Goal: Task Accomplishment & Management: Use online tool/utility

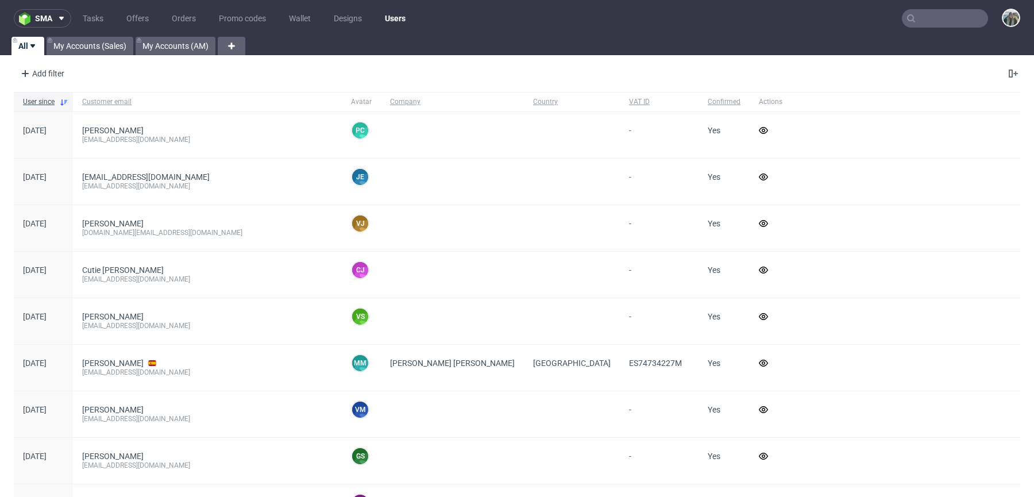
click at [906, 15] on icon at bounding box center [910, 18] width 9 height 9
drag, startPoint x: 920, startPoint y: 17, endPoint x: 922, endPoint y: 9, distance: 8.2
click at [920, 17] on input "text" at bounding box center [944, 18] width 86 height 18
paste input "akkuratstore"
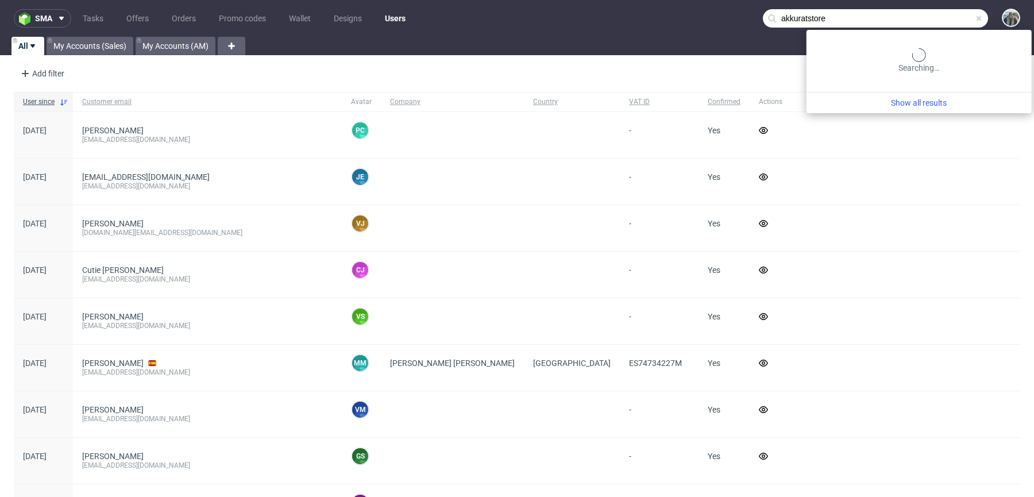
type input "akkuratstore"
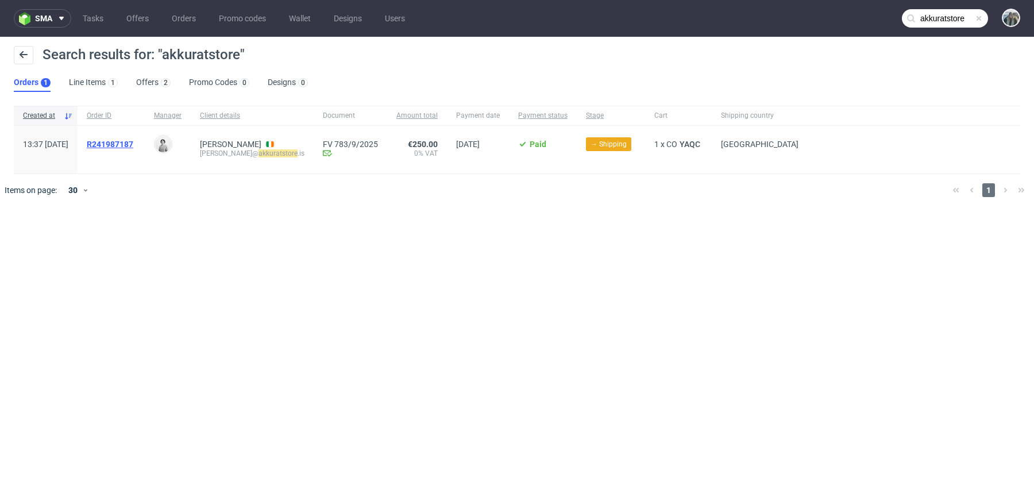
click at [133, 144] on span "R241987187" at bounding box center [110, 144] width 47 height 9
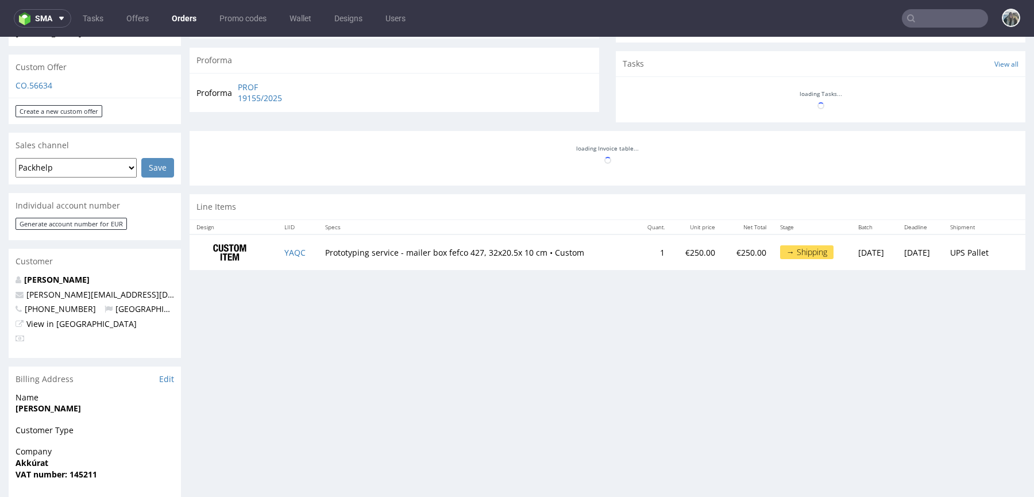
scroll to position [330, 0]
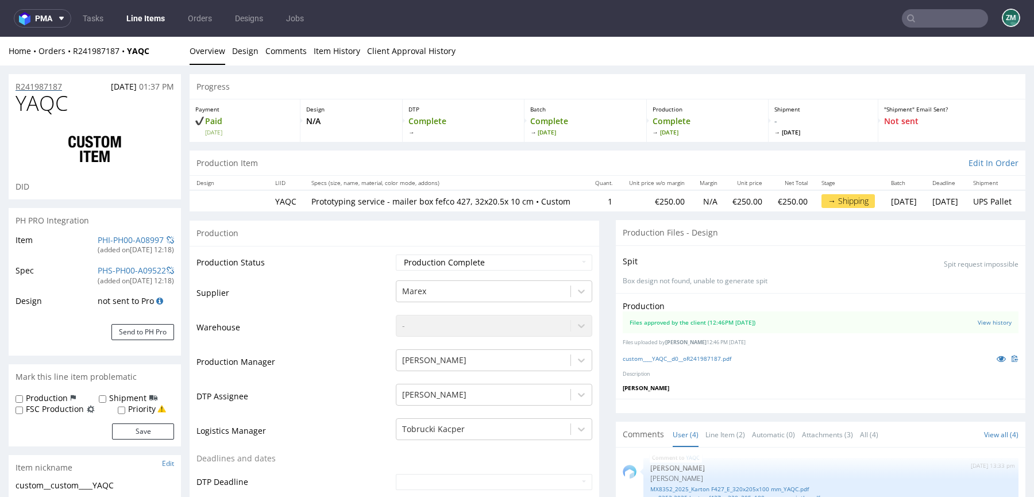
click at [48, 88] on p "R241987187" at bounding box center [39, 86] width 47 height 11
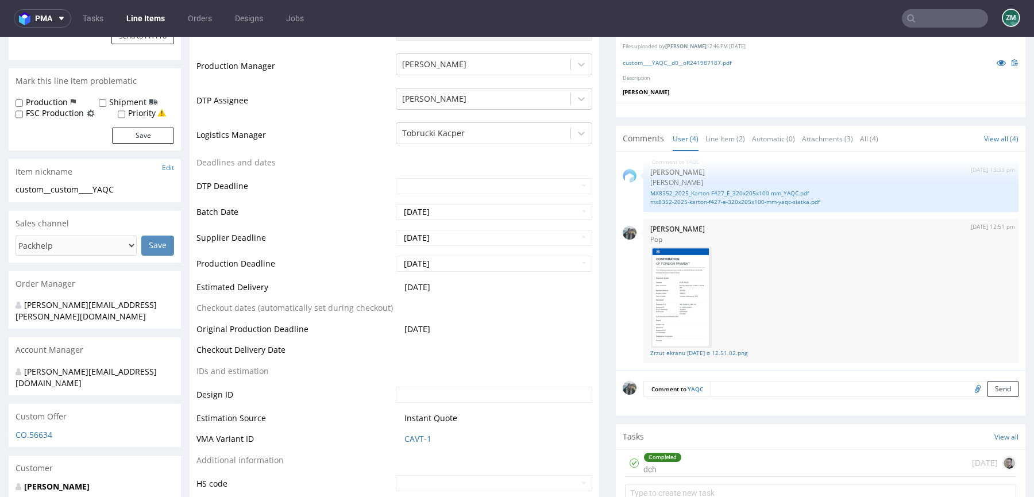
scroll to position [297, 0]
click at [44, 479] on link "Elva Bjork Barkardottir" at bounding box center [56, 484] width 65 height 11
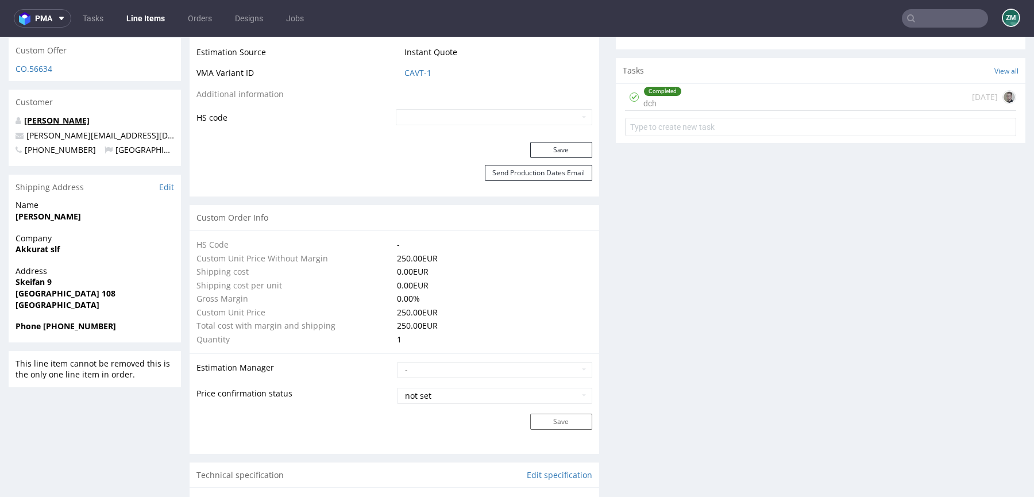
scroll to position [670, 0]
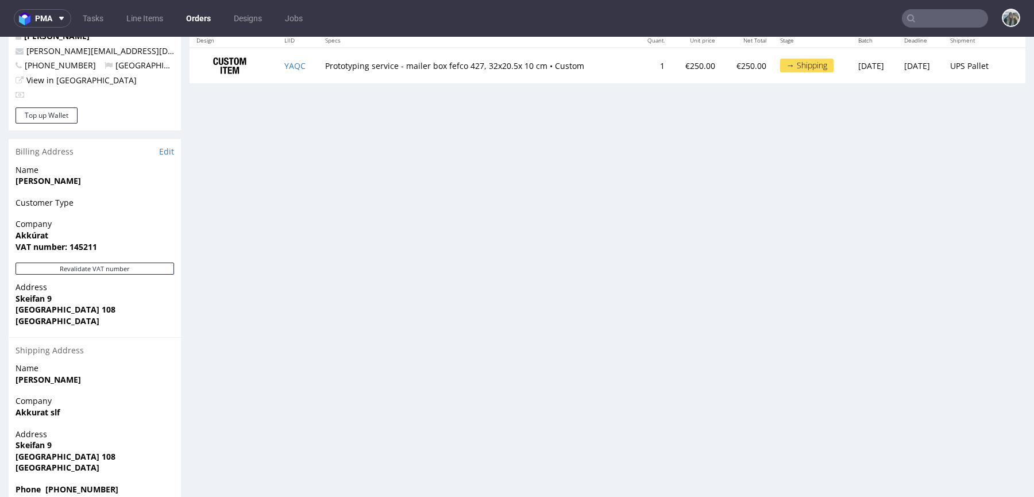
scroll to position [3, 0]
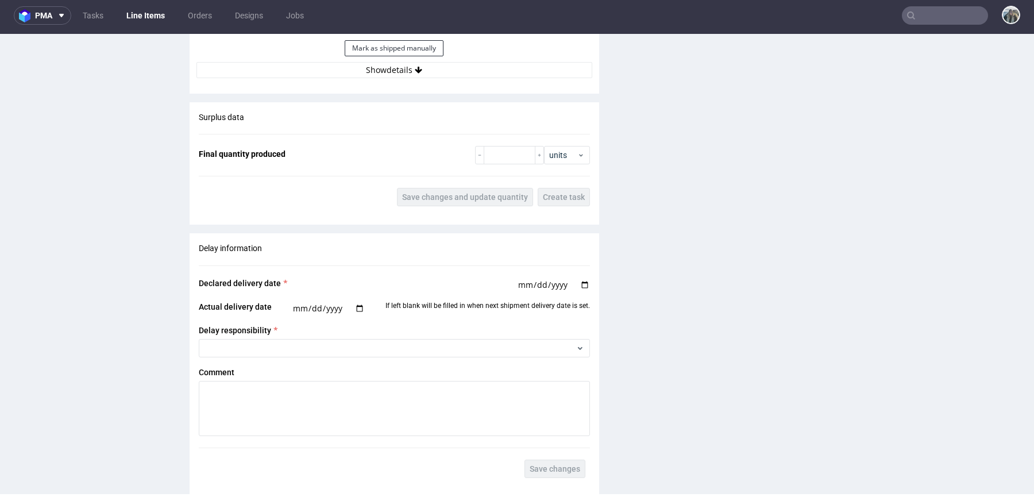
scroll to position [1690, 0]
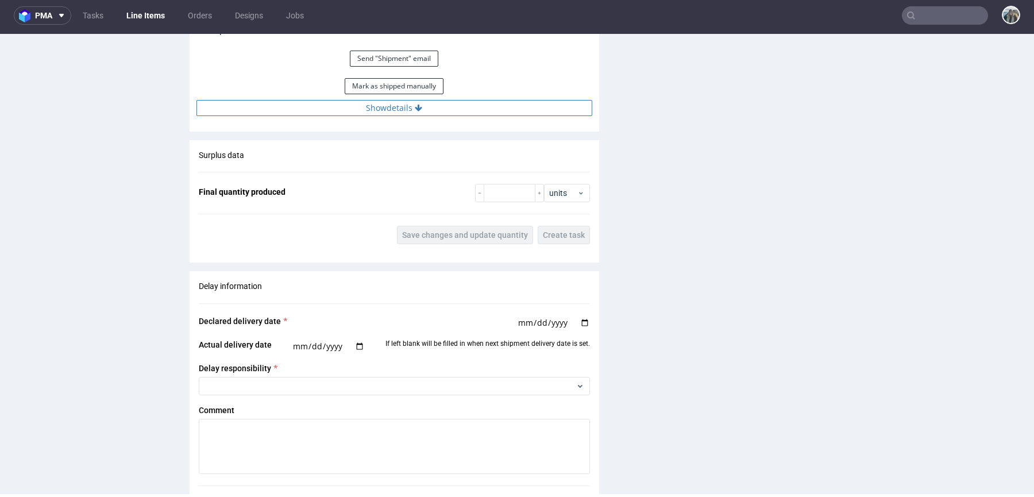
click at [389, 110] on button "Show details" at bounding box center [394, 108] width 396 height 16
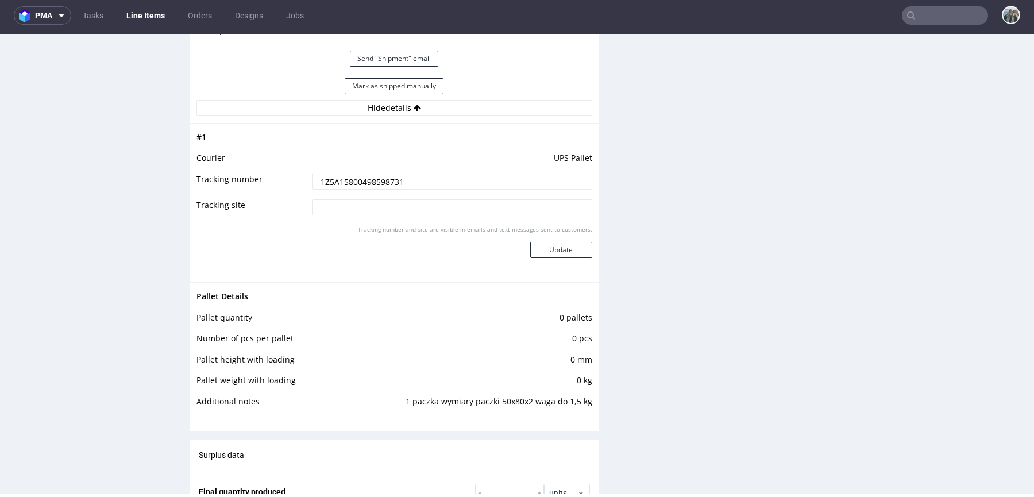
click at [346, 181] on input "1Z5A15800498598731" at bounding box center [452, 181] width 280 height 16
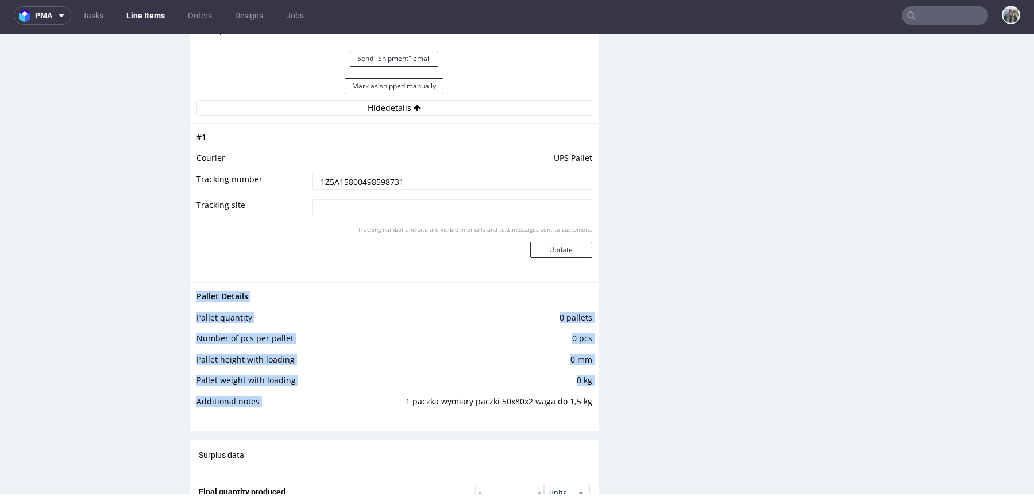
drag, startPoint x: 397, startPoint y: 407, endPoint x: 594, endPoint y: 413, distance: 197.0
copy tbody "Pallet Details Pallet quantity 0 pallets Number of pcs per pallet 0 pcs Pallet …"
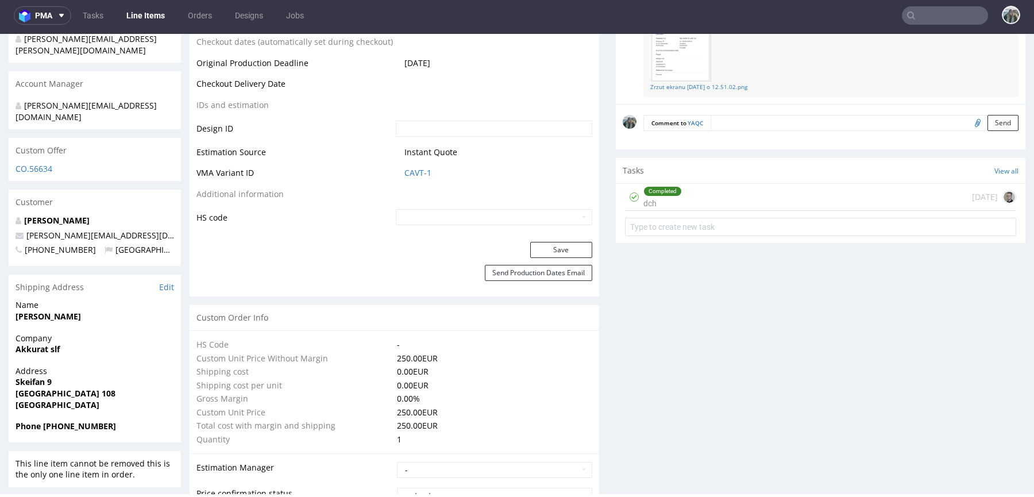
scroll to position [16, 0]
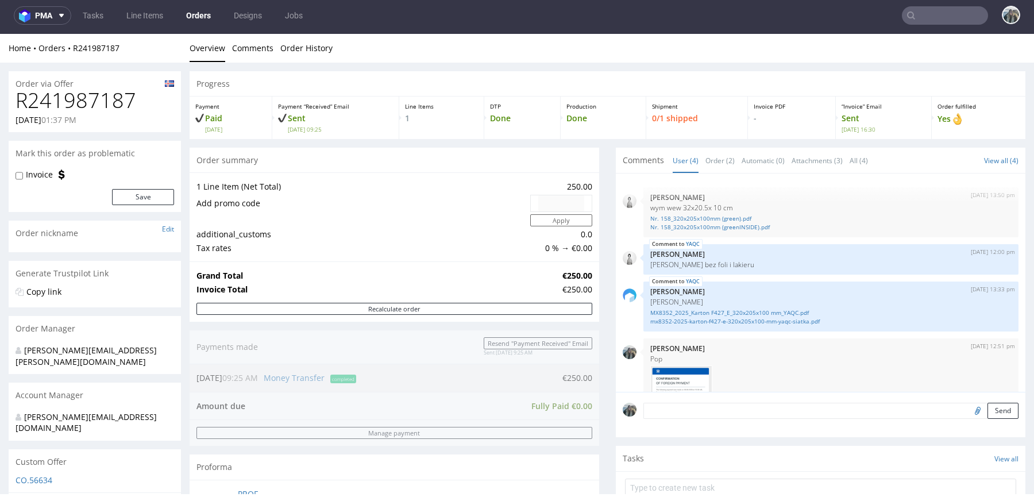
scroll to position [98, 0]
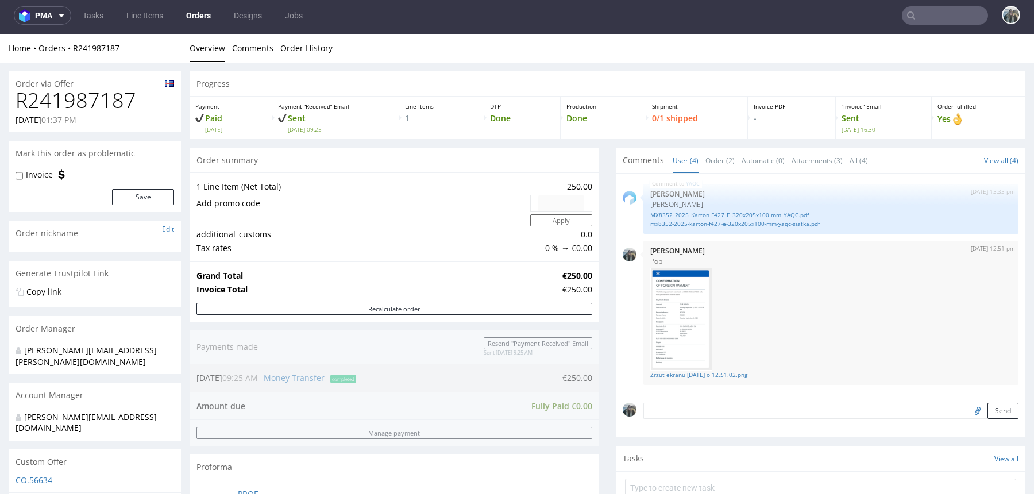
click at [90, 99] on h1 "R241987187" at bounding box center [95, 100] width 158 height 23
copy h1 "R241987187"
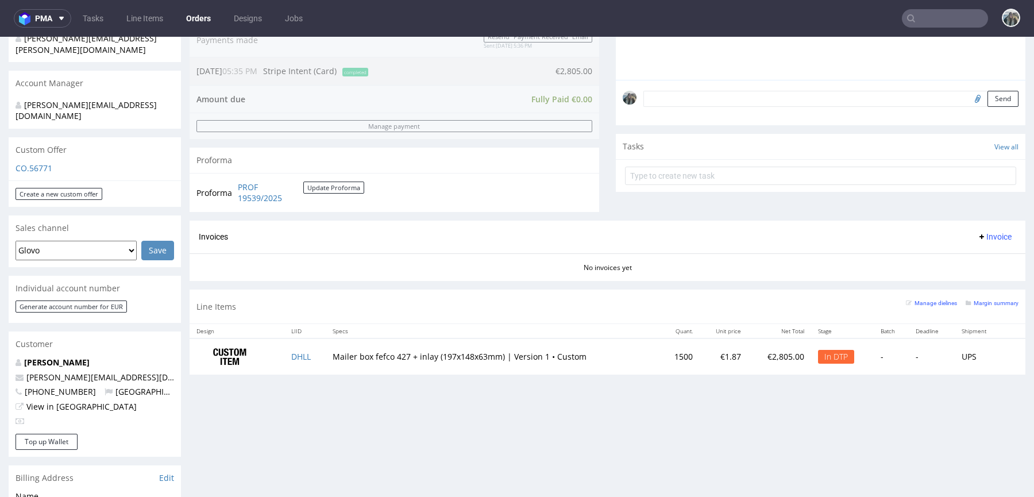
scroll to position [470, 0]
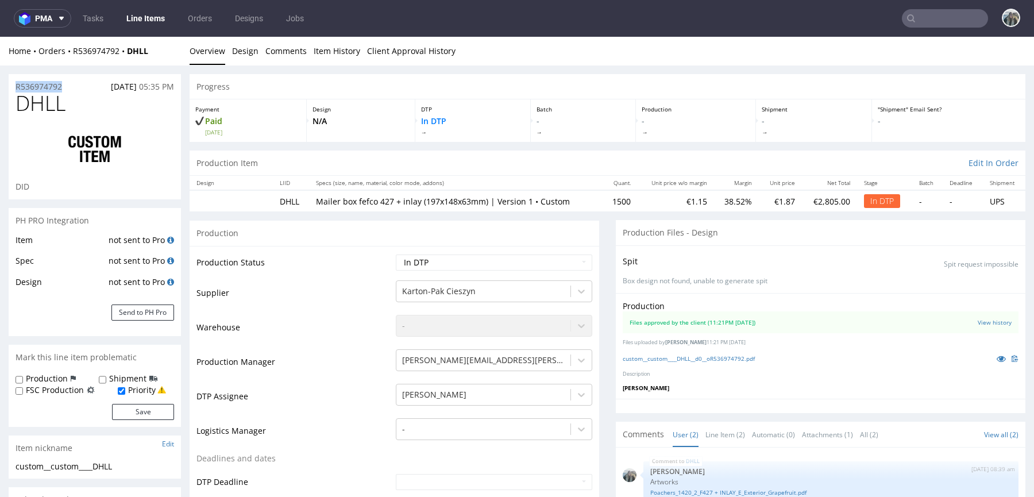
drag, startPoint x: 75, startPoint y: 87, endPoint x: 0, endPoint y: 86, distance: 75.2
copy p "R536974792"
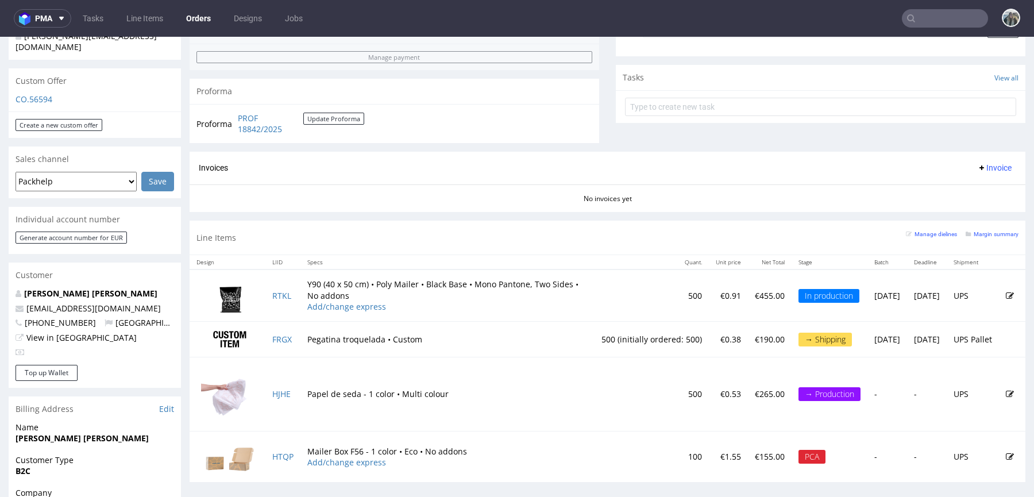
scroll to position [385, 0]
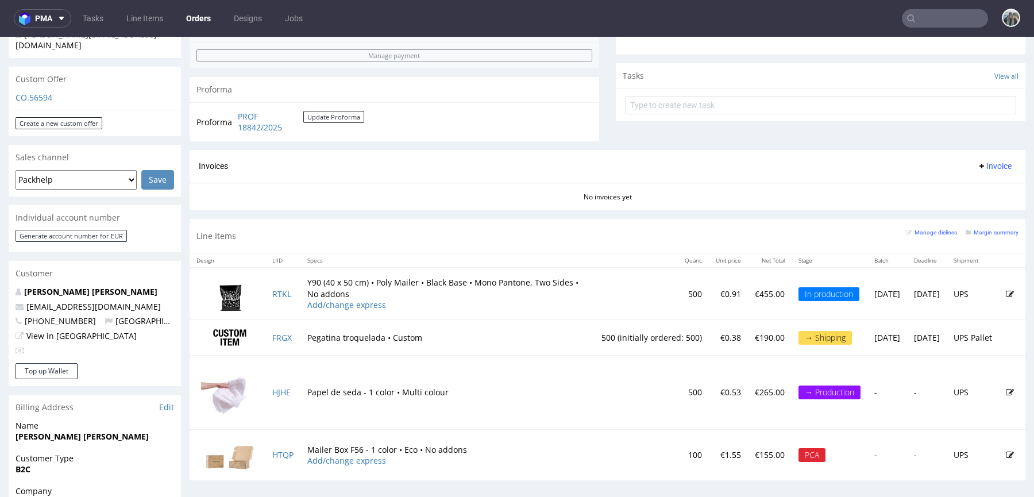
drag, startPoint x: 164, startPoint y: 282, endPoint x: 14, endPoint y: 283, distance: 150.4
click at [14, 286] on div "Santos Gonzalez Roberto robertsantosgonzalez@gmail.com +34620650959 Spain View …" at bounding box center [95, 324] width 172 height 77
copy span "robertsantosgonzalez@gmail.com"
click at [289, 454] on link "HTQP" at bounding box center [282, 454] width 21 height 11
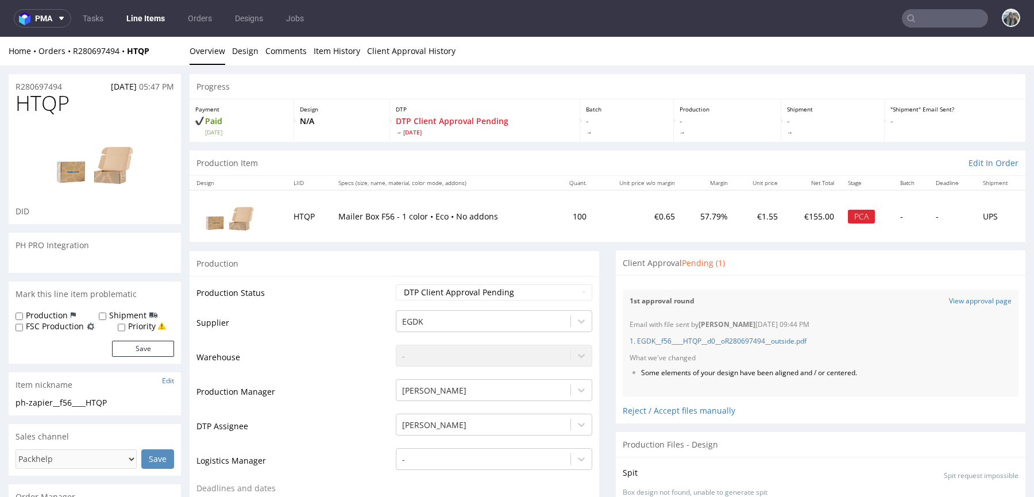
scroll to position [539, 0]
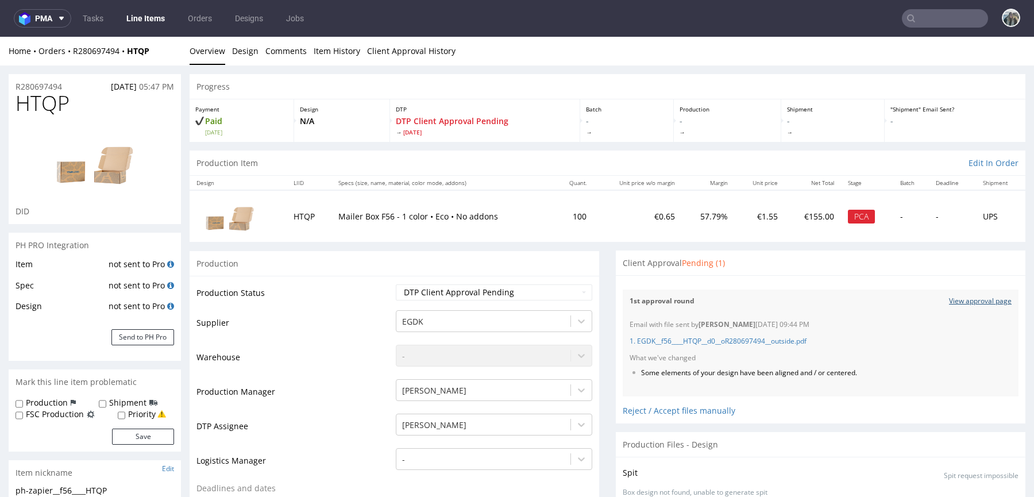
click at [949, 304] on link "View approval page" at bounding box center [980, 301] width 63 height 10
drag, startPoint x: 72, startPoint y: 91, endPoint x: 0, endPoint y: 91, distance: 72.3
drag, startPoint x: 87, startPoint y: 89, endPoint x: 0, endPoint y: 88, distance: 86.7
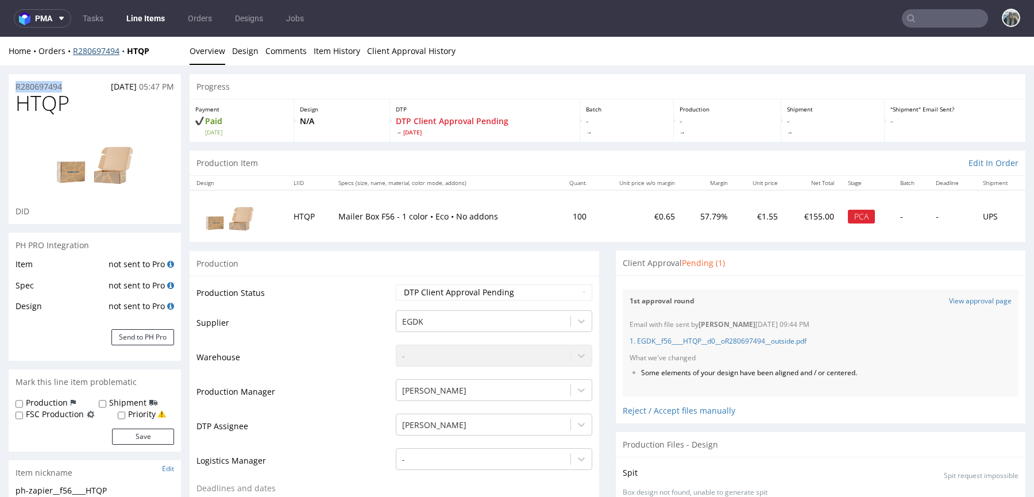
copy p "R280697494"
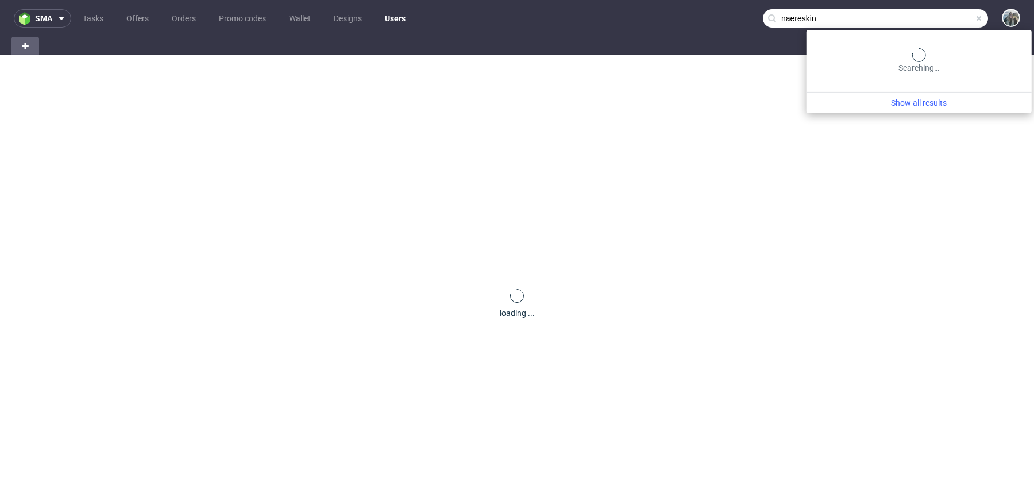
type input "naereskin"
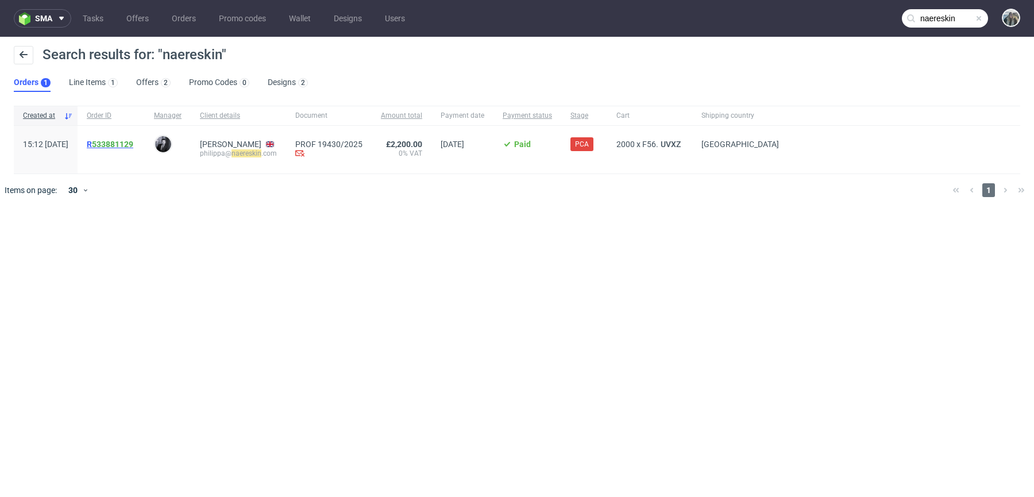
click at [133, 147] on link "533881129" at bounding box center [112, 144] width 41 height 9
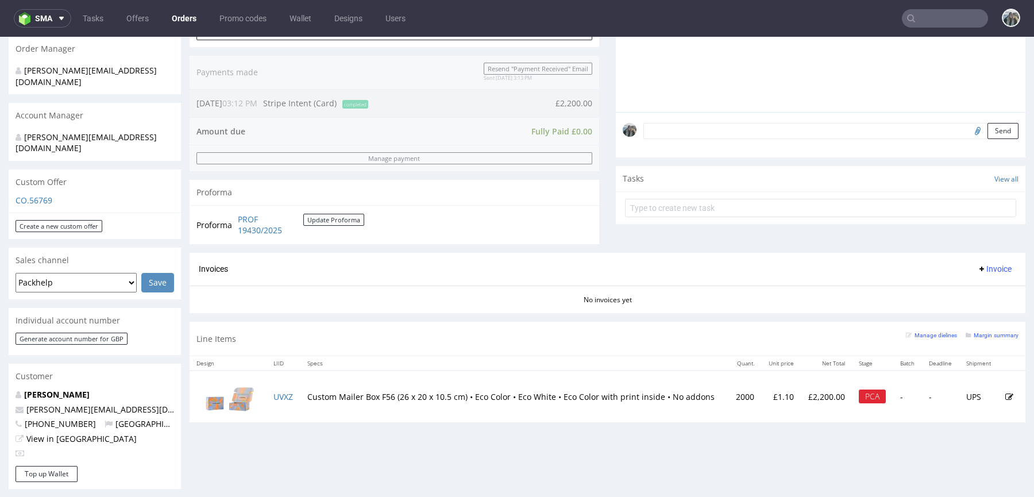
scroll to position [374, 0]
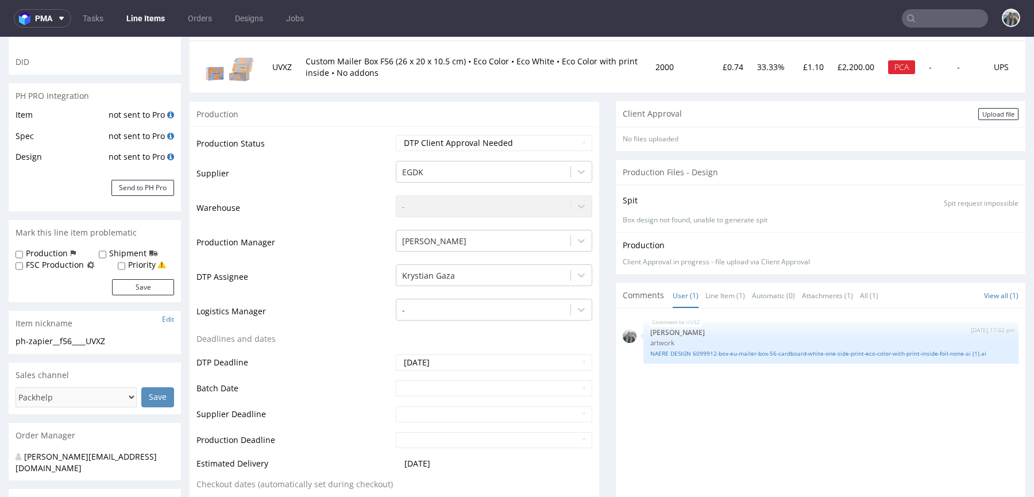
scroll to position [339, 0]
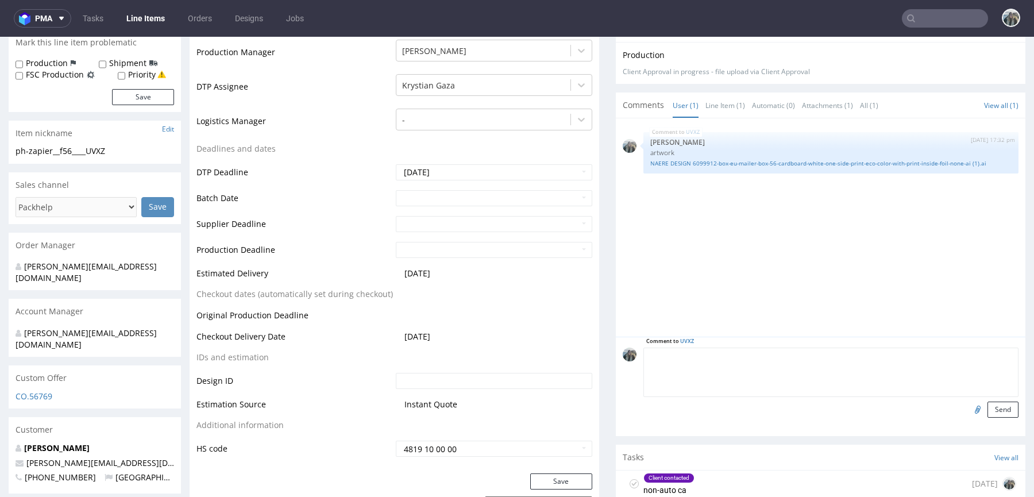
click at [728, 354] on textarea at bounding box center [830, 371] width 375 height 49
click at [704, 480] on div "Client contacted non-auto ca 1 day ago" at bounding box center [820, 483] width 391 height 27
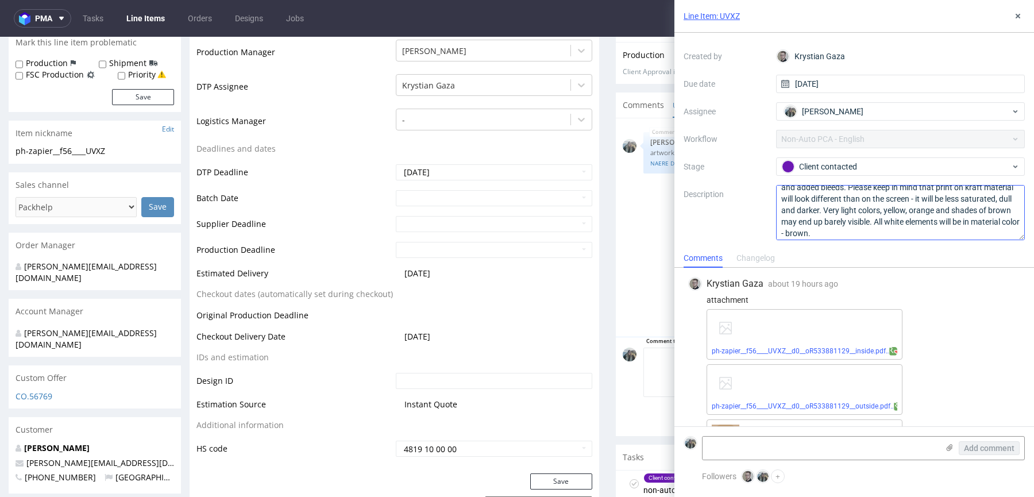
scroll to position [24, 0]
click at [761, 443] on textarea at bounding box center [819, 447] width 235 height 23
paste textarea "Thank you for this sorry I've sent the wrong internal file, is it possible to c…"
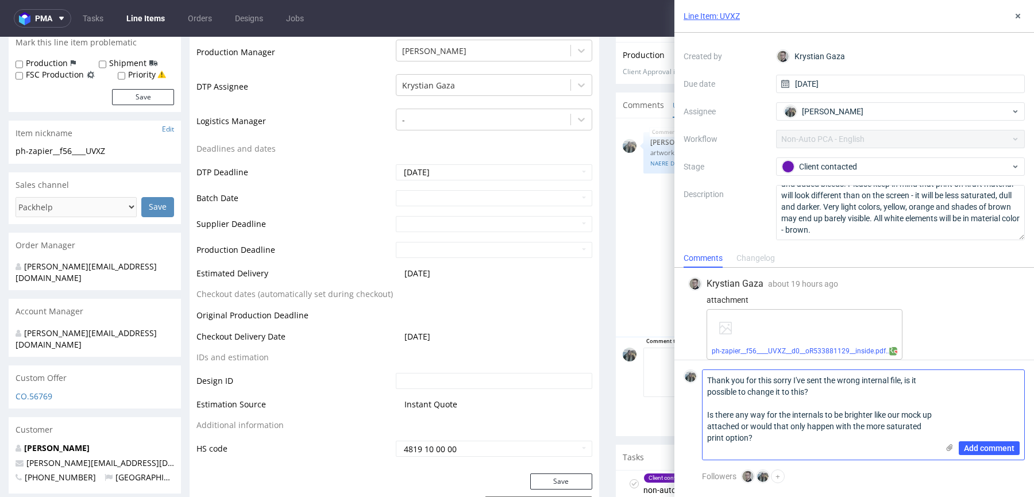
scroll to position [0, 0]
drag, startPoint x: 822, startPoint y: 395, endPoint x: 822, endPoint y: 468, distance: 72.9
click at [822, 467] on form "Thank you for this sorry I've sent the wrong internal file, is it possible to c…" at bounding box center [853, 414] width 359 height 110
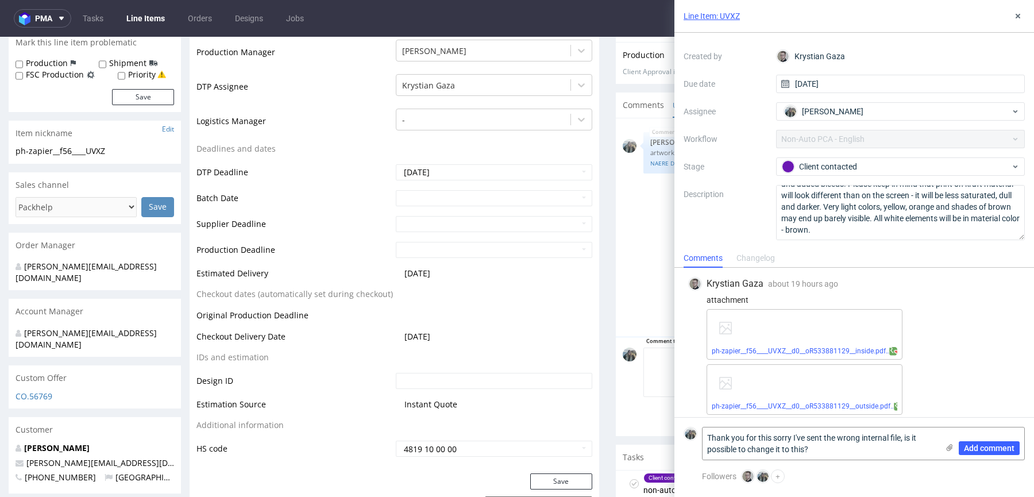
drag, startPoint x: 776, startPoint y: 475, endPoint x: 610, endPoint y: 437, distance: 170.3
drag, startPoint x: 799, startPoint y: 474, endPoint x: 600, endPoint y: 437, distance: 202.0
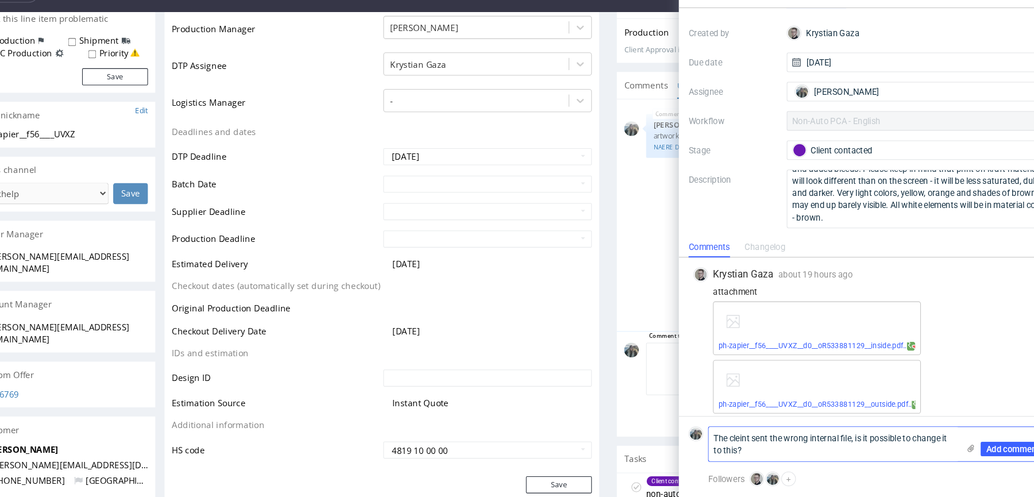
click at [729, 433] on textarea "The cleint sent the wrong internal file, is it possible to change it to this?" at bounding box center [819, 443] width 235 height 32
drag, startPoint x: 842, startPoint y: 435, endPoint x: 842, endPoint y: 470, distance: 35.0
click at [842, 470] on div "Krystian Gaza about 19 hours ago 16th Sep 2025, 13:28 attachment ph-zapier__f56…" at bounding box center [853, 383] width 359 height 230
type textarea "The client sent the wrong internal file, please find the correct one attached"
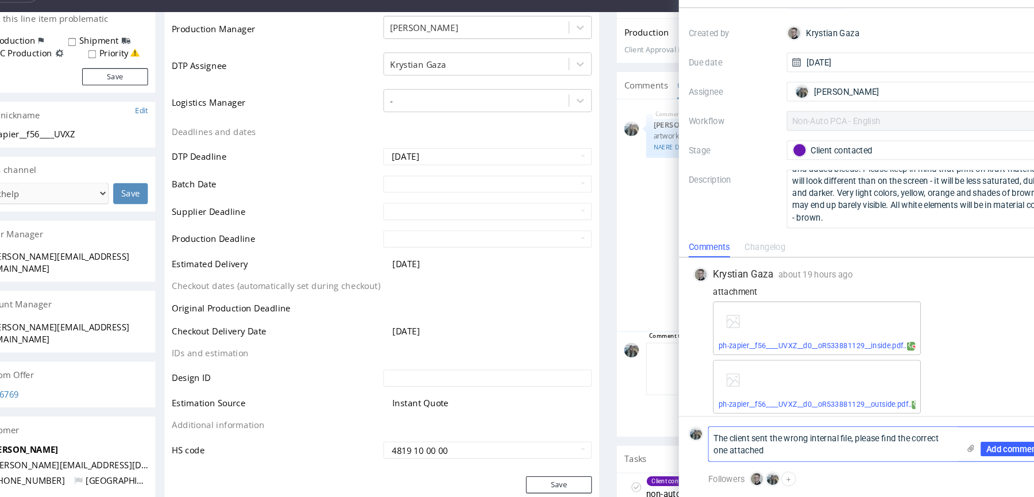
click at [949, 450] on use at bounding box center [949, 447] width 6 height 7
click at [0, 0] on input "file" at bounding box center [0, 0] width 0 height 0
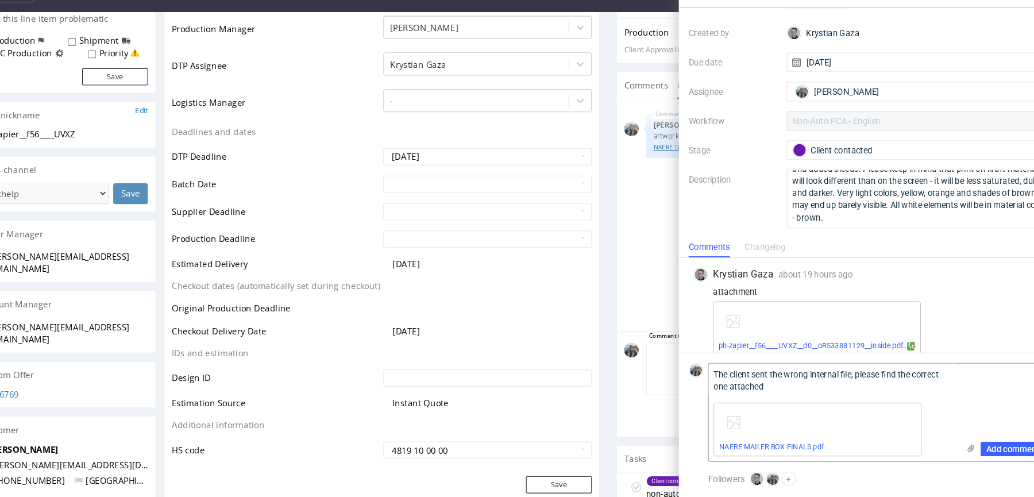
click at [618, 137] on link "NAERE DESIGN 6099912-box-eu-mailer-box-56-cardboard-white-one-side-print-eco-co…" at bounding box center [793, 138] width 361 height 9
click at [973, 444] on span "Add comment" at bounding box center [989, 448] width 51 height 8
click at [842, 168] on div "Client contacted" at bounding box center [895, 166] width 229 height 13
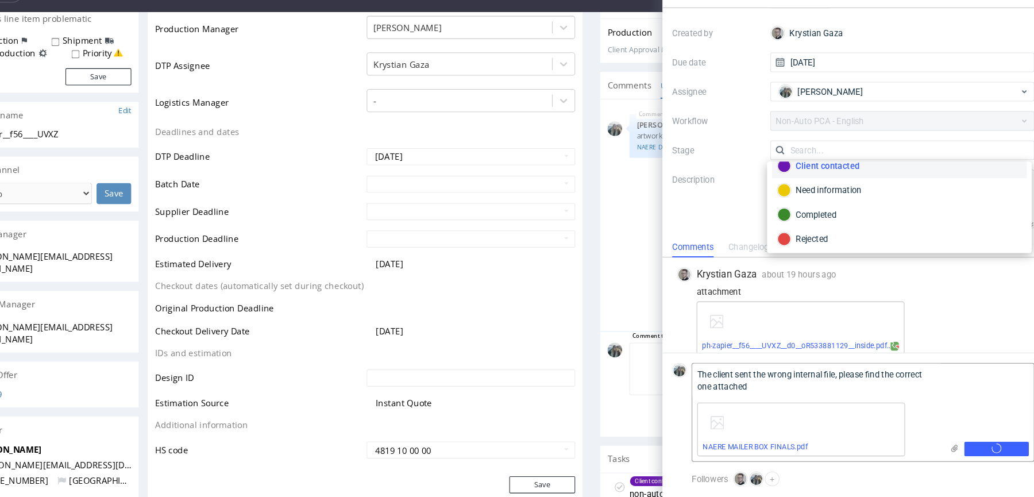
scroll to position [226, 0]
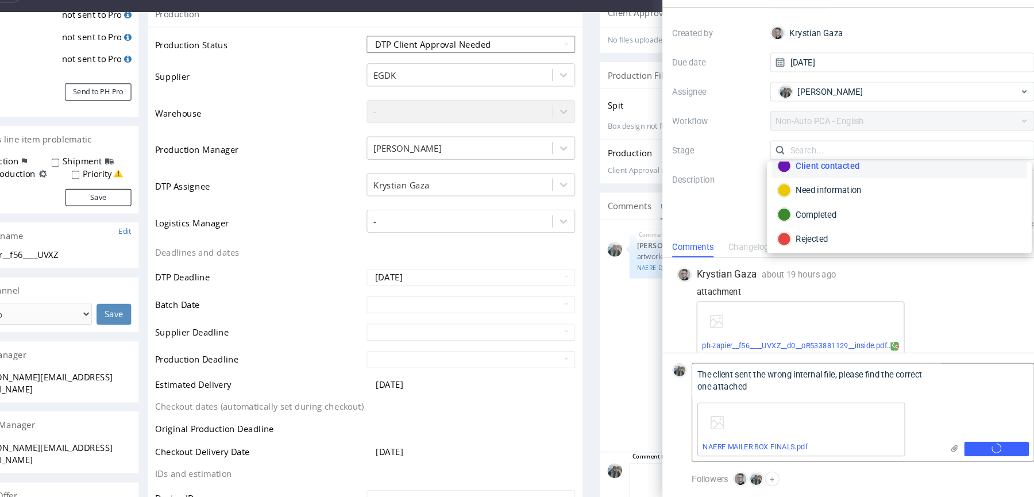
click at [422, 42] on select "Waiting for Artwork Waiting for Diecut Waiting for Mockup Waiting for DTP Waiti…" at bounding box center [441, 42] width 196 height 16
select select "back_for_dtp"
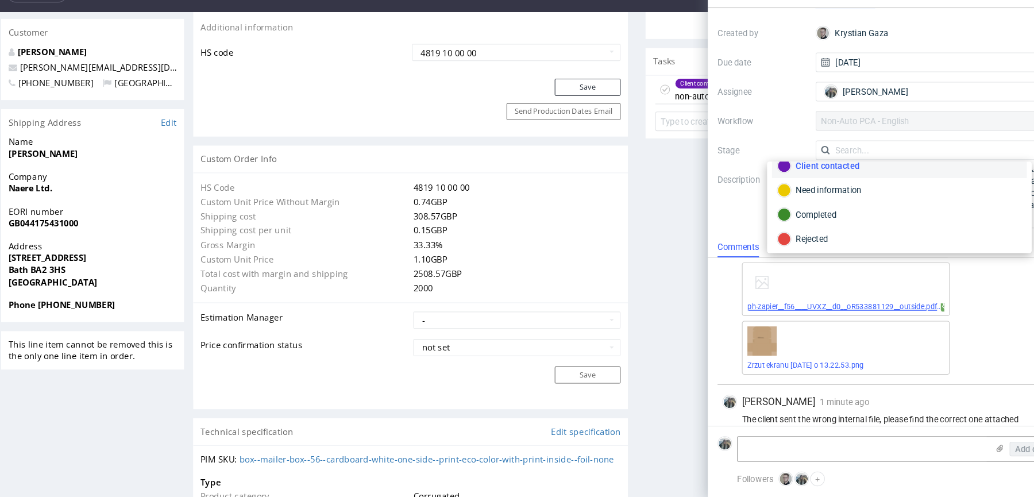
scroll to position [9, 0]
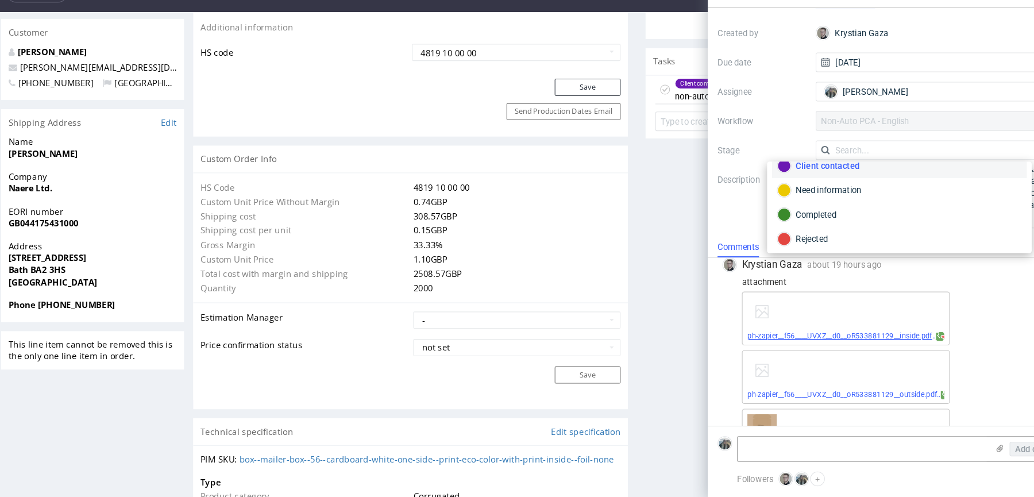
click at [748, 342] on link "ph-zapier__f56____UVXZ__d0__oR533881129__inside.pdf" at bounding box center [798, 342] width 174 height 8
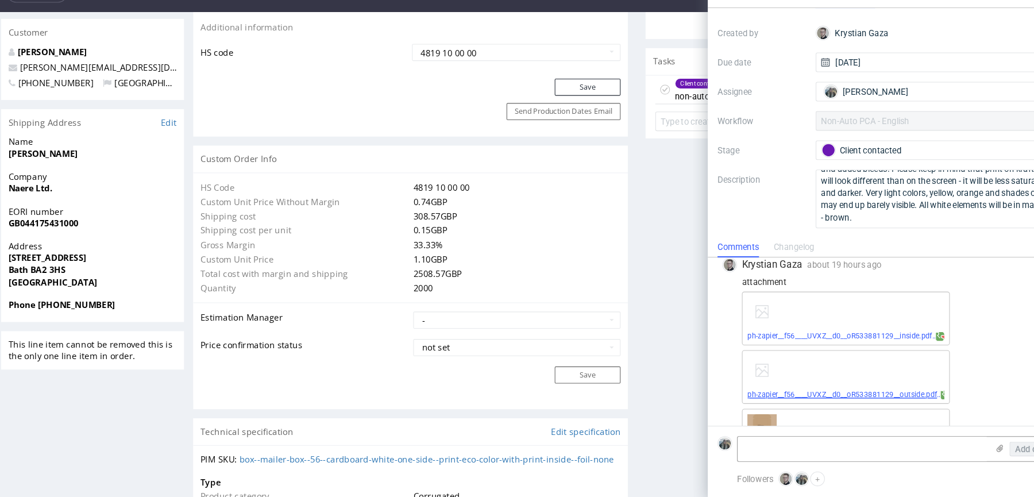
click at [746, 398] on link "ph-zapier__f56____UVXZ__d0__oR533881129__outside.pdf" at bounding box center [800, 397] width 179 height 8
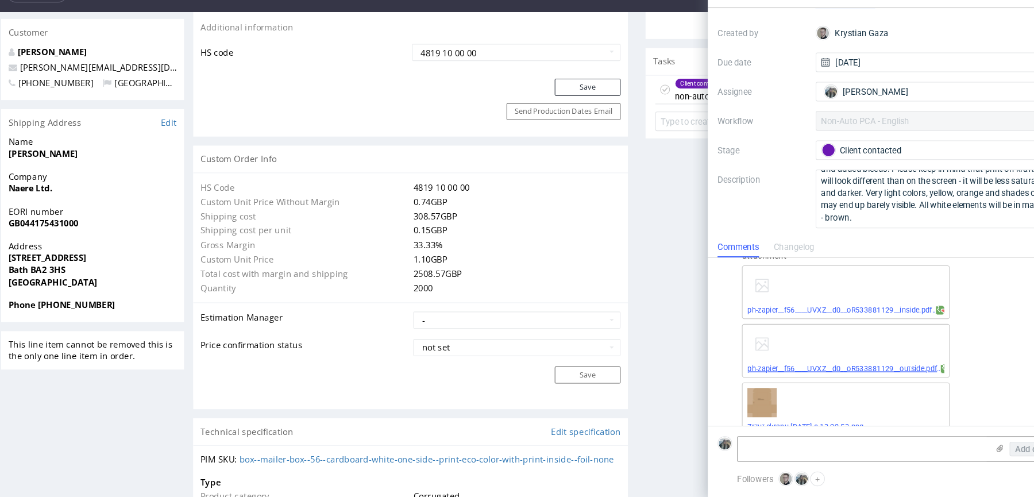
scroll to position [45, 0]
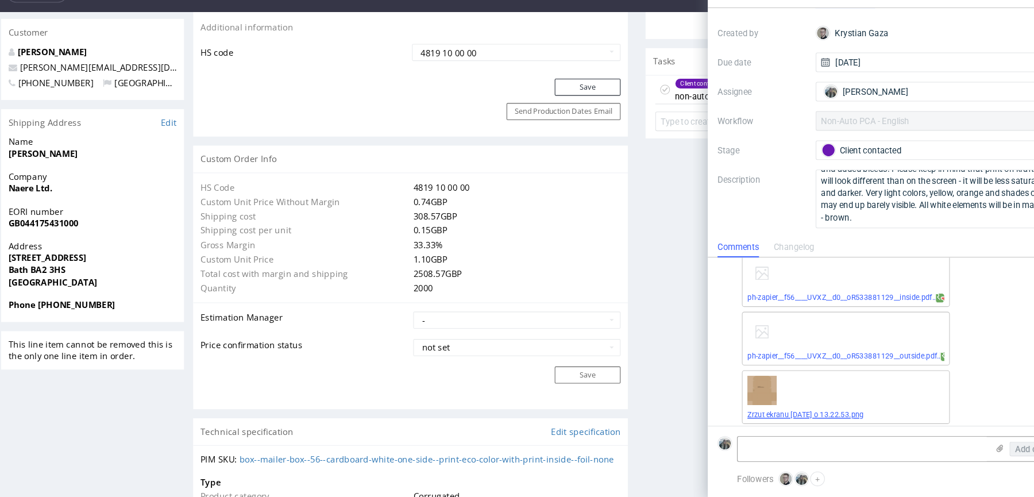
click at [746, 415] on link "Zrzut ekranu 2025-09-16 o 13.22.53.png" at bounding box center [766, 416] width 110 height 8
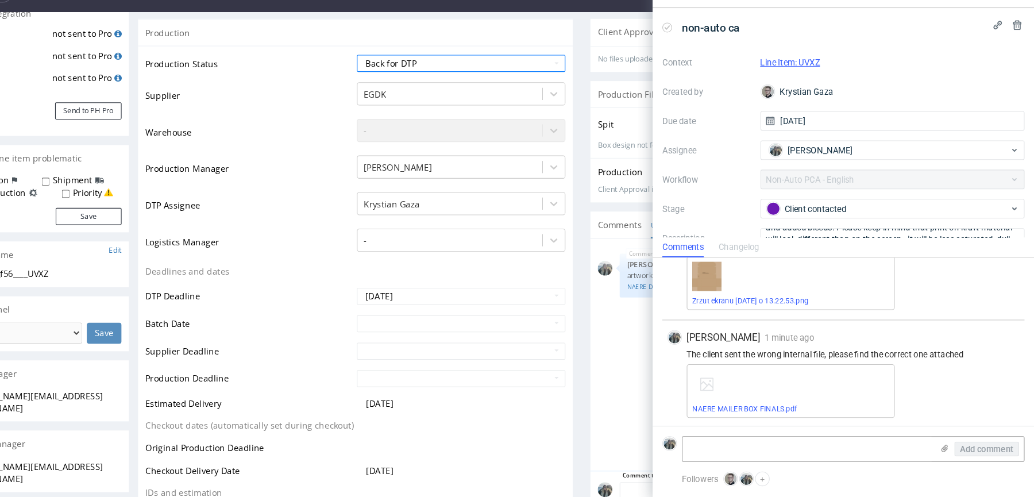
scroll to position [512, 0]
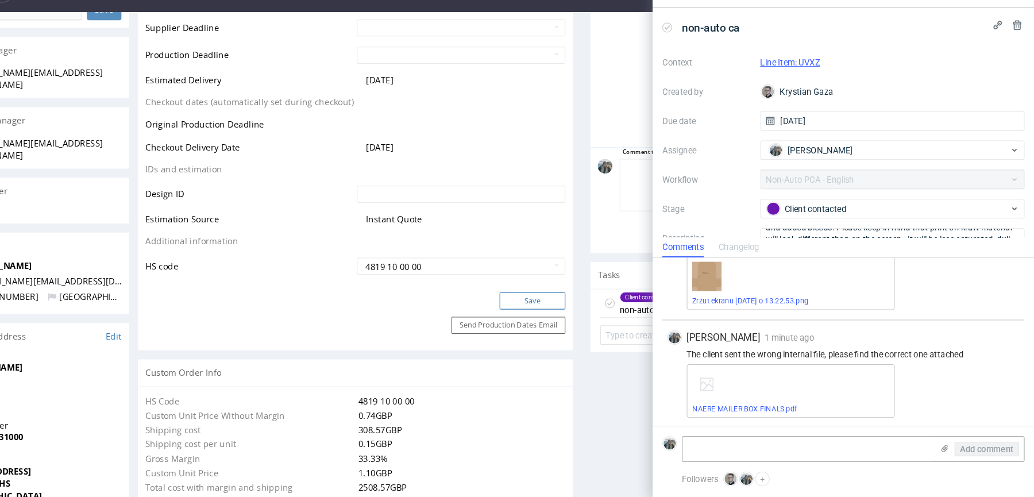
click at [494, 287] on button "Save" at bounding box center [498, 284] width 62 height 16
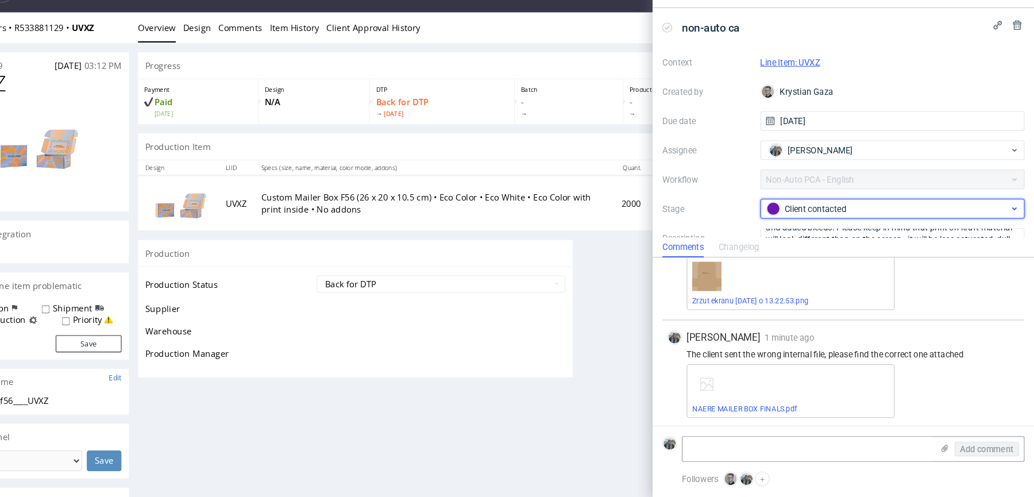
click at [818, 229] on div "Client contacted" at bounding box center [900, 221] width 249 height 18
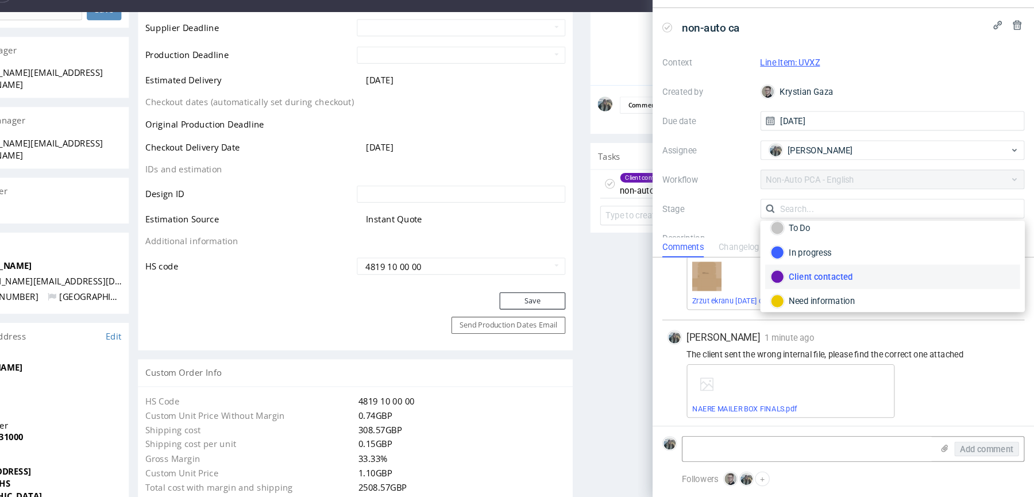
scroll to position [58, 0]
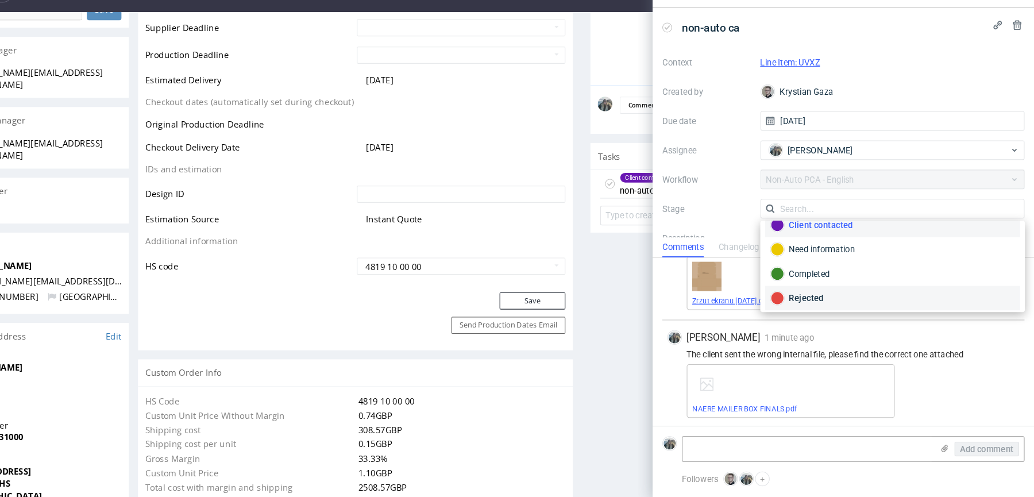
click at [825, 303] on div "Rejected" at bounding box center [901, 306] width 230 height 13
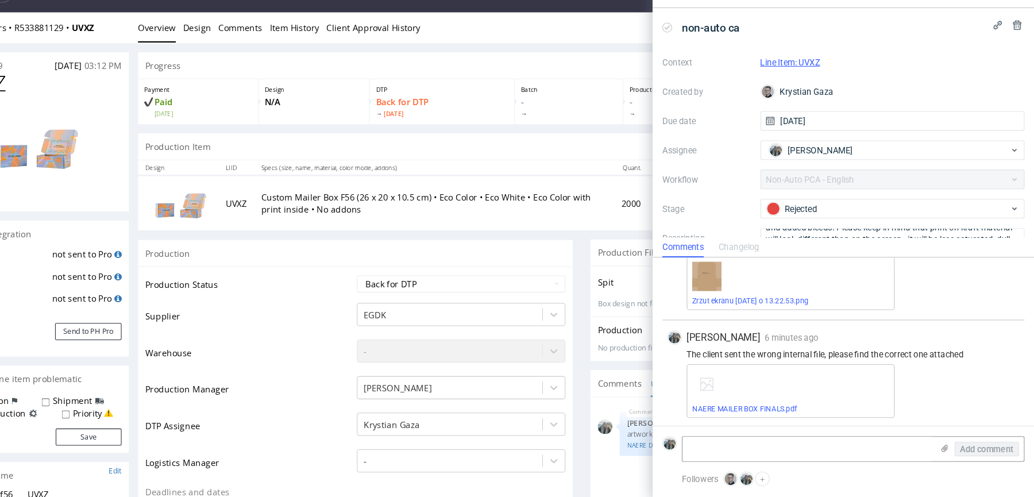
scroll to position [0, 0]
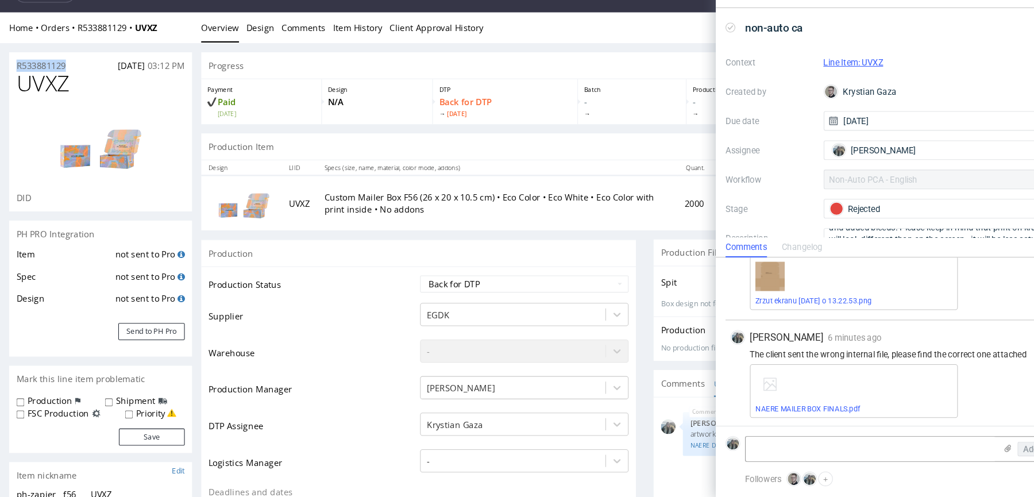
drag, startPoint x: 74, startPoint y: 61, endPoint x: 3, endPoint y: 57, distance: 71.3
copy p "R533881129"
click at [497, 25] on nav "pma Tasks Line Items Orders Designs Jobs" at bounding box center [517, 18] width 1034 height 37
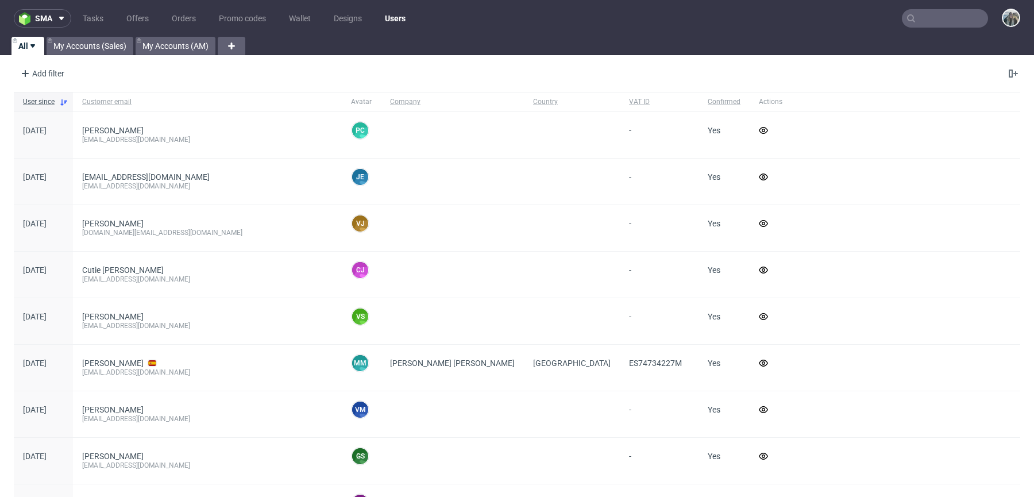
click at [953, 19] on input "text" at bounding box center [944, 18] width 86 height 18
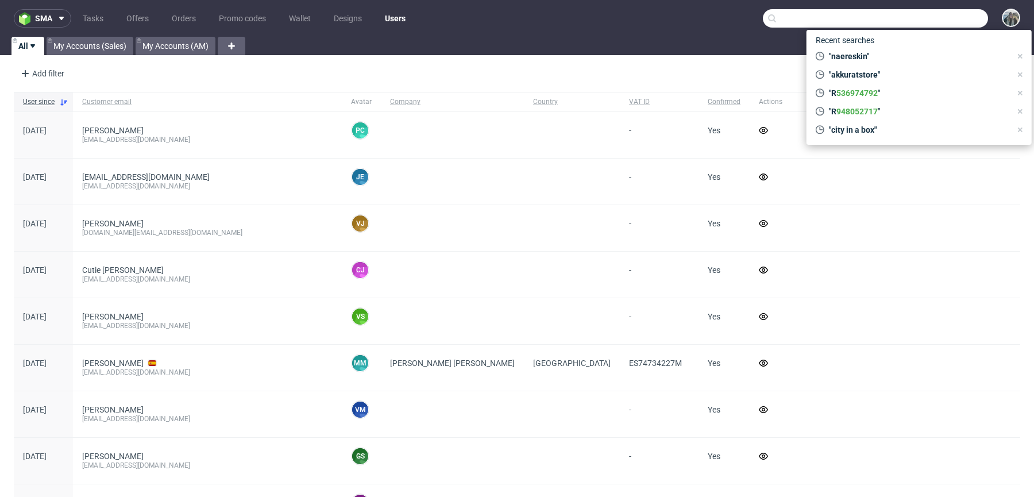
paste input "avea"
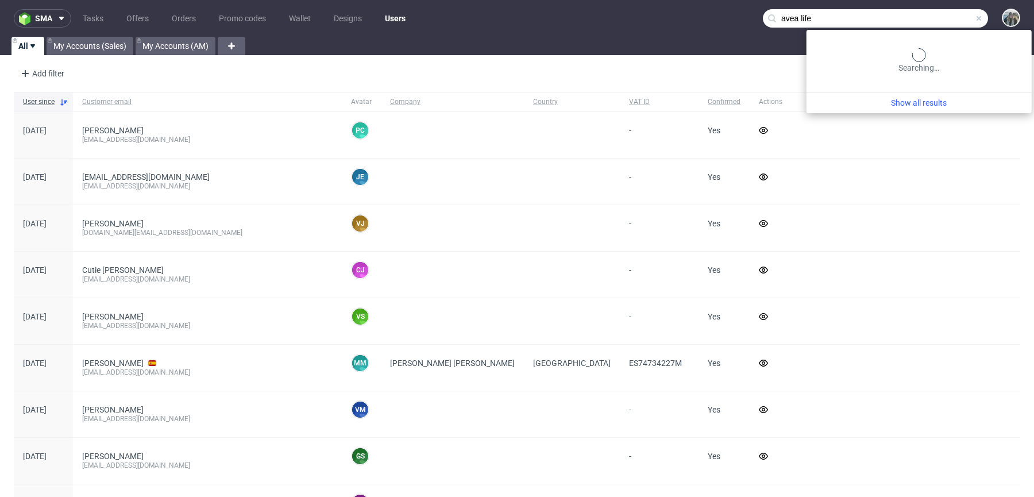
type input "avea life"
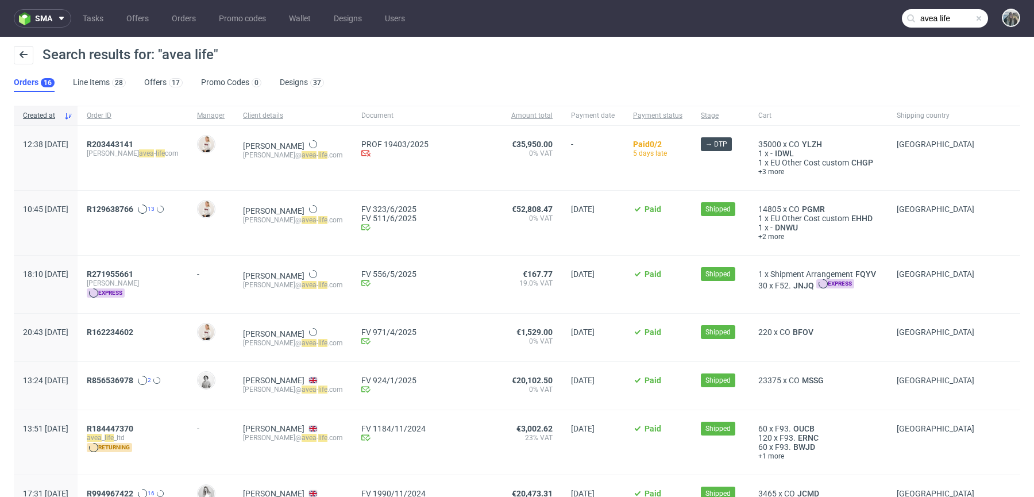
click at [121, 144] on div "R203443141 gianluigi avea - life com" at bounding box center [133, 158] width 110 height 64
drag, startPoint x: 121, startPoint y: 153, endPoint x: 121, endPoint y: 147, distance: 6.3
click at [121, 147] on div "R203443141 gianluigi avea - life com" at bounding box center [133, 158] width 110 height 64
copy span "R203443141"
click at [123, 147] on span "R203443141" at bounding box center [110, 144] width 47 height 9
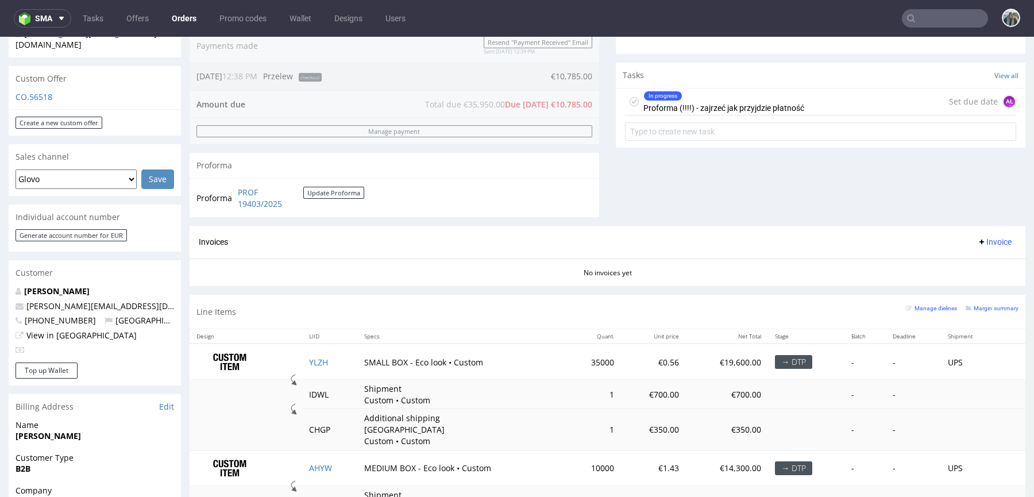
scroll to position [394, 0]
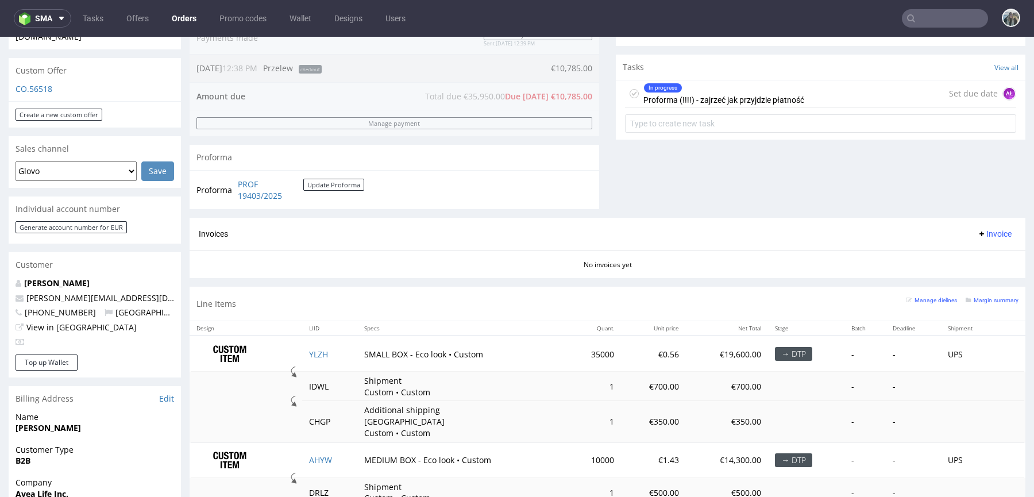
click at [685, 91] on div "In progress" at bounding box center [724, 87] width 160 height 9
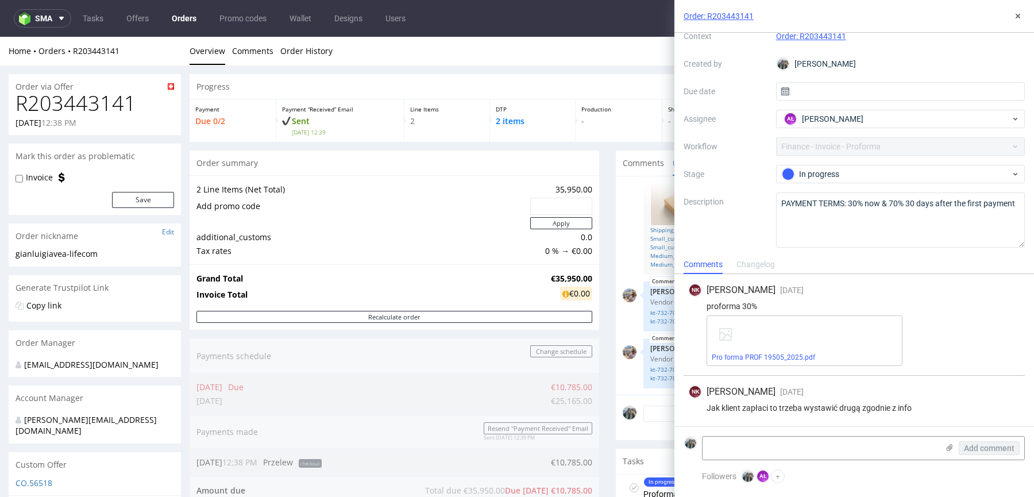
click at [99, 109] on h1 "R203443141" at bounding box center [95, 103] width 158 height 23
copy h1 "R203443141"
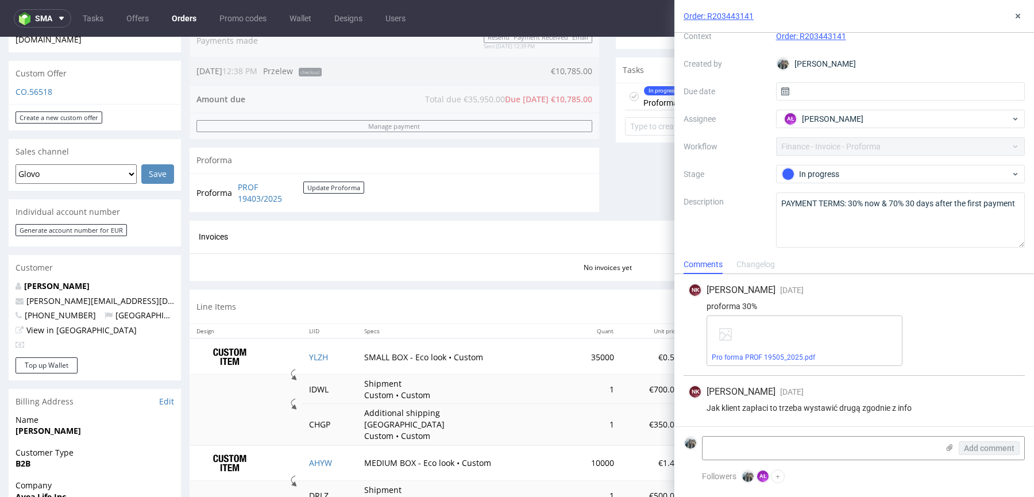
scroll to position [449, 0]
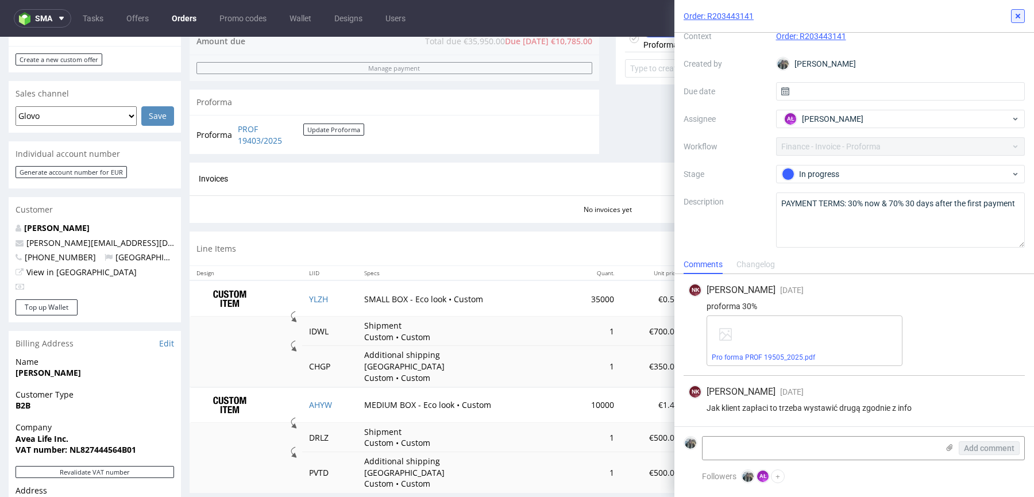
click at [1022, 17] on button at bounding box center [1018, 16] width 14 height 14
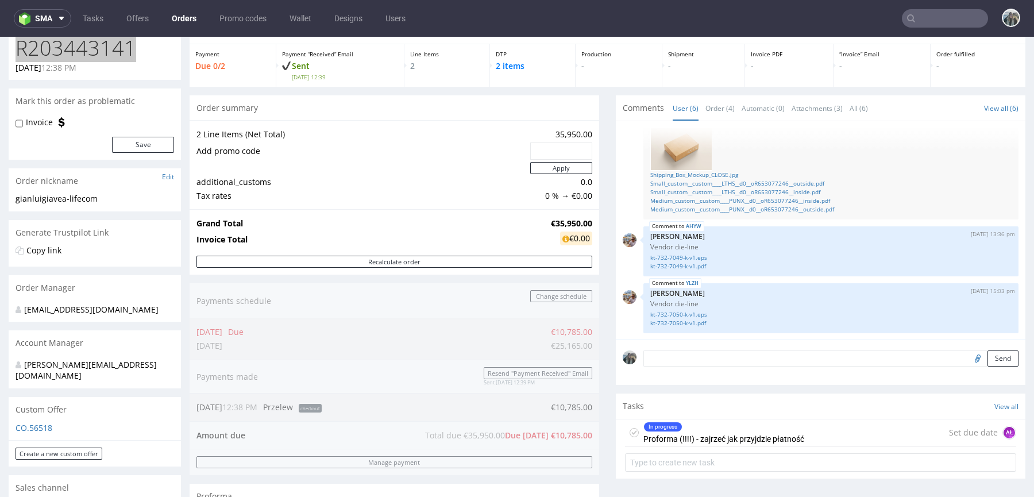
scroll to position [38, 0]
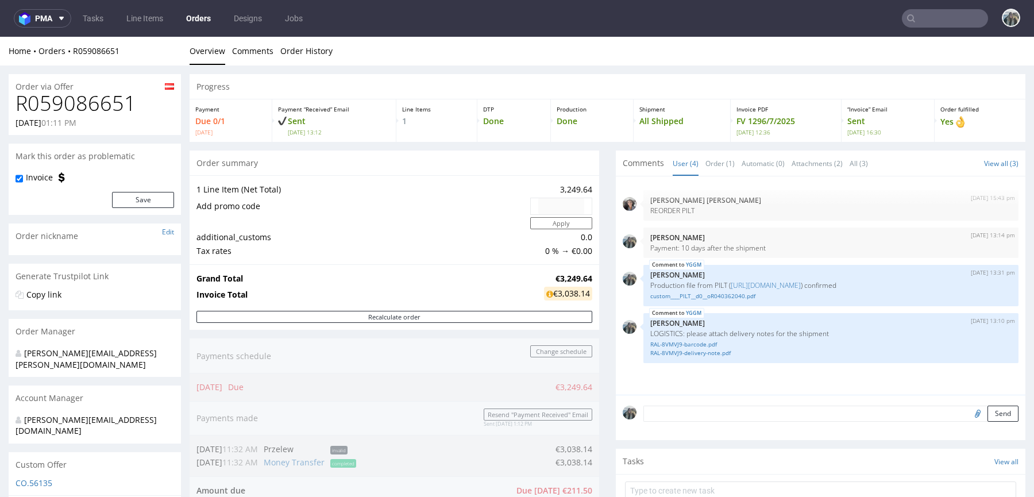
click at [94, 111] on h1 "R059086651" at bounding box center [95, 103] width 158 height 23
copy h1 "R059086651"
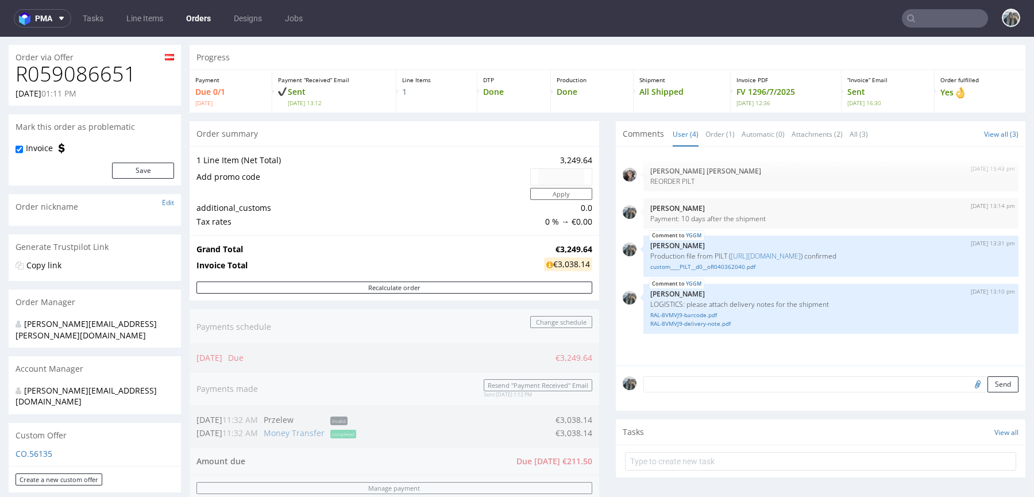
scroll to position [33, 0]
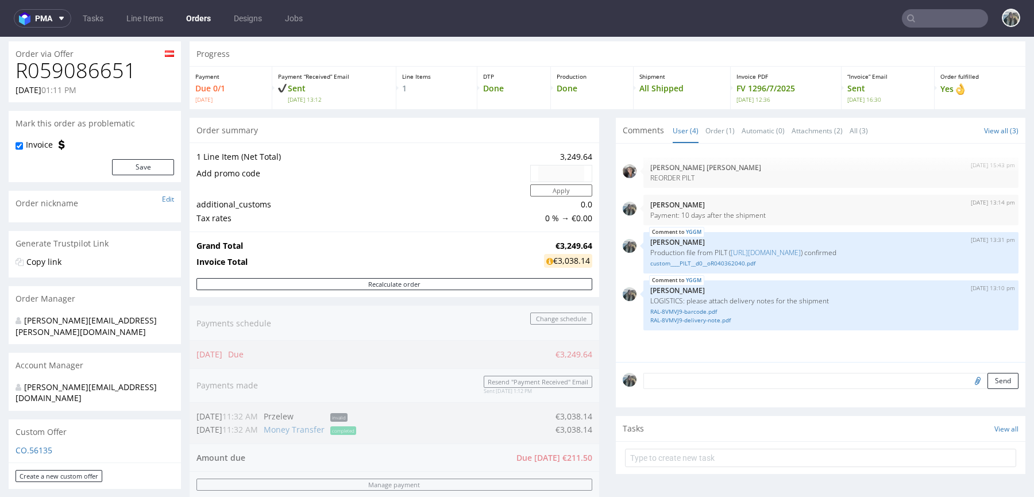
click at [84, 73] on h1 "R059086651" at bounding box center [95, 70] width 158 height 23
click at [84, 74] on h1 "R059086651" at bounding box center [95, 70] width 158 height 23
copy h1 "R059086651"
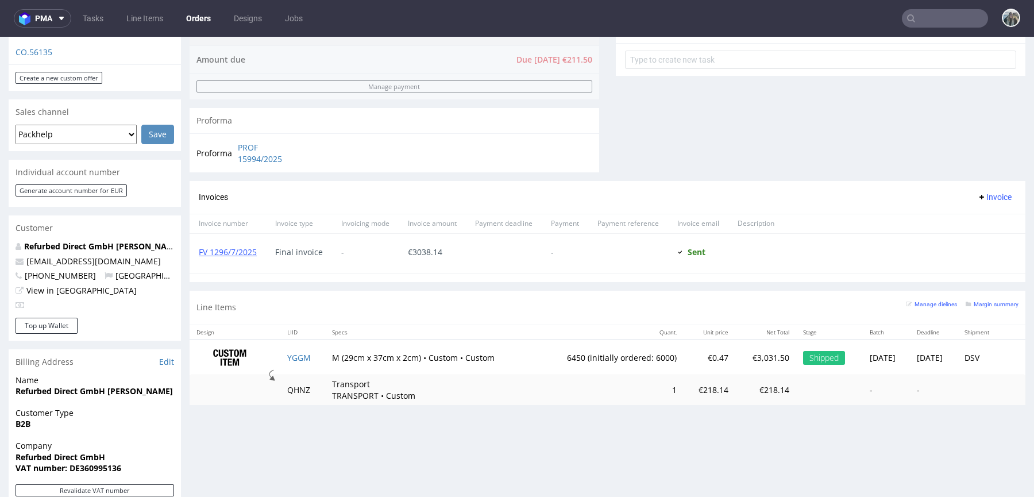
scroll to position [0, 0]
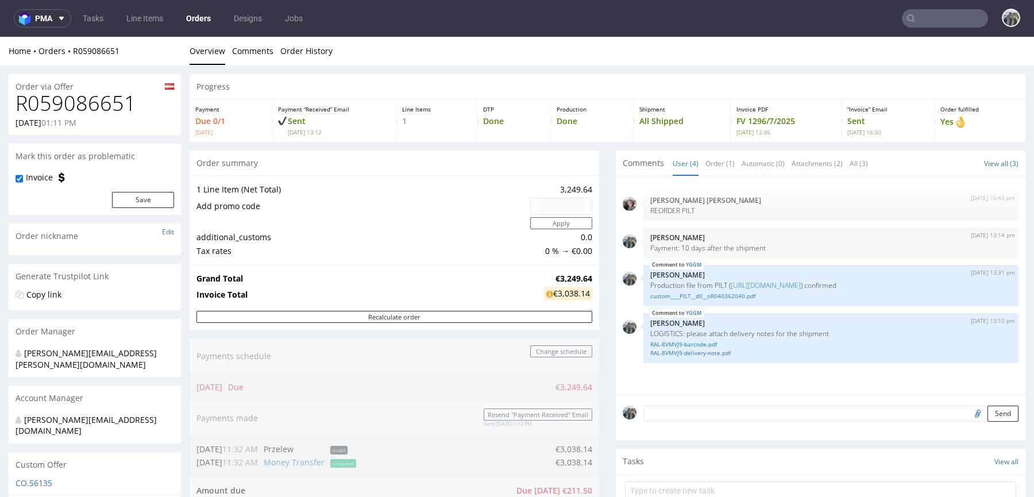
click at [79, 102] on h1 "R059086651" at bounding box center [95, 103] width 158 height 23
click at [80, 102] on h1 "R059086651" at bounding box center [95, 103] width 158 height 23
copy h1 "R059086651"
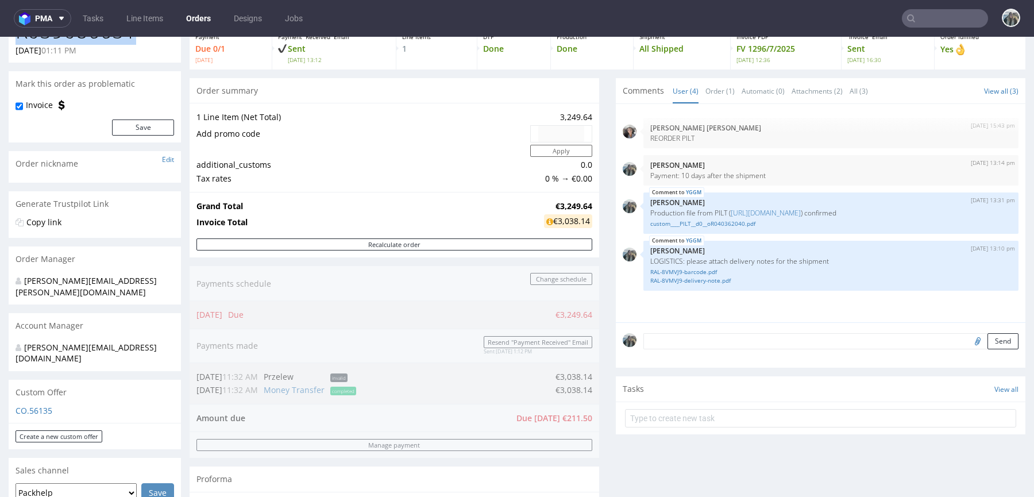
scroll to position [245, 0]
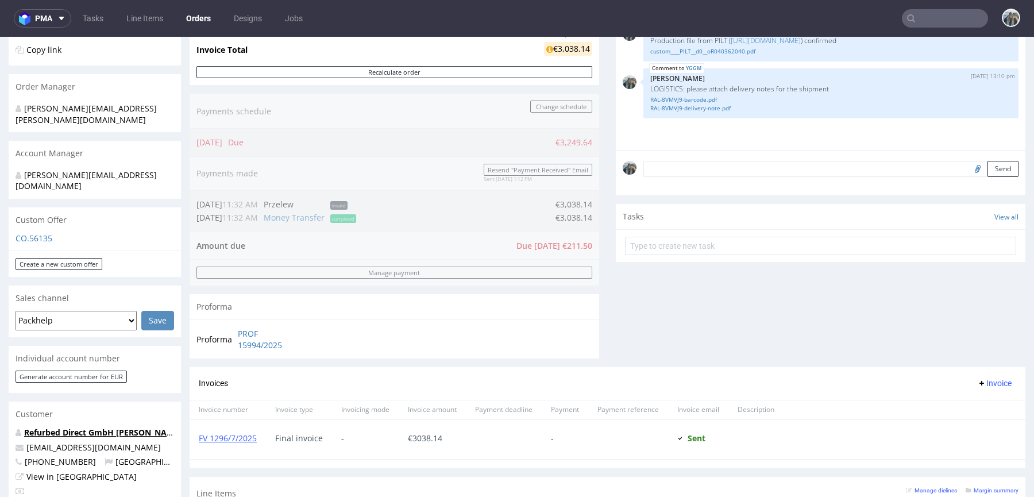
click at [83, 427] on link "Refurbed Direct GmbH [PERSON_NAME]" at bounding box center [102, 432] width 157 height 11
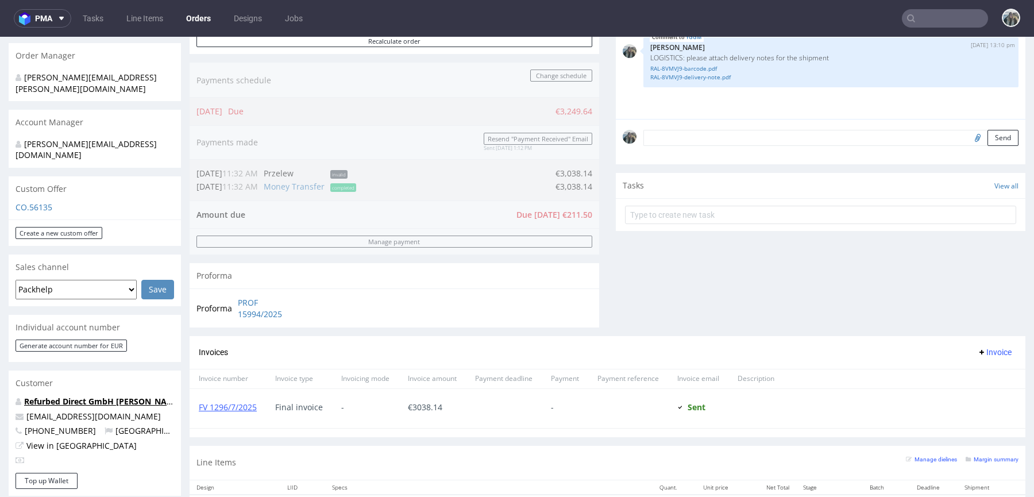
scroll to position [367, 0]
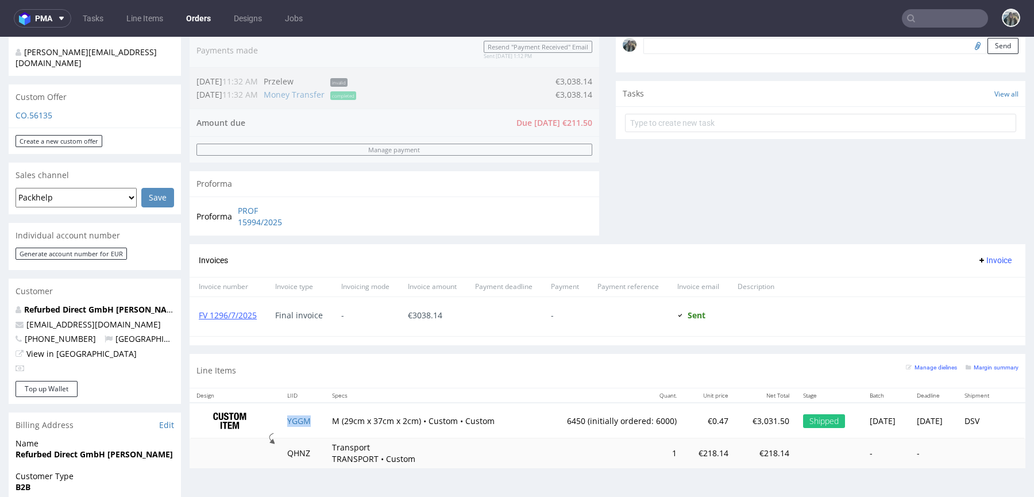
click at [312, 424] on td "YGGM" at bounding box center [302, 421] width 45 height 36
copy link "YGGM"
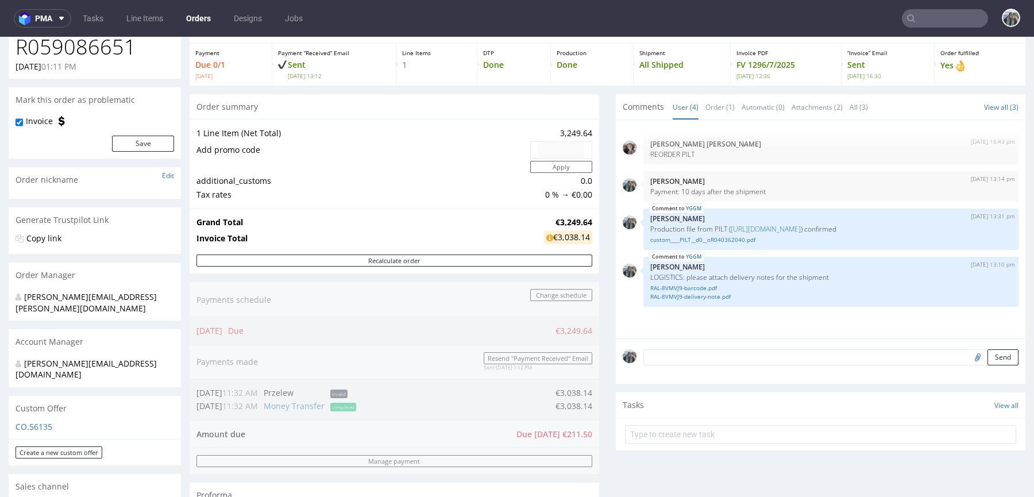
scroll to position [0, 0]
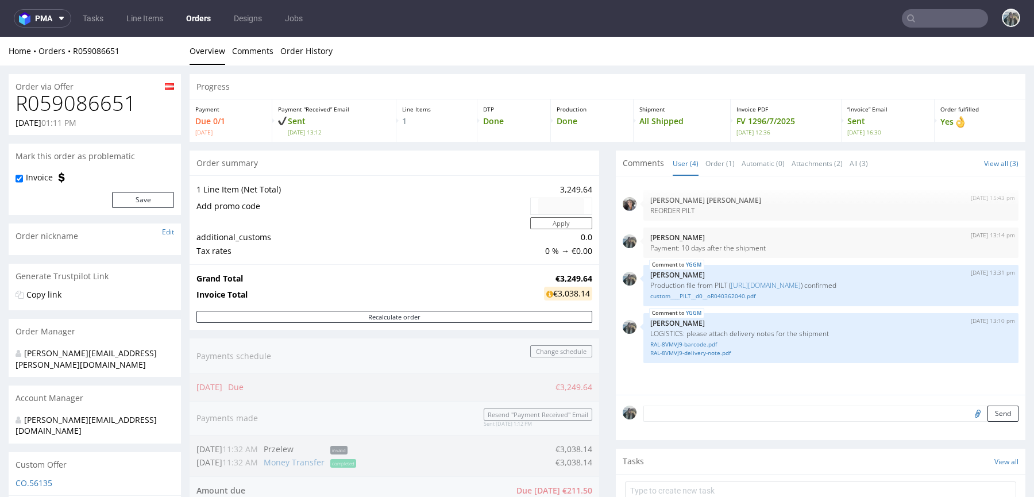
click at [79, 109] on h1 "R059086651" at bounding box center [95, 103] width 158 height 23
copy h1 "R059086651"
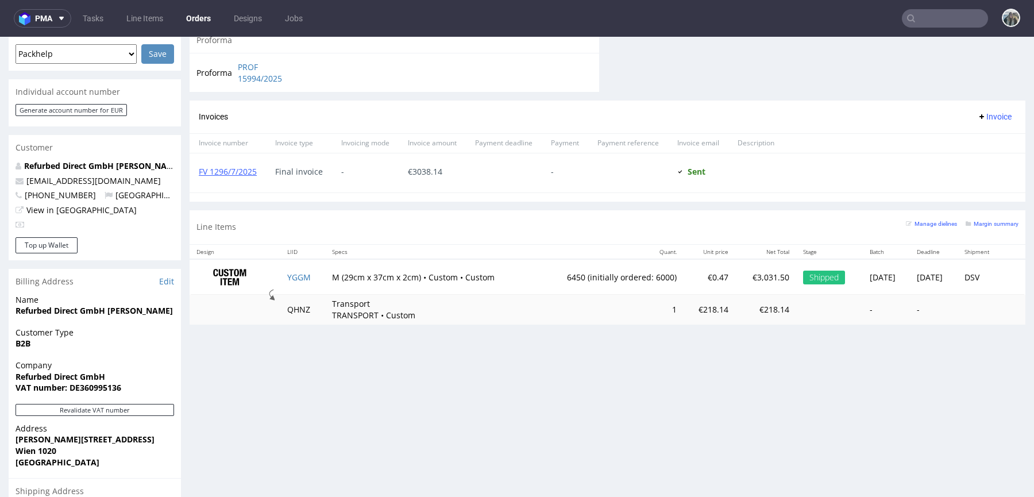
scroll to position [514, 0]
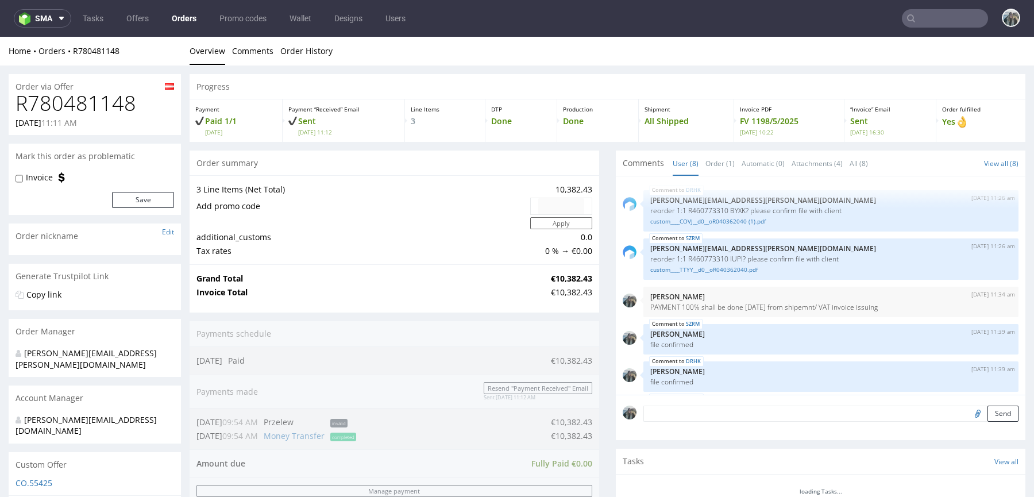
scroll to position [155, 0]
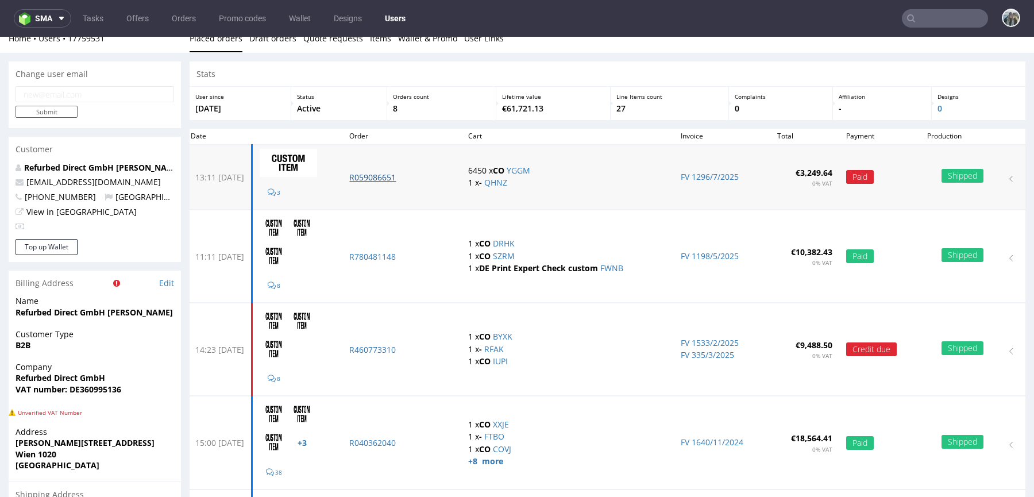
scroll to position [14, 0]
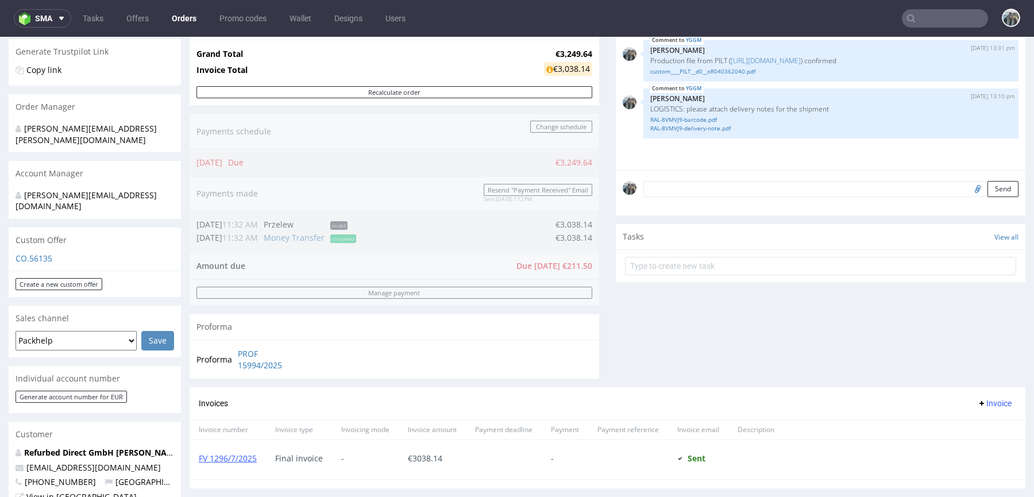
scroll to position [125, 0]
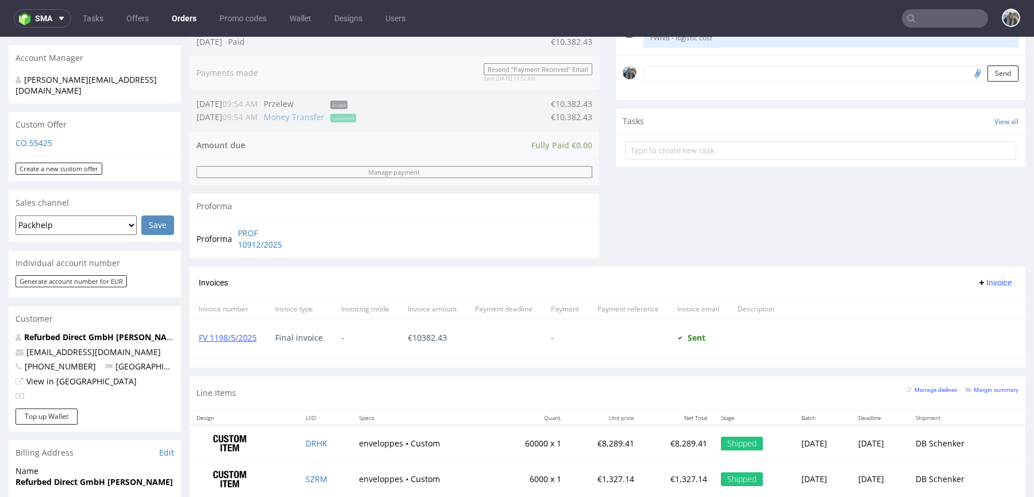
scroll to position [342, 0]
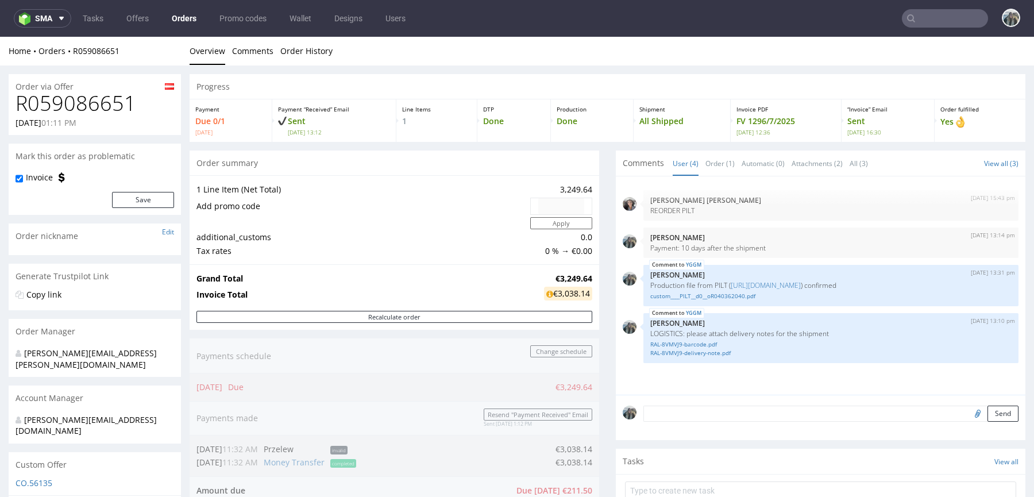
click at [90, 102] on h1 "R059086651" at bounding box center [95, 103] width 158 height 23
click at [91, 102] on h1 "R059086651" at bounding box center [95, 103] width 158 height 23
copy h1 "R059086651"
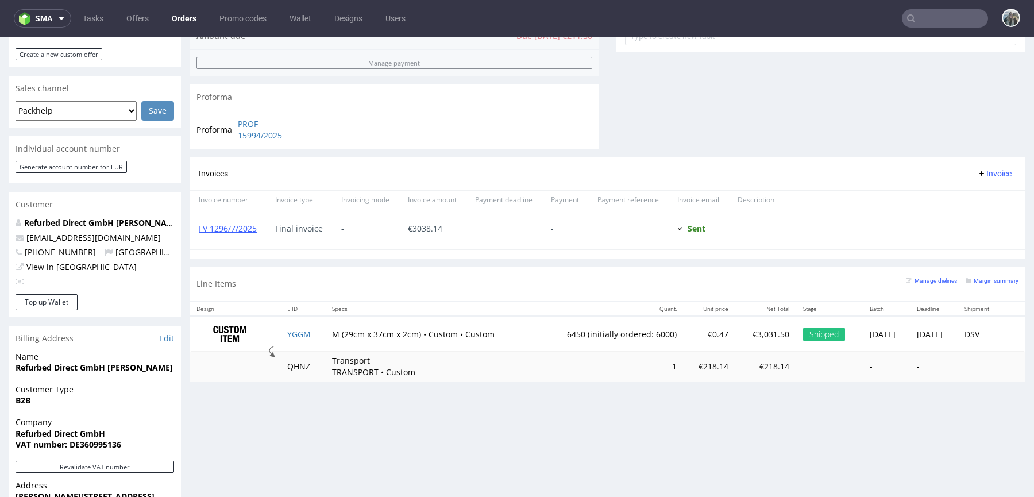
scroll to position [475, 0]
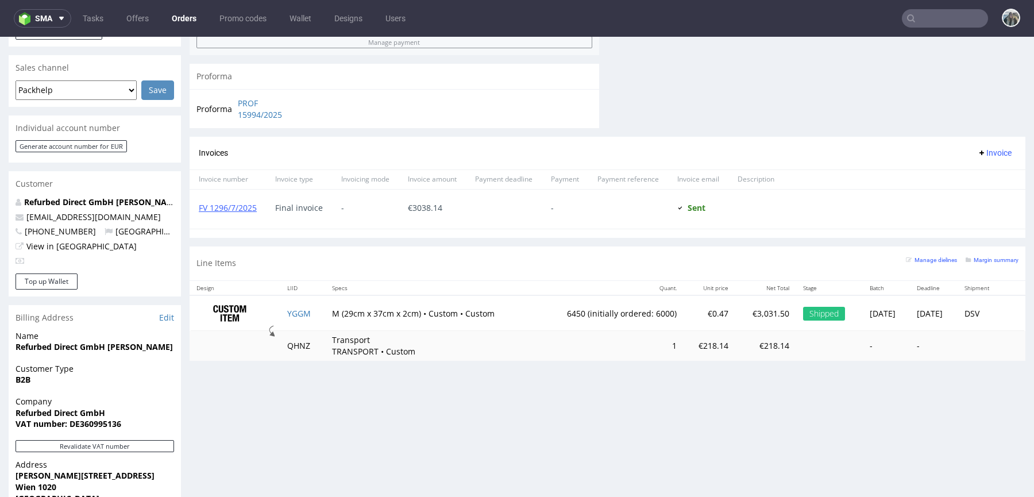
click at [556, 309] on td "6450 (initially ordered: 6000)" at bounding box center [610, 313] width 148 height 36
copy td "6450"
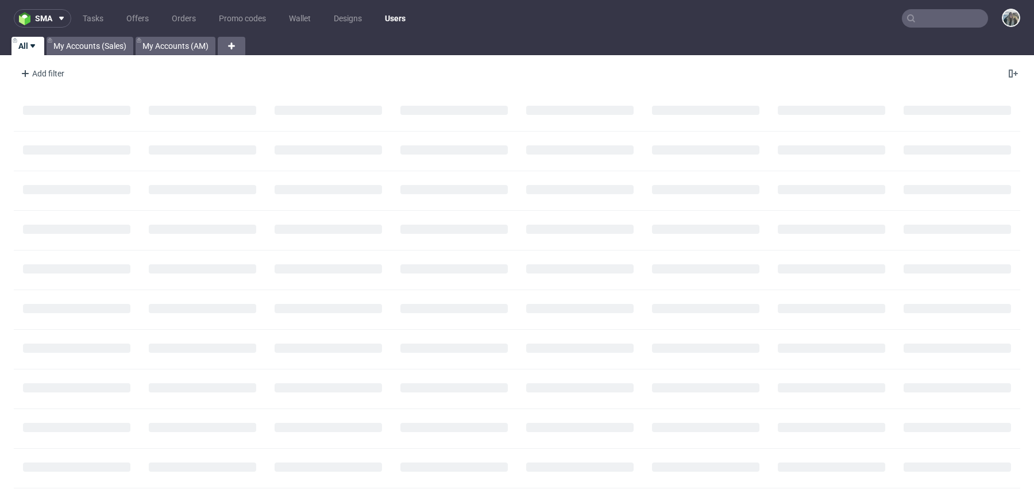
click at [934, 21] on input "text" at bounding box center [944, 18] width 86 height 18
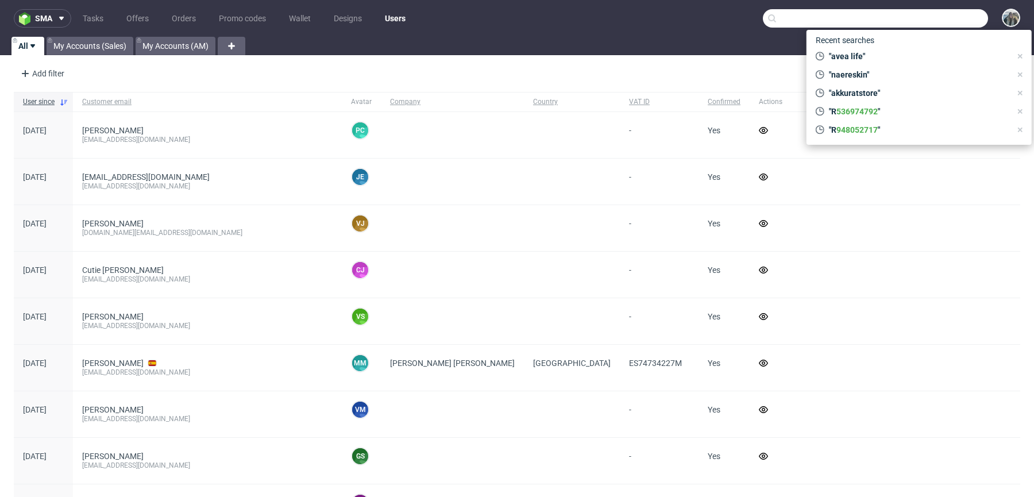
paste input "noma"
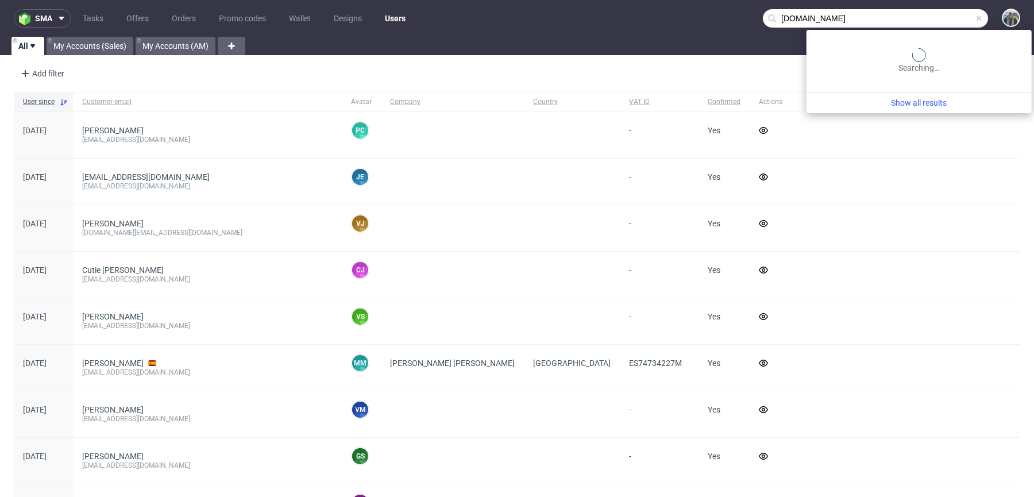
type input "noma.dk"
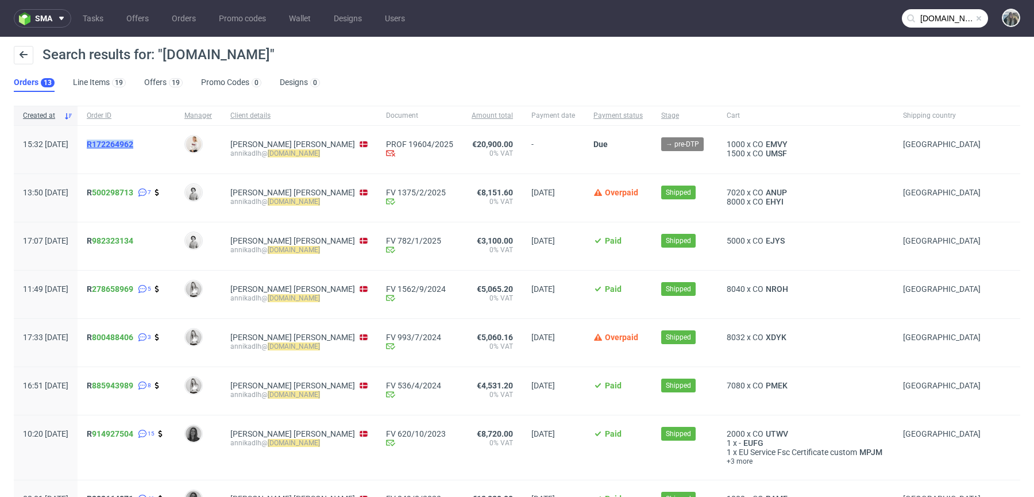
drag, startPoint x: 127, startPoint y: 160, endPoint x: 124, endPoint y: 143, distance: 16.9
click at [124, 143] on div "R172264962" at bounding box center [127, 150] width 98 height 48
copy span "R172264962"
click at [130, 144] on span "R172264962" at bounding box center [110, 144] width 47 height 9
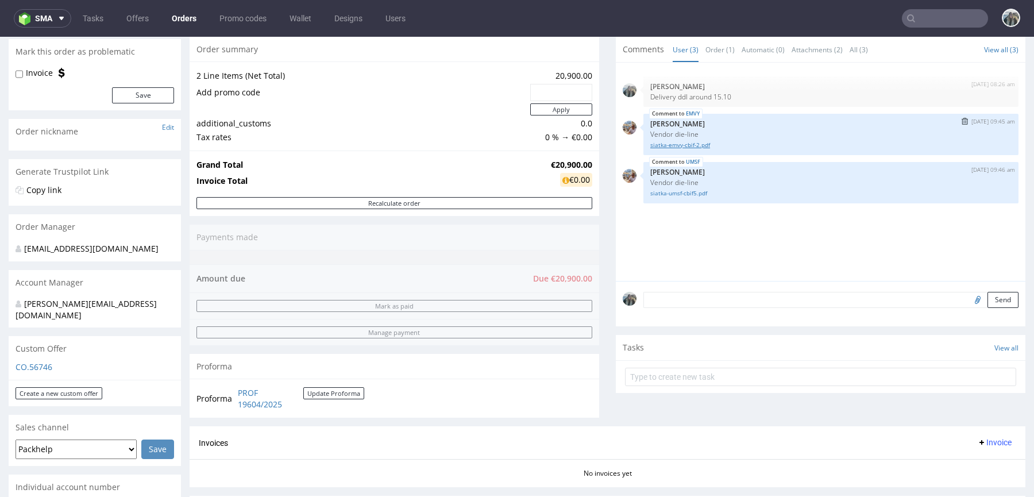
scroll to position [101, 0]
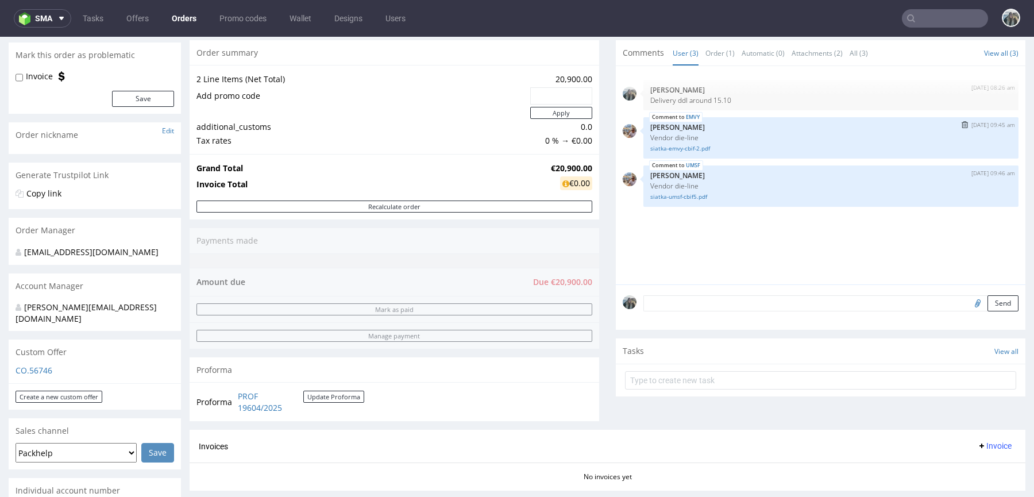
click at [678, 152] on div "EMVY 15th Sep 25 | 09:45 am Michał Palasek Vendor die-line siatka-emvy-cbif-2.p…" at bounding box center [830, 137] width 375 height 41
click at [678, 150] on link "siatka-emvy-cbif-2.pdf" at bounding box center [830, 148] width 361 height 9
click at [678, 200] on div "UMSF 15th Sep 25 | 09:46 am Michał Palasek Vendor die-line siatka-umsf-cbif5.pdf" at bounding box center [830, 185] width 375 height 41
click at [678, 198] on link "siatka-umsf-cbif5.pdf" at bounding box center [830, 196] width 361 height 9
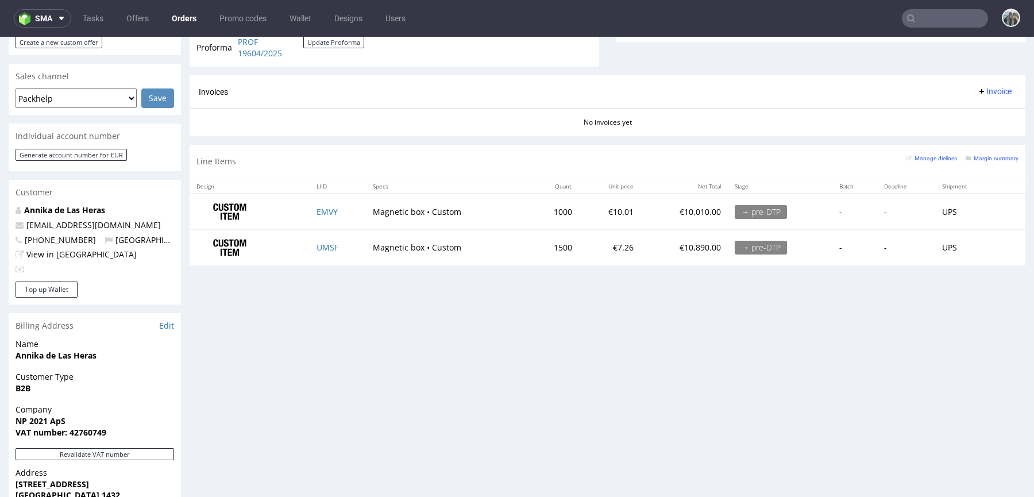
scroll to position [465, 0]
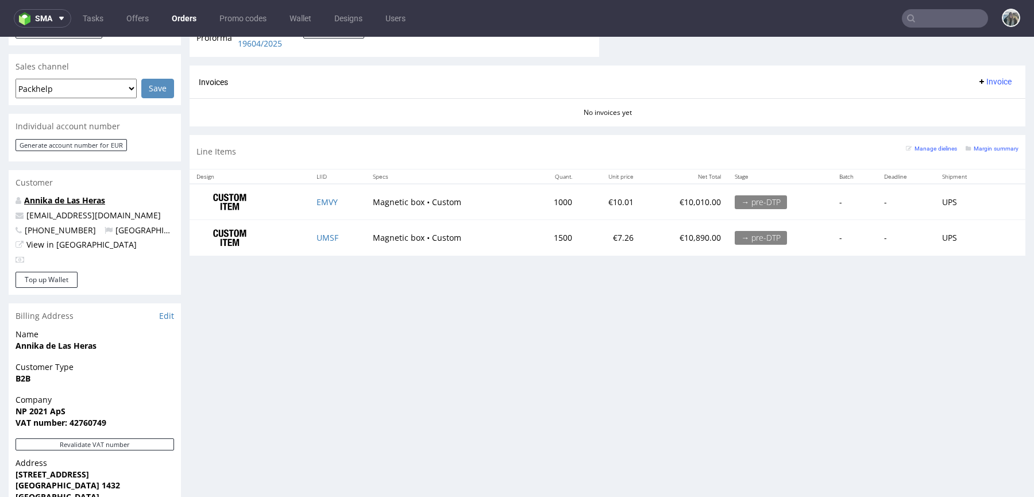
click at [86, 195] on link "Annika de Las Heras" at bounding box center [64, 200] width 81 height 11
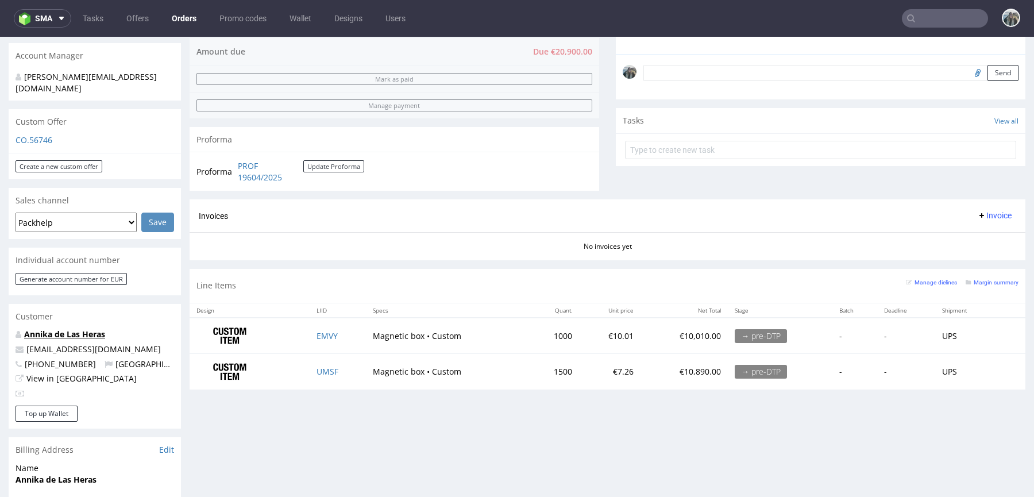
scroll to position [333, 0]
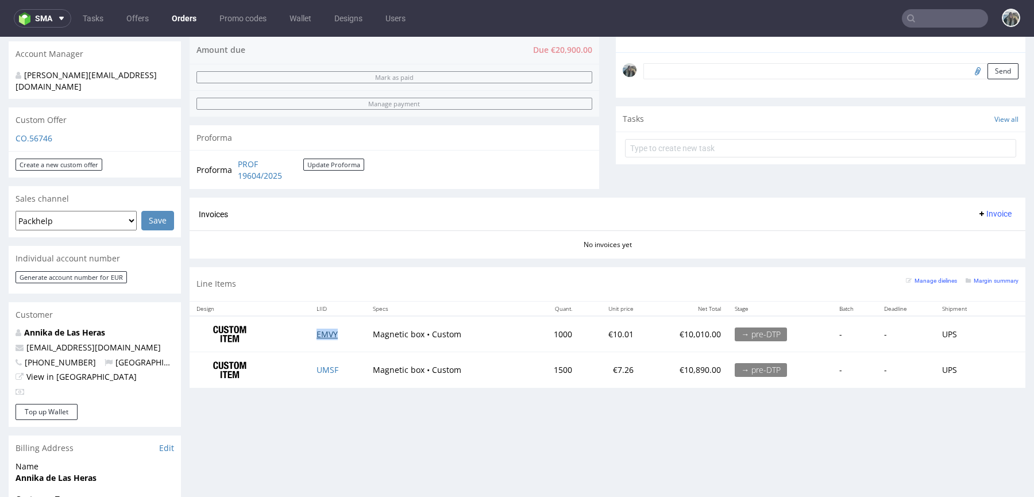
click at [323, 328] on link "EMVY" at bounding box center [326, 333] width 21 height 11
click at [323, 373] on td "UMSF" at bounding box center [337, 370] width 56 height 36
click at [329, 365] on link "UMSF" at bounding box center [327, 369] width 22 height 11
click at [93, 327] on link "Annika de Las Heras" at bounding box center [64, 332] width 81 height 11
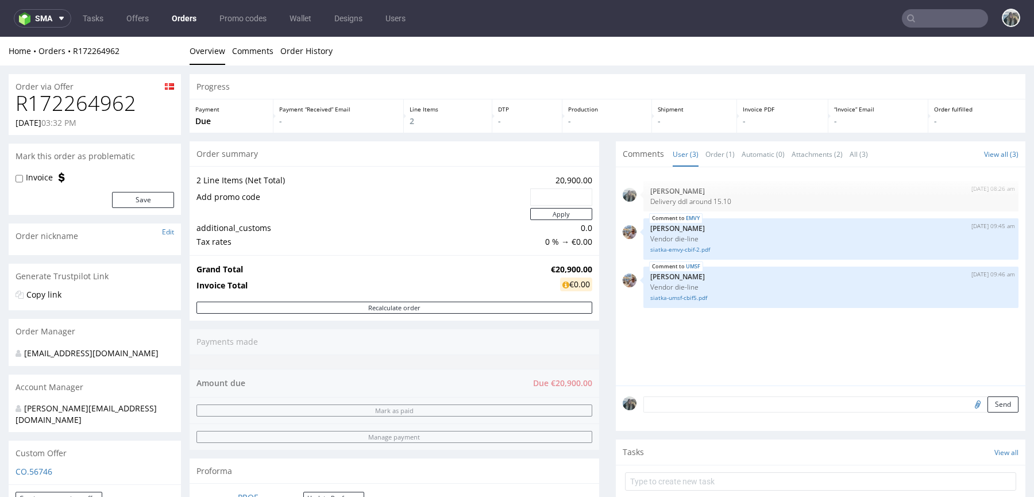
click at [67, 106] on h1 "R172264962" at bounding box center [95, 103] width 158 height 23
copy h1 "R172264962"
drag, startPoint x: 96, startPoint y: 64, endPoint x: 70, endPoint y: 52, distance: 29.0
click at [70, 52] on div "Home Orders R172264962 Overview Comments Order History" at bounding box center [517, 51] width 1034 height 29
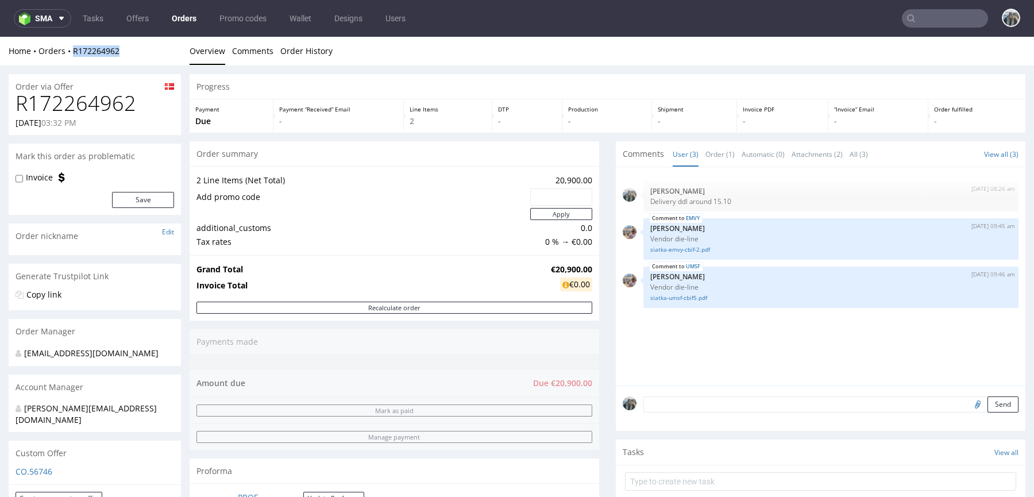
copy link "R172264962"
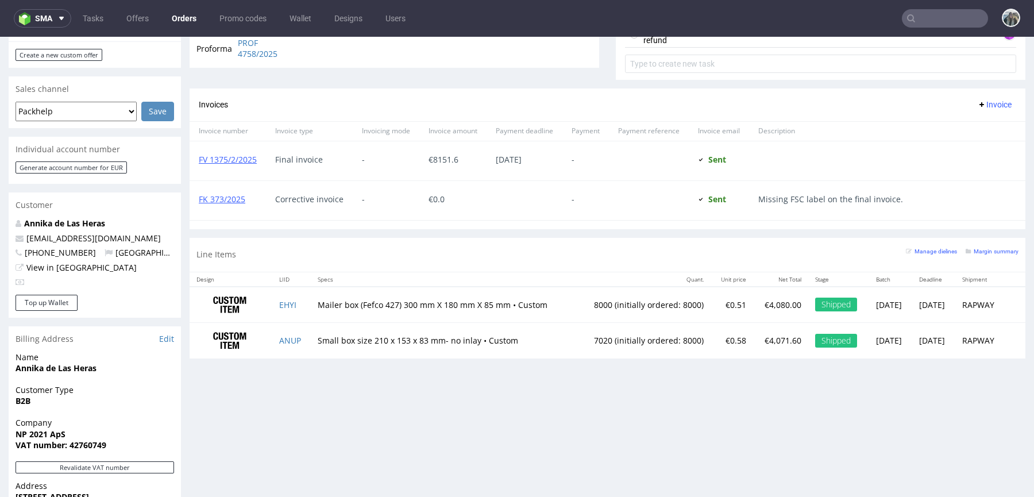
scroll to position [454, 0]
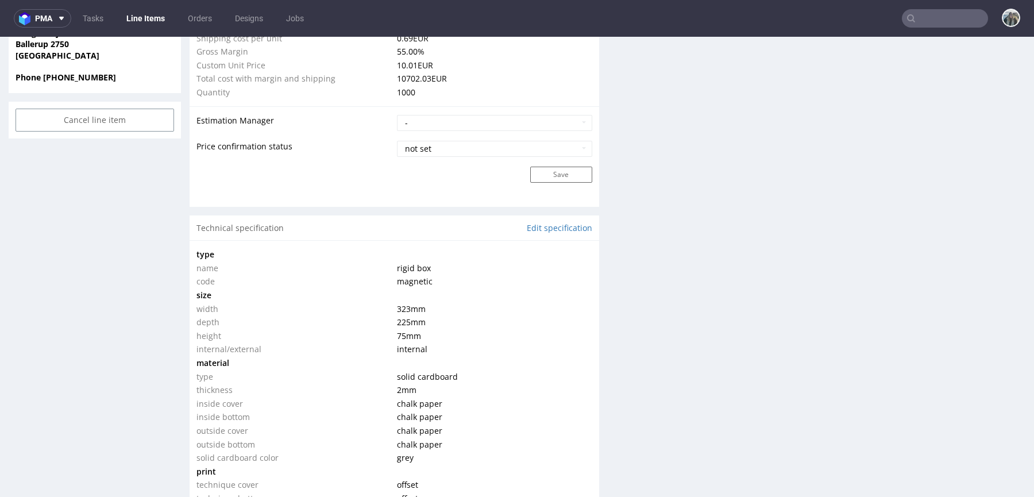
scroll to position [914, 0]
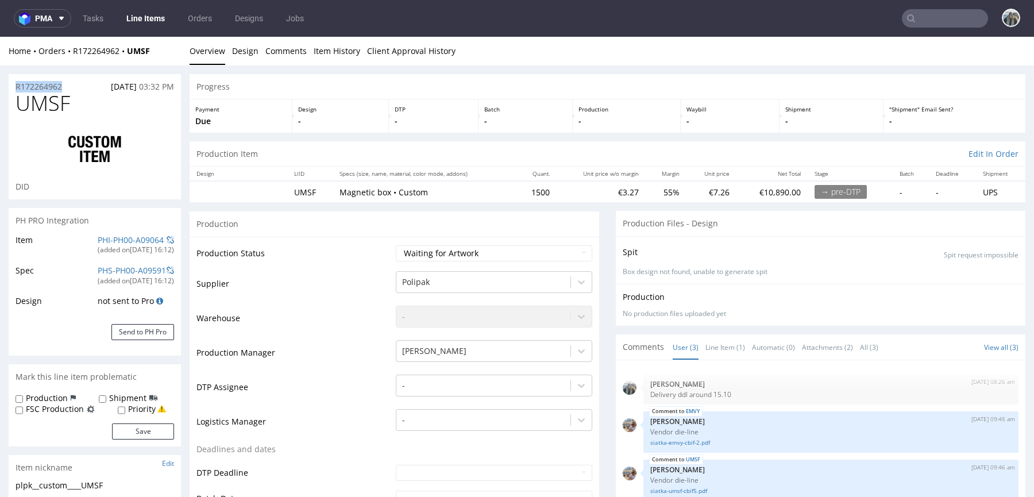
drag, startPoint x: 82, startPoint y: 79, endPoint x: 0, endPoint y: 91, distance: 82.3
copy p "R172264962"
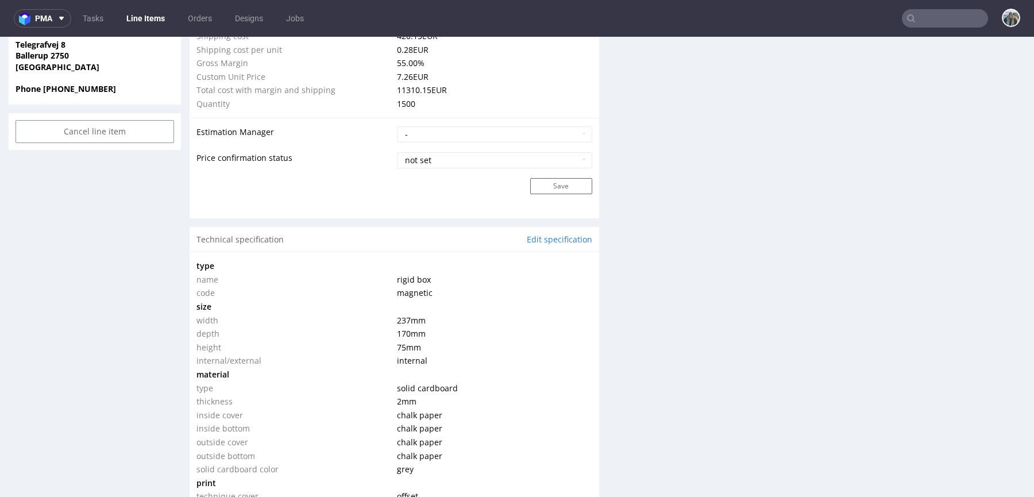
scroll to position [912, 0]
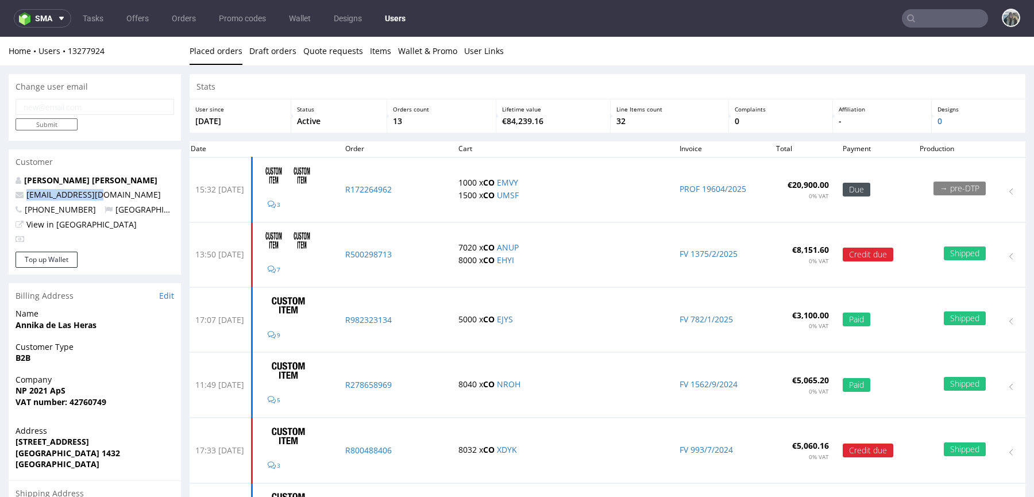
drag, startPoint x: 108, startPoint y: 196, endPoint x: 0, endPoint y: 196, distance: 107.9
copy span "[EMAIL_ADDRESS][DOMAIN_NAME]"
click at [909, 22] on input "text" at bounding box center [944, 18] width 86 height 18
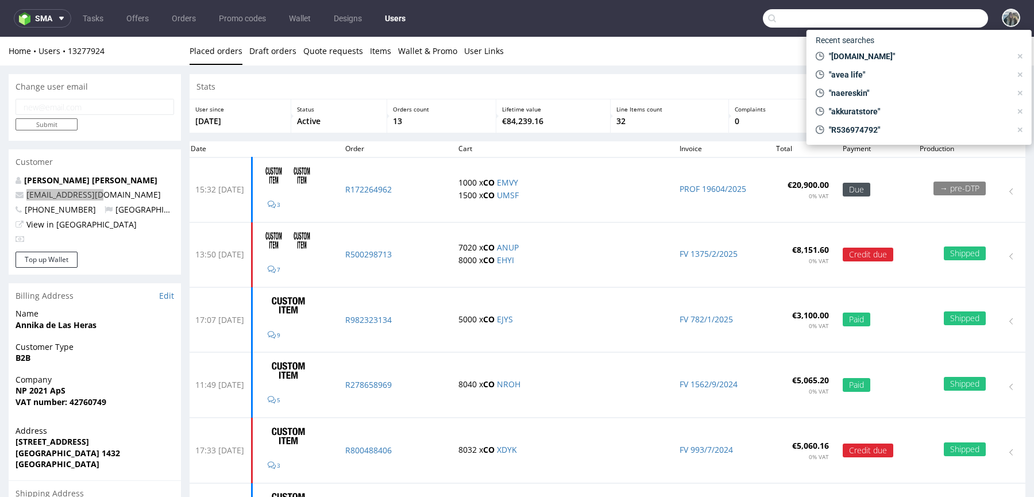
paste input "[EMAIL_ADDRESS][DOMAIN_NAME]"
type input "[EMAIL_ADDRESS][DOMAIN_NAME]"
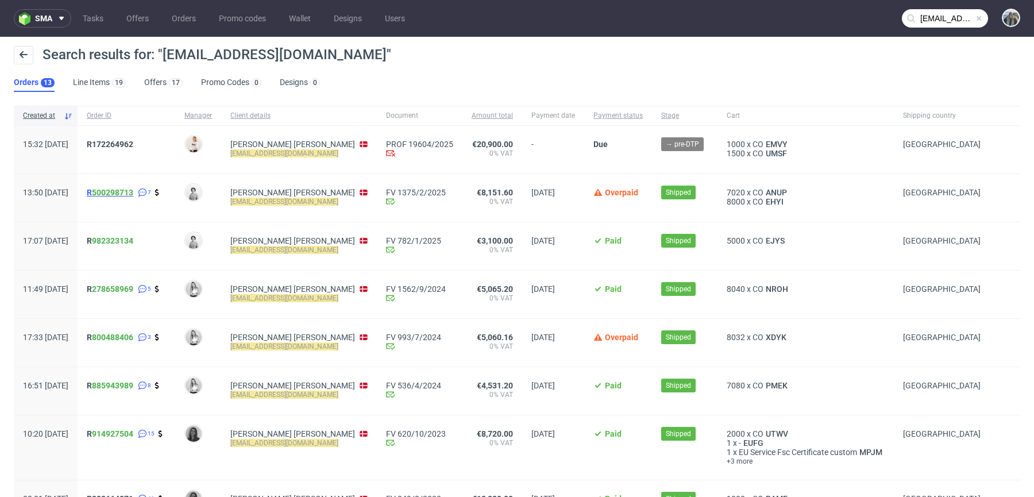
click at [125, 194] on span "R 500298713" at bounding box center [110, 192] width 47 height 9
click at [123, 238] on span "R 982323134" at bounding box center [110, 240] width 47 height 9
click at [123, 287] on span "R 278658969" at bounding box center [110, 288] width 47 height 9
click at [123, 339] on span "R 800488406" at bounding box center [110, 336] width 47 height 9
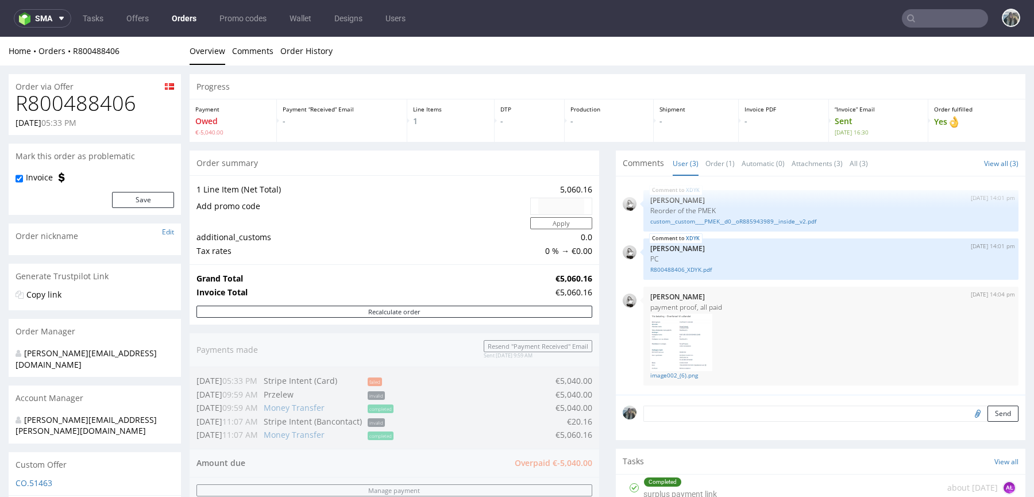
scroll to position [564, 0]
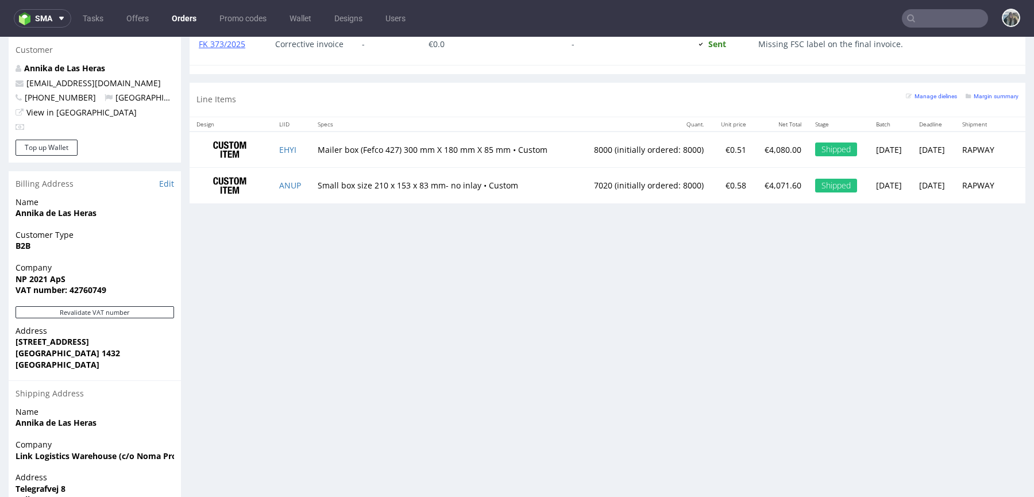
scroll to position [613, 0]
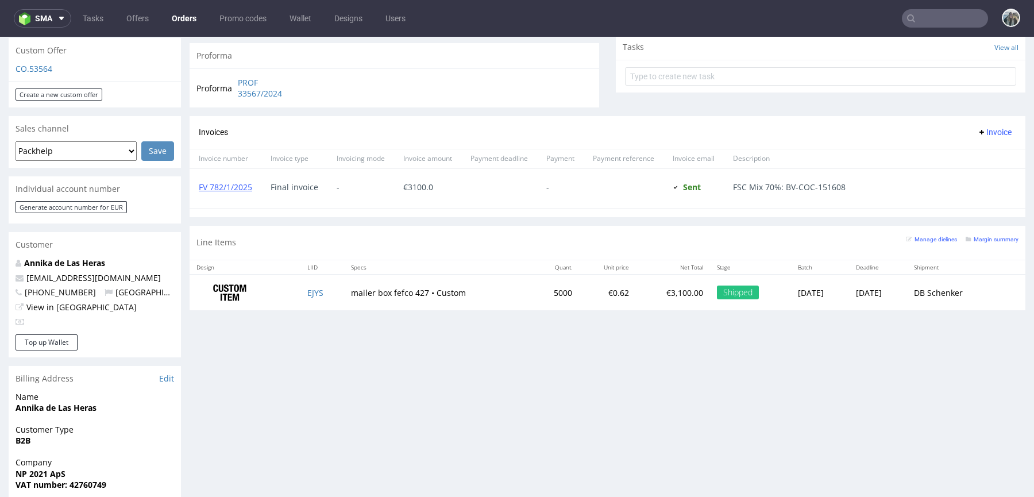
scroll to position [3, 0]
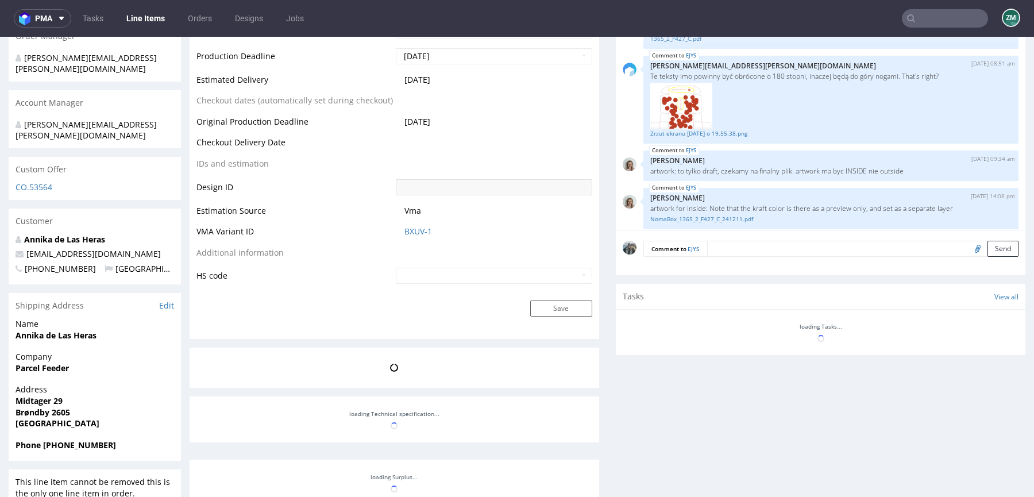
scroll to position [423, 0]
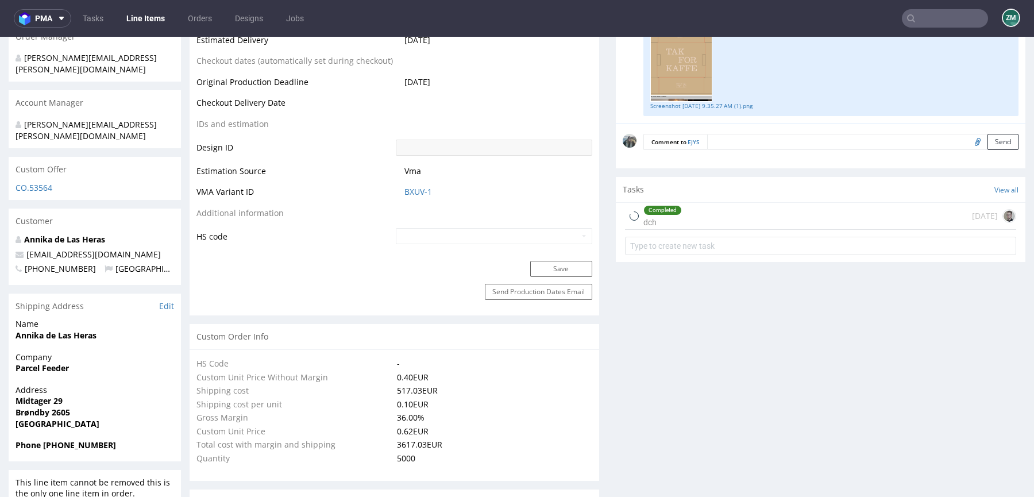
select select "in_progress"
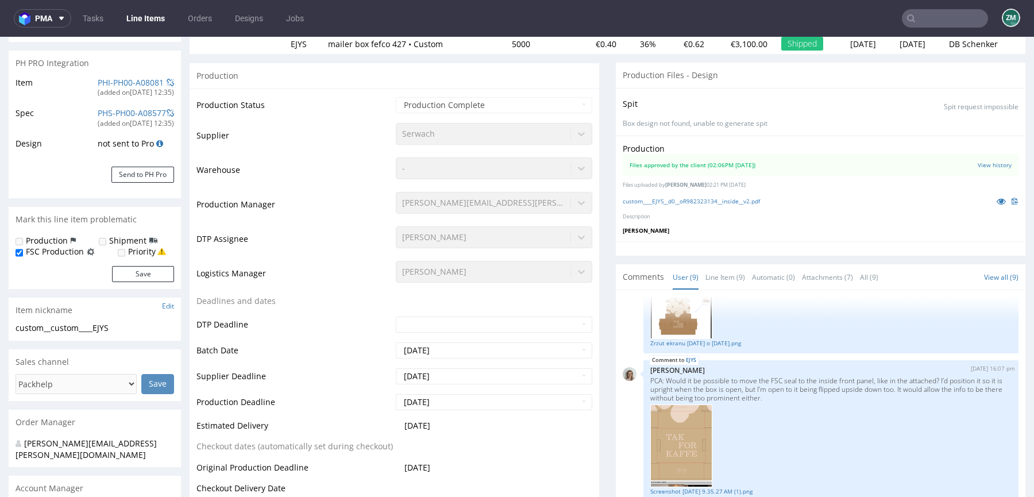
scroll to position [0, 0]
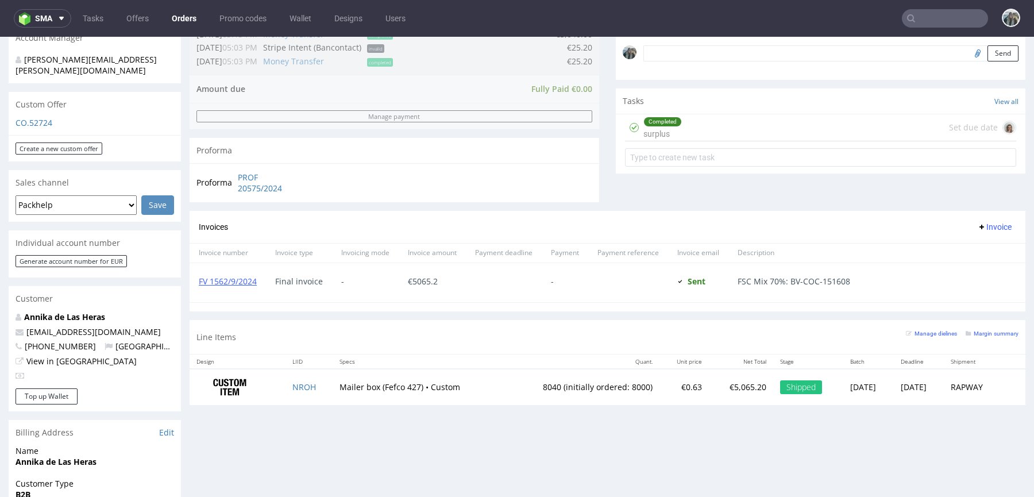
scroll to position [365, 0]
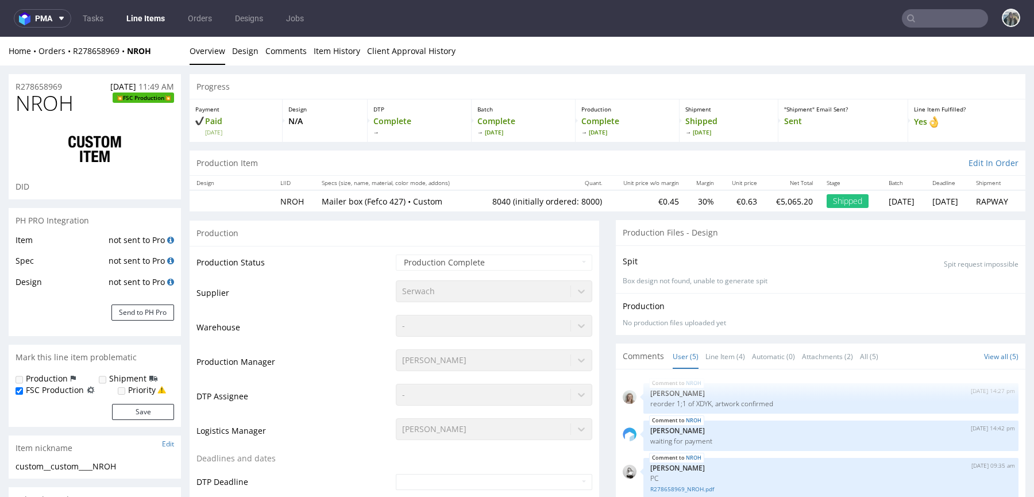
select select "in_progress"
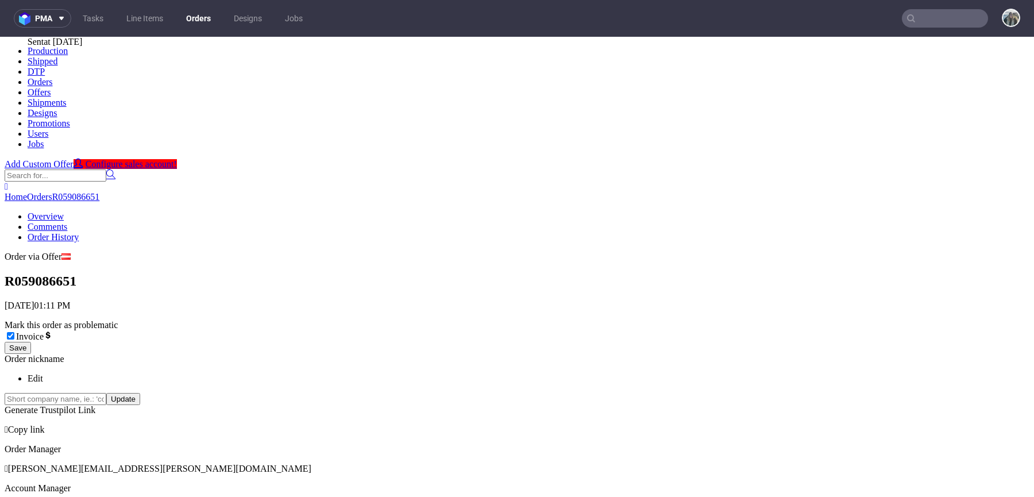
scroll to position [390, 0]
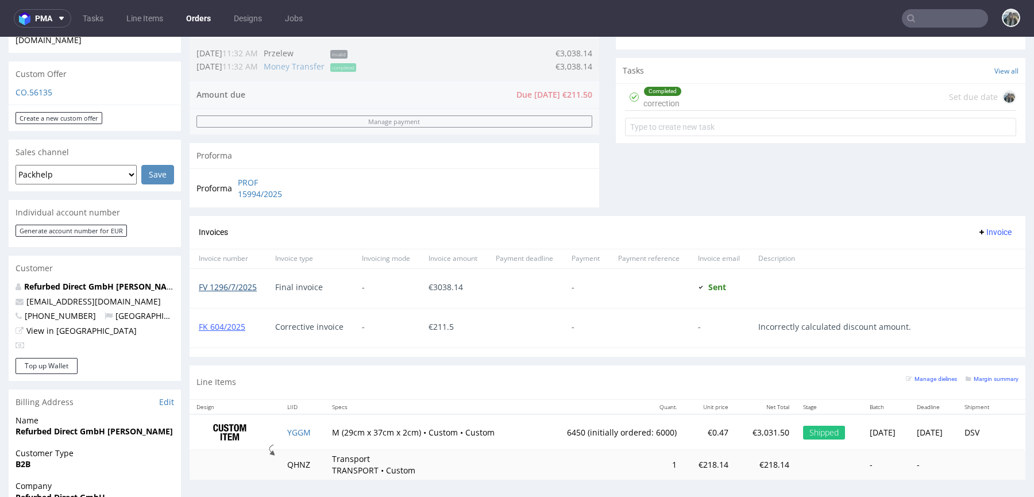
click at [241, 285] on link "FV 1296/7/2025" at bounding box center [228, 286] width 58 height 11
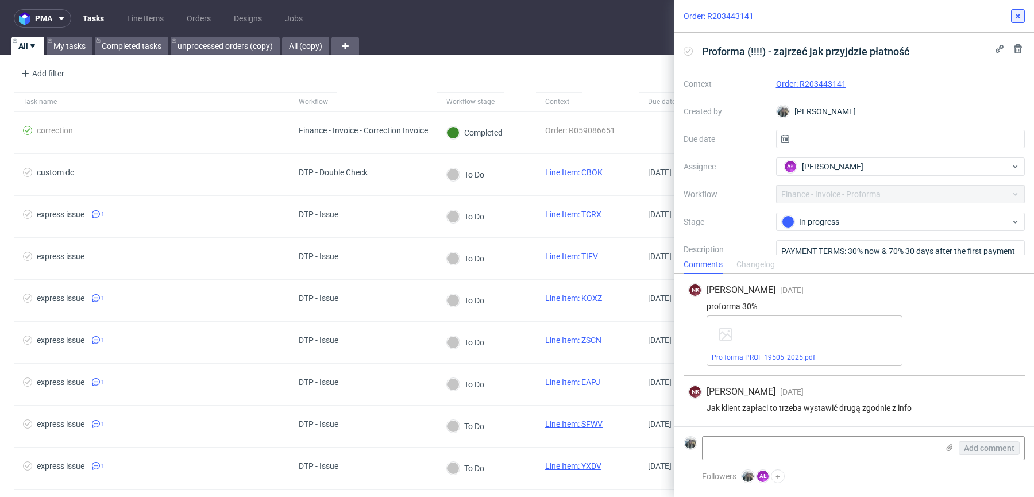
click at [1019, 12] on icon at bounding box center [1017, 15] width 9 height 9
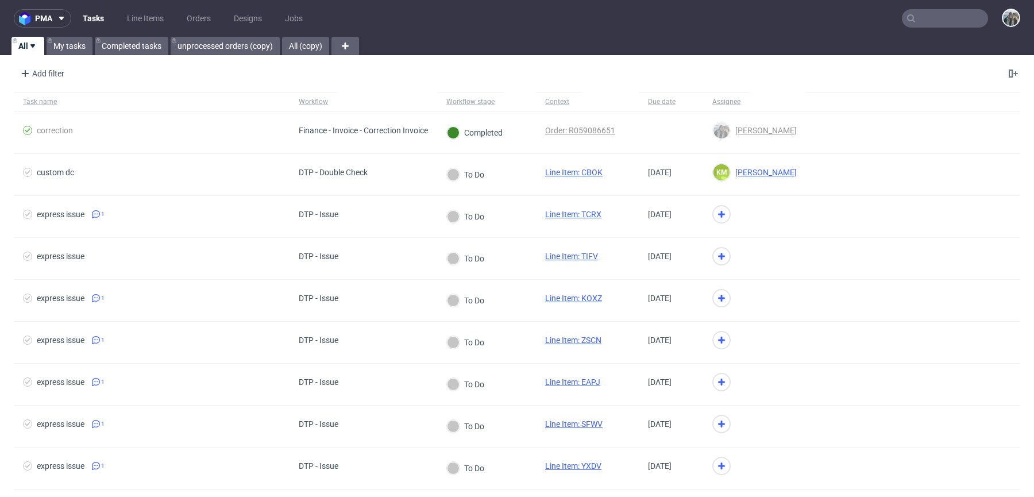
click at [968, 13] on input "text" at bounding box center [944, 18] width 86 height 18
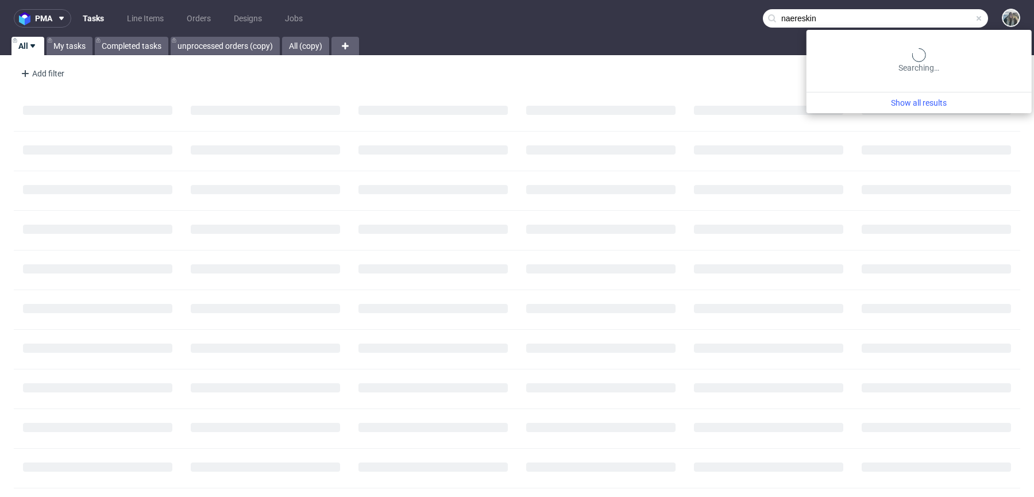
type input "naereskin"
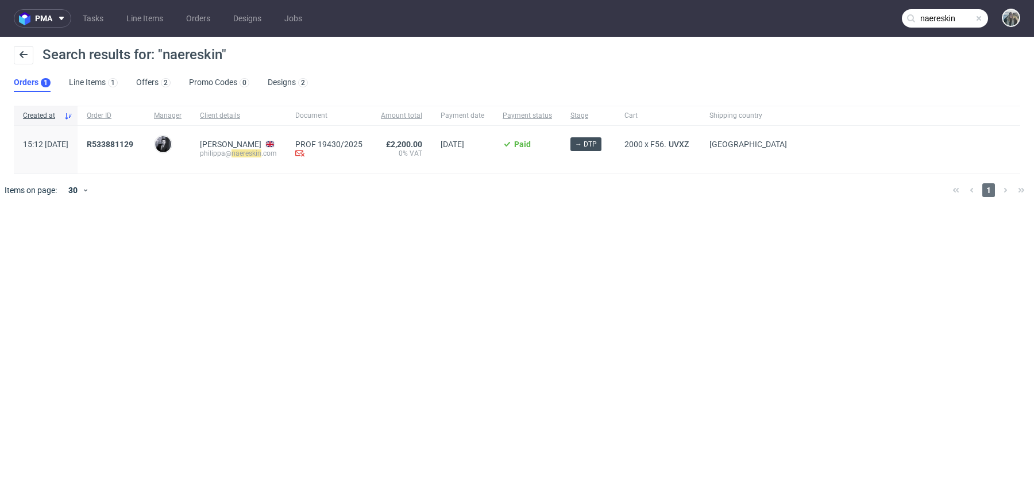
click at [136, 150] on span "R533881129" at bounding box center [111, 150] width 49 height 20
click at [126, 144] on span "R533881129" at bounding box center [110, 144] width 47 height 9
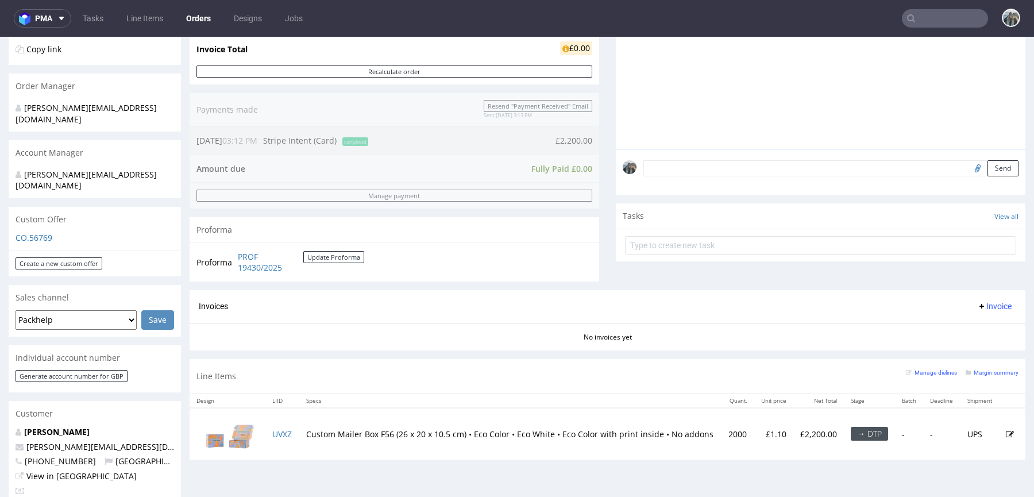
scroll to position [299, 0]
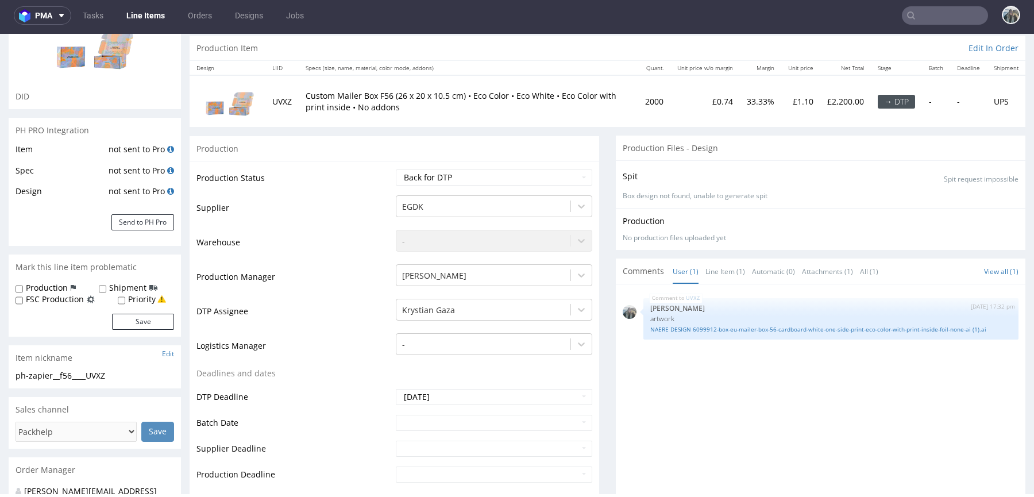
scroll to position [377, 0]
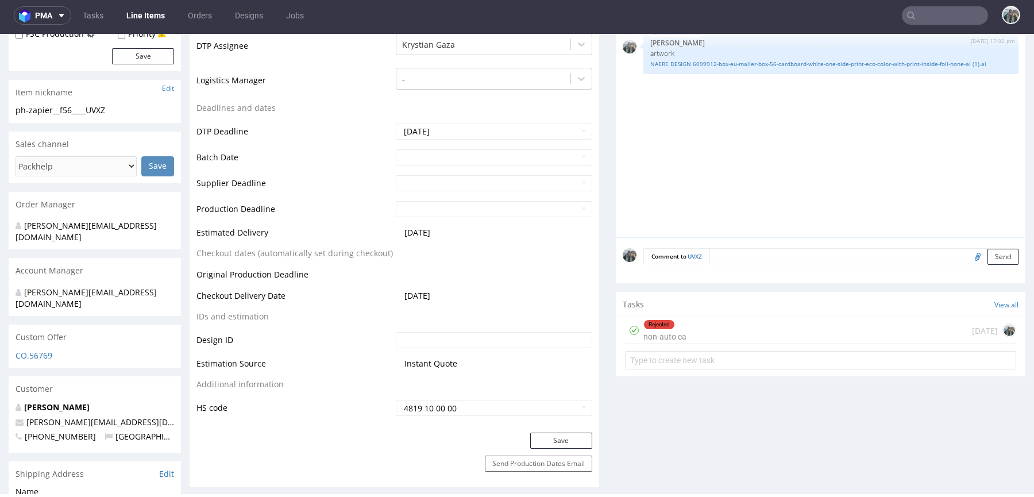
click at [657, 324] on div "Rejected" at bounding box center [659, 324] width 30 height 9
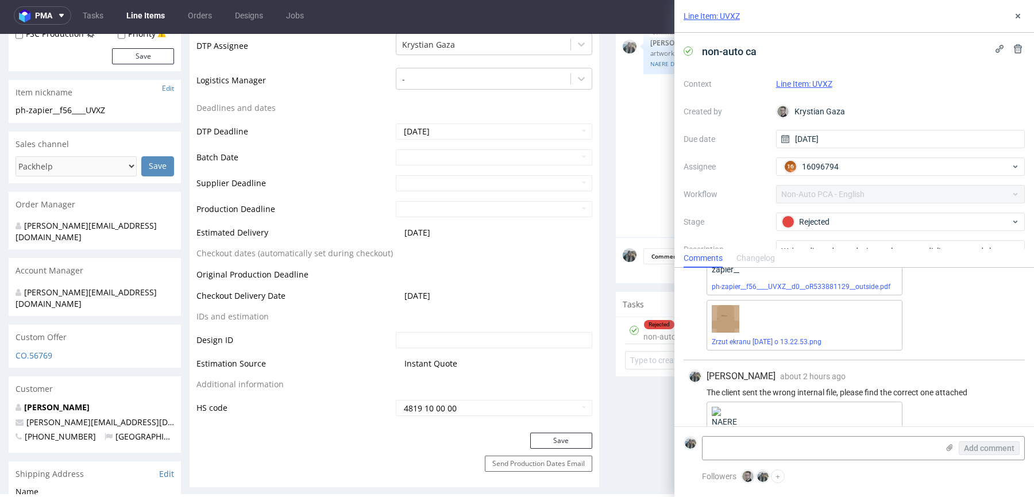
scroll to position [153, 0]
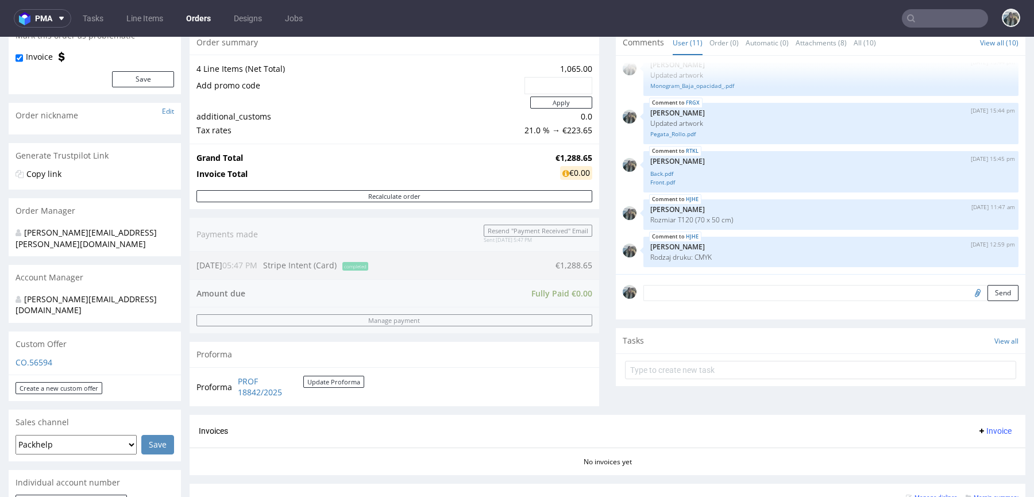
scroll to position [454, 0]
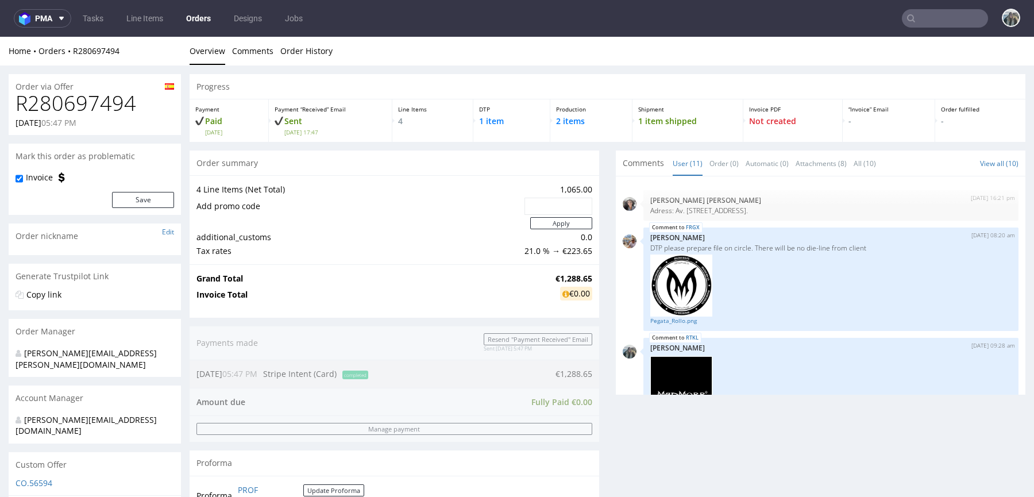
click at [68, 95] on h1 "R280697494" at bounding box center [95, 103] width 158 height 23
click at [69, 96] on h1 "R280697494" at bounding box center [95, 103] width 158 height 23
copy h1 "R280697494"
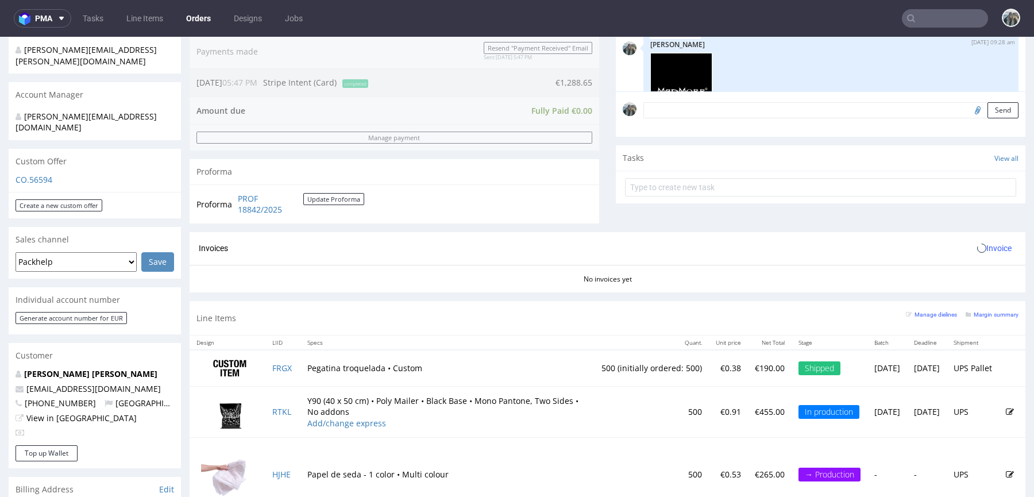
scroll to position [539, 0]
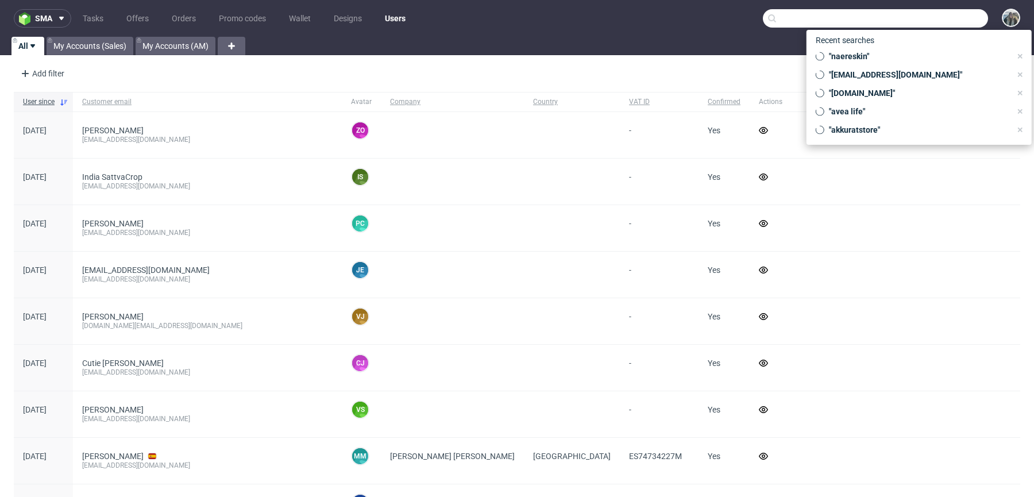
click at [927, 10] on input "text" at bounding box center [875, 18] width 225 height 18
paste input "xlash"
type input "xlash"
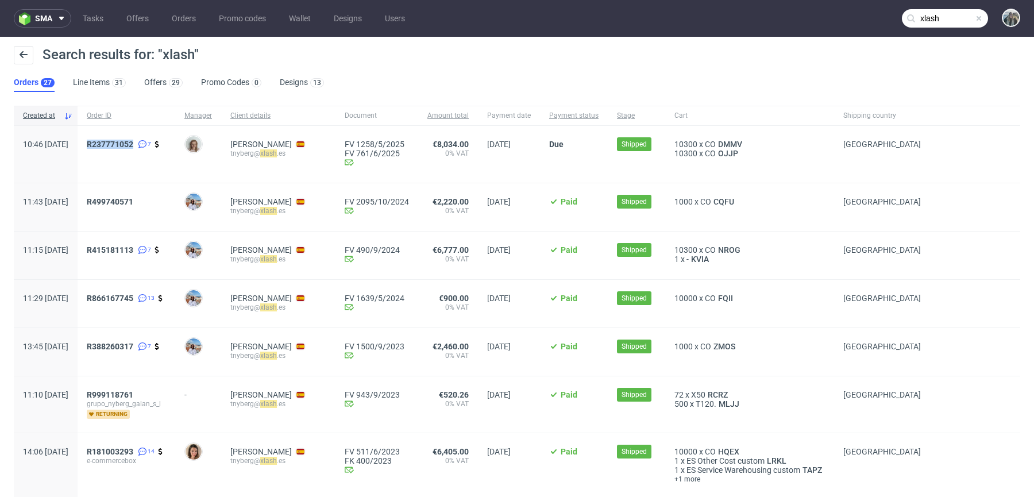
drag, startPoint x: 128, startPoint y: 154, endPoint x: 118, endPoint y: 140, distance: 17.7
click at [118, 140] on div "R237771052 7" at bounding box center [127, 154] width 98 height 57
copy span "R237771052"
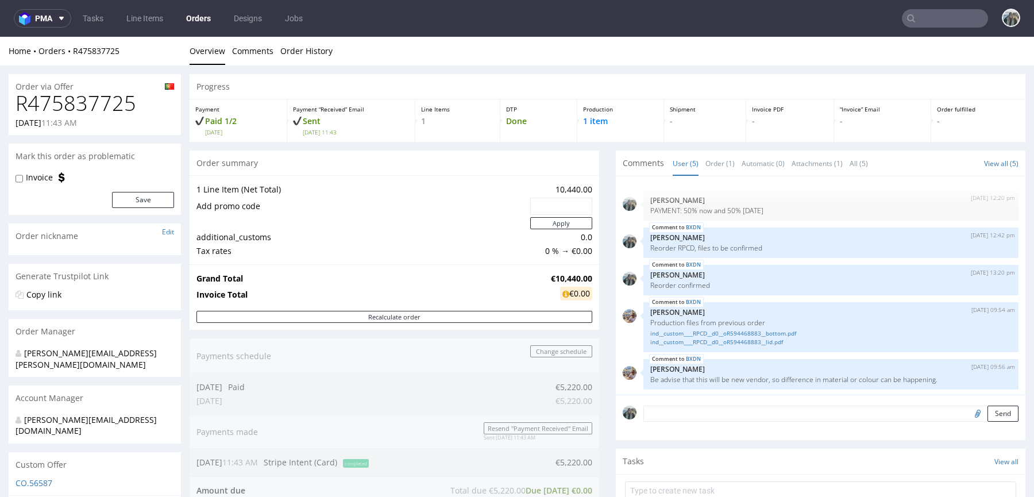
click at [82, 107] on h1 "R475837725" at bounding box center [95, 103] width 158 height 23
click at [82, 106] on h1 "R475837725" at bounding box center [95, 103] width 158 height 23
copy h1 "R475837725"
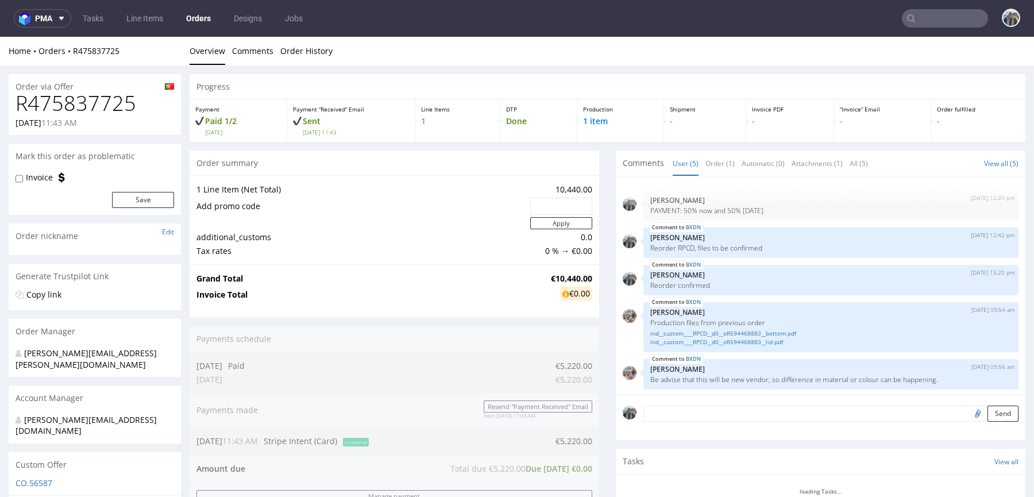
scroll to position [2, 0]
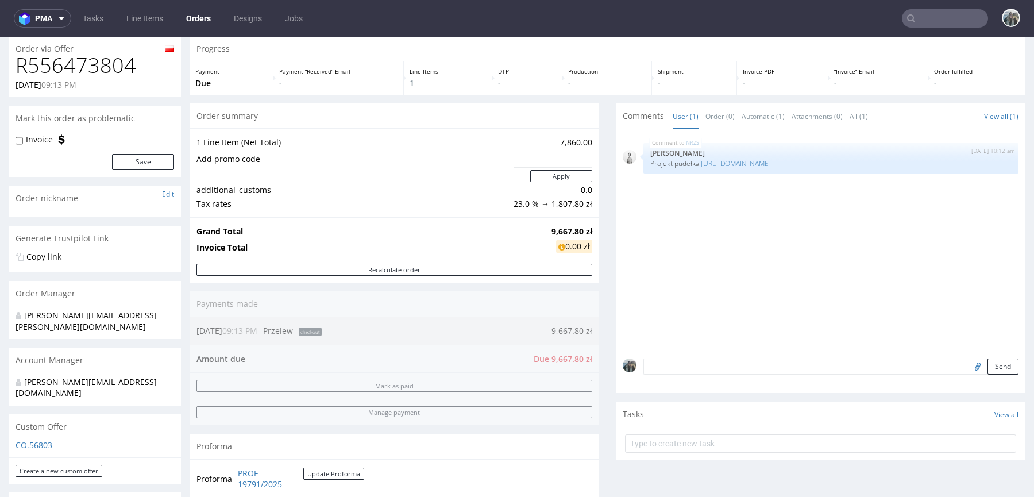
scroll to position [75, 0]
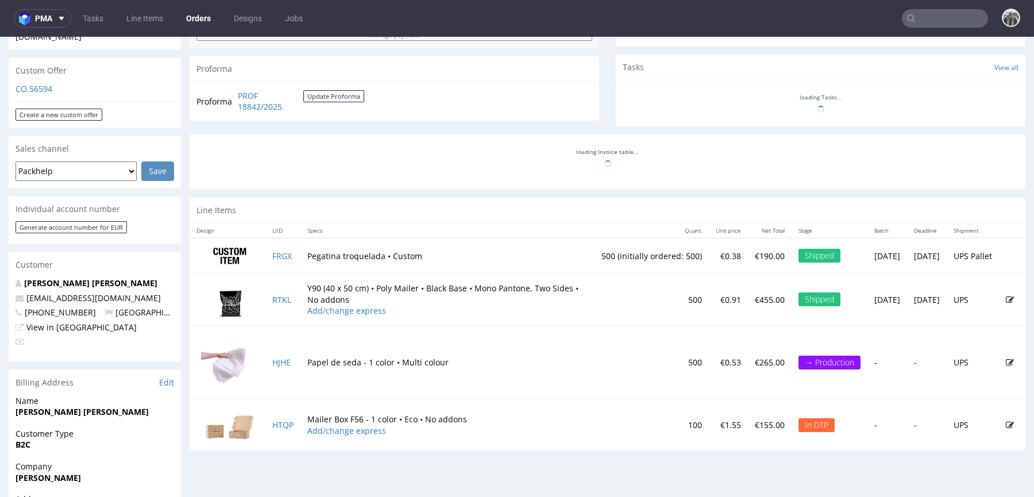
scroll to position [539, 0]
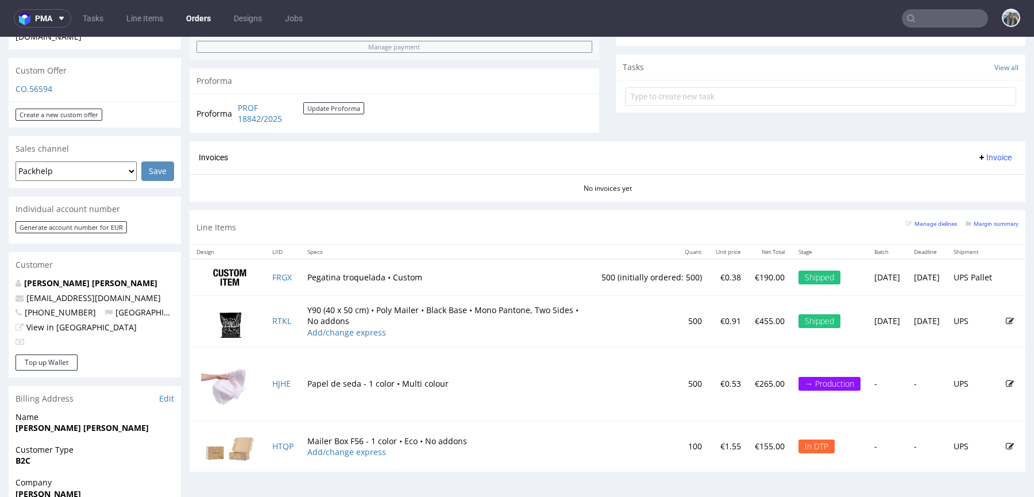
drag, startPoint x: 160, startPoint y: 277, endPoint x: 5, endPoint y: 276, distance: 154.5
click at [5, 276] on div "Order via Offer R280697494 [DATE] 05:47 PM [PERSON_NAME] this order as problema…" at bounding box center [517, 218] width 1034 height 1093
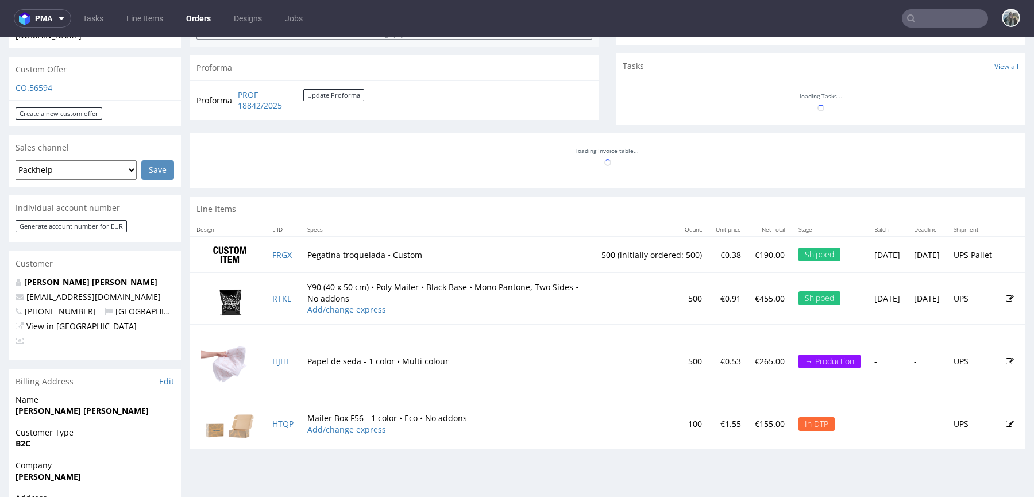
scroll to position [539, 0]
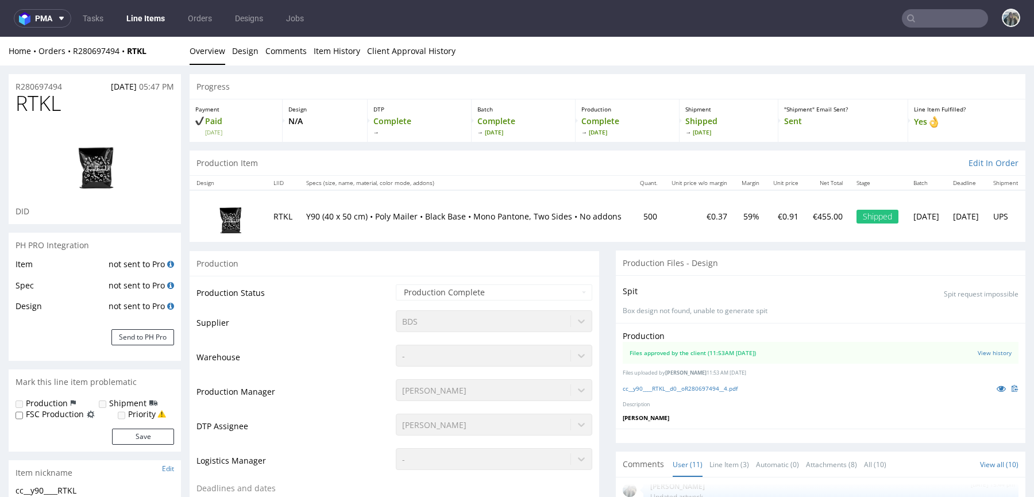
click at [32, 107] on span "RTKL" at bounding box center [38, 103] width 45 height 23
click at [31, 107] on span "RTKL" at bounding box center [38, 103] width 45 height 23
copy span "RTKL"
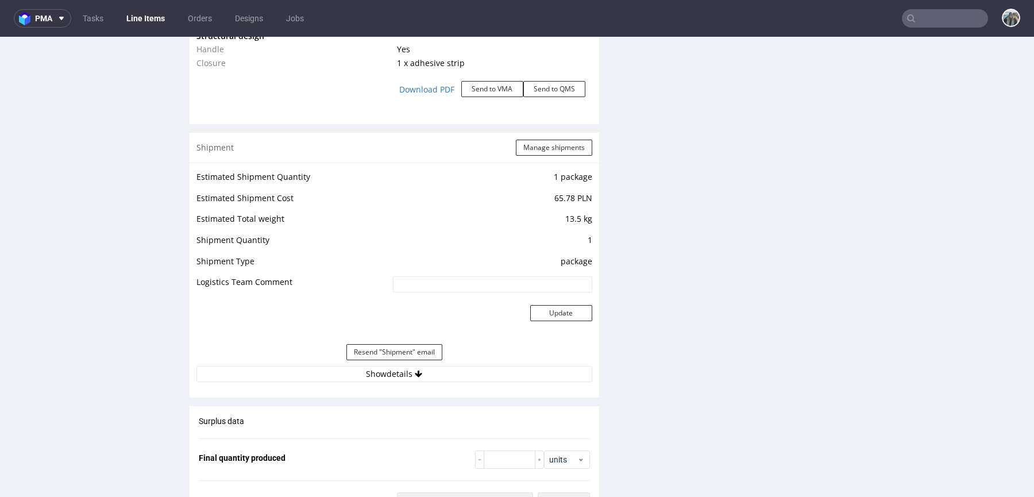
scroll to position [1562, 0]
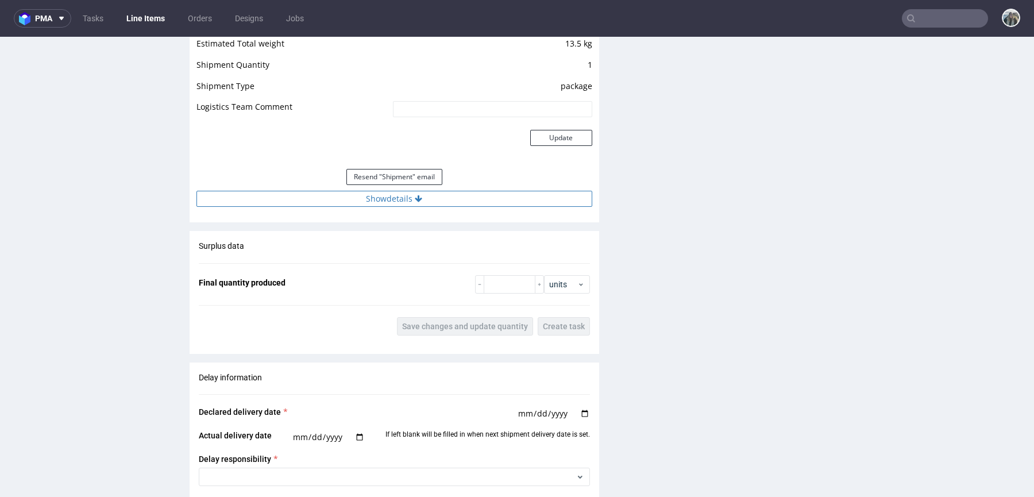
click at [374, 201] on button "Show details" at bounding box center [394, 199] width 396 height 16
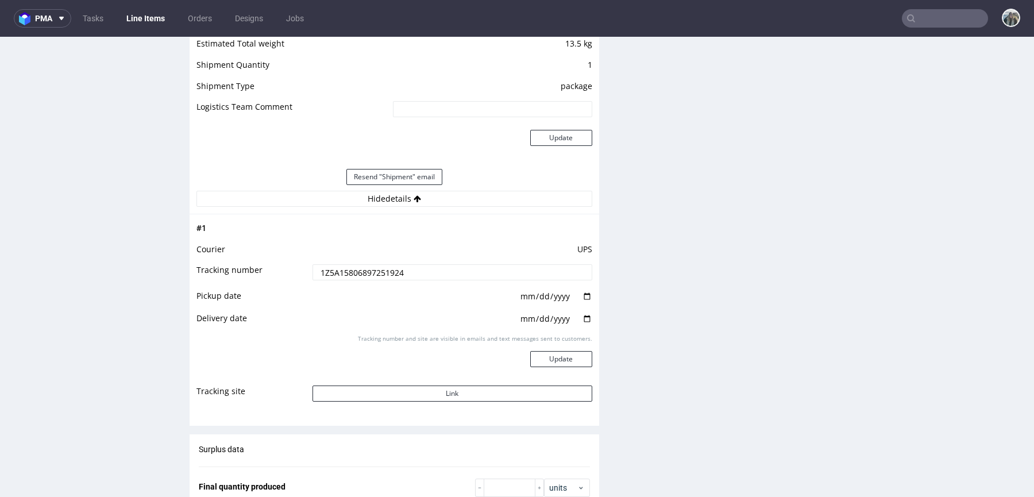
click at [375, 268] on input "1Z5A15806897251924" at bounding box center [452, 272] width 280 height 16
drag, startPoint x: 392, startPoint y: 394, endPoint x: 530, endPoint y: 48, distance: 373.4
click at [392, 394] on button "Link" at bounding box center [452, 393] width 280 height 16
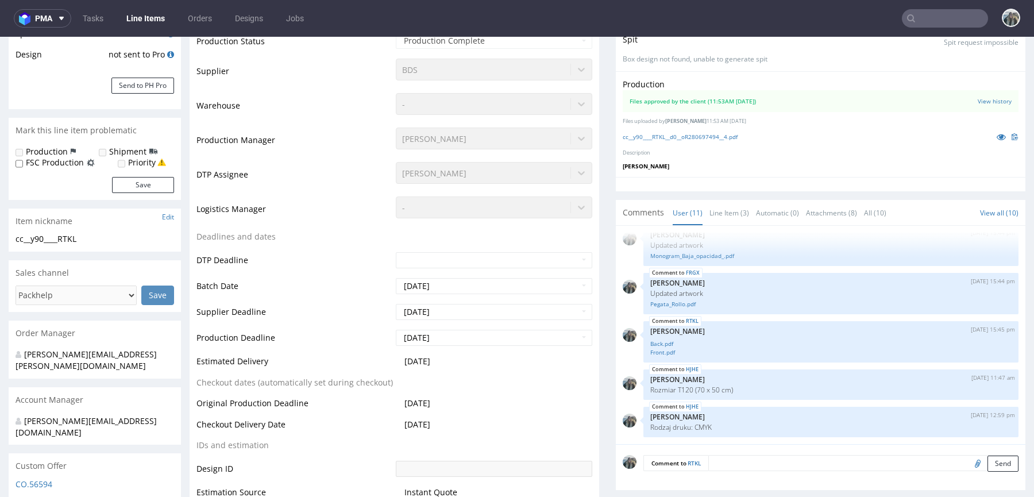
scroll to position [0, 0]
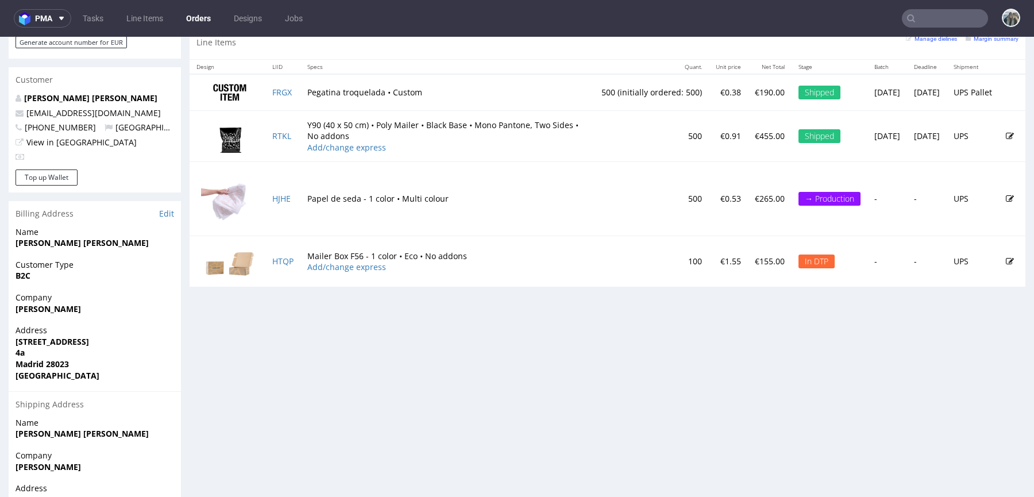
scroll to position [559, 0]
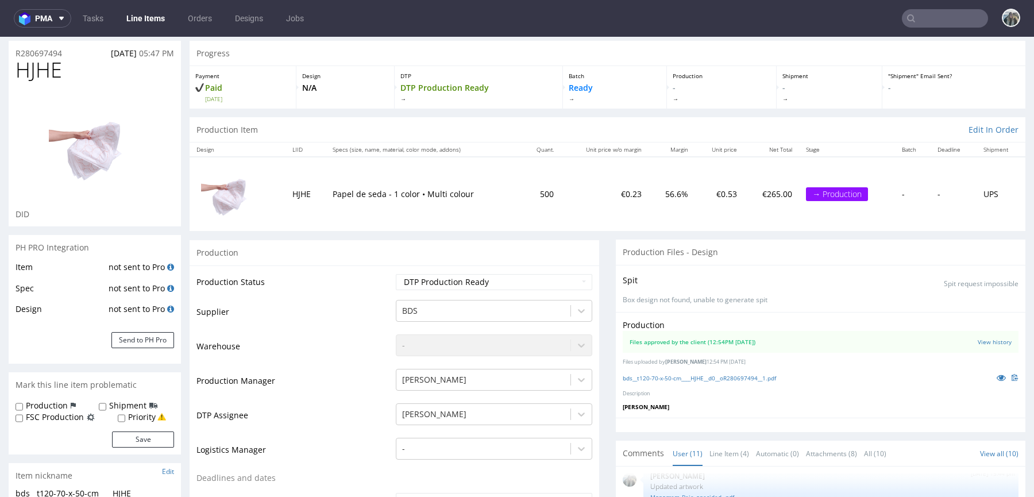
scroll to position [37, 0]
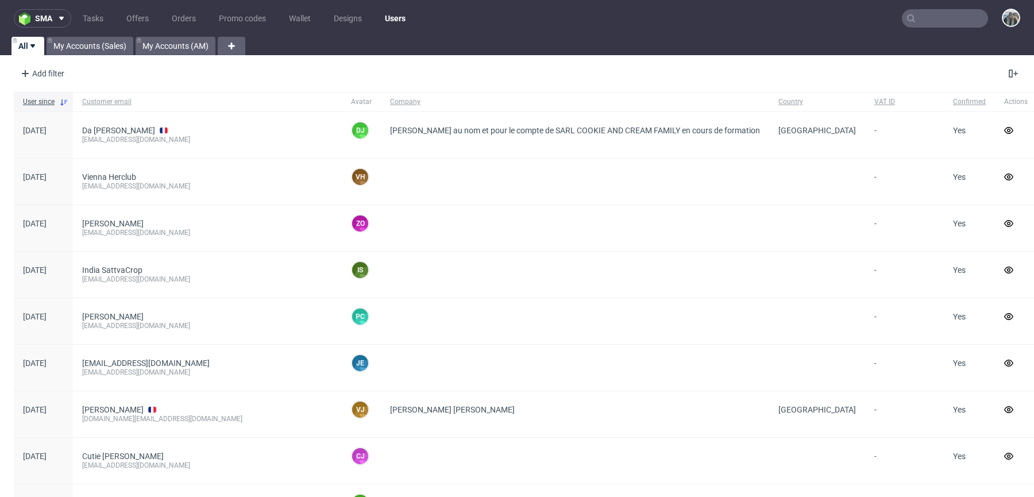
click at [914, 22] on input "text" at bounding box center [944, 18] width 86 height 18
paste input "swaghut"
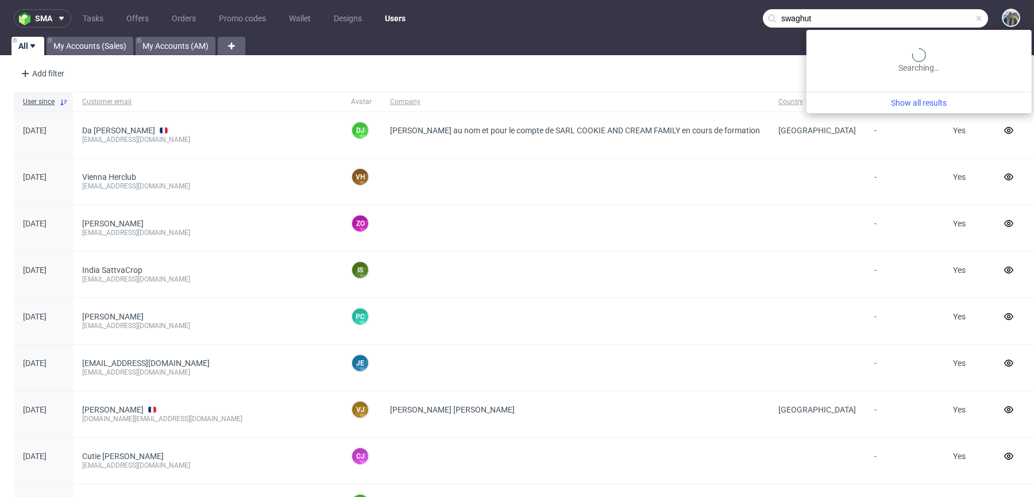
type input "swaghut"
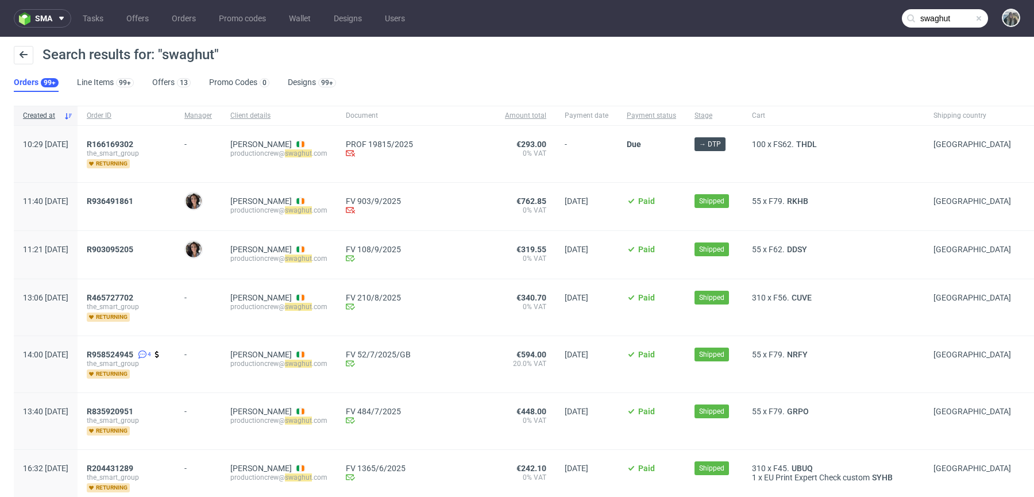
click at [133, 142] on span "R166169302" at bounding box center [110, 144] width 47 height 9
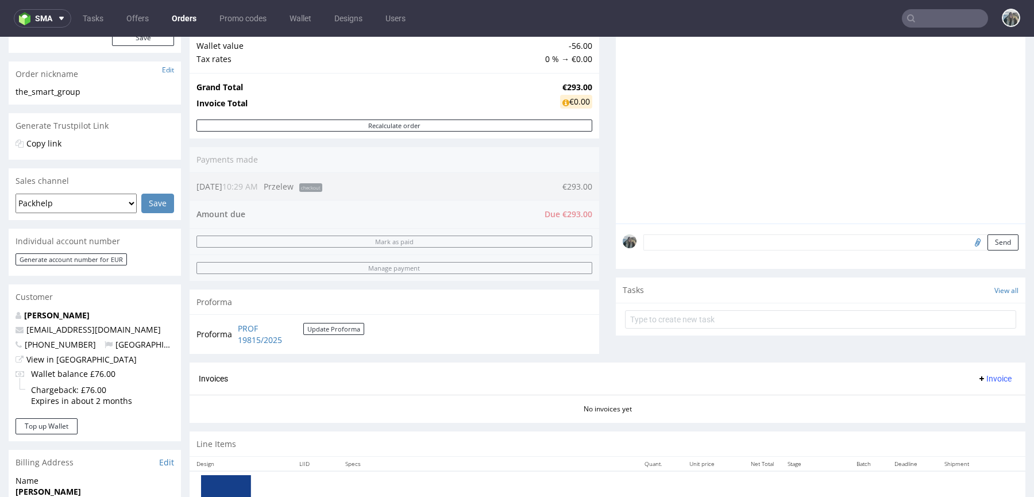
scroll to position [491, 0]
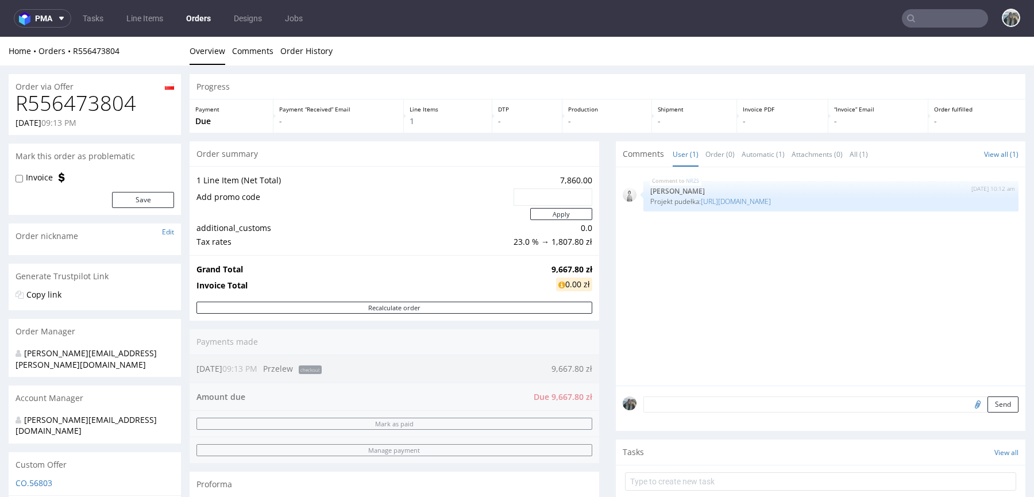
click at [76, 121] on span "09:13 PM" at bounding box center [58, 122] width 35 height 11
click at [103, 105] on h1 "R556473804" at bounding box center [95, 103] width 158 height 23
copy h1 "R556473804"
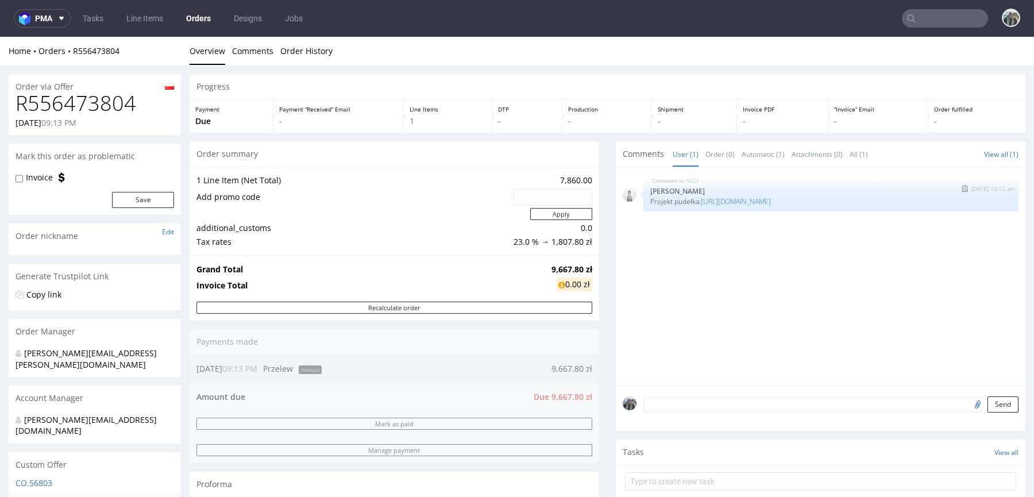
click at [754, 195] on div "NRZS [DATE] 10:12 am [PERSON_NAME] Projekt pudełka: [URL][DOMAIN_NAME]" at bounding box center [830, 196] width 375 height 30
click at [771, 200] on link "https://zapakuj.to/editor/product/design/2260367" at bounding box center [736, 201] width 70 height 10
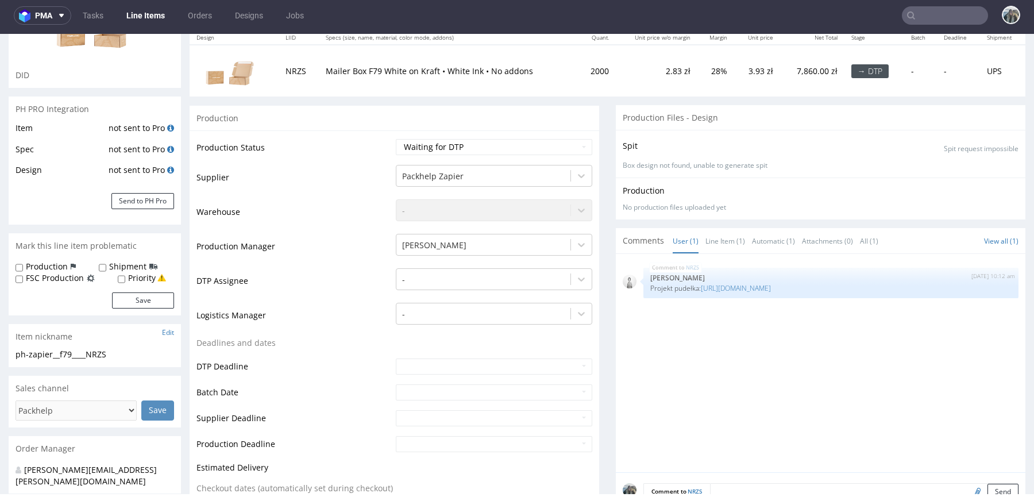
scroll to position [216, 0]
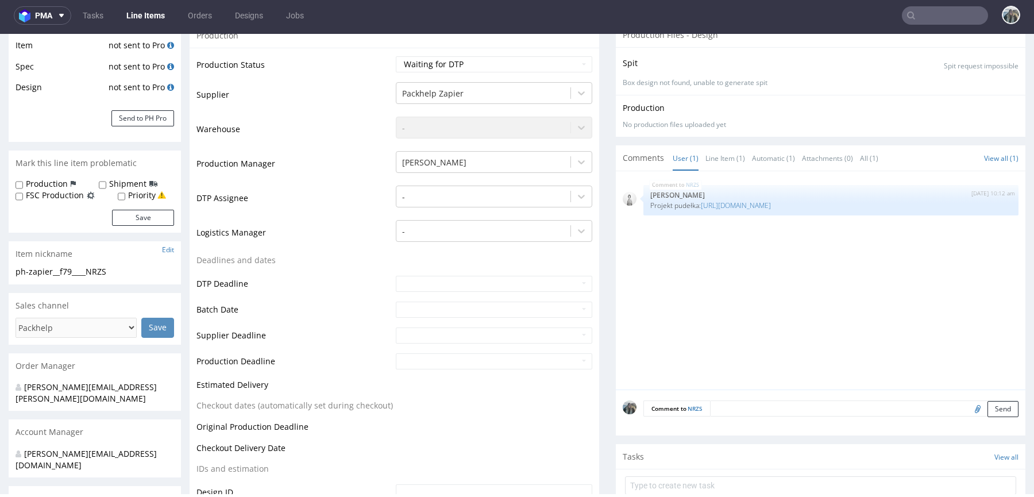
click at [891, 403] on textarea at bounding box center [864, 408] width 308 height 16
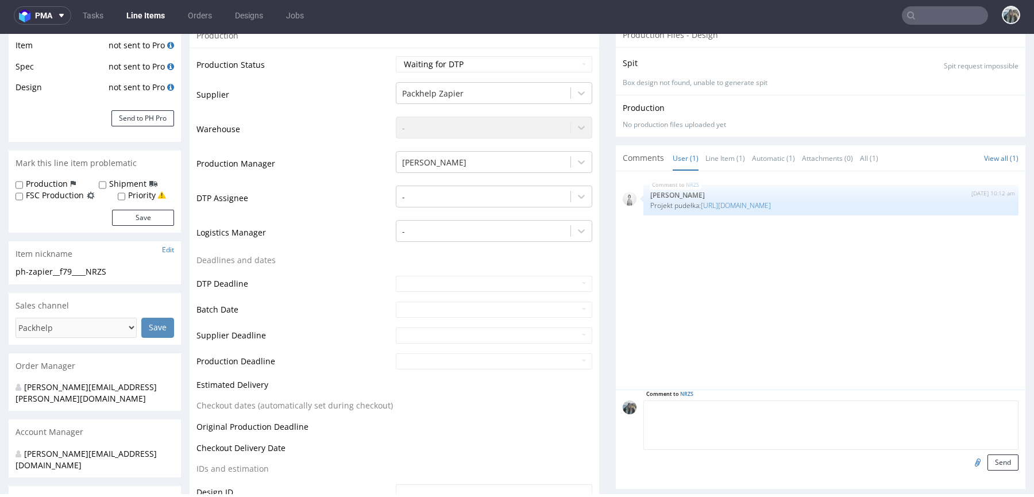
paste textarea "https://platform.packhelp.com/sma/designs/2260367/edit"
type textarea "https://platform.packhelp.com/sma/designs/2260367/edit"
drag, startPoint x: 986, startPoint y: 460, endPoint x: 961, endPoint y: 439, distance: 32.2
click at [987, 460] on button "Send" at bounding box center [1002, 462] width 31 height 16
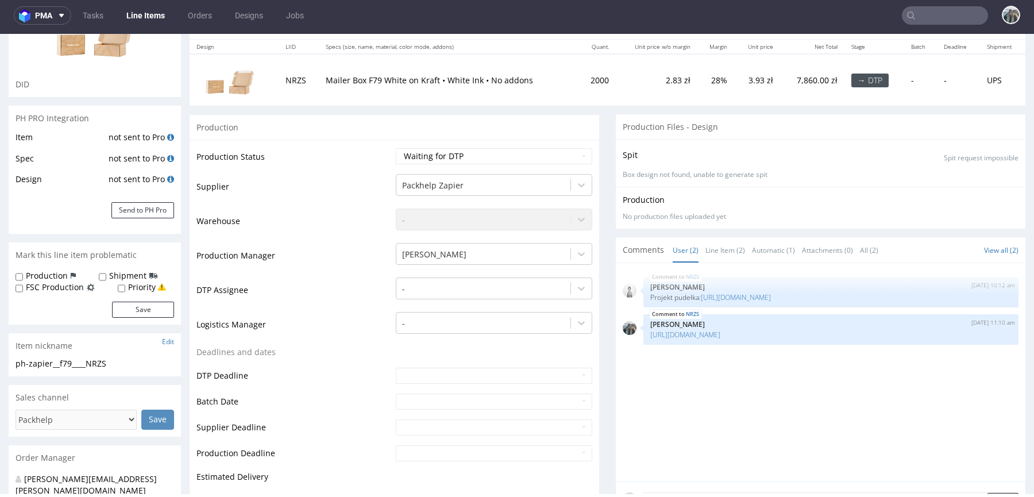
scroll to position [182, 0]
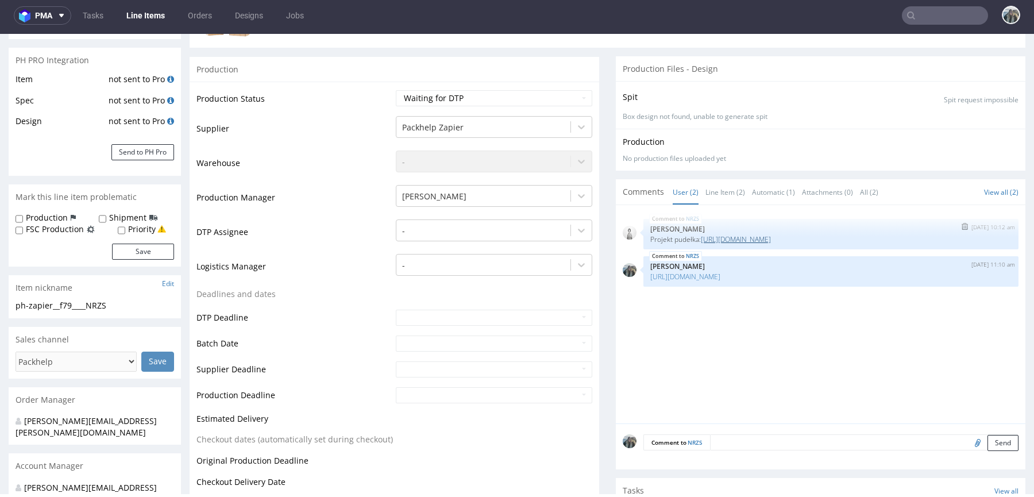
click at [746, 237] on link "https://zapakuj.to/editor/product/design/2260367" at bounding box center [736, 239] width 70 height 10
click at [720, 274] on link "https://platform.packhelp.com/sma/designs/2260367/edit" at bounding box center [685, 277] width 70 height 10
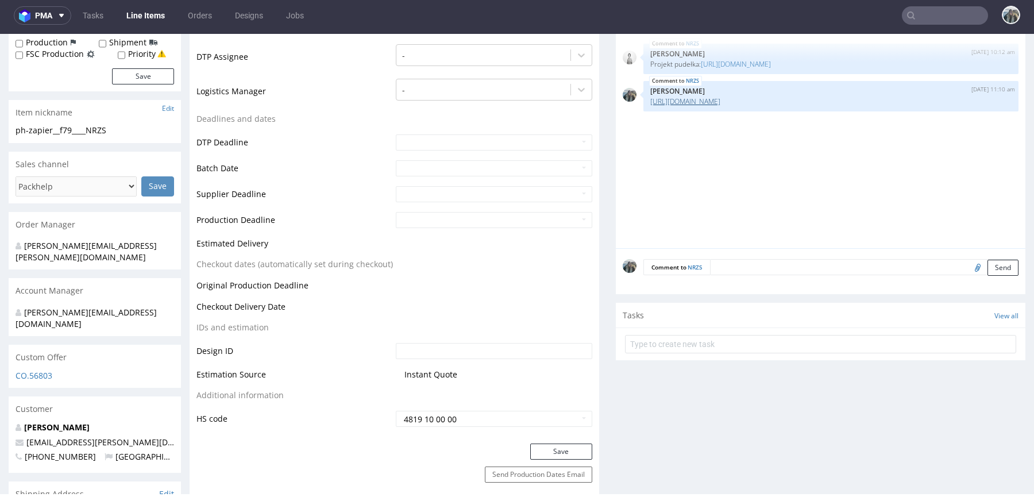
scroll to position [428, 0]
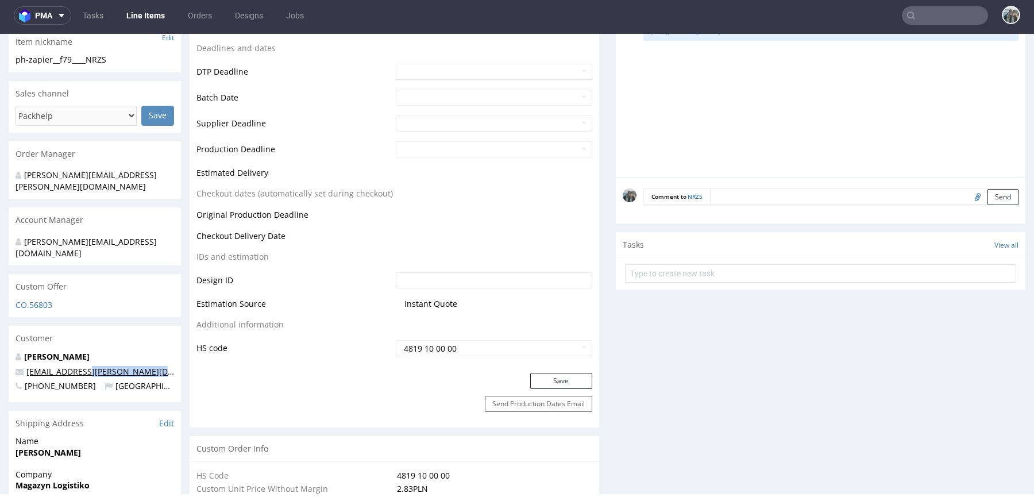
drag, startPoint x: 174, startPoint y: 351, endPoint x: 83, endPoint y: 350, distance: 91.3
click at [83, 351] on div "Kamil Augustyn kamil.augustyn@independenttrader.pl +48607600770 Poland" at bounding box center [95, 376] width 172 height 51
copy link "@independenttrader.pl"
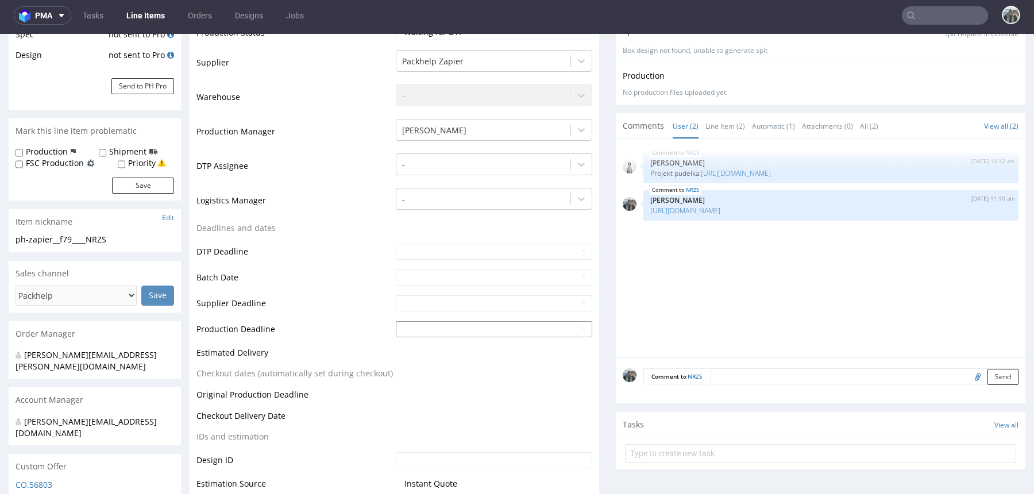
scroll to position [6, 0]
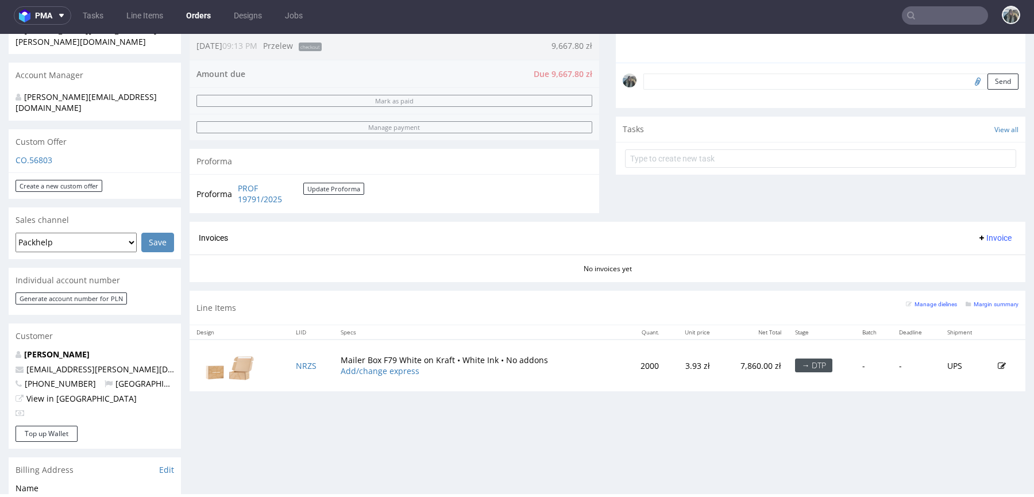
scroll to position [334, 0]
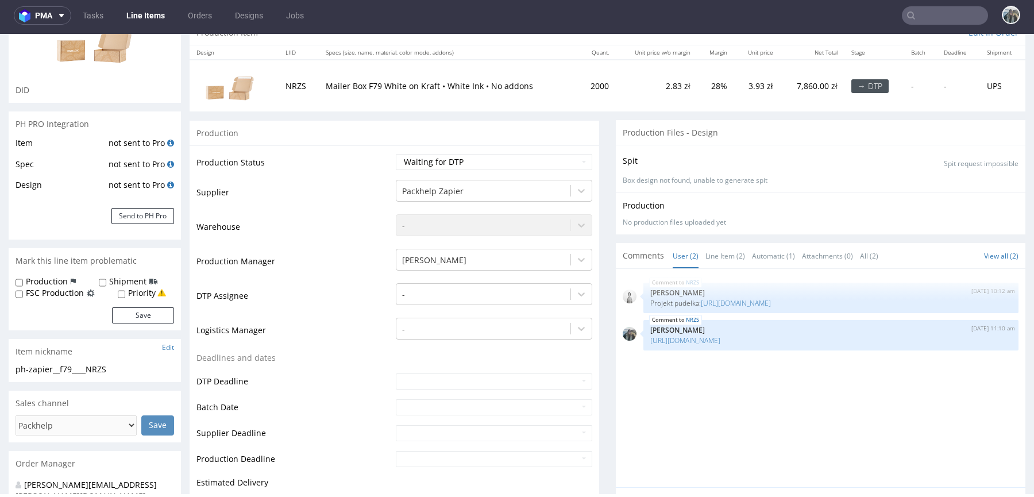
scroll to position [251, 0]
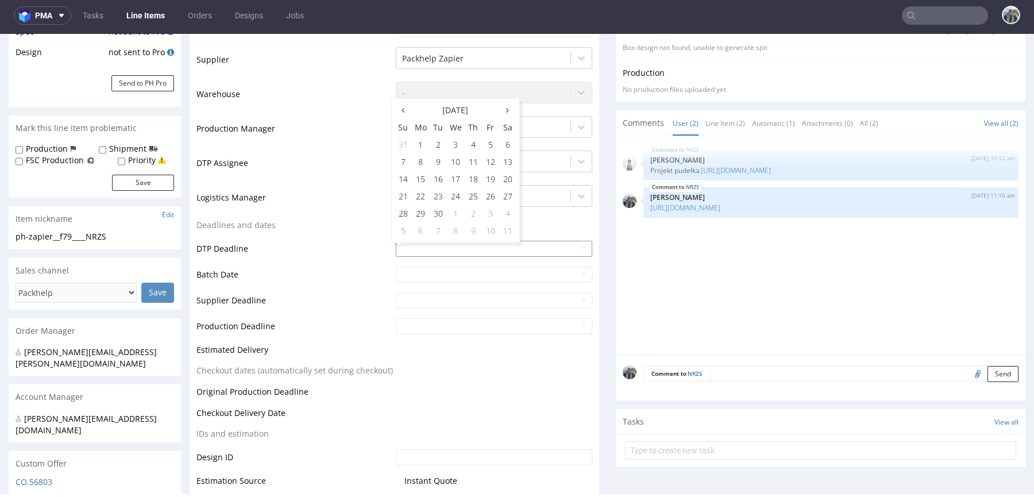
click at [438, 245] on input "text" at bounding box center [494, 249] width 196 height 16
click at [493, 178] on td "19" at bounding box center [490, 179] width 17 height 17
type input "2025-09-19"
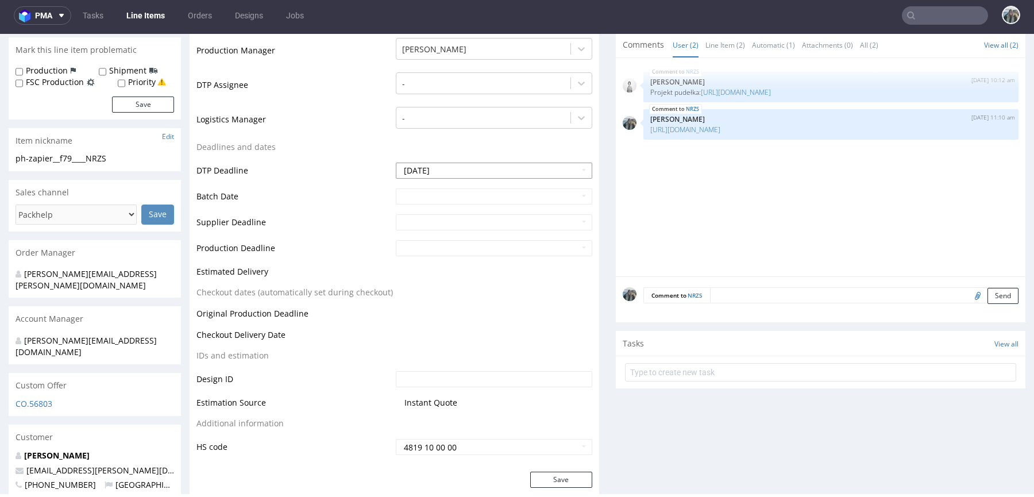
scroll to position [386, 0]
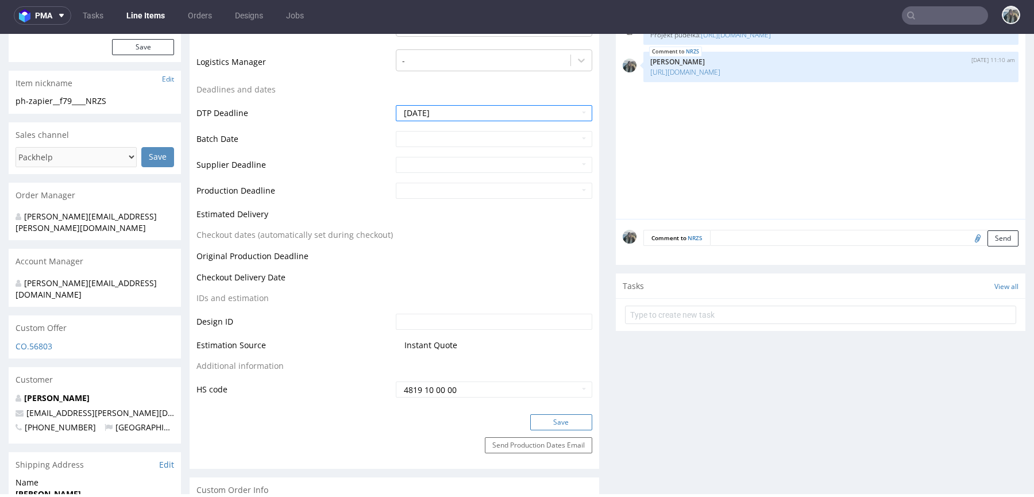
click at [548, 419] on button "Save" at bounding box center [561, 422] width 62 height 16
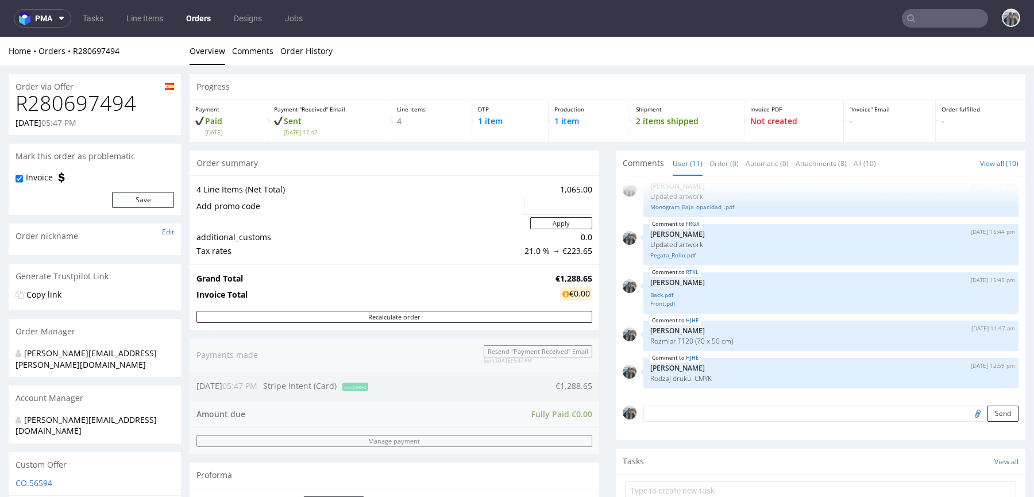
click at [106, 105] on h1 "R280697494" at bounding box center [95, 103] width 158 height 23
copy h1 "R280697494"
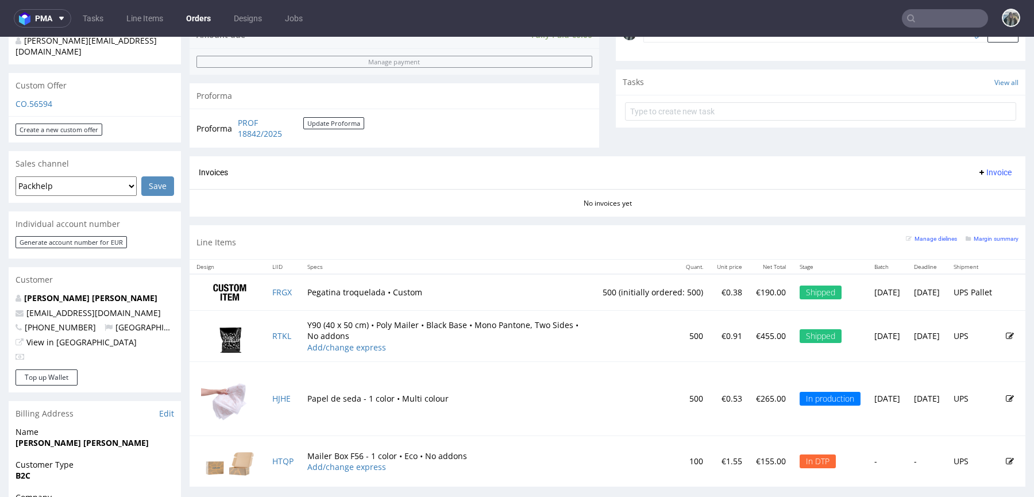
scroll to position [481, 0]
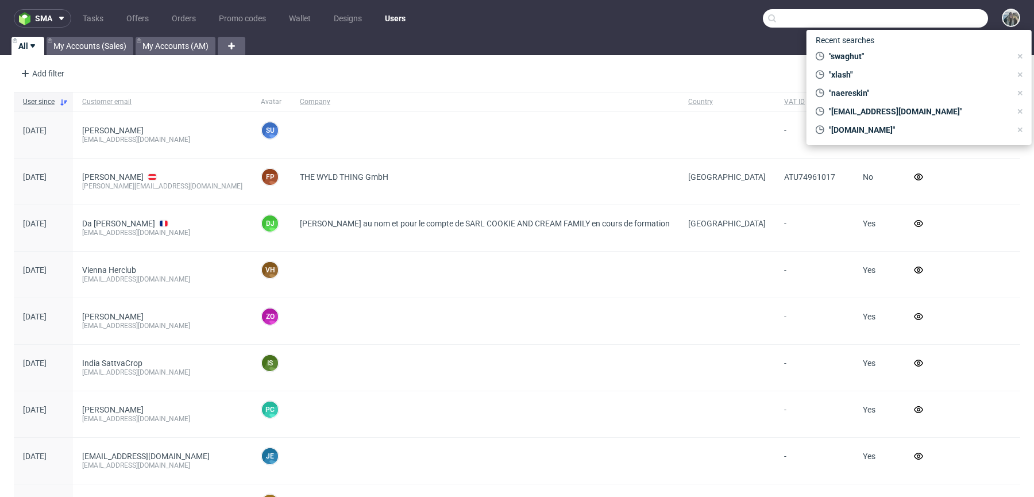
click at [949, 22] on input "text" at bounding box center [875, 18] width 225 height 18
paste input "2260367"
type input "2260367"
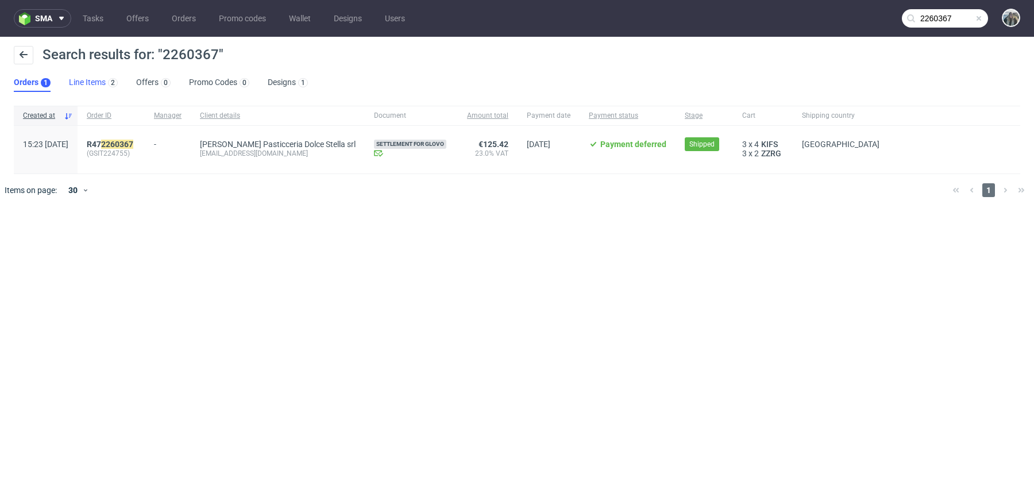
click at [84, 84] on link "Line Items 2" at bounding box center [93, 82] width 49 height 18
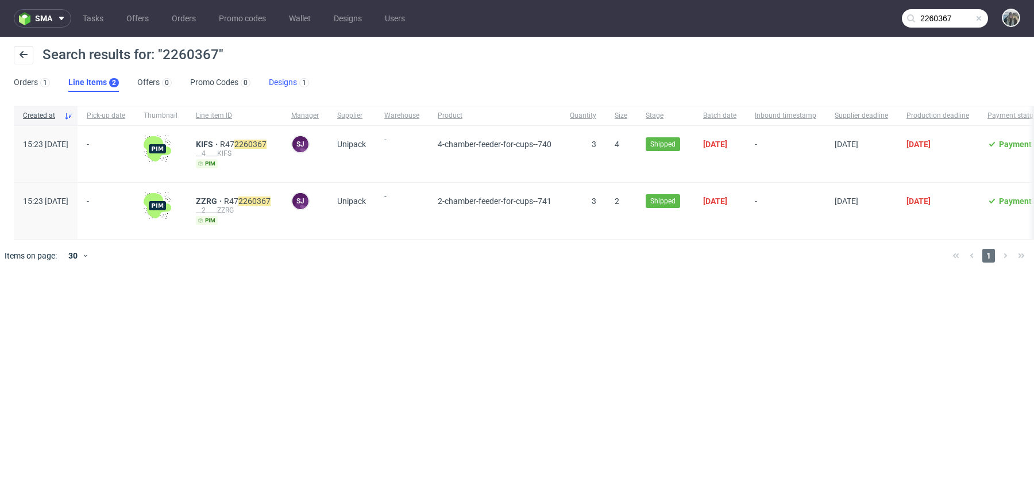
click at [273, 84] on link "Designs 1" at bounding box center [289, 82] width 40 height 18
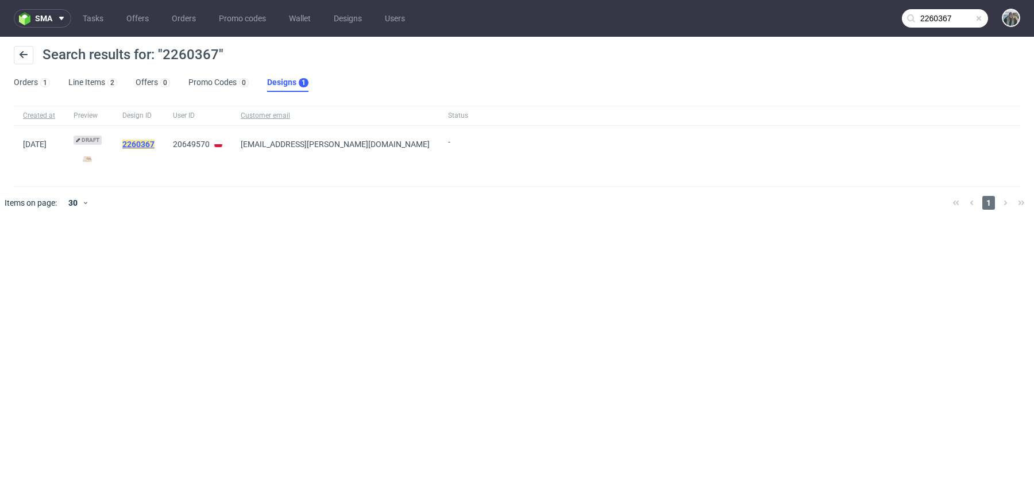
click at [149, 143] on mark "2260367" at bounding box center [138, 144] width 32 height 9
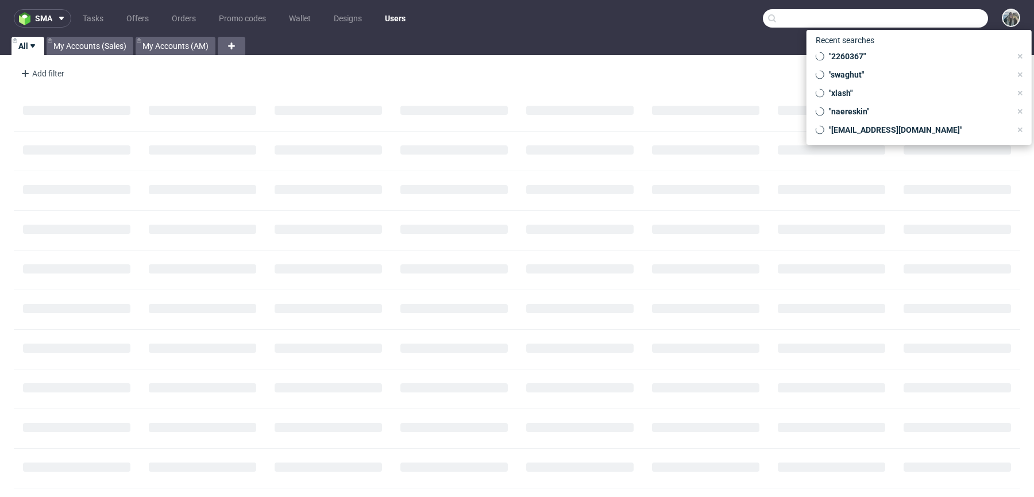
click at [957, 20] on input "text" at bounding box center [875, 18] width 225 height 18
paste input "naereskin"
type input "naereskin"
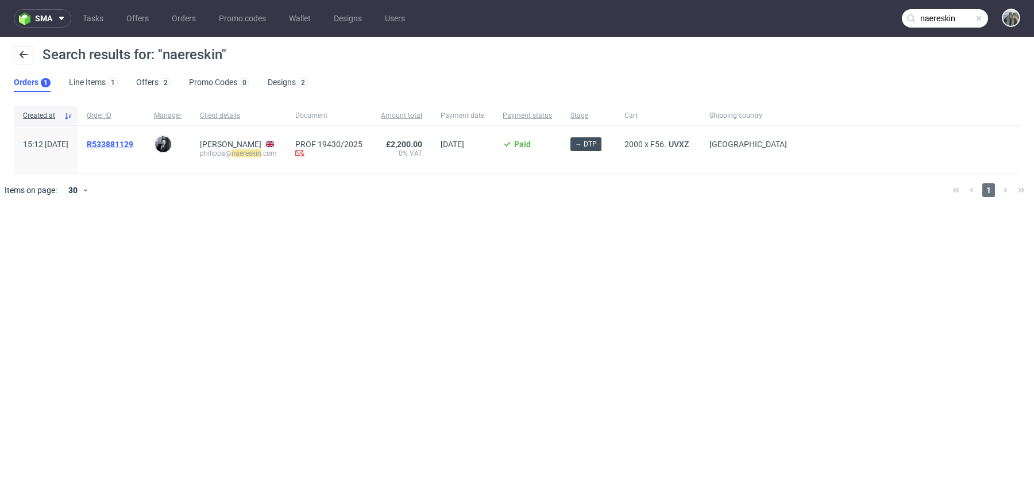
click at [133, 144] on span "R533881129" at bounding box center [110, 144] width 47 height 9
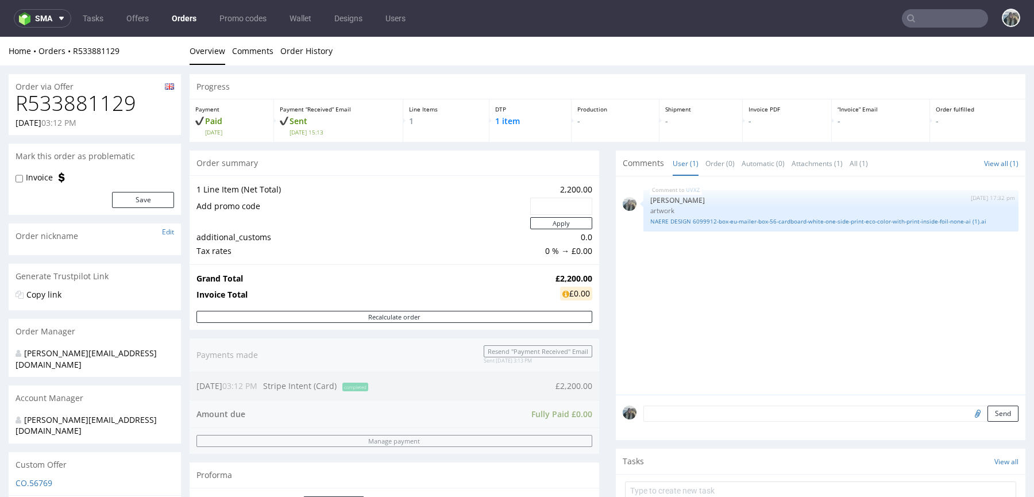
click at [934, 13] on input "text" at bounding box center [944, 18] width 86 height 18
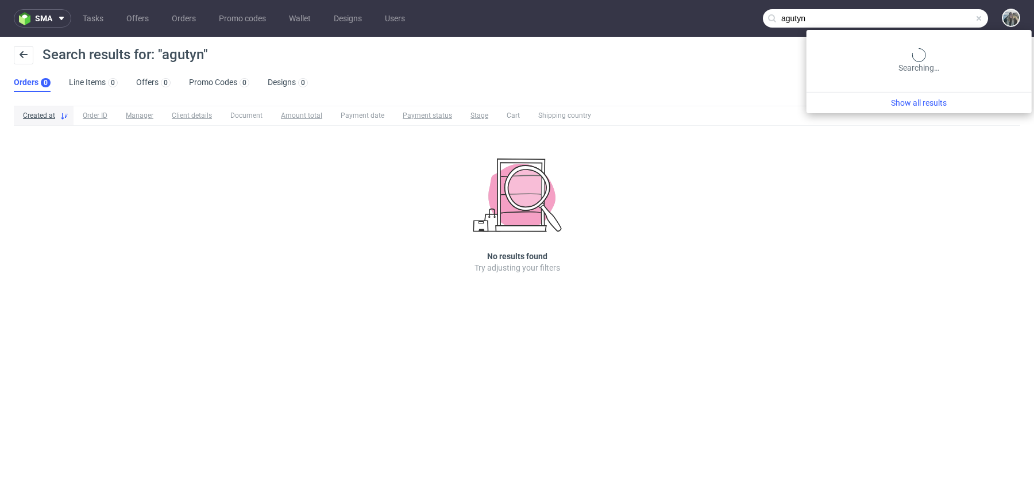
click at [940, 18] on input "agutyn" at bounding box center [875, 18] width 225 height 18
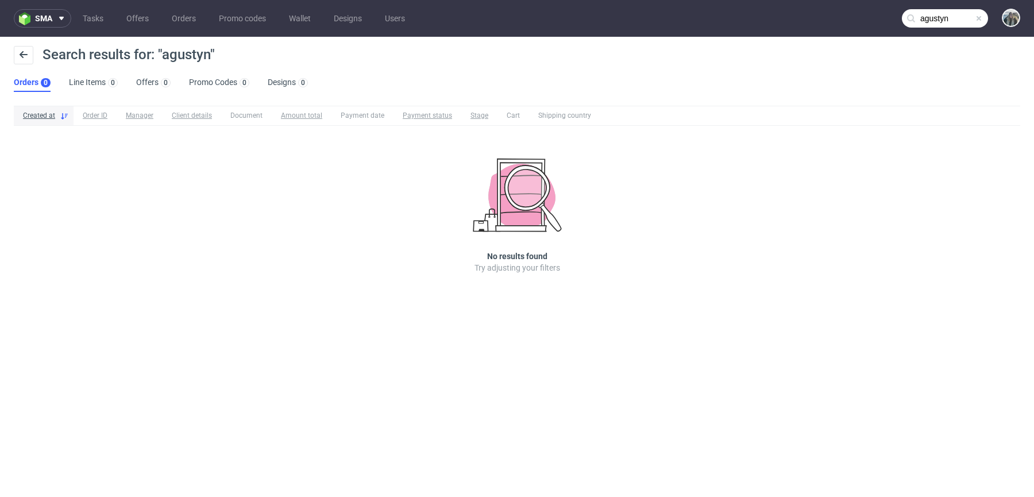
click at [922, 20] on input "agustyn" at bounding box center [944, 18] width 86 height 18
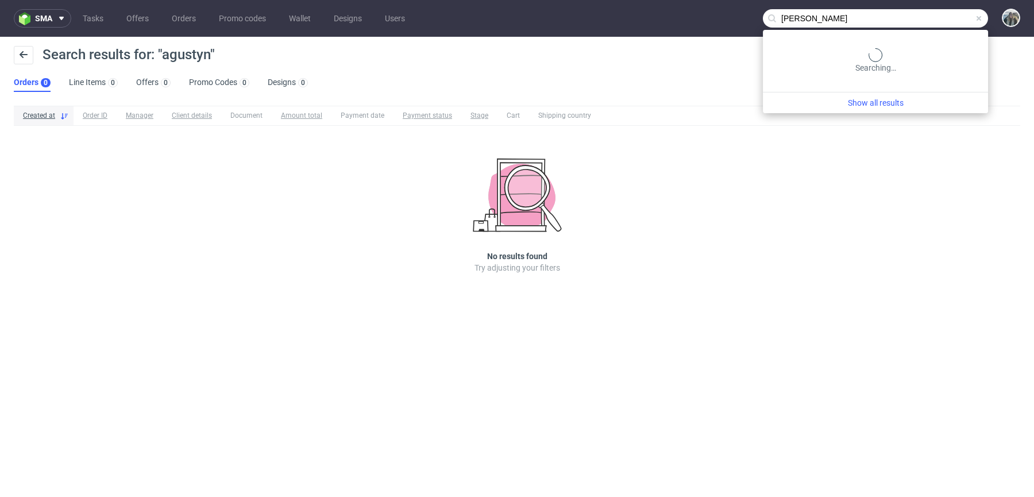
type input "m"
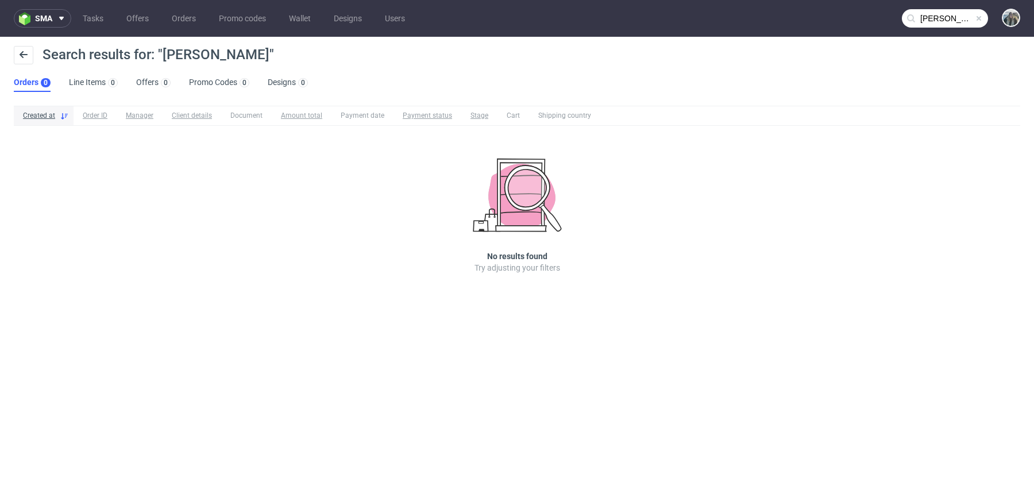
click at [951, 30] on nav "sma Tasks Offers Orders Promo codes Wallet Designs Users kamil agustyn" at bounding box center [517, 18] width 1034 height 37
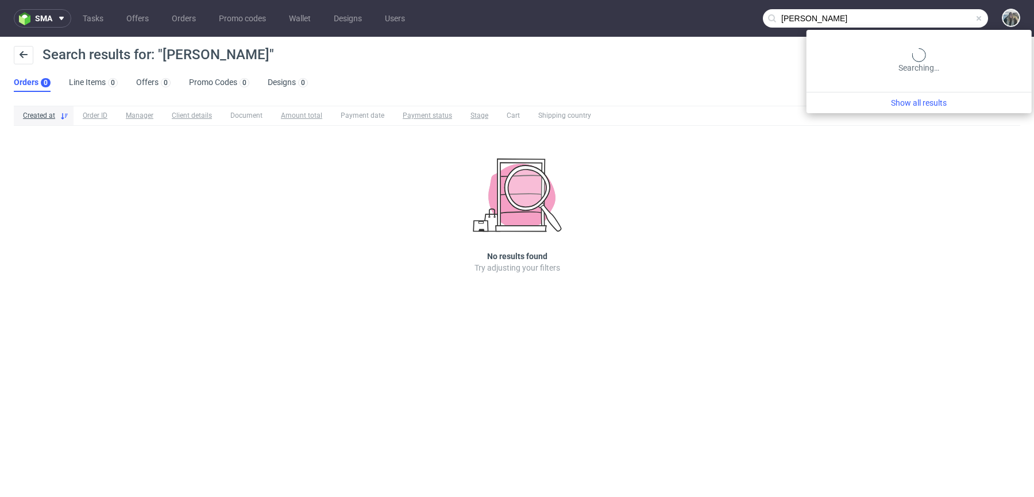
click at [947, 22] on input "kamil agustyn" at bounding box center [875, 18] width 225 height 18
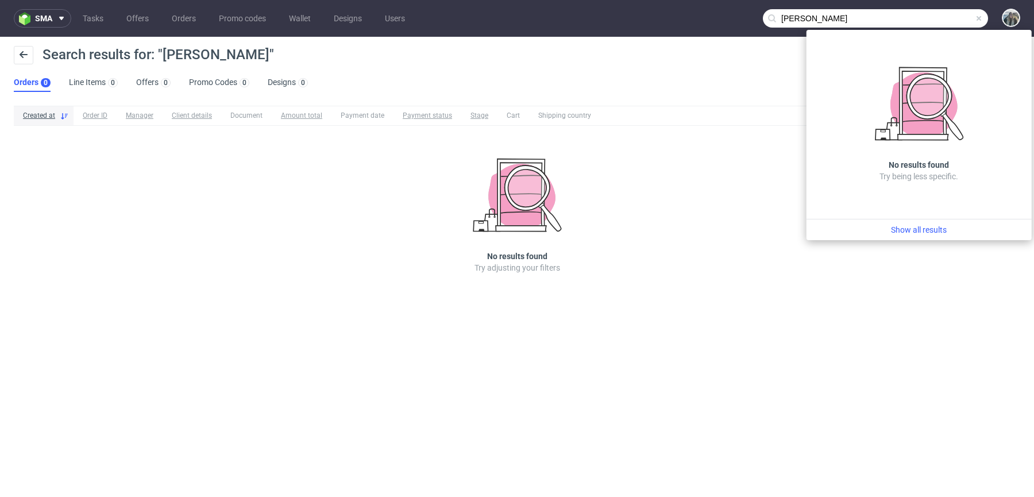
type input "kamil augustyn"
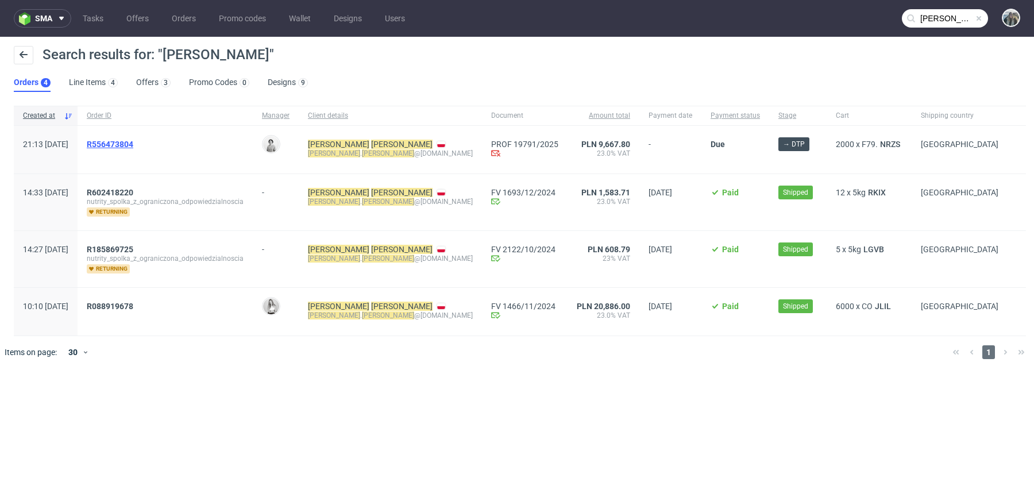
click at [121, 143] on span "R556473804" at bounding box center [110, 144] width 47 height 9
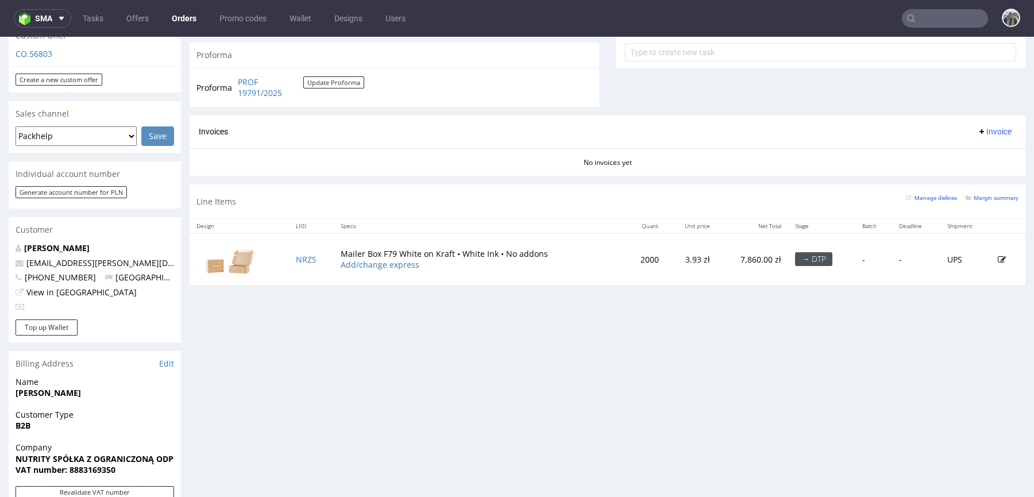
scroll to position [434, 0]
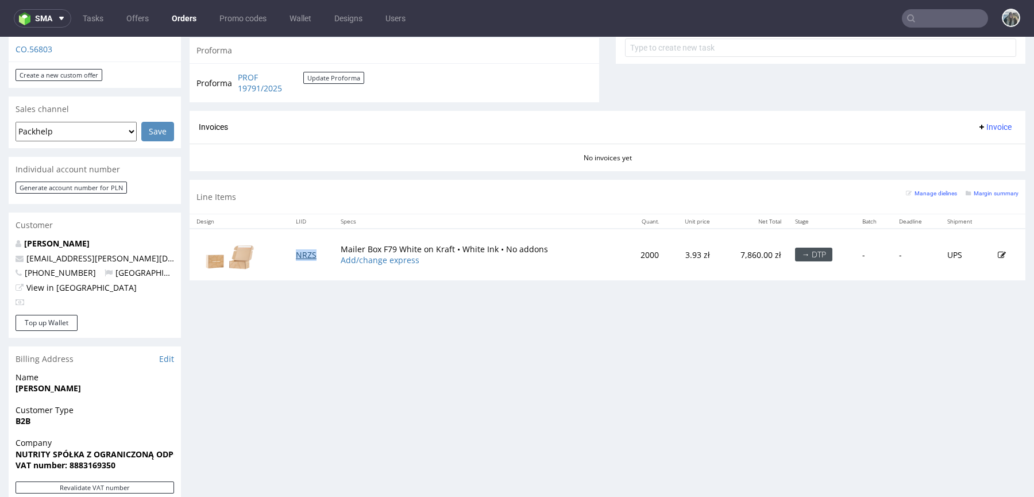
click at [308, 253] on link "NRZS" at bounding box center [306, 254] width 21 height 11
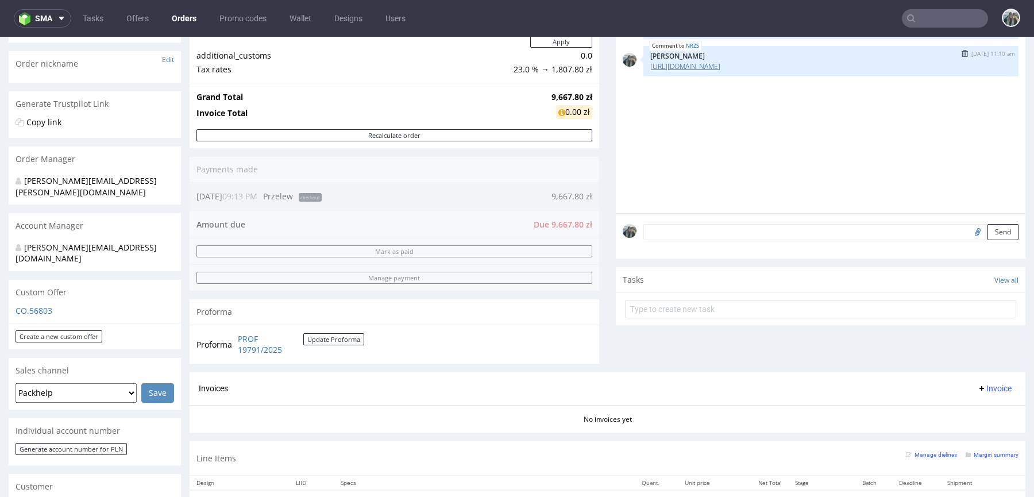
click at [720, 67] on link "https://platform.packhelp.com/sma/designs/2260367/edit" at bounding box center [685, 66] width 70 height 10
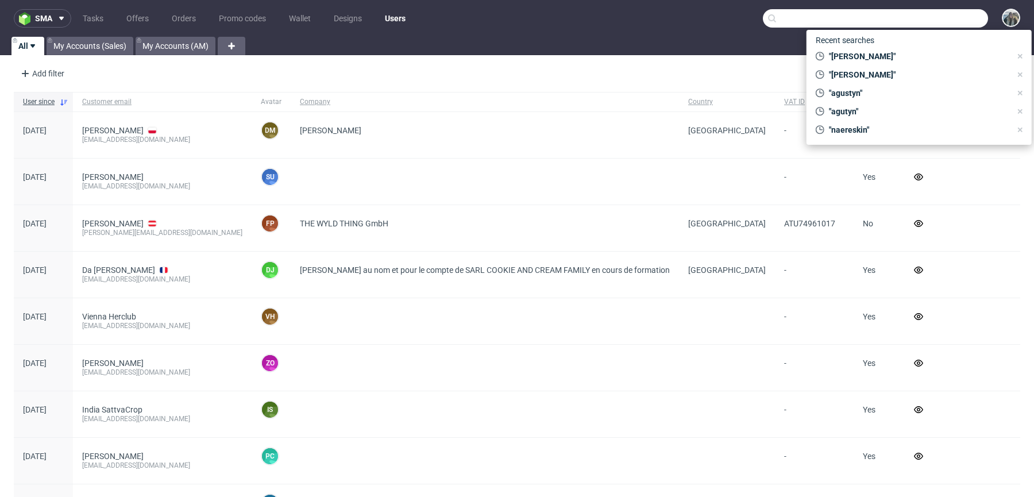
click at [943, 13] on input "text" at bounding box center [875, 18] width 225 height 18
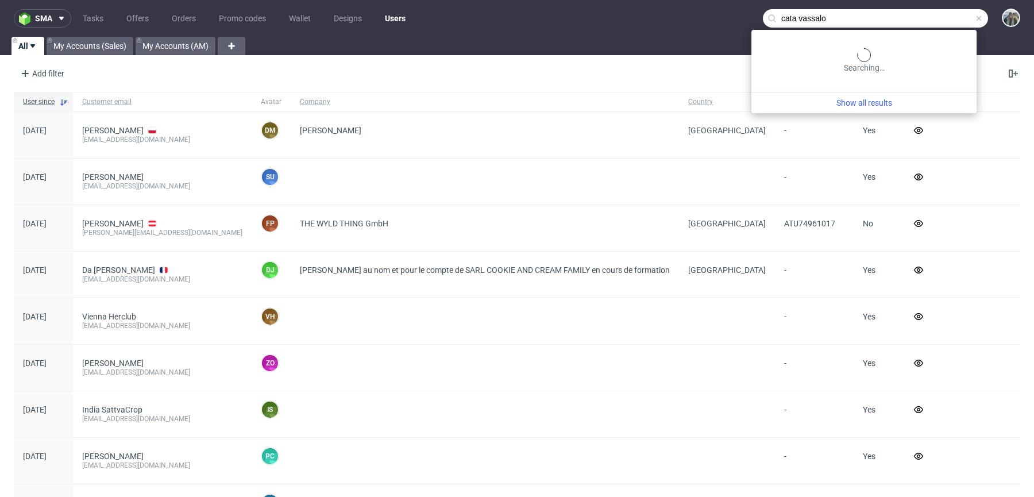
type input "cata vassalo"
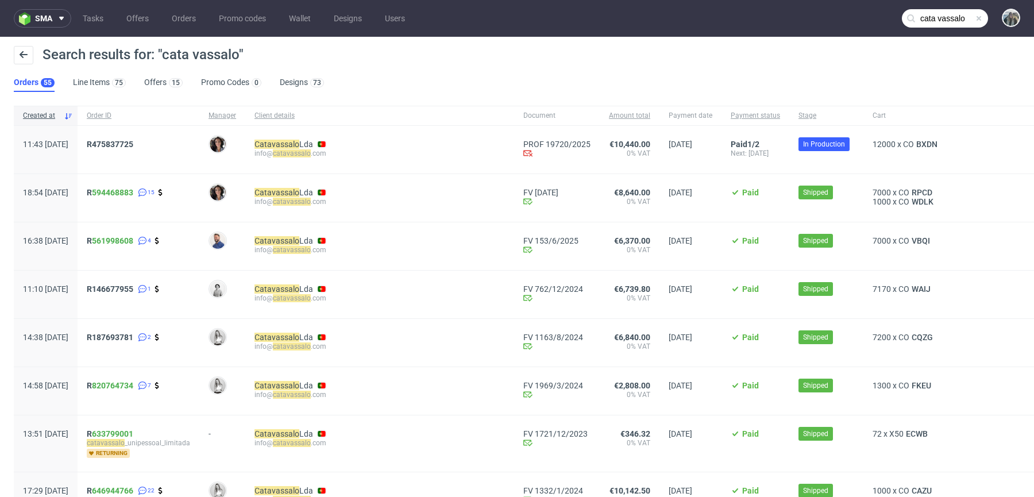
click at [146, 196] on span "R 594468883 15" at bounding box center [138, 198] width 103 height 20
click at [133, 193] on link "594468883" at bounding box center [112, 192] width 41 height 9
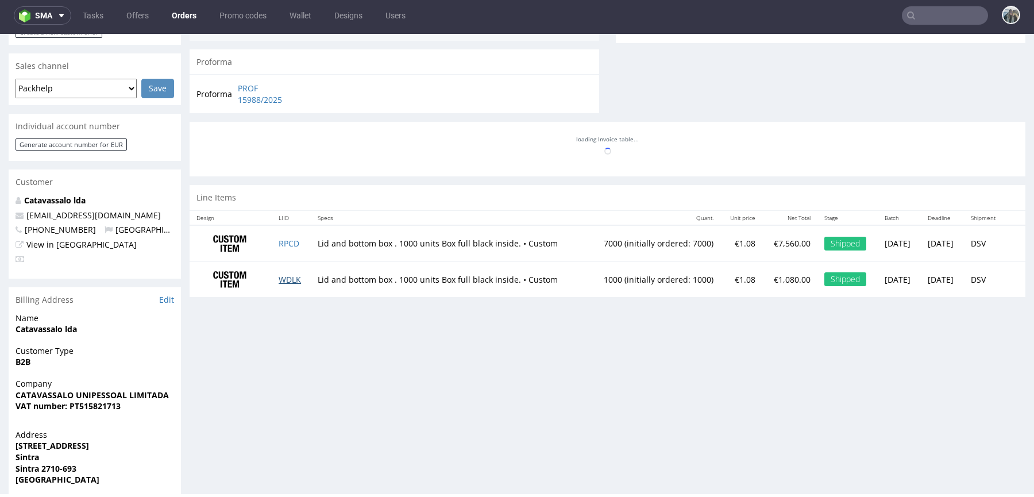
scroll to position [478, 0]
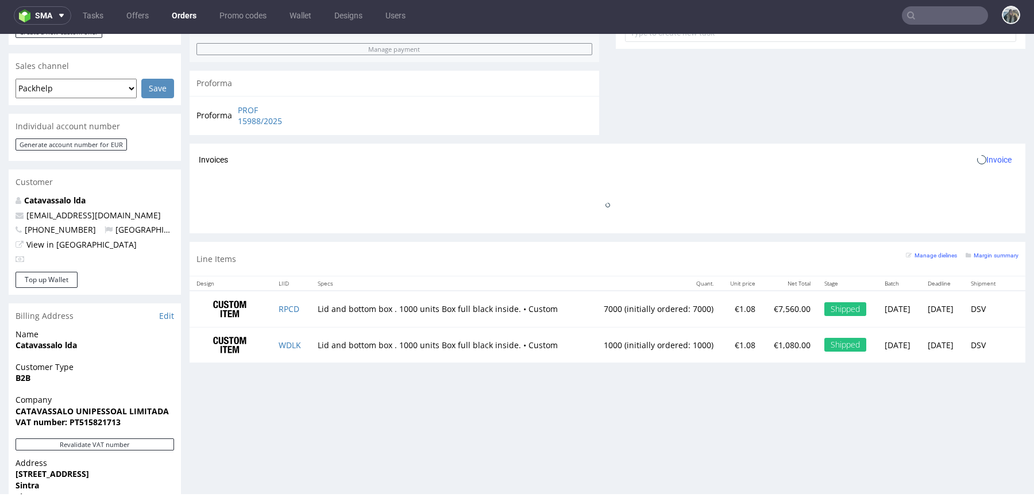
click at [288, 278] on th "LIID" at bounding box center [291, 283] width 39 height 14
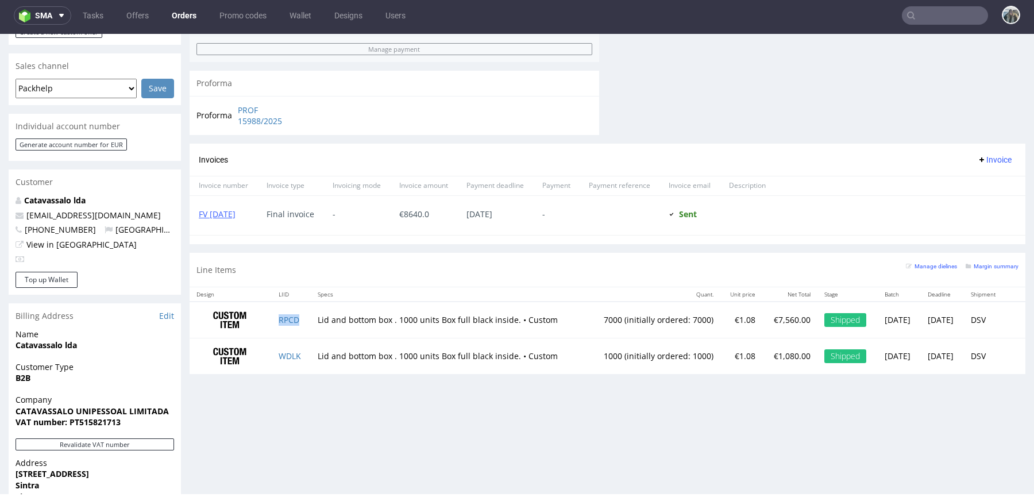
click at [285, 323] on td "RPCD" at bounding box center [291, 319] width 39 height 36
click at [288, 317] on link "RPCD" at bounding box center [288, 319] width 21 height 11
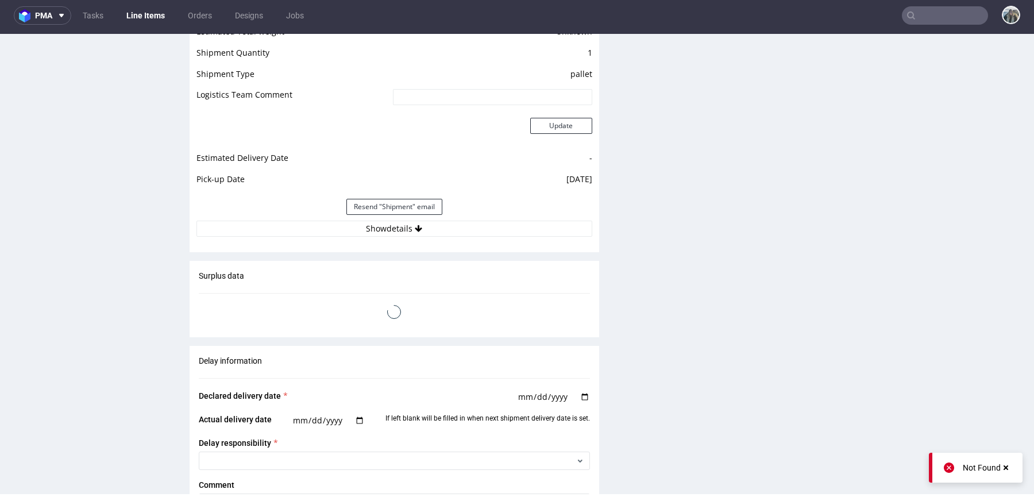
scroll to position [1746, 0]
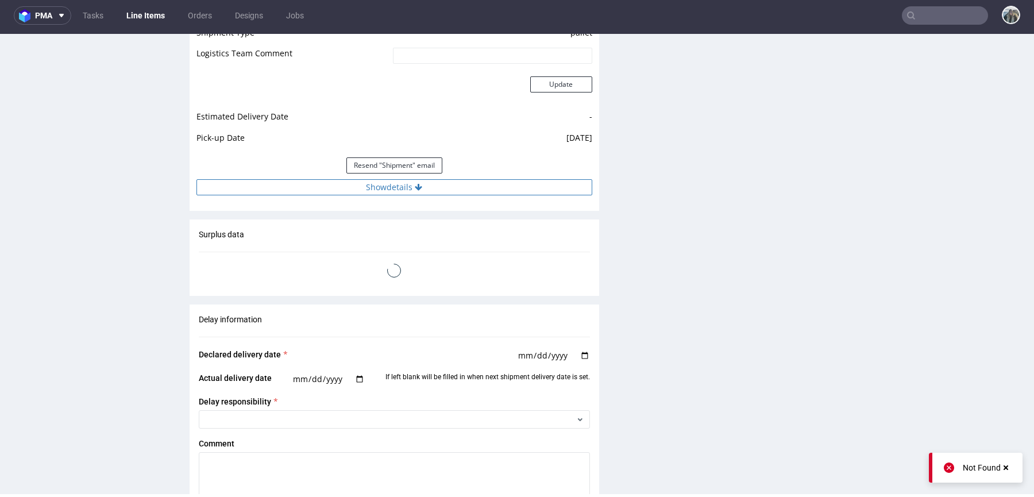
click at [410, 192] on button "Show details" at bounding box center [394, 187] width 396 height 16
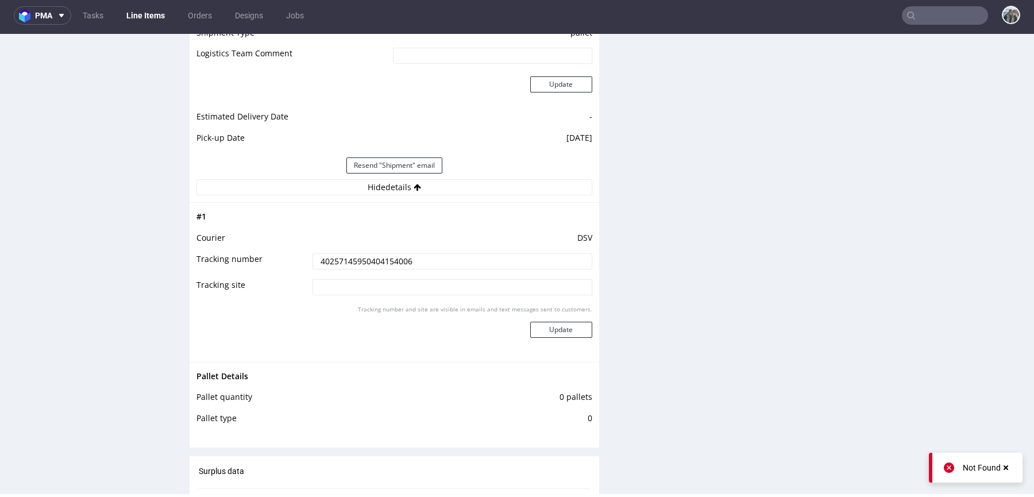
click at [392, 253] on input "40257145950404154006" at bounding box center [452, 261] width 280 height 16
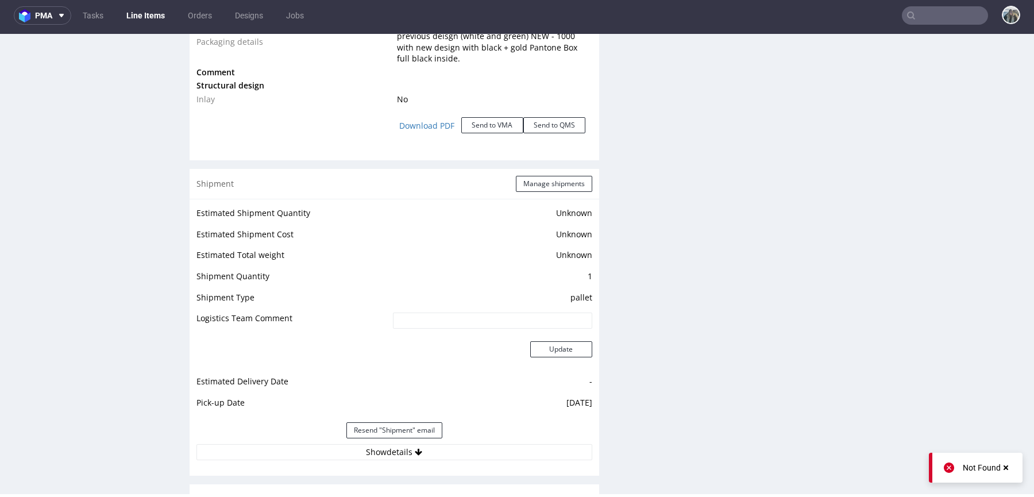
scroll to position [1717, 0]
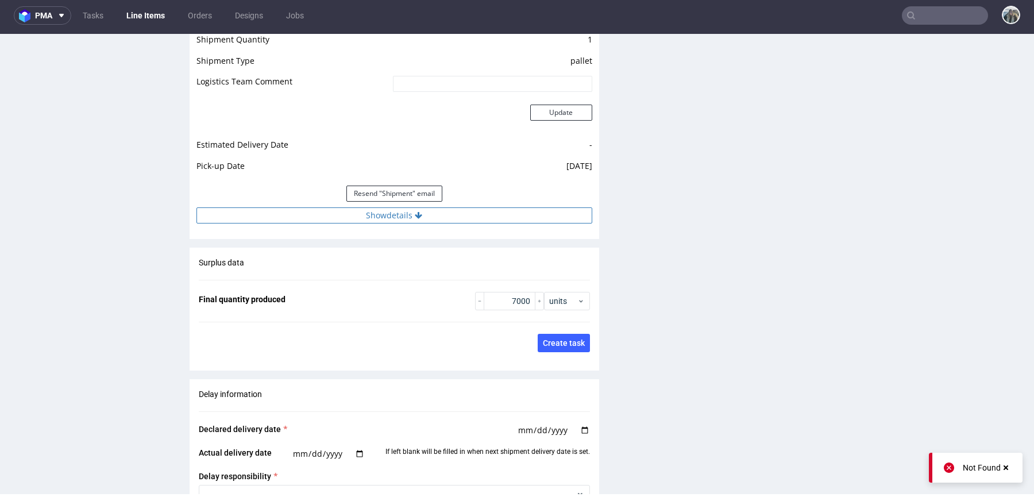
click at [419, 219] on button "Show details" at bounding box center [394, 215] width 396 height 16
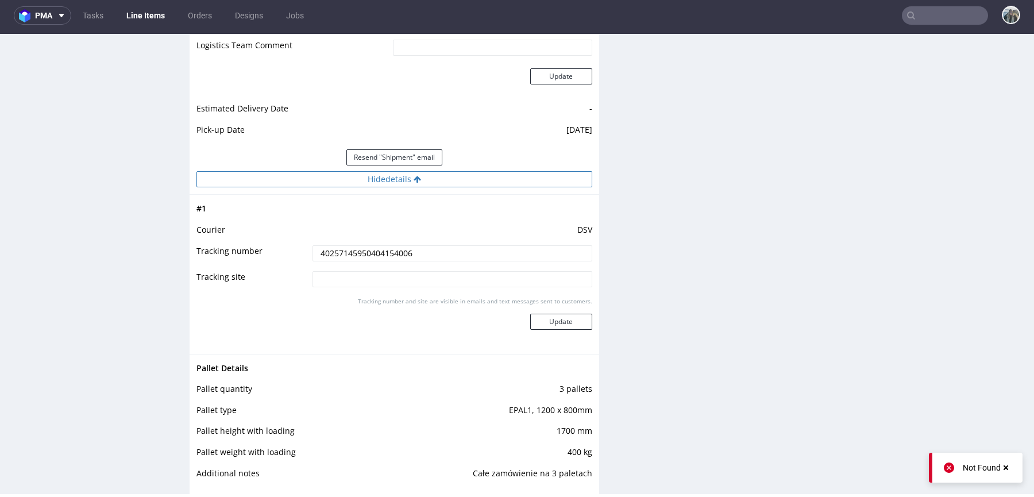
scroll to position [1771, 0]
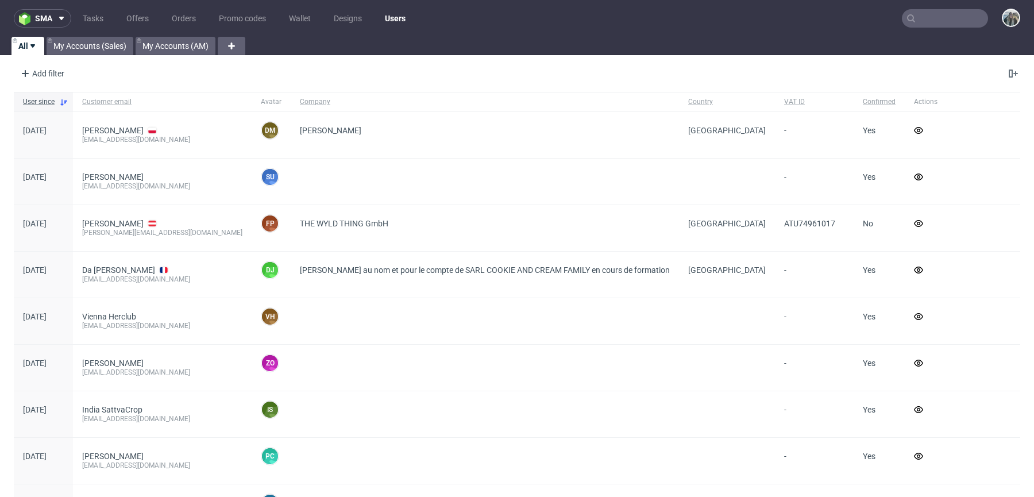
click at [936, 23] on input "text" at bounding box center [944, 18] width 86 height 18
paste input "R143962878"
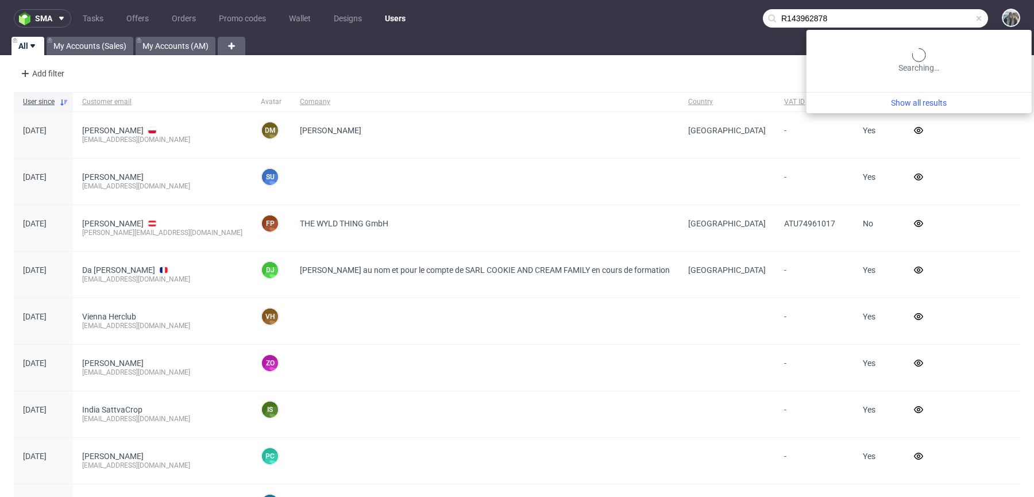
type input "R143962878"
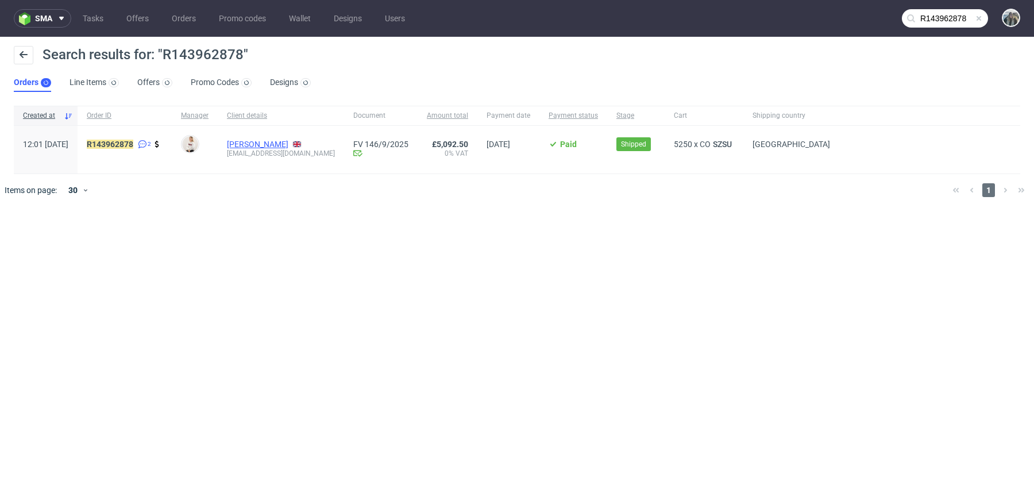
click at [288, 141] on link "[PERSON_NAME]" at bounding box center [257, 144] width 61 height 9
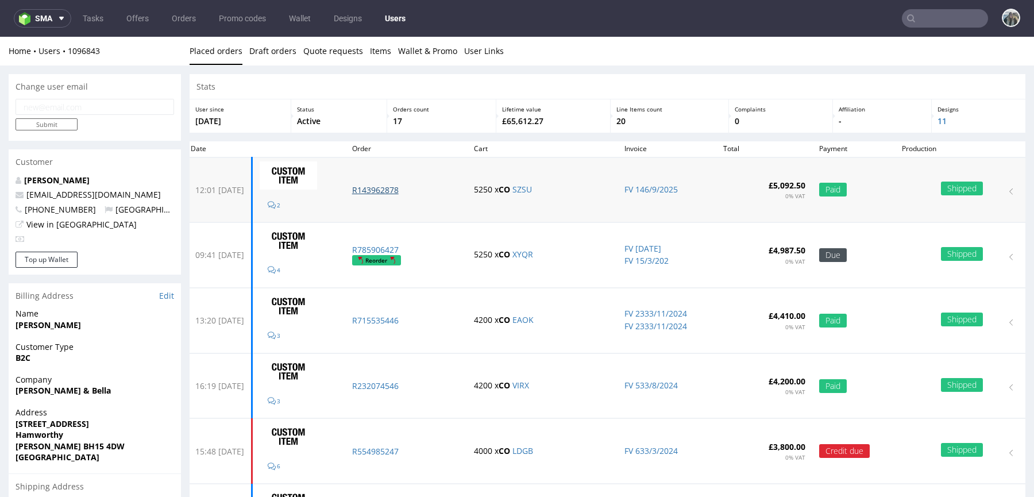
click at [400, 189] on p "R143962878" at bounding box center [406, 189] width 108 height 11
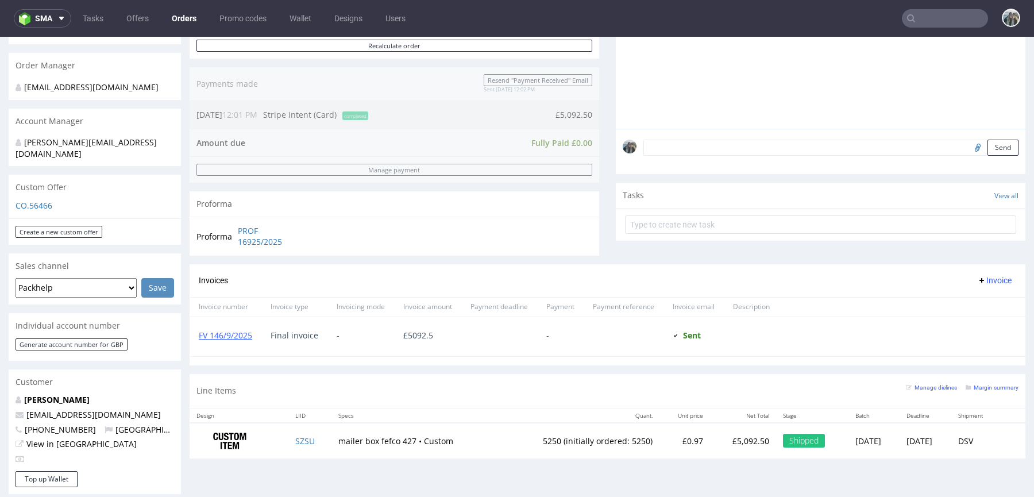
scroll to position [621, 0]
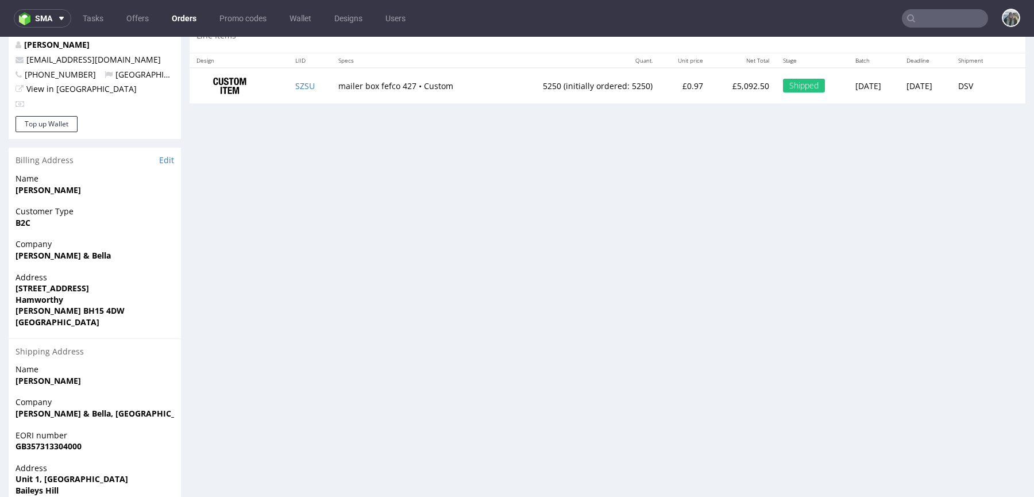
click at [301, 94] on td "SZSU" at bounding box center [309, 86] width 43 height 36
copy link "SZSU"
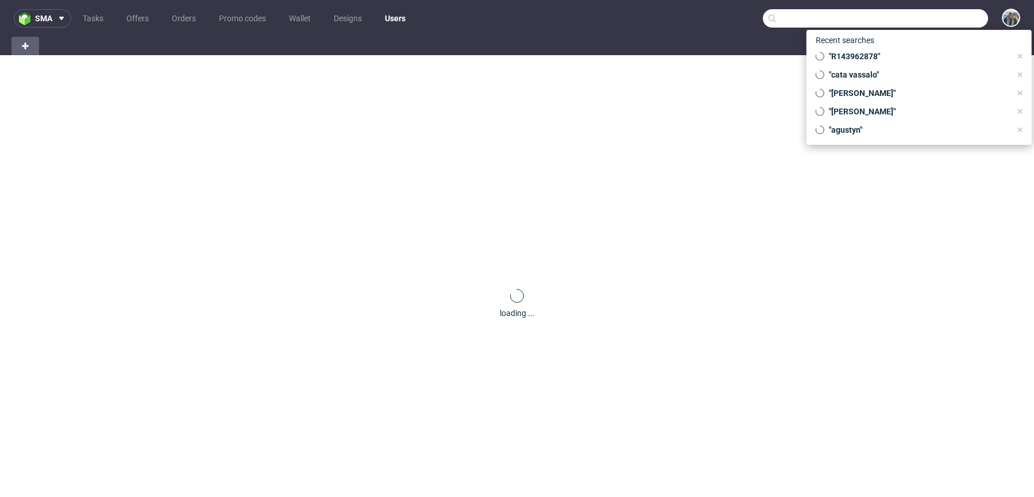
click at [924, 21] on input "text" at bounding box center [875, 18] width 225 height 18
type input "biofidelity"
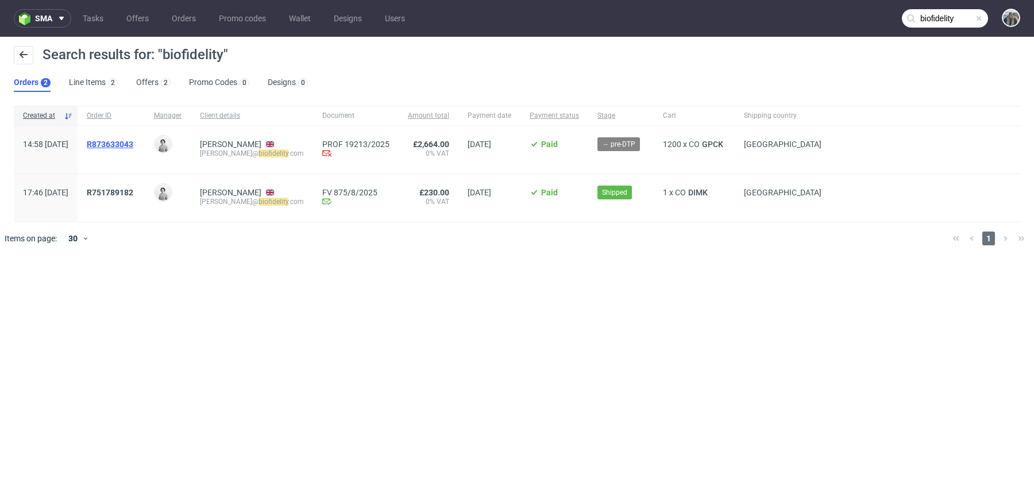
click at [133, 142] on span "R873633043" at bounding box center [110, 144] width 47 height 9
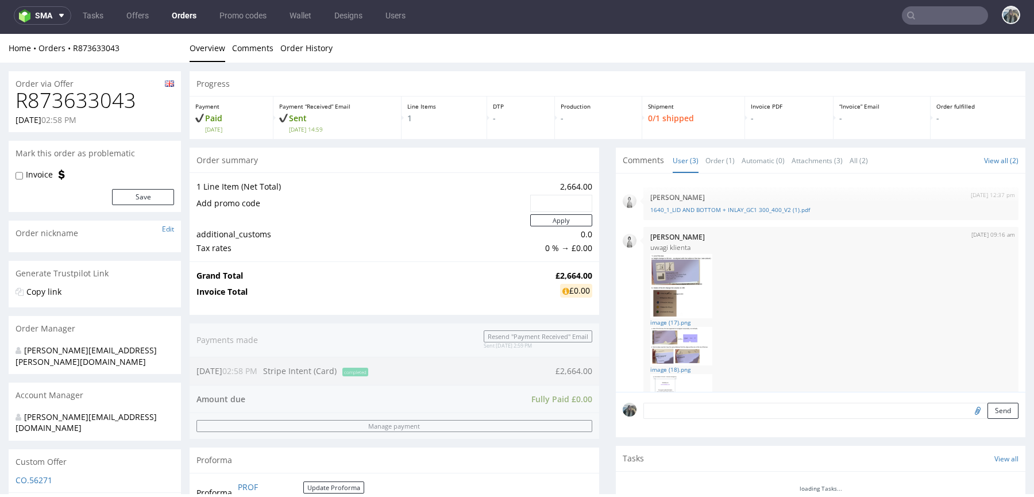
scroll to position [551, 0]
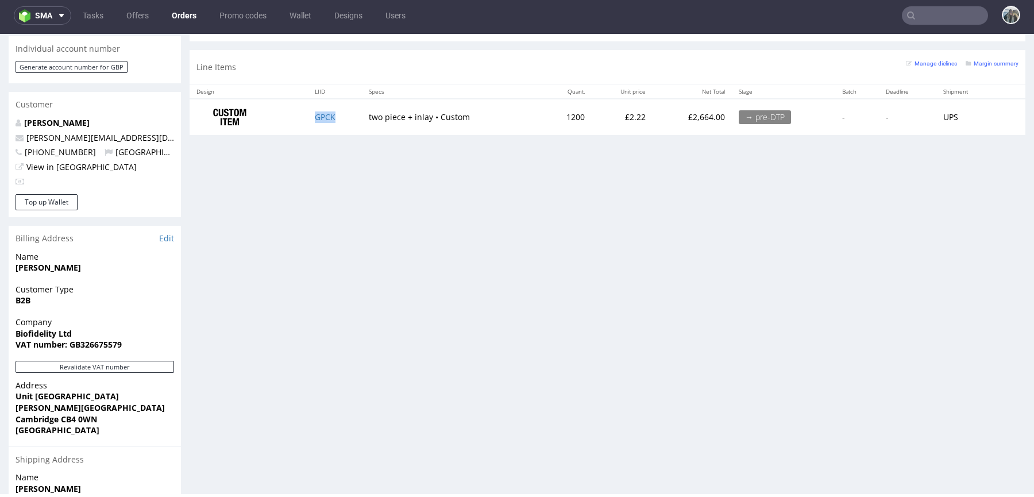
click at [347, 121] on td "GPCK" at bounding box center [335, 117] width 54 height 36
click at [532, 203] on div "Progress Payment Paid Tue 09 Sep Payment “Received” Email Sent Tue 9 Sep 14:59 …" at bounding box center [606, 75] width 835 height 1106
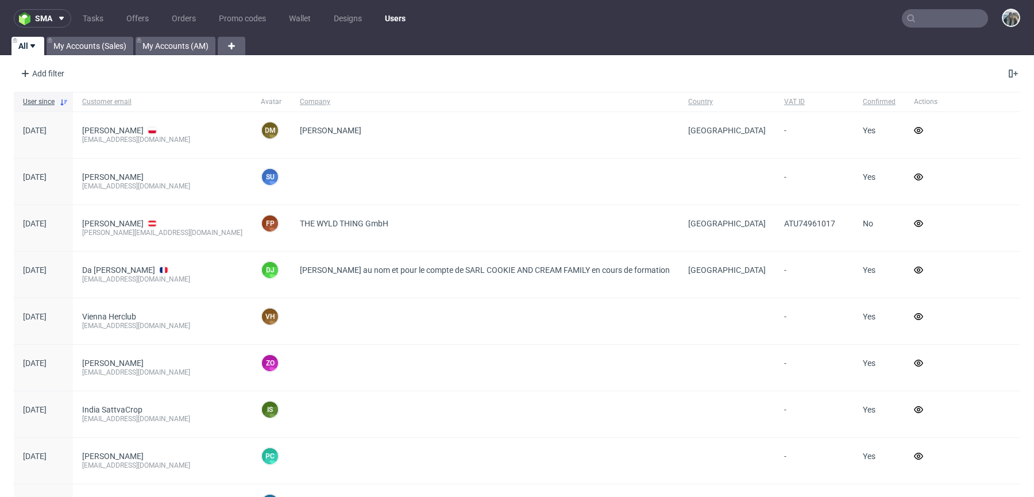
click at [954, 22] on input "text" at bounding box center [944, 18] width 86 height 18
paste input "R083734190"
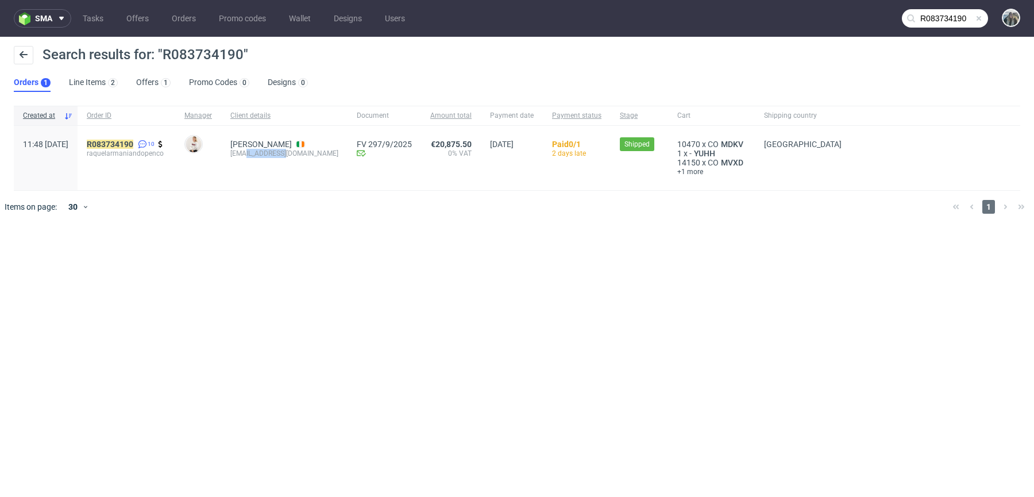
drag, startPoint x: 284, startPoint y: 166, endPoint x: 273, endPoint y: 157, distance: 14.7
click at [273, 157] on span "Gabriela Fernandes gabi@andopen.co" at bounding box center [284, 158] width 108 height 37
copy div "@andopen.co"
click at [942, 25] on input "R083734190" at bounding box center [944, 18] width 86 height 18
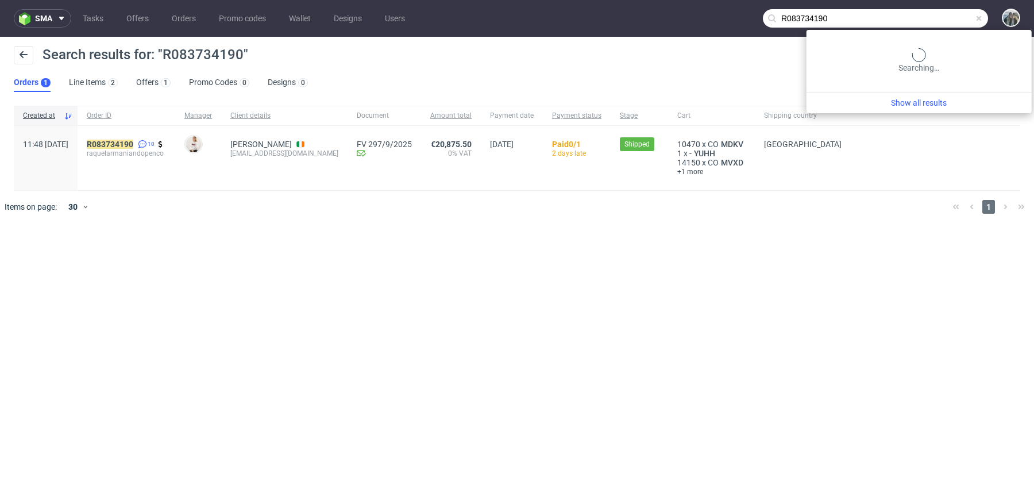
paste input "@andopen.co"
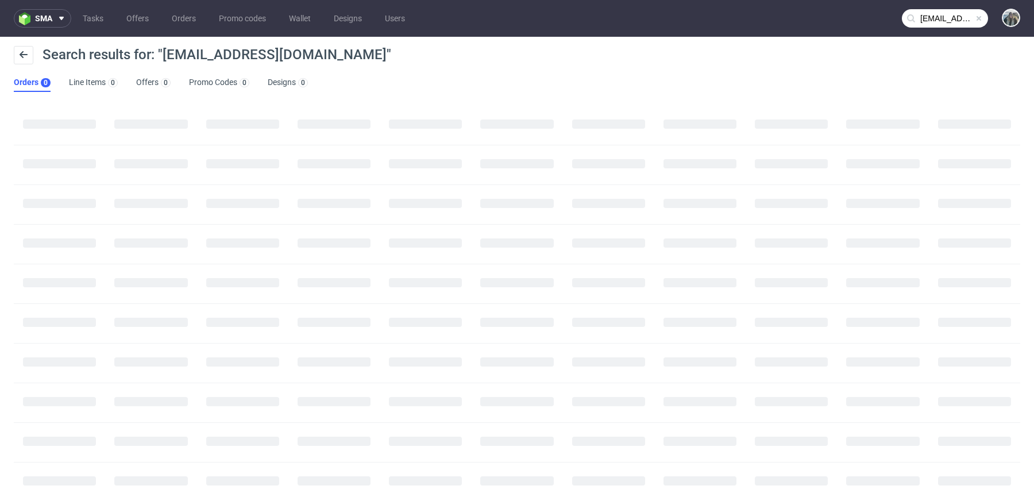
click at [936, 24] on input "R083734190@andopen.co" at bounding box center [944, 18] width 86 height 18
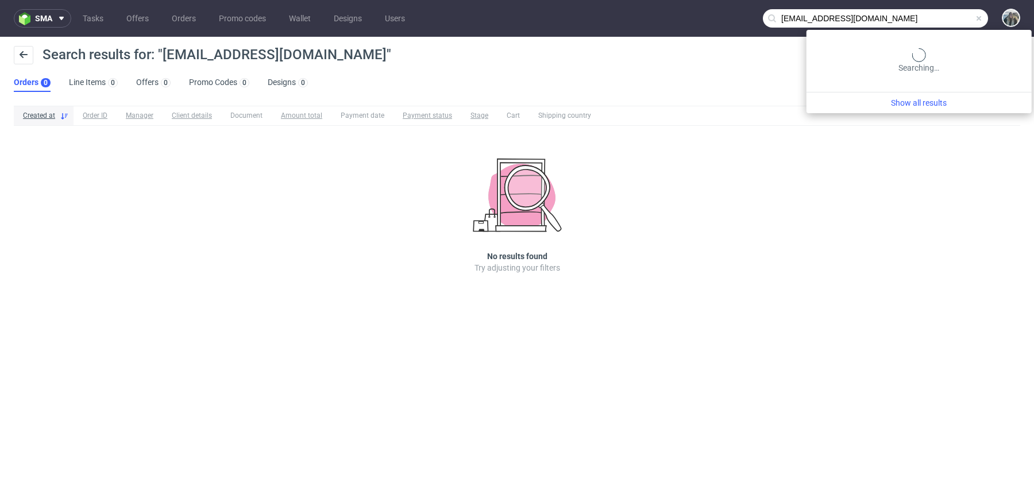
paste input "@andopen.co"
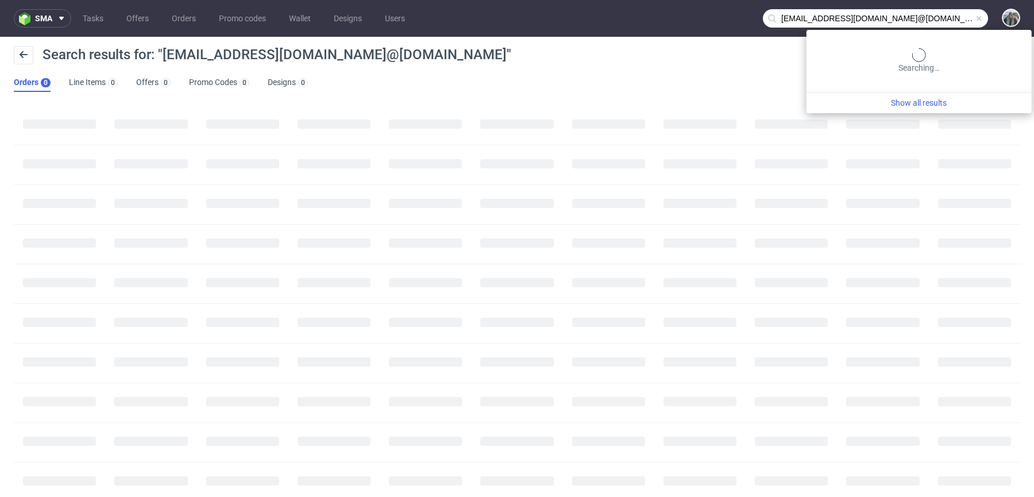
click at [936, 20] on input "R083734190@andopen.co@andopen.co" at bounding box center [875, 18] width 225 height 18
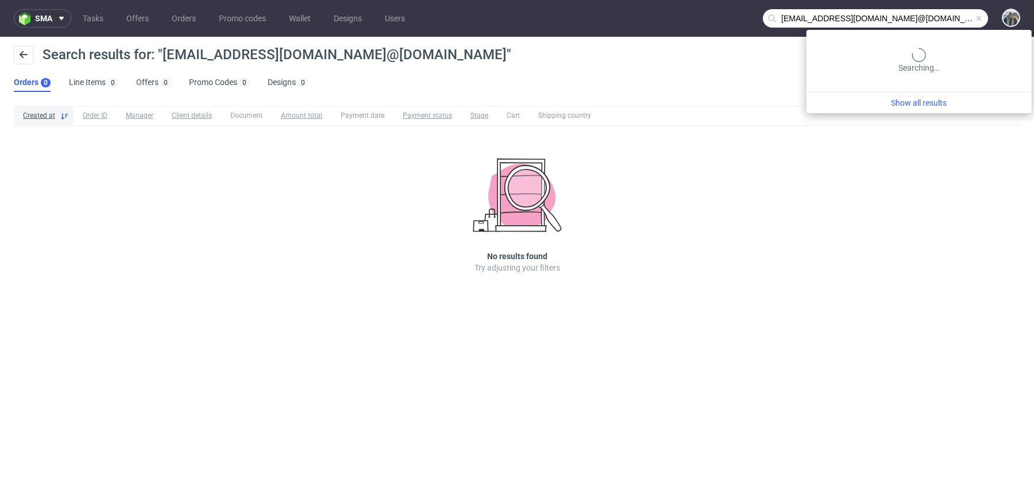
paste input "text"
type input "@andopen.co"
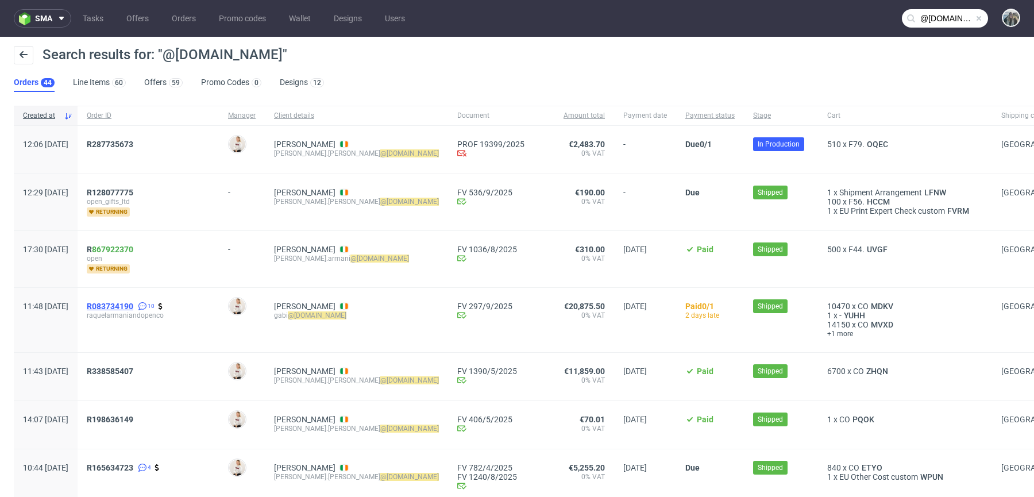
click at [127, 304] on span "R083734190" at bounding box center [110, 305] width 47 height 9
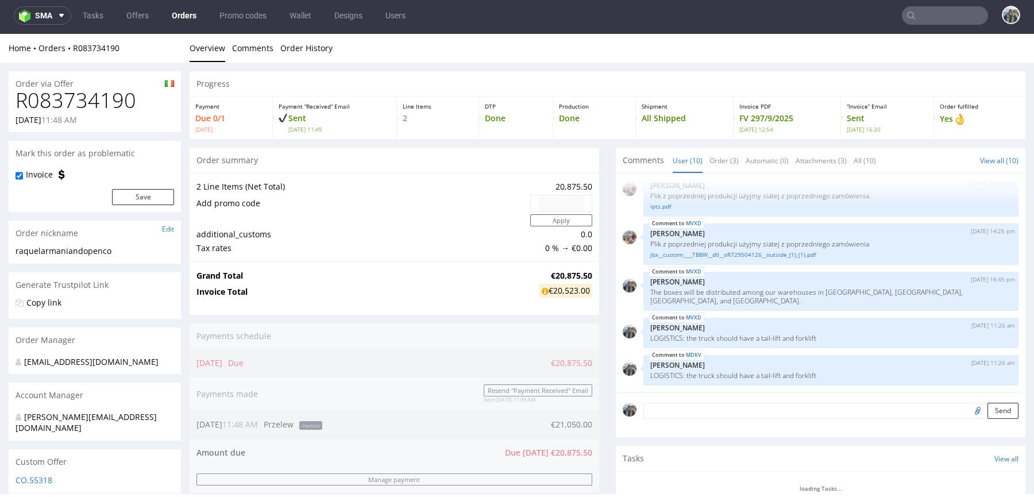
click at [91, 107] on h1 "R083734190" at bounding box center [95, 100] width 158 height 23
copy h1 "R083734190"
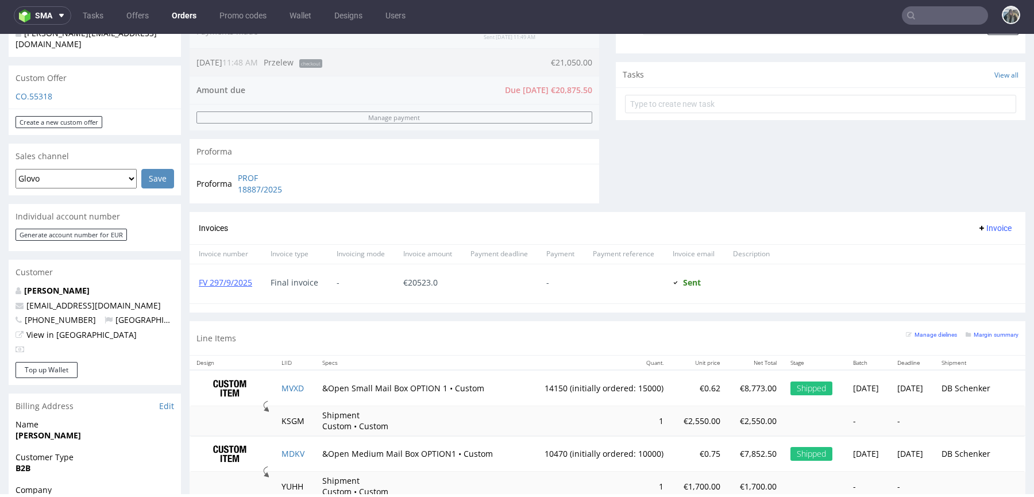
scroll to position [361, 0]
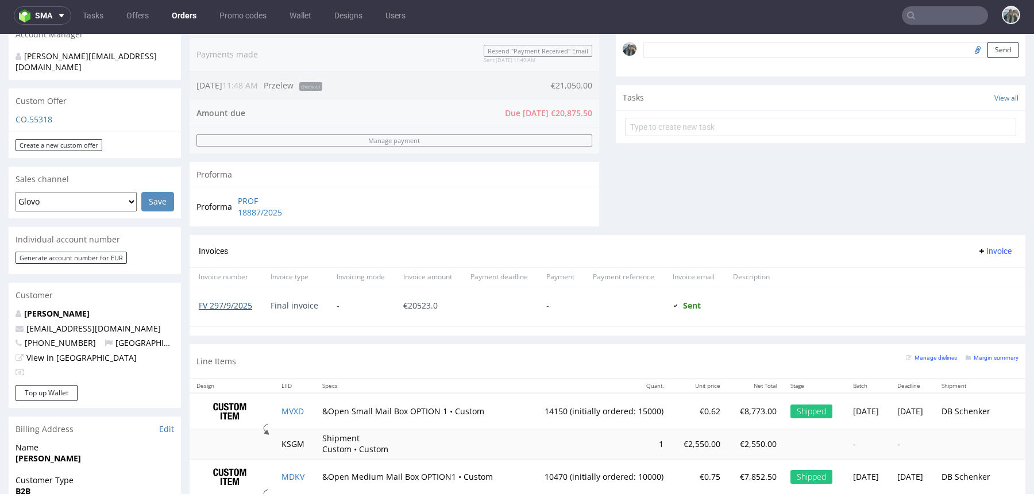
click at [232, 302] on link "FV 297/9/2025" at bounding box center [225, 305] width 53 height 11
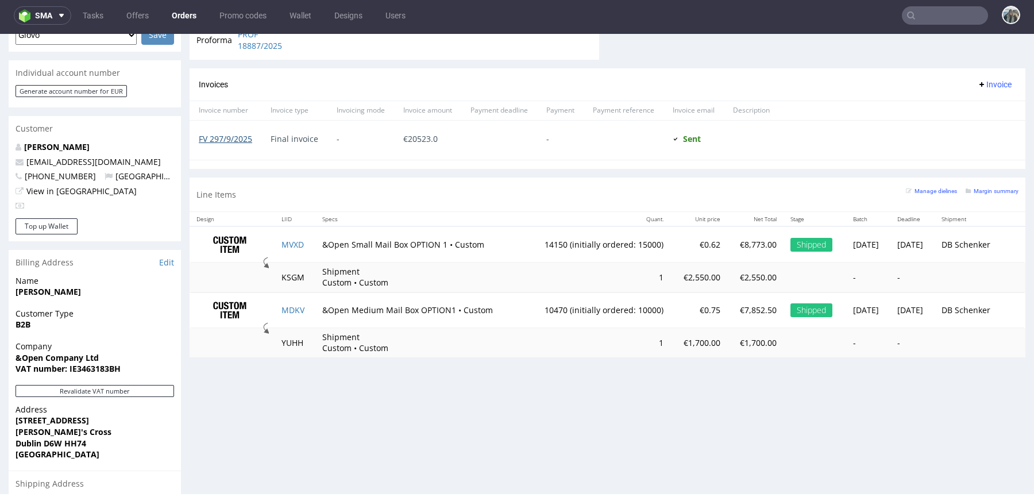
scroll to position [545, 0]
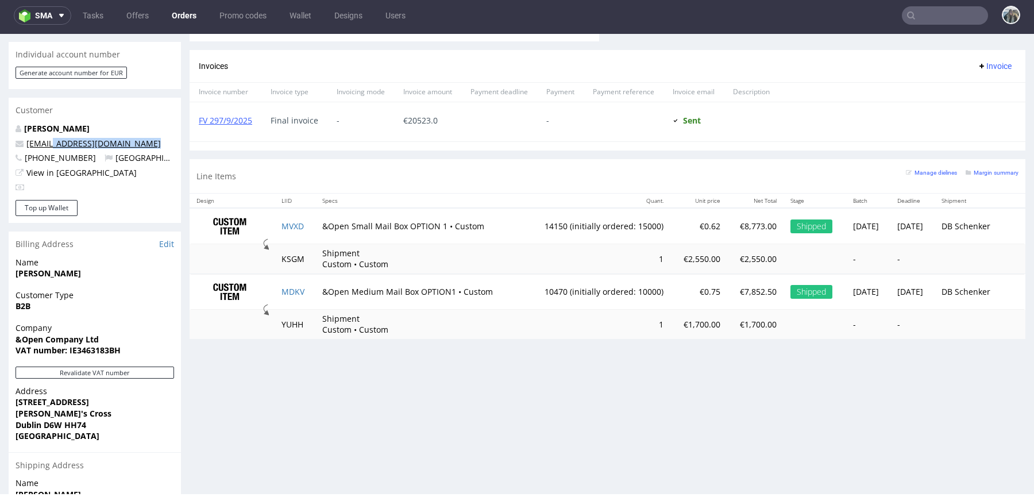
drag, startPoint x: 104, startPoint y: 139, endPoint x: 53, endPoint y: 134, distance: 51.4
click at [53, 134] on div "Gabriela Fernandes gabi@andopen.co +35315558180 Ireland View in Hubspot" at bounding box center [95, 161] width 172 height 77
copy link "ndopen.co"
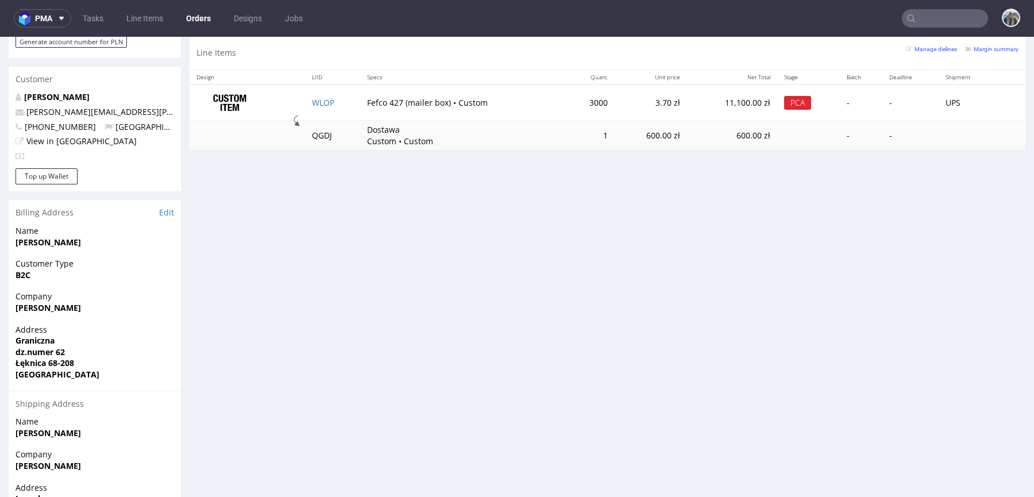
scroll to position [578, 0]
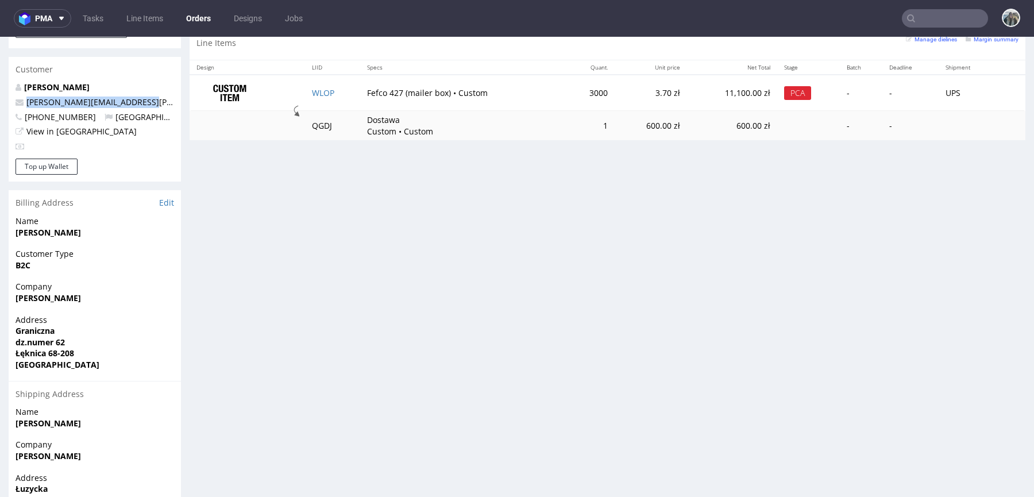
drag, startPoint x: 153, startPoint y: 90, endPoint x: 0, endPoint y: 91, distance: 153.3
click at [0, 90] on div "Order via Offer R334661616 [DATE] 03:18 PM Mark this order as problematic Invoi…" at bounding box center [517, 27] width 1034 height 1081
copy span "[PERSON_NAME][EMAIL_ADDRESS][PERSON_NAME][PERSON_NAME][DOMAIN_NAME]"
click at [322, 82] on td "WLOP" at bounding box center [332, 93] width 55 height 36
click at [322, 85] on td "WLOP" at bounding box center [332, 93] width 55 height 36
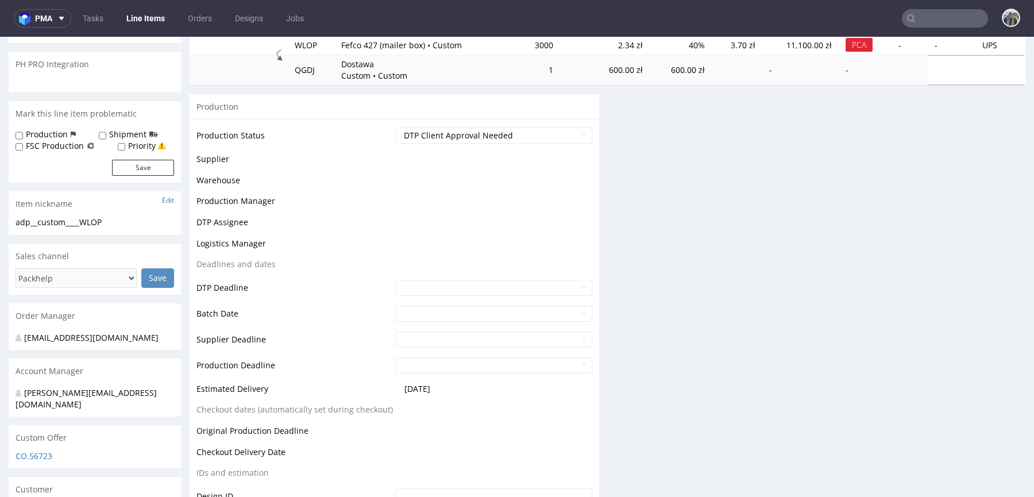
scroll to position [110, 0]
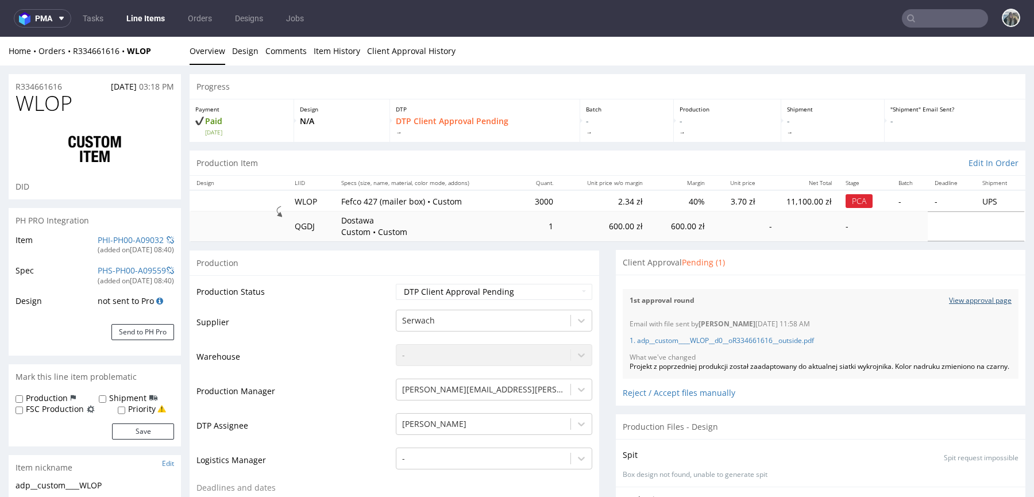
click at [968, 303] on link "View approval page" at bounding box center [980, 301] width 63 height 10
drag, startPoint x: 645, startPoint y: 377, endPoint x: 628, endPoint y: 366, distance: 19.9
click at [630, 369] on div "Projekt z poprzedniej produkcji został zaadaptowany do aktualnej siatki wykrojn…" at bounding box center [820, 367] width 382 height 10
drag, startPoint x: 45, startPoint y: 88, endPoint x: 0, endPoint y: 85, distance: 45.5
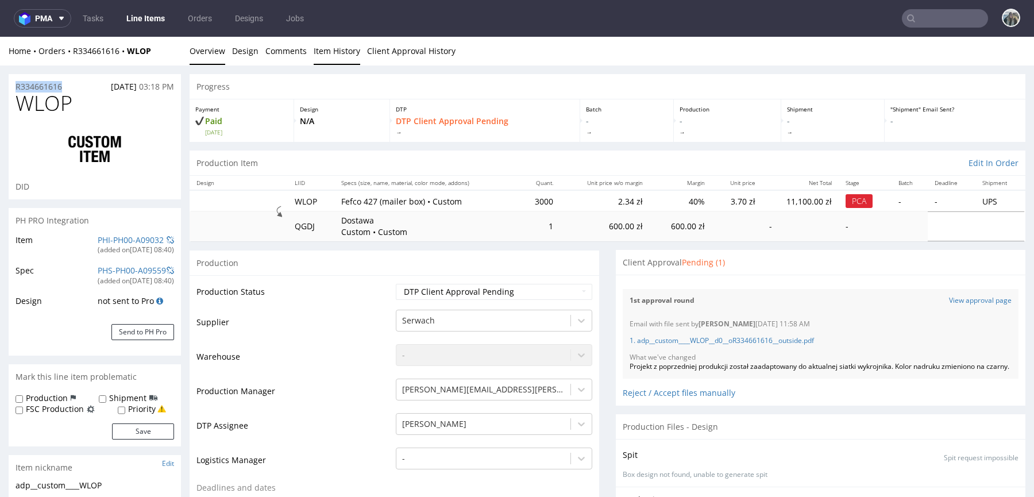
copy p "R334661616"
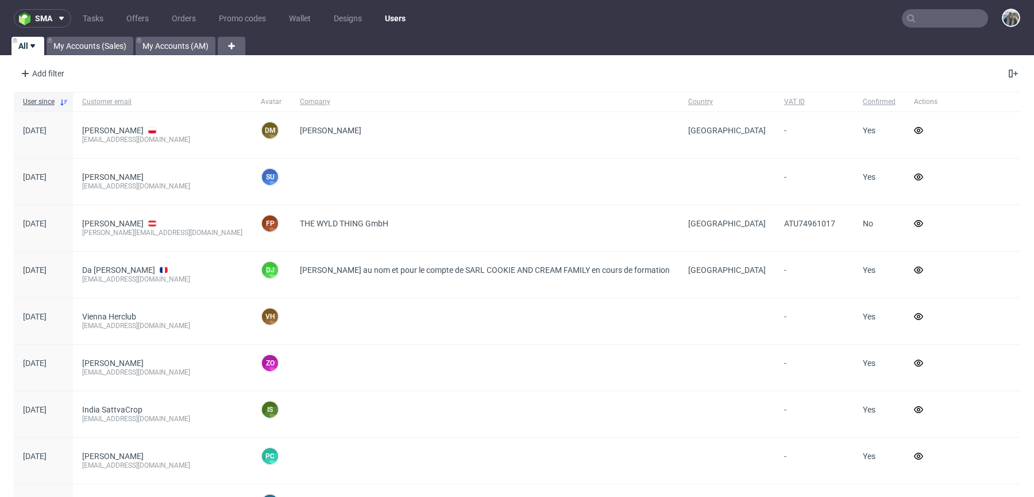
drag, startPoint x: 920, startPoint y: 42, endPoint x: 923, endPoint y: 29, distance: 13.0
click at [920, 42] on div "All My Accounts (Sales) My Accounts (AM)" at bounding box center [517, 46] width 1034 height 18
click at [923, 30] on nav "sma Tasks Offers Orders Promo codes Wallet Designs Users" at bounding box center [517, 18] width 1034 height 37
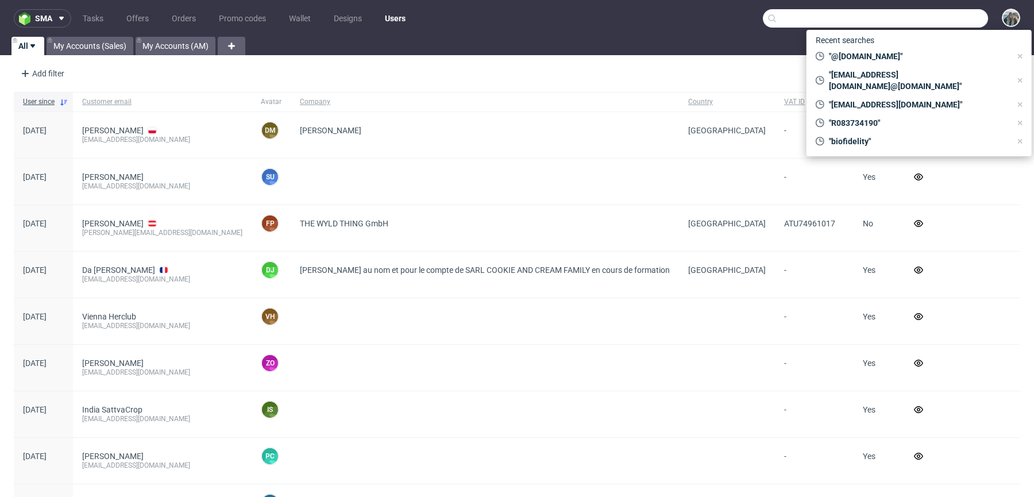
click at [933, 9] on input "text" at bounding box center [875, 18] width 225 height 18
paste input "R769967942"
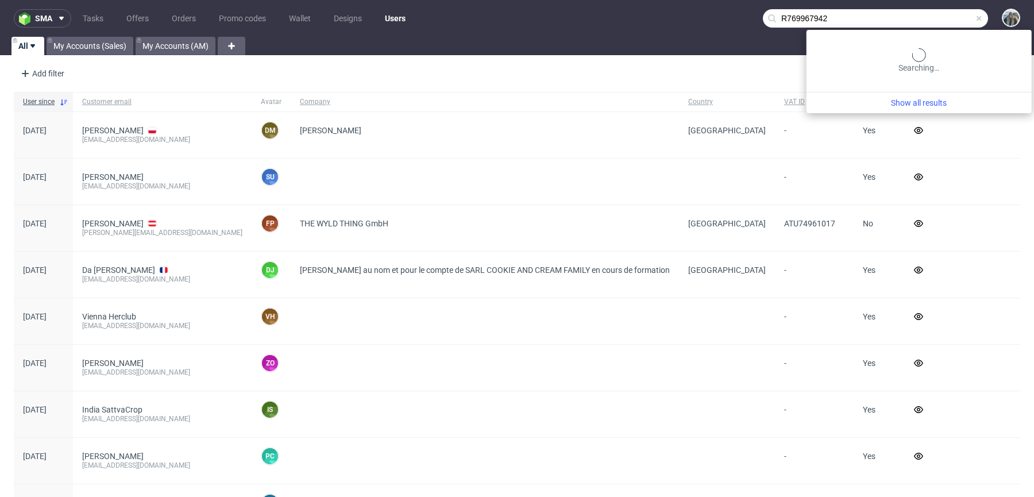
click at [936, 15] on input "R769967942" at bounding box center [875, 18] width 225 height 18
paste input "R769967942"
paste input "text"
type input "R769967942"
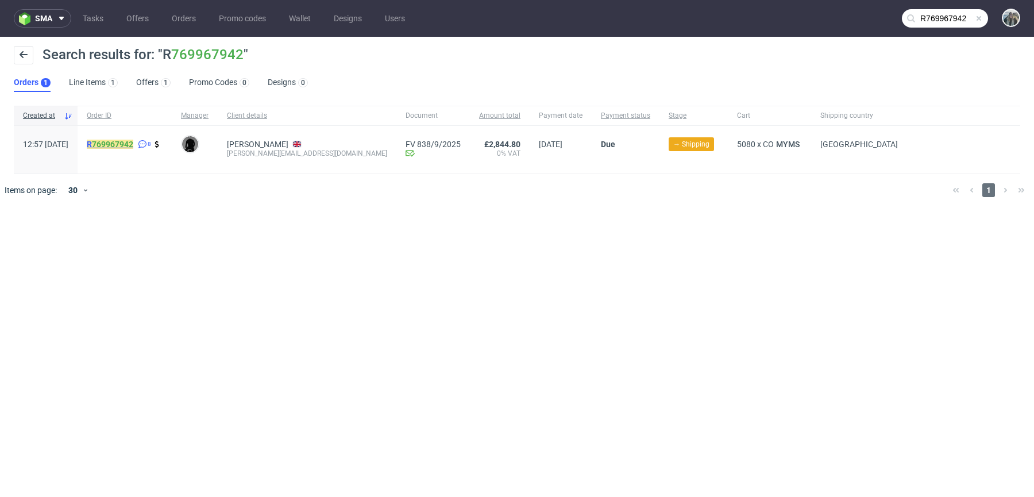
click at [121, 141] on mark "R 769967942" at bounding box center [110, 144] width 47 height 9
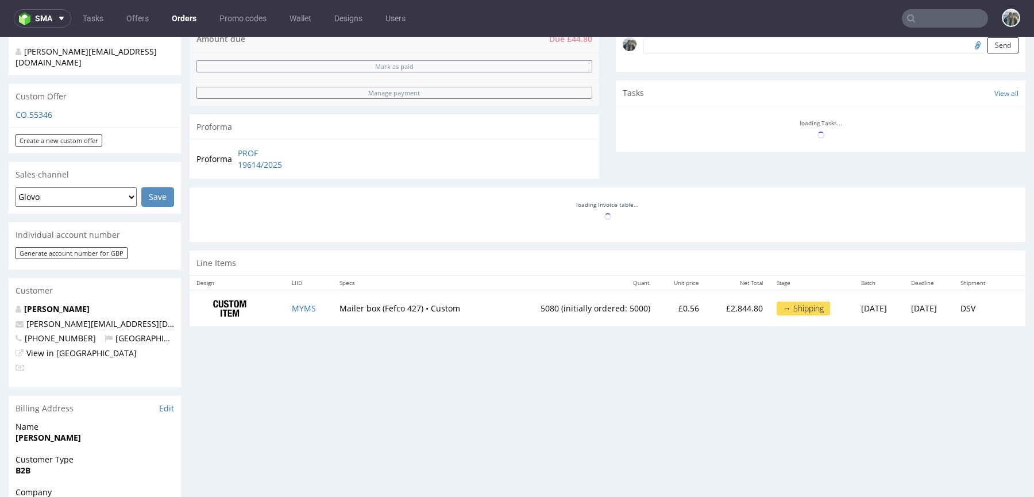
scroll to position [156, 0]
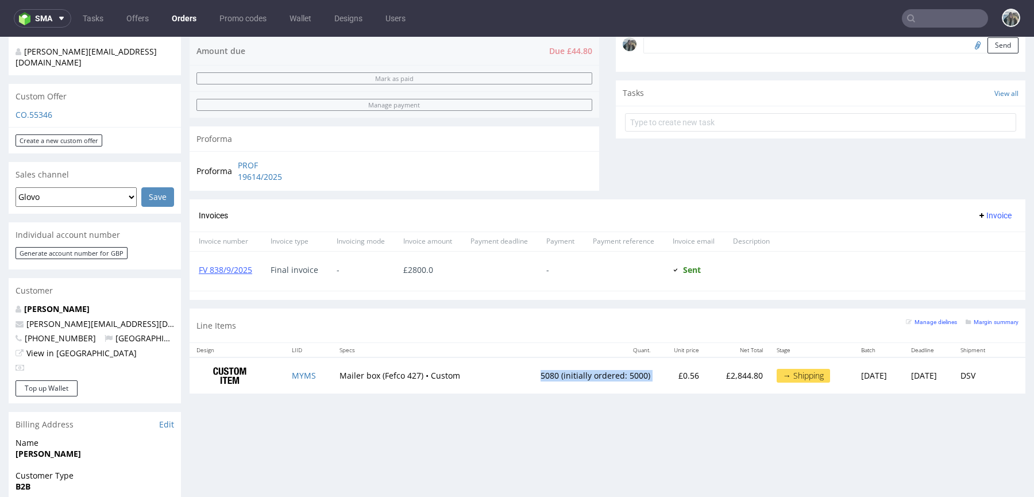
drag, startPoint x: 505, startPoint y: 372, endPoint x: 639, endPoint y: 372, distance: 134.4
click at [639, 372] on tr "MYMS Mailer box (Fefco 427) • Custom 5080 (initially ordered: 5000) £0.56 £2,84…" at bounding box center [606, 375] width 835 height 36
copy td "5080 (initially ordered: 5000)"
click at [289, 367] on td "MYMS" at bounding box center [309, 375] width 48 height 36
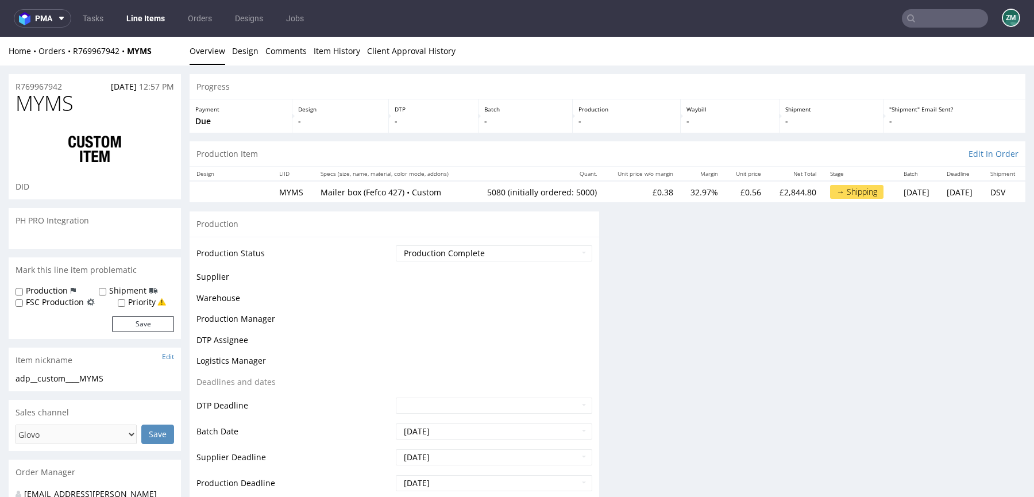
click at [42, 108] on span "MYMS" at bounding box center [45, 103] width 58 height 23
click at [42, 107] on span "MYMS" at bounding box center [45, 103] width 58 height 23
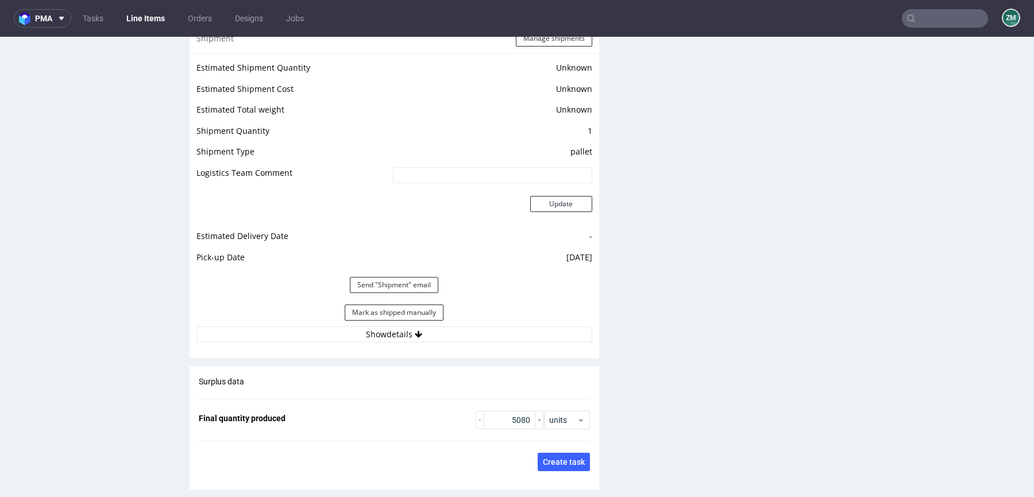
scroll to position [1646, 0]
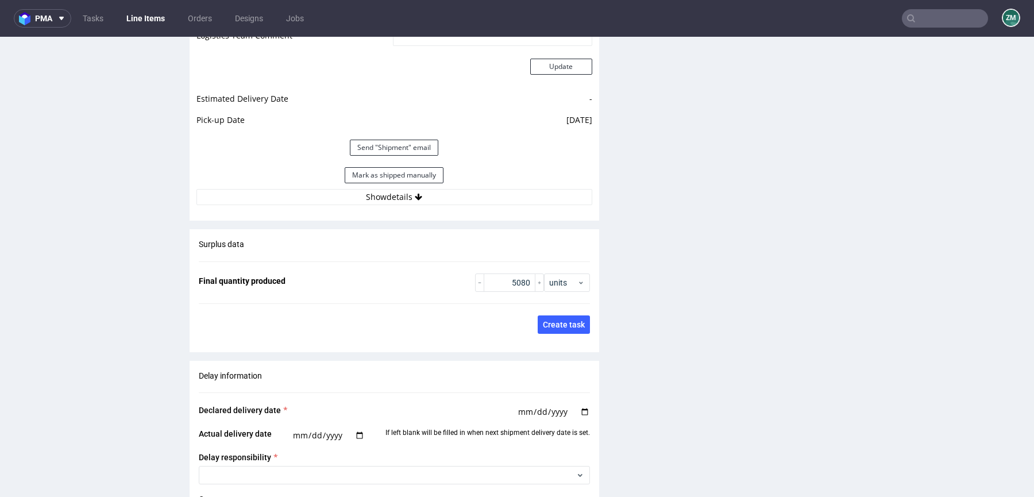
drag, startPoint x: 338, startPoint y: 197, endPoint x: 338, endPoint y: 205, distance: 8.0
click at [338, 197] on button "Show details" at bounding box center [394, 197] width 396 height 16
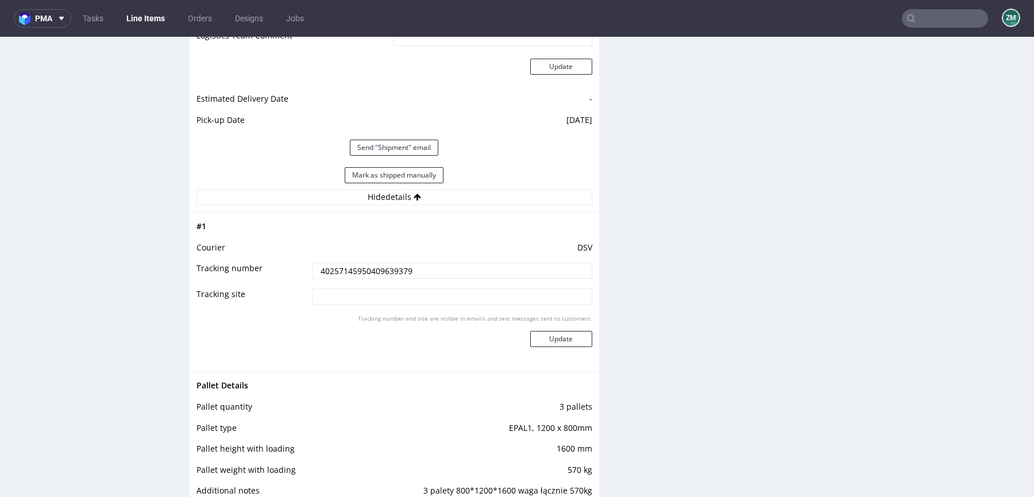
click at [338, 267] on input "40257145950409639379" at bounding box center [452, 270] width 280 height 16
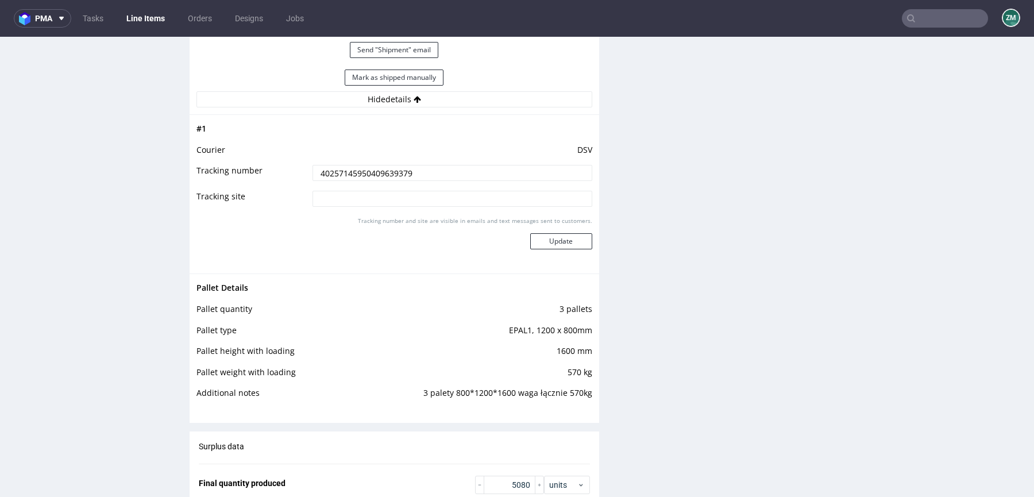
scroll to position [1812, 0]
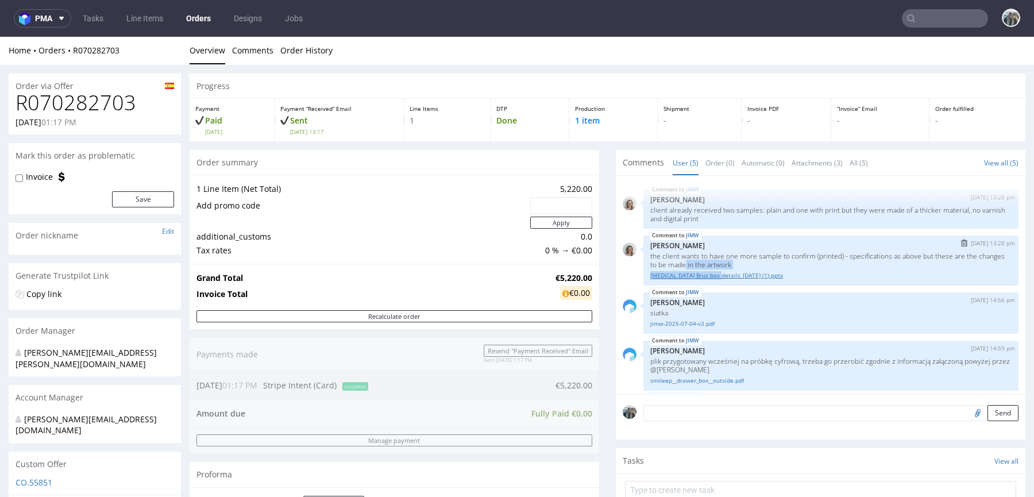
drag, startPoint x: 709, startPoint y: 263, endPoint x: 709, endPoint y: 270, distance: 7.5
click at [709, 270] on div "JIMW 5th Sep 25 | 13:28 pm Monika Poźniak the client wants to have one more sam…" at bounding box center [830, 260] width 375 height 50
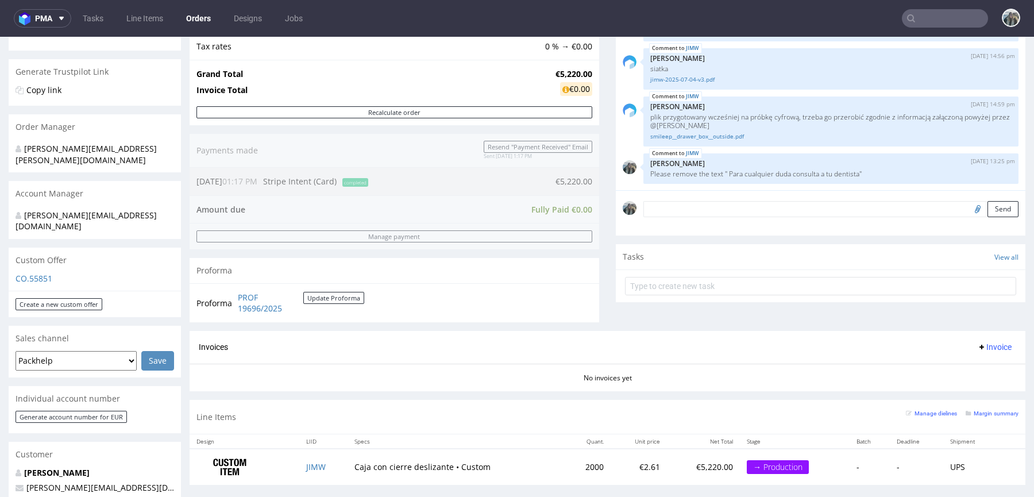
scroll to position [296, 0]
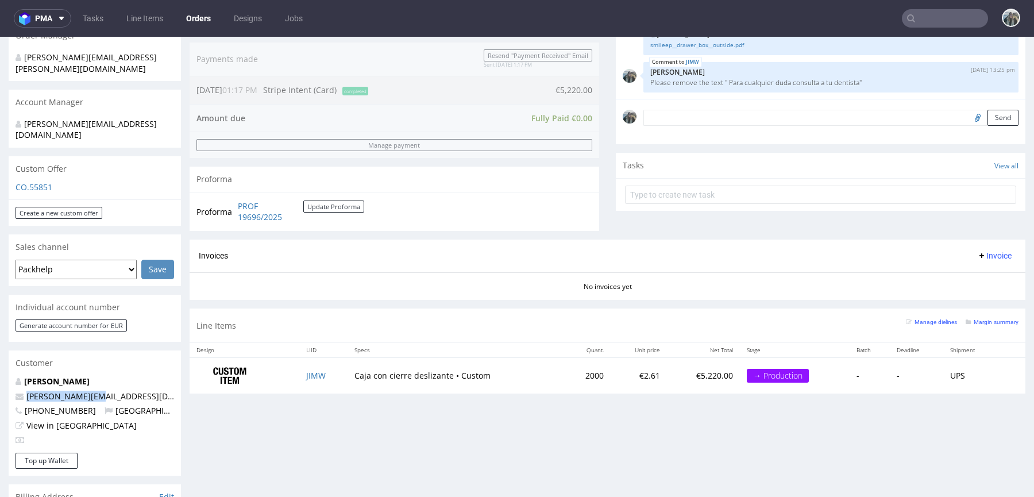
drag, startPoint x: 107, startPoint y: 375, endPoint x: 0, endPoint y: 373, distance: 106.8
click at [0, 373] on div "Order via Offer R070282703 [DATE] 01:17 PM [PERSON_NAME] this order as problema…" at bounding box center [517, 326] width 1034 height 1112
copy span "[PERSON_NAME][EMAIL_ADDRESS][DOMAIN_NAME]"
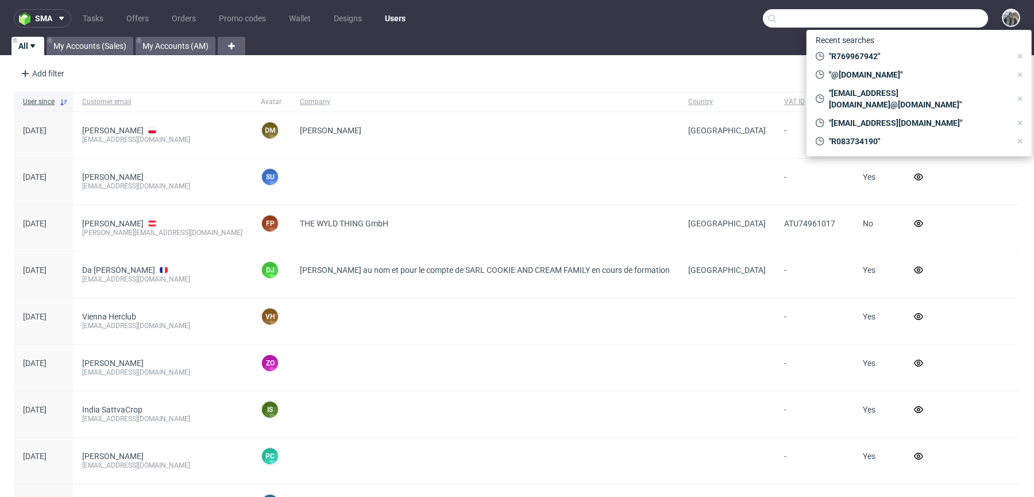
click at [930, 20] on input "text" at bounding box center [875, 18] width 225 height 18
paste input "R452468941"
type input "R452468941"
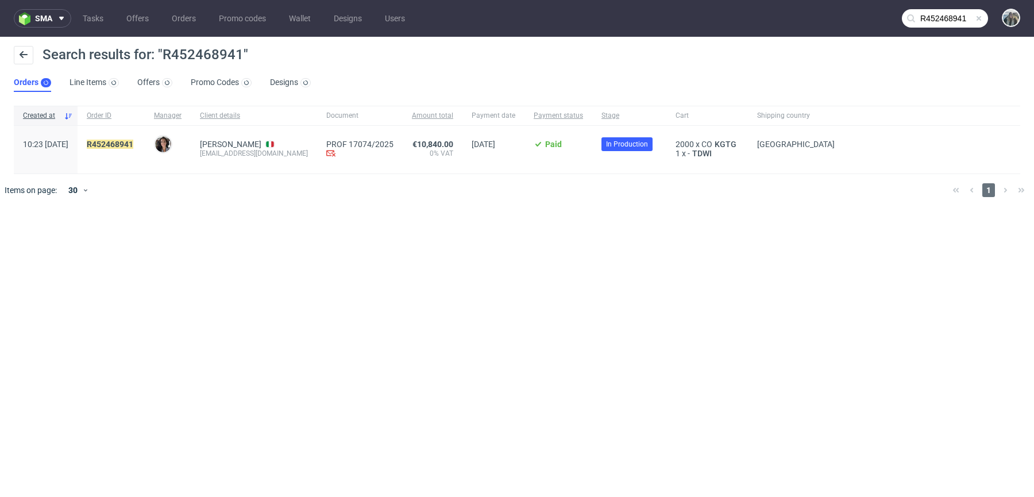
click at [136, 152] on span "R452468941" at bounding box center [111, 150] width 49 height 20
click at [133, 144] on mark "R452468941" at bounding box center [110, 144] width 47 height 9
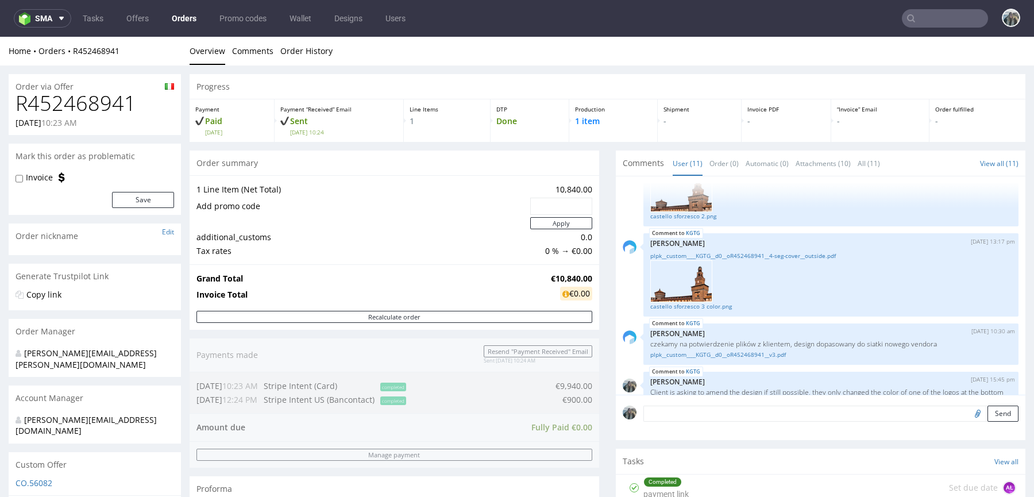
scroll to position [392, 0]
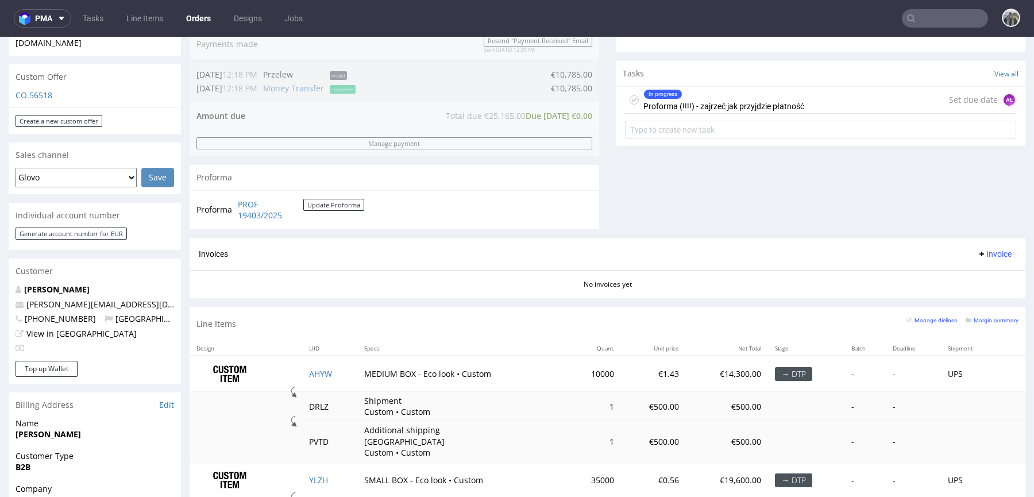
scroll to position [448, 0]
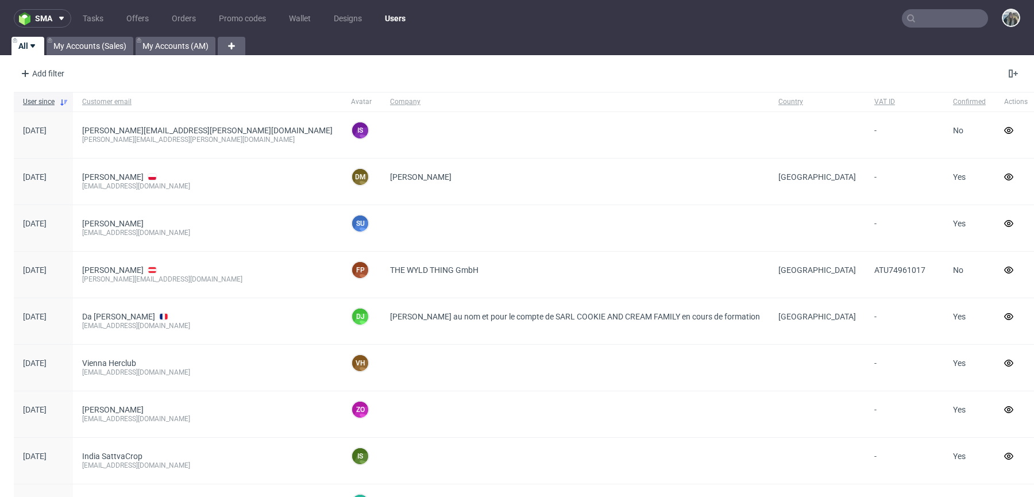
click at [920, 13] on input "text" at bounding box center [944, 18] width 86 height 18
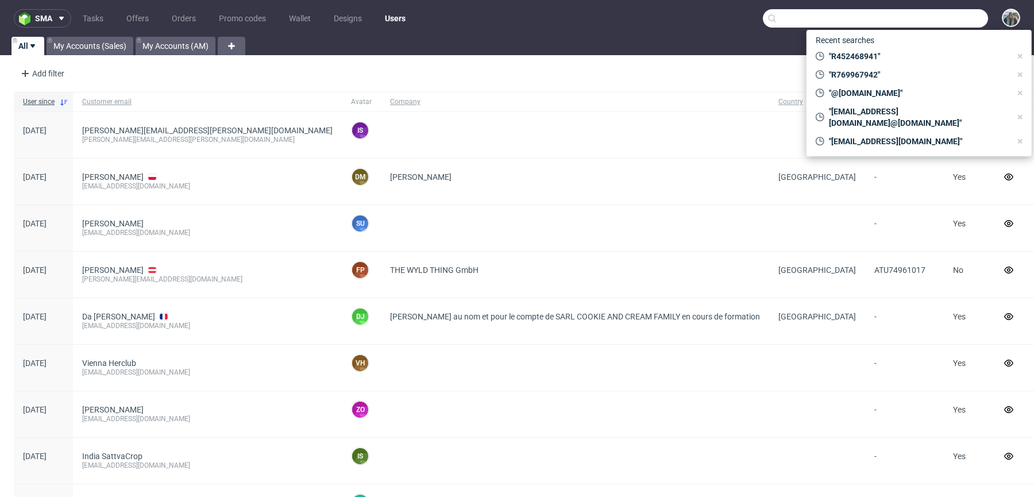
paste input "R834790323"
type input "R834790323"
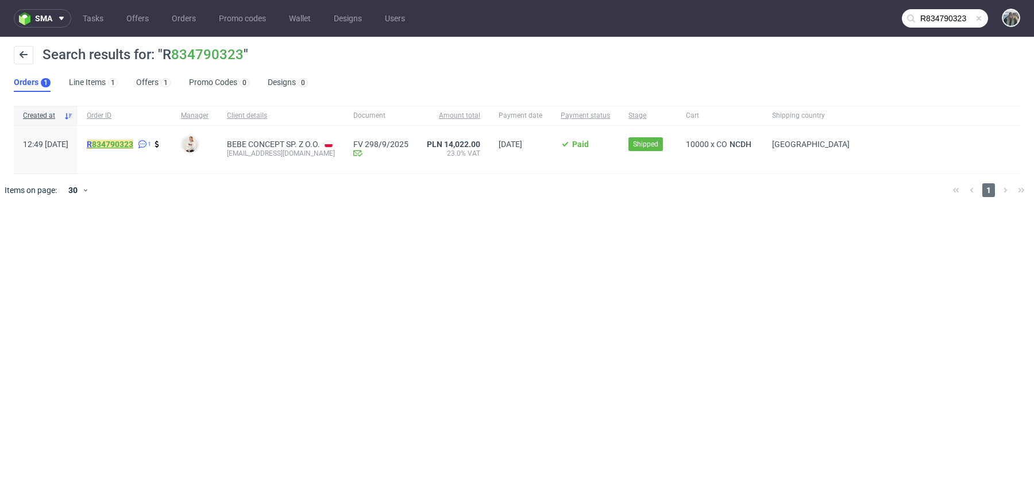
click at [125, 142] on link "834790323" at bounding box center [112, 144] width 41 height 9
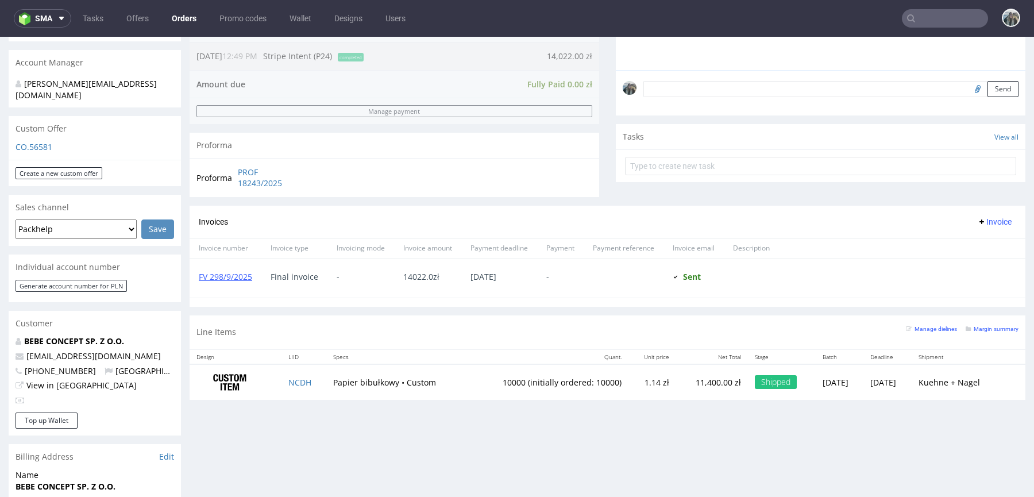
scroll to position [326, 0]
click at [75, 334] on p "BEBE CONCEPT SP. Z O.O." at bounding box center [95, 339] width 158 height 11
click at [68, 334] on link "BEBE CONCEPT SP. Z O.O." at bounding box center [74, 339] width 100 height 11
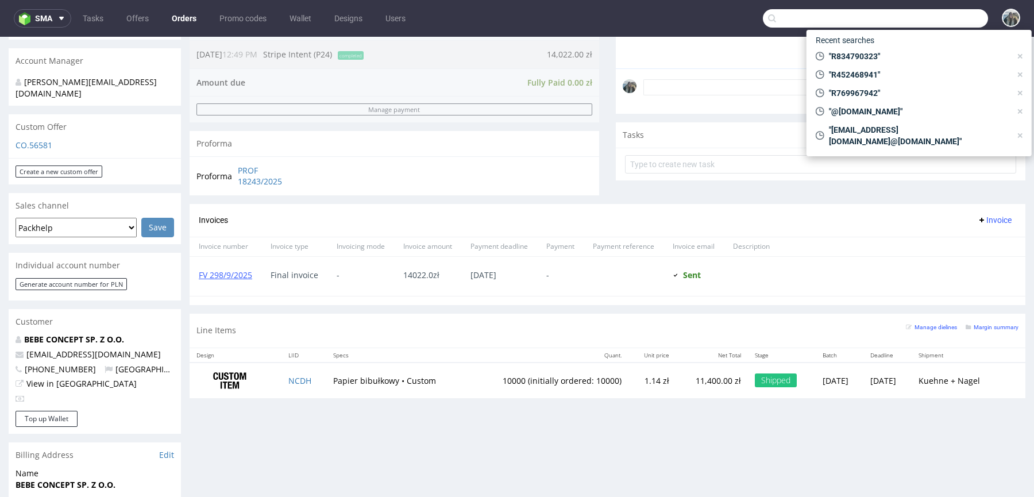
click at [930, 14] on input "text" at bounding box center [875, 18] width 225 height 18
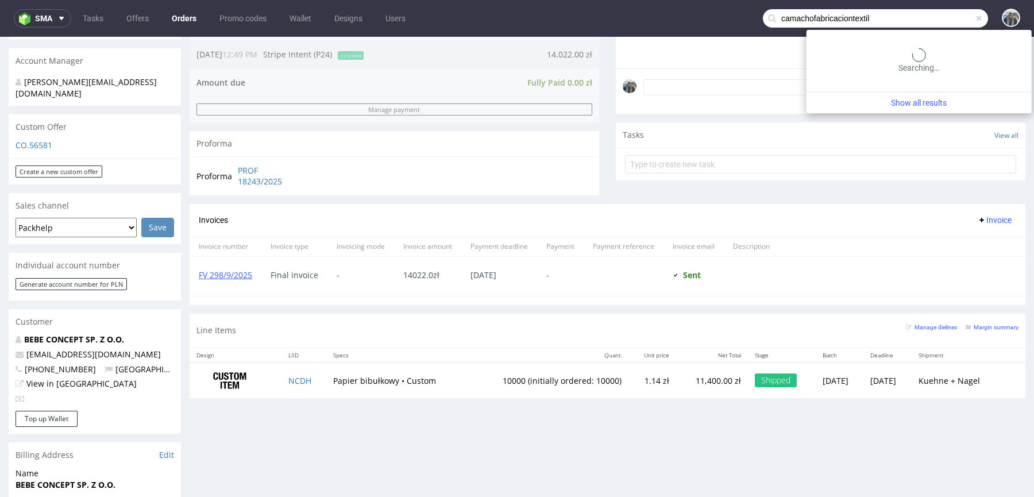
type input "camachofabricaciontextil"
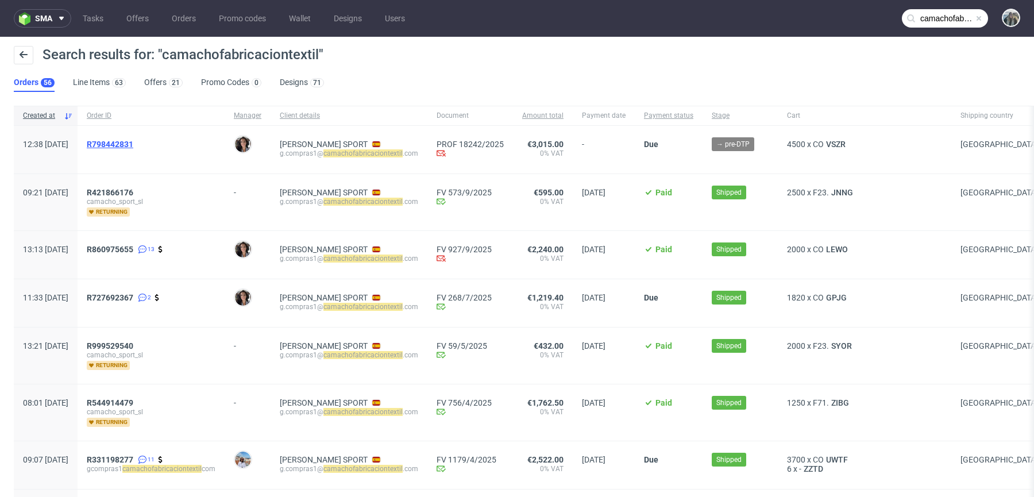
click at [133, 145] on span "R798442831" at bounding box center [110, 144] width 47 height 9
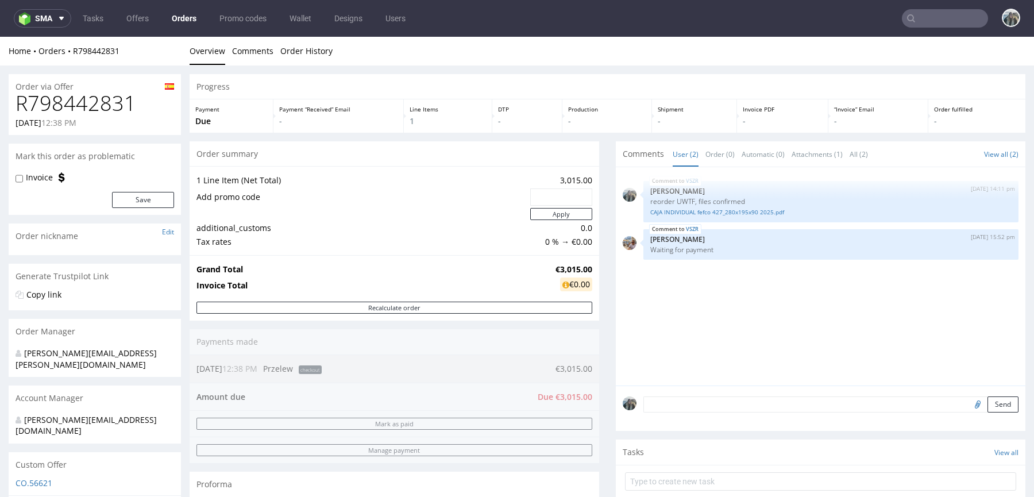
click at [927, 13] on input "text" at bounding box center [944, 18] width 86 height 18
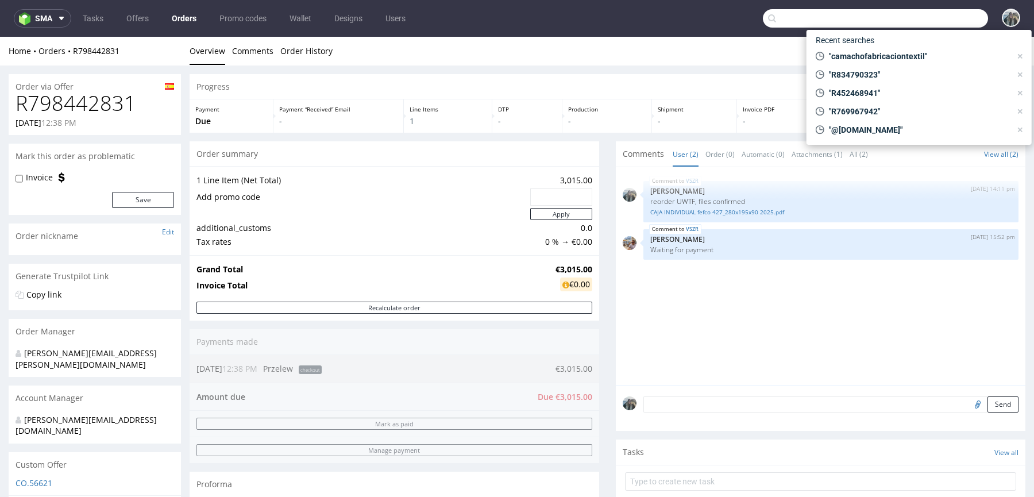
paste input "R730374877"
type input "R730374877"
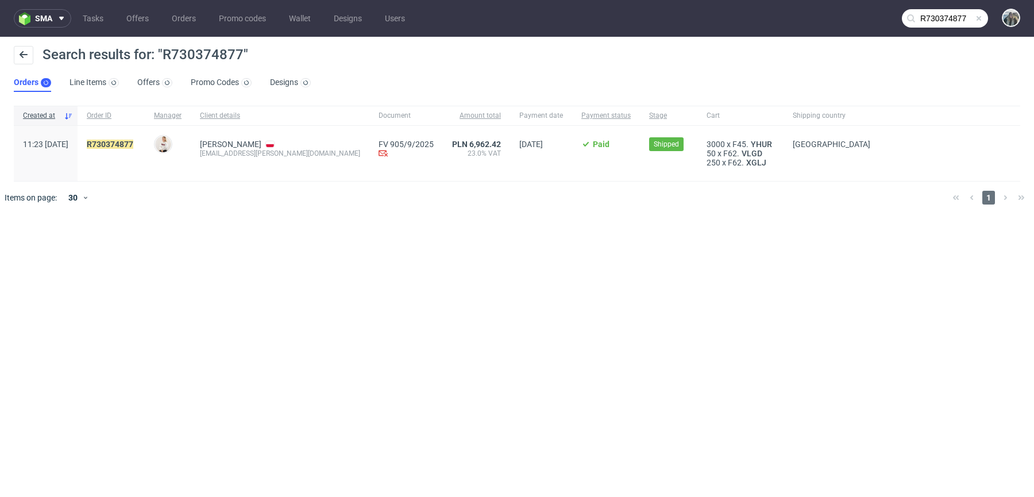
click at [131, 137] on div "R730374877" at bounding box center [111, 153] width 67 height 55
click at [129, 143] on mark "R730374877" at bounding box center [110, 144] width 47 height 9
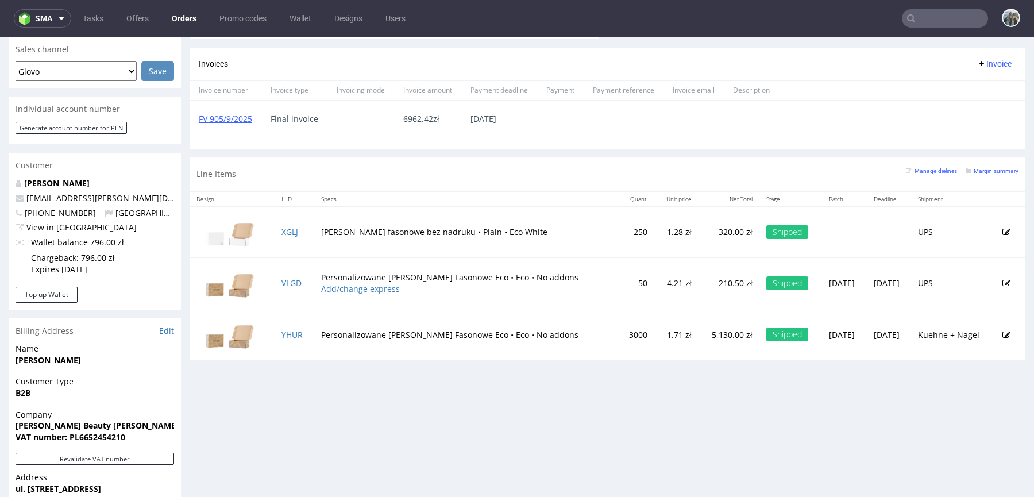
scroll to position [473, 0]
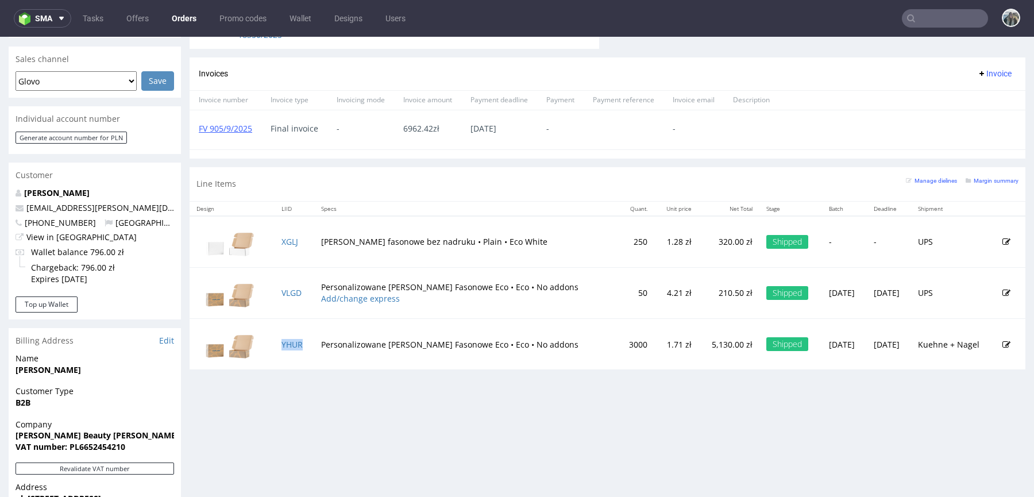
click at [313, 346] on td "YHUR" at bounding box center [293, 344] width 39 height 51
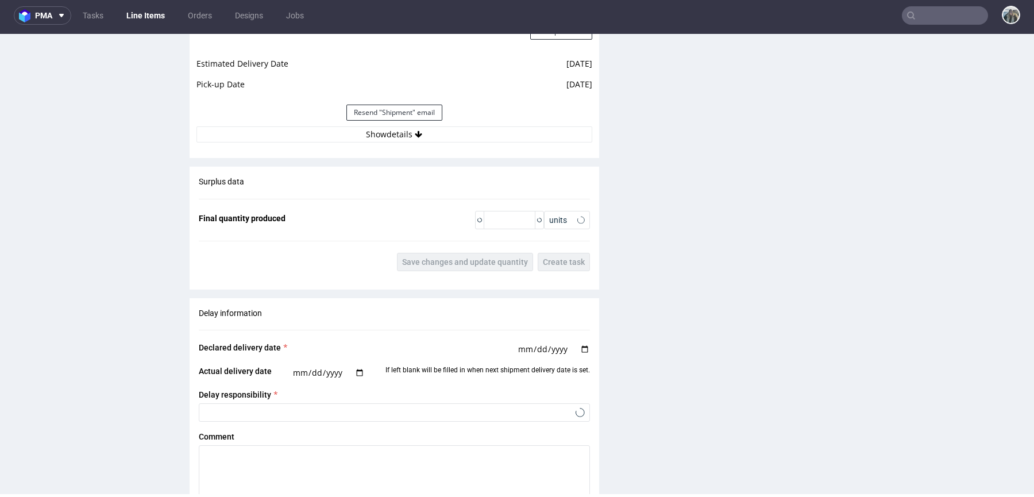
scroll to position [1611, 0]
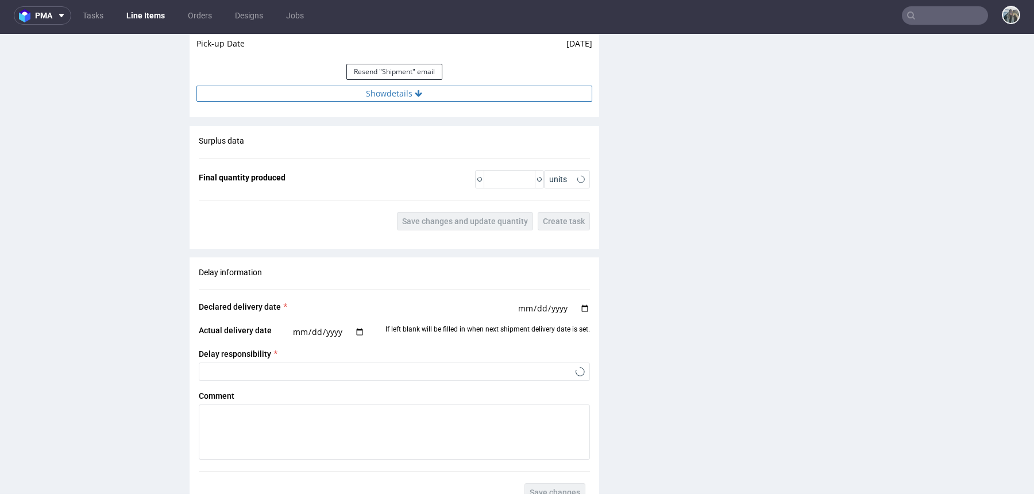
click at [421, 91] on button "Show details" at bounding box center [394, 94] width 396 height 16
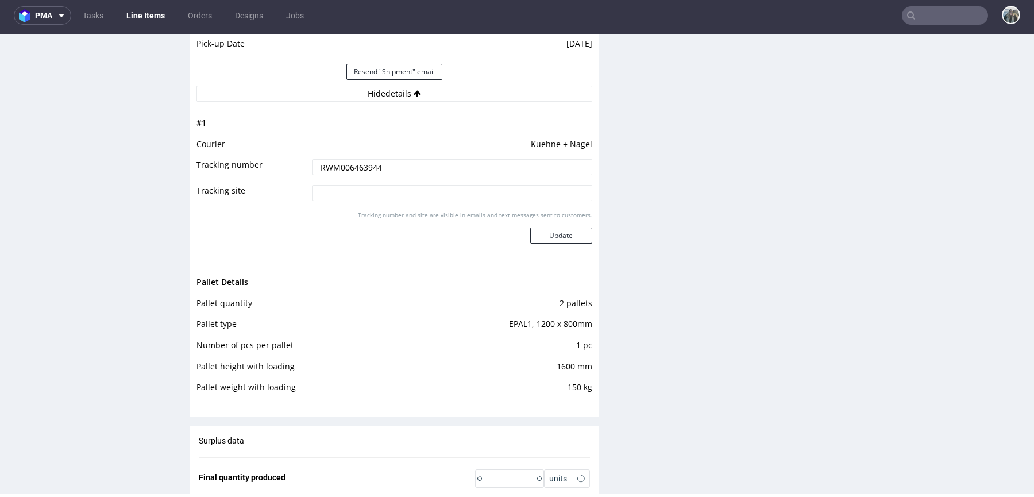
click at [392, 159] on input "RWM006463944" at bounding box center [452, 167] width 280 height 16
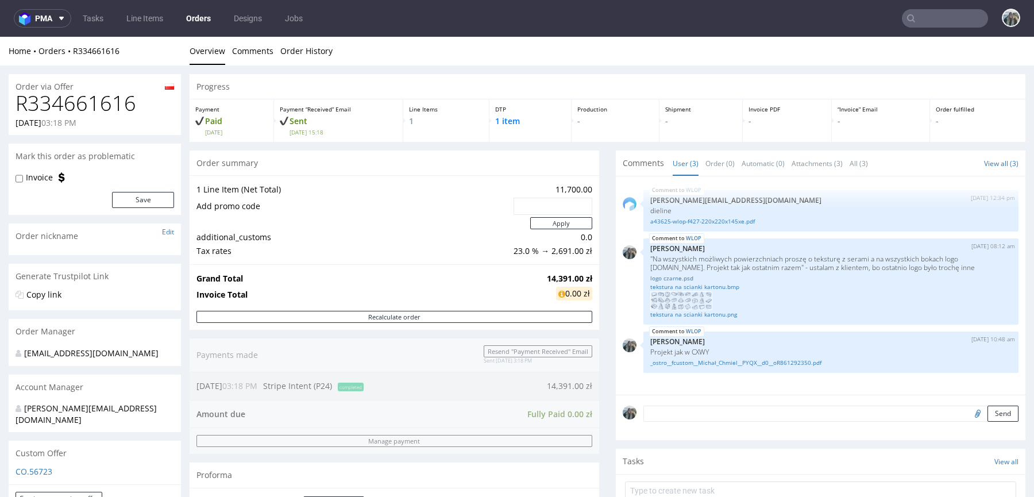
click at [105, 108] on h1 "R334661616" at bounding box center [95, 103] width 158 height 23
copy h1 "R334661616"
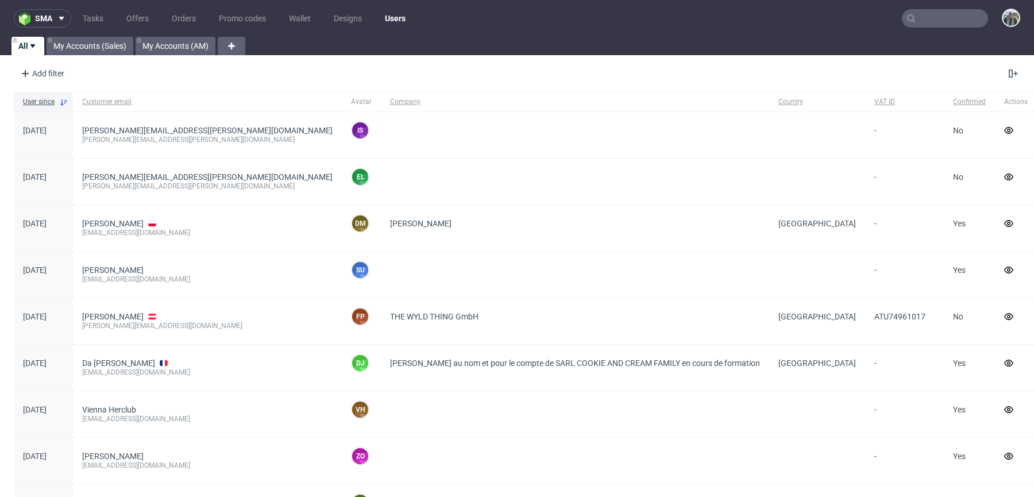
click at [931, 14] on input "text" at bounding box center [944, 18] width 86 height 18
paste input "R841734332"
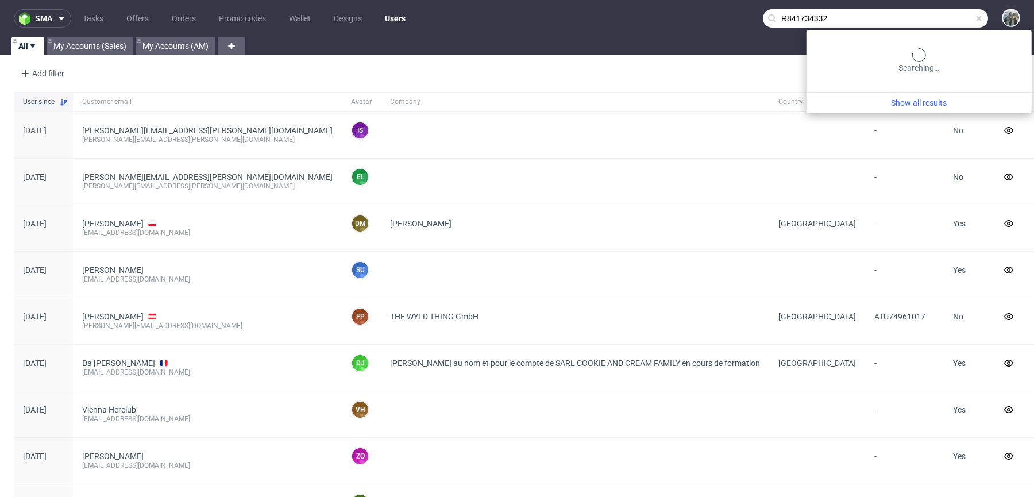
type input "R841734332"
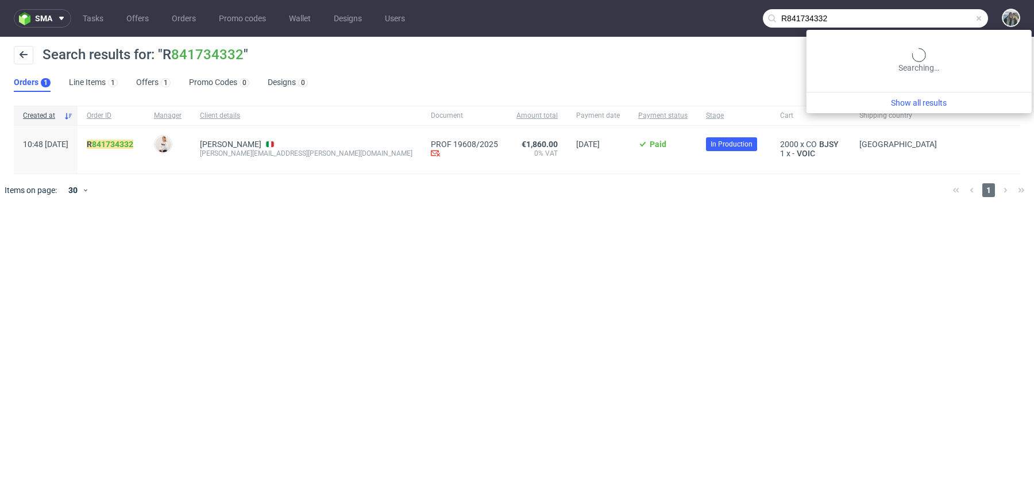
click at [966, 20] on input "R841734332" at bounding box center [875, 18] width 225 height 18
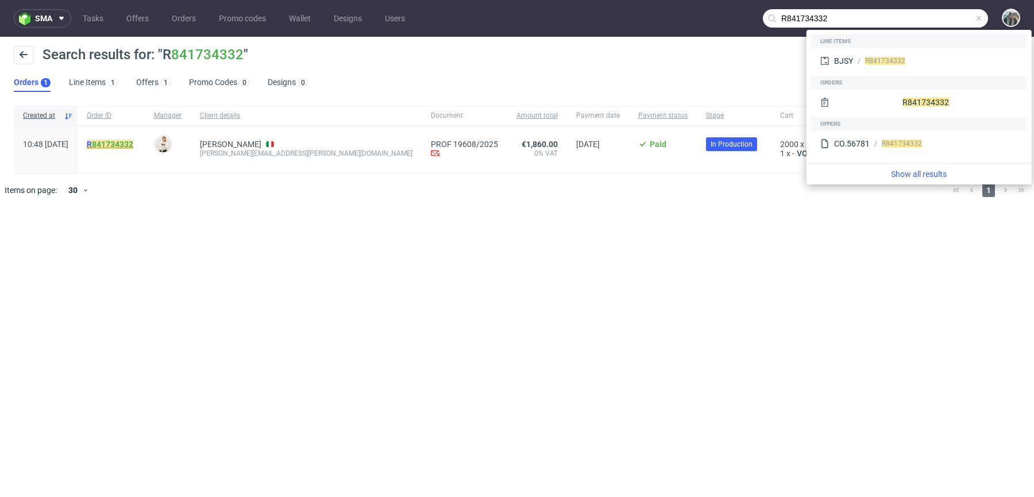
click at [130, 142] on link "841734332" at bounding box center [112, 144] width 41 height 9
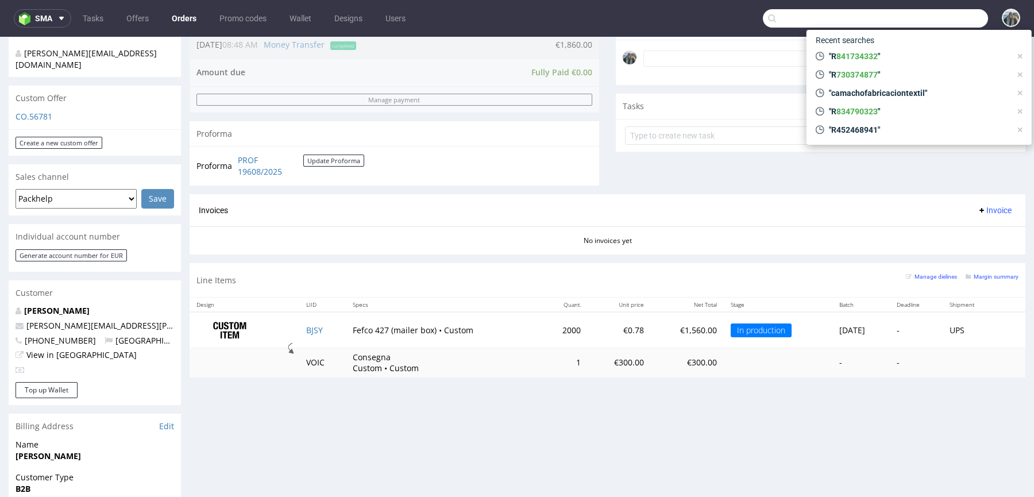
scroll to position [356, 0]
click at [678, 229] on div "No invoices yet" at bounding box center [606, 235] width 835 height 20
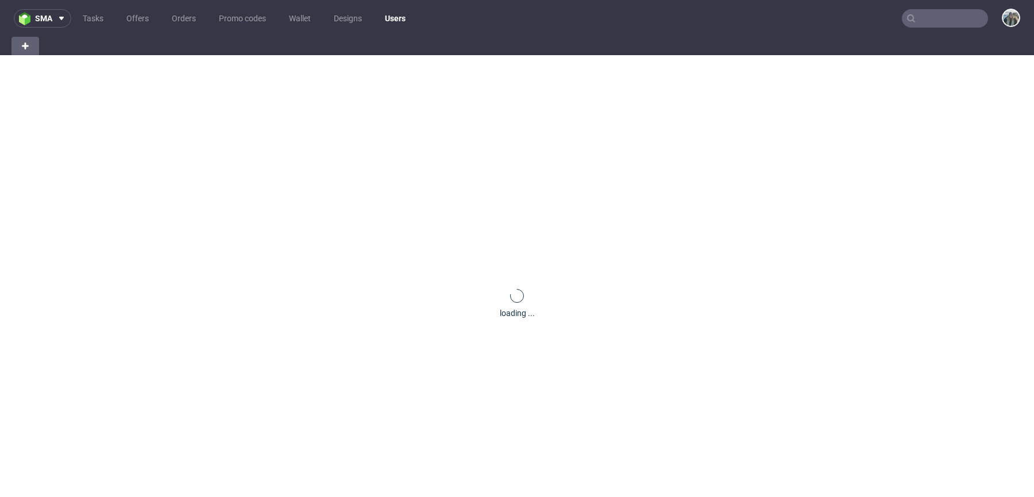
click at [929, 12] on input "text" at bounding box center [944, 18] width 86 height 18
paste input "R936491861"
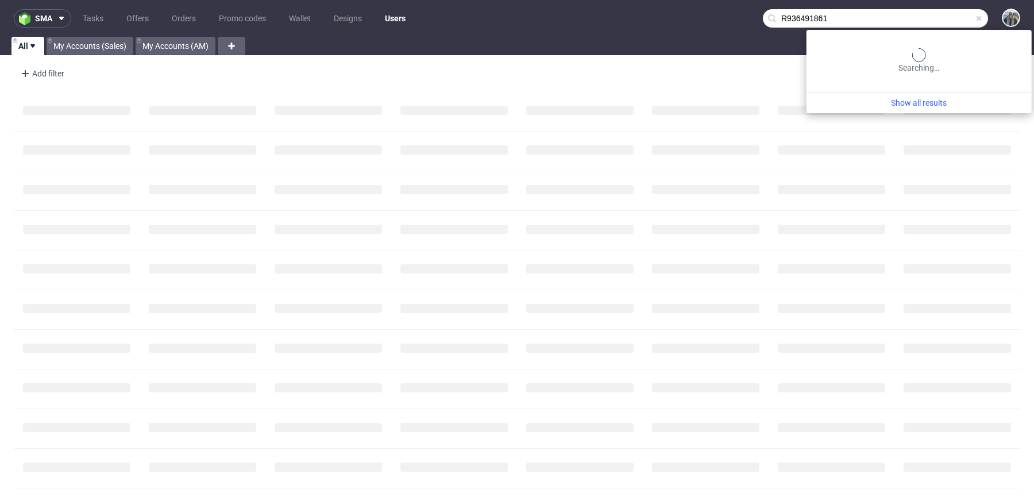
type input "R936491861"
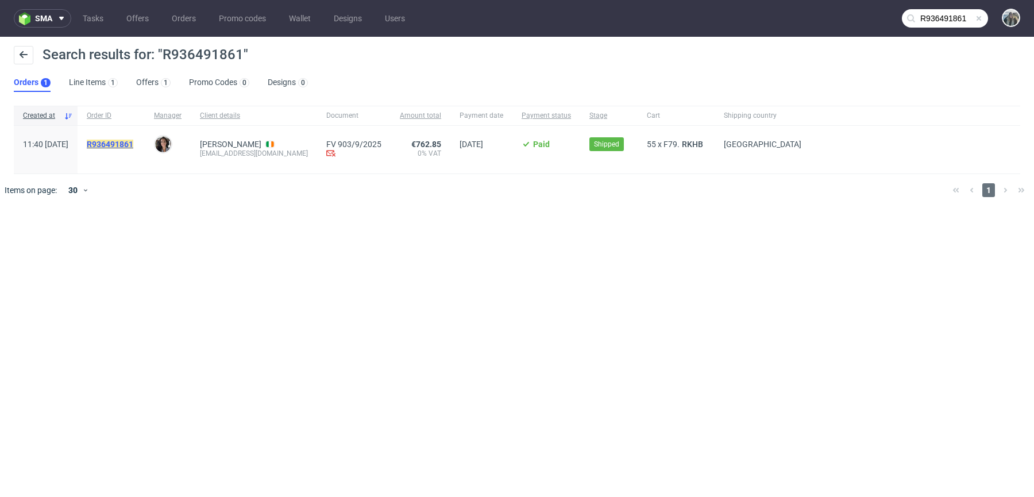
click at [133, 141] on mark "R936491861" at bounding box center [110, 144] width 47 height 9
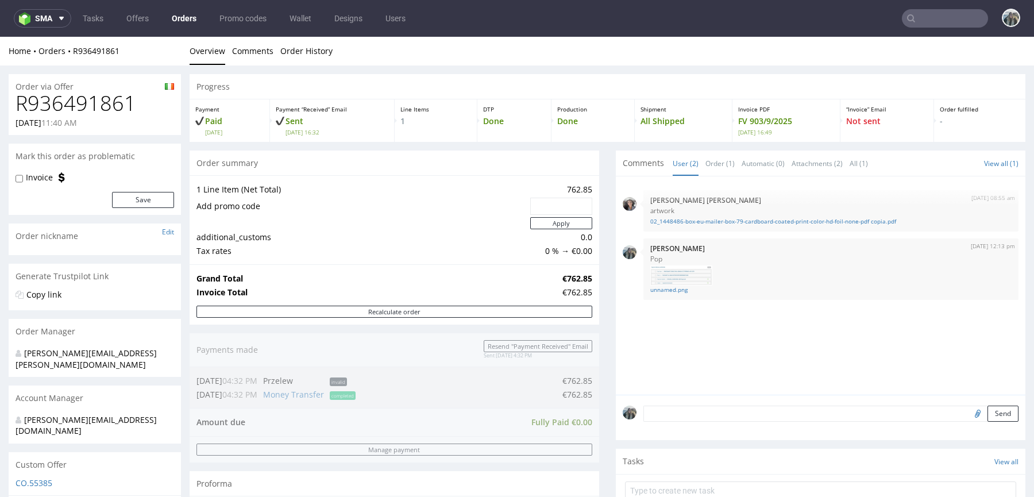
click at [920, 24] on input "text" at bounding box center [944, 18] width 86 height 18
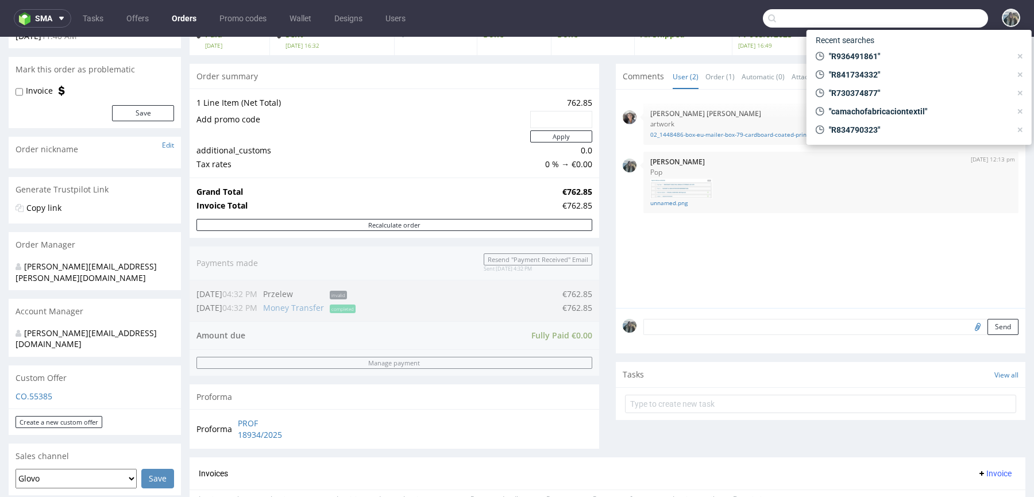
scroll to position [297, 0]
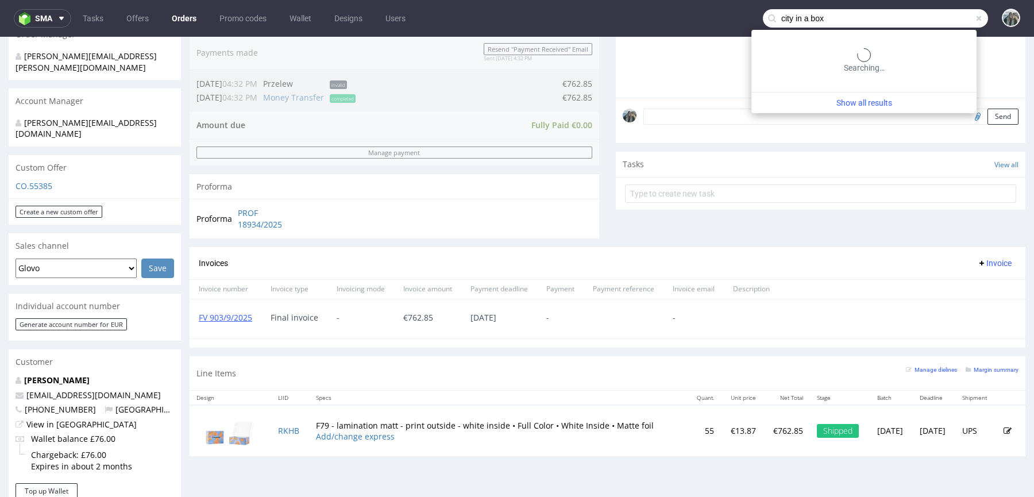
type input "city in a box"
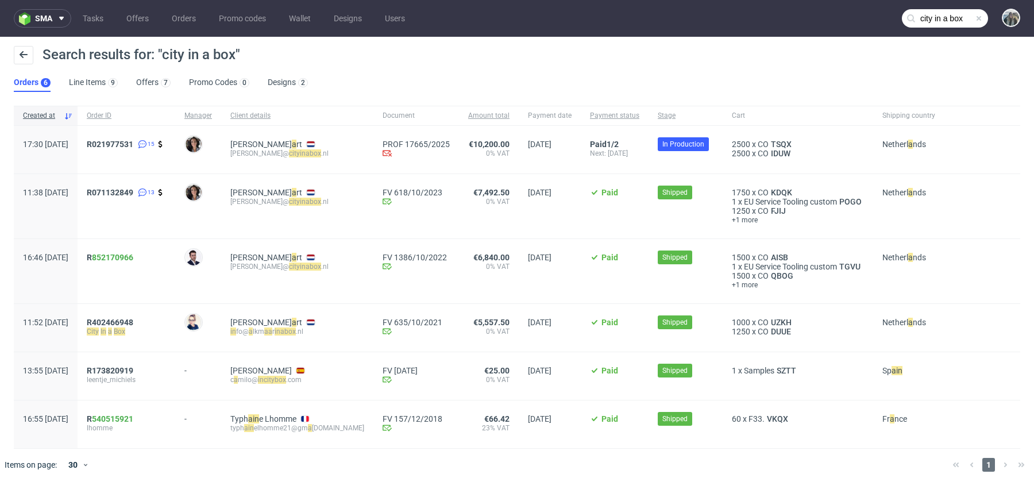
click at [133, 154] on span "R021977531 15" at bounding box center [126, 150] width 79 height 20
drag, startPoint x: 127, startPoint y: 153, endPoint x: 120, endPoint y: 145, distance: 10.6
click at [120, 145] on div "R021977531 15" at bounding box center [127, 150] width 98 height 48
copy span "R021977531"
click at [127, 145] on span "R021977531" at bounding box center [110, 144] width 47 height 9
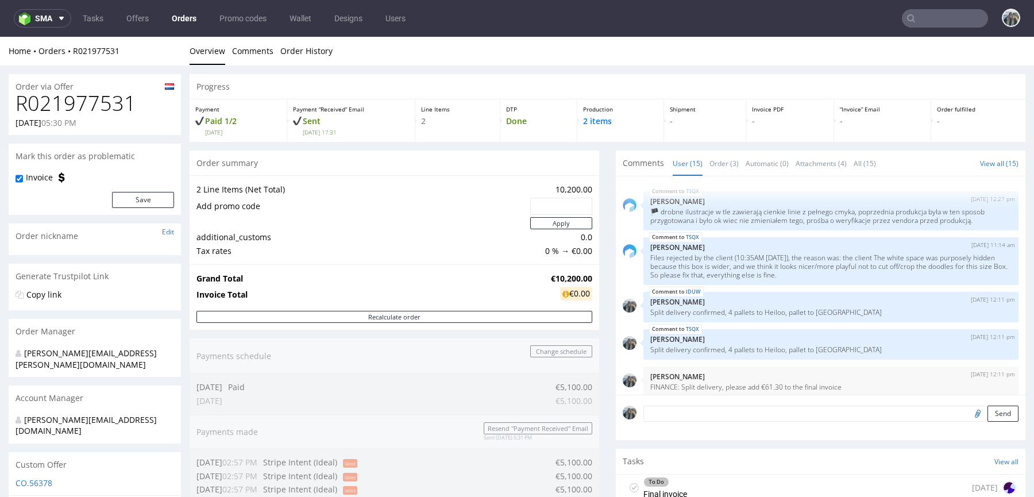
scroll to position [115, 0]
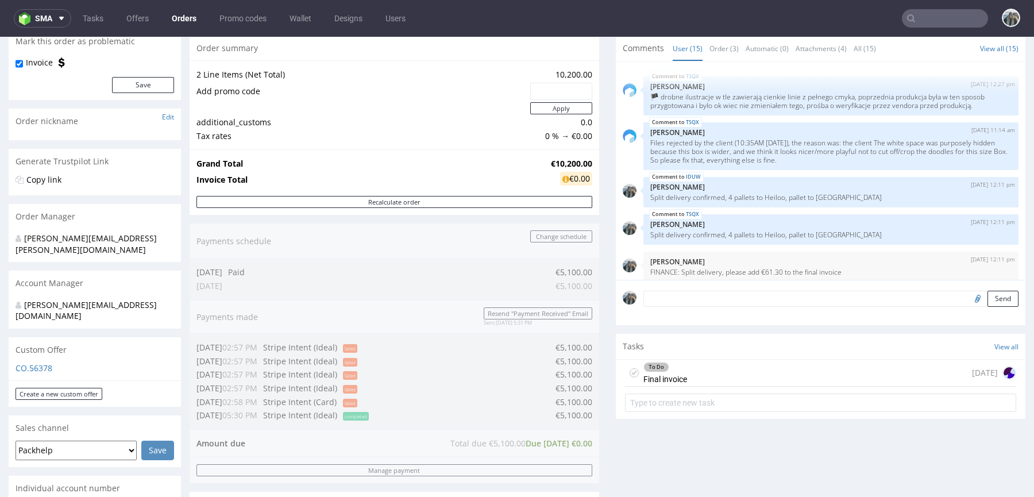
click at [669, 305] on textarea at bounding box center [830, 299] width 375 height 16
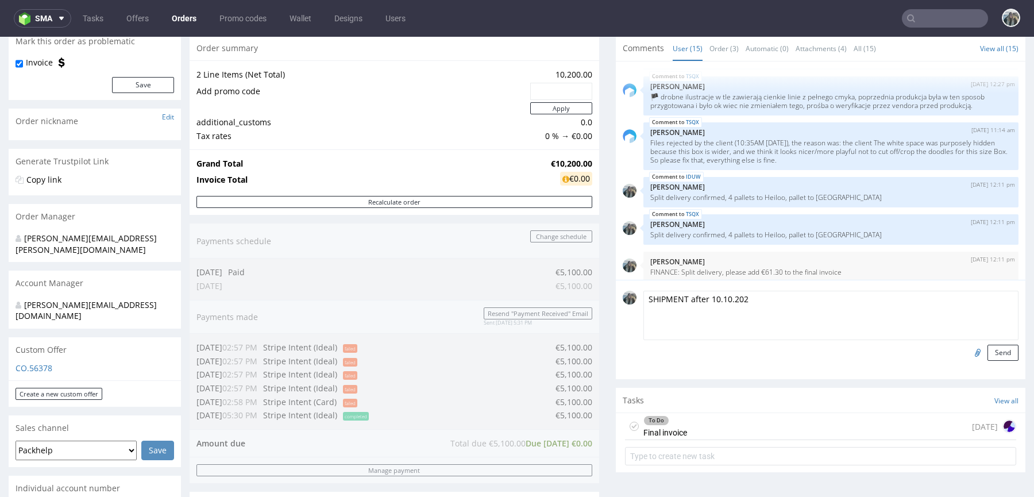
type textarea "SHIPMENT after [DATE]"
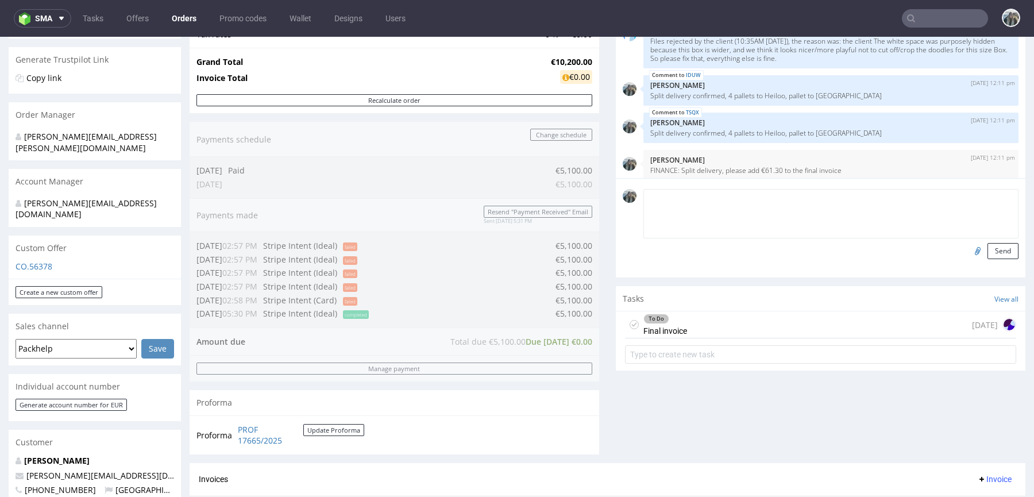
scroll to position [160, 0]
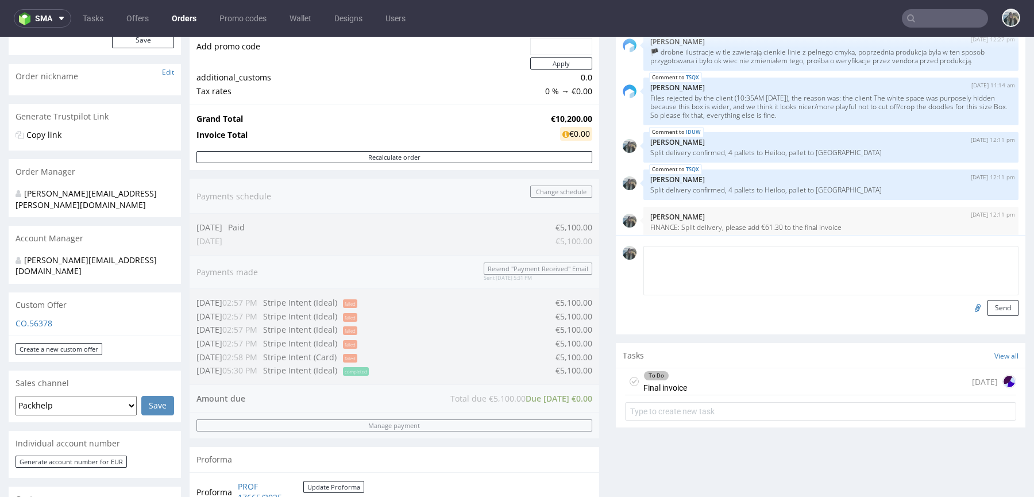
paste textarea "SHIPMENT after [DATE]"
type textarea "SHIPMENT after [DATE]"
click at [968, 306] on input "file" at bounding box center [976, 307] width 16 height 15
click at [992, 308] on button "Send" at bounding box center [1002, 308] width 31 height 16
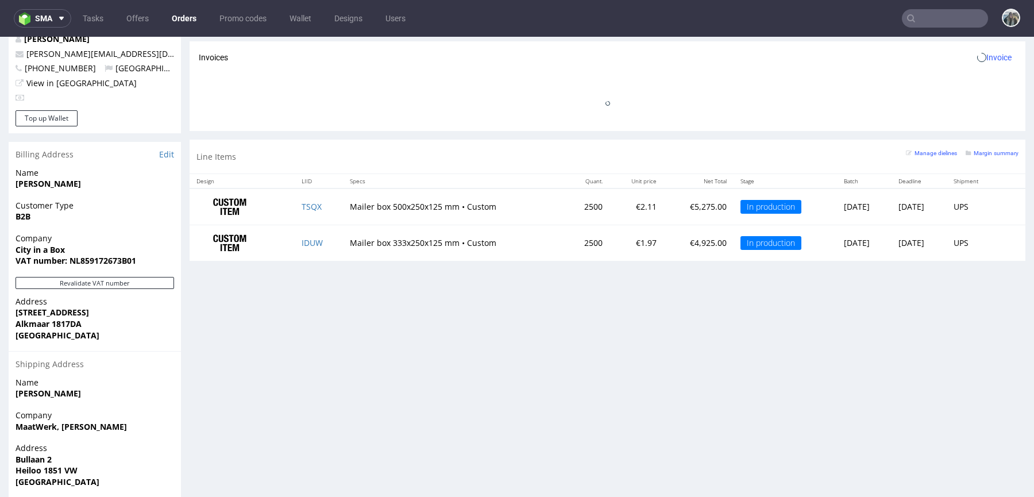
scroll to position [652, 0]
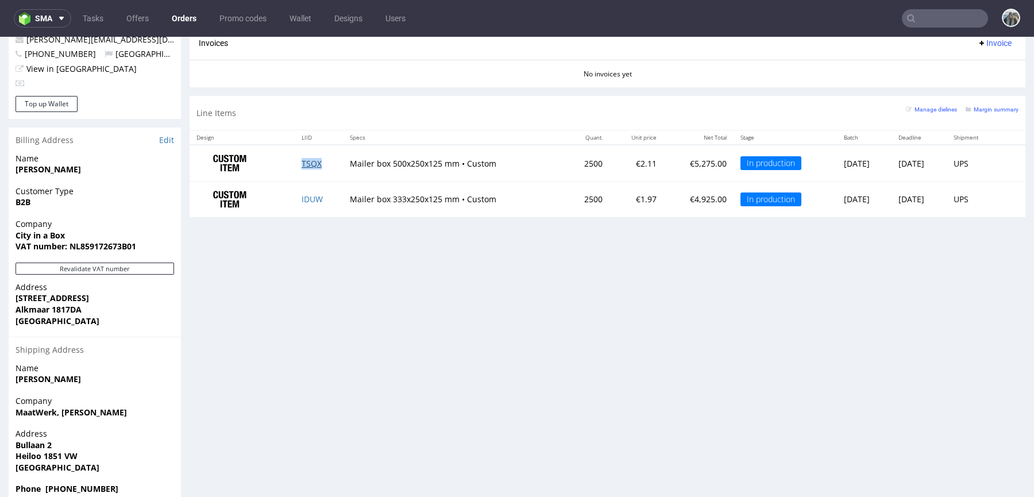
click at [303, 163] on link "TSQX" at bounding box center [311, 163] width 20 height 11
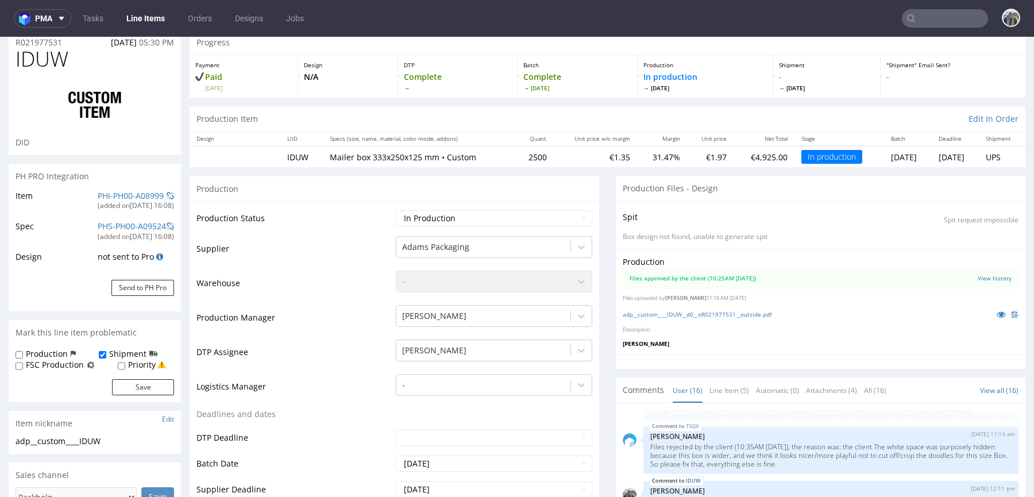
scroll to position [107, 0]
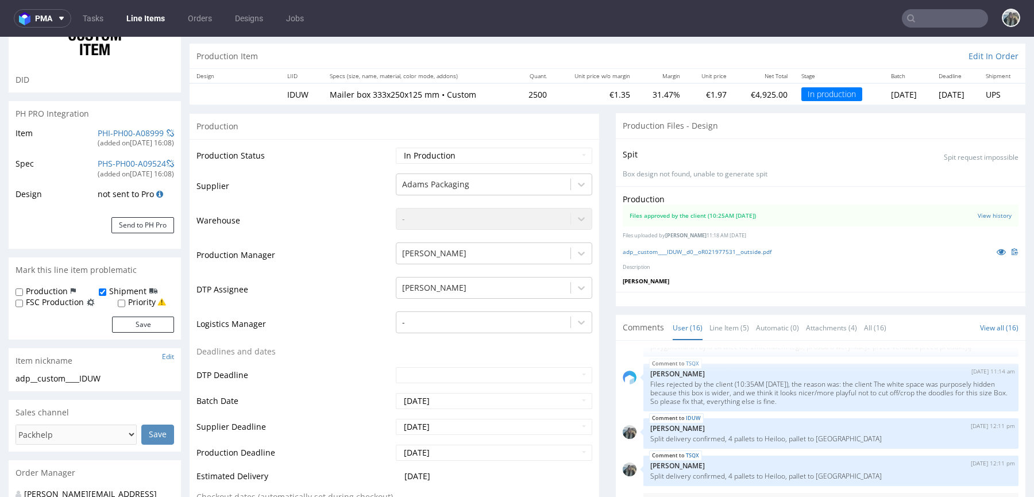
click at [55, 288] on label "Production" at bounding box center [47, 290] width 42 height 11
click at [23, 288] on input "Production" at bounding box center [19, 292] width 7 height 9
checkbox input "true"
click at [130, 323] on button "Save" at bounding box center [143, 324] width 62 height 16
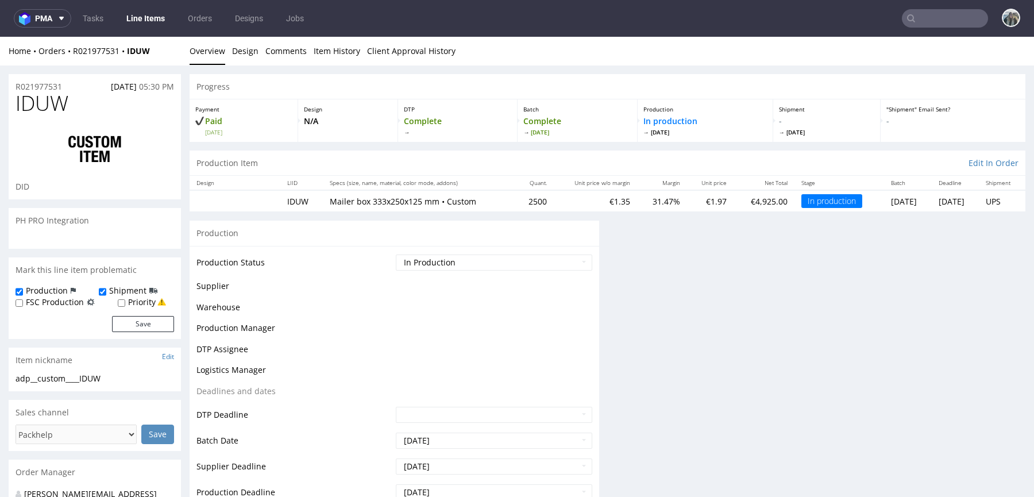
scroll to position [0, 0]
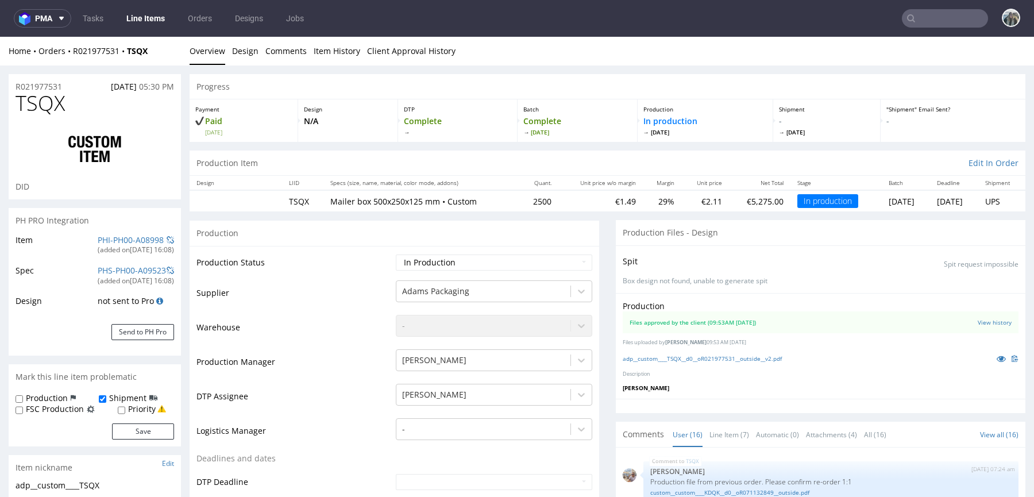
scroll to position [488, 0]
click at [51, 392] on label "Production" at bounding box center [47, 397] width 42 height 11
click at [23, 394] on input "Production" at bounding box center [19, 398] width 7 height 9
checkbox input "true"
click at [141, 431] on button "Save" at bounding box center [143, 431] width 62 height 16
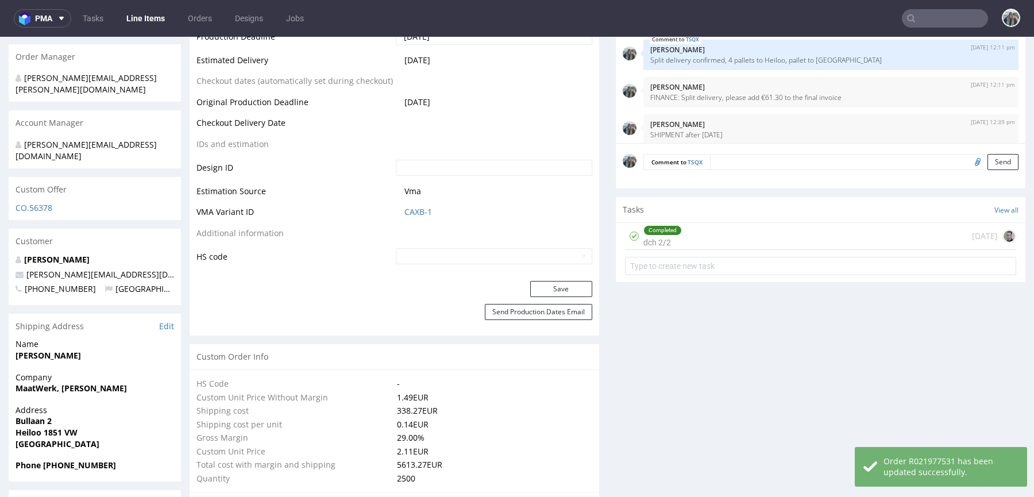
scroll to position [524, 0]
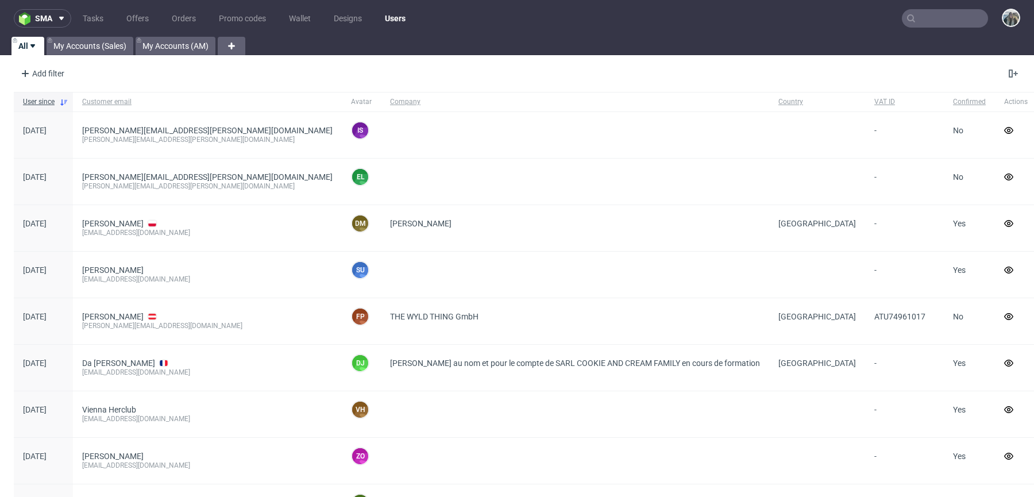
click at [928, 21] on input "text" at bounding box center [944, 18] width 86 height 18
paste input "R936491861"
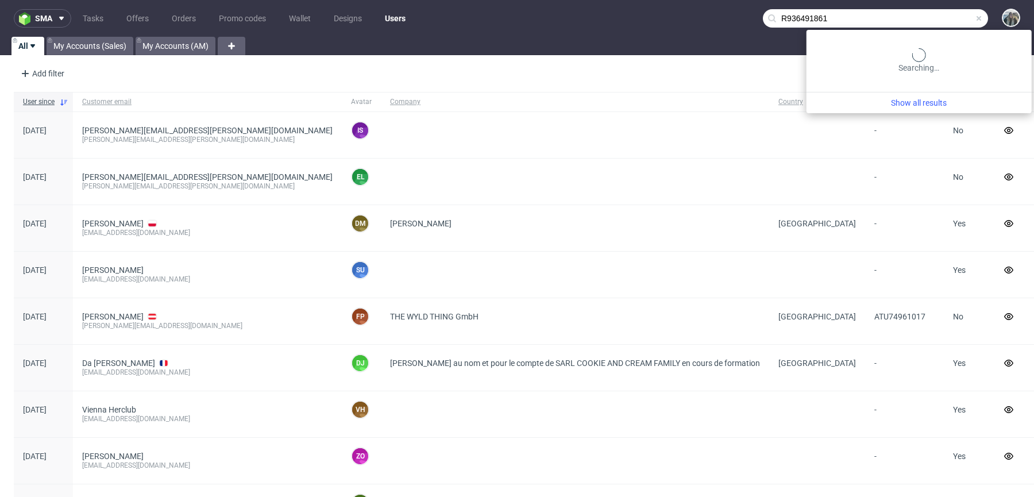
type input "R936491861"
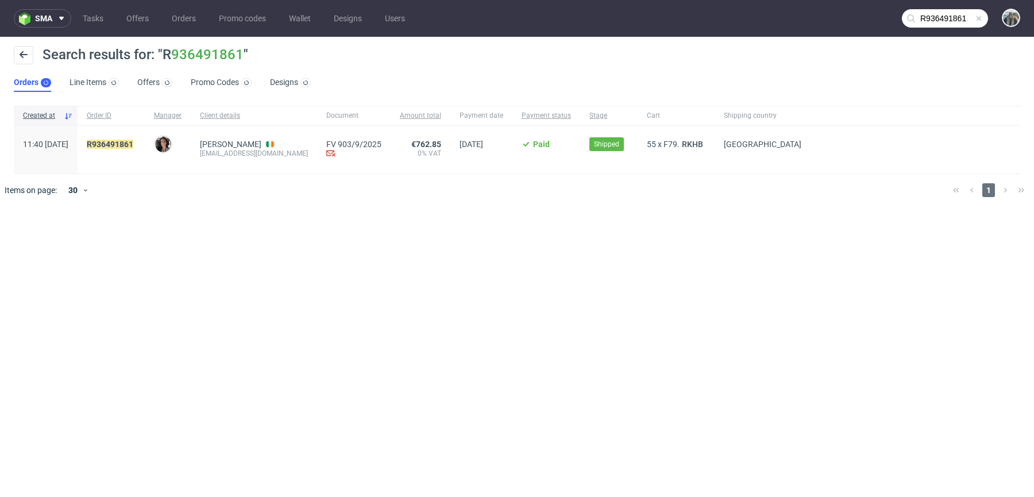
click at [142, 138] on div "R936491861" at bounding box center [111, 150] width 67 height 48
click at [133, 145] on mark "R936491861" at bounding box center [110, 144] width 47 height 9
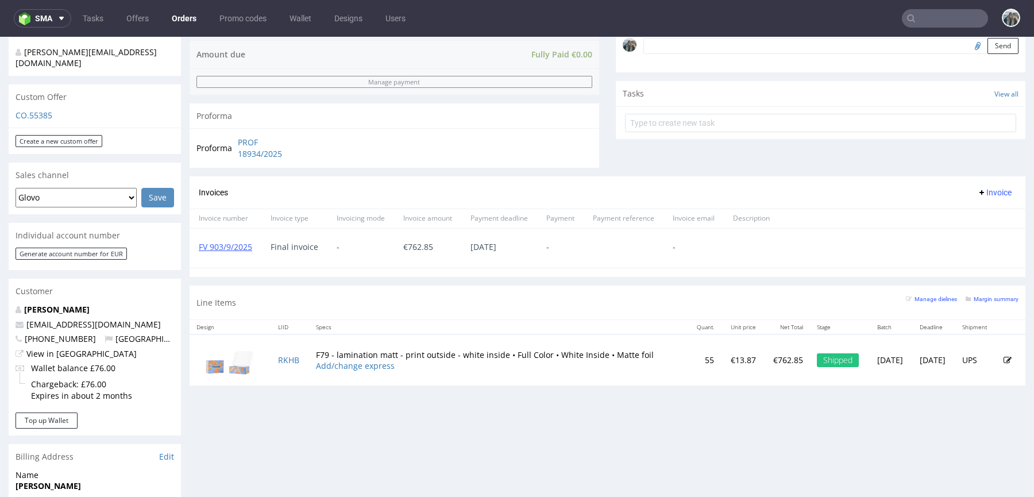
scroll to position [395, 0]
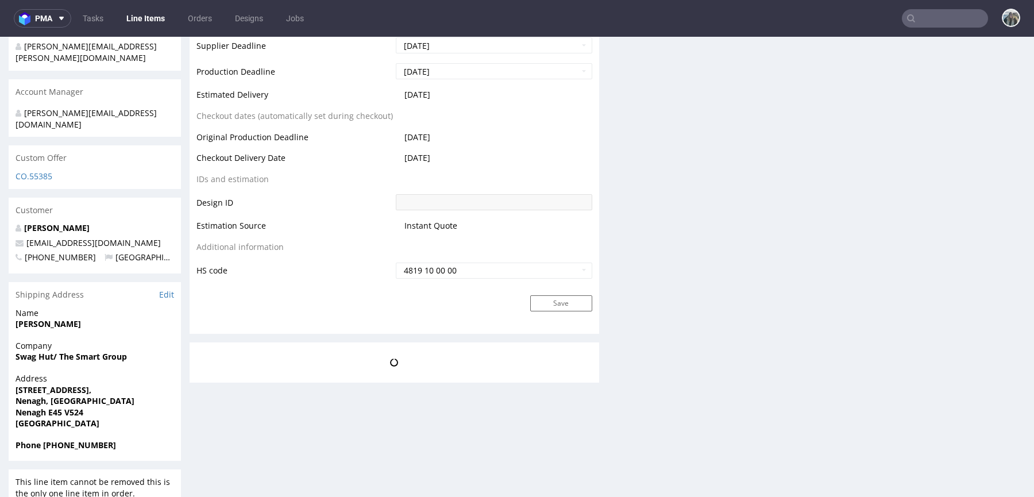
scroll to position [411, 0]
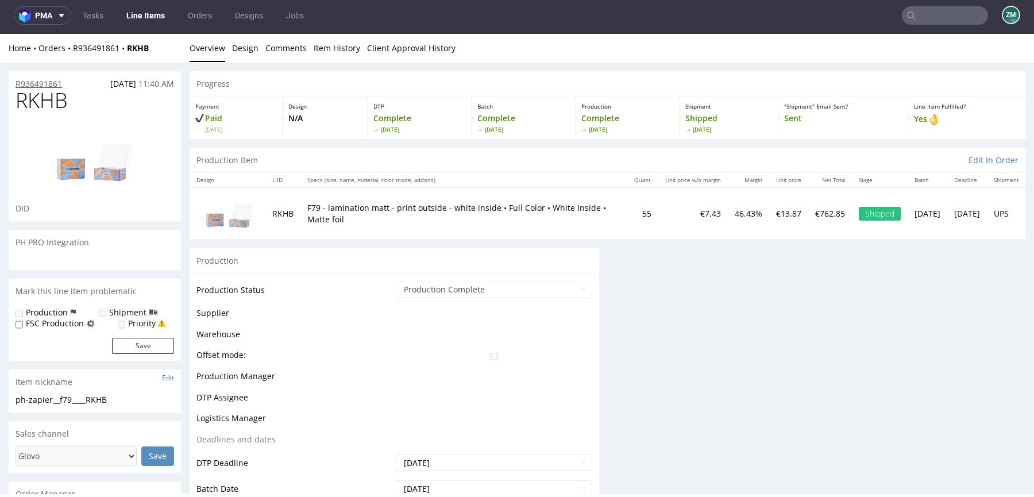
click at [51, 80] on p "R936491861" at bounding box center [39, 83] width 47 height 11
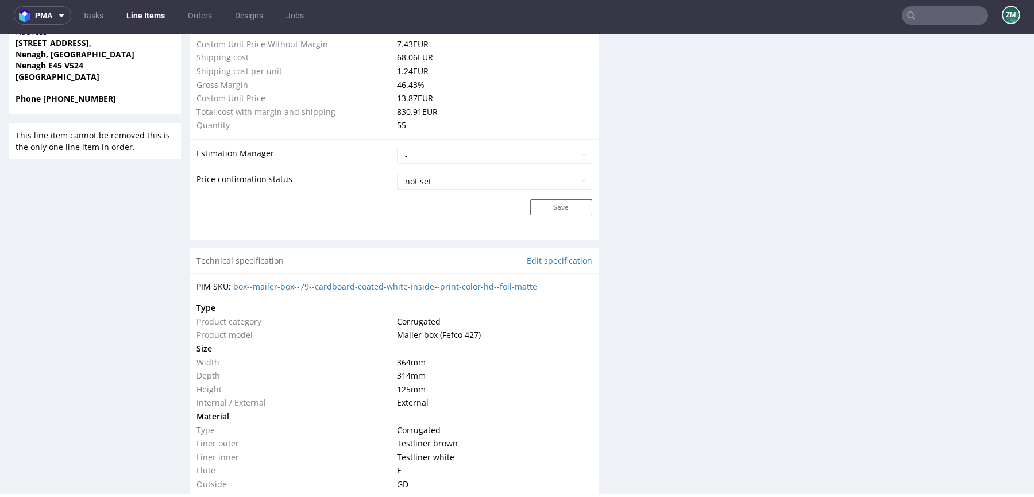
scroll to position [1587, 0]
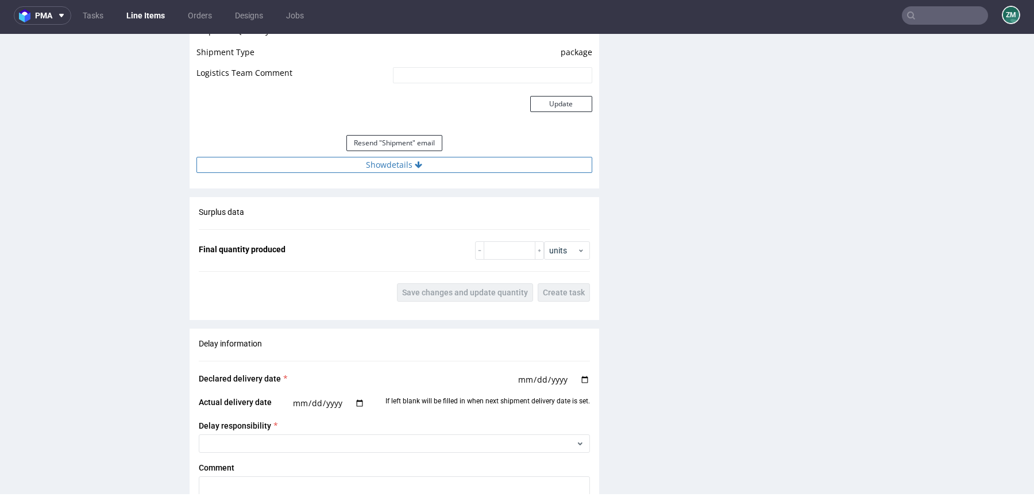
click at [419, 164] on icon at bounding box center [418, 165] width 7 height 8
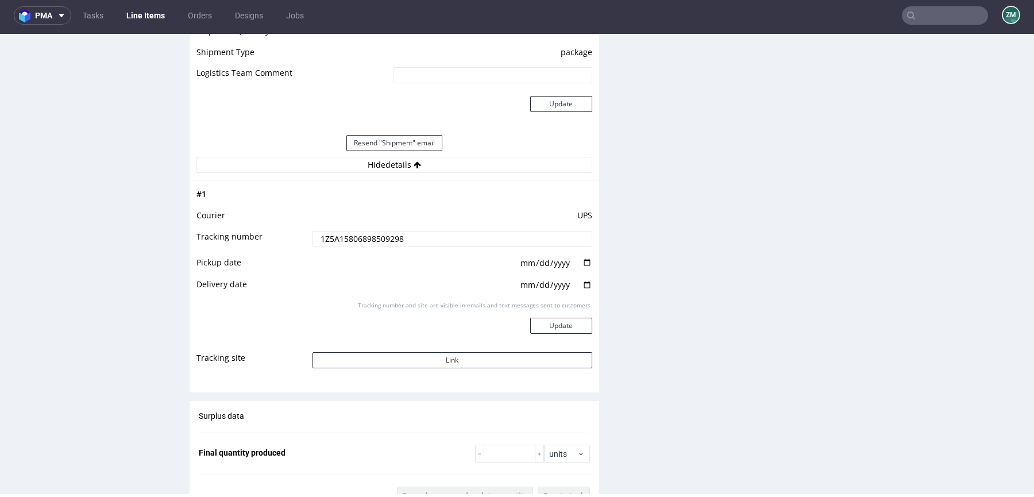
click at [388, 232] on input "1Z5A15806898509298" at bounding box center [452, 239] width 280 height 16
click at [415, 362] on button "Link" at bounding box center [452, 360] width 280 height 16
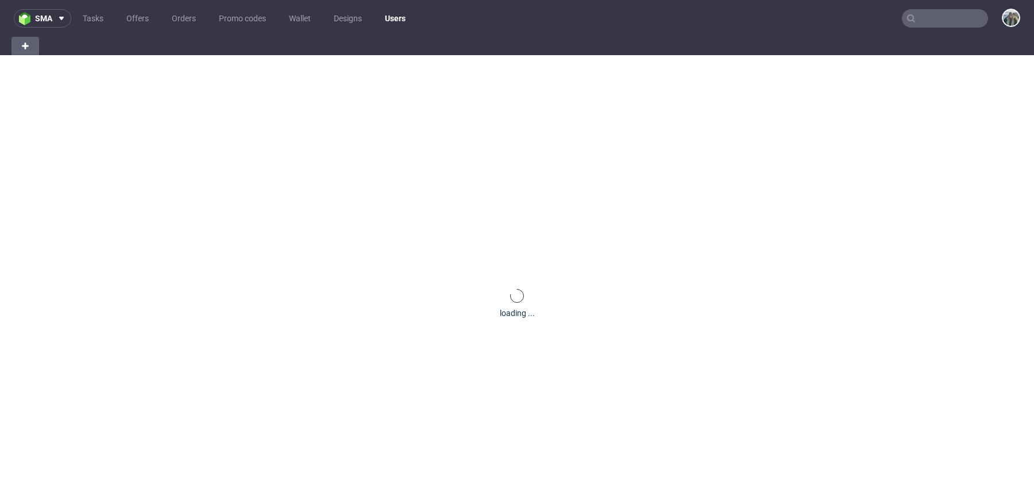
click at [914, 18] on input "text" at bounding box center [944, 18] width 86 height 18
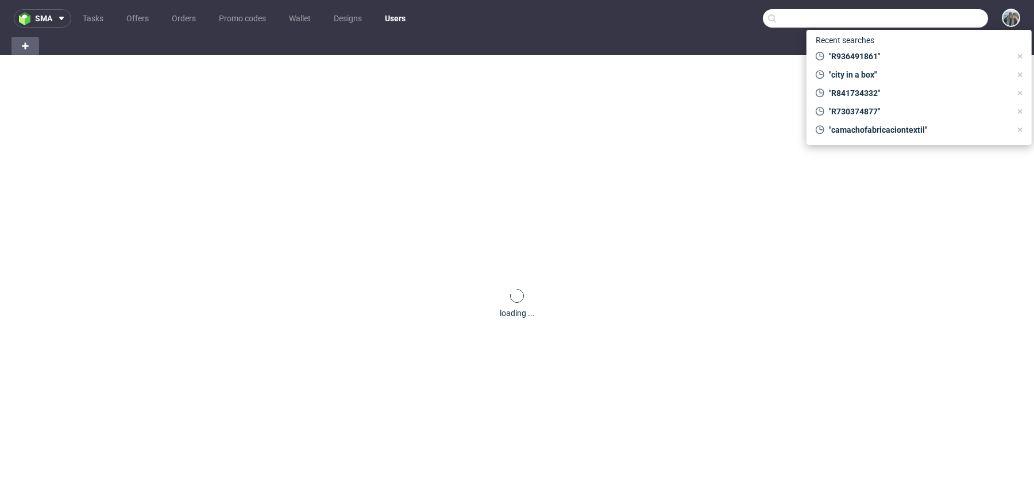
paste input "R546172888"
type input "R546172888"
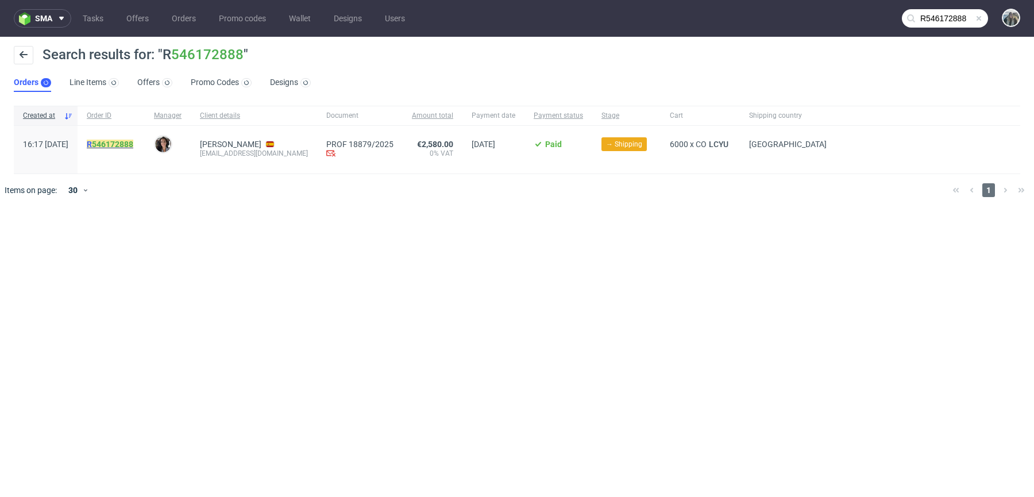
click at [117, 141] on mark "R 546172888" at bounding box center [110, 144] width 47 height 9
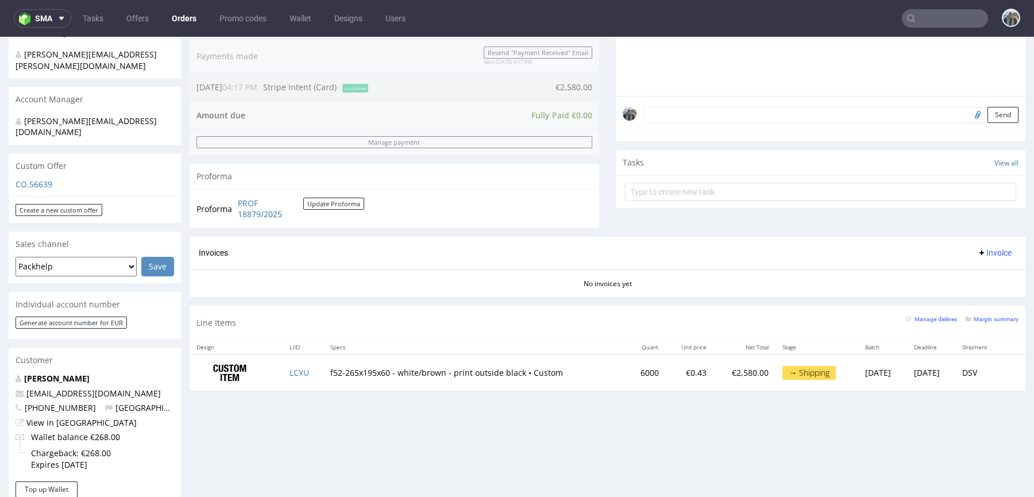
scroll to position [300, 0]
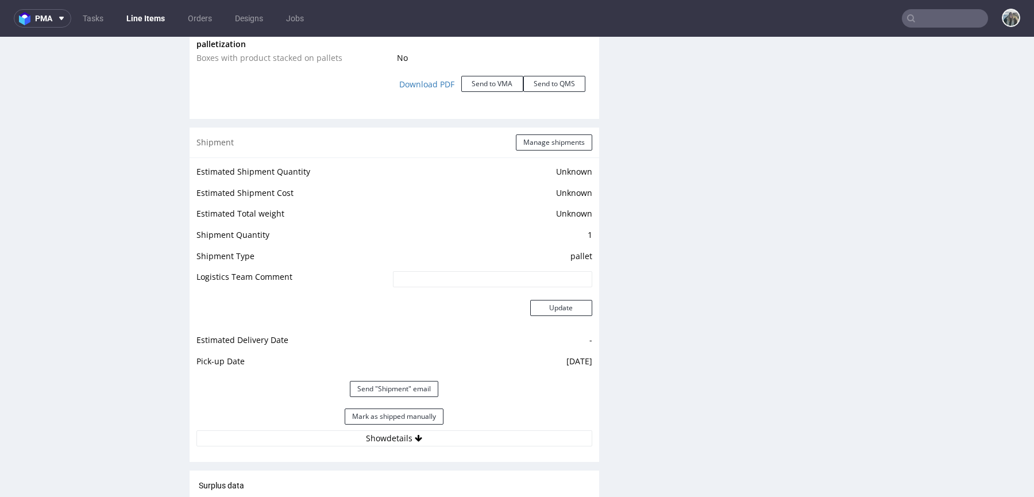
scroll to position [1589, 0]
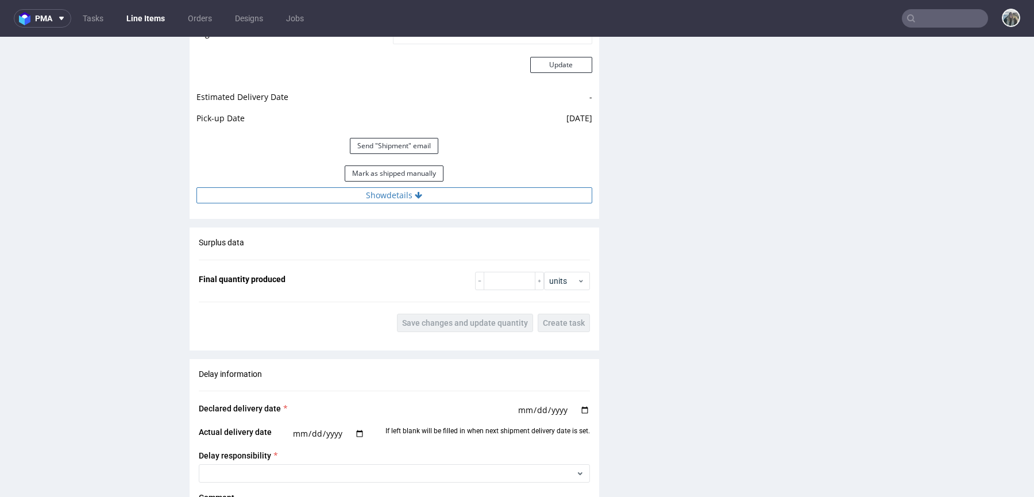
click at [411, 202] on button "Show details" at bounding box center [394, 195] width 396 height 16
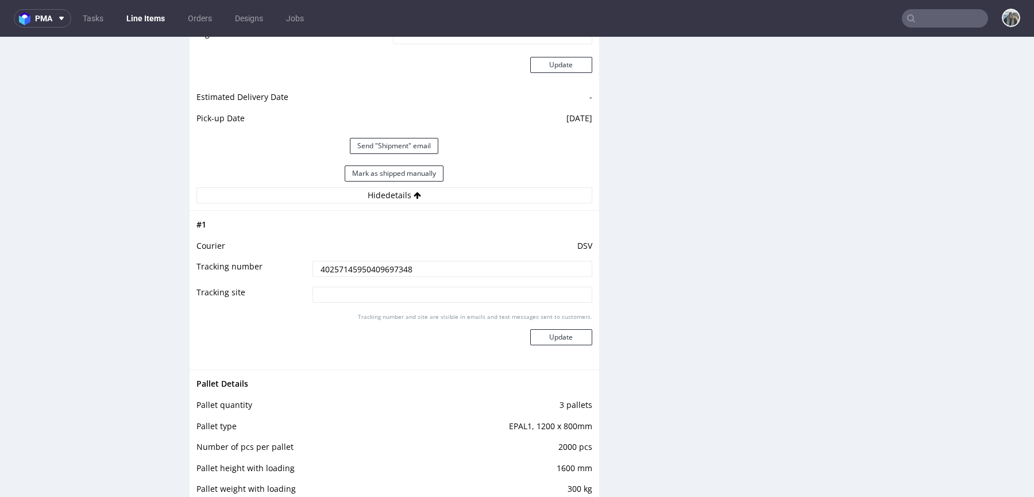
click at [391, 277] on input "40257145950409697348" at bounding box center [452, 269] width 280 height 16
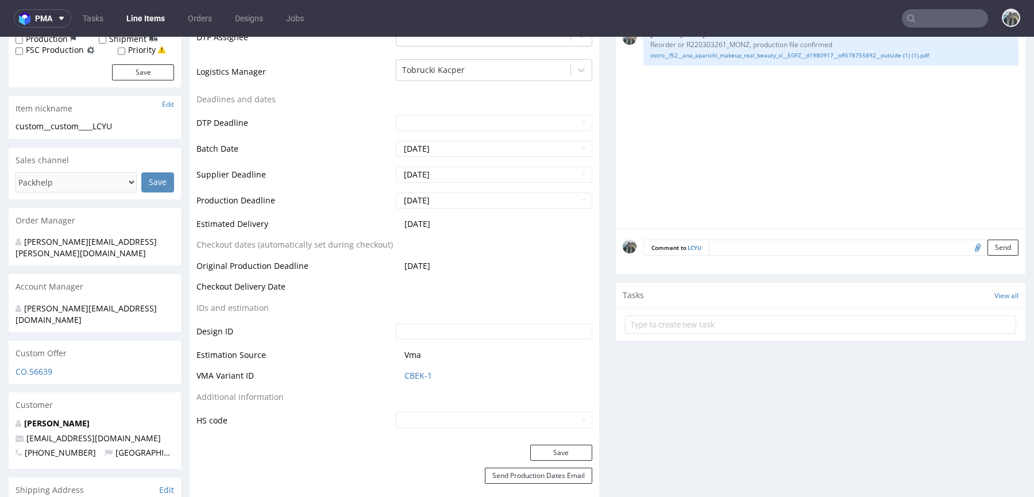
scroll to position [0, 0]
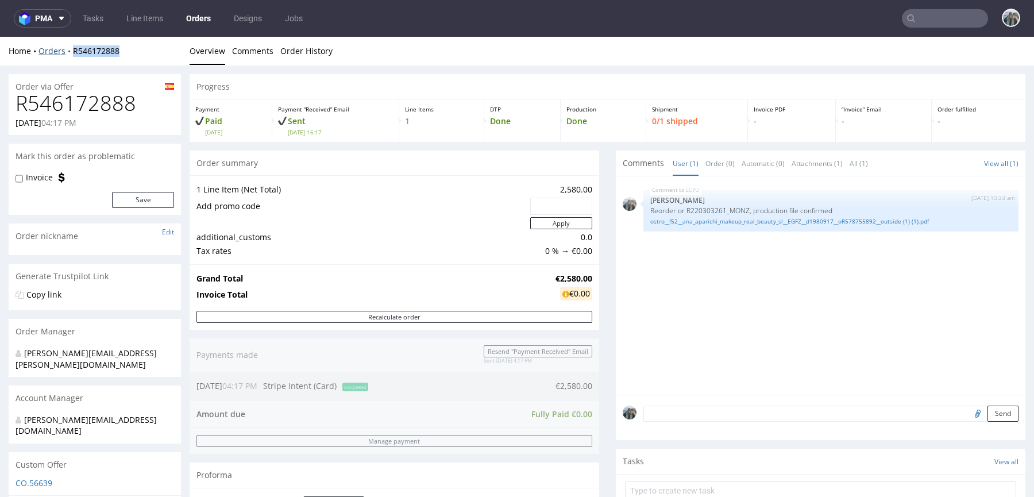
drag, startPoint x: 75, startPoint y: 64, endPoint x: 72, endPoint y: 53, distance: 10.9
click at [72, 53] on div "Home Orders R546172888 Overview Comments Order History" at bounding box center [517, 51] width 1034 height 29
copy link "R546172888"
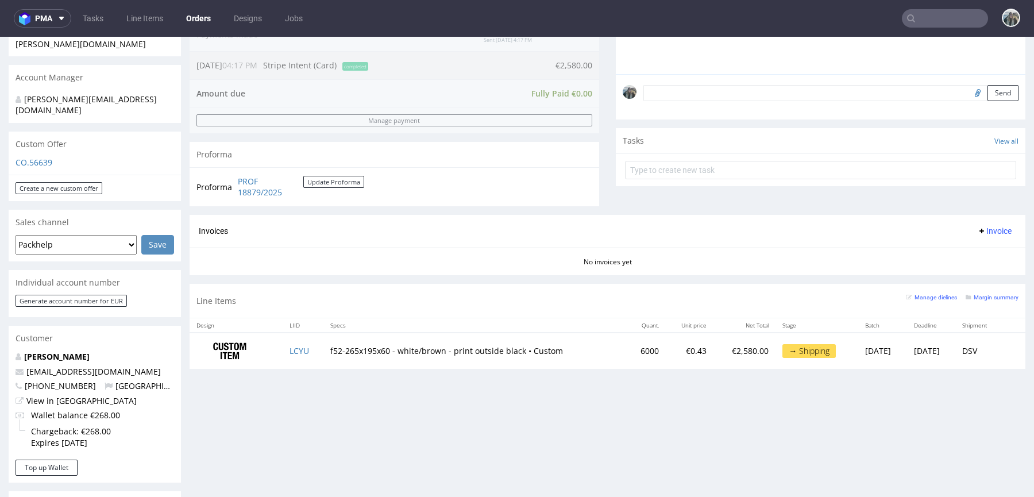
scroll to position [351, 0]
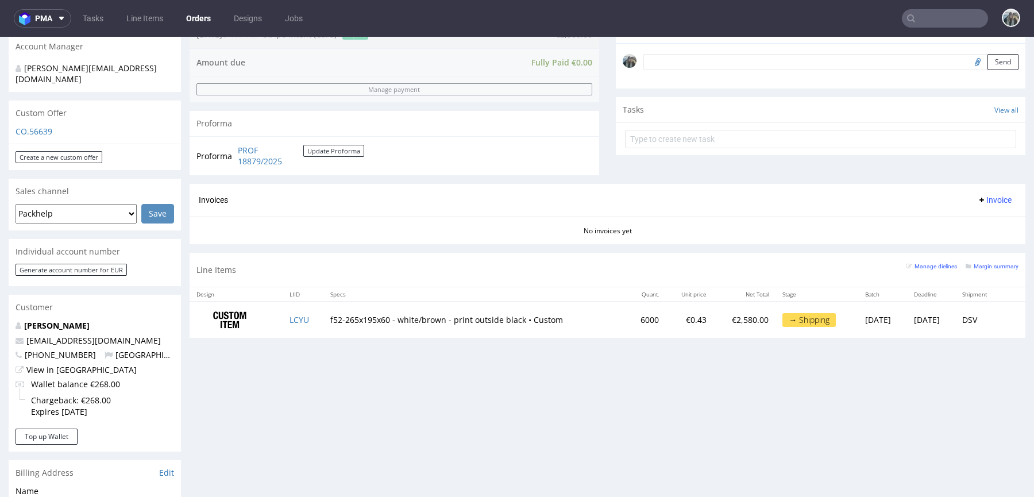
click at [933, 18] on input "text" at bounding box center [944, 18] width 86 height 18
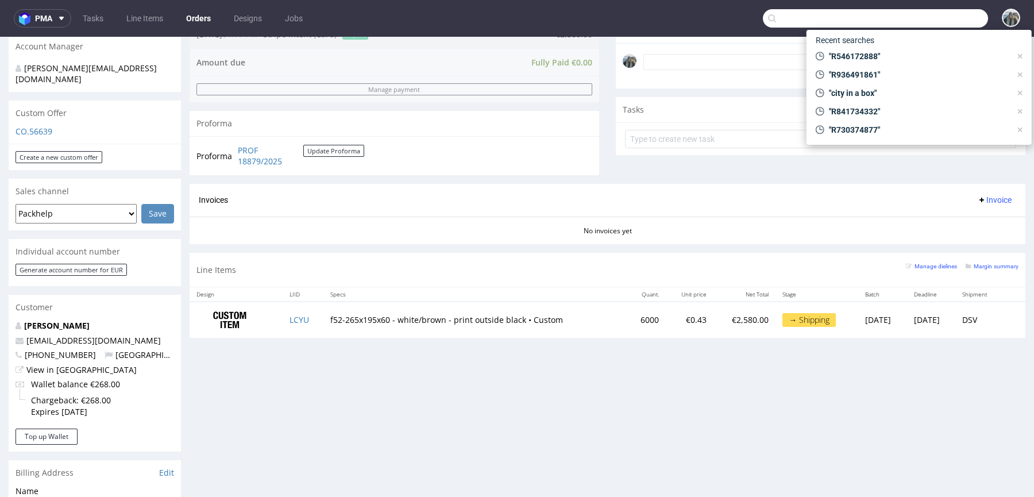
paste input "R760671698"
type input "R760671698"
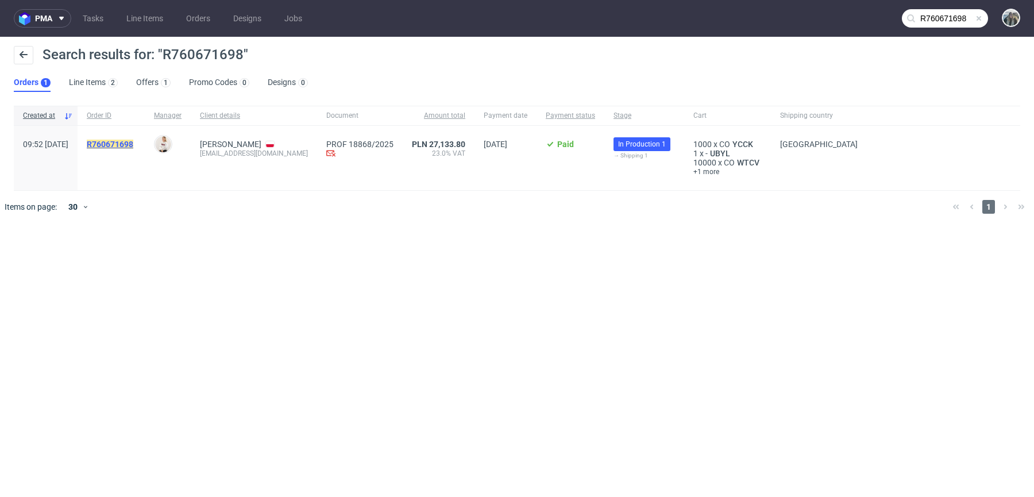
click at [130, 145] on mark "R760671698" at bounding box center [110, 144] width 47 height 9
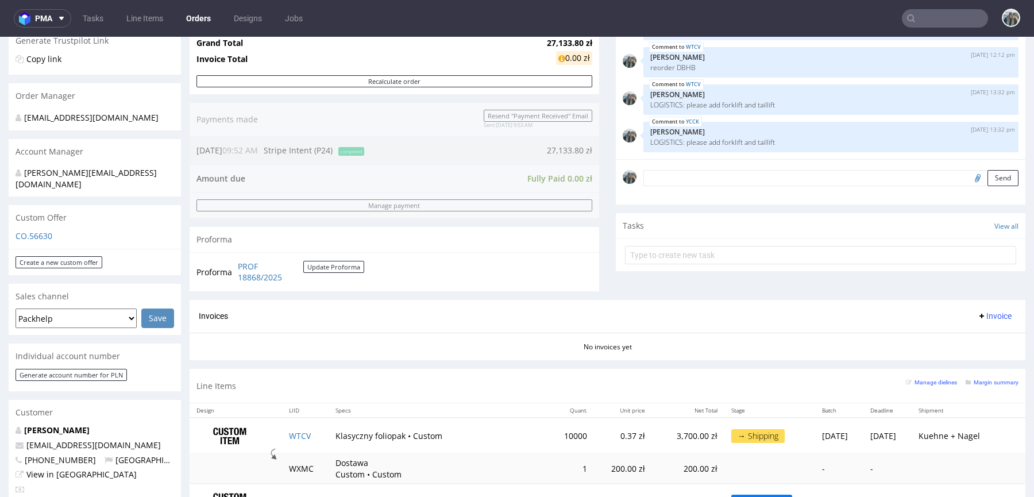
scroll to position [366, 0]
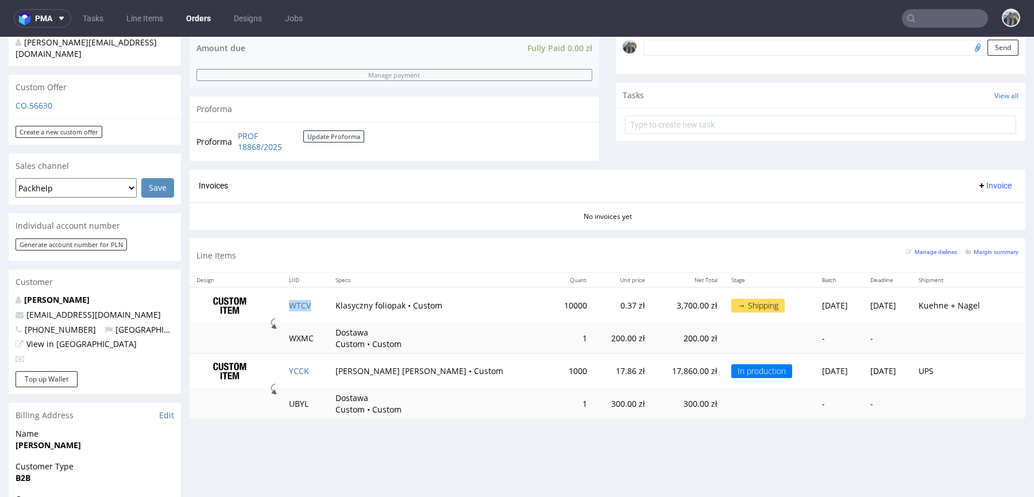
click at [325, 304] on td "WTCV" at bounding box center [305, 305] width 47 height 36
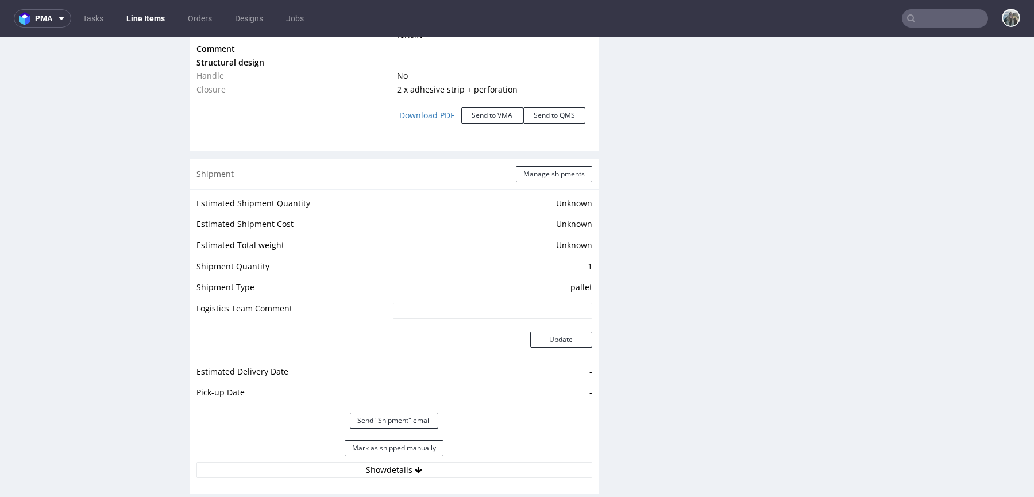
scroll to position [1692, 0]
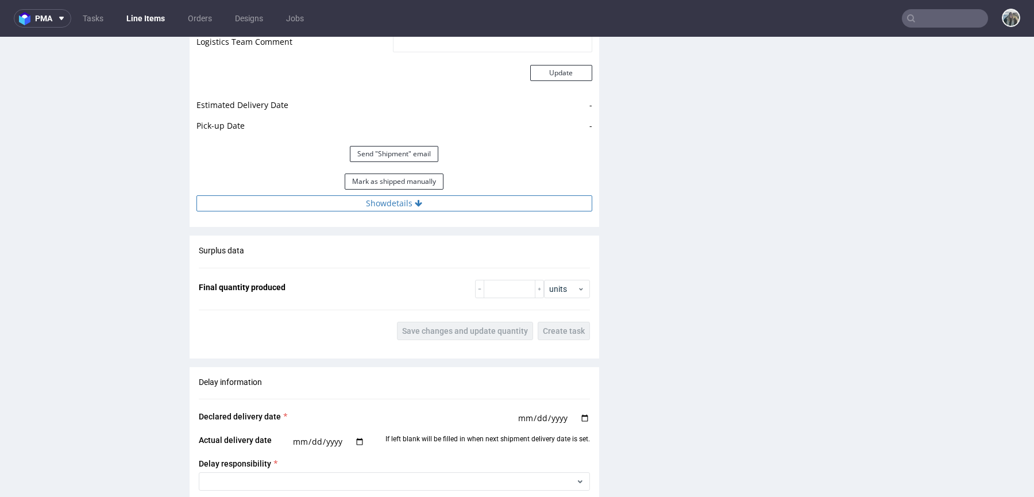
click at [370, 200] on button "Show details" at bounding box center [394, 203] width 396 height 16
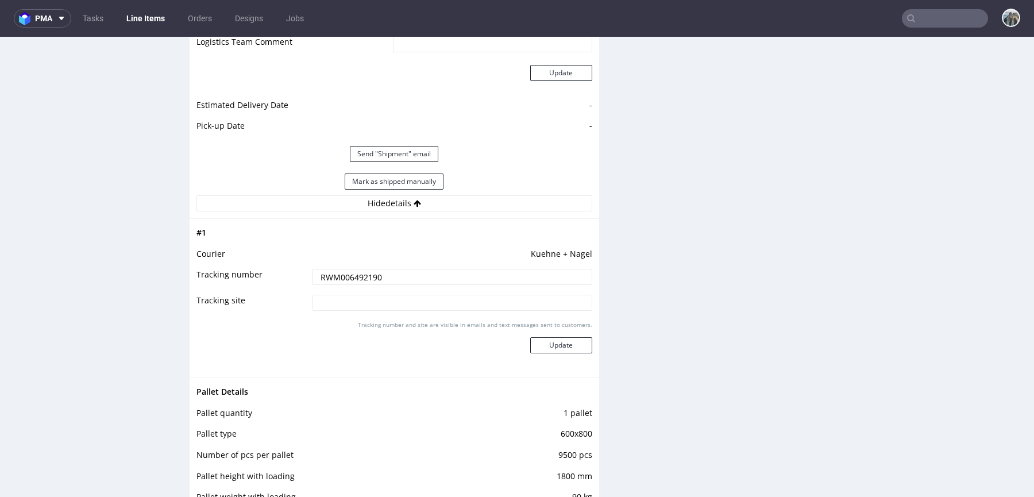
click at [370, 280] on input "RWM006492190" at bounding box center [452, 277] width 280 height 16
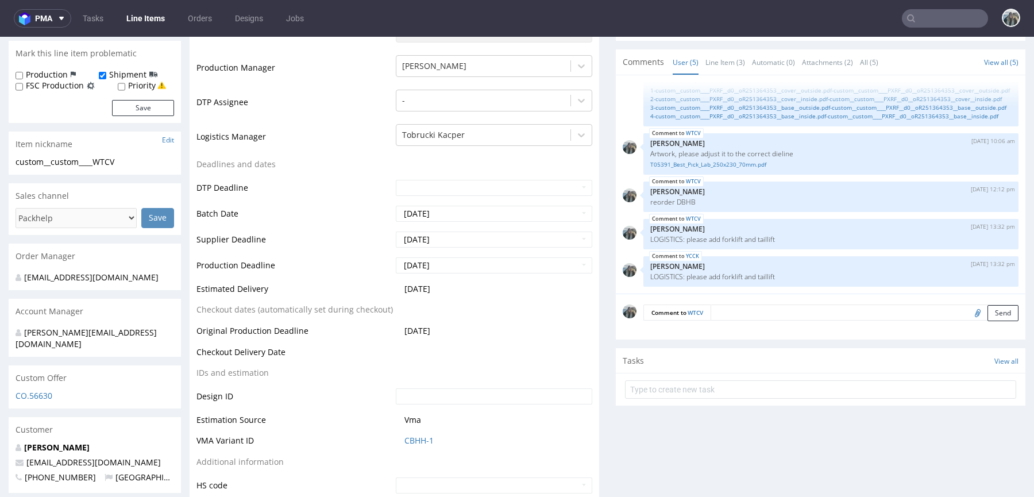
scroll to position [0, 0]
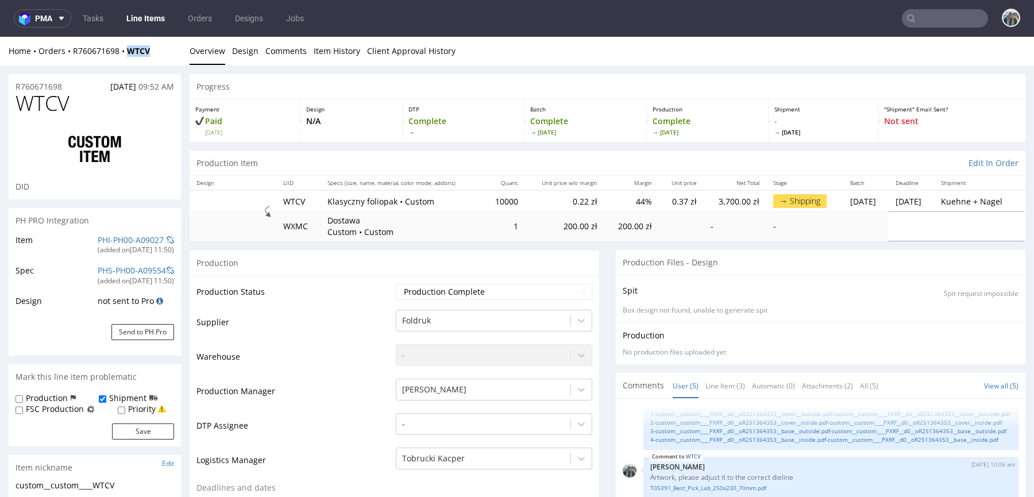
click at [126, 56] on div "Home Orders R760671698 WTCV Overview Design Comments Item History Client Approv…" at bounding box center [517, 51] width 1034 height 29
copy strong "WTCV"
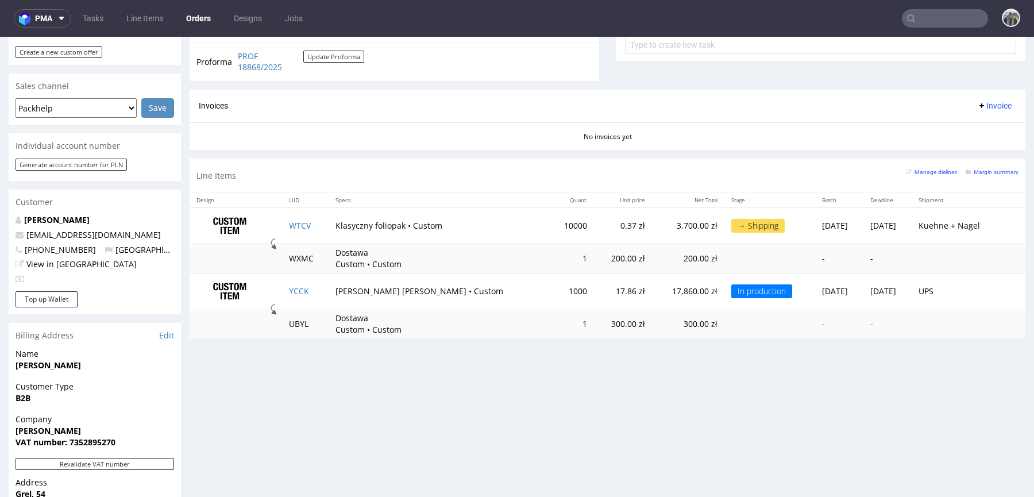
scroll to position [447, 0]
click at [321, 228] on td "WTCV" at bounding box center [305, 224] width 47 height 36
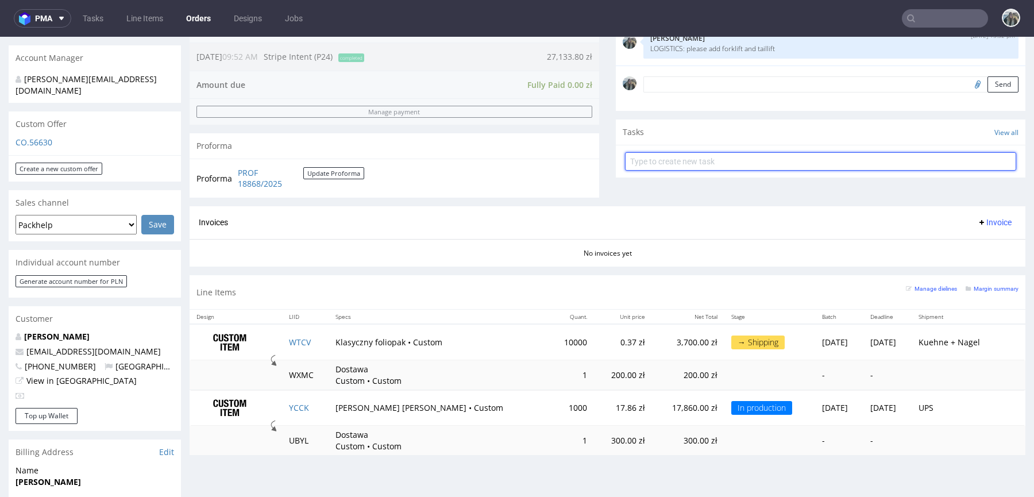
click at [699, 160] on input "text" at bounding box center [820, 161] width 391 height 18
type input "Partial invoice 1"
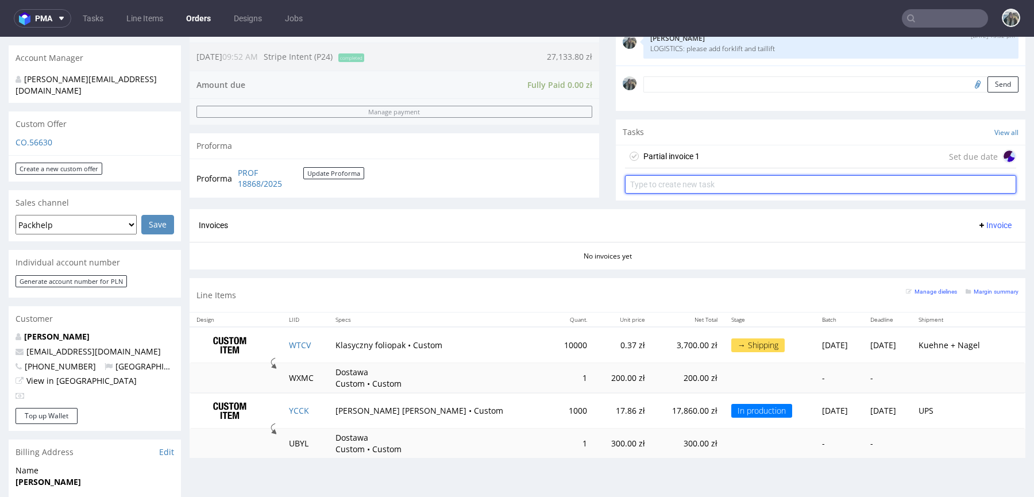
click at [713, 178] on input "text" at bounding box center [820, 184] width 391 height 18
type input "Partial invoice 2"
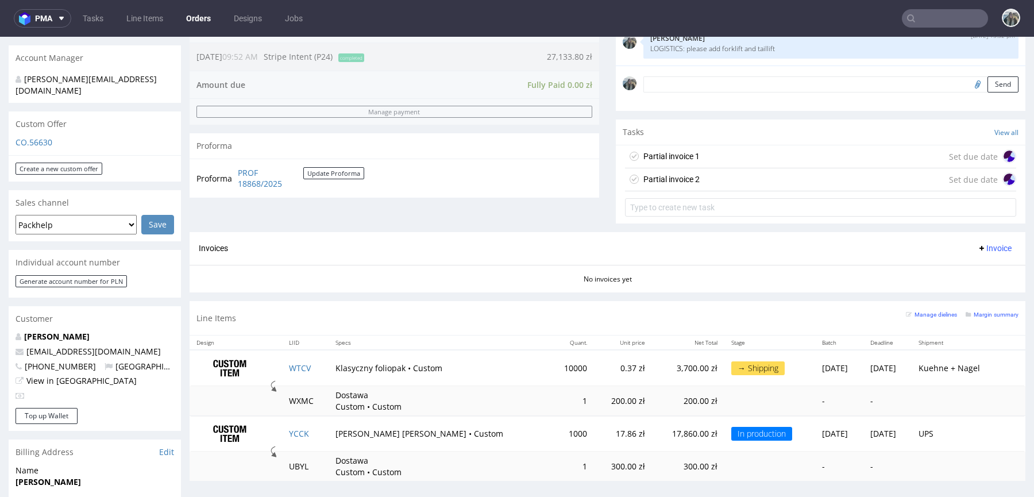
click at [730, 153] on div "Partial invoice 1 Set due date" at bounding box center [820, 156] width 391 height 23
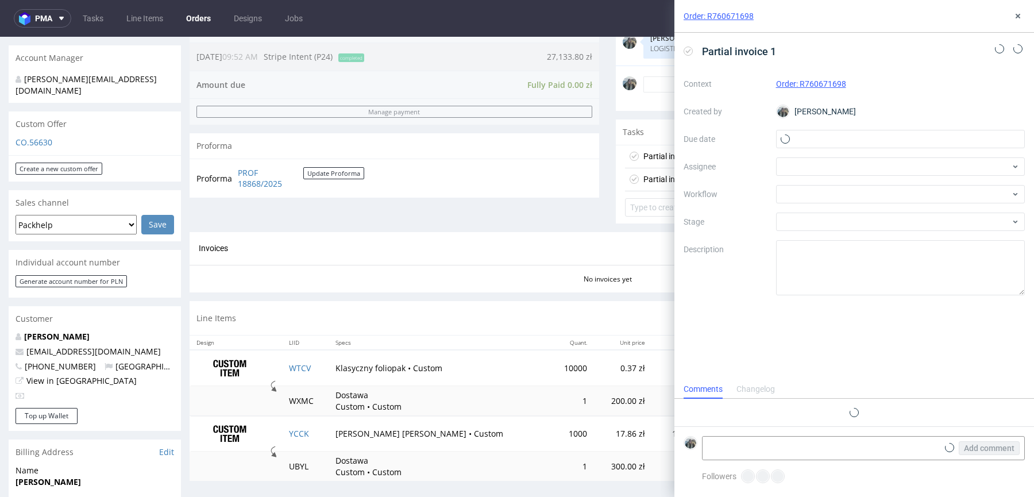
scroll to position [9, 0]
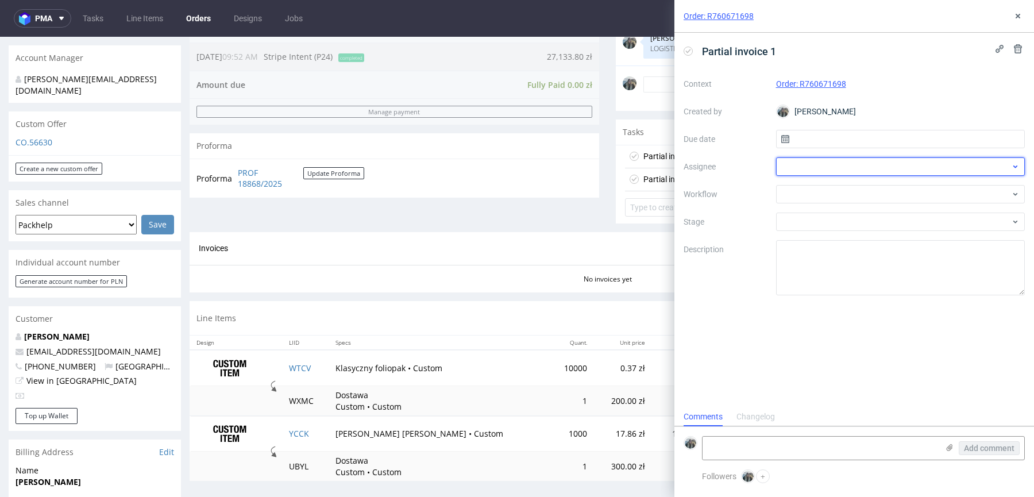
click at [784, 159] on div at bounding box center [900, 166] width 249 height 18
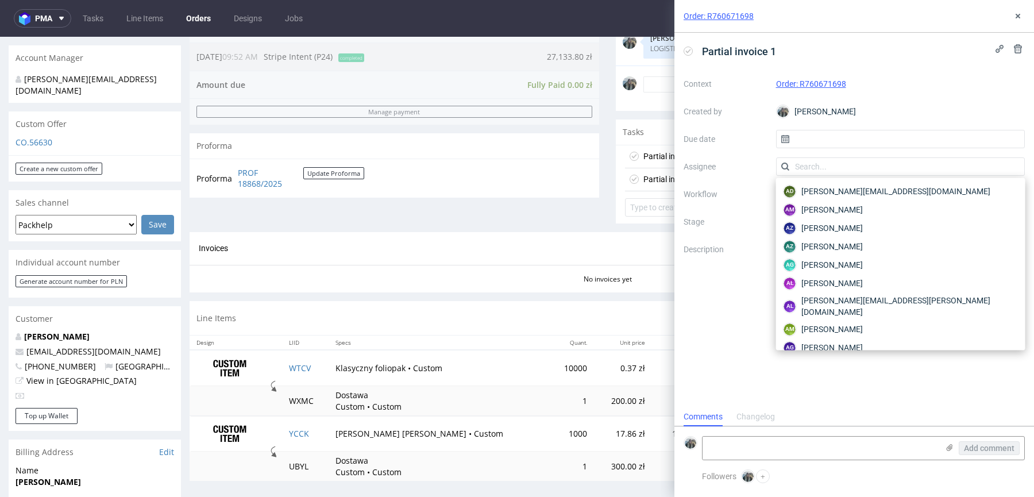
click at [727, 203] on div "Context Order: R760671698 Created by Zeniuk Magdalena Due date Assignee Workflo…" at bounding box center [853, 185] width 341 height 220
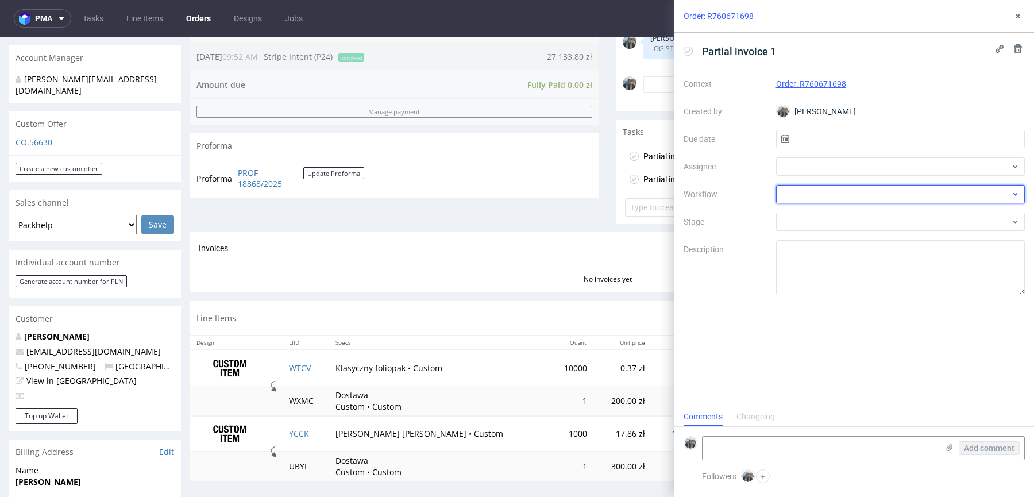
click at [784, 199] on div at bounding box center [900, 194] width 249 height 18
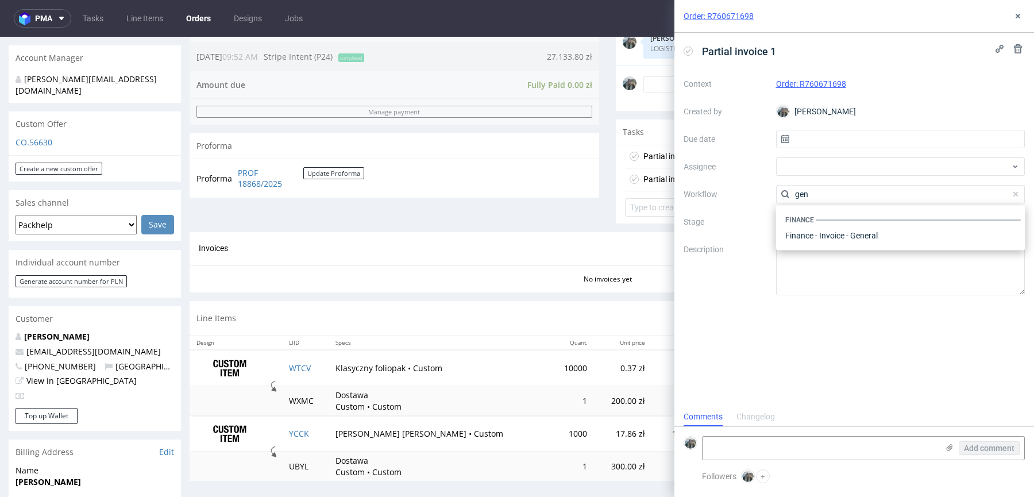
scroll to position [0, 0]
type input "gener"
click at [814, 231] on div "Finance - Invoice - General" at bounding box center [900, 235] width 240 height 21
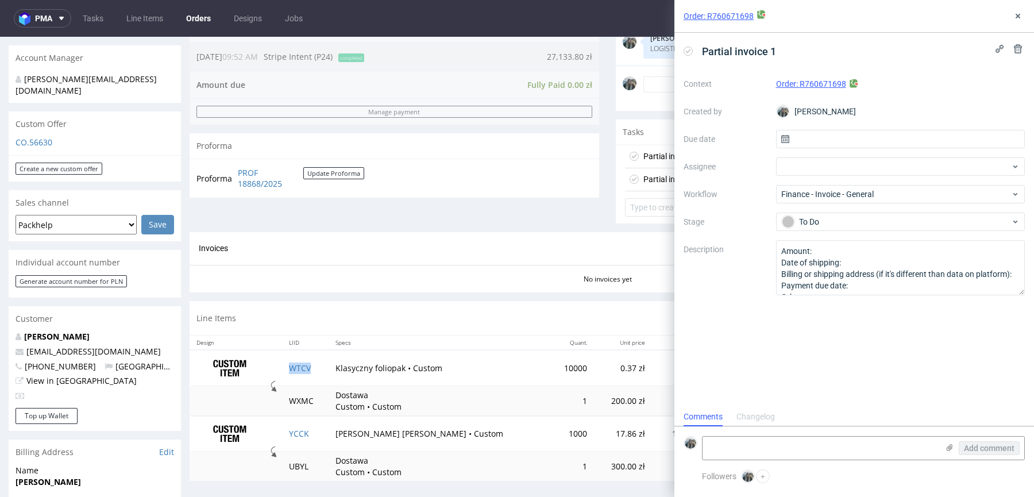
drag, startPoint x: 320, startPoint y: 366, endPoint x: 445, endPoint y: 359, distance: 124.8
click at [320, 366] on td "WTCV" at bounding box center [305, 368] width 47 height 36
copy link "WTCV"
click at [1016, 15] on use at bounding box center [1017, 16] width 5 height 5
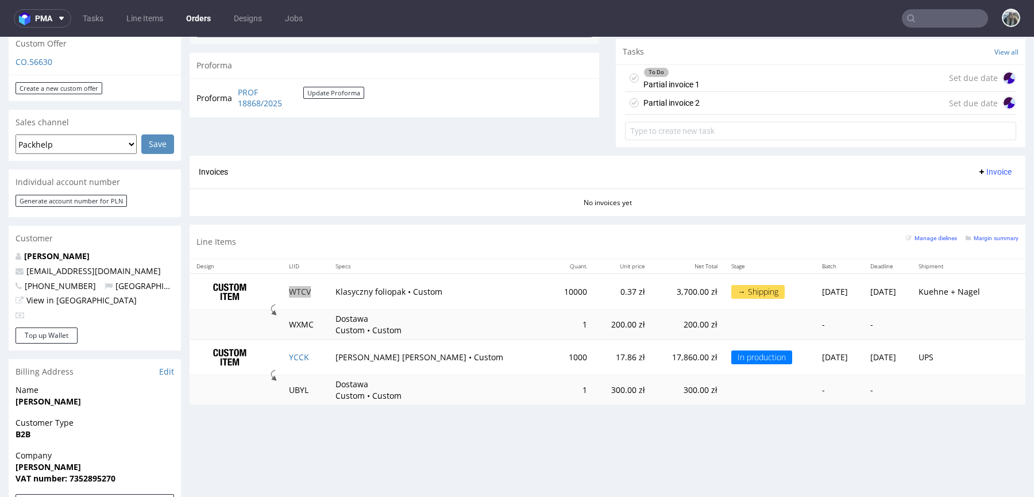
scroll to position [420, 0]
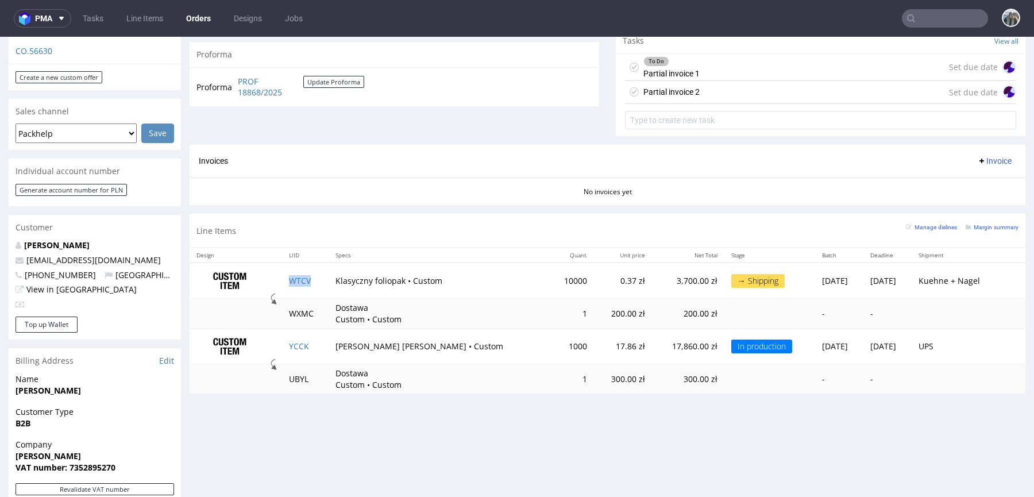
click at [324, 278] on td "WTCV" at bounding box center [305, 280] width 47 height 36
click at [320, 277] on td "WTCV" at bounding box center [305, 280] width 47 height 36
click at [316, 311] on td "WXMC" at bounding box center [305, 314] width 47 height 30
click at [316, 287] on td "WTCV" at bounding box center [305, 280] width 47 height 36
copy link "WTCV"
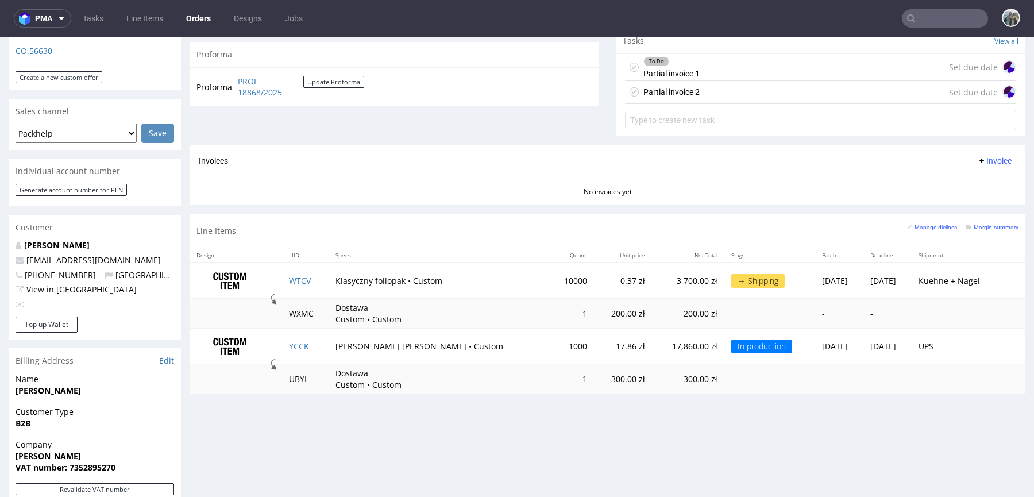
click at [683, 75] on div "To Do Partial invoice 1" at bounding box center [671, 67] width 56 height 26
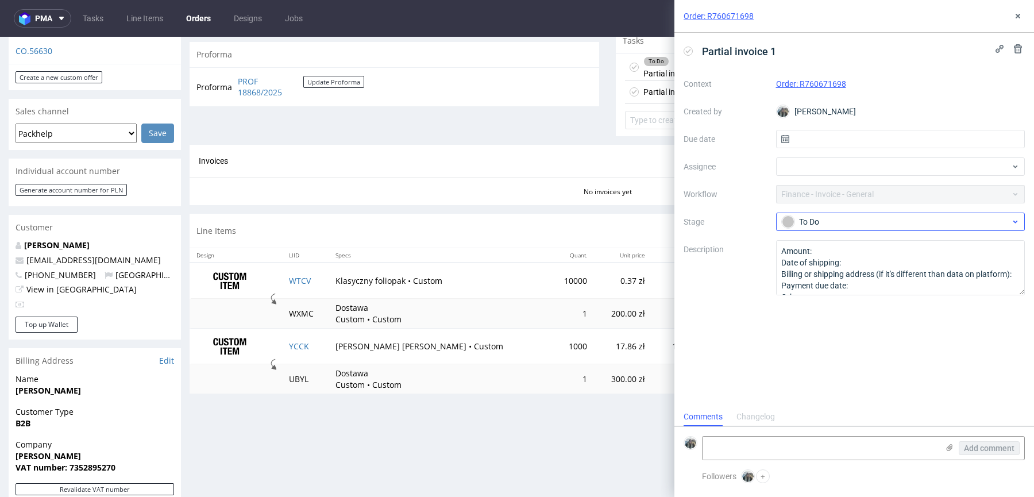
scroll to position [9, 0]
click at [816, 262] on textarea "Amount: Date of shipping: Billing or shipping address (if it's different than d…" at bounding box center [900, 267] width 249 height 55
paste textarea "WTCV"
click at [322, 311] on td "WXMC" at bounding box center [305, 314] width 47 height 30
click at [310, 311] on td "WXMC" at bounding box center [305, 314] width 47 height 30
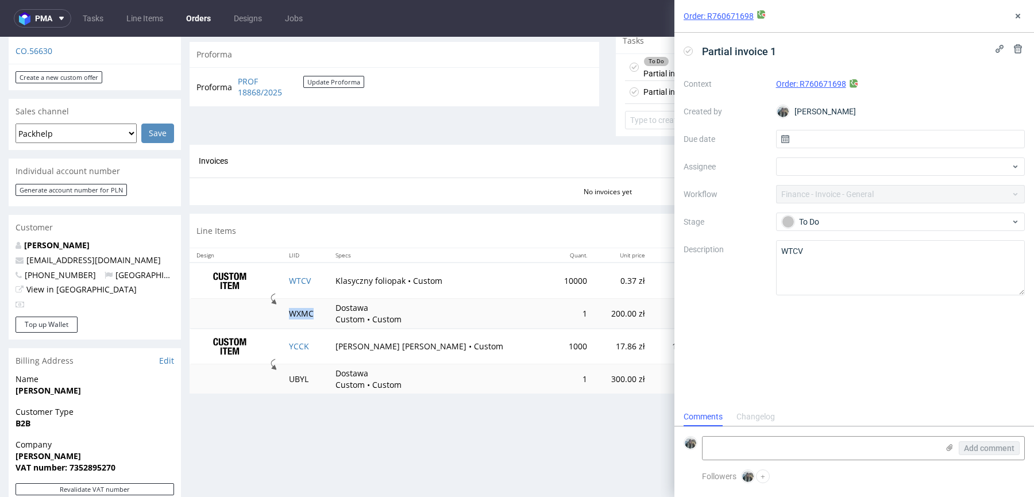
click at [309, 311] on td "WXMC" at bounding box center [305, 314] width 47 height 30
click at [304, 311] on td "WXMC" at bounding box center [305, 314] width 47 height 30
click at [303, 311] on td "WXMC" at bounding box center [305, 314] width 47 height 30
click at [302, 311] on td "WXMC" at bounding box center [305, 314] width 47 height 30
click at [306, 313] on td "WXMC" at bounding box center [305, 314] width 47 height 30
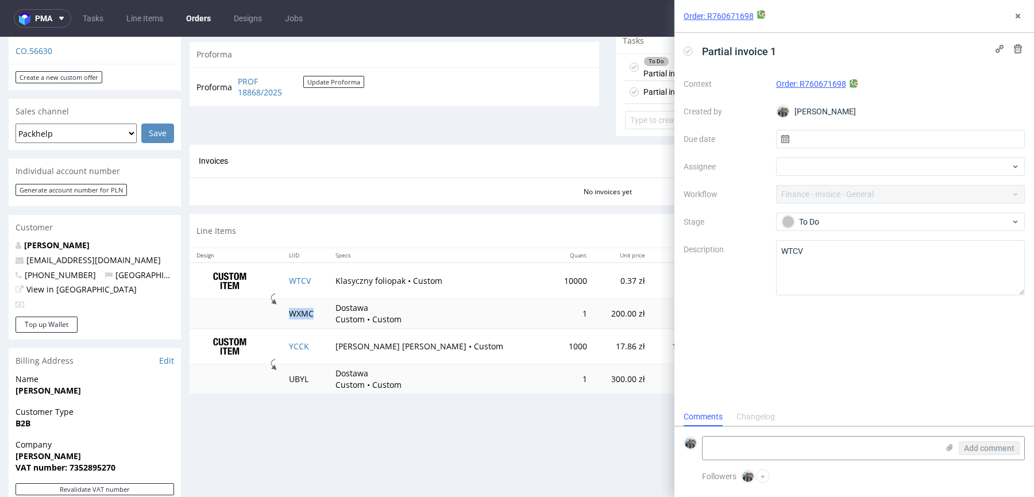
drag, startPoint x: 305, startPoint y: 313, endPoint x: 665, endPoint y: 330, distance: 361.0
click at [305, 313] on td "WXMC" at bounding box center [305, 314] width 47 height 30
copy td "WXMC"
click at [821, 256] on textarea "WTCV" at bounding box center [900, 267] width 249 height 55
paste textarea "WXMC"
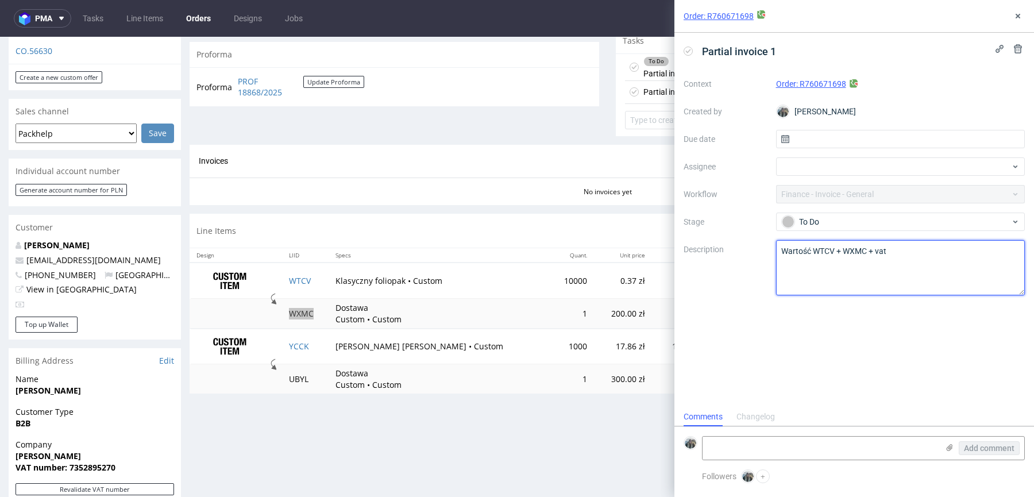
type textarea "Wartość WTCV + WXMC + vat"
click at [801, 318] on div "Partial invoice 1 Context Order: R760671698 Created by Zeniuk Magdalena Due dat…" at bounding box center [853, 220] width 359 height 374
click at [1019, 8] on div "Order: R760671698" at bounding box center [853, 16] width 359 height 33
click at [861, 265] on textarea "Wartość WTCV + WXMC + vat" at bounding box center [900, 267] width 249 height 55
click at [1016, 14] on use at bounding box center [1017, 16] width 5 height 5
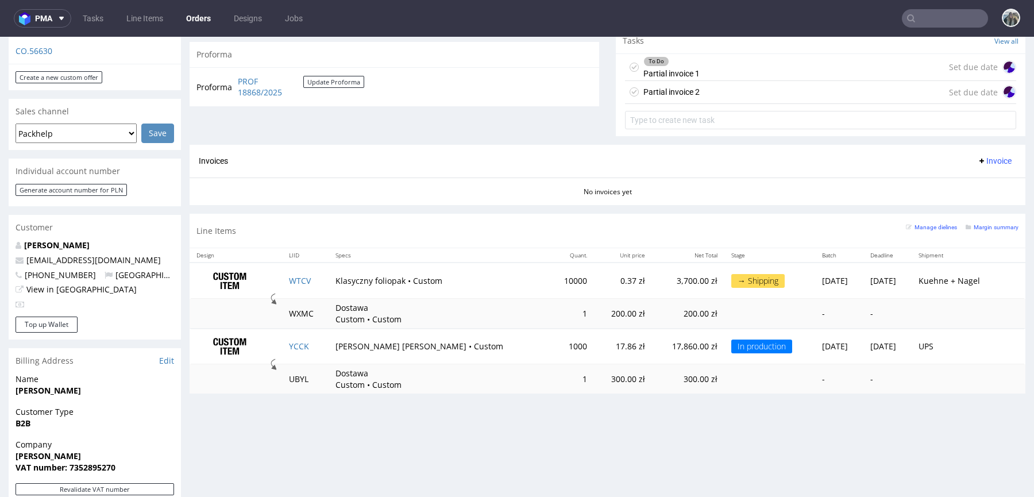
click at [705, 89] on div "Partial invoice 2 Set due date" at bounding box center [820, 92] width 391 height 23
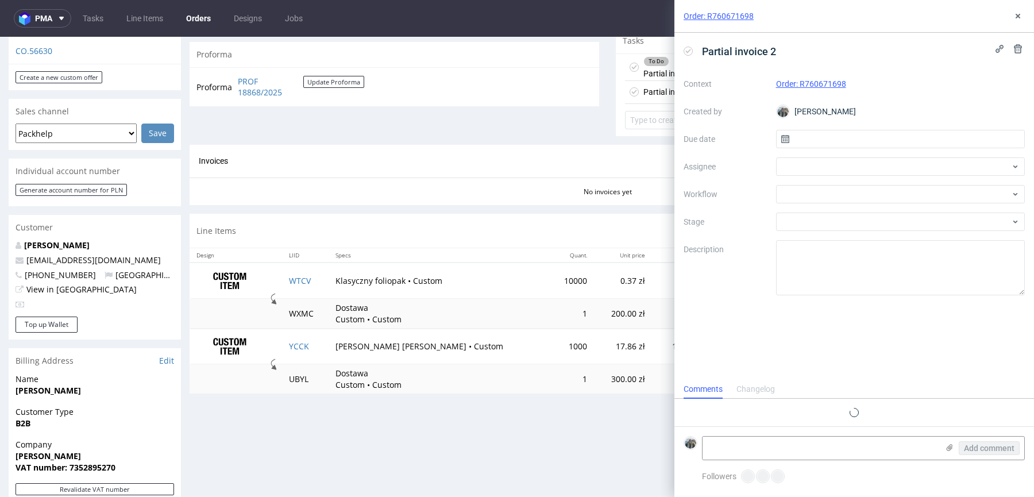
scroll to position [9, 0]
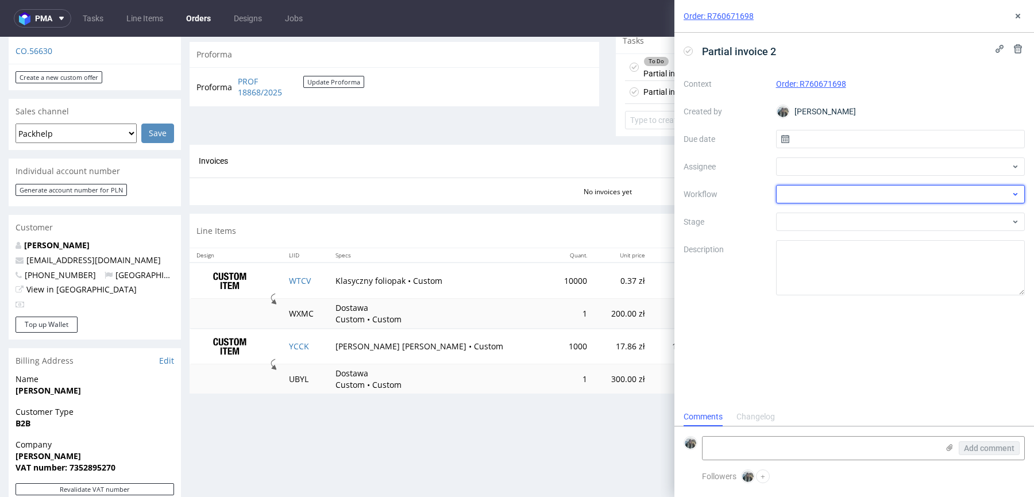
click at [794, 194] on div at bounding box center [900, 194] width 249 height 18
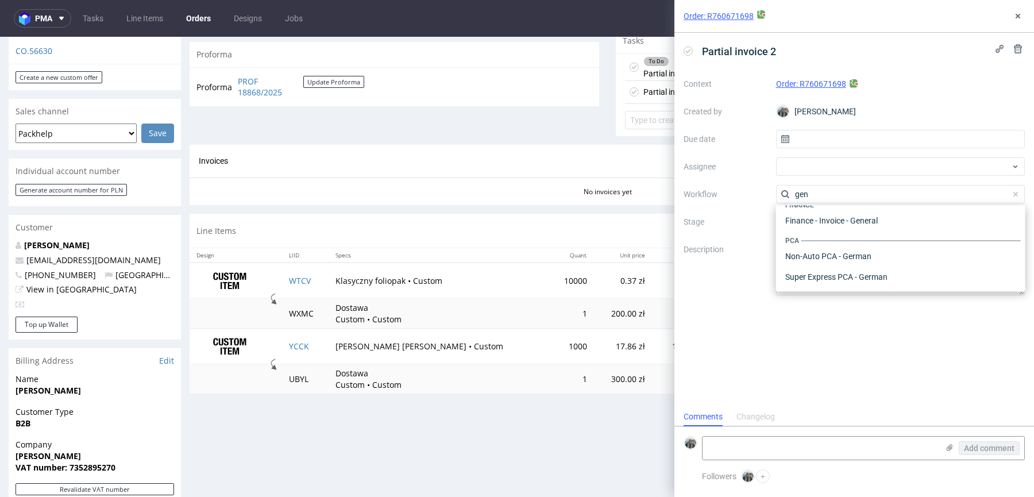
scroll to position [0, 0]
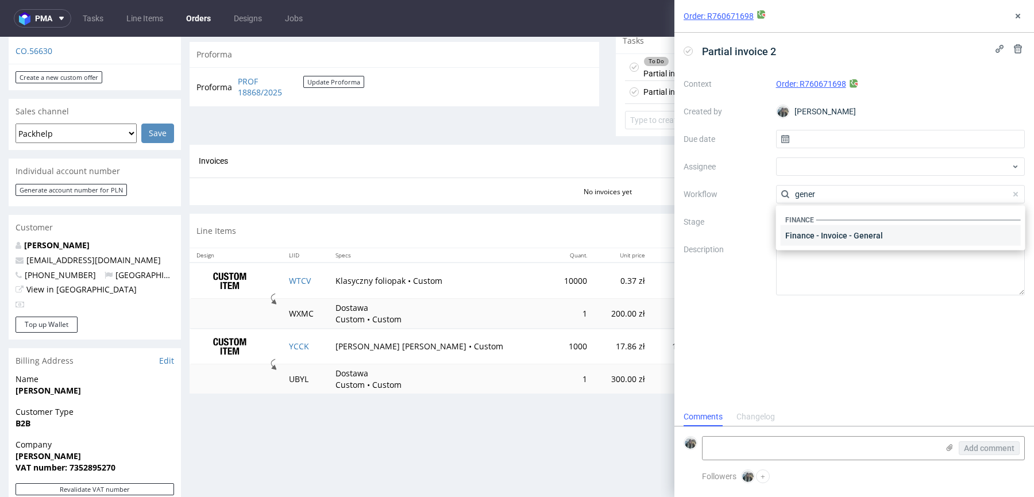
type input "gener"
click at [819, 231] on div "Finance - Invoice - General" at bounding box center [900, 235] width 240 height 21
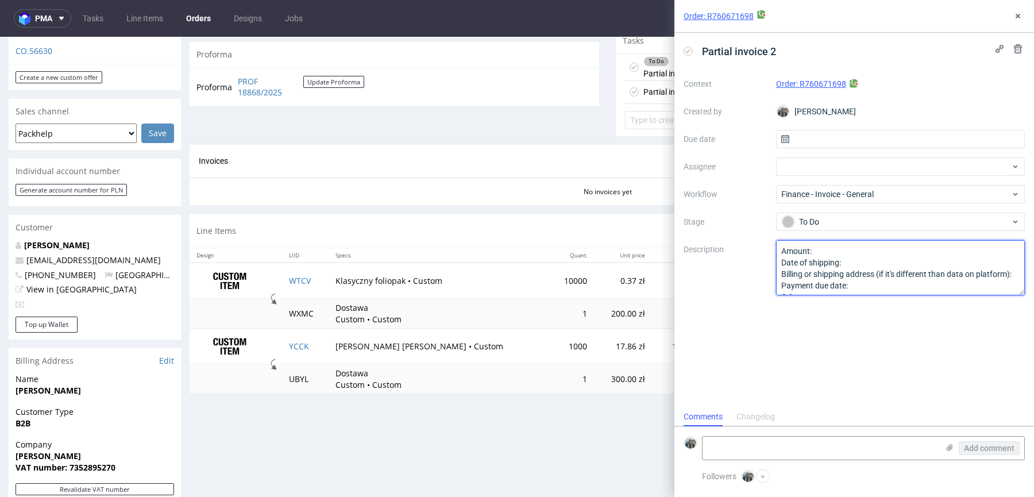
click at [819, 256] on textarea "Amount: Date of shipping: Billing or shipping address (if it's different than d…" at bounding box center [900, 267] width 249 height 55
paste textarea "Wartość WTCV + WXMC + vat"
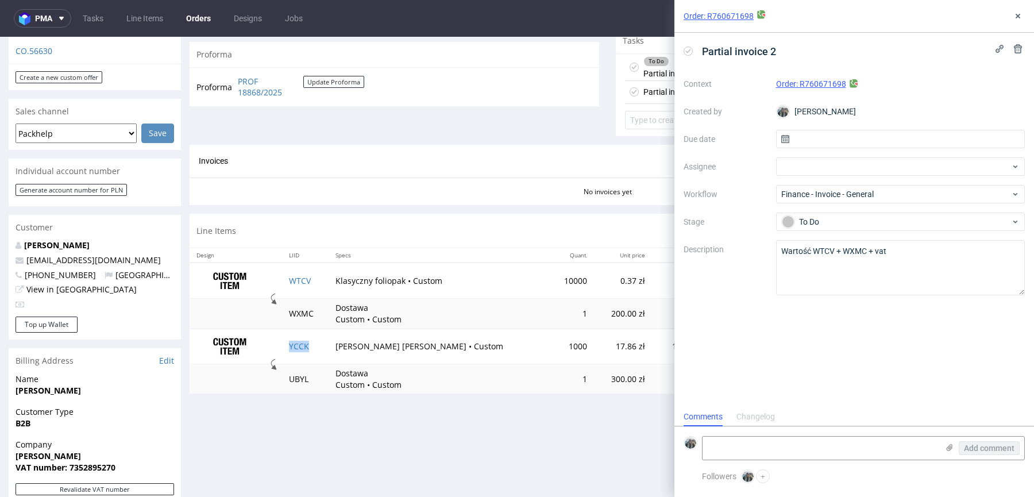
click at [321, 345] on td "YCCK" at bounding box center [305, 346] width 47 height 36
copy link "YCCK"
drag, startPoint x: 593, startPoint y: 242, endPoint x: 822, endPoint y: 244, distance: 228.5
click at [822, 244] on textarea "Wartość WTCV + WXMC + vat" at bounding box center [900, 267] width 249 height 55
click at [822, 245] on textarea "Wartość WTCV + WXMC + vat" at bounding box center [900, 267] width 249 height 55
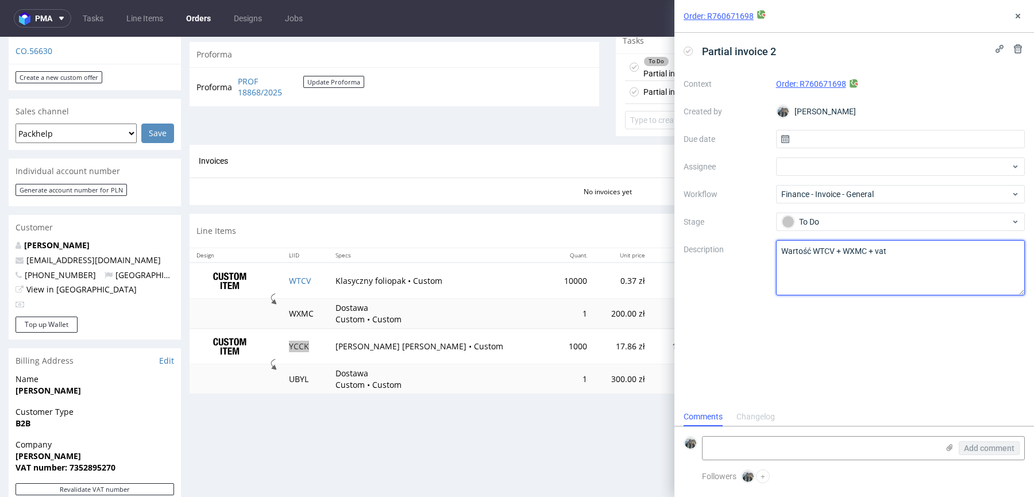
paste textarea "YCCK"
click at [293, 381] on td "UBYL" at bounding box center [305, 378] width 47 height 29
click at [292, 381] on td "UBYL" at bounding box center [305, 378] width 47 height 29
copy td "UBYL"
click at [855, 251] on textarea "Wartość YCCK + WXMC + vat" at bounding box center [900, 267] width 249 height 55
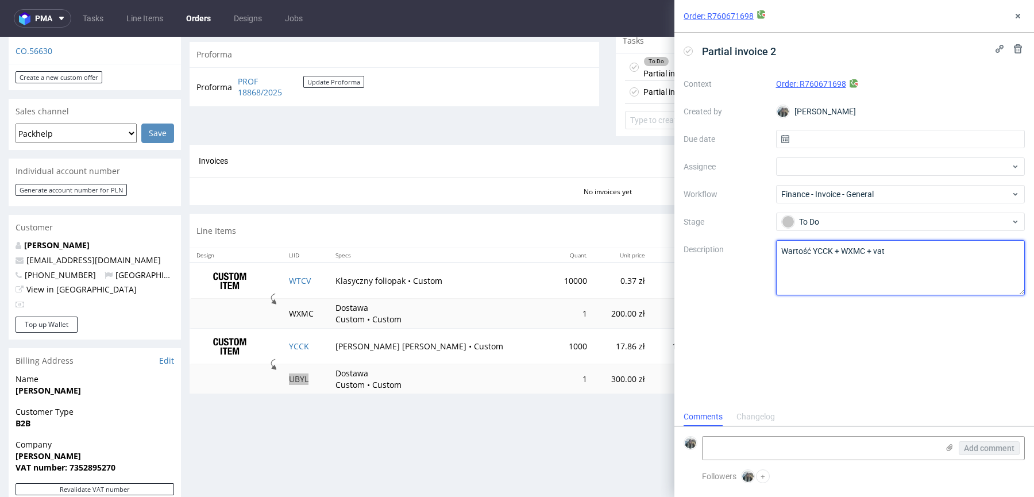
click at [856, 251] on textarea "Wartość YCCK + WXMC + vat" at bounding box center [900, 267] width 249 height 55
paste textarea "UBYL"
click at [883, 253] on textarea "Wartość YCCK + WXMC + vat" at bounding box center [900, 267] width 249 height 55
type textarea "Wartość YCCK + UBYL + vat"
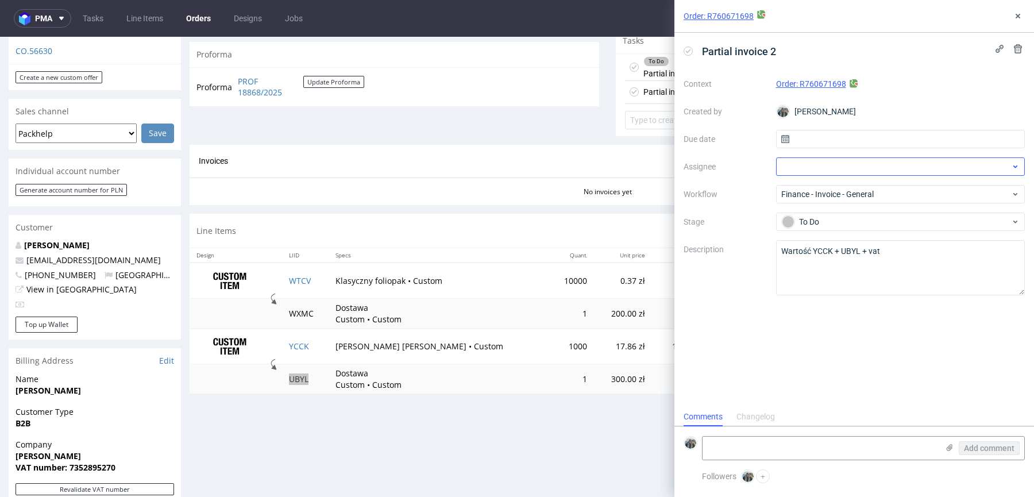
click at [842, 365] on div "Partial invoice 2 Context Order: R760671698 Created by Zeniuk Magdalena Due dat…" at bounding box center [853, 220] width 359 height 374
click at [1017, 18] on icon at bounding box center [1017, 15] width 9 height 9
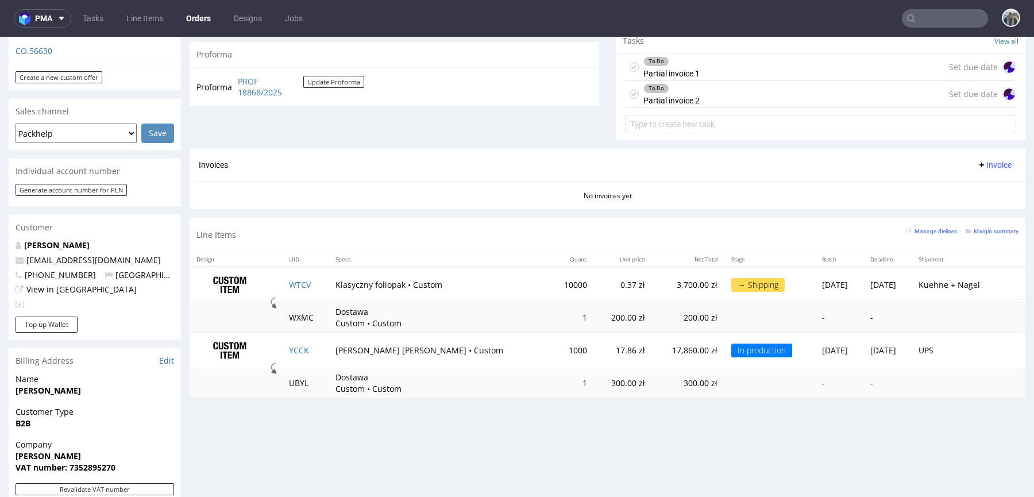
click at [335, 276] on td "Klasyczny foliopak • Custom" at bounding box center [438, 284] width 220 height 36
click at [323, 283] on td "WTCV" at bounding box center [305, 284] width 47 height 36
copy link "WTCV"
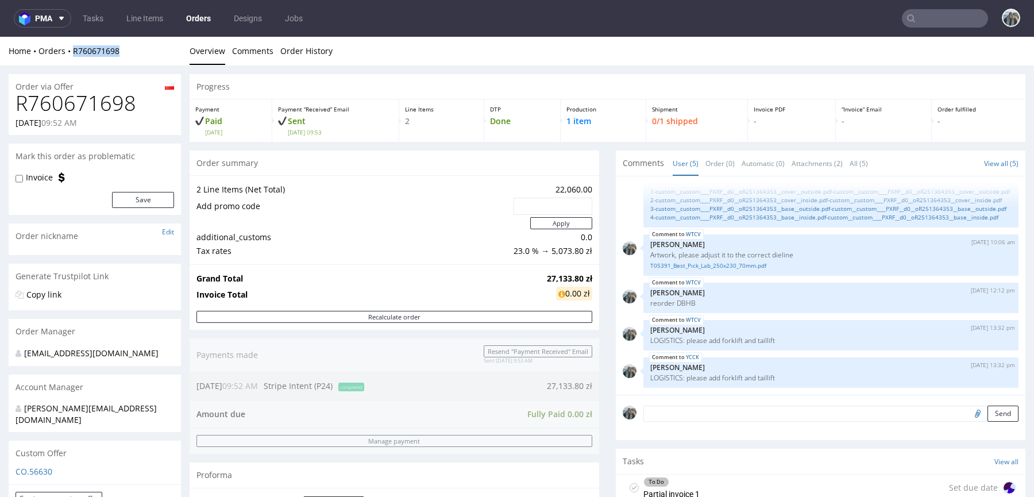
drag, startPoint x: 82, startPoint y: 61, endPoint x: 195, endPoint y: 137, distance: 136.5
click at [69, 56] on div "Home Orders R760671698 Overview Comments Order History" at bounding box center [517, 51] width 1034 height 29
copy link "R760671698"
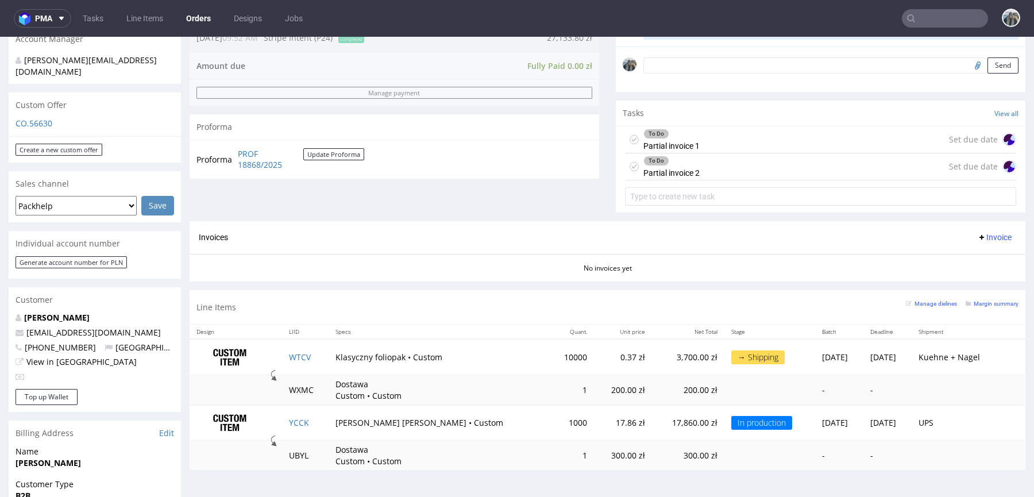
scroll to position [354, 0]
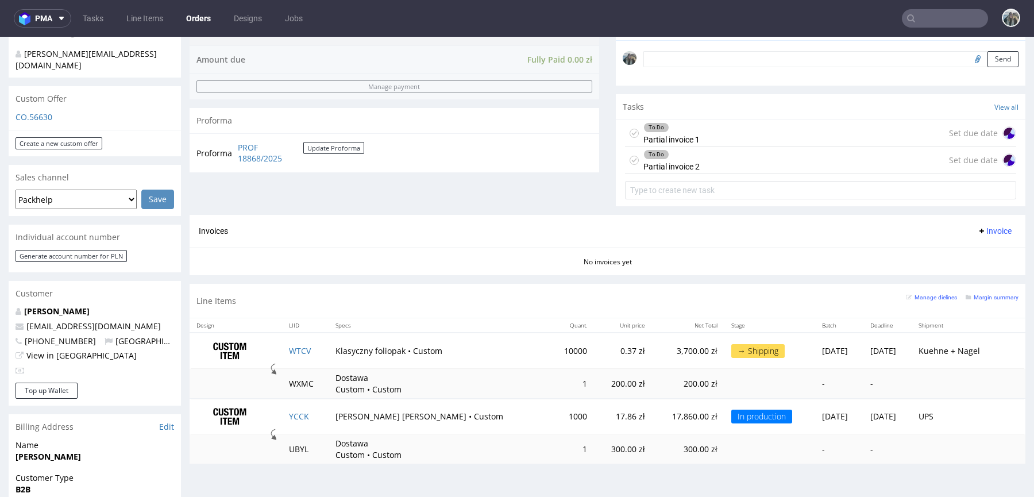
drag, startPoint x: 609, startPoint y: 353, endPoint x: 632, endPoint y: 353, distance: 23.5
click at [659, 353] on p "3,700.00 zł" at bounding box center [688, 350] width 58 height 11
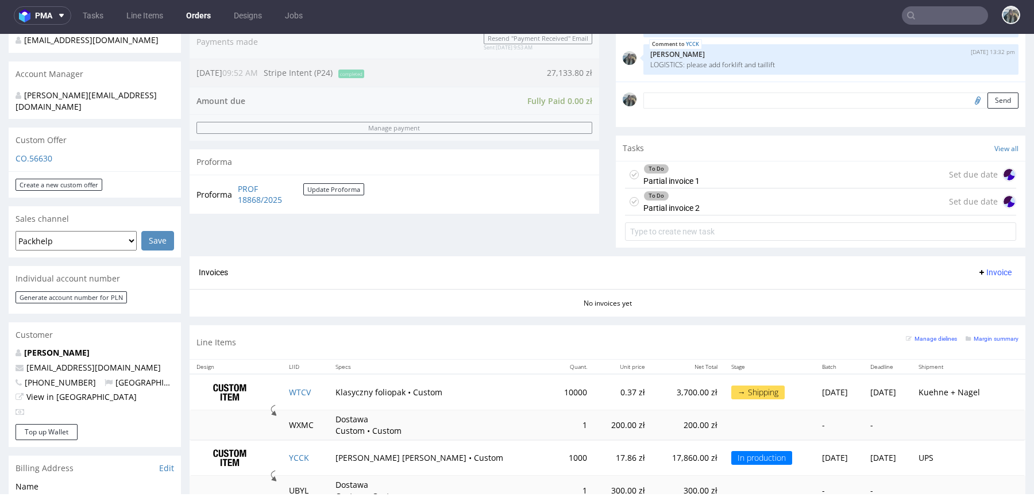
scroll to position [652, 0]
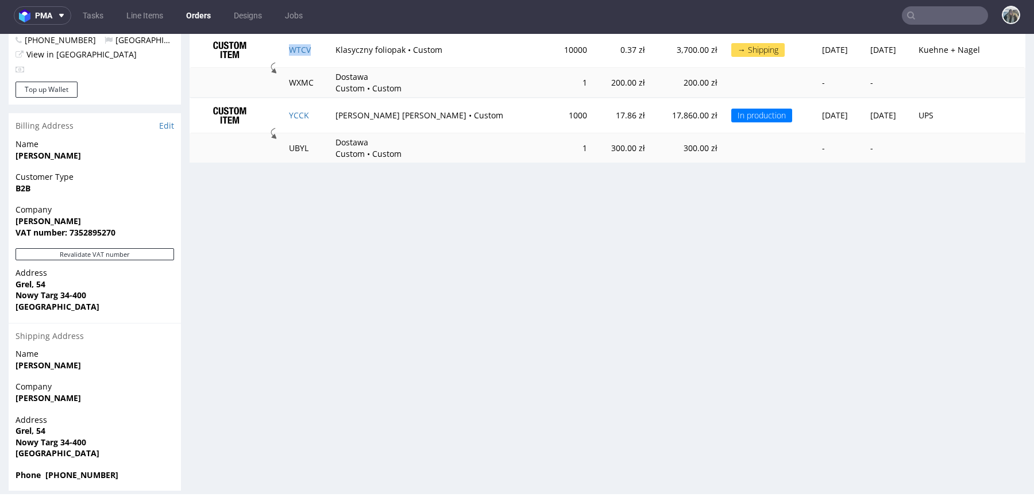
click at [319, 56] on td "WTCV" at bounding box center [305, 50] width 47 height 36
copy link "WTCV"
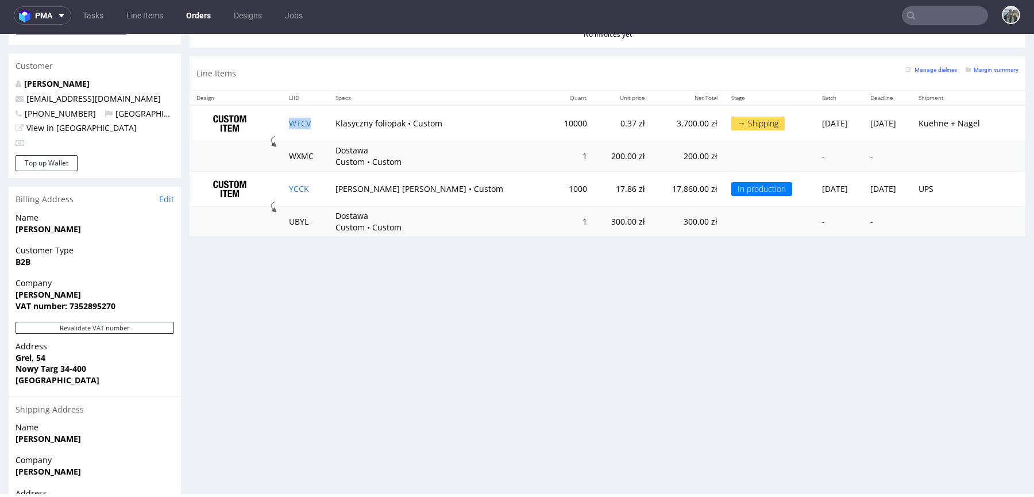
scroll to position [226, 0]
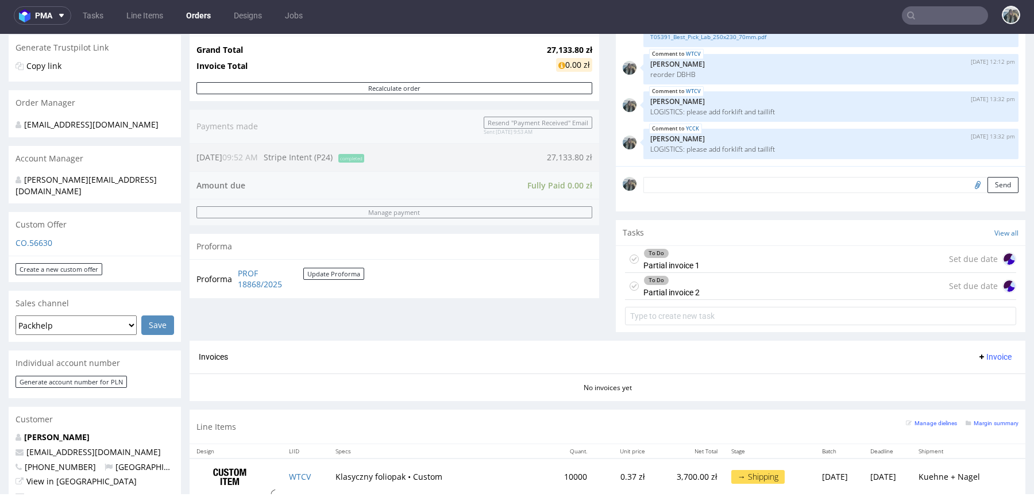
click at [697, 257] on div "To Do Partial invoice 1 Set due date" at bounding box center [820, 259] width 391 height 27
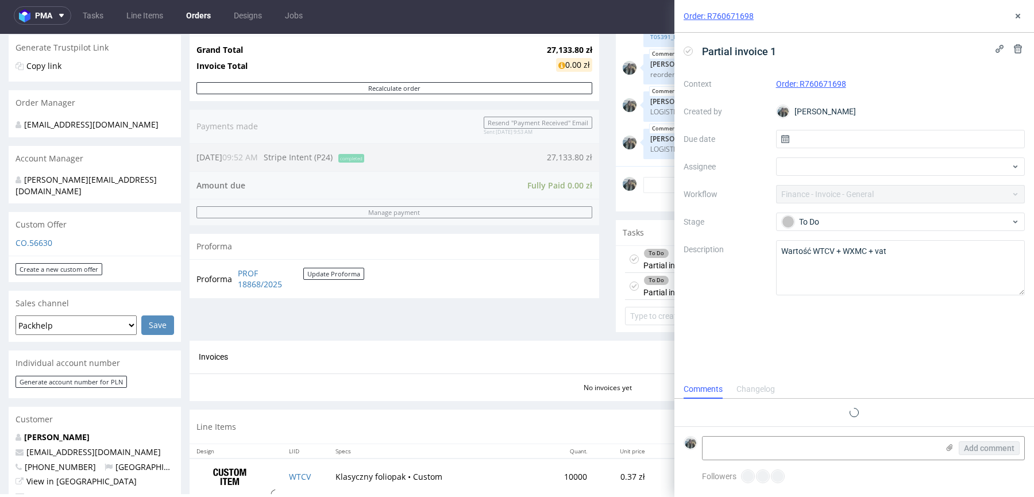
scroll to position [9, 0]
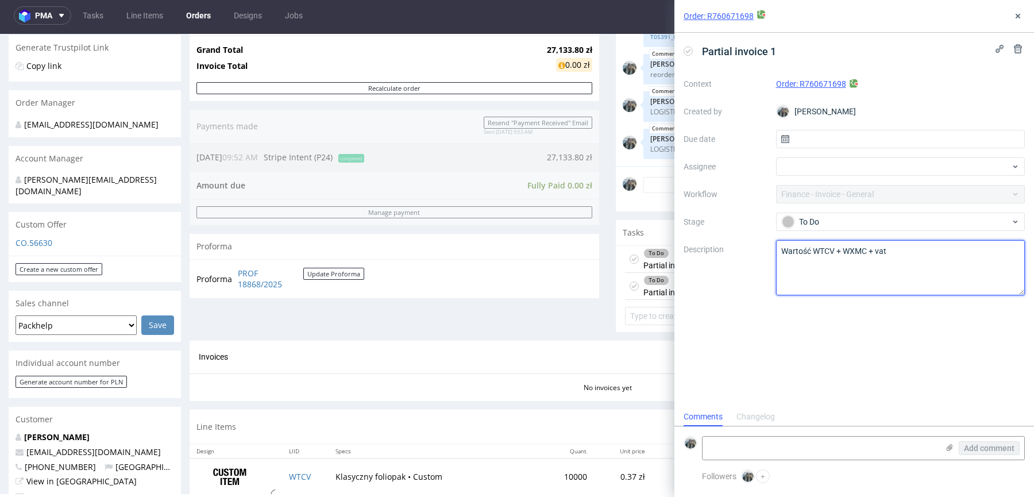
click at [815, 264] on textarea "Wartość WTCV + WXMC + vat" at bounding box center [900, 267] width 249 height 55
click at [839, 339] on div "Partial invoice 1 Context Order: R760671698 Created by Zeniuk Magdalena Due dat…" at bounding box center [853, 220] width 359 height 374
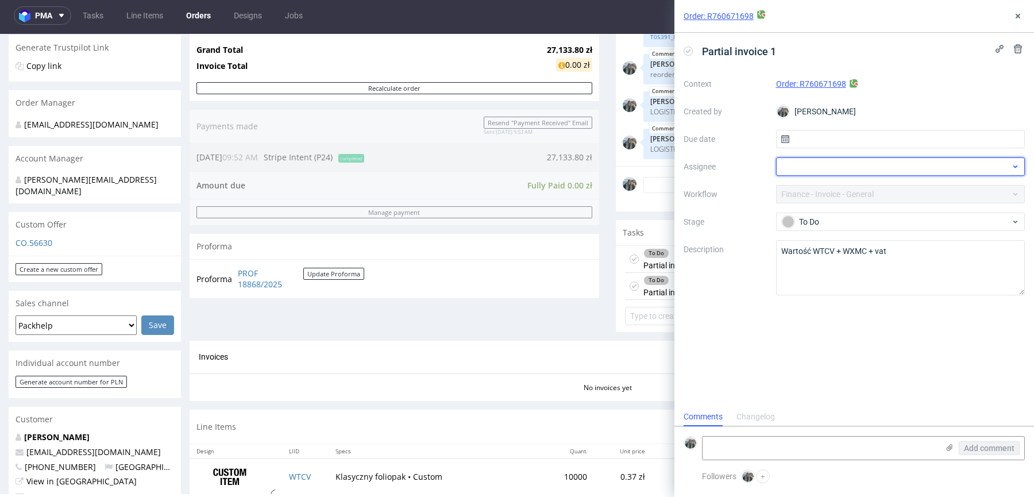
click at [826, 169] on div at bounding box center [900, 166] width 249 height 18
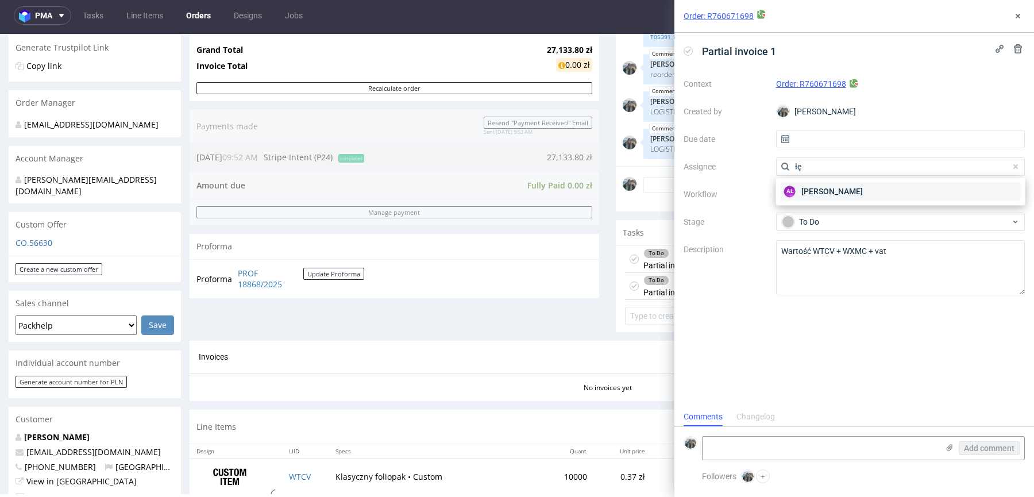
type input "łę"
click at [832, 190] on span "Aleksandra Łętowska" at bounding box center [831, 190] width 61 height 11
click at [806, 346] on div "Partial invoice 1 Context Order: R760671698 Created by Zeniuk Magdalena Due dat…" at bounding box center [853, 220] width 359 height 374
click at [1016, 19] on icon at bounding box center [1017, 15] width 9 height 9
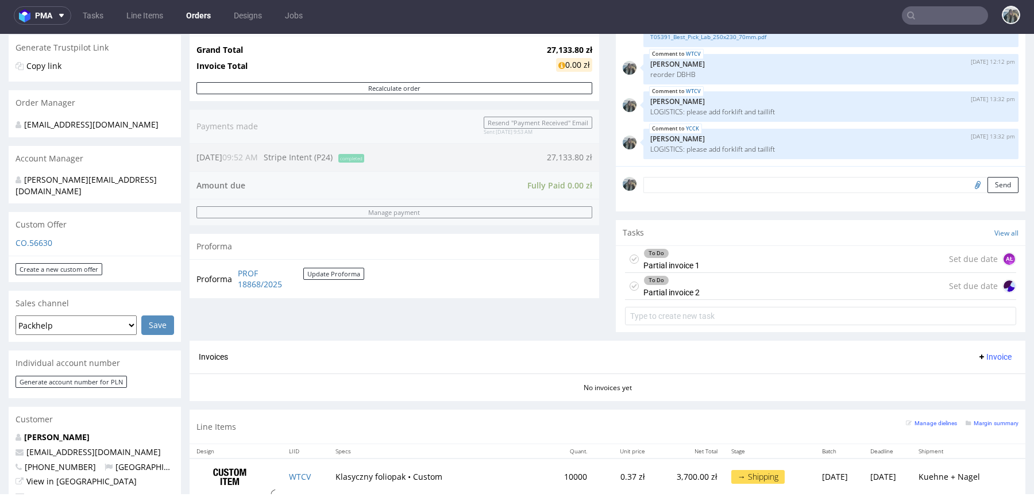
click at [708, 260] on div "To Do Partial invoice 1 Set due date AŁ" at bounding box center [820, 259] width 391 height 27
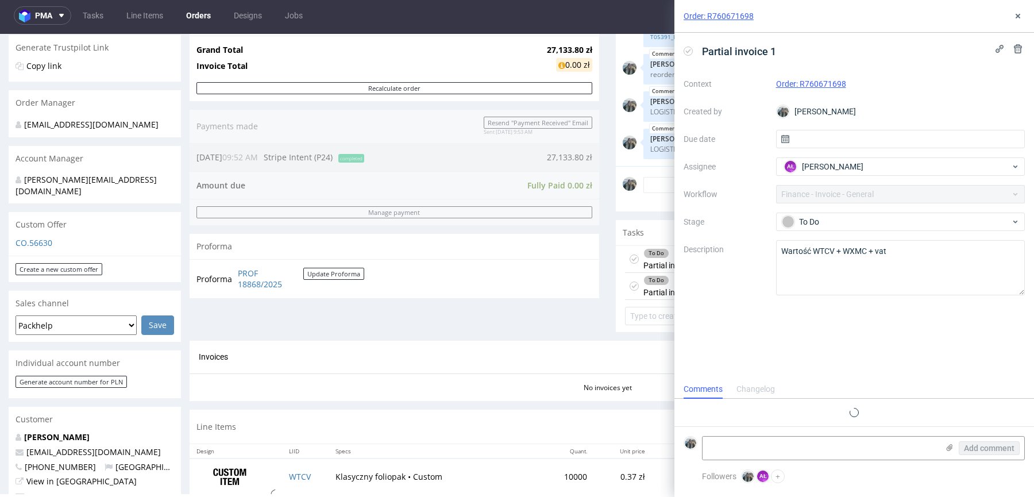
scroll to position [9, 0]
click at [1016, 16] on icon at bounding box center [1017, 15] width 9 height 9
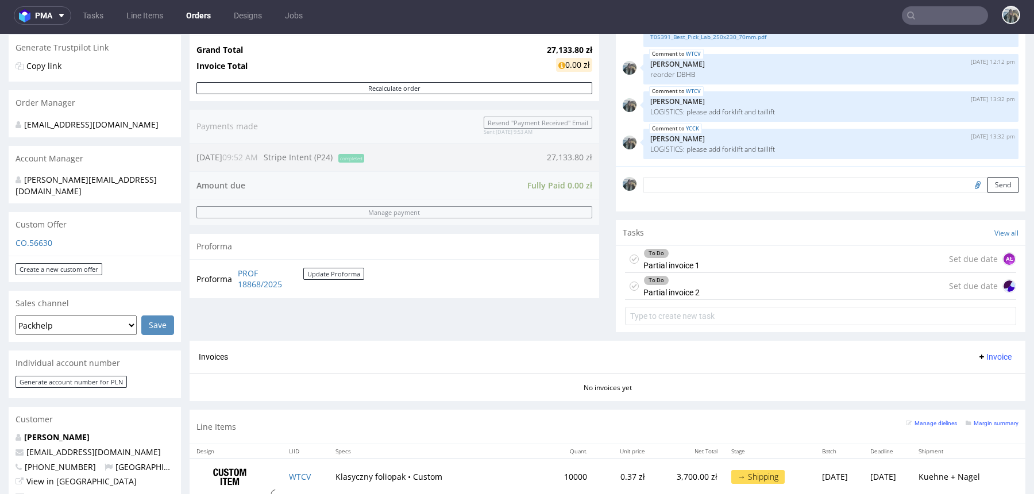
click at [705, 281] on div "To Do Partial invoice 2 Set due date" at bounding box center [820, 286] width 391 height 27
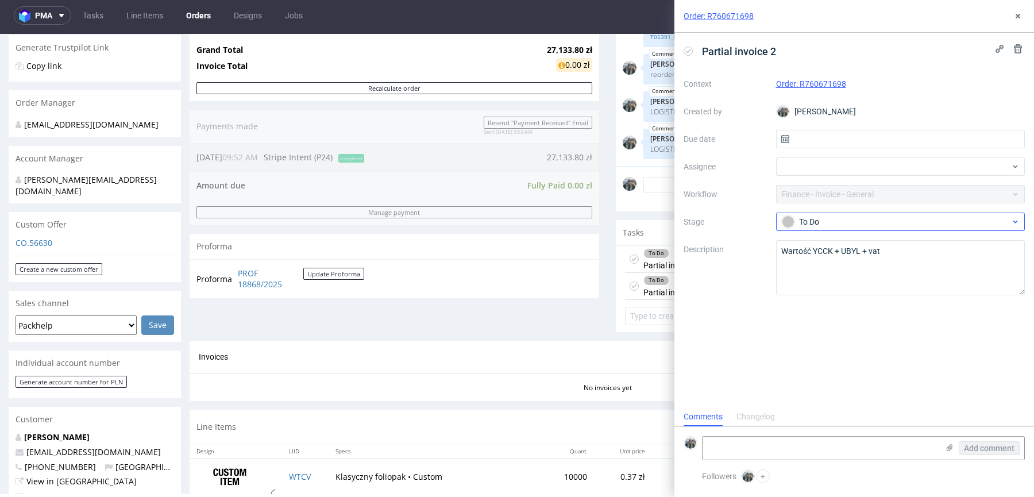
scroll to position [9, 0]
click at [812, 260] on textarea "Wartość YCCK + UBYL + vat" at bounding box center [900, 267] width 249 height 55
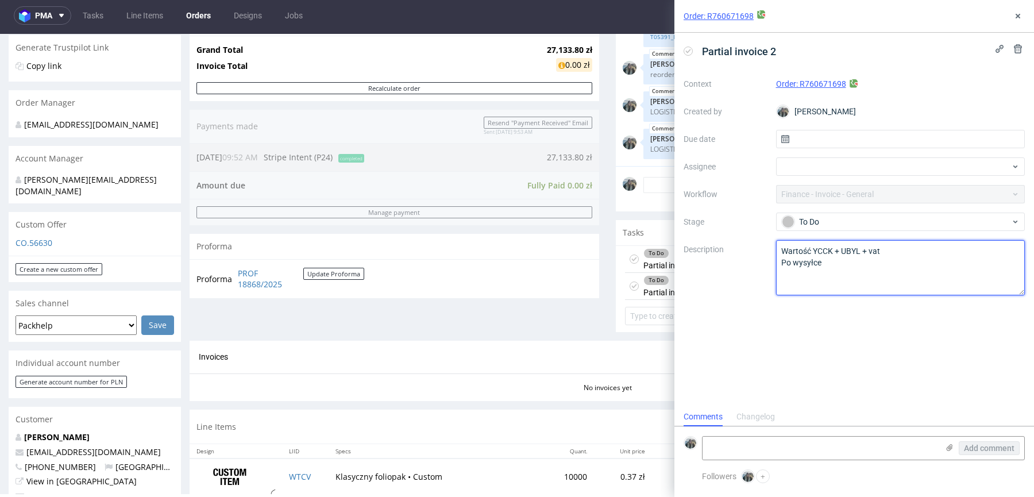
drag, startPoint x: 805, startPoint y: 265, endPoint x: 760, endPoint y: 265, distance: 44.8
click at [760, 265] on div "Context Order: R760671698 Created by Zeniuk Magdalena Due date Assignee Workflo…" at bounding box center [853, 185] width 341 height 220
type textarea "Wartość YCCK + UBYL + vat Po wysyłce"
click at [753, 308] on div "Partial invoice 2 Context Order: R760671698 Created by Zeniuk Magdalena Due dat…" at bounding box center [853, 220] width 359 height 374
click at [1018, 13] on icon at bounding box center [1017, 15] width 9 height 9
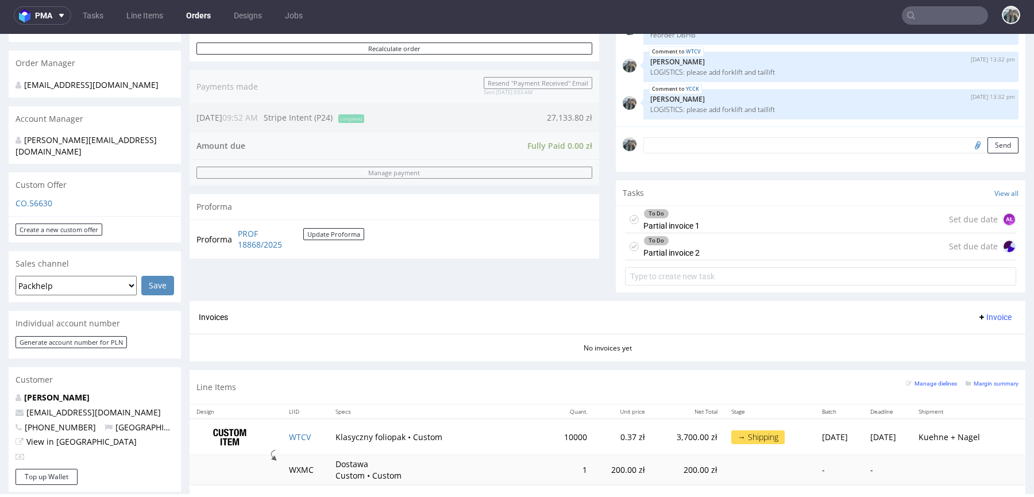
scroll to position [339, 0]
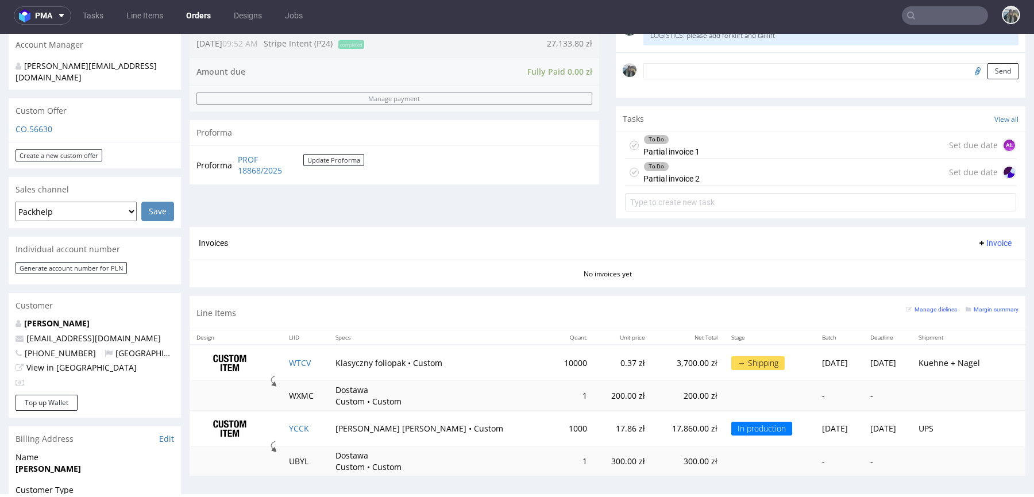
click at [681, 176] on div "To Do Partial invoice 2" at bounding box center [671, 172] width 56 height 26
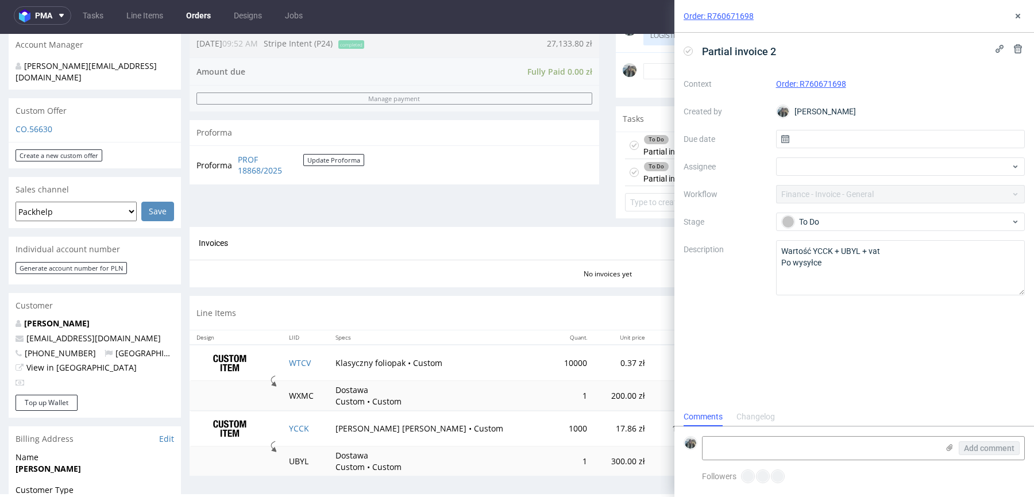
scroll to position [9, 0]
click at [776, 51] on span "Partial invoice 2" at bounding box center [738, 51] width 83 height 19
click at [849, 366] on div "Partial invoice 2 - do wystawienia po wysyłce Context Order: R760671698 Created…" at bounding box center [853, 220] width 359 height 374
click at [1017, 16] on use at bounding box center [1017, 16] width 5 height 5
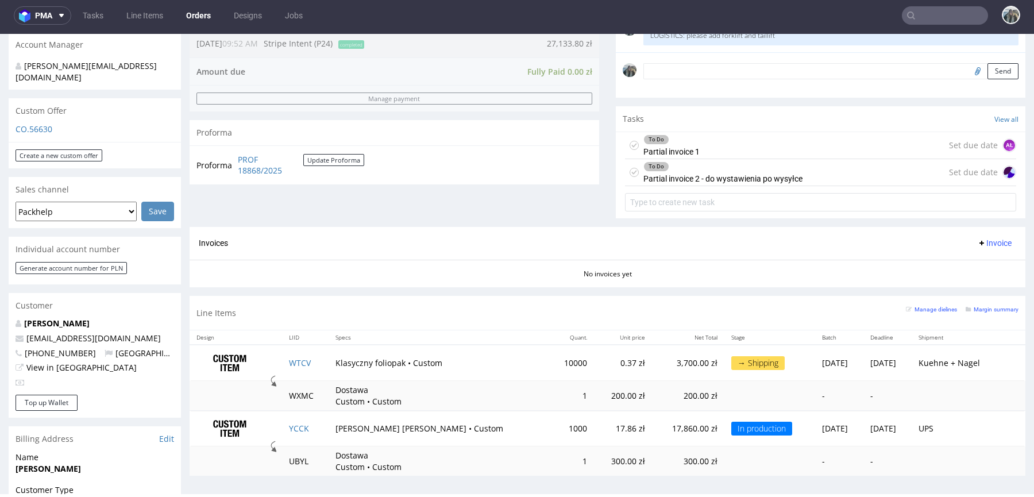
click at [697, 142] on div "To Do Partial invoice 1 Set due date AŁ" at bounding box center [820, 145] width 391 height 27
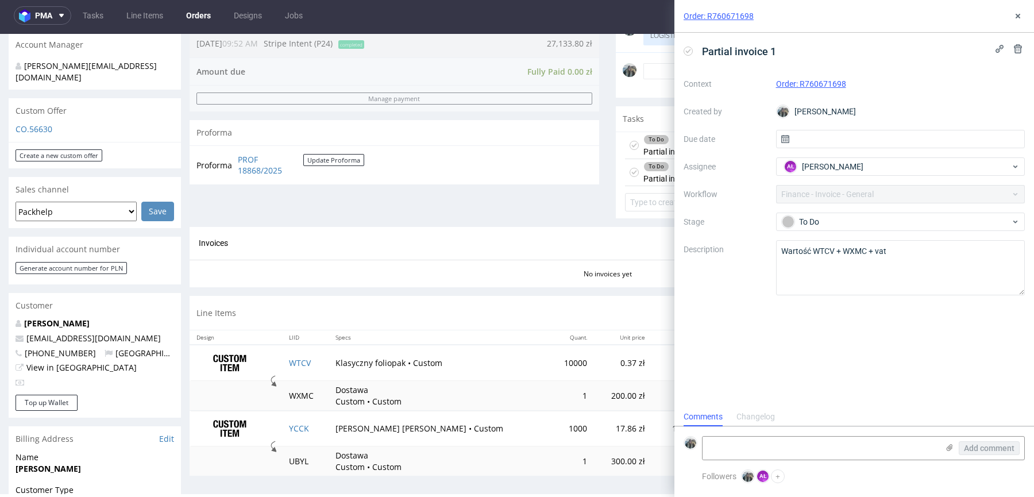
scroll to position [9, 0]
click at [1027, 9] on div "Order: R760671698" at bounding box center [853, 16] width 359 height 33
click at [1021, 10] on button at bounding box center [1018, 16] width 14 height 14
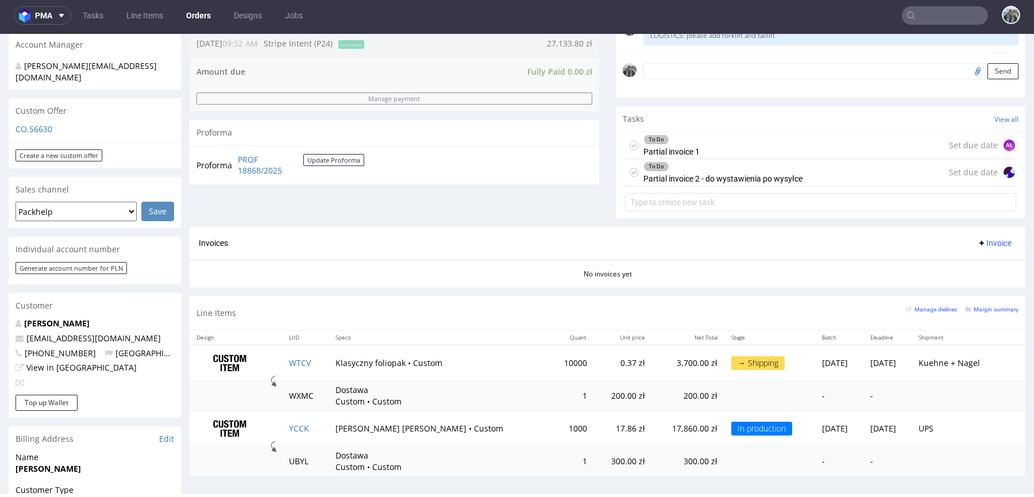
scroll to position [99, 0]
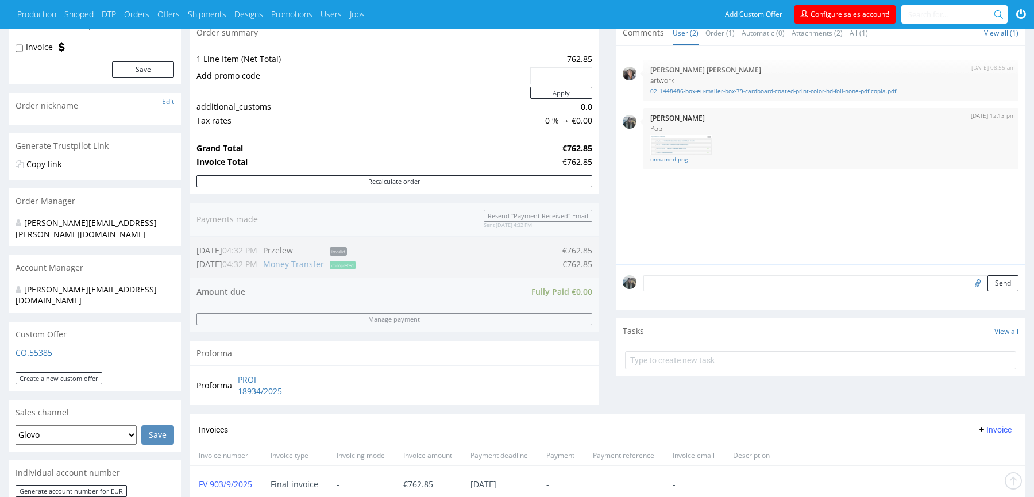
scroll to position [553, 0]
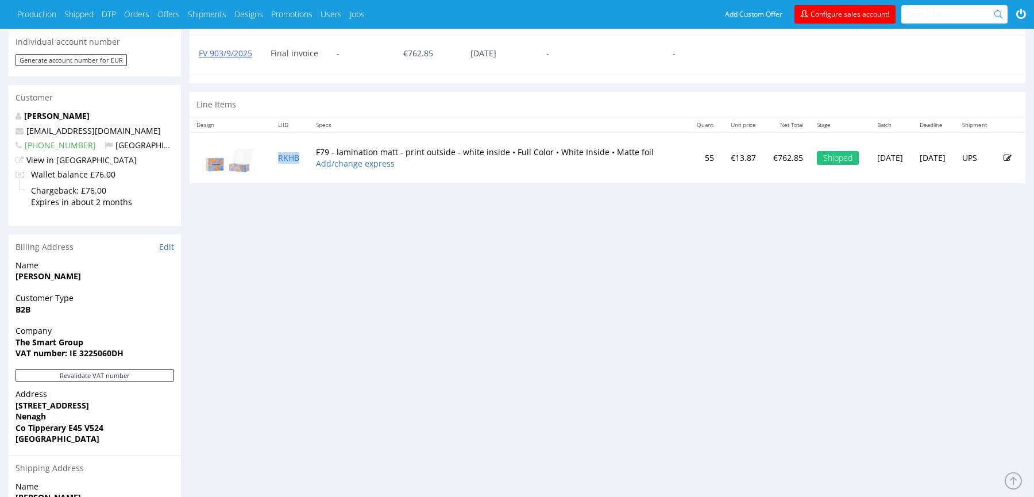
click at [299, 159] on td "RKHB" at bounding box center [290, 157] width 38 height 51
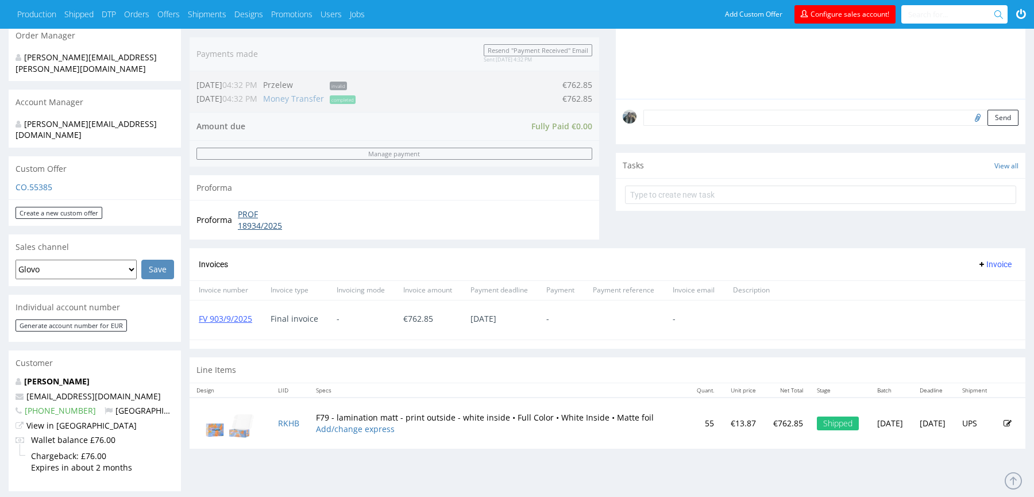
scroll to position [136, 0]
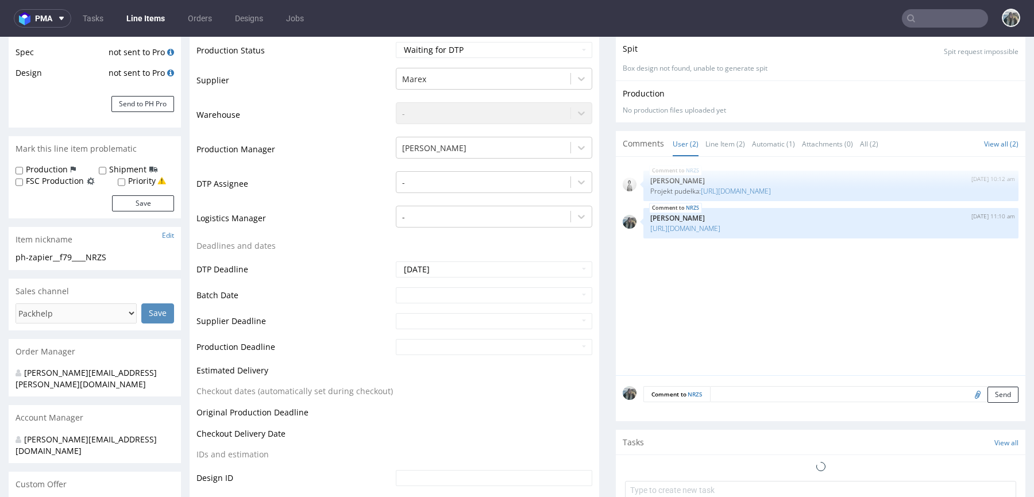
scroll to position [491, 0]
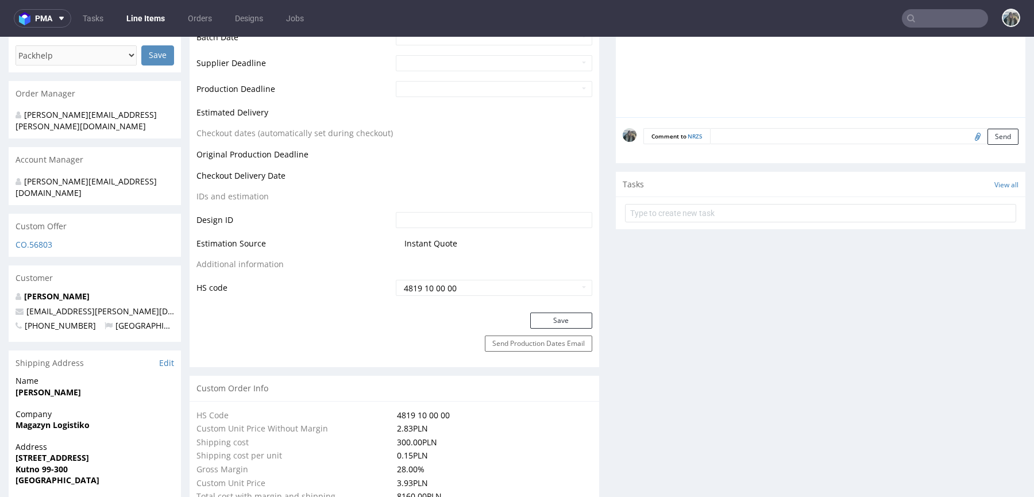
click at [44, 215] on section "Custom Offer CO.56803" at bounding box center [95, 235] width 172 height 43
click at [44, 239] on link "CO.56803" at bounding box center [34, 244] width 37 height 11
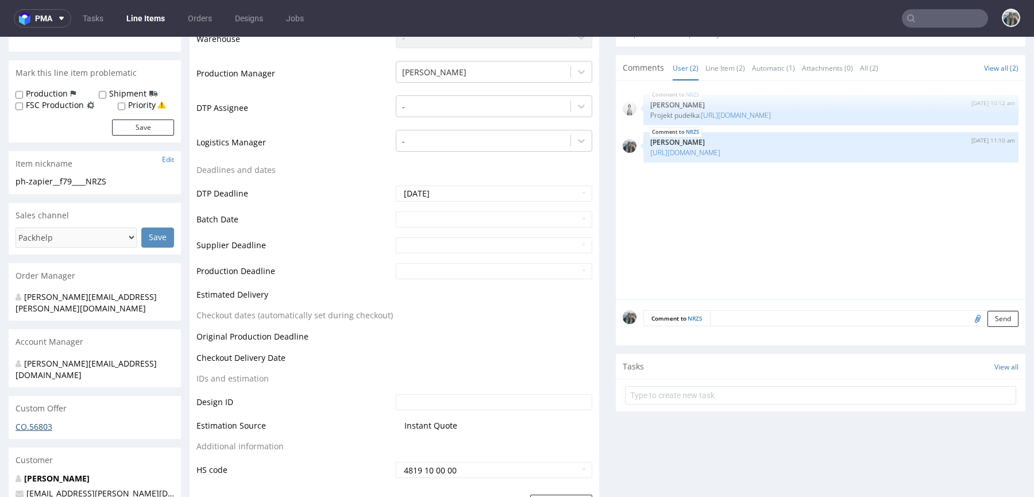
scroll to position [0, 0]
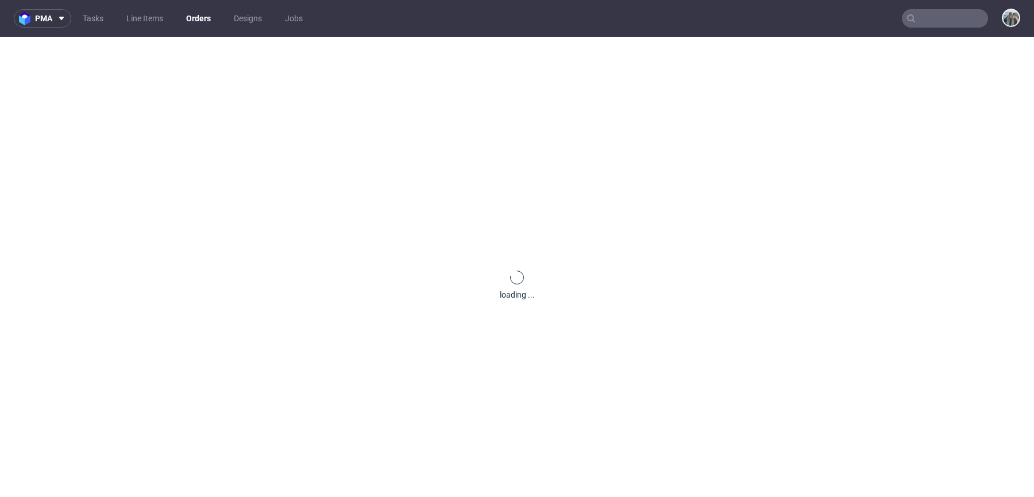
click at [51, 87] on div "loading ..." at bounding box center [517, 285] width 1034 height 497
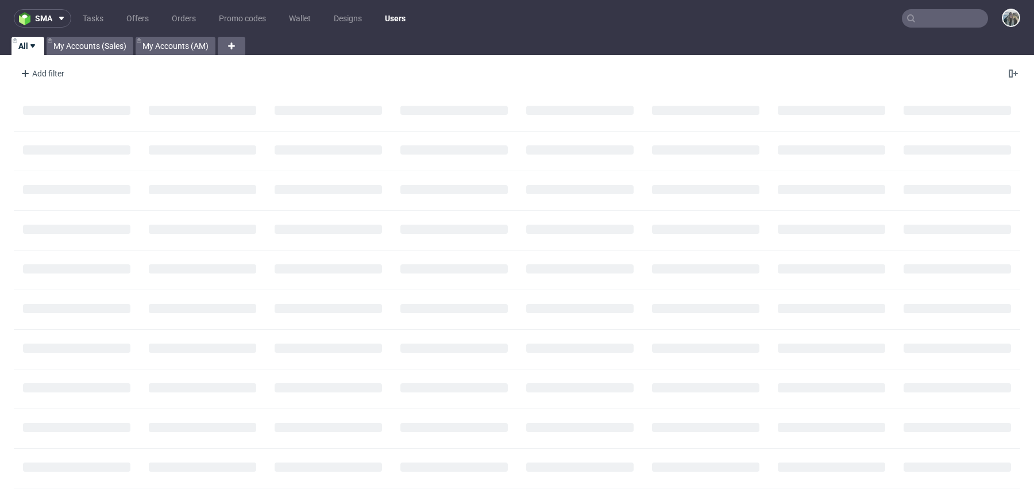
click at [942, 22] on input "text" at bounding box center [944, 18] width 86 height 18
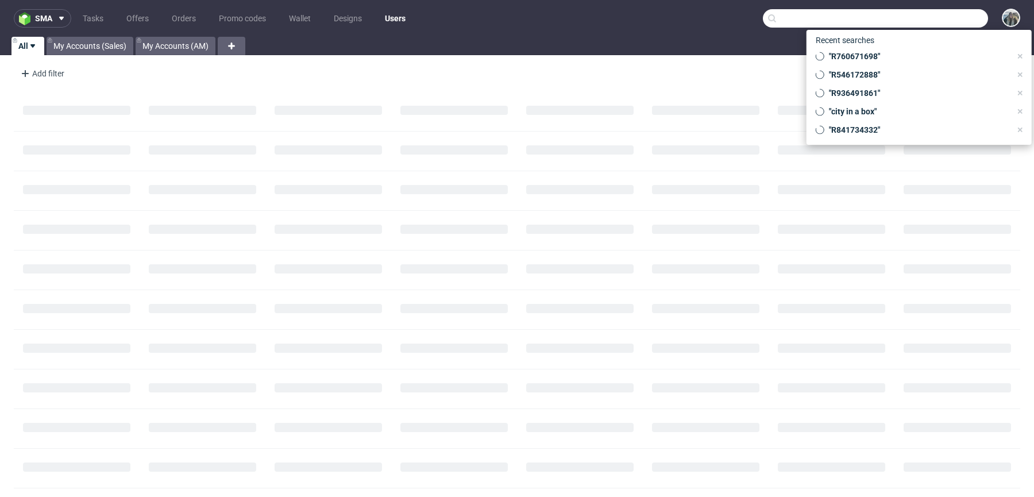
paste input "R798442831"
type input "R798442831"
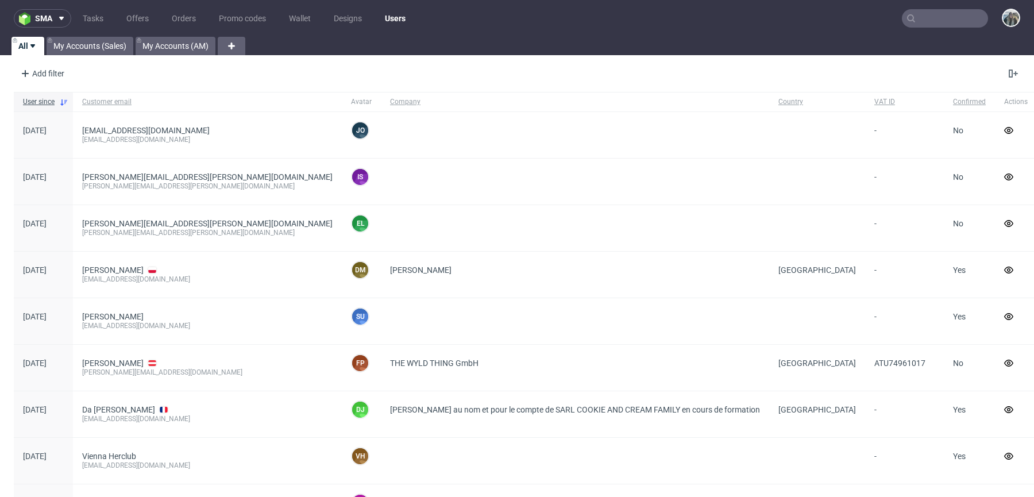
click at [937, 22] on input "text" at bounding box center [944, 18] width 86 height 18
paste input "R860975655"
type input "R860975655"
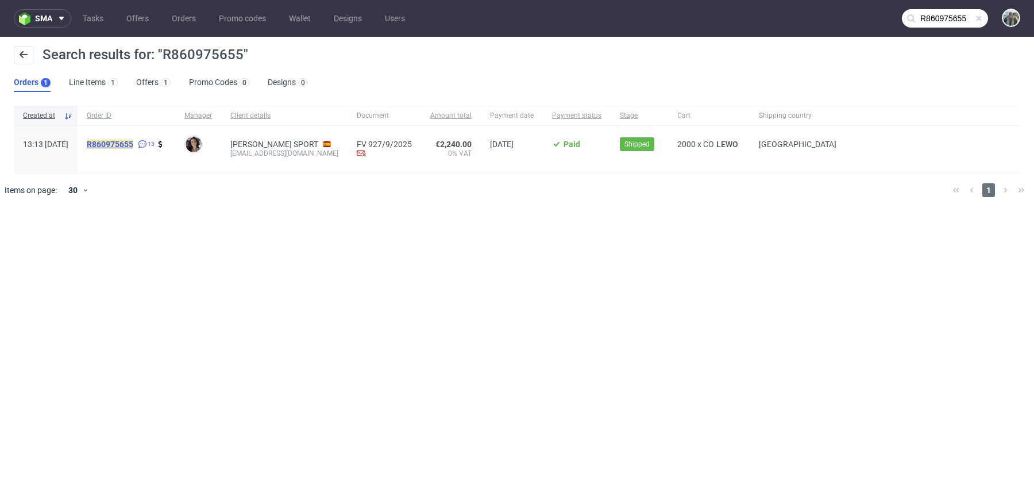
click at [133, 146] on mark "R860975655" at bounding box center [110, 144] width 47 height 9
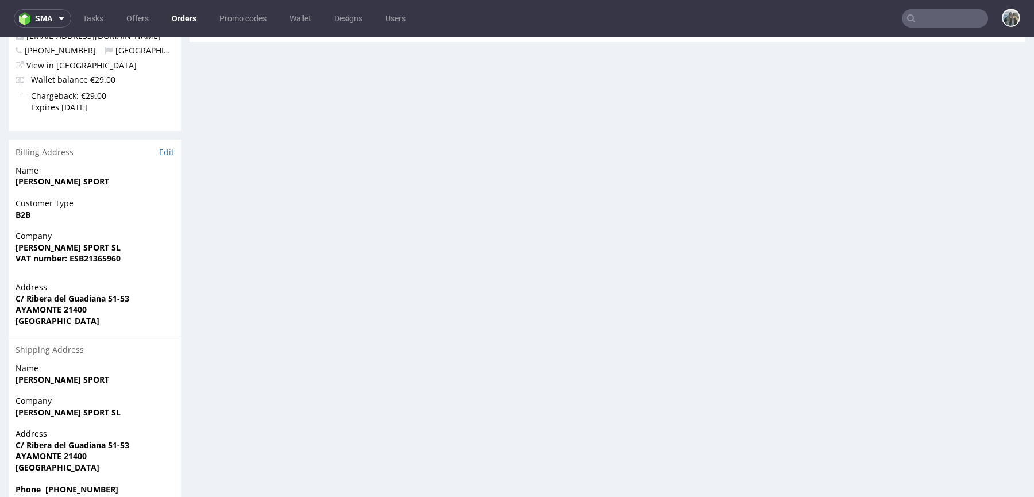
scroll to position [382, 0]
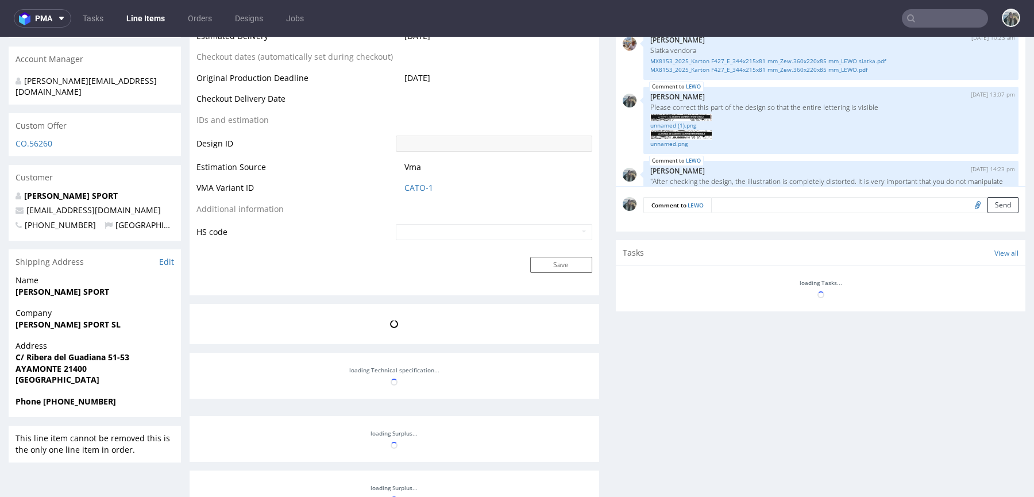
scroll to position [797, 0]
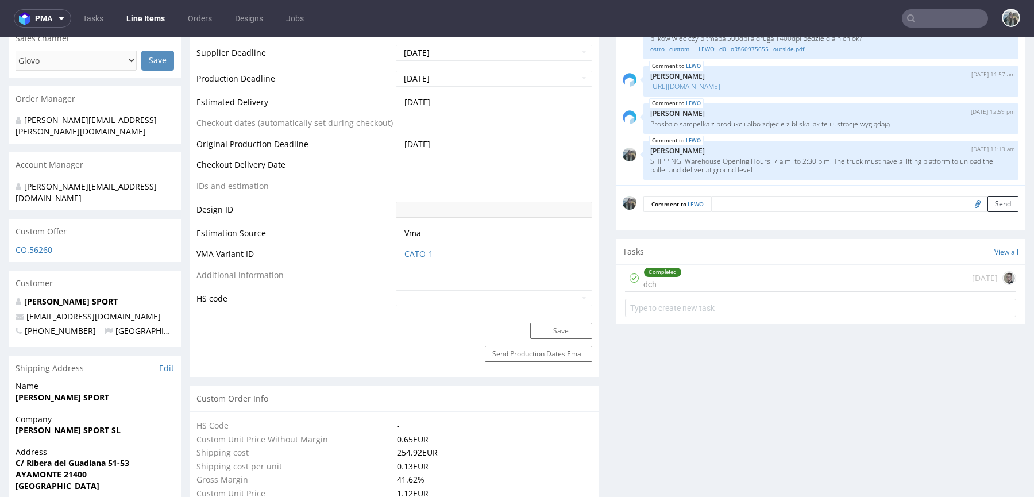
type input "2000"
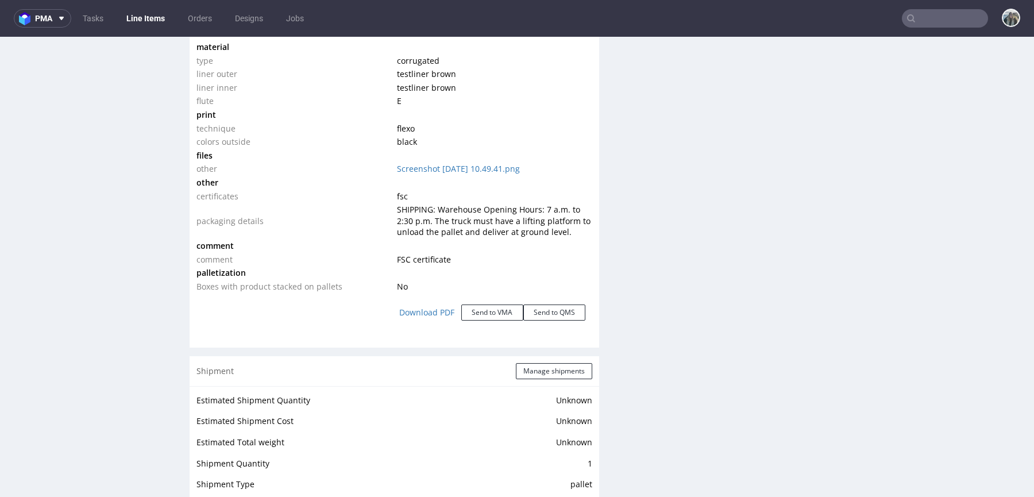
scroll to position [1669, 0]
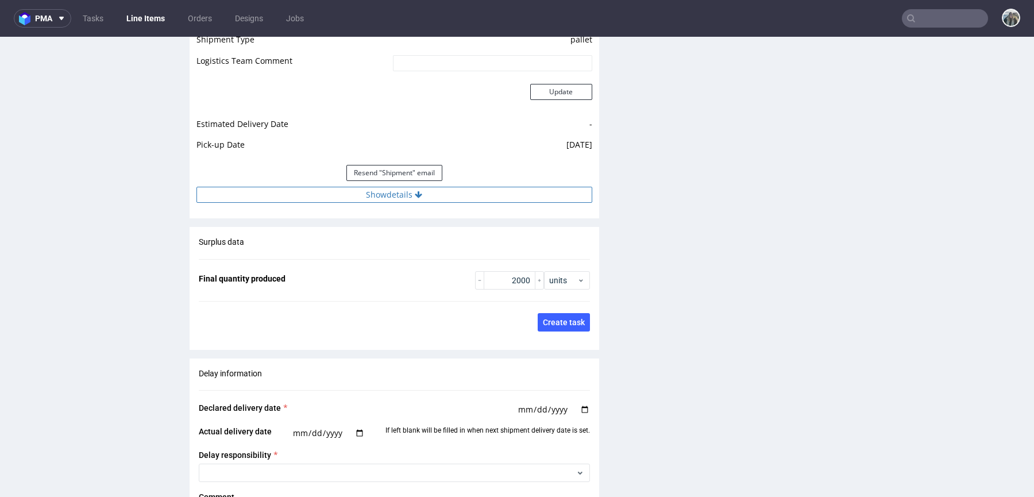
click at [364, 188] on button "Show details" at bounding box center [394, 195] width 396 height 16
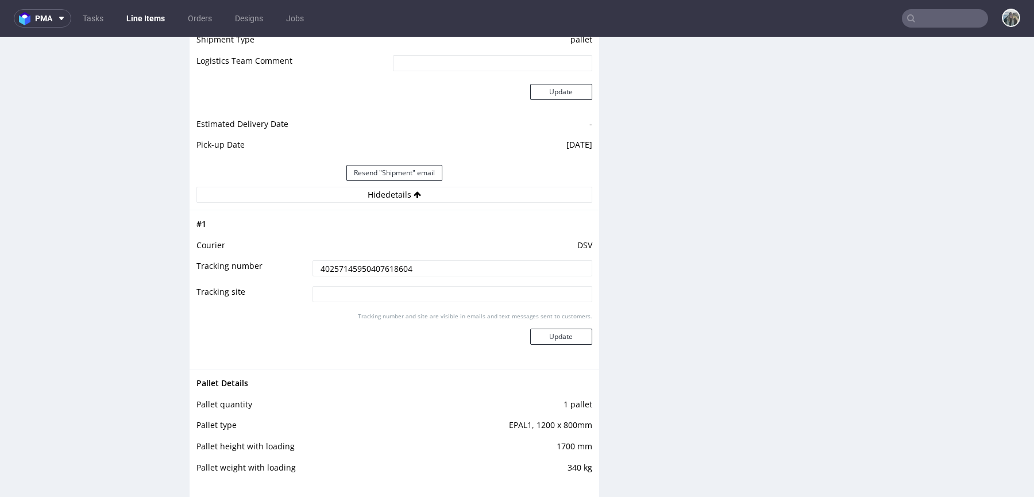
click at [355, 268] on input "40257145950407618604" at bounding box center [452, 268] width 280 height 16
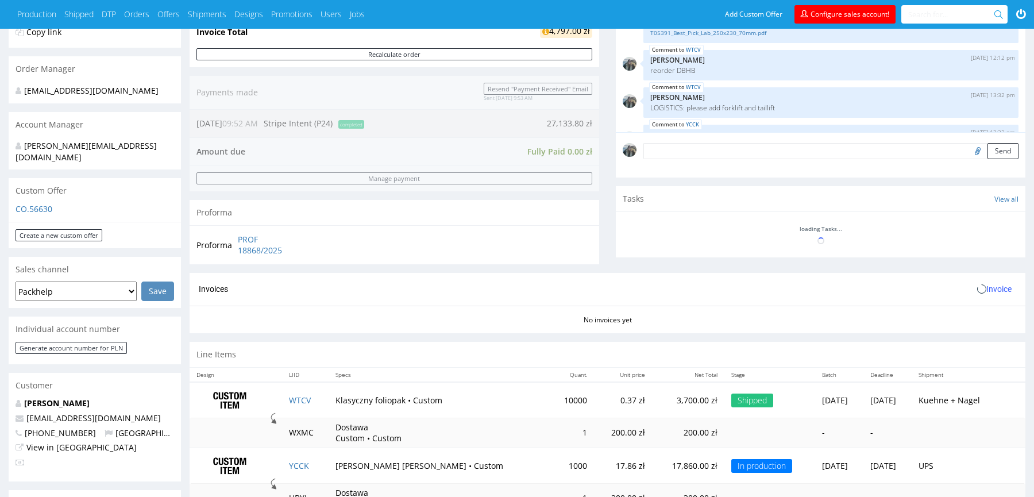
scroll to position [64, 0]
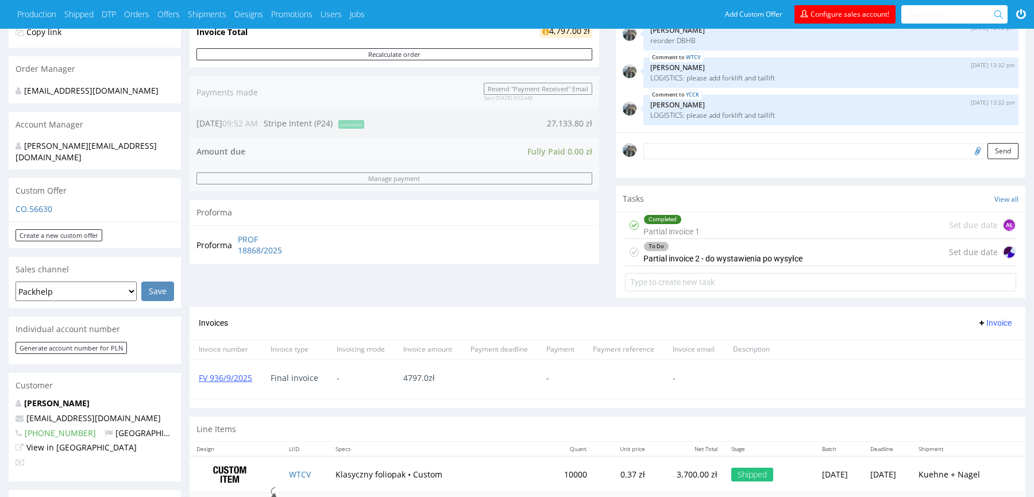
click at [699, 223] on div "Completed Partial invoice 1" at bounding box center [671, 225] width 56 height 26
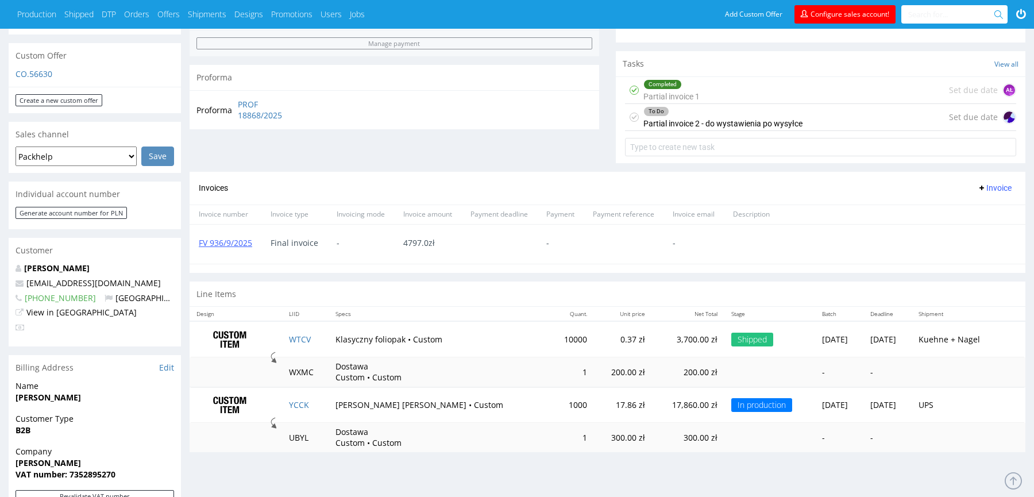
scroll to position [465, 0]
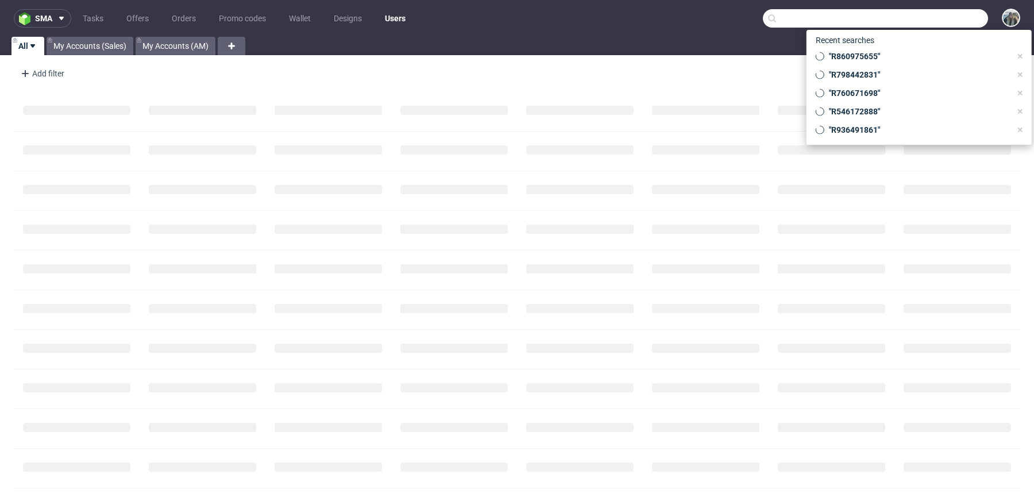
click at [932, 17] on input "text" at bounding box center [875, 18] width 225 height 18
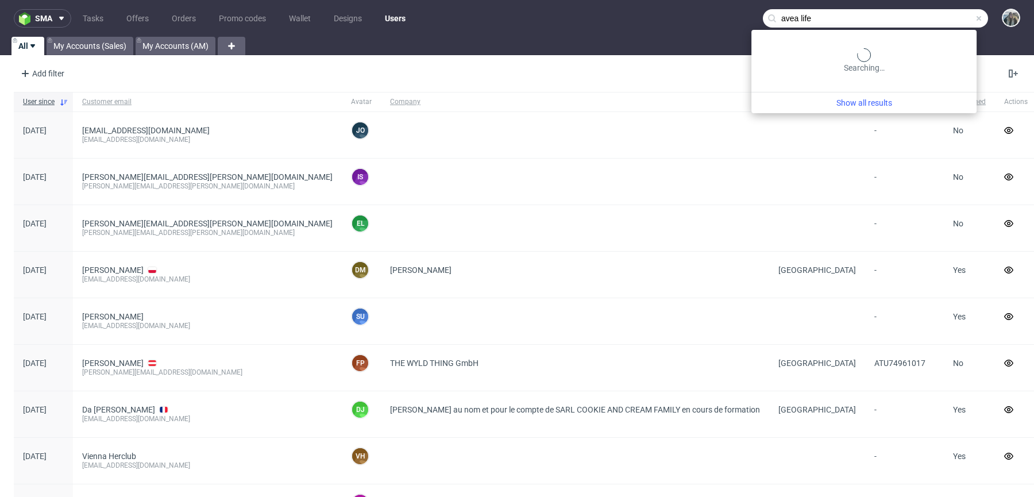
type input "avea life"
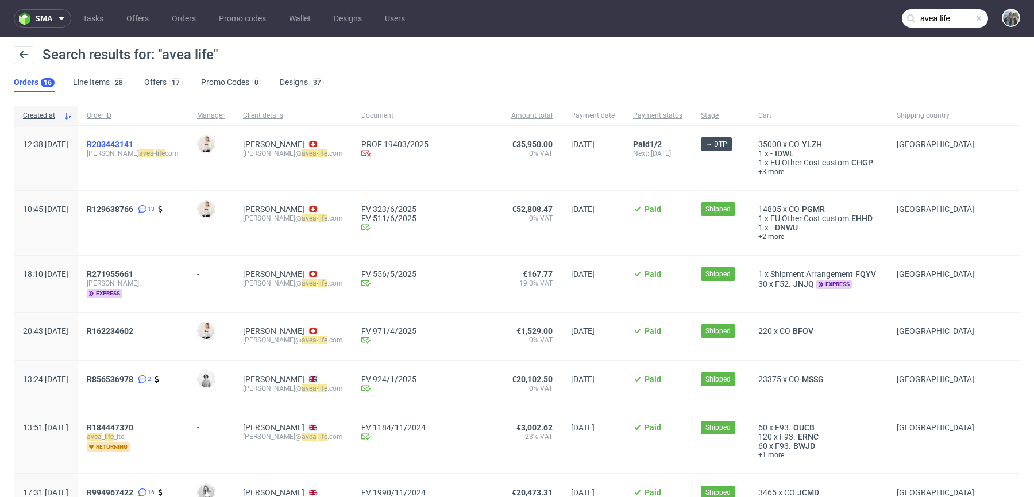
click at [133, 142] on span "R203443141" at bounding box center [110, 144] width 47 height 9
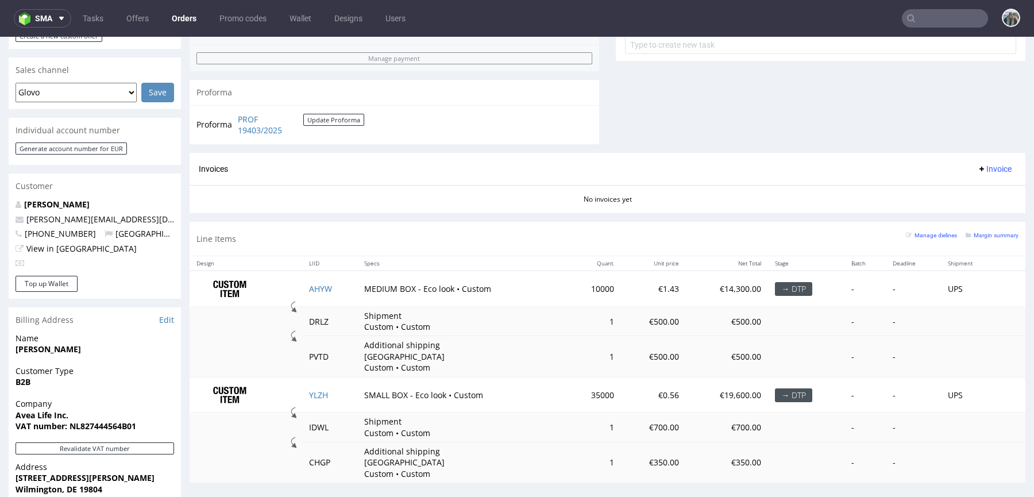
scroll to position [494, 0]
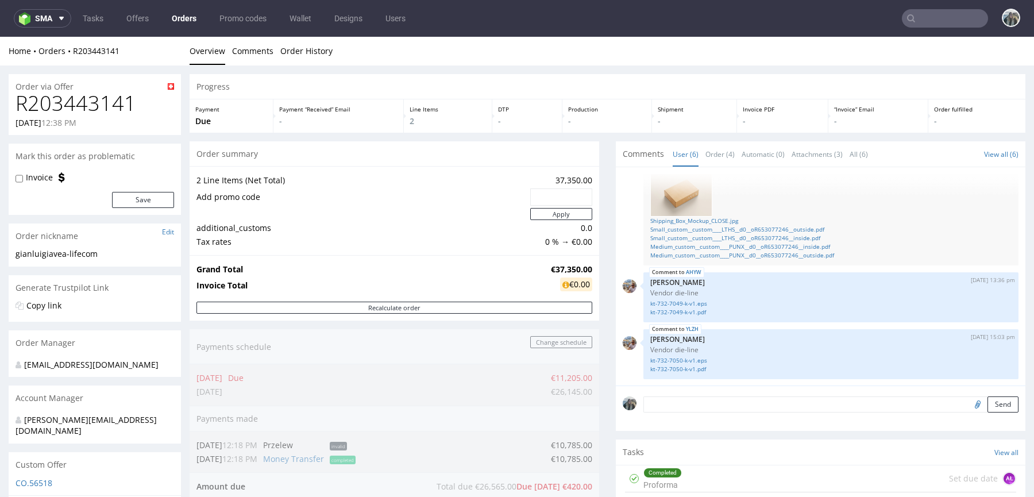
click at [100, 96] on h1 "R203443141" at bounding box center [95, 103] width 158 height 23
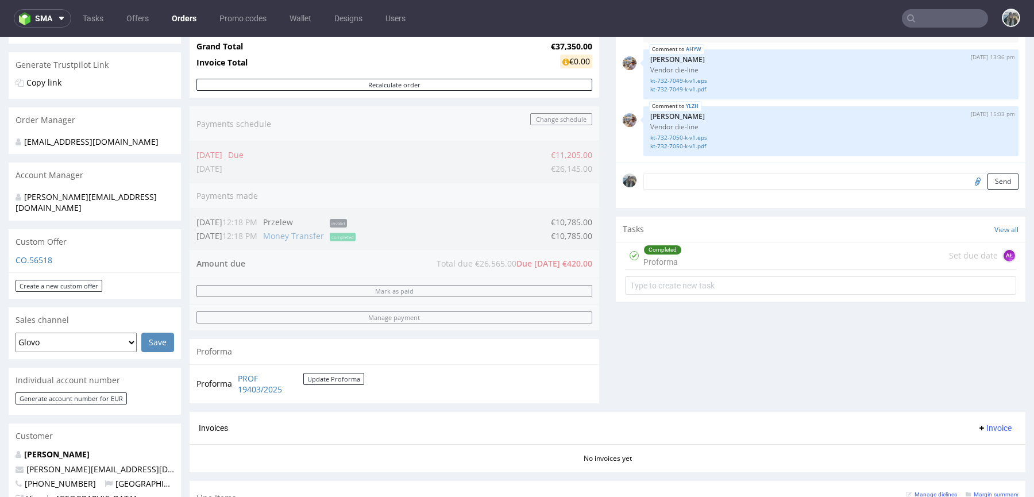
copy h1 "R203443141"
drag, startPoint x: 704, startPoint y: 244, endPoint x: 704, endPoint y: 322, distance: 78.1
click at [704, 244] on div "Completed Proforma Set due date AŁ" at bounding box center [820, 255] width 391 height 27
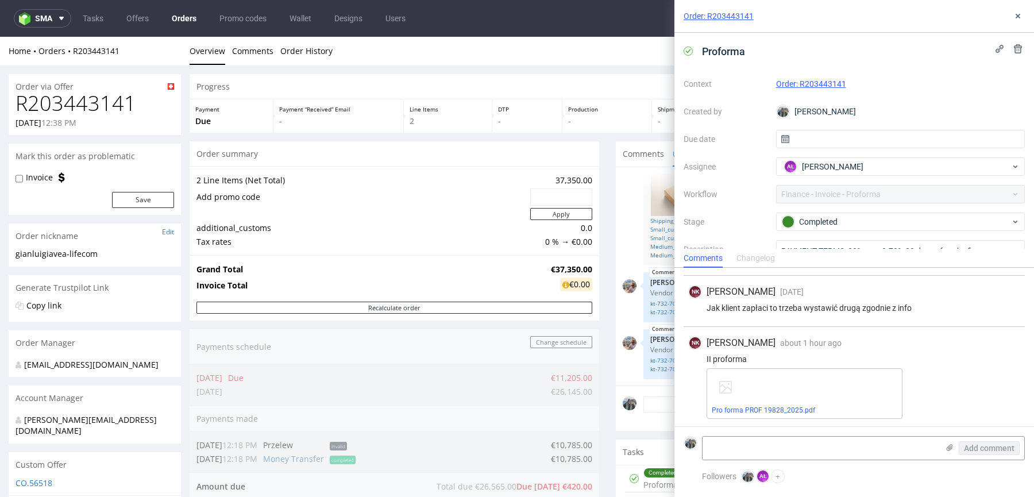
click at [111, 102] on h1 "R203443141" at bounding box center [95, 103] width 158 height 23
copy h1 "R203443141"
click at [109, 106] on h1 "R203443141" at bounding box center [95, 103] width 158 height 23
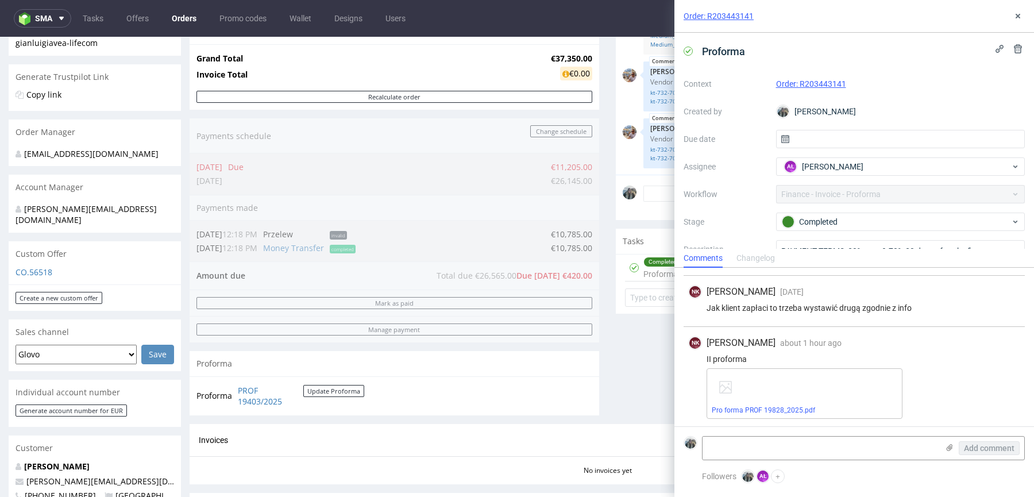
scroll to position [438, 0]
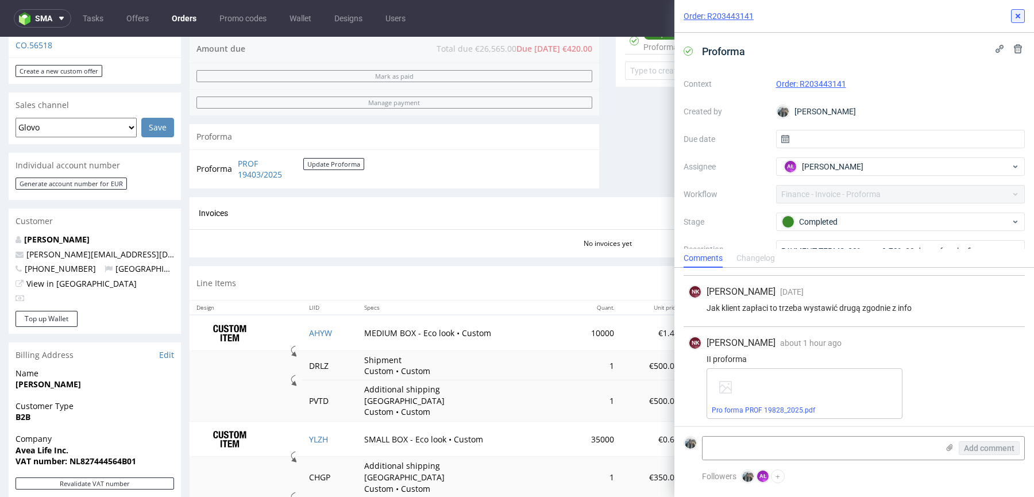
click at [1023, 10] on button at bounding box center [1018, 16] width 14 height 14
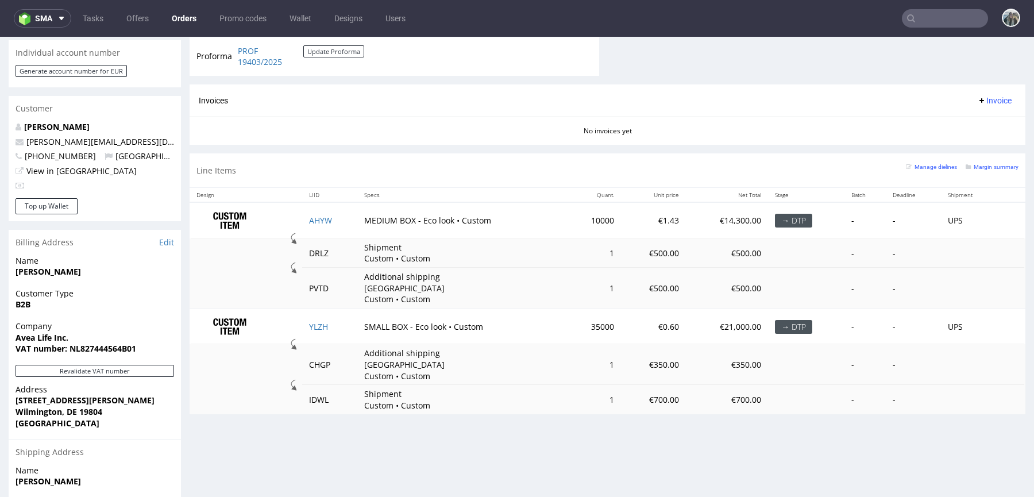
scroll to position [577, 0]
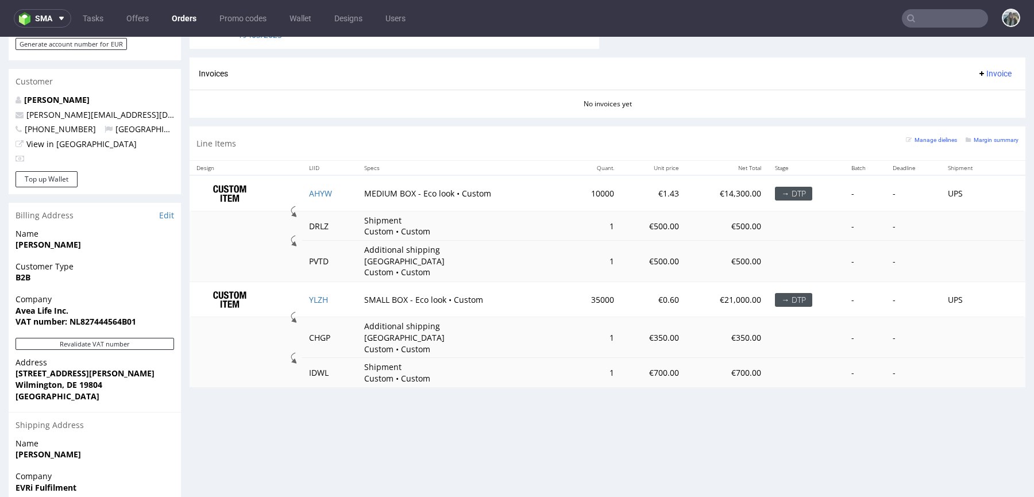
click at [339, 183] on td "AHYW" at bounding box center [329, 193] width 55 height 36
click at [345, 204] on td "AHYW" at bounding box center [329, 193] width 55 height 36
copy link "AHYW"
click at [322, 191] on link "AHYW" at bounding box center [320, 193] width 23 height 11
click at [318, 294] on link "YLZH" at bounding box center [318, 299] width 19 height 11
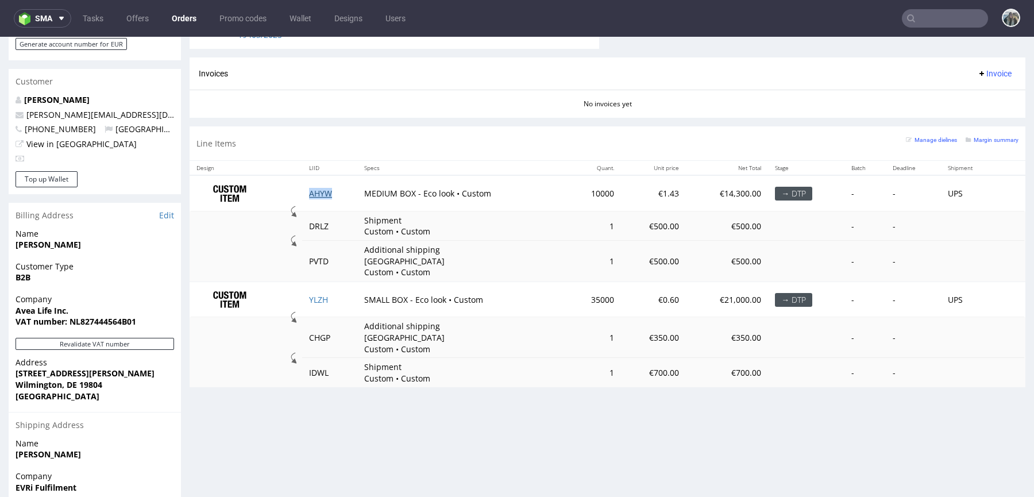
click at [324, 189] on link "AHYW" at bounding box center [320, 193] width 23 height 11
click at [319, 294] on link "YLZH" at bounding box center [318, 299] width 19 height 11
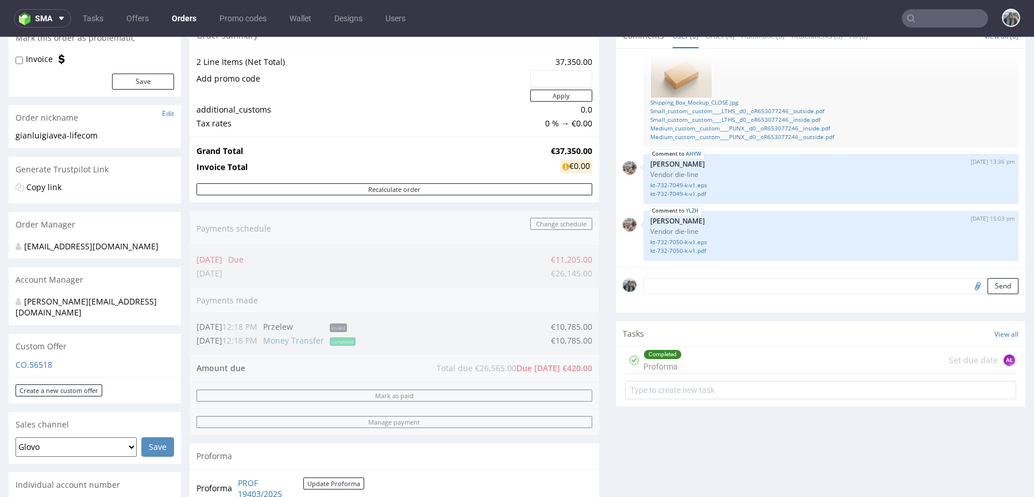
scroll to position [121, 0]
click at [653, 356] on div "Completed Proforma" at bounding box center [662, 358] width 38 height 26
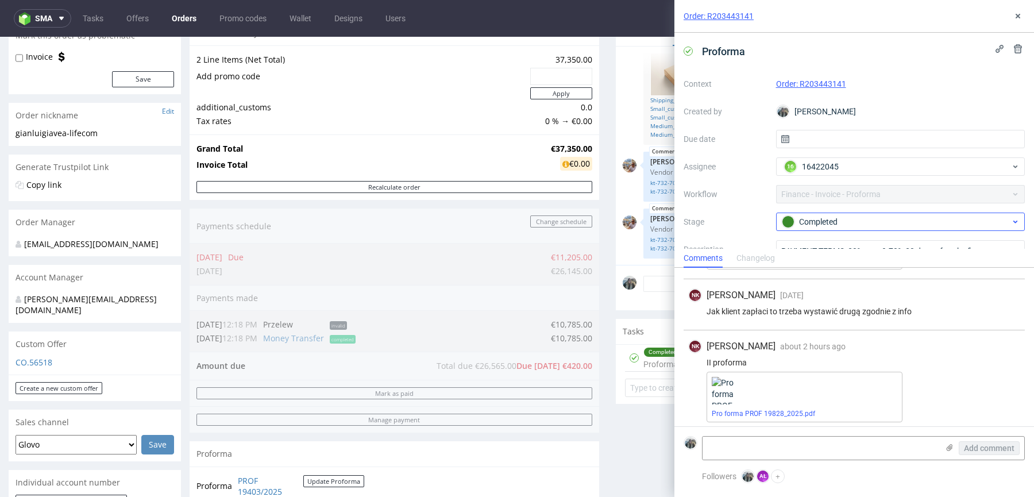
scroll to position [94, 0]
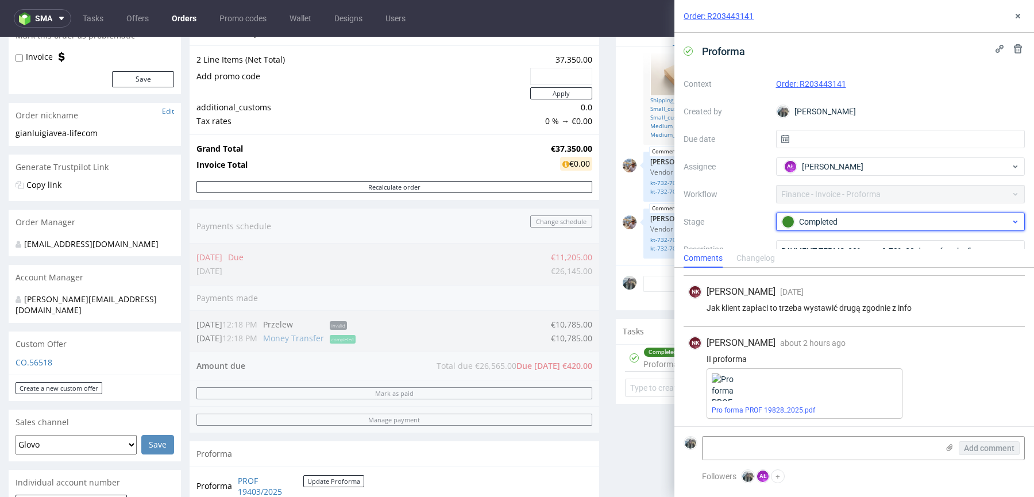
click at [791, 224] on div at bounding box center [787, 221] width 13 height 13
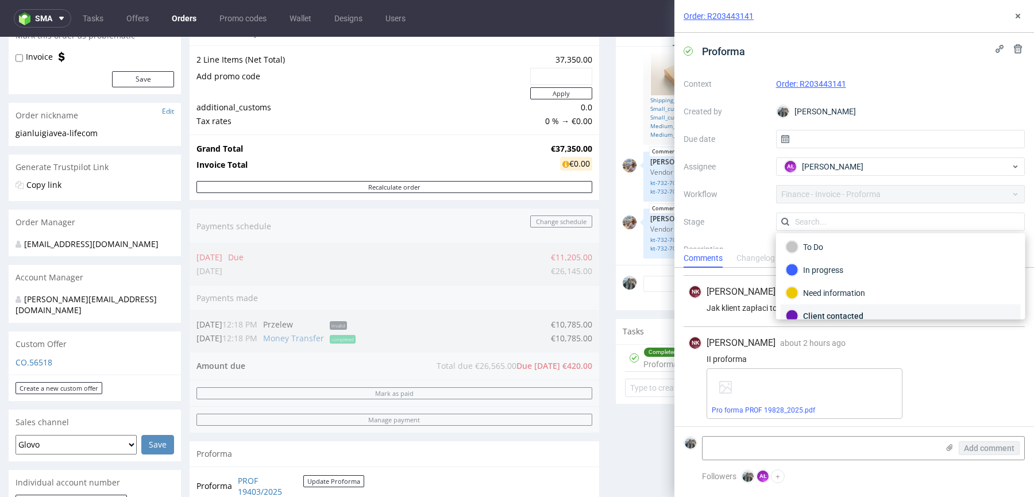
scroll to position [1, 0]
click at [839, 266] on div "In progress" at bounding box center [901, 271] width 230 height 13
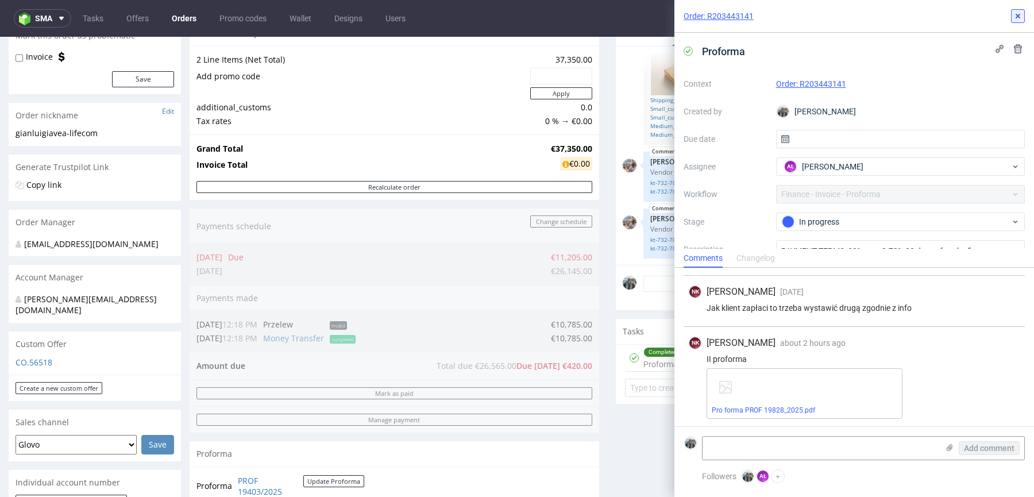
click at [1020, 22] on button at bounding box center [1018, 16] width 14 height 14
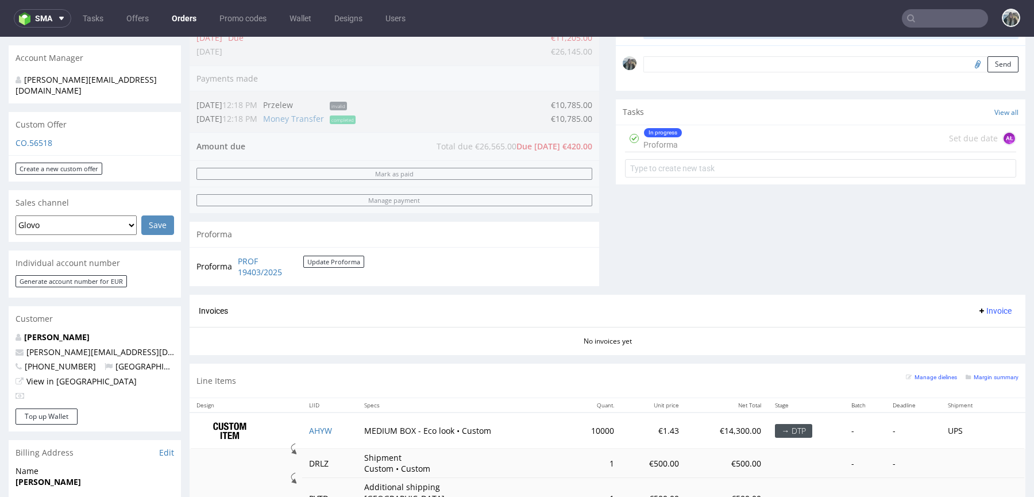
scroll to position [299, 0]
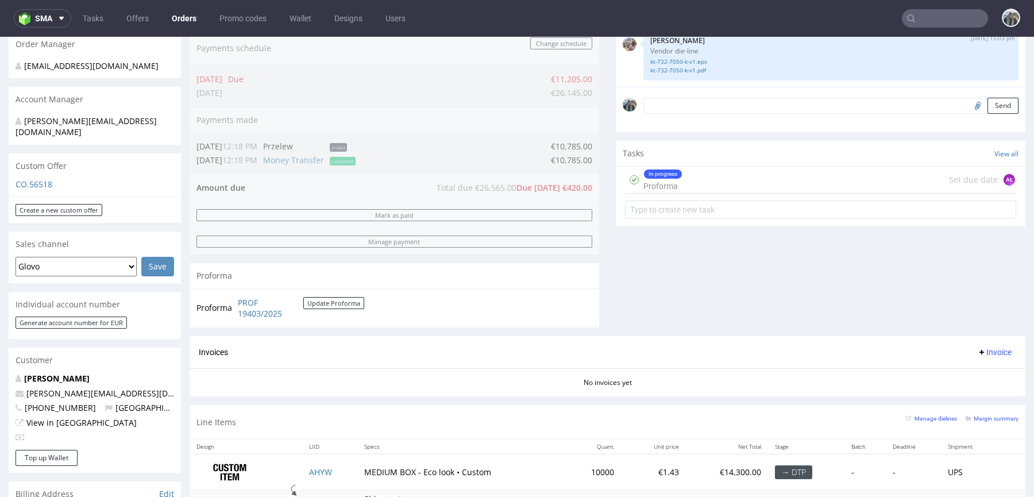
click at [706, 110] on textarea at bounding box center [830, 106] width 375 height 16
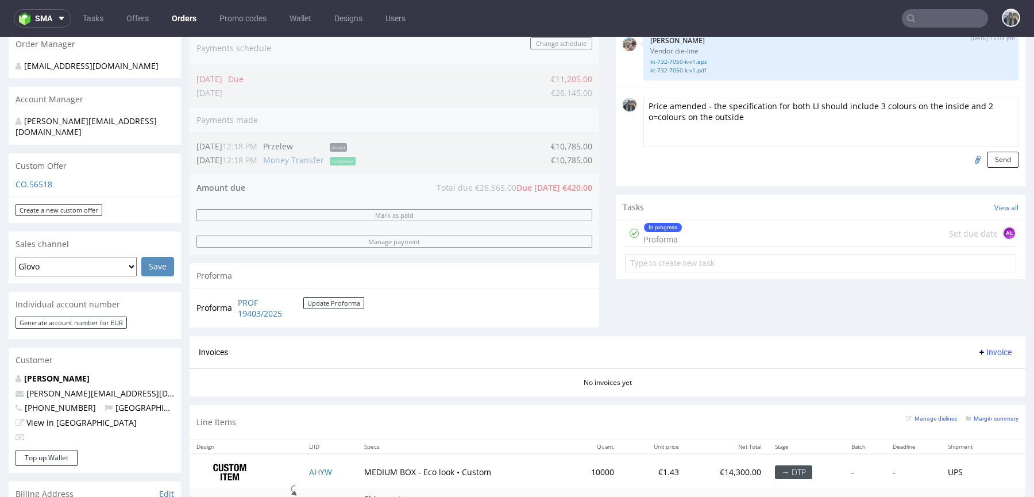
click at [659, 117] on textarea "Price amended - the specification for both LI should include 3 colours on the i…" at bounding box center [830, 122] width 375 height 49
click at [830, 111] on textarea "Price amended - the specification for both LI should include 3 colours on the i…" at bounding box center [830, 122] width 375 height 49
drag, startPoint x: 835, startPoint y: 102, endPoint x: 838, endPoint y: 114, distance: 13.0
click at [835, 105] on textarea "Price amended - the specification for both LI should include 3 colours on the i…" at bounding box center [830, 122] width 375 height 49
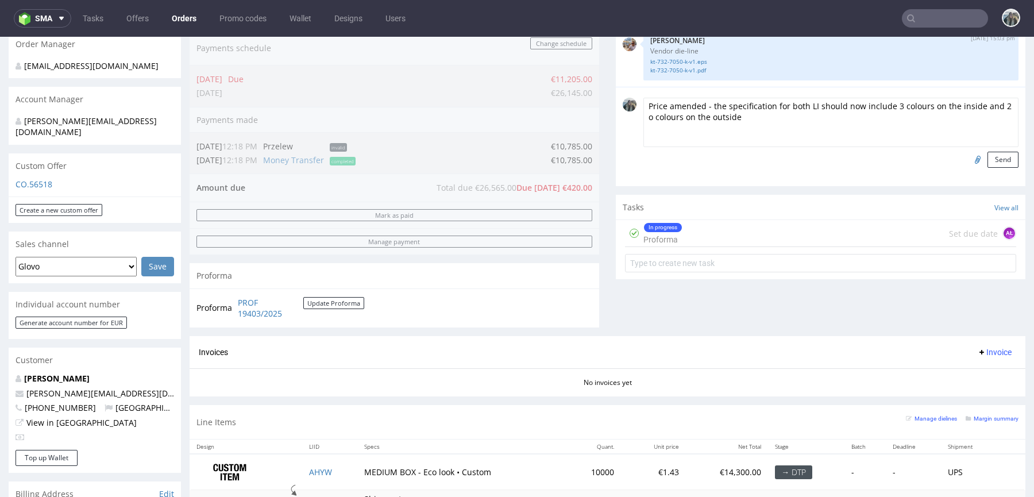
click at [697, 107] on textarea "Price amended - the specification for both LI should now include 3 colours on t…" at bounding box center [830, 122] width 375 height 49
click at [701, 106] on textarea "Price amended - the specification for both LI should now include 3 colours on t…" at bounding box center [830, 122] width 375 height 49
type textarea "Price amended : the specification for both LI should now include 3 colours on t…"
drag, startPoint x: 992, startPoint y: 159, endPoint x: 975, endPoint y: 174, distance: 22.4
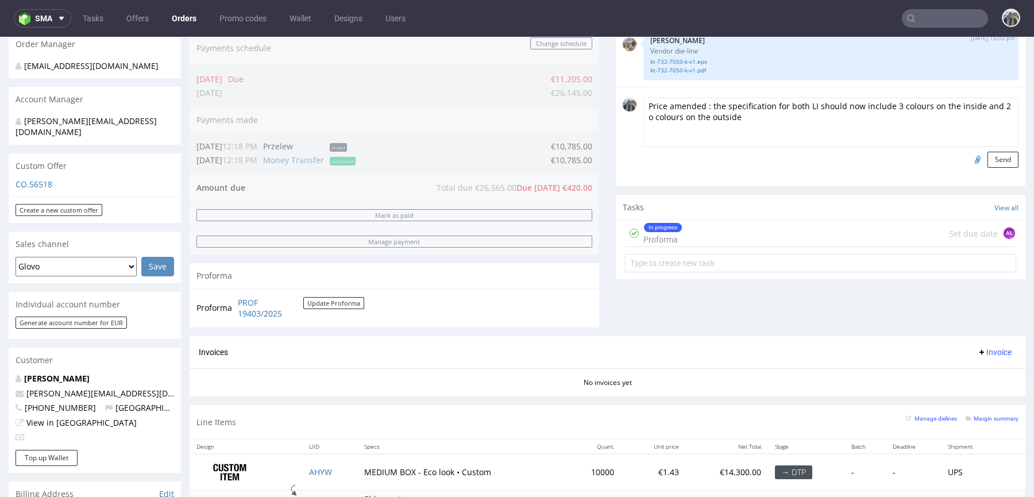
click at [992, 159] on button "Send" at bounding box center [1002, 160] width 31 height 16
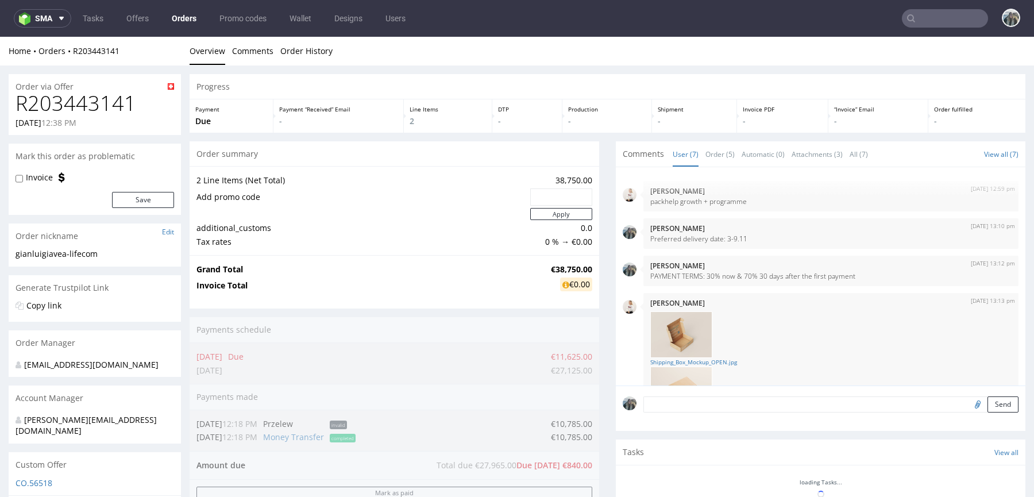
scroll to position [243, 0]
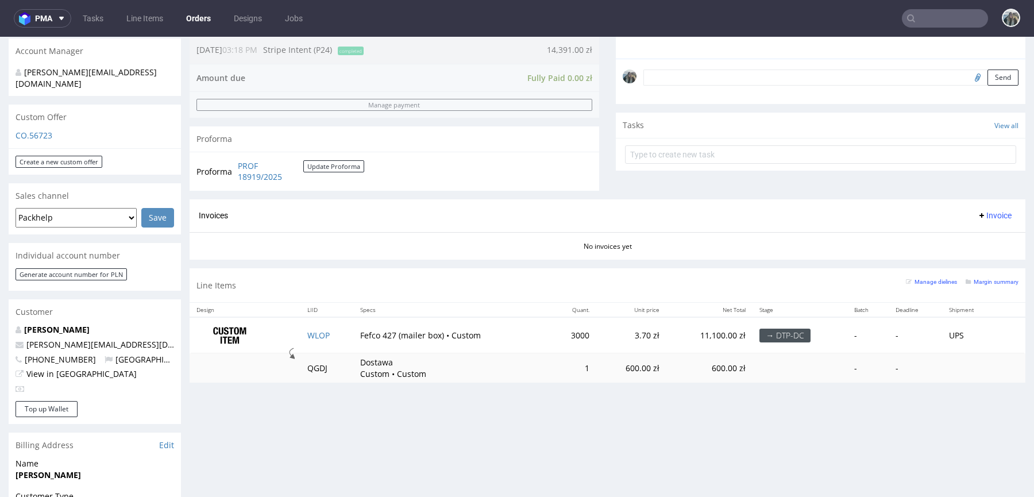
scroll to position [338, 0]
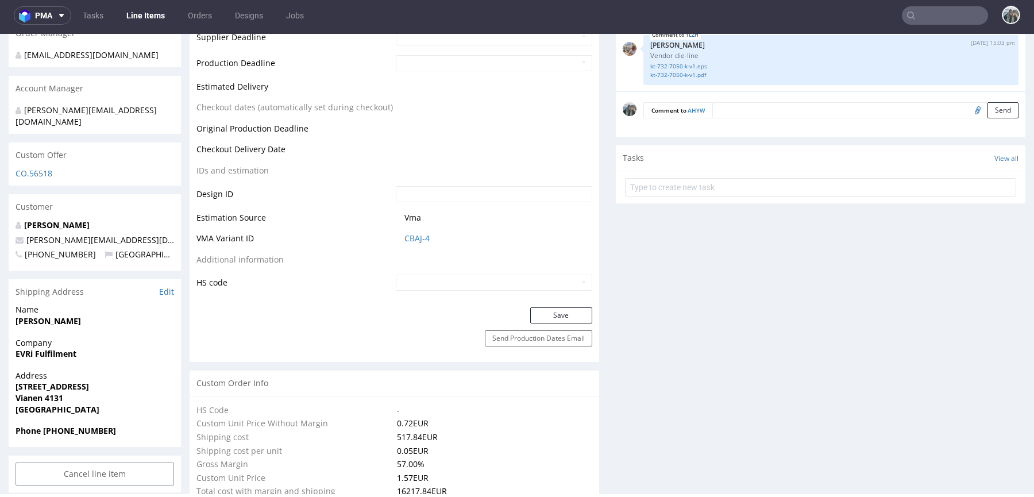
scroll to position [470, 0]
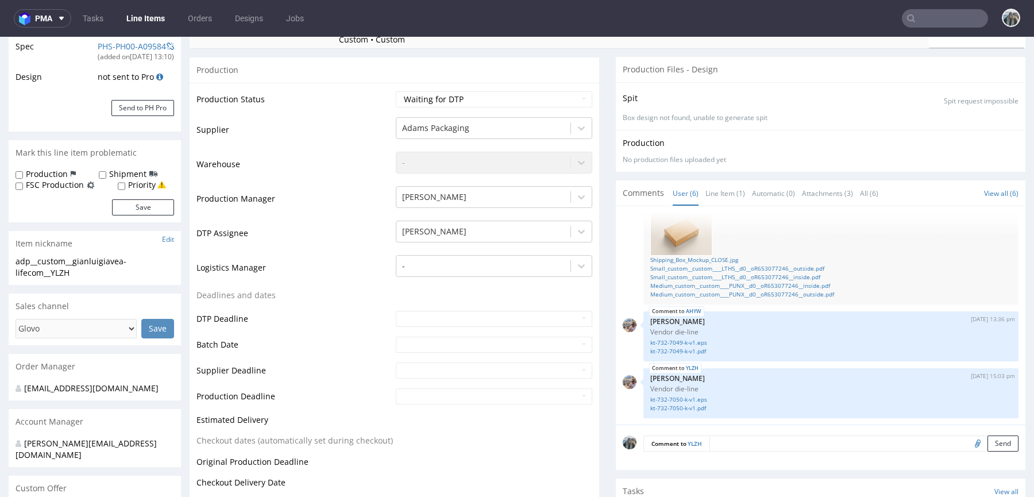
scroll to position [251, 0]
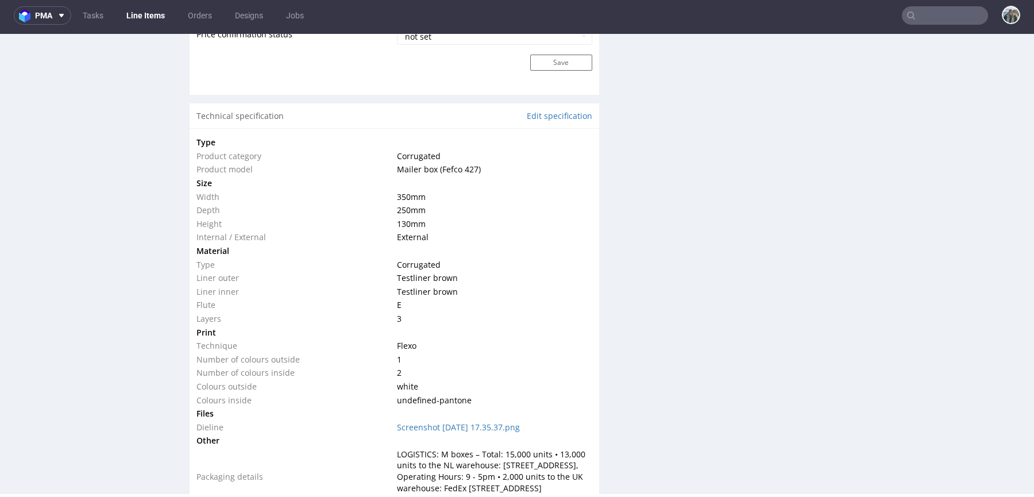
scroll to position [1092, 0]
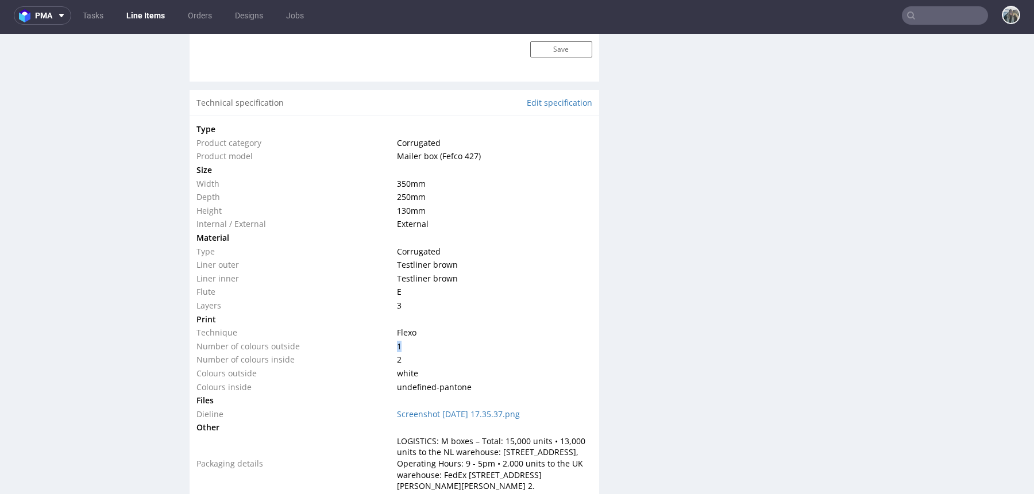
drag, startPoint x: 393, startPoint y: 331, endPoint x: 401, endPoint y: 332, distance: 8.1
click at [401, 339] on td "1" at bounding box center [493, 346] width 198 height 14
drag, startPoint x: 398, startPoint y: 347, endPoint x: 391, endPoint y: 347, distance: 7.5
click at [394, 353] on td "2" at bounding box center [493, 360] width 198 height 14
drag, startPoint x: 397, startPoint y: 334, endPoint x: 385, endPoint y: 334, distance: 12.6
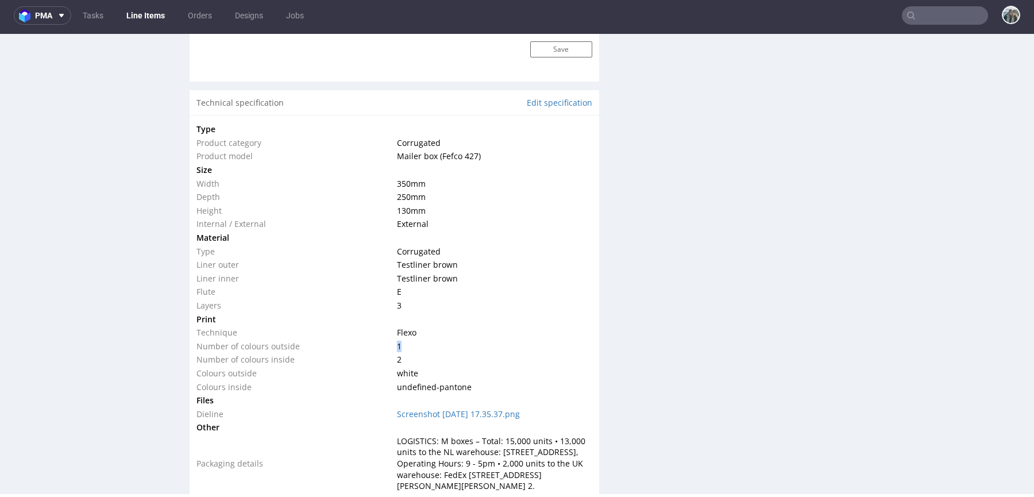
click at [385, 339] on tr "Number of colours outside 1" at bounding box center [394, 346] width 396 height 14
drag, startPoint x: 400, startPoint y: 348, endPoint x: 388, endPoint y: 342, distance: 14.1
click at [388, 353] on tr "Number of colours inside 2" at bounding box center [394, 360] width 396 height 14
drag, startPoint x: 403, startPoint y: 330, endPoint x: 387, endPoint y: 330, distance: 16.1
click at [388, 339] on tr "Number of colours outside 1" at bounding box center [394, 346] width 396 height 14
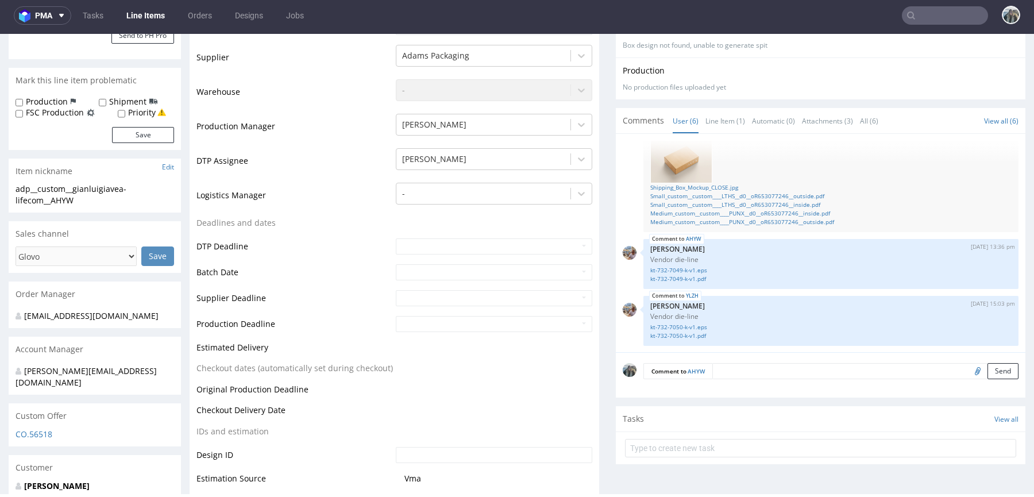
scroll to position [0, 0]
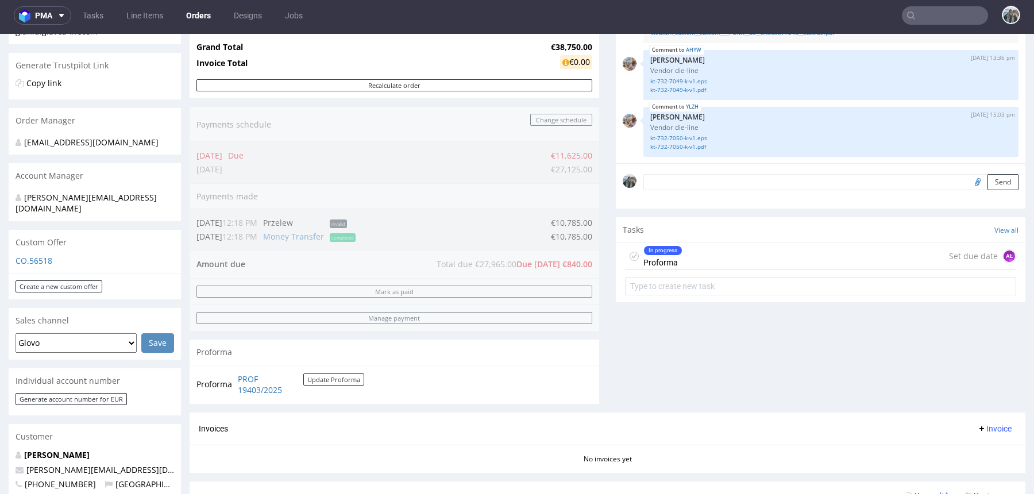
scroll to position [227, 0]
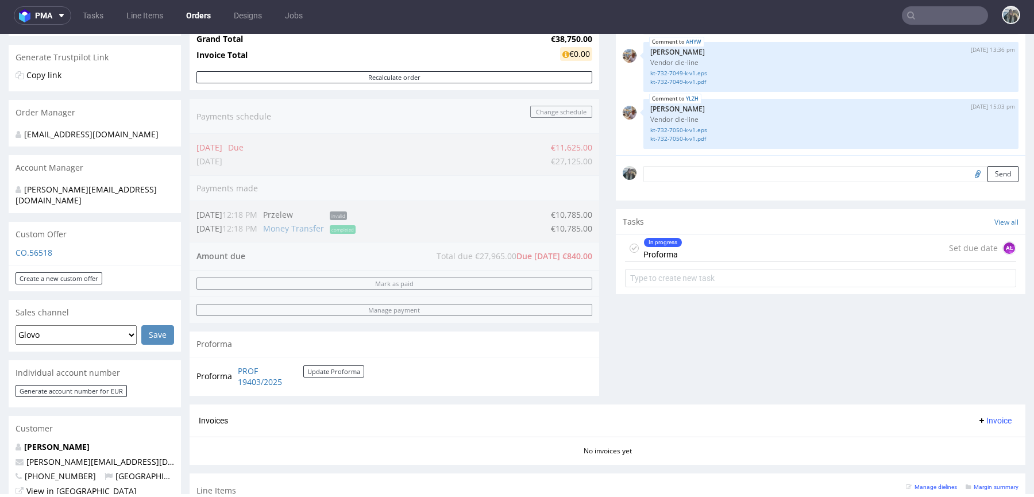
click at [958, 21] on input "text" at bounding box center [944, 15] width 86 height 18
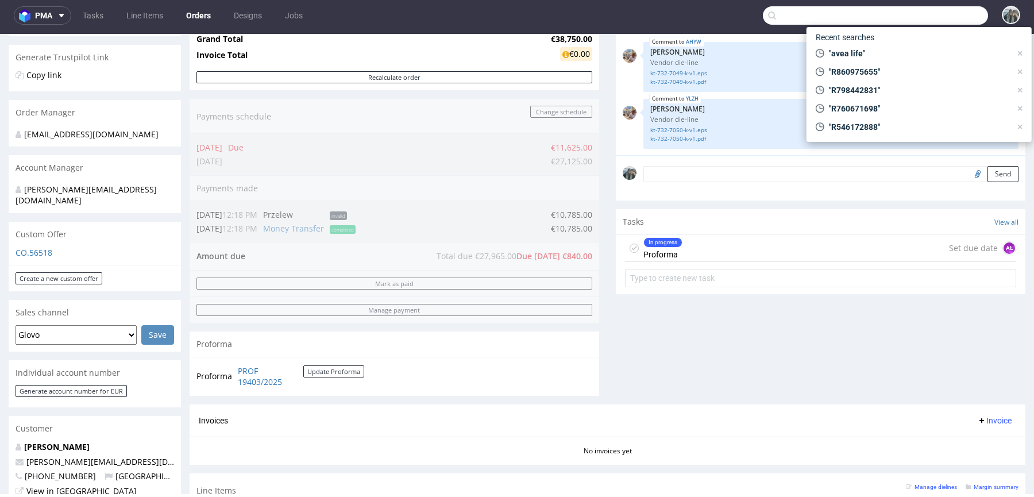
paste input "independenttrader"
type input "independenttrader"
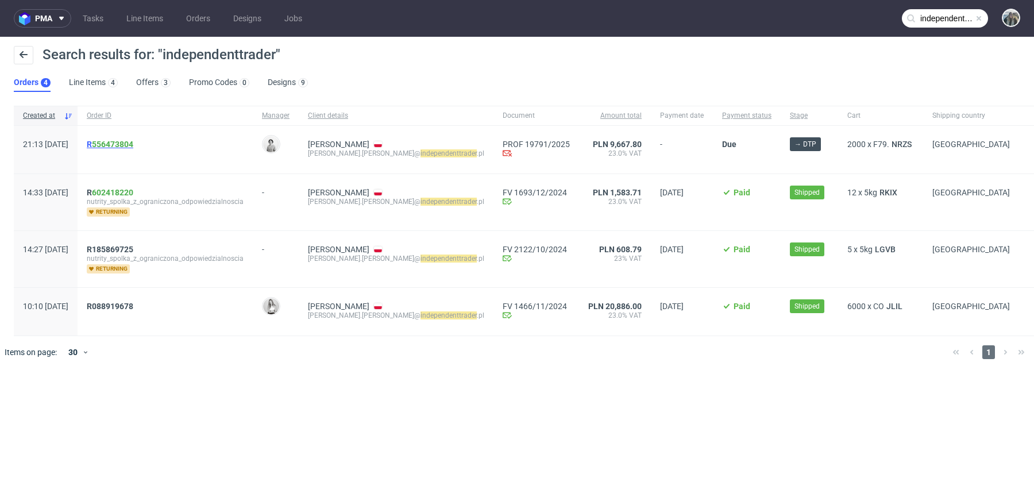
click at [123, 147] on span "R 556473804" at bounding box center [110, 144] width 47 height 9
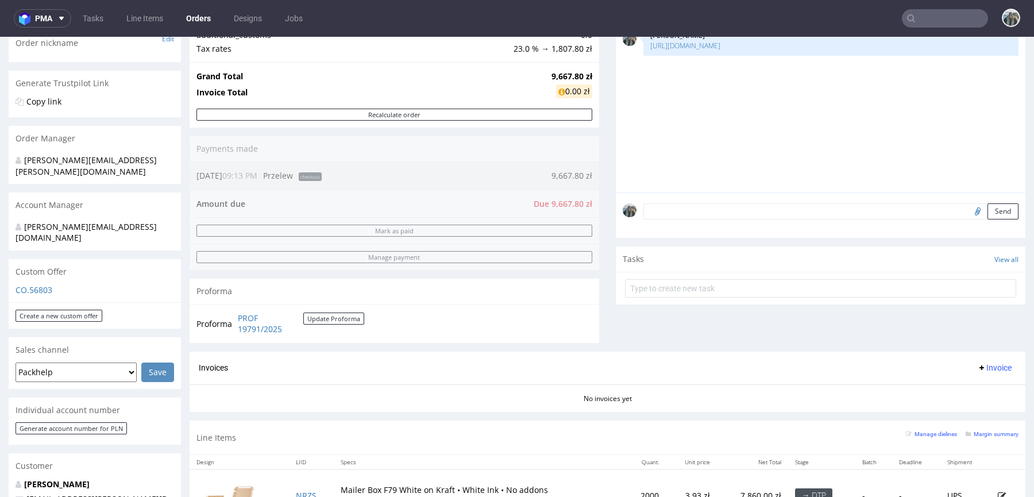
scroll to position [285, 0]
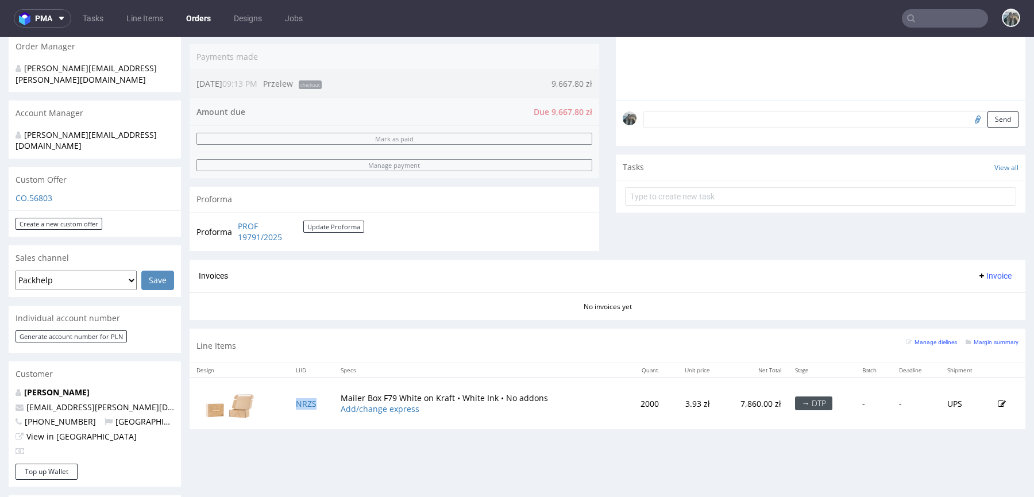
click at [324, 403] on td "NRZS" at bounding box center [311, 402] width 45 height 51
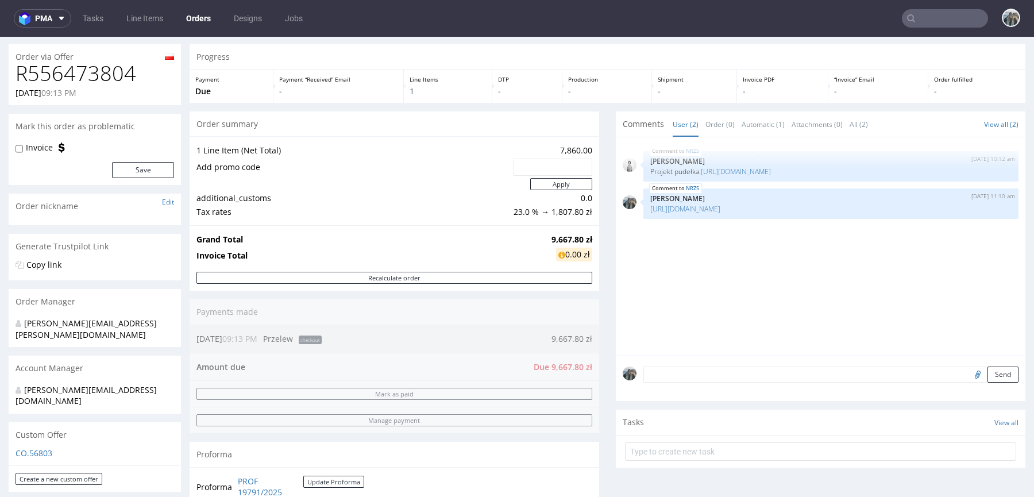
scroll to position [95, 0]
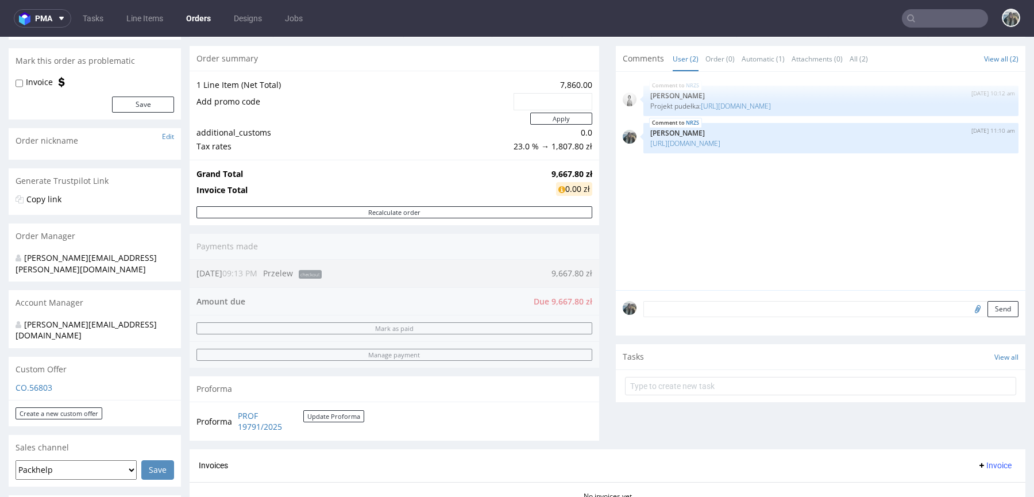
click at [718, 319] on div "Send" at bounding box center [820, 313] width 409 height 46
click at [718, 315] on textarea at bounding box center [830, 309] width 375 height 16
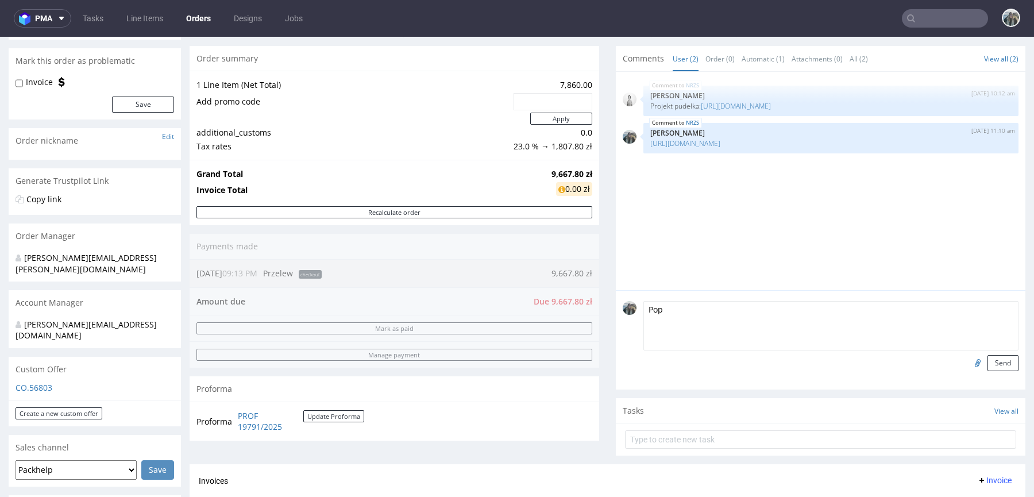
type textarea "Pop"
click at [968, 362] on input "file" at bounding box center [976, 362] width 16 height 15
type input "C:\fakepath\potwierdzenie.pdf"
click at [994, 368] on button "Send" at bounding box center [1002, 363] width 31 height 16
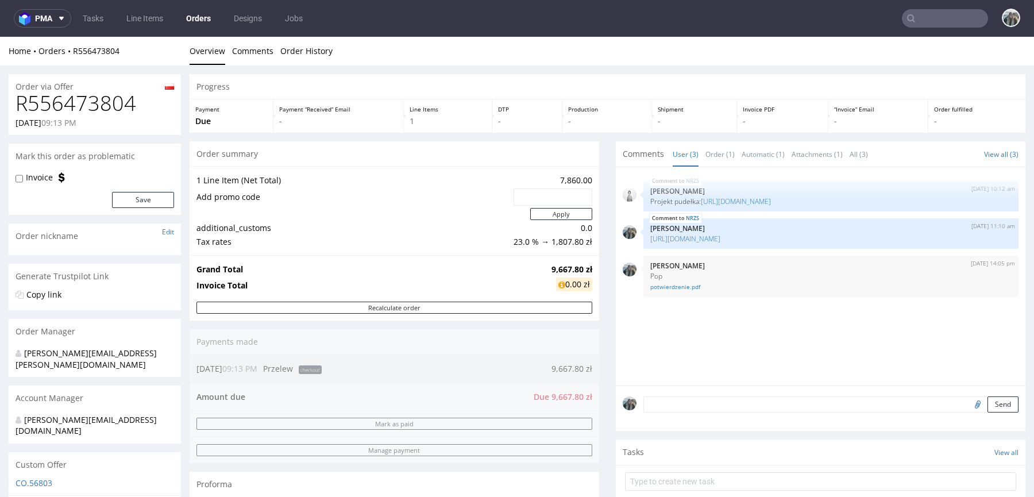
scroll to position [0, 0]
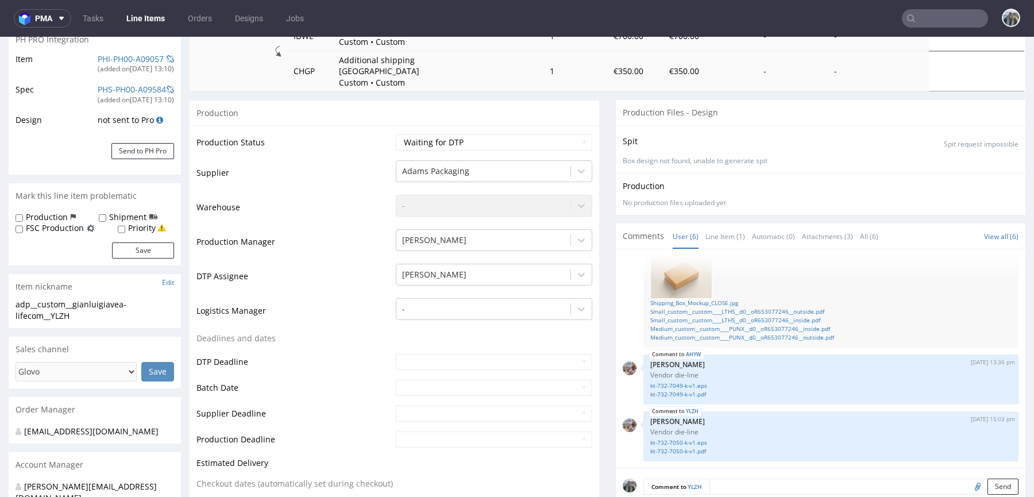
scroll to position [180, 0]
click at [743, 308] on link "Small_custom__custom____LTHS__d0__oR653077246__outside.pdf" at bounding box center [830, 312] width 361 height 9
click at [742, 317] on link "Small_custom__custom____LTHS__d0__oR653077246__inside.pdf" at bounding box center [830, 321] width 361 height 9
click at [742, 326] on link "Medium_custom__custom____PUNX__d0__oR653077246__inside.pdf" at bounding box center [830, 330] width 361 height 9
click at [742, 334] on link "Medium_custom__custom____PUNX__d0__oR653077246__outside.pdf" at bounding box center [830, 338] width 361 height 9
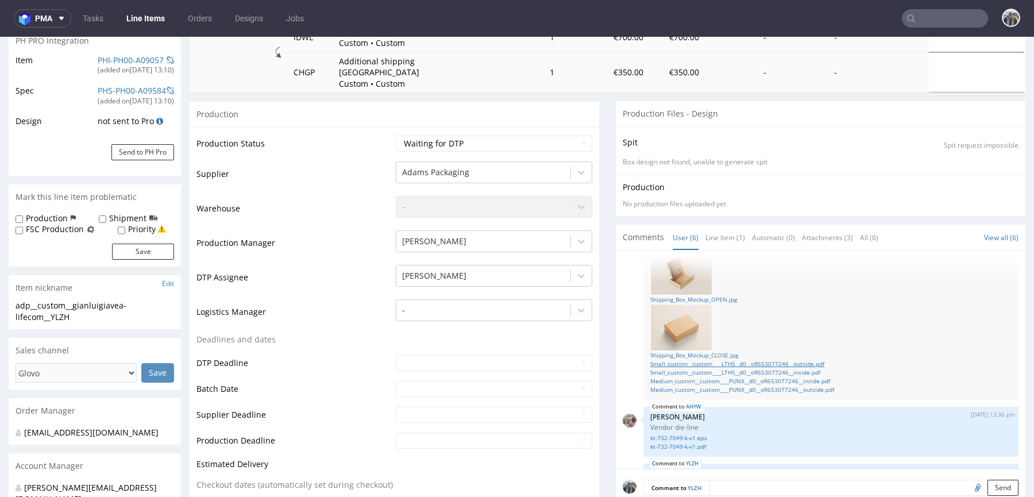
scroll to position [132, 0]
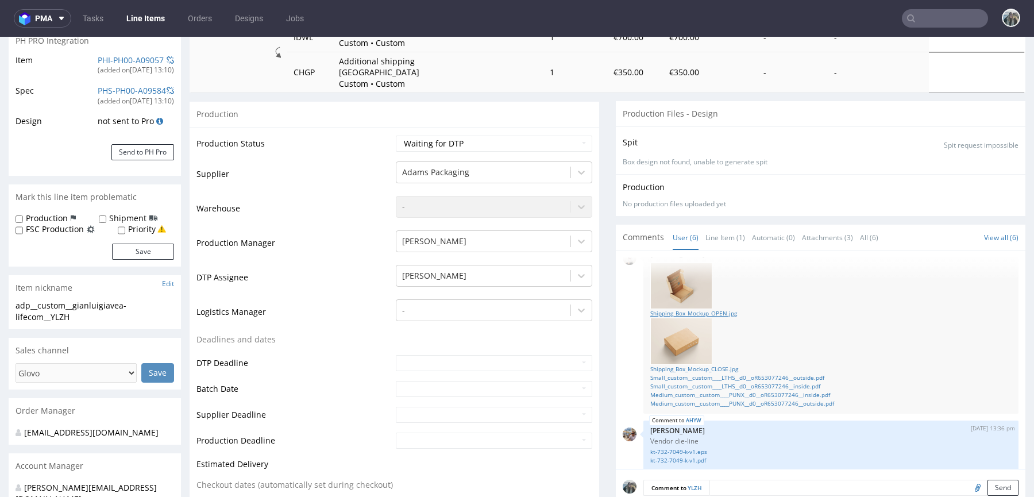
click at [715, 309] on link "Shipping_Box_Mockup_OPEN.jpg" at bounding box center [830, 313] width 361 height 9
click at [721, 365] on link "Shipping_Box_Mockup_CLOSE.jpg" at bounding box center [830, 369] width 361 height 9
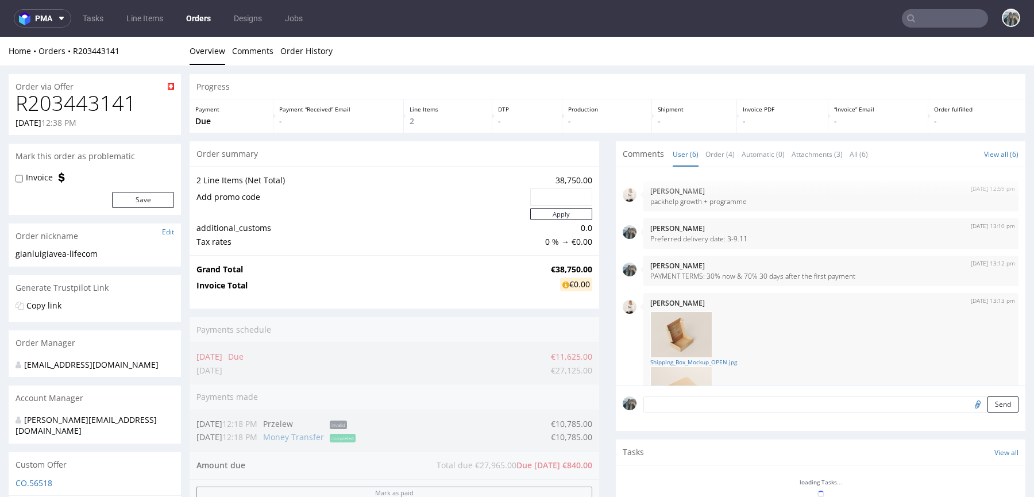
scroll to position [197, 0]
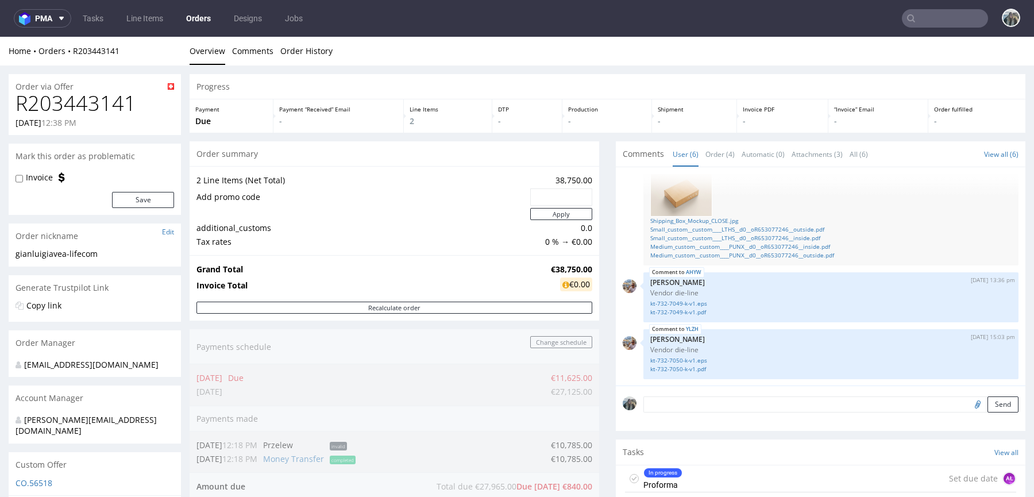
click at [940, 20] on input "text" at bounding box center [944, 18] width 86 height 18
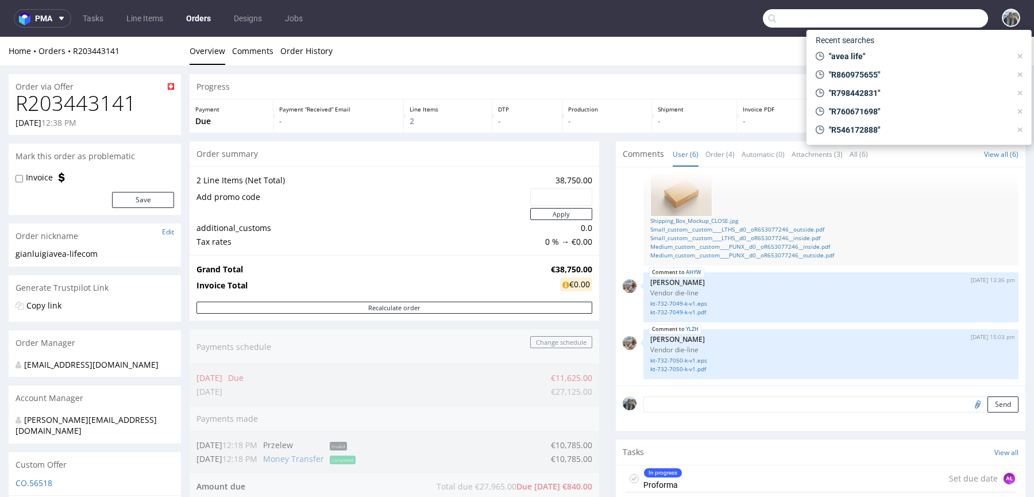
paste input "LTHS"
type input "LTHS"
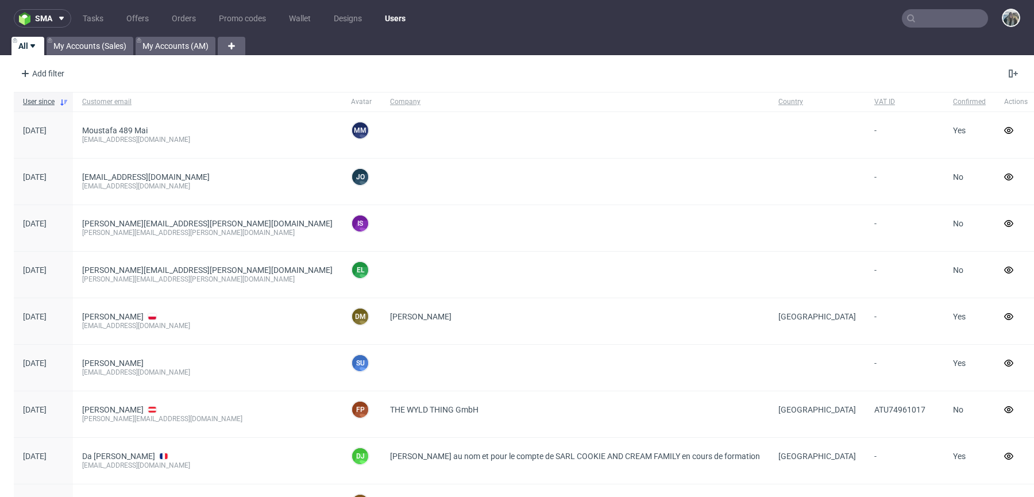
click at [919, 20] on input "text" at bounding box center [944, 18] width 86 height 18
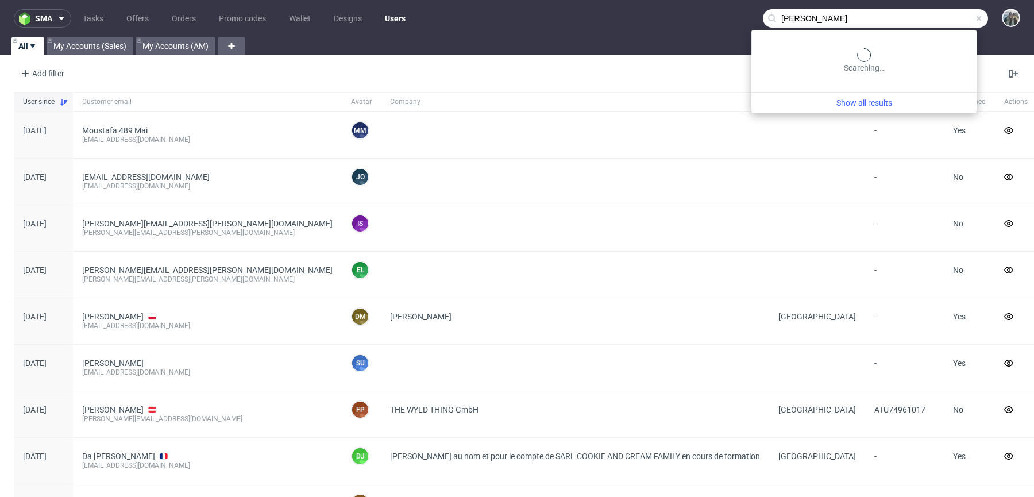
type input "[PERSON_NAME]"
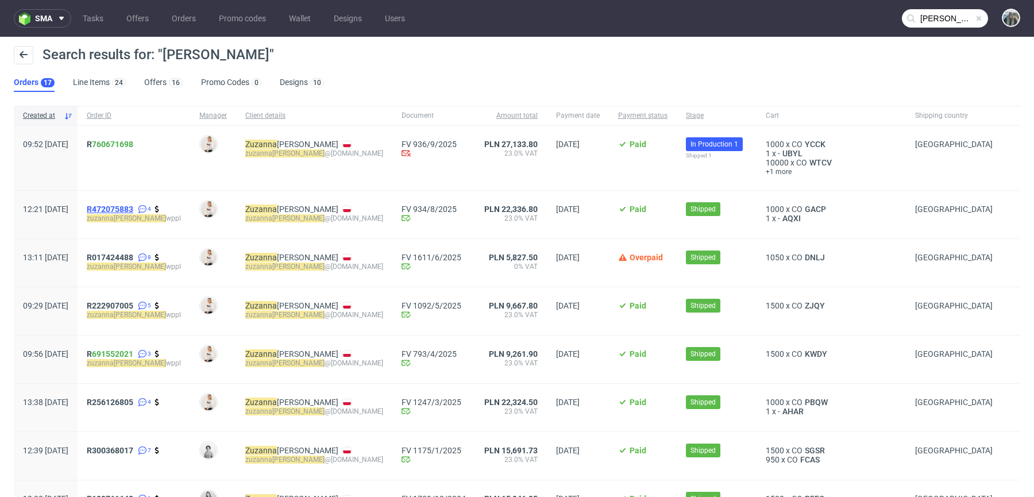
click at [133, 206] on span "R472075883" at bounding box center [110, 208] width 47 height 9
click at [122, 146] on span "R 760671698" at bounding box center [110, 144] width 47 height 9
click at [133, 253] on span "R017424488" at bounding box center [110, 257] width 47 height 9
click at [131, 304] on span "R222907005" at bounding box center [110, 305] width 47 height 9
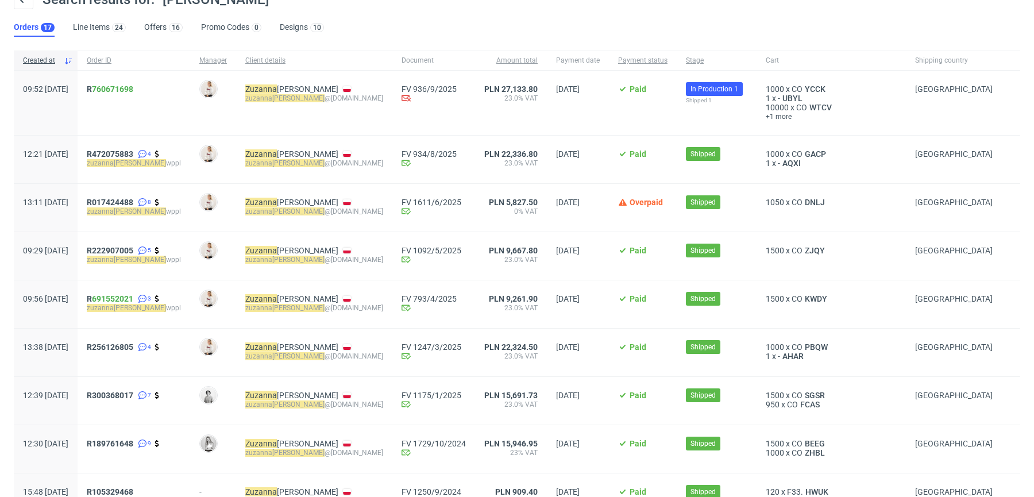
scroll to position [58, 0]
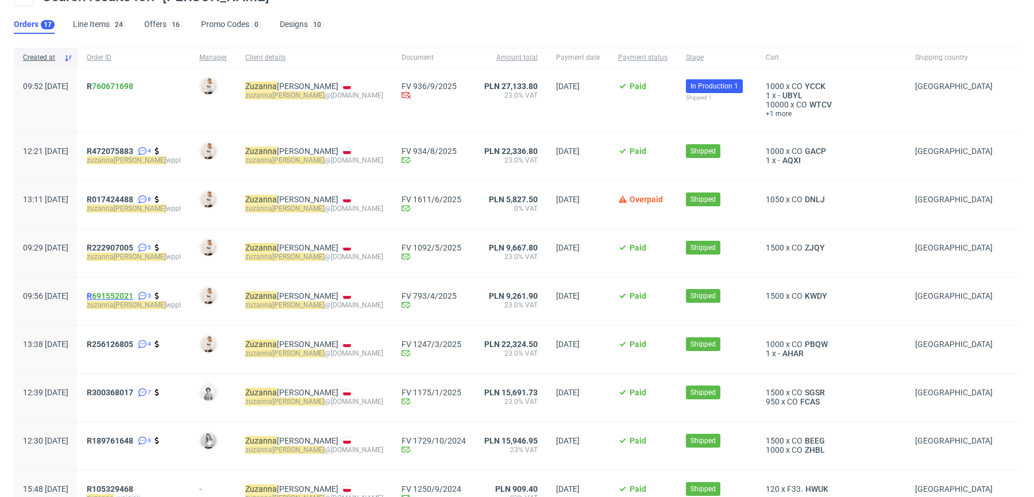
click at [124, 294] on span "R 691552021" at bounding box center [110, 295] width 47 height 9
click at [128, 344] on span "R256126805" at bounding box center [110, 343] width 47 height 9
click at [129, 390] on span "R300368017" at bounding box center [110, 392] width 47 height 9
click at [133, 436] on span "R189761648" at bounding box center [110, 440] width 47 height 9
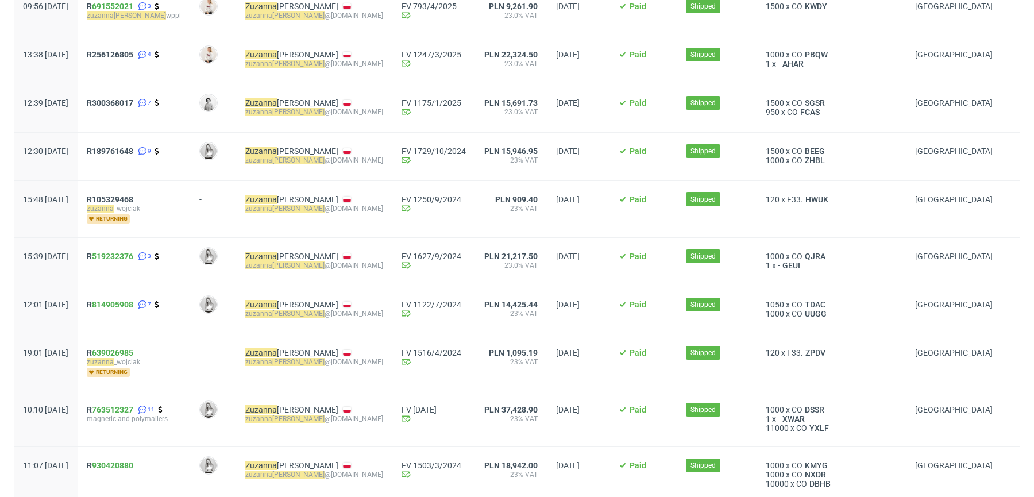
scroll to position [55, 0]
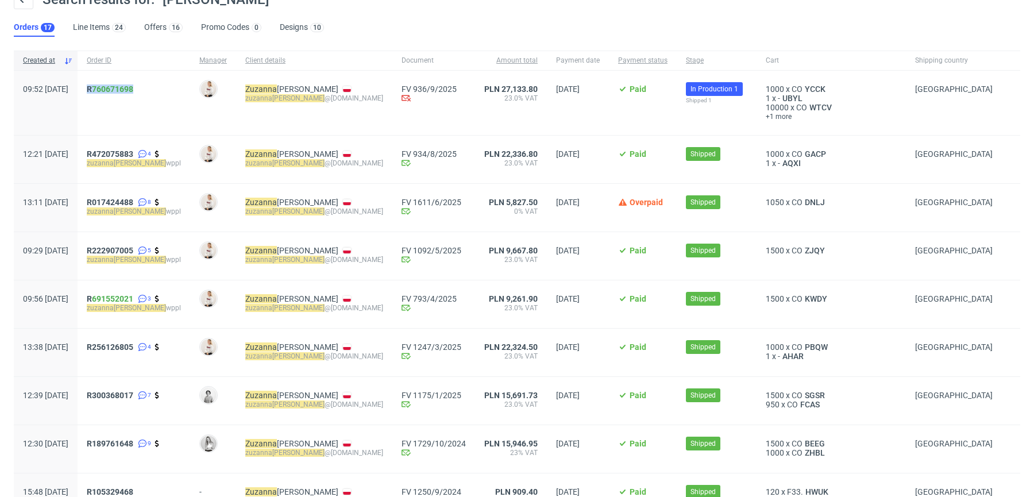
drag, startPoint x: 132, startPoint y: 104, endPoint x: 117, endPoint y: 84, distance: 24.9
click at [117, 84] on div "R 760671698" at bounding box center [134, 103] width 113 height 64
copy span "R 760671698"
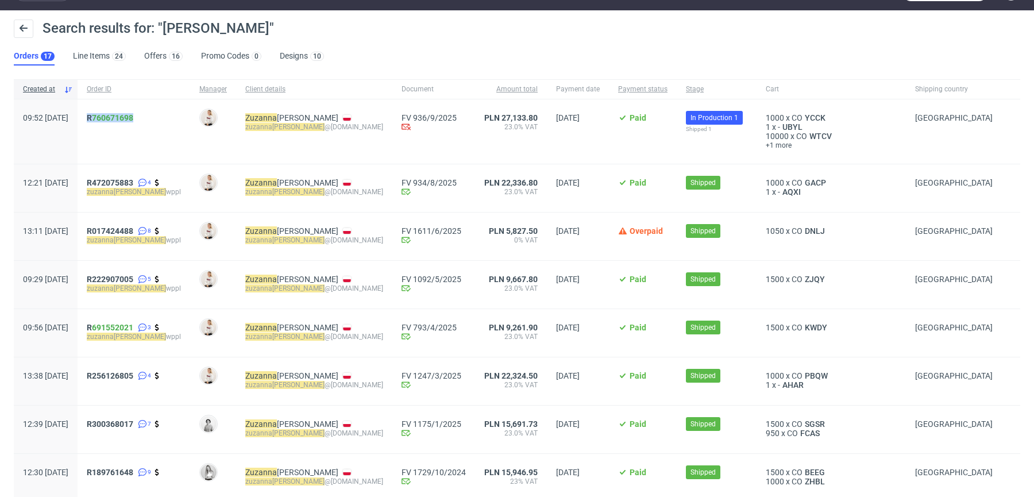
scroll to position [0, 0]
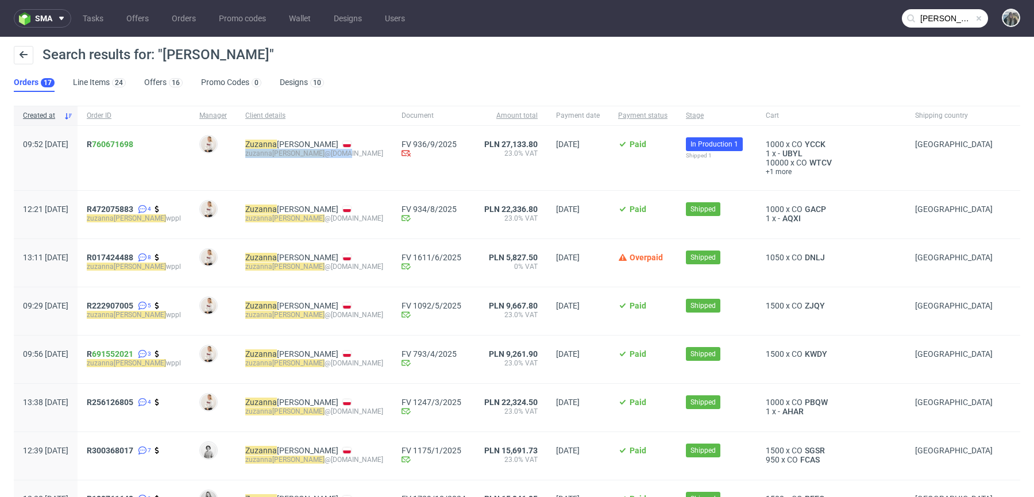
drag, startPoint x: 262, startPoint y: 170, endPoint x: 260, endPoint y: 157, distance: 12.8
click at [260, 157] on div "Zuzanna Wójciak zuzanna urbaniak @wp.pl" at bounding box center [314, 158] width 156 height 64
copy div "zuzanna urbaniak @wp.pl"
click at [132, 207] on span "R472075883" at bounding box center [110, 208] width 47 height 9
click at [132, 260] on span "R017424488" at bounding box center [110, 257] width 47 height 9
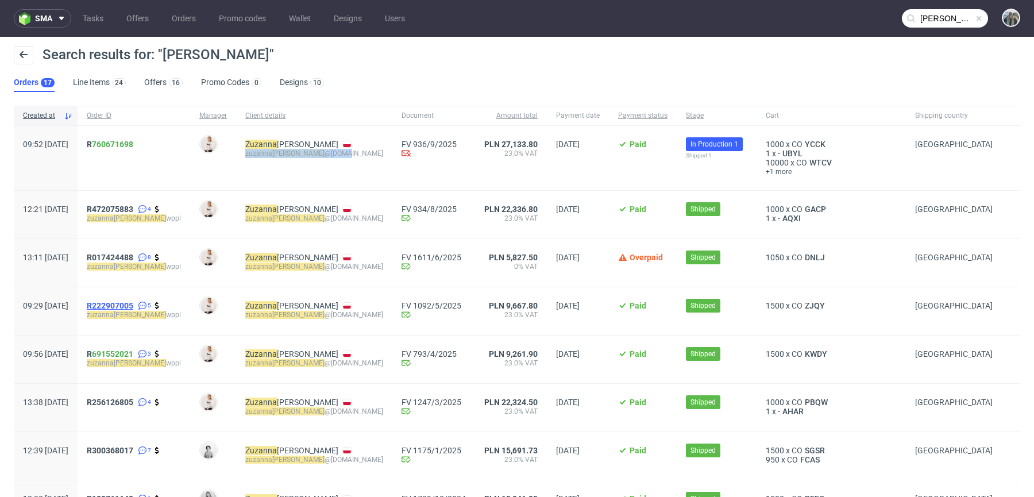
click at [133, 301] on span "R222907005" at bounding box center [110, 305] width 47 height 9
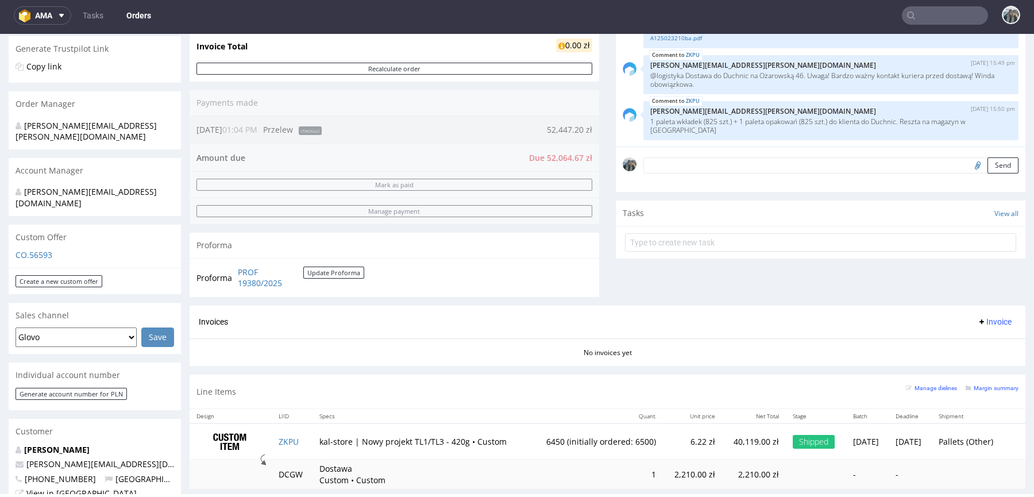
scroll to position [73, 0]
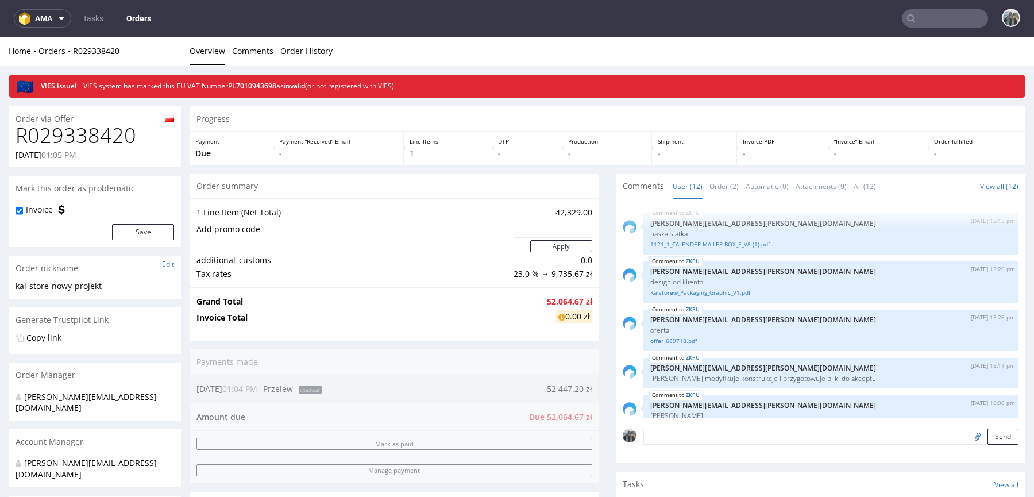
click at [115, 130] on h1 "R029338420" at bounding box center [95, 135] width 158 height 23
click at [115, 131] on h1 "R029338420" at bounding box center [95, 135] width 158 height 23
copy h1 "R029338420"
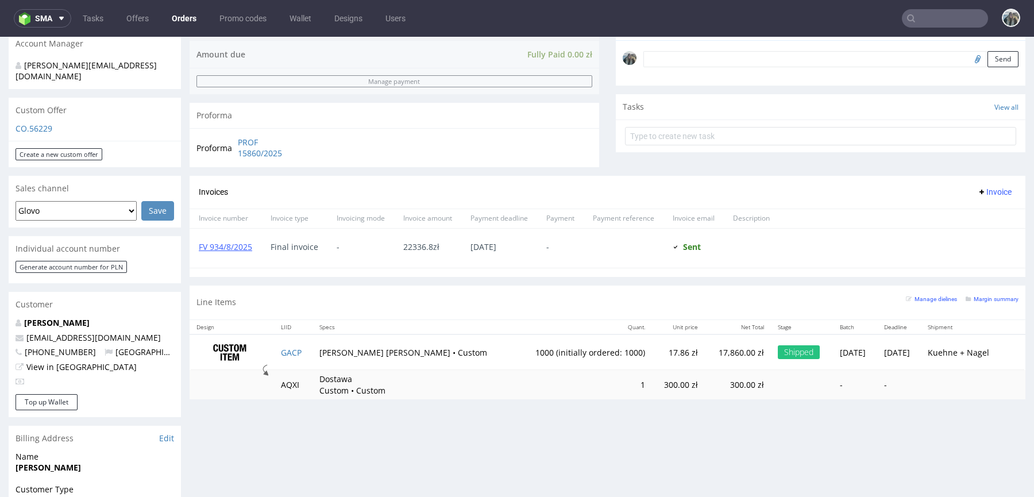
scroll to position [372, 0]
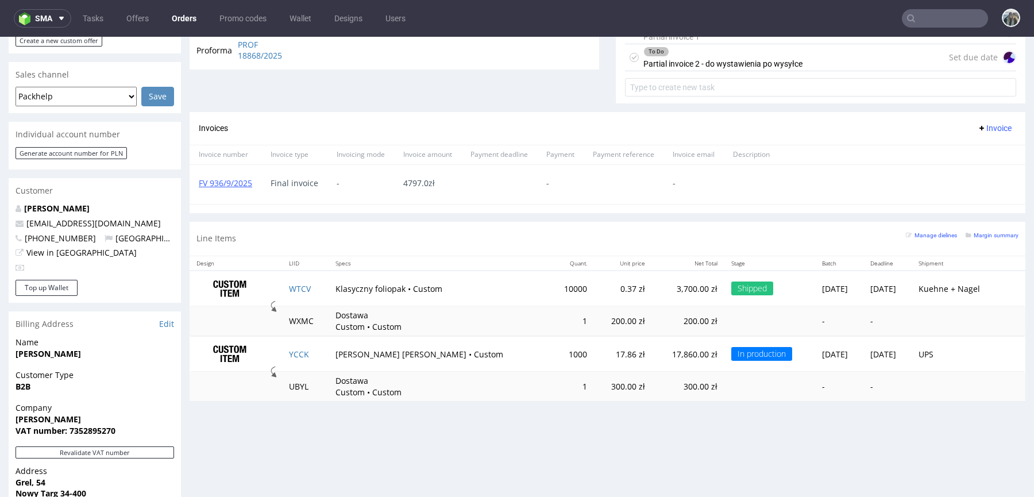
scroll to position [459, 0]
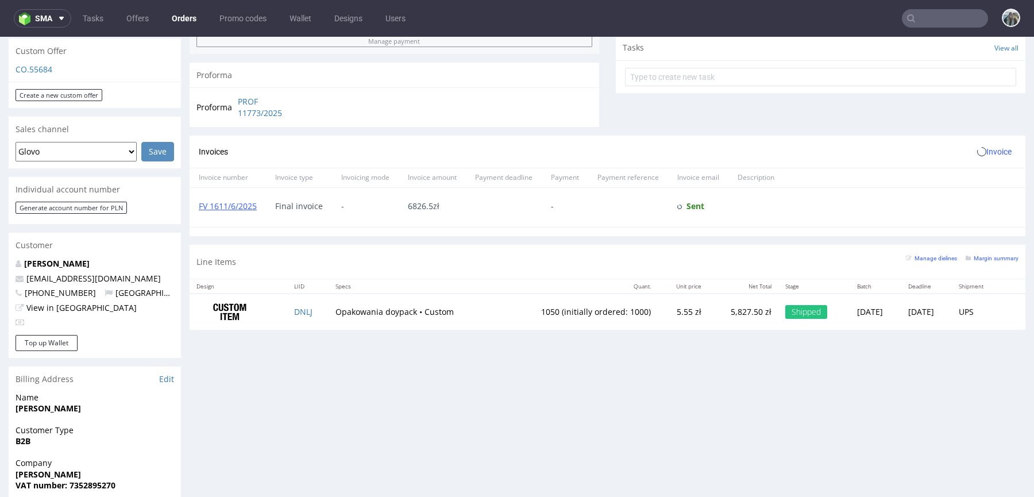
scroll to position [305, 0]
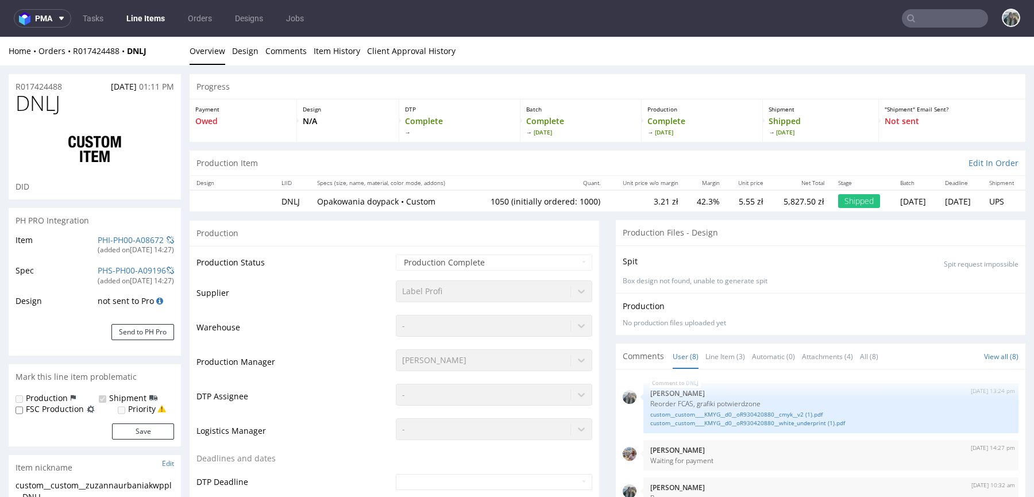
select select "in_progress"
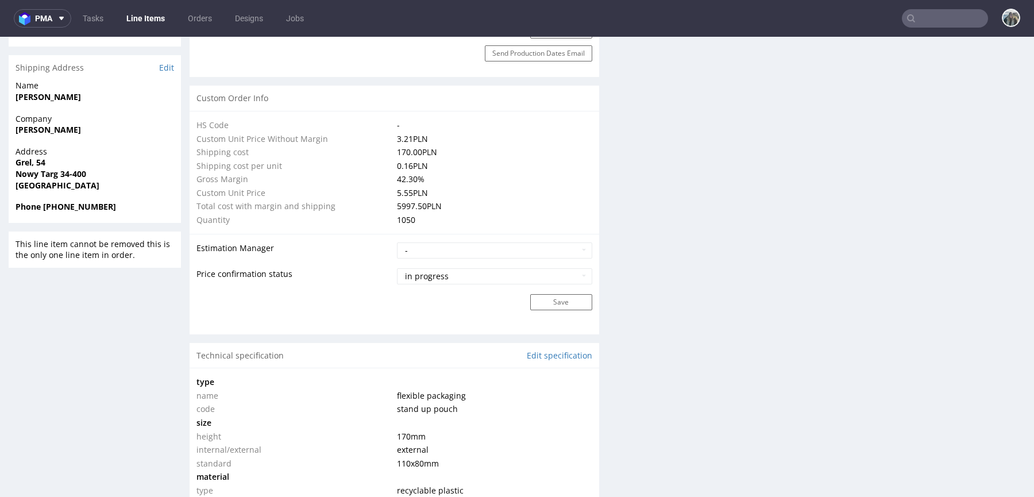
scroll to position [877, 0]
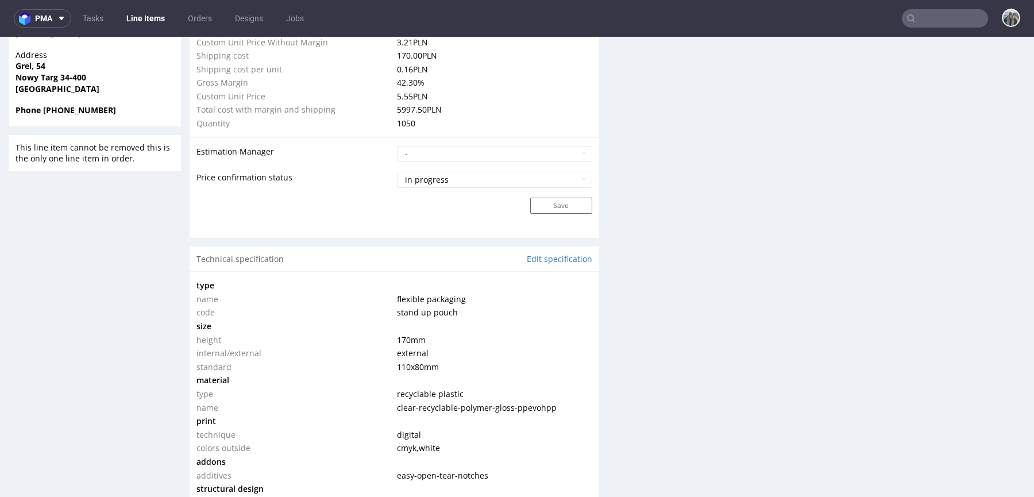
drag, startPoint x: 396, startPoint y: 336, endPoint x: 437, endPoint y: 359, distance: 47.6
click at [437, 359] on tbody "type name flexible packaging code stand up pouch size height 170 mm internal/ex…" at bounding box center [394, 418] width 396 height 280
copy tbody "170 mm internal/external external standard 110x80 mm"
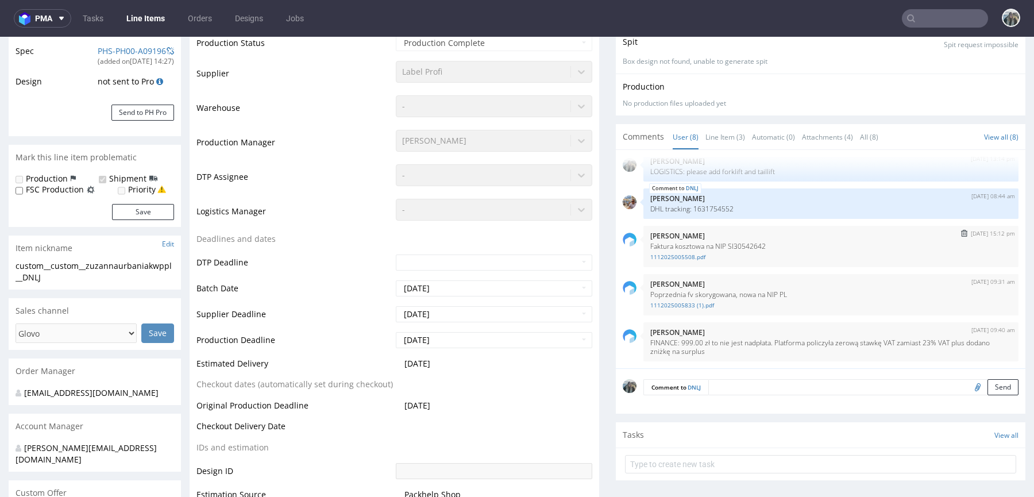
scroll to position [0, 0]
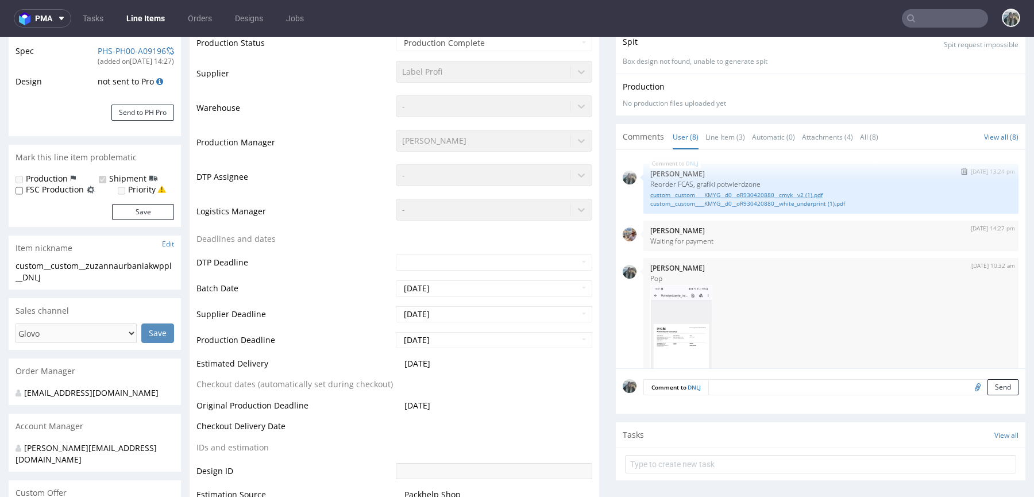
click at [695, 192] on link "custom__custom____KMYG__d0__oR930420880__cmyk__v2 (1).pdf" at bounding box center [830, 195] width 361 height 9
click at [695, 204] on link "custom__custom____KMYG__d0__oR930420880__white_underprint (1).pdf" at bounding box center [830, 203] width 361 height 9
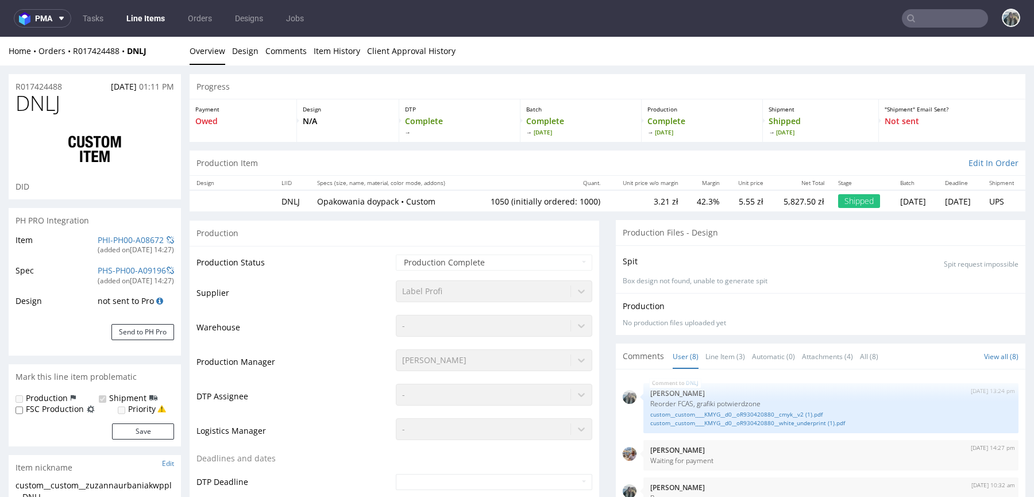
scroll to position [4, 0]
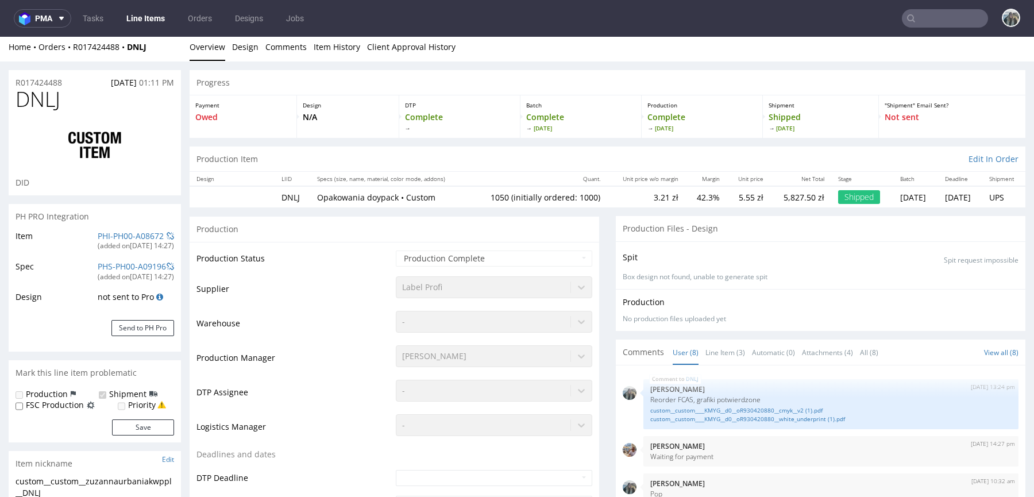
click at [477, 195] on td "1050 (initially ordered: 1000)" at bounding box center [538, 196] width 138 height 21
copy td "1050"
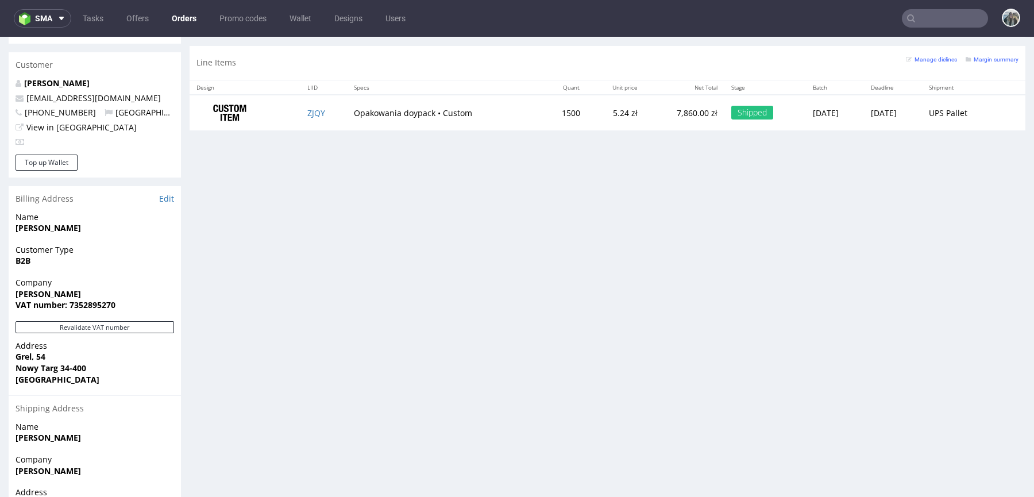
scroll to position [481, 0]
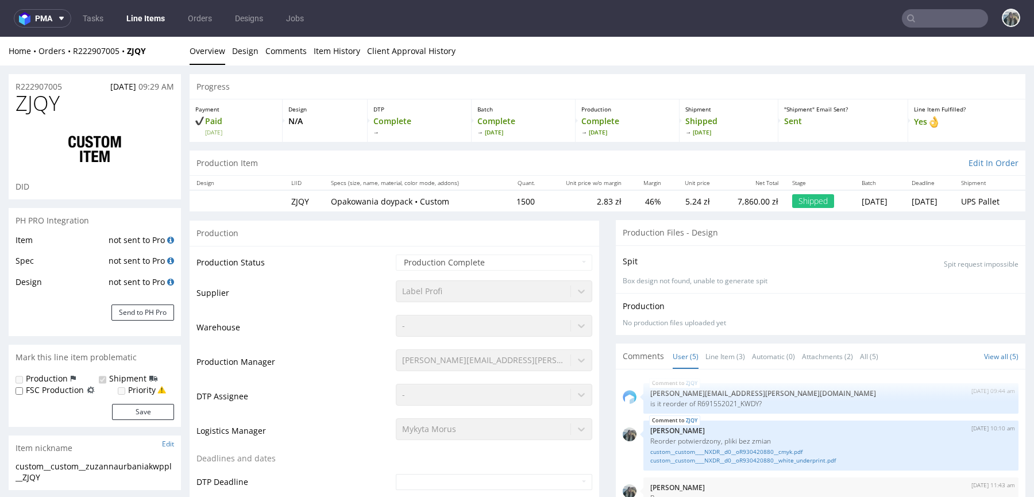
select select "in_progress"
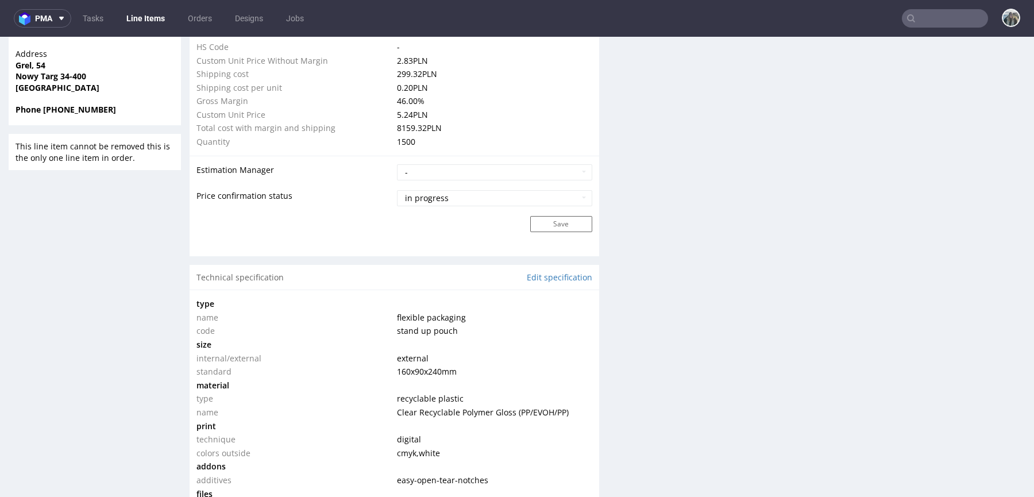
scroll to position [908, 0]
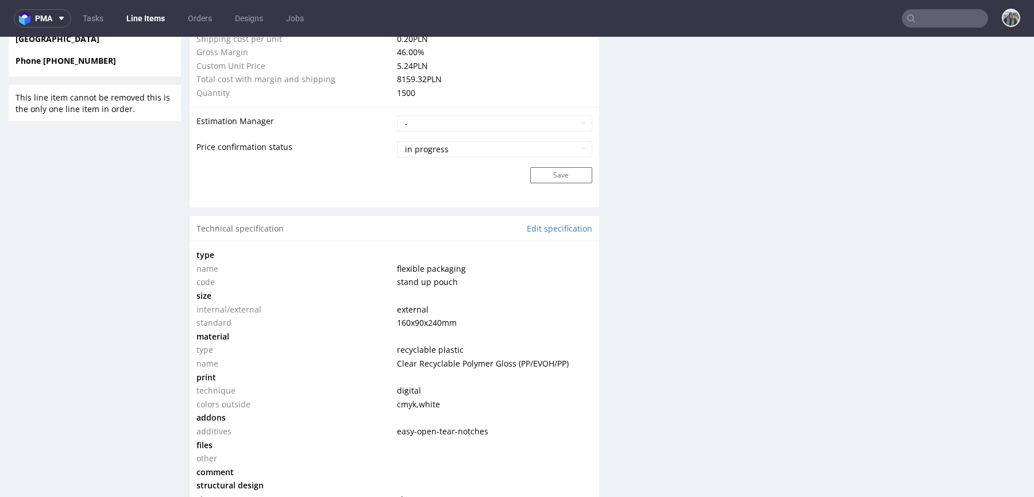
drag, startPoint x: 463, startPoint y: 325, endPoint x: 382, endPoint y: 323, distance: 81.0
click at [383, 323] on tr "standard 160x90x240 mm" at bounding box center [394, 323] width 396 height 14
copy tr "160x90x240 mm"
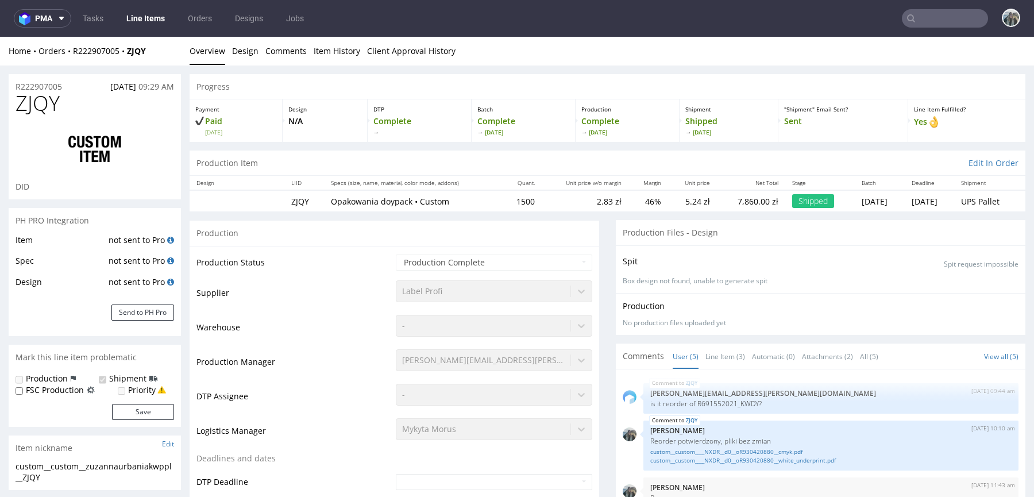
scroll to position [86, 0]
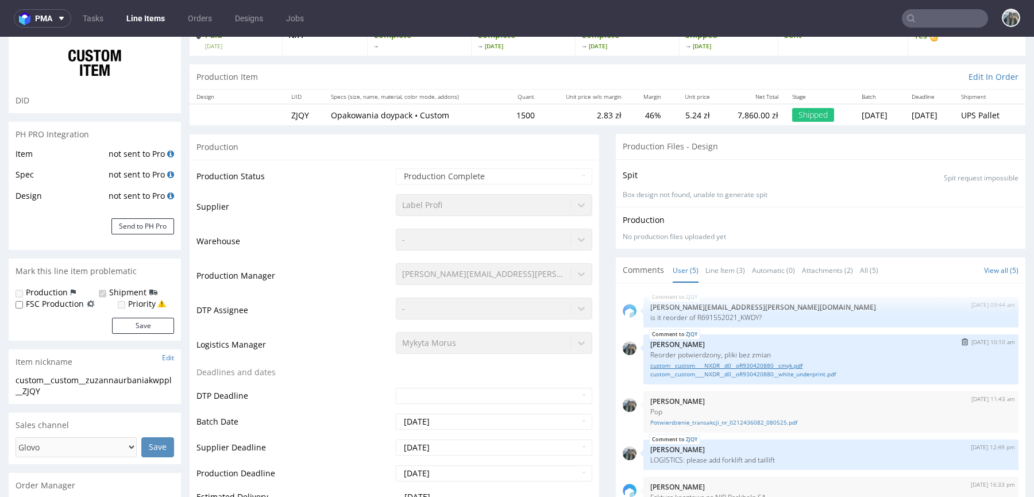
click at [707, 363] on link "custom__custom____NXDR__d0__oR930420880__cmyk.pdf" at bounding box center [830, 365] width 361 height 9
click at [707, 373] on link "custom__custom____NXDR__d0__oR930420880__white_underprint.pdf" at bounding box center [830, 374] width 361 height 9
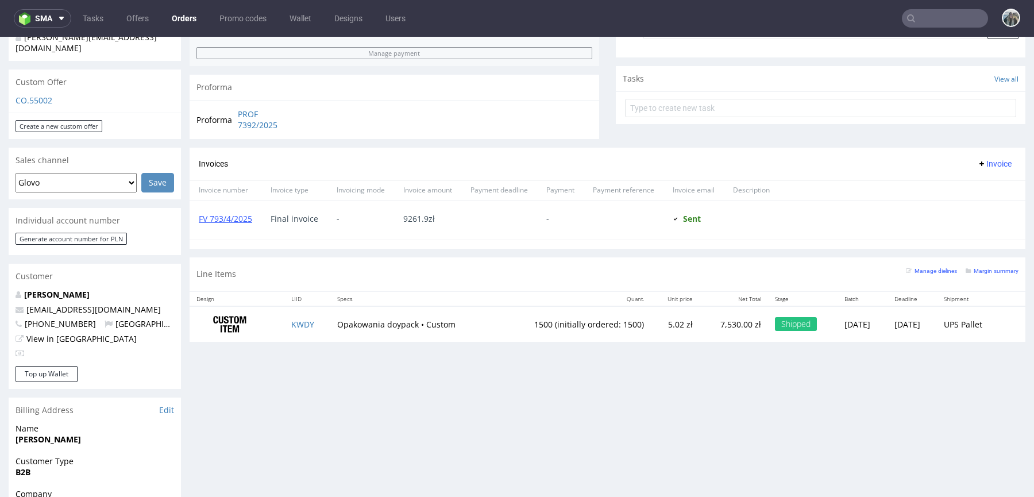
scroll to position [397, 0]
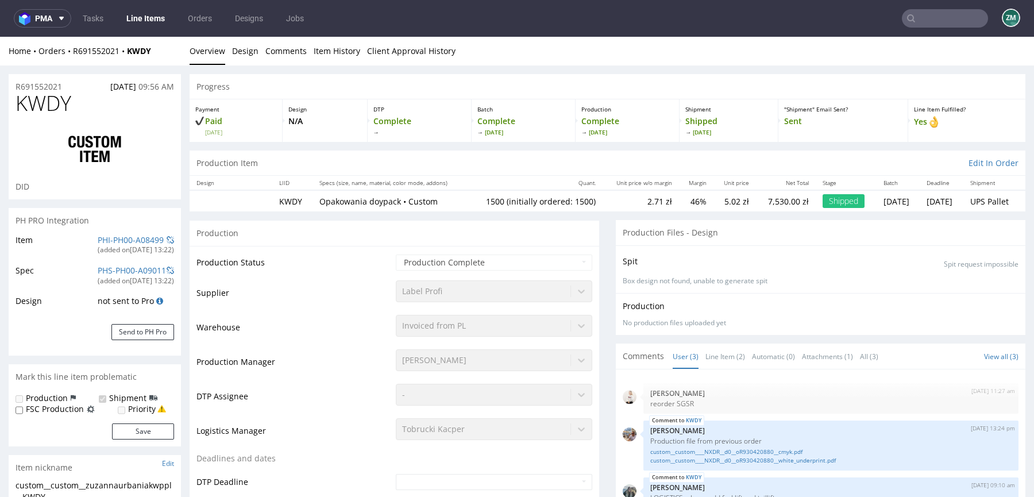
select select "in_progress"
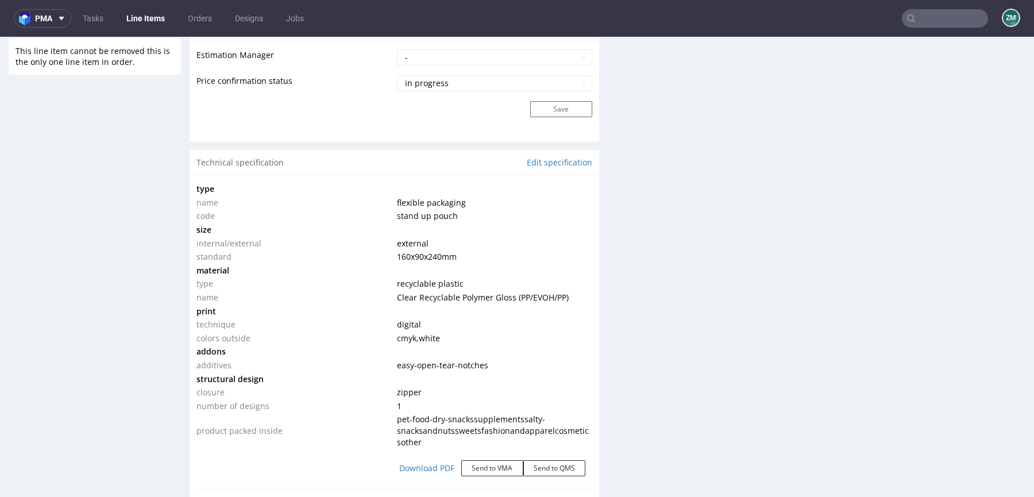
scroll to position [977, 0]
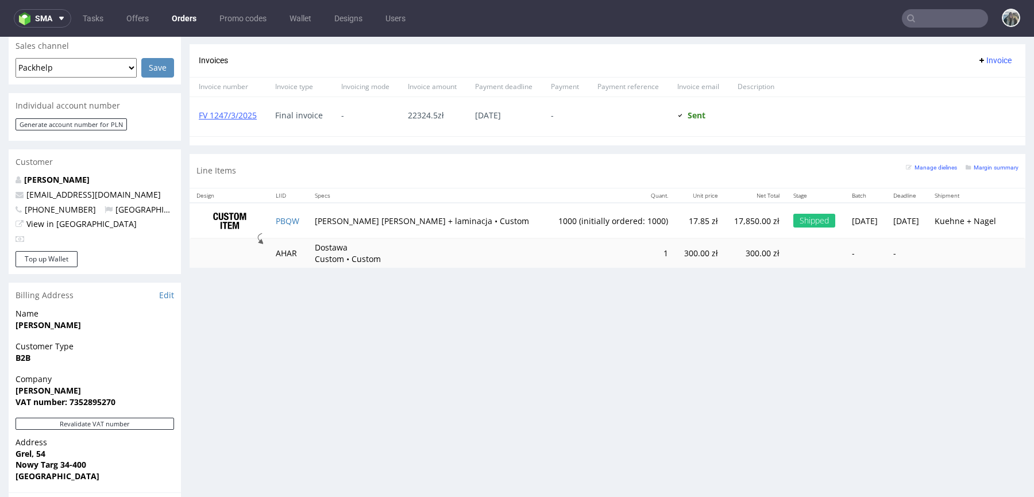
scroll to position [503, 0]
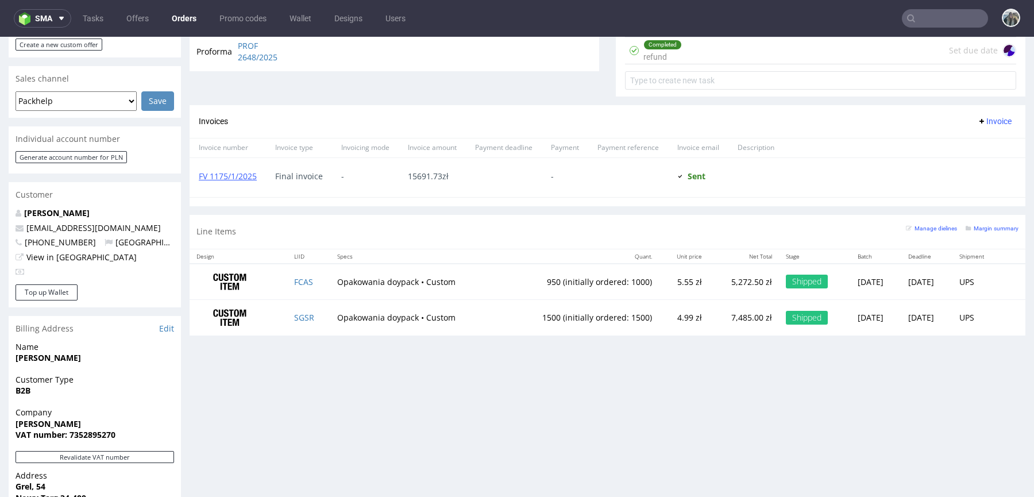
scroll to position [468, 0]
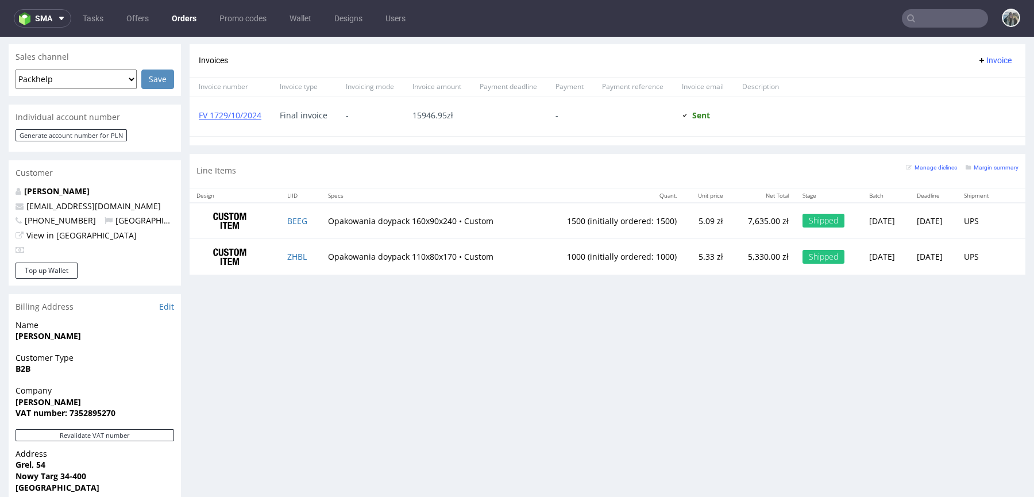
scroll to position [488, 0]
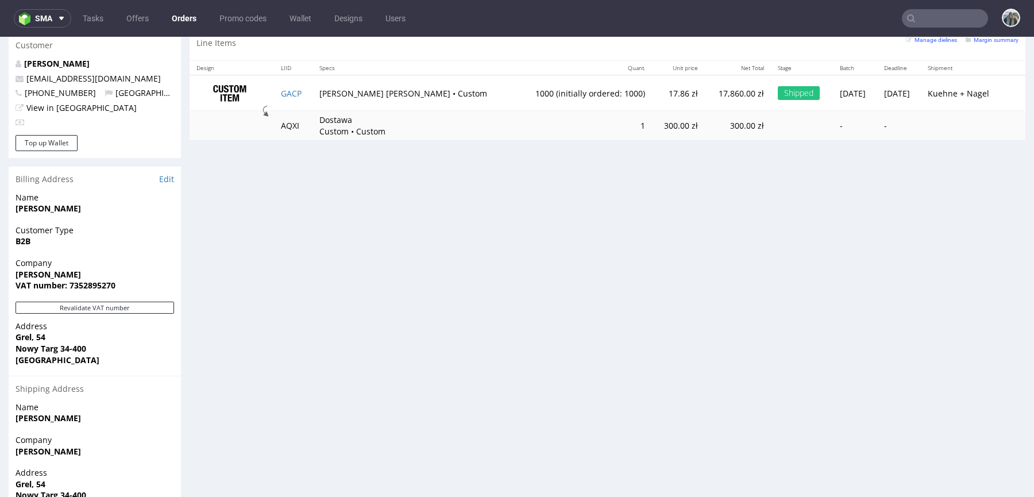
scroll to position [494, 0]
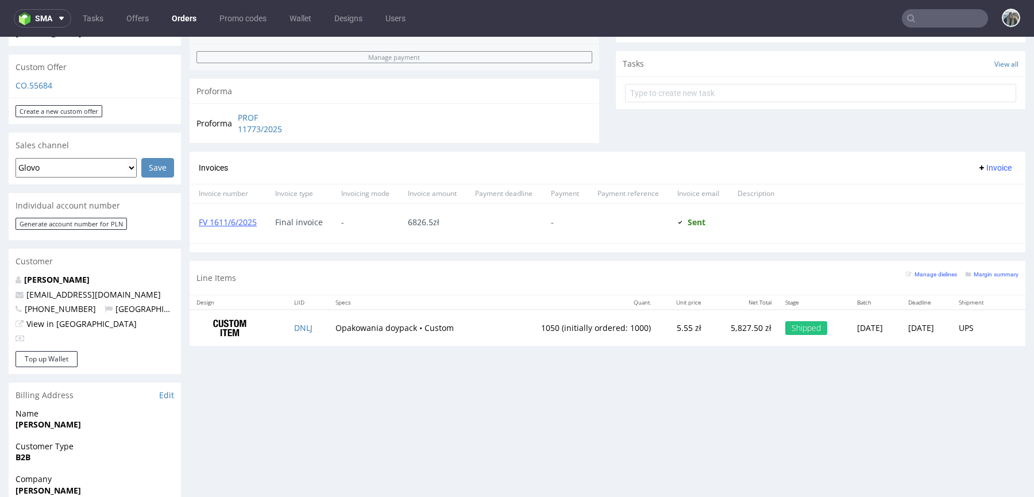
scroll to position [406, 0]
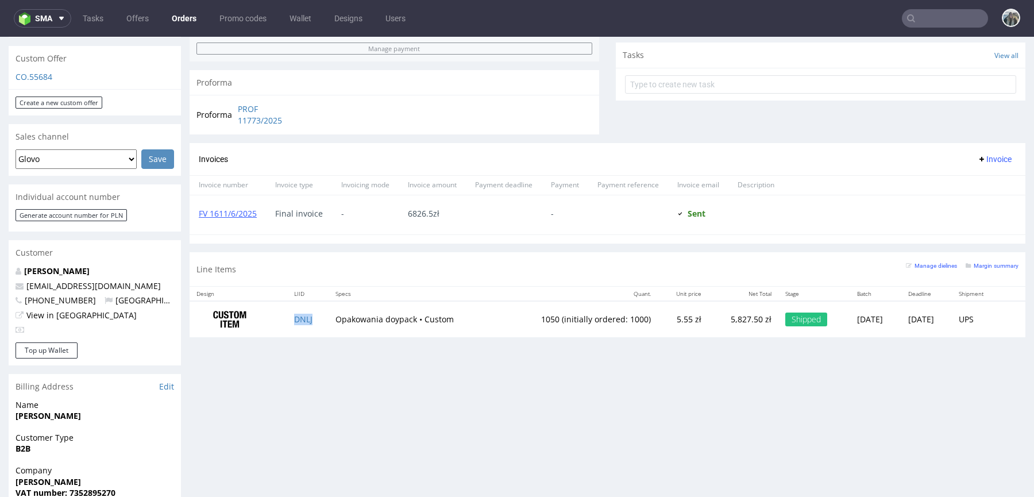
click at [318, 322] on td "DNLJ" at bounding box center [307, 319] width 41 height 36
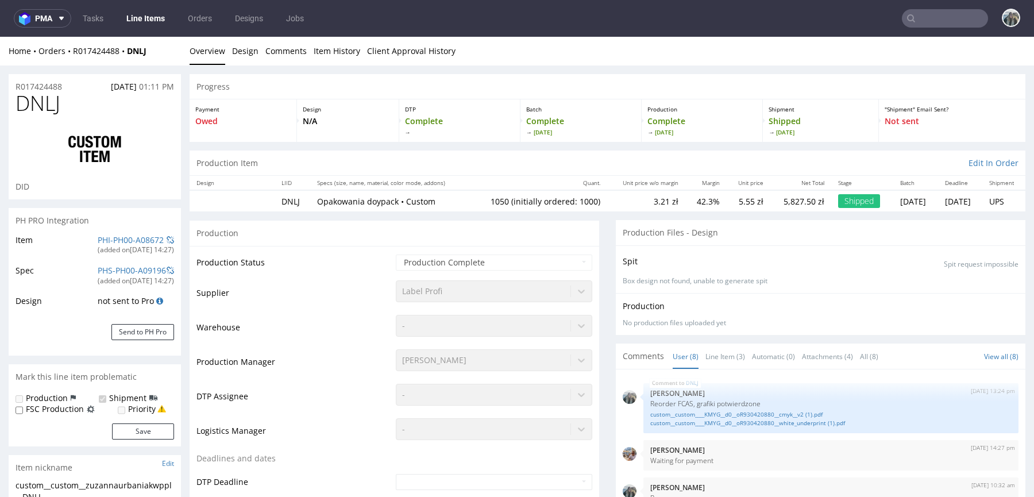
select select "in_progress"
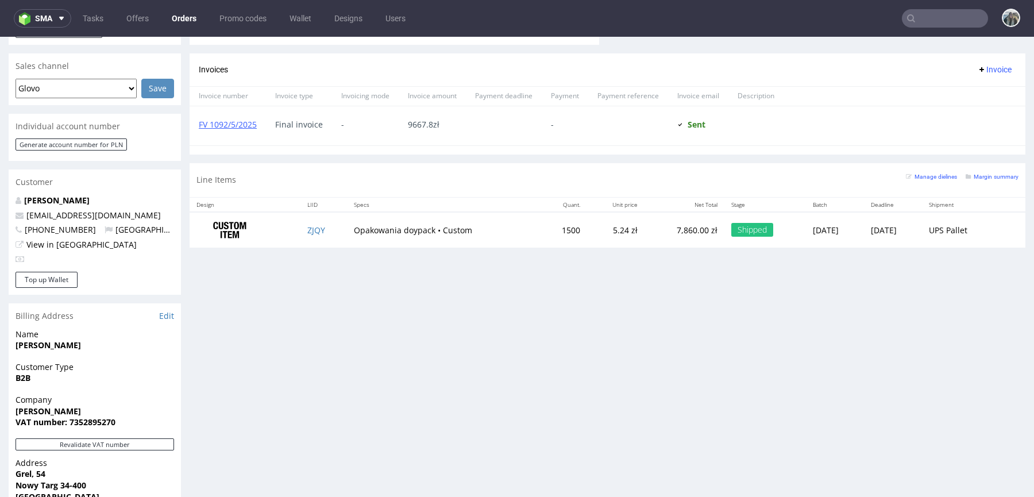
scroll to position [496, 0]
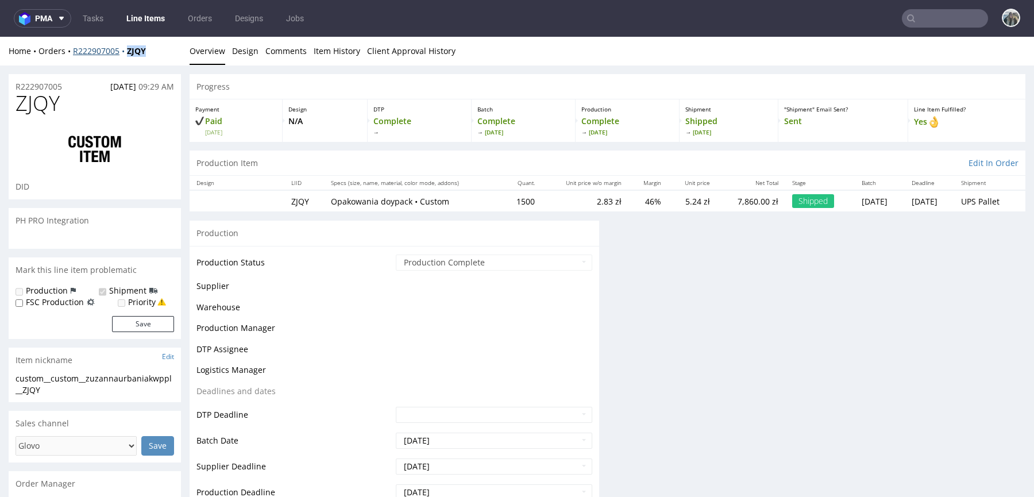
drag, startPoint x: 130, startPoint y: 62, endPoint x: 127, endPoint y: 55, distance: 7.5
click at [127, 55] on div "Home Orders R222907005 ZJQY Overview Design Comments Item History Client Approv…" at bounding box center [517, 51] width 1034 height 29
copy strong "ZJQY"
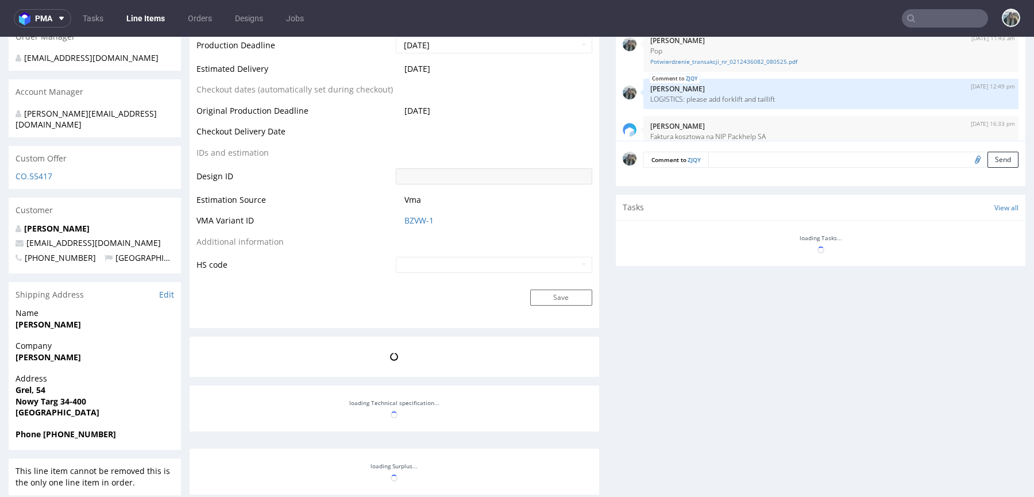
scroll to position [12, 0]
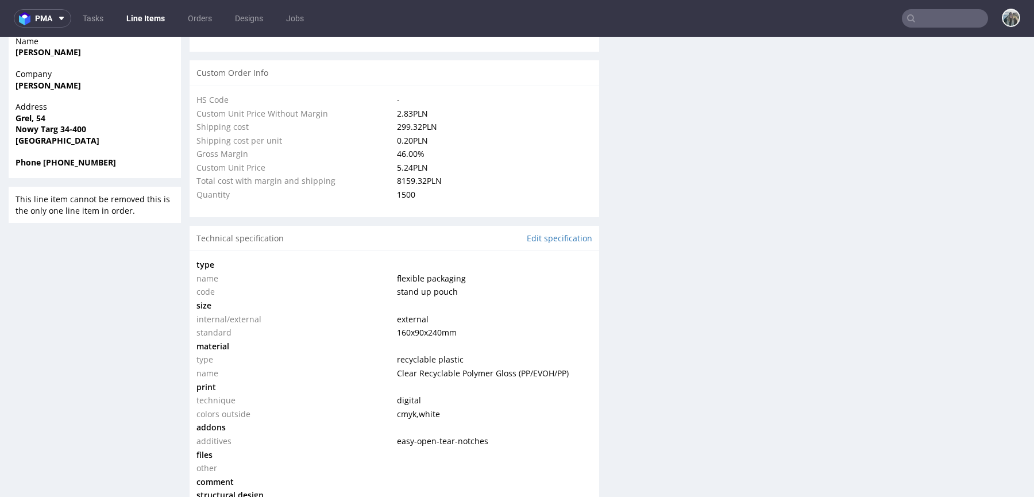
select select "in_progress"
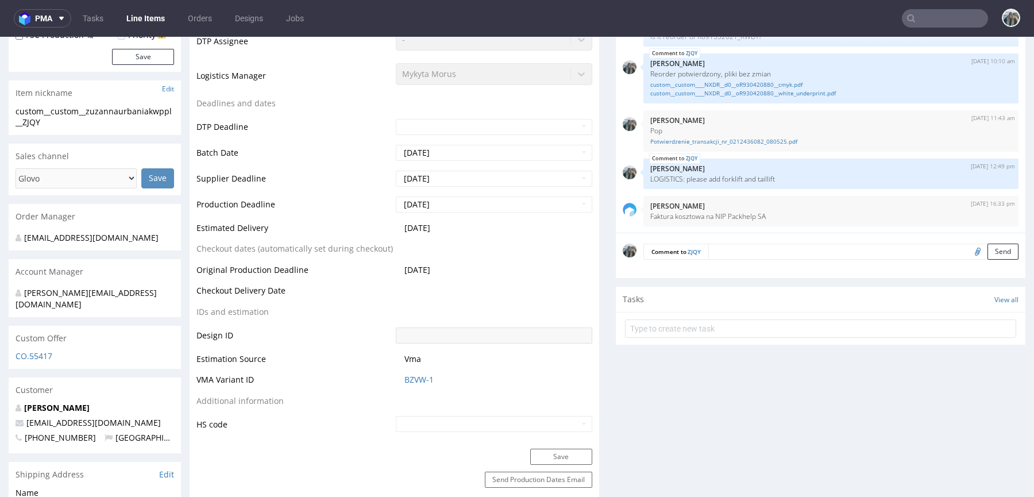
scroll to position [0, 0]
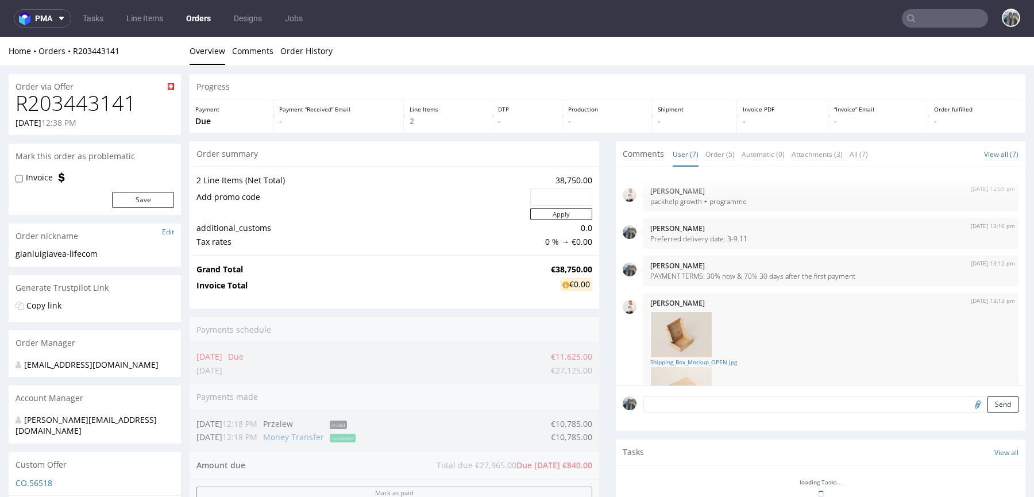
scroll to position [243, 0]
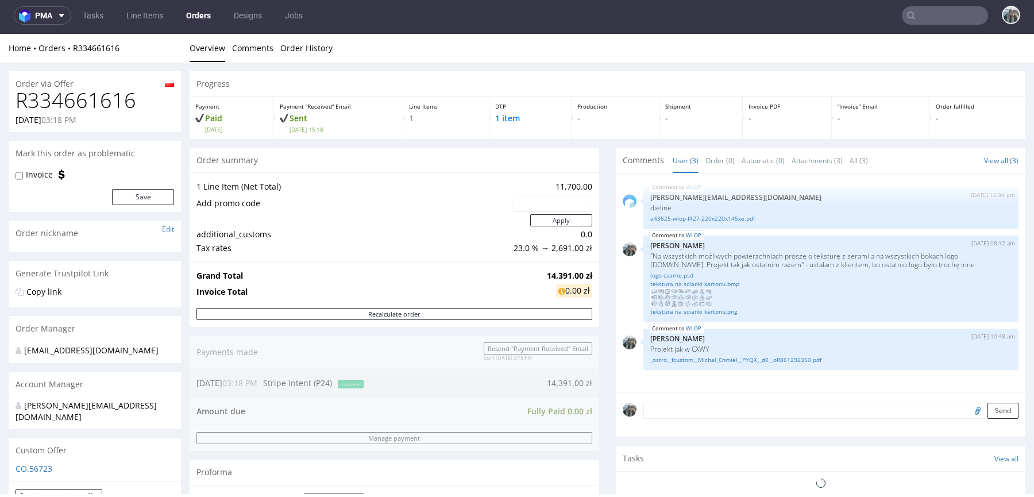
click at [118, 107] on h1 "R334661616" at bounding box center [95, 100] width 158 height 23
click at [117, 107] on h1 "R334661616" at bounding box center [95, 100] width 158 height 23
copy h1 "R334661616"
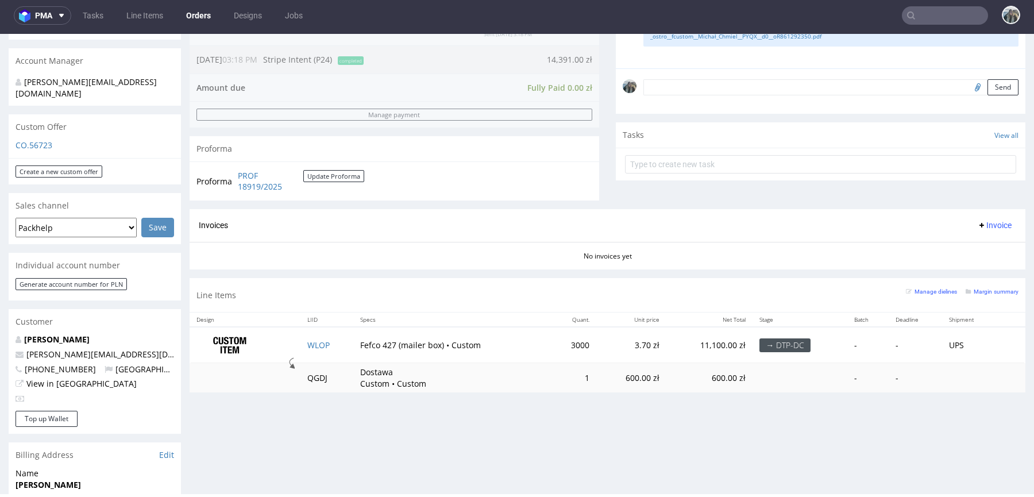
scroll to position [360, 0]
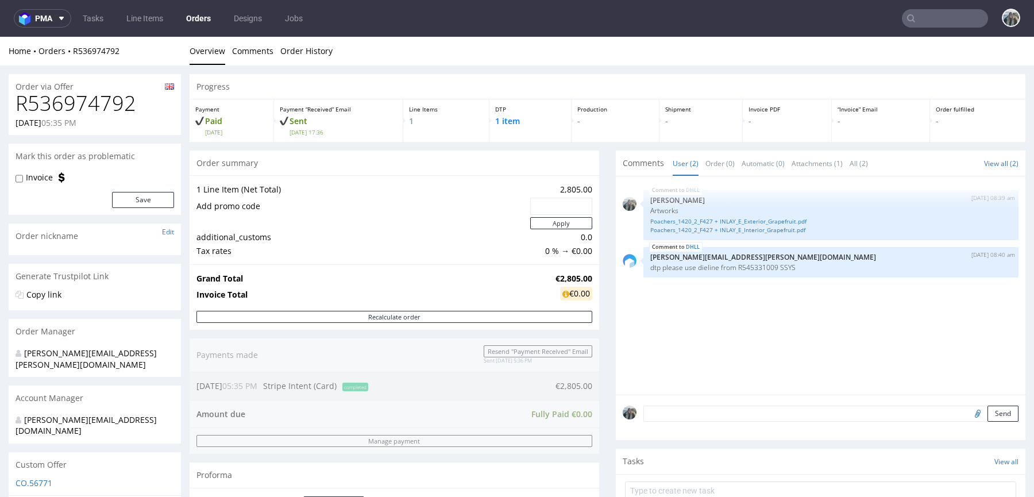
click at [81, 110] on h1 "R536974792" at bounding box center [95, 103] width 158 height 23
copy h1 "R536974792"
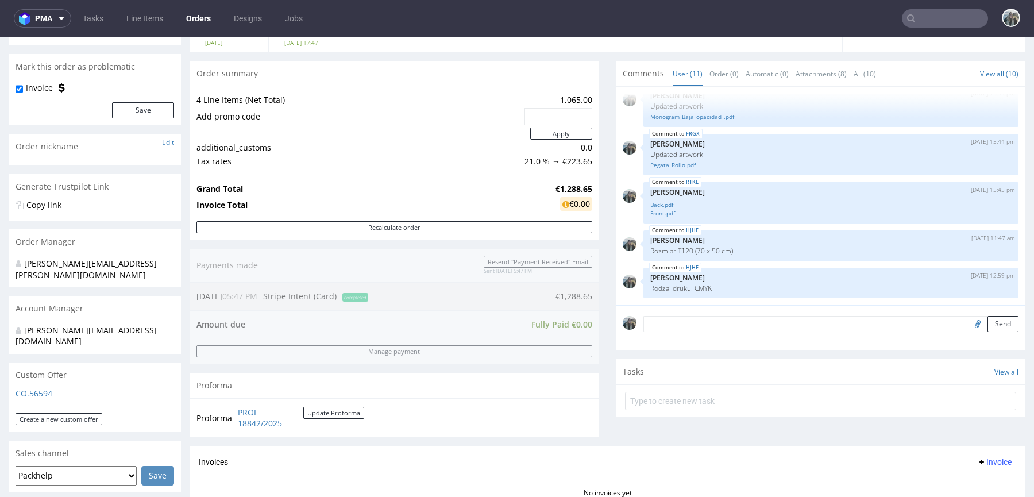
scroll to position [448, 0]
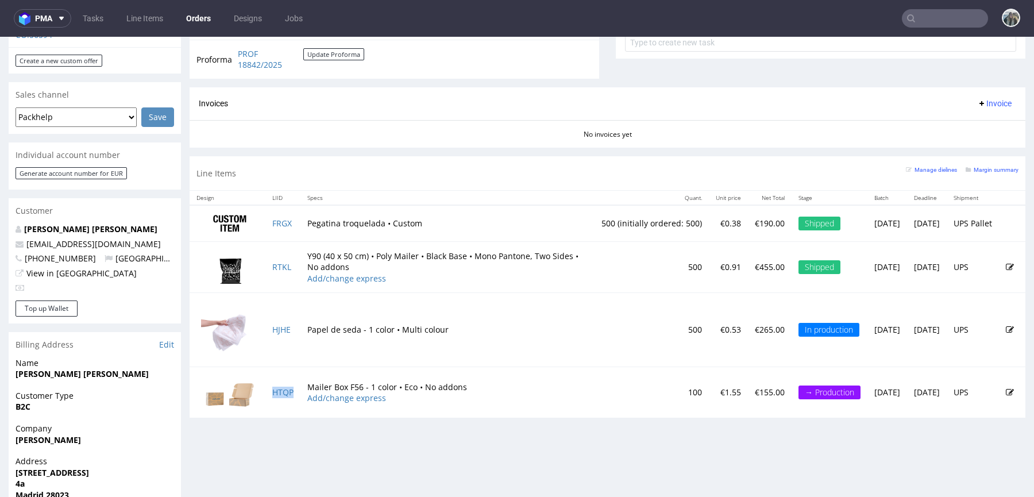
click at [297, 397] on td "HTQP" at bounding box center [282, 392] width 35 height 51
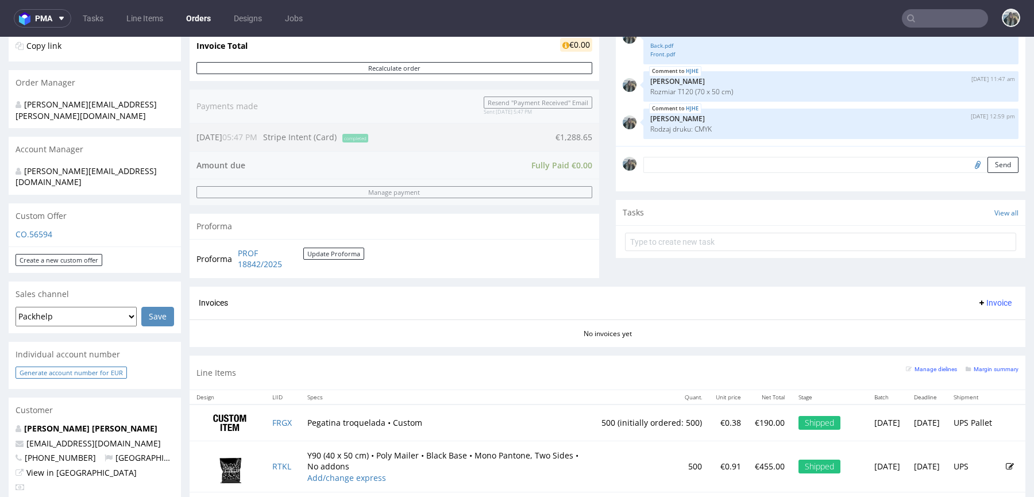
scroll to position [0, 0]
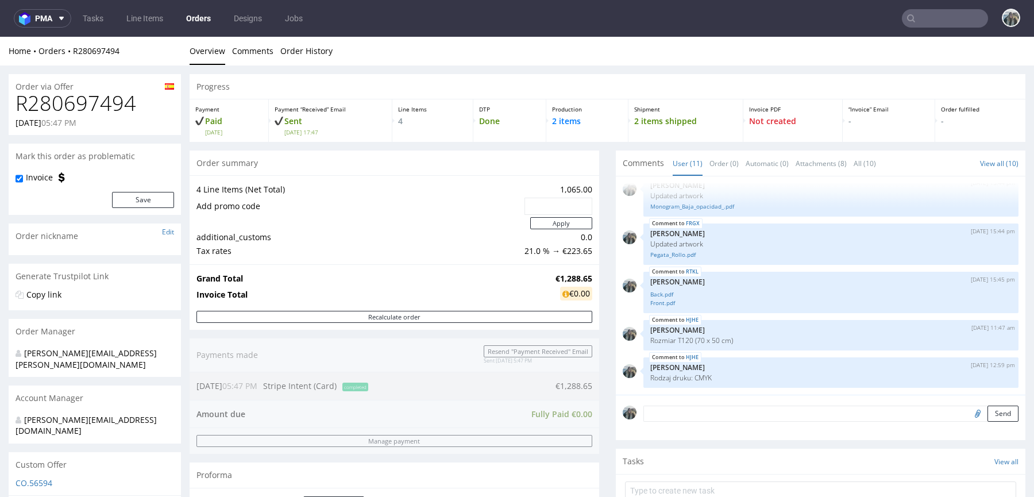
click at [83, 111] on h1 "R280697494" at bounding box center [95, 103] width 158 height 23
copy h1 "R280697494"
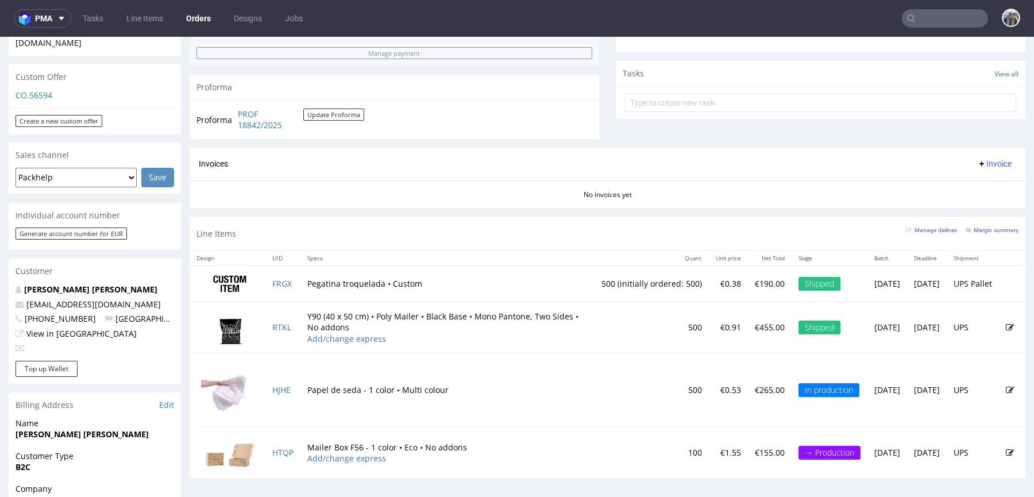
scroll to position [438, 0]
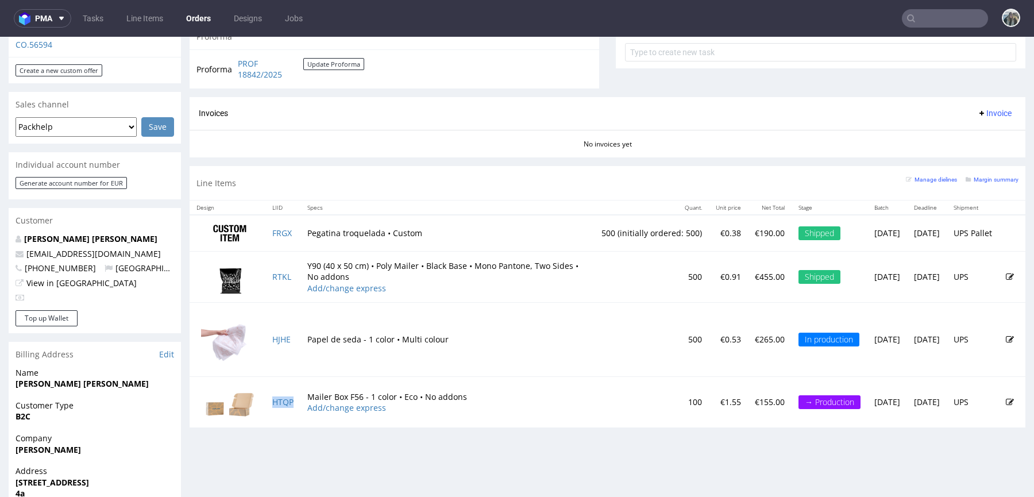
click at [297, 401] on td "HTQP" at bounding box center [282, 402] width 35 height 51
copy link "HTQP"
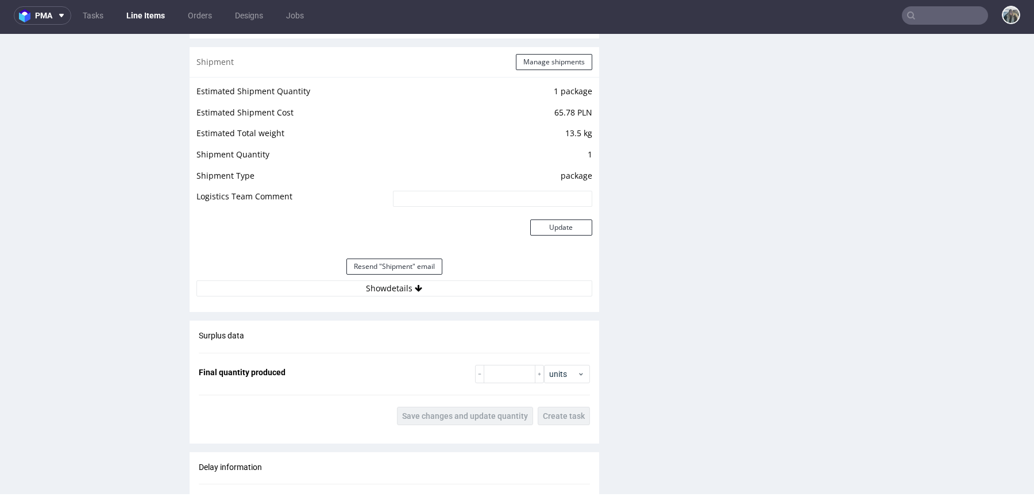
scroll to position [1493, 0]
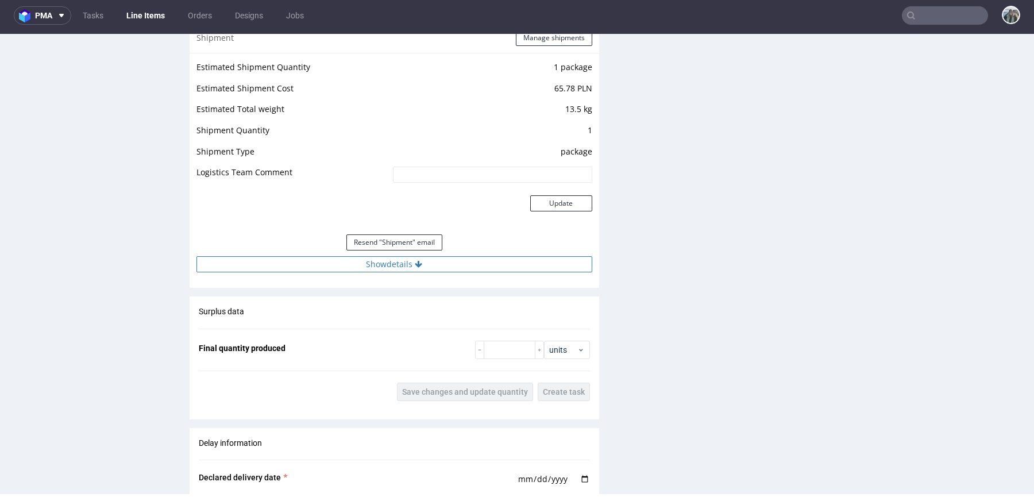
click at [380, 261] on button "Show details" at bounding box center [394, 264] width 396 height 16
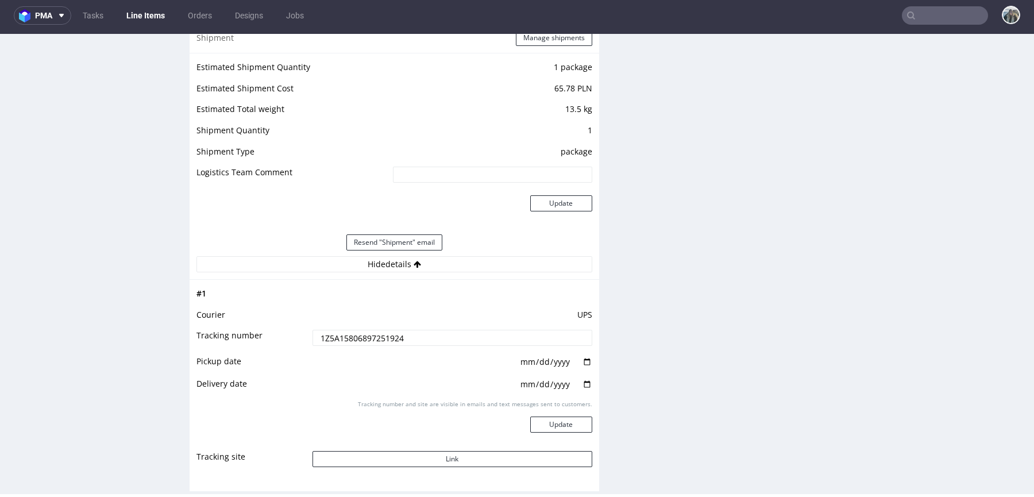
click at [376, 332] on input "1Z5A15806897251924" at bounding box center [452, 338] width 280 height 16
click at [381, 451] on button "Link" at bounding box center [452, 459] width 280 height 16
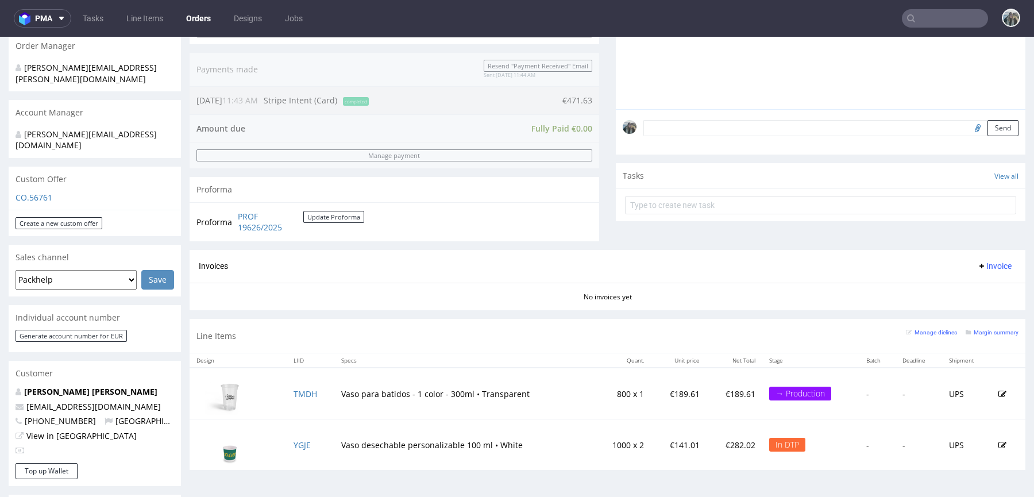
scroll to position [286, 0]
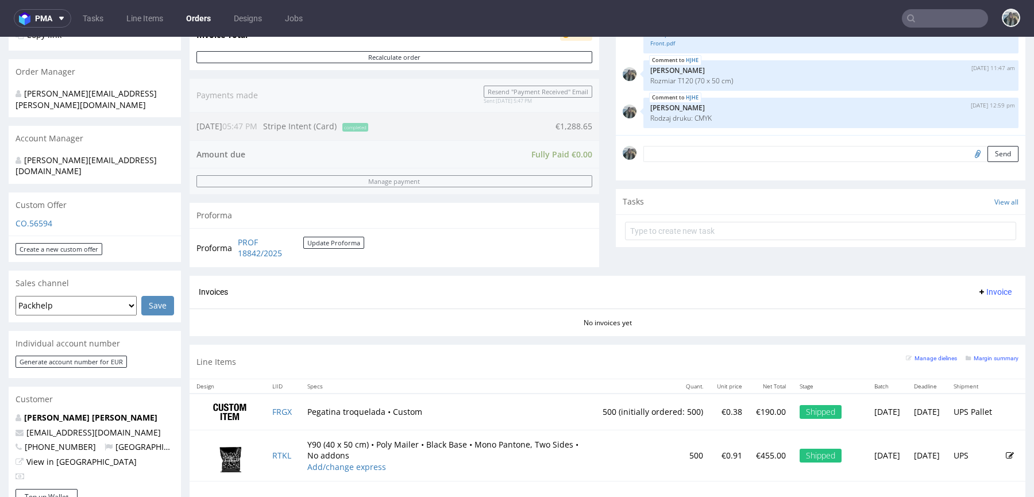
scroll to position [458, 0]
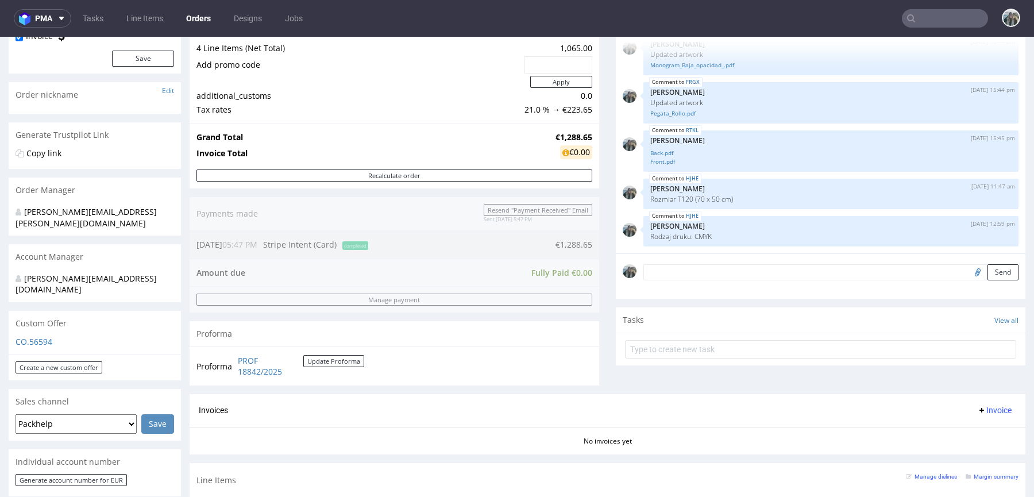
scroll to position [404, 0]
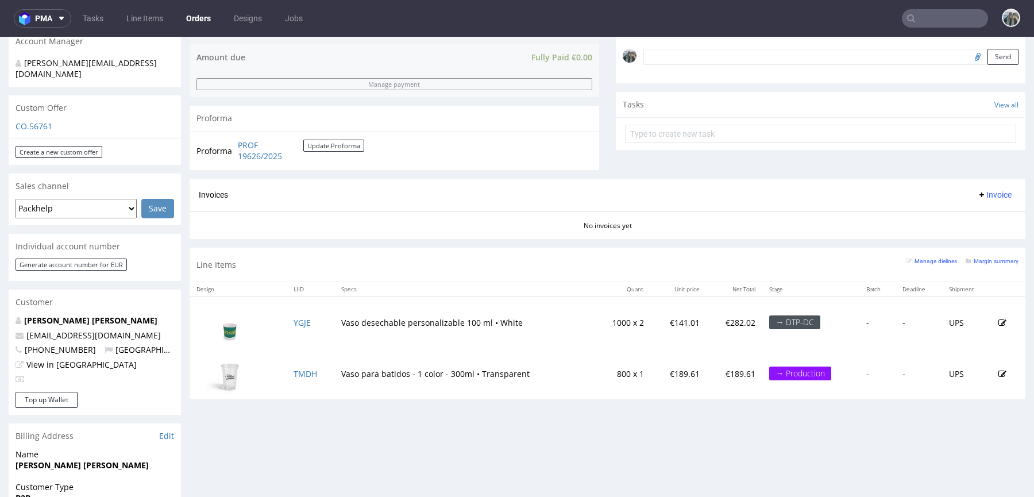
scroll to position [356, 0]
click at [300, 328] on td "YGJE" at bounding box center [311, 323] width 48 height 52
click at [300, 325] on link "YGJE" at bounding box center [301, 323] width 17 height 11
click at [300, 377] on td "TMDH" at bounding box center [311, 374] width 48 height 51
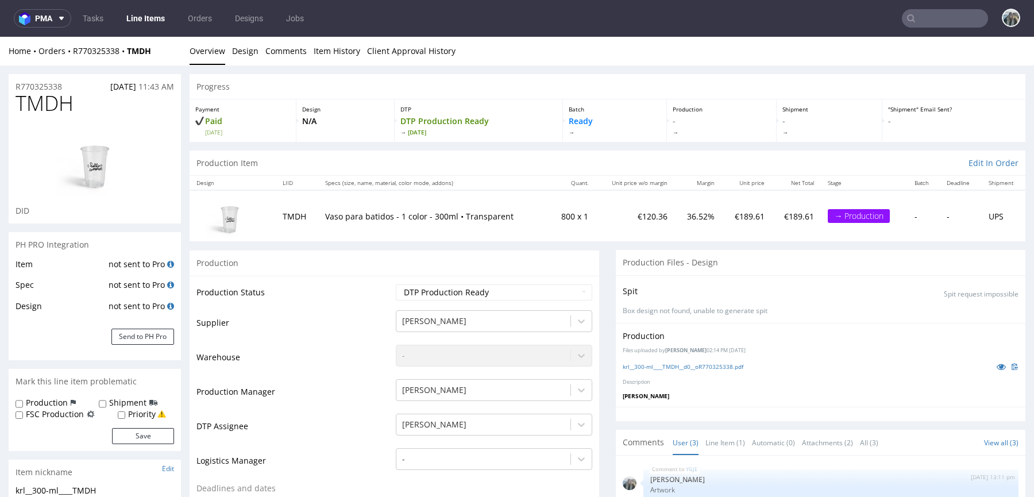
scroll to position [212, 0]
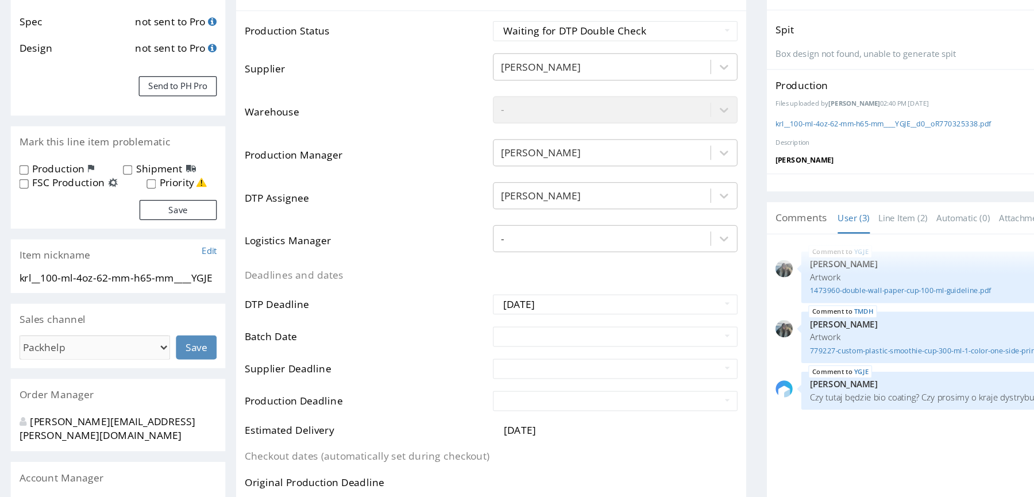
scroll to position [225, 0]
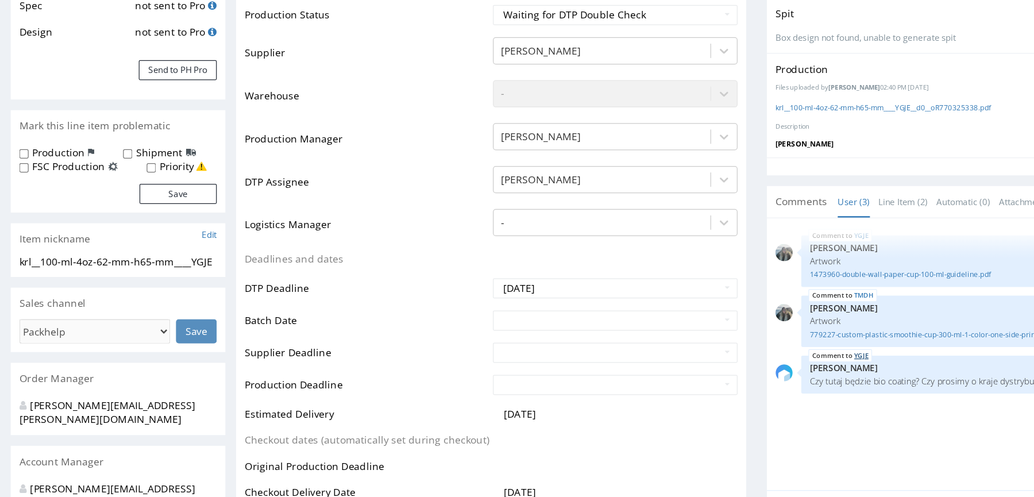
click at [687, 278] on link "YGJE" at bounding box center [691, 281] width 11 height 9
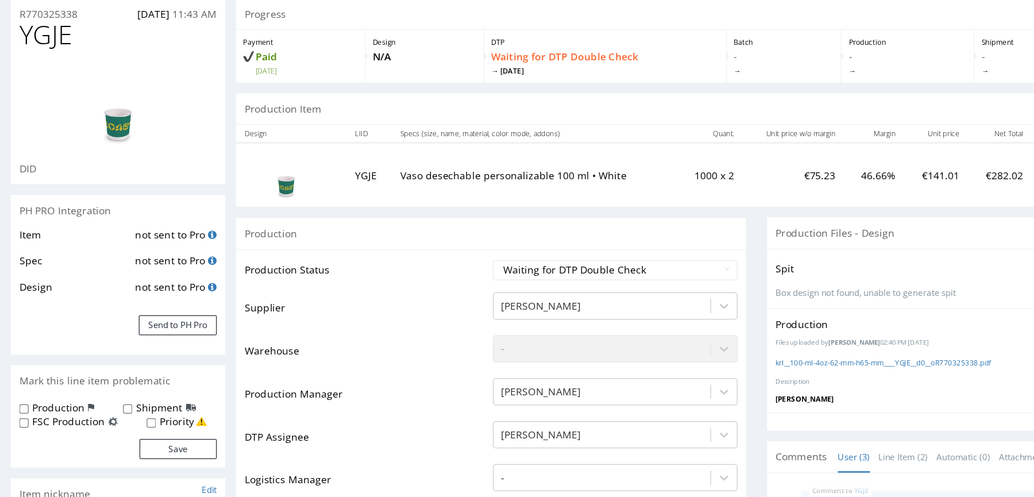
scroll to position [0, 0]
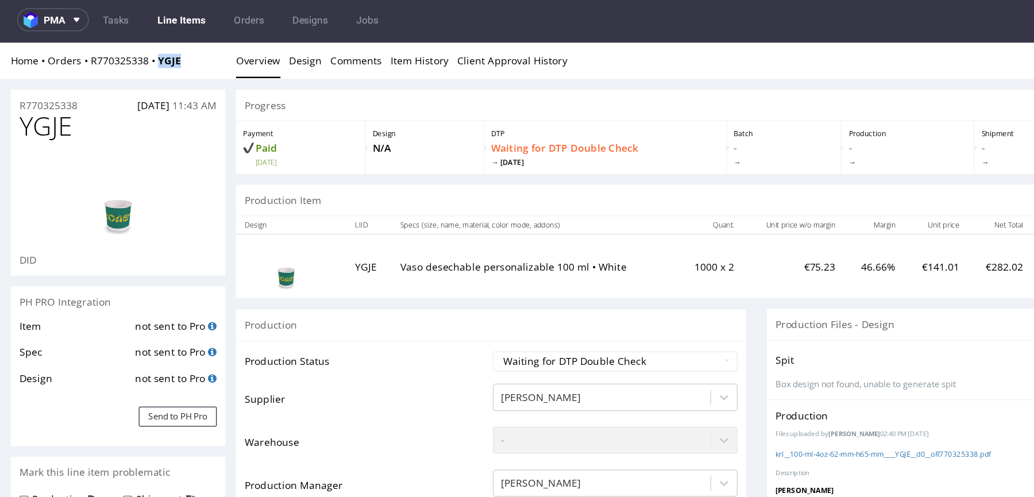
drag, startPoint x: 127, startPoint y: 66, endPoint x: 127, endPoint y: 49, distance: 16.7
click at [127, 50] on div "Home Orders R770325338 YGJE Overview Design Comments Item History Client Approv…" at bounding box center [517, 56] width 1034 height 29
copy div "Home Orders R770325338 YGJE"
click at [162, 60] on div "Home Orders R770325338 YGJE" at bounding box center [95, 56] width 172 height 11
drag, startPoint x: 158, startPoint y: 60, endPoint x: 129, endPoint y: 60, distance: 29.3
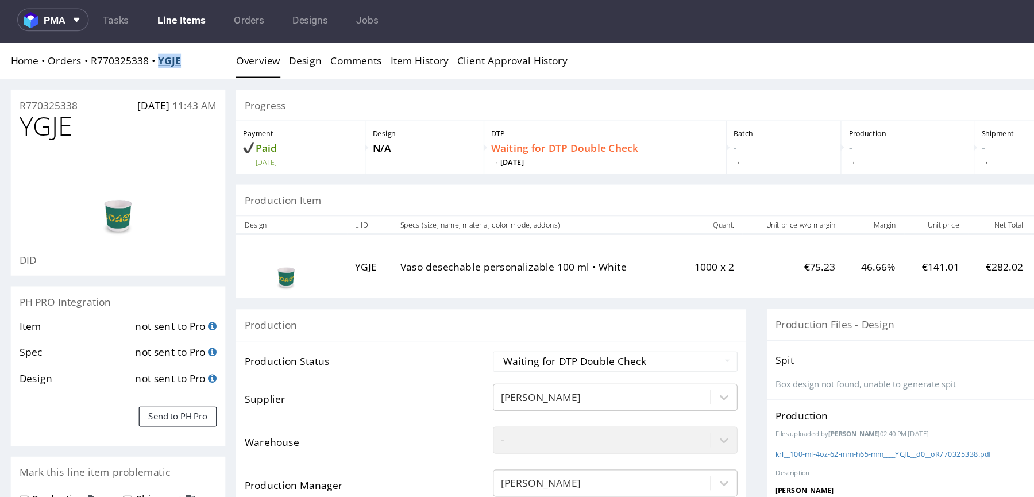
click at [129, 60] on div "Home Orders R770325338 YGJE" at bounding box center [95, 56] width 172 height 11
copy strong "YGJE"
drag, startPoint x: 318, startPoint y: 225, endPoint x: 439, endPoint y: 224, distance: 121.7
click at [439, 224] on td "Vaso desechable personalizable 100 ml • White" at bounding box center [429, 221] width 229 height 51
copy p "Vaso desechable personalizable"
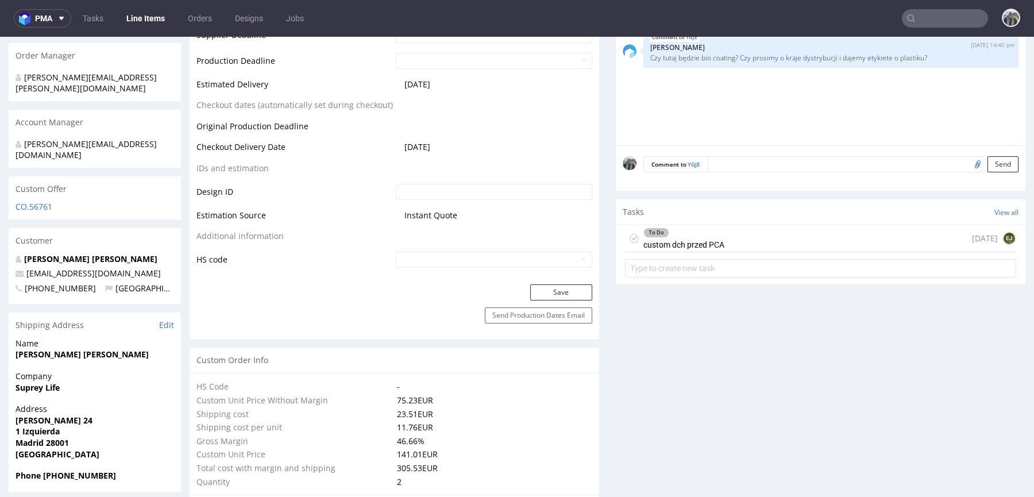
scroll to position [532, 0]
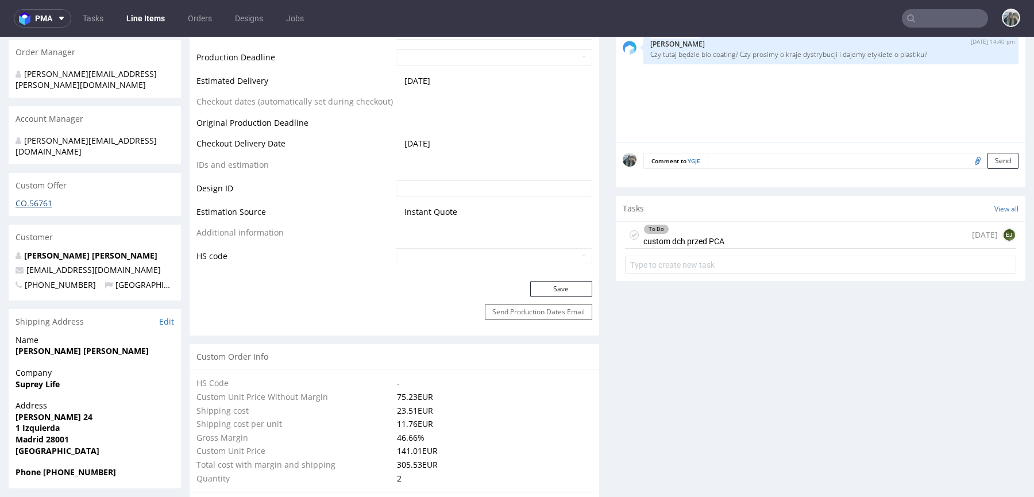
click at [40, 198] on link "CO.56761" at bounding box center [34, 203] width 37 height 11
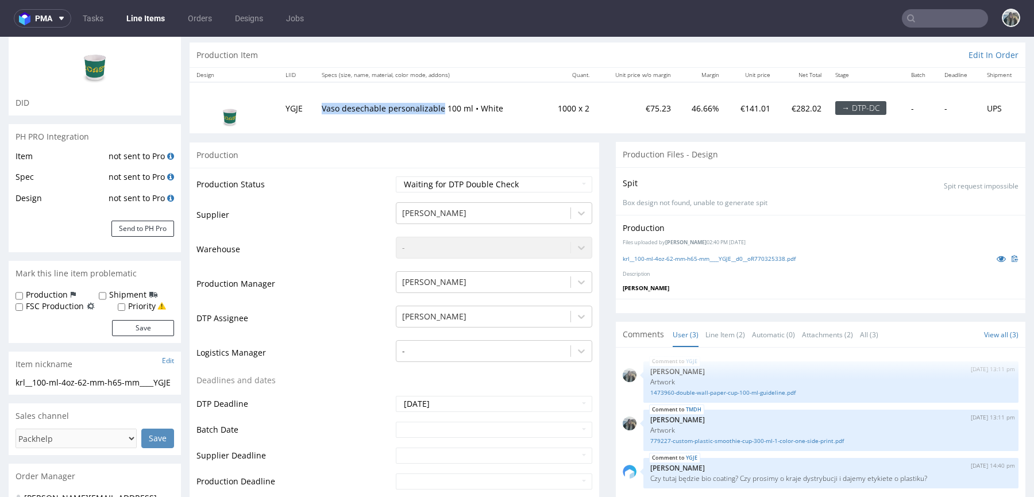
scroll to position [257, 0]
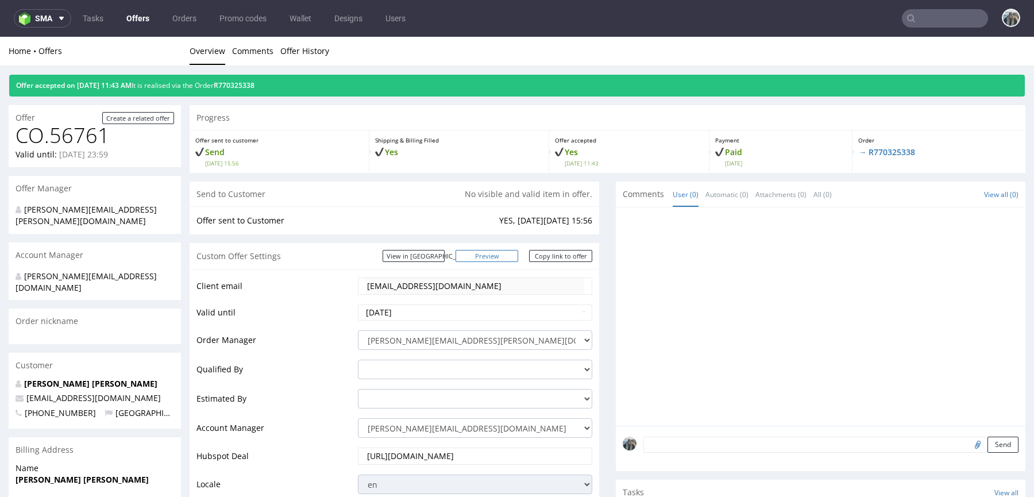
click at [505, 254] on link "Preview" at bounding box center [486, 256] width 63 height 12
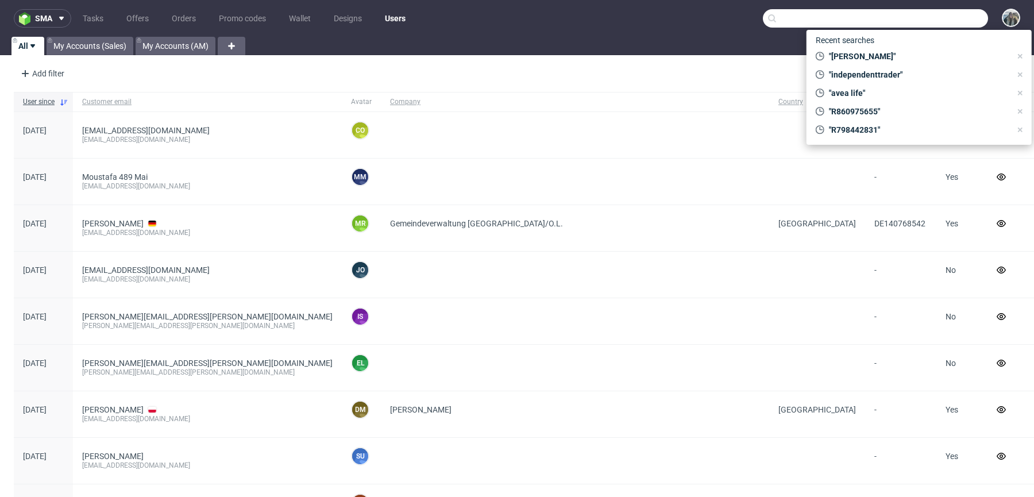
click at [920, 17] on input "text" at bounding box center [875, 18] width 225 height 18
paste input "R507293703"
type input "R507293703"
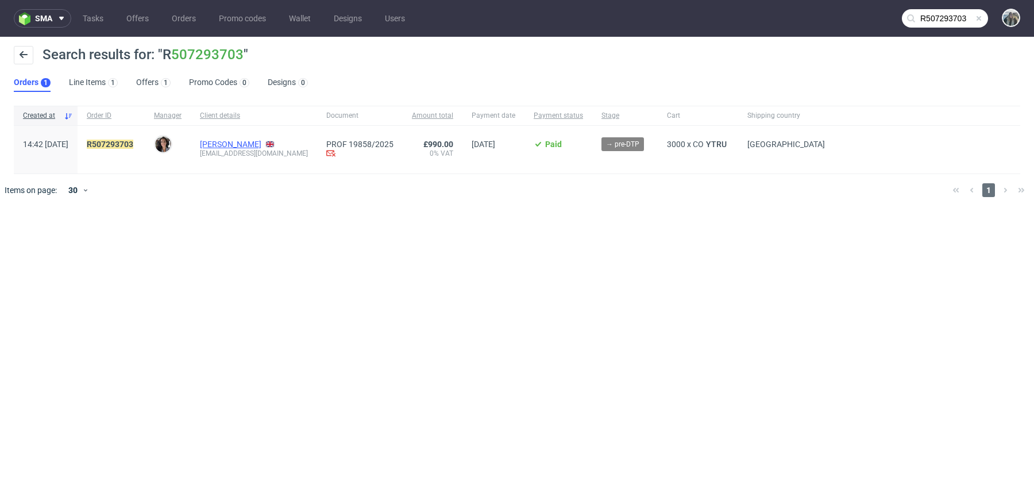
click at [250, 143] on link "[PERSON_NAME]" at bounding box center [230, 144] width 61 height 9
click at [133, 144] on mark "R507293703" at bounding box center [110, 144] width 47 height 9
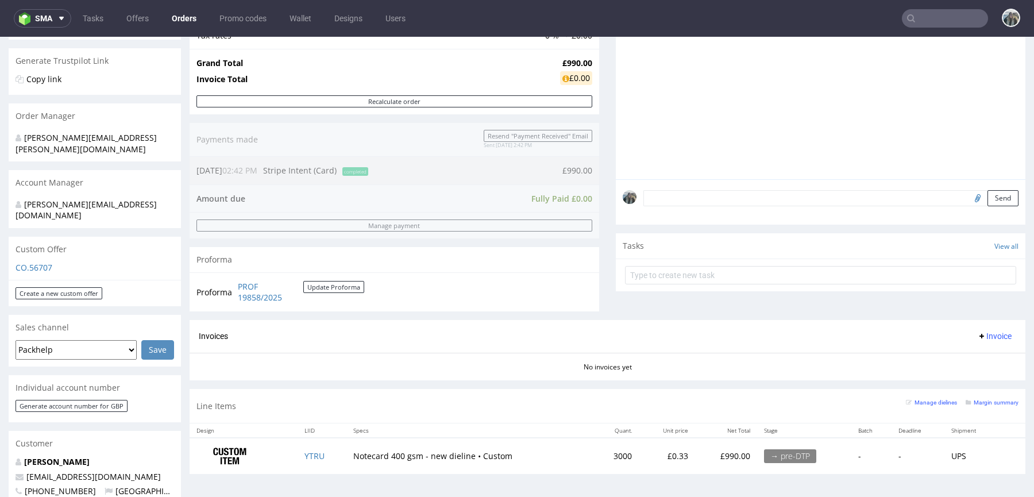
scroll to position [154, 0]
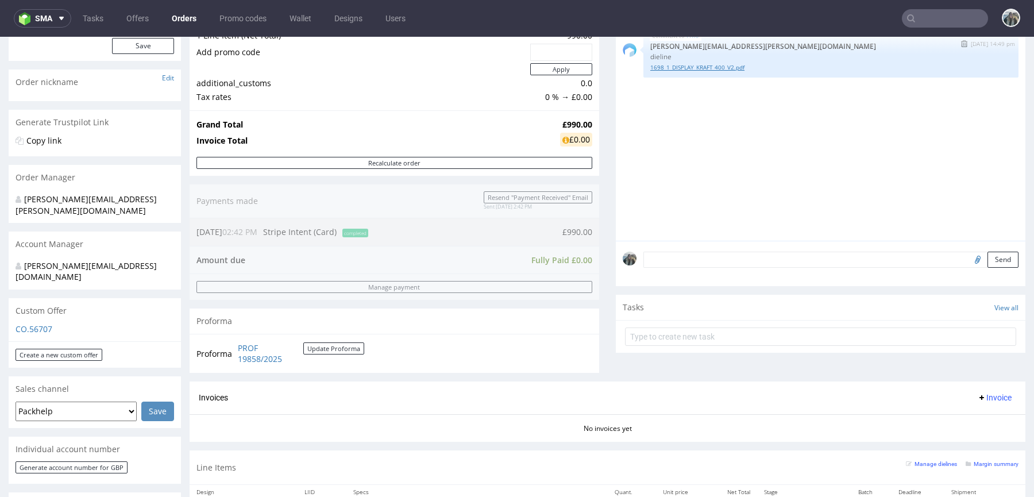
click at [686, 69] on link "1698_1_DISPLAY_KRAFT 400_V2.pdf" at bounding box center [830, 67] width 361 height 9
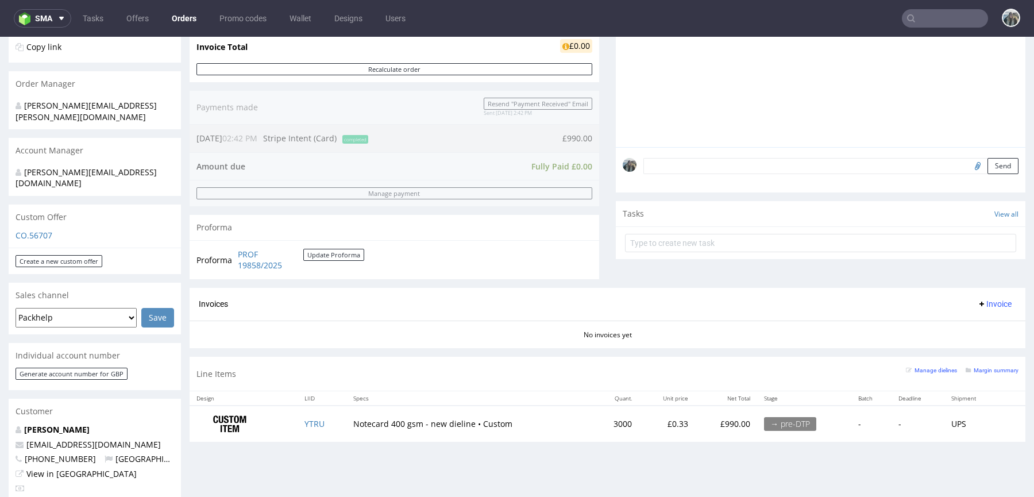
scroll to position [512, 0]
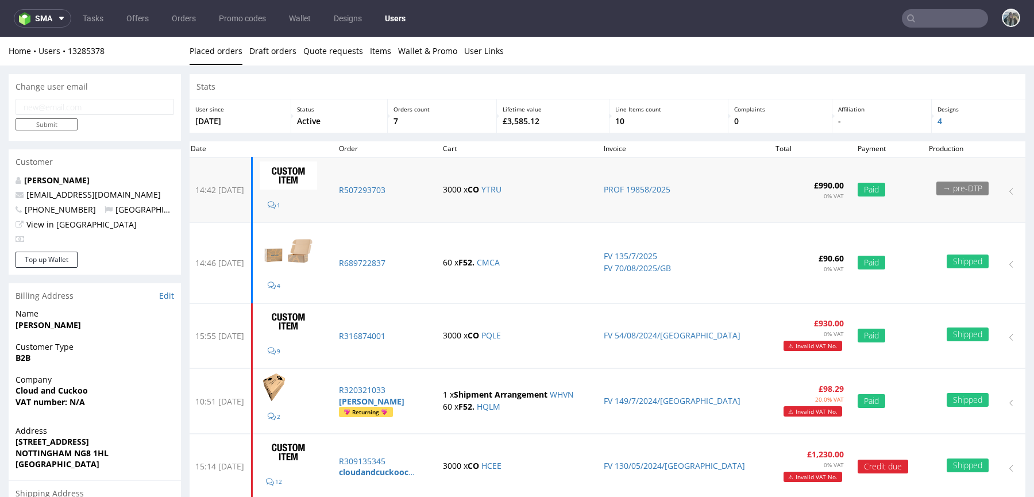
scroll to position [58, 0]
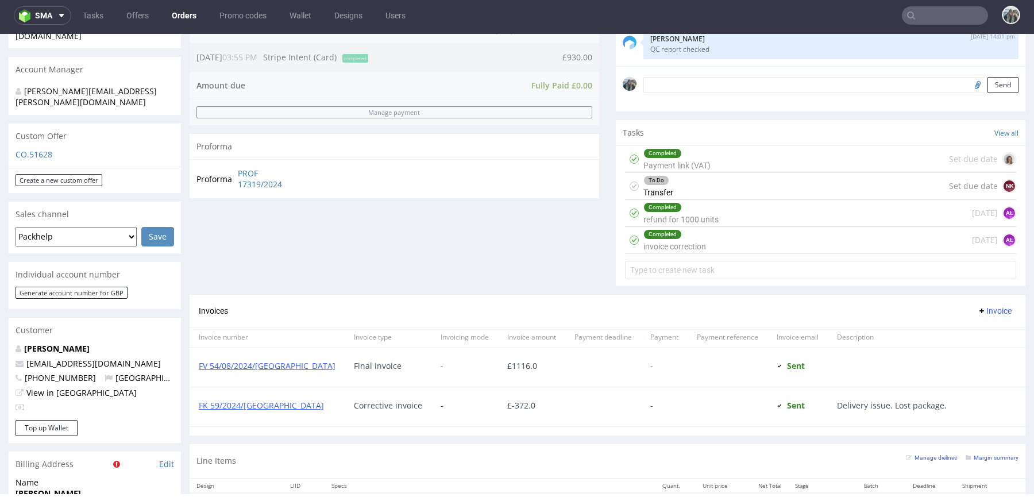
scroll to position [423, 0]
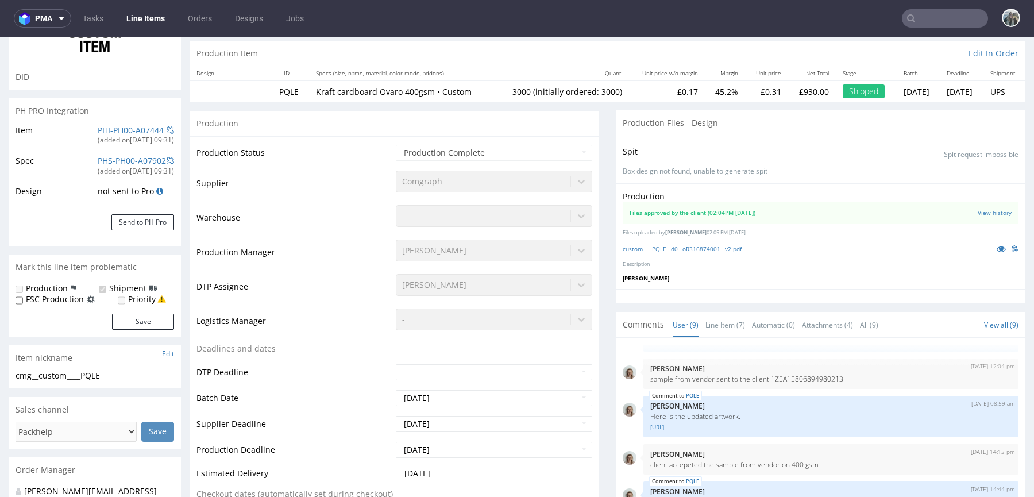
scroll to position [282, 0]
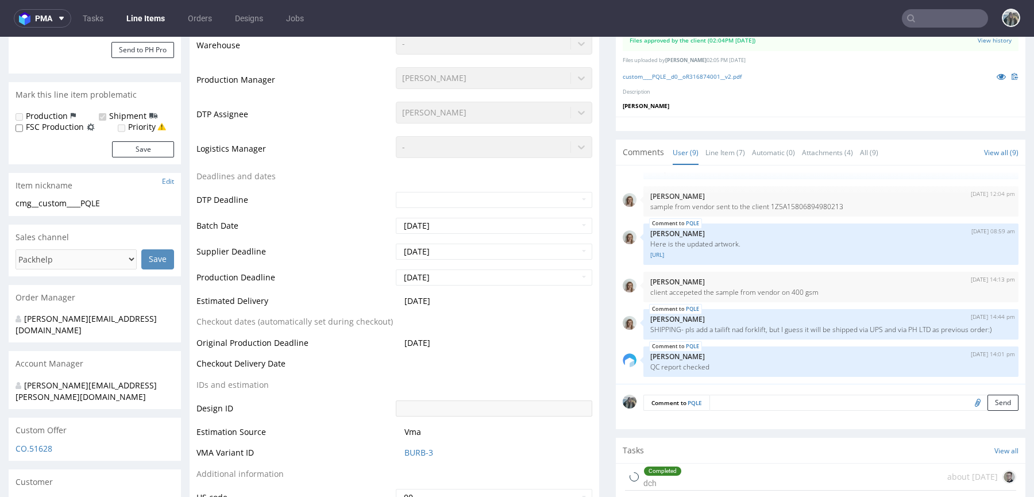
select select "in_progress"
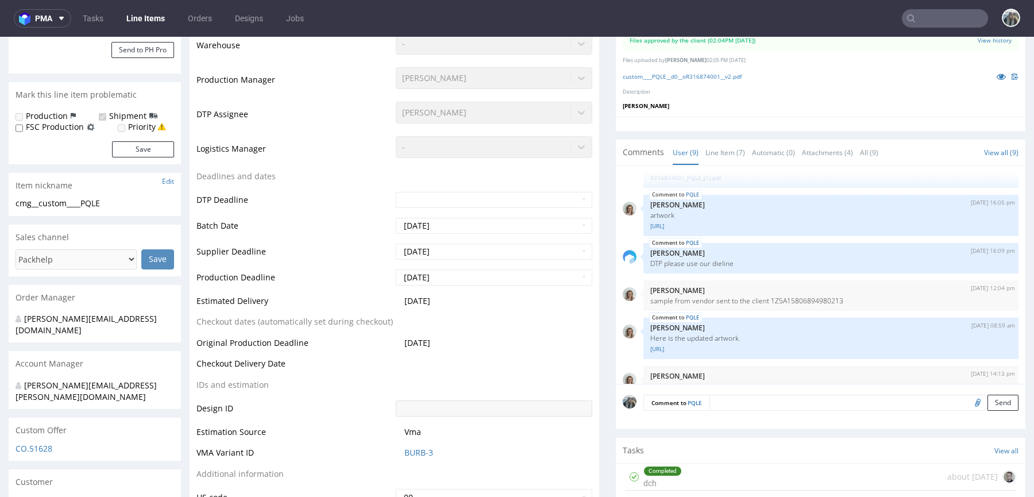
scroll to position [148, 0]
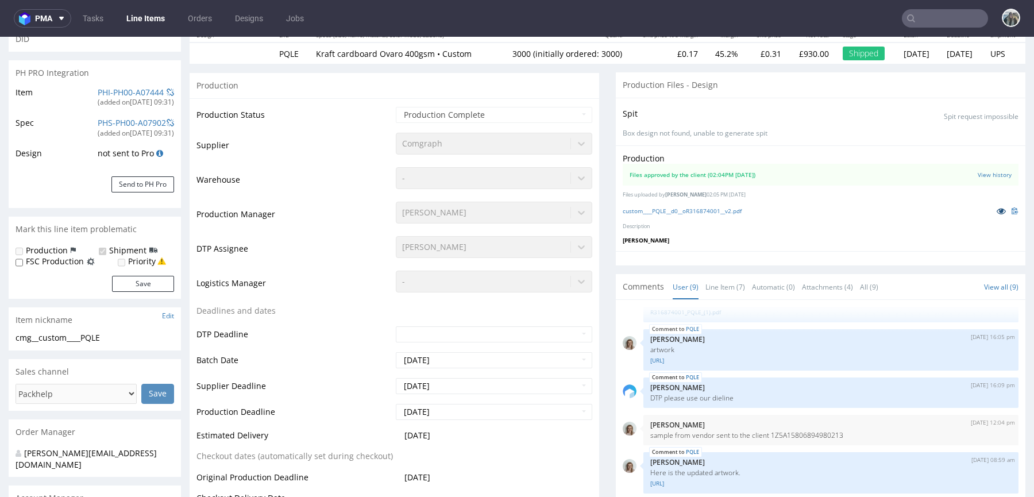
click at [996, 207] on icon at bounding box center [1000, 211] width 9 height 8
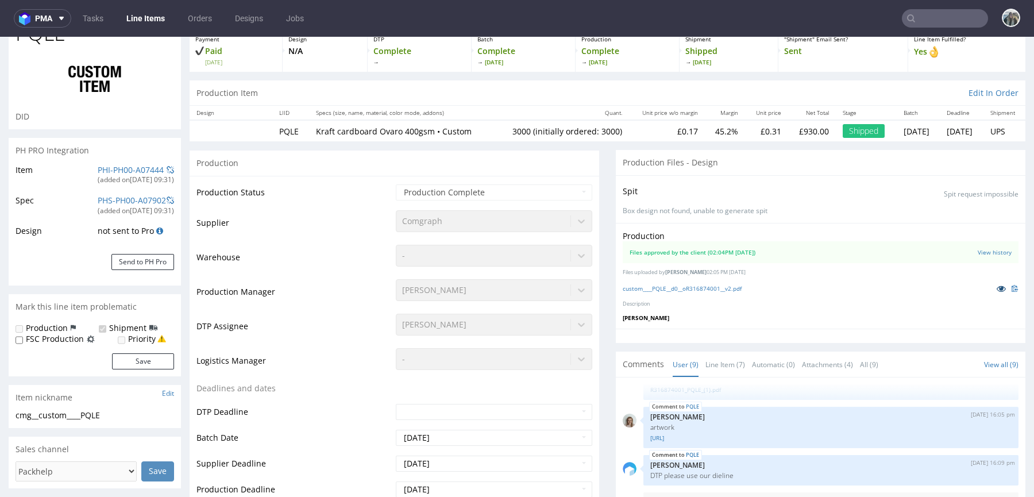
scroll to position [0, 0]
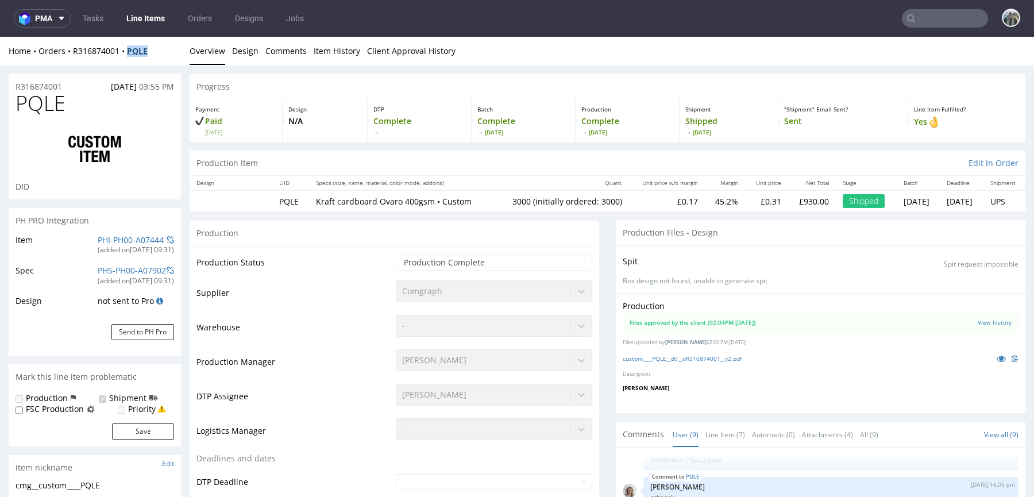
drag, startPoint x: 151, startPoint y: 60, endPoint x: 127, endPoint y: 55, distance: 24.7
click at [127, 55] on div "Home Orders R316874001 PQLE Overview Design Comments Item History Client Approv…" at bounding box center [517, 51] width 1034 height 29
copy strong "PQLE"
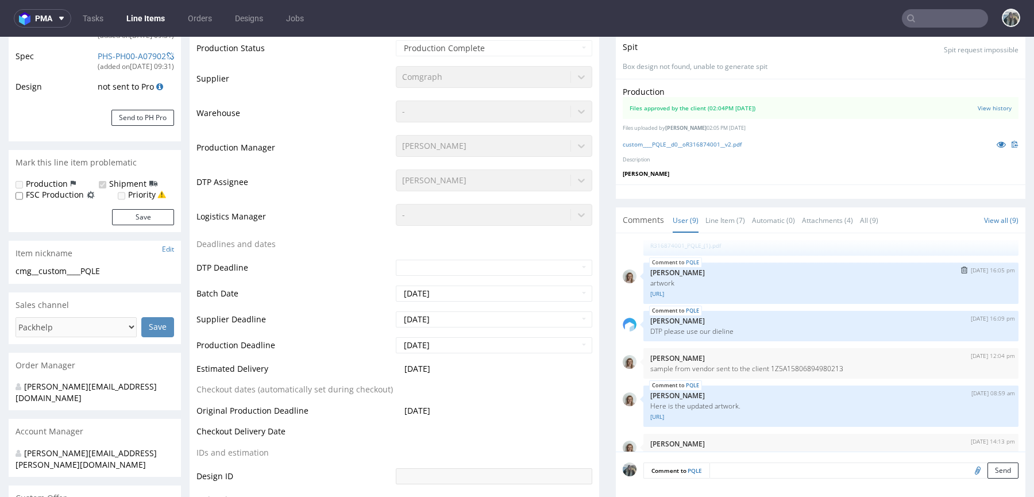
scroll to position [131, 0]
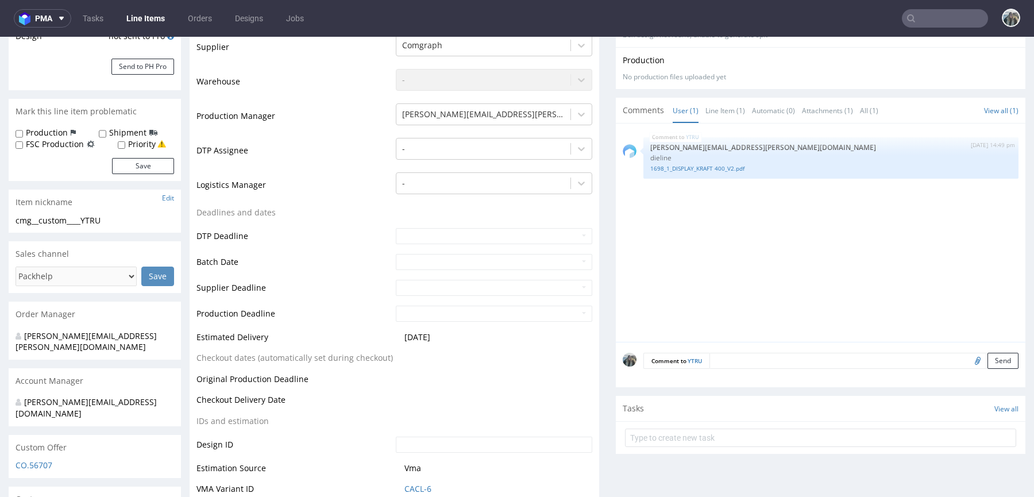
scroll to position [266, 0]
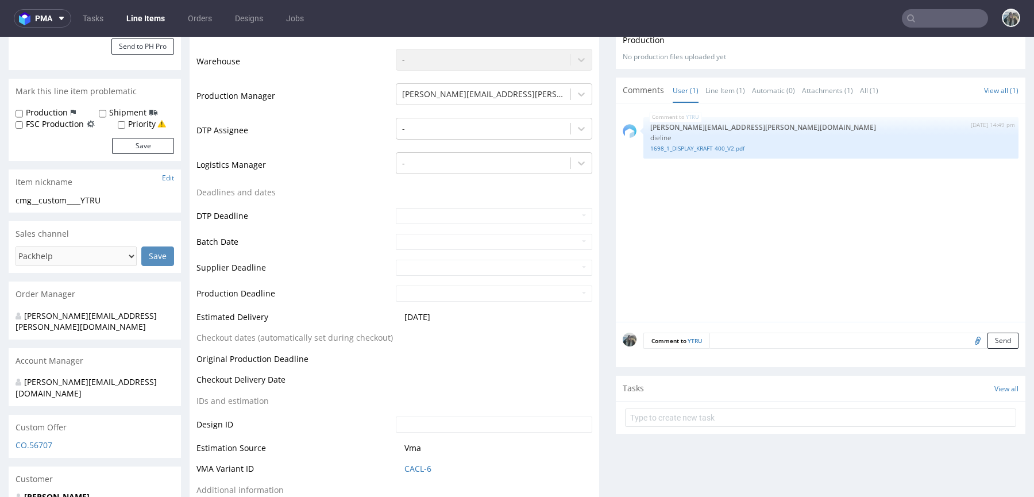
click at [742, 348] on div "Comment to YTRU Send" at bounding box center [820, 345] width 409 height 46
click at [742, 343] on textarea at bounding box center [863, 340] width 309 height 16
paste textarea "PQLE"
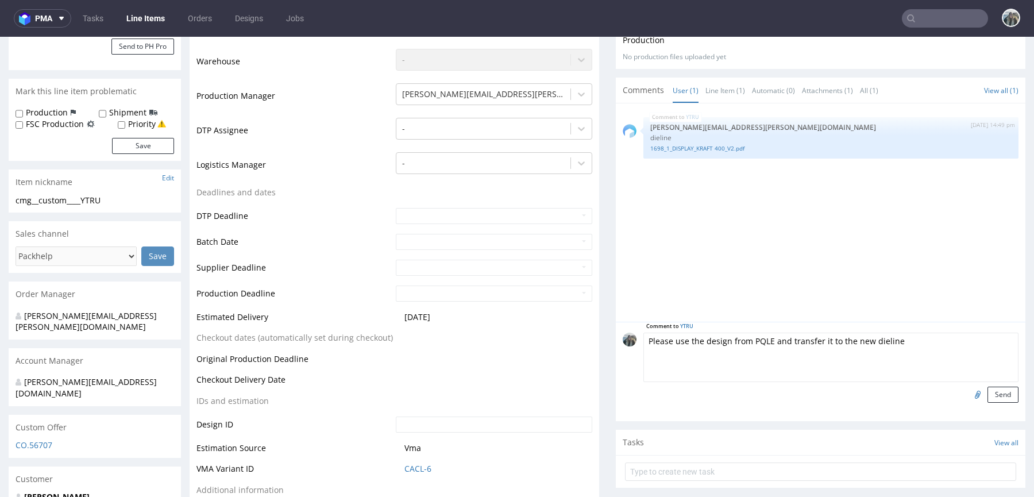
type textarea "Please use the design from PQLE and transfer it to the new dieline"
click at [968, 392] on input "file" at bounding box center [976, 393] width 16 height 15
type input "C:\fakepath\custom____PQLE__d0__oR316874001__v2.pdf"
click at [918, 329] on div "Comment to YTRU Please use the design from PQLE and transfer it to the new diel…" at bounding box center [820, 371] width 409 height 99
click at [915, 334] on textarea "Please use the design from PQLE and transfer it to the new dieline" at bounding box center [830, 356] width 375 height 49
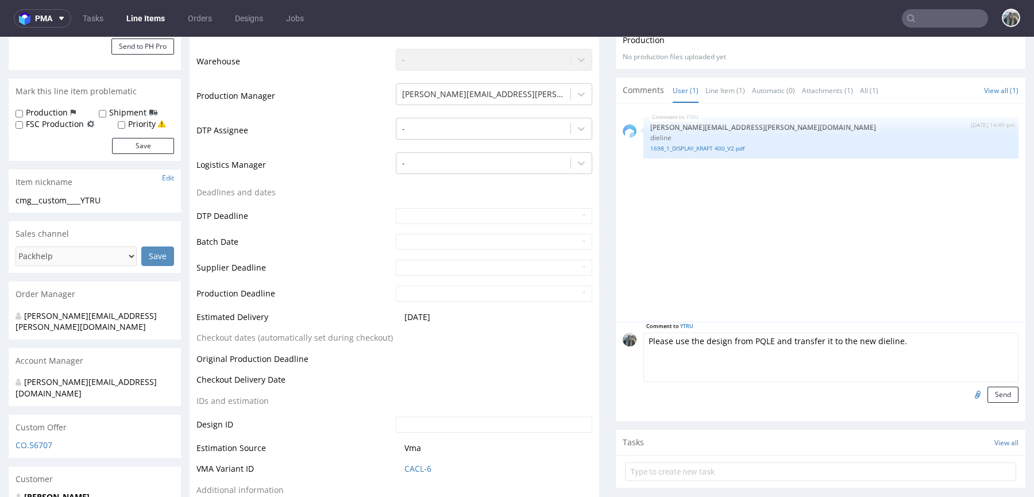
paste textarea "As for the design: it doesn't look like that will affect any of the artwork on …"
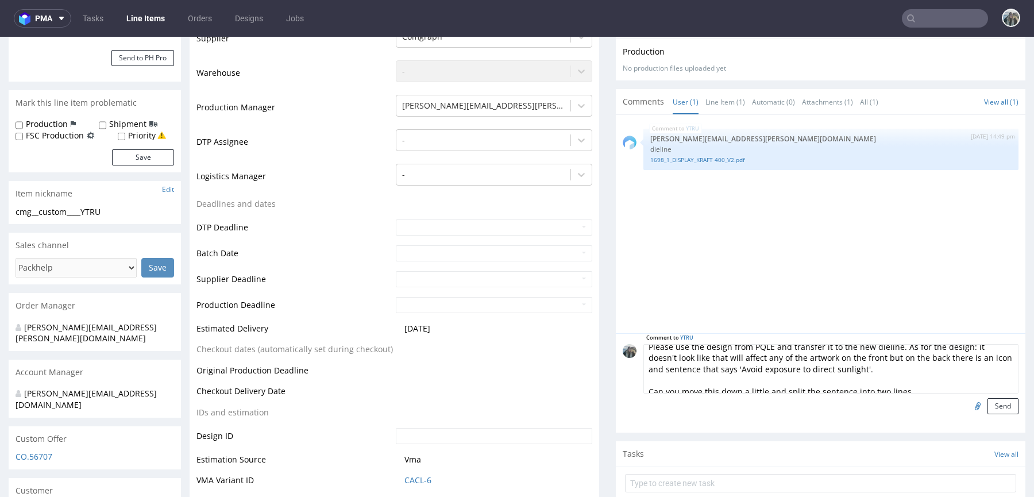
scroll to position [0, 0]
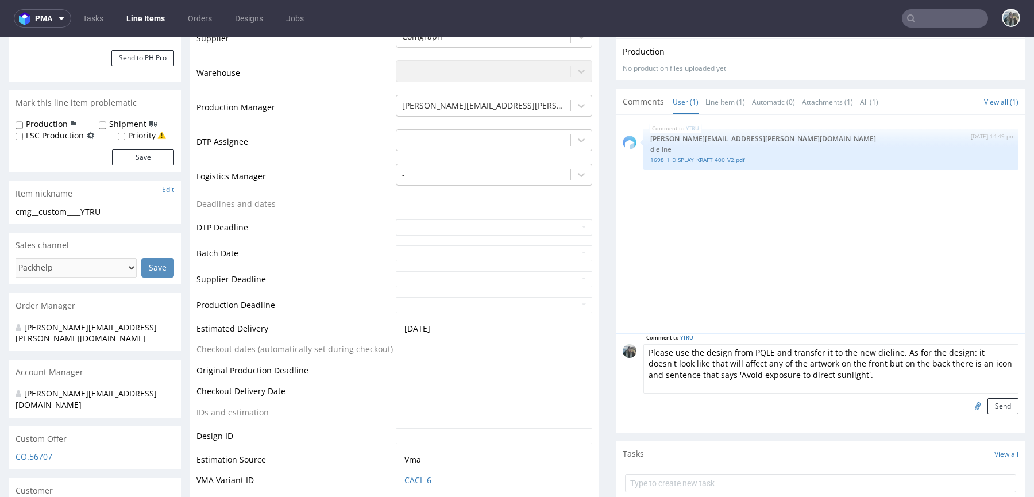
drag, startPoint x: 891, startPoint y: 351, endPoint x: 956, endPoint y: 351, distance: 64.9
click at [956, 351] on textarea "Please use the design from PQLE and transfer it to the new dieline. As for the …" at bounding box center [830, 368] width 375 height 49
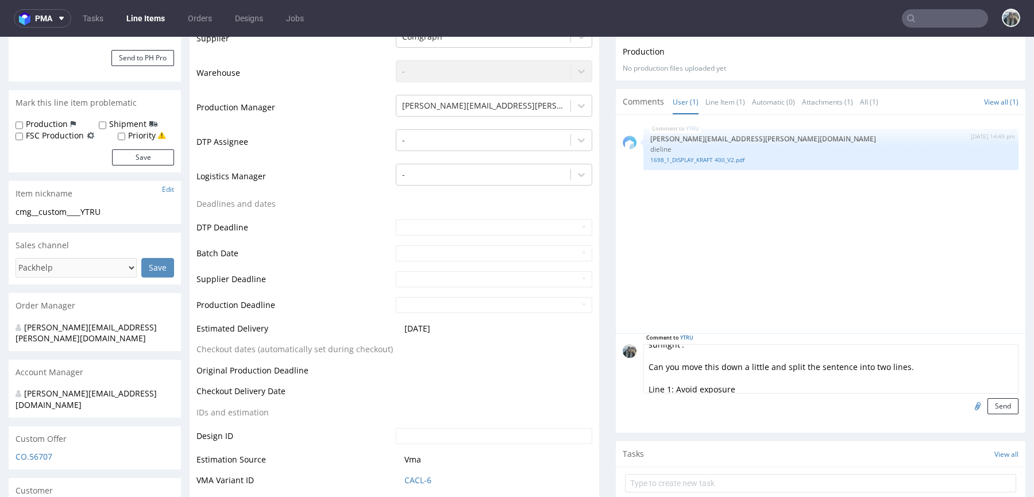
scroll to position [30, 0]
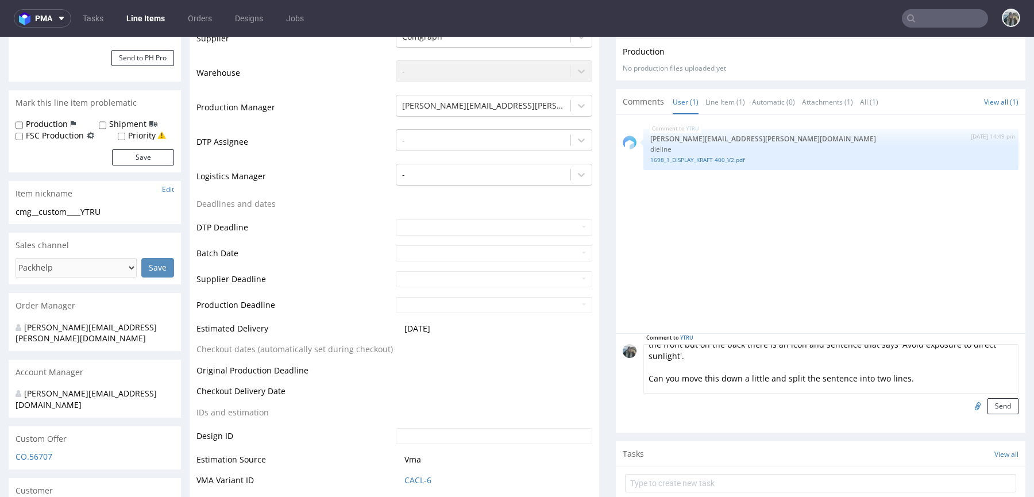
click at [726, 359] on textarea "Please use the design from PQLE and transfer it to the new dieline. The holes (…" at bounding box center [830, 368] width 375 height 49
drag, startPoint x: 673, startPoint y: 379, endPoint x: 683, endPoint y: 355, distance: 25.7
click at [683, 355] on textarea "Please use the design from PQLE and transfer it to the new dieline. The holes (…" at bounding box center [830, 368] width 375 height 49
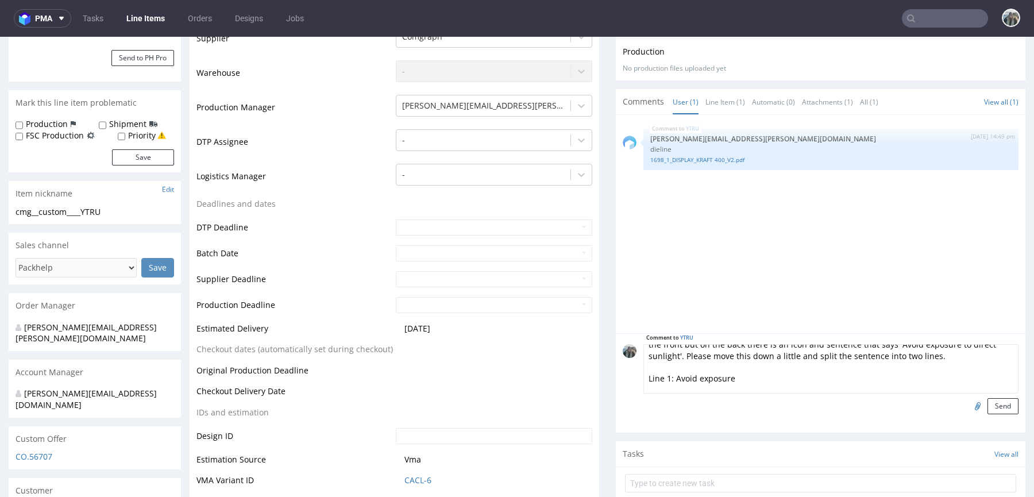
click at [927, 352] on textarea "Please use the design from PQLE and transfer it to the new dieline. The holes (…" at bounding box center [830, 368] width 375 height 49
drag, startPoint x: 937, startPoint y: 357, endPoint x: 885, endPoint y: 368, distance: 52.8
click at [885, 368] on textarea "Please use the design from PQLE and transfer it to the new dieline. The holes (…" at bounding box center [830, 368] width 375 height 49
click at [713, 374] on textarea "Please use the design from PQLE and transfer it to the new dieline. The holes (…" at bounding box center [830, 368] width 375 height 49
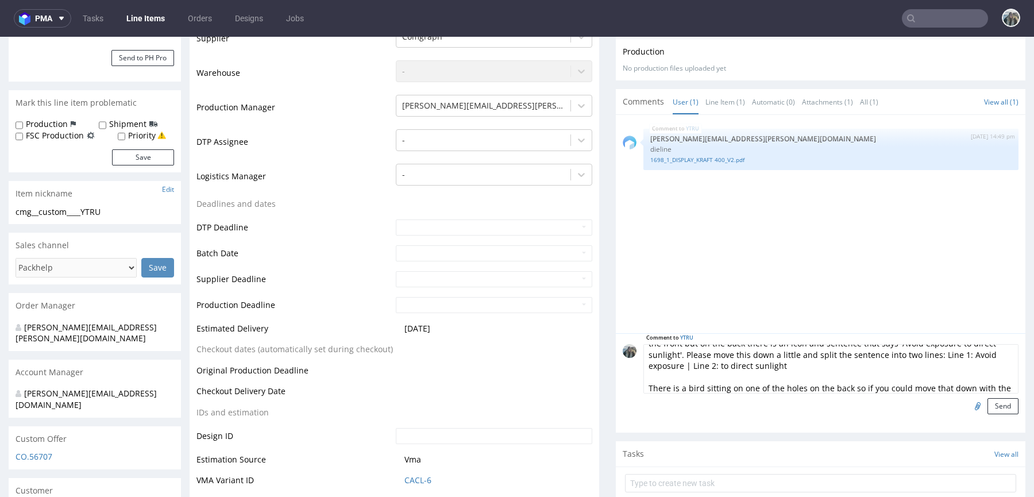
click at [783, 365] on textarea "Please use the design from PQLE and transfer it to the new dieline. The holes (…" at bounding box center [830, 368] width 375 height 49
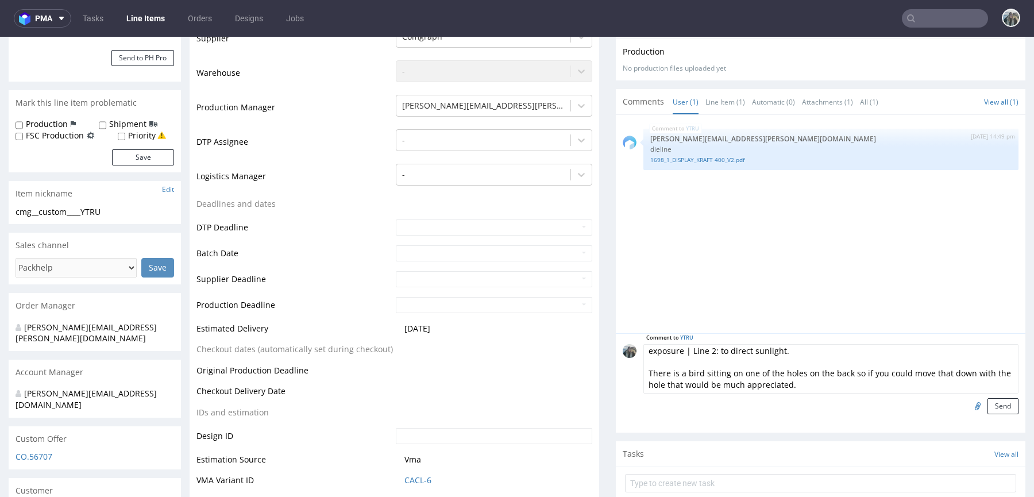
scroll to position [44, 0]
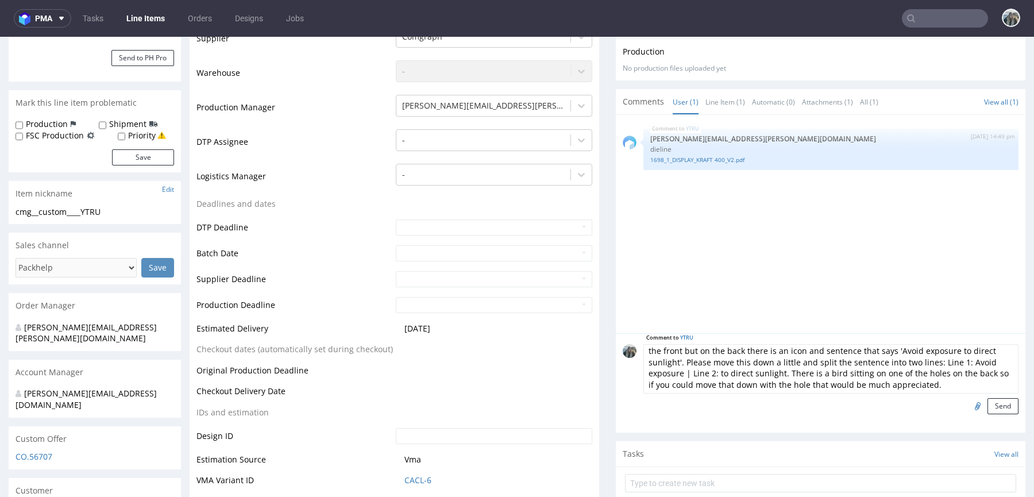
click at [934, 366] on textarea "Please use the design from PQLE and transfer it to the new dieline. The holes (…" at bounding box center [830, 368] width 375 height 49
click at [893, 350] on textarea "Please use the design from PQLE and transfer it to the new dieline. The holes (…" at bounding box center [830, 368] width 375 height 49
click at [804, 355] on textarea "Please use the design from PQLE and transfer it to the new dieline. The holes (…" at bounding box center [830, 368] width 375 height 49
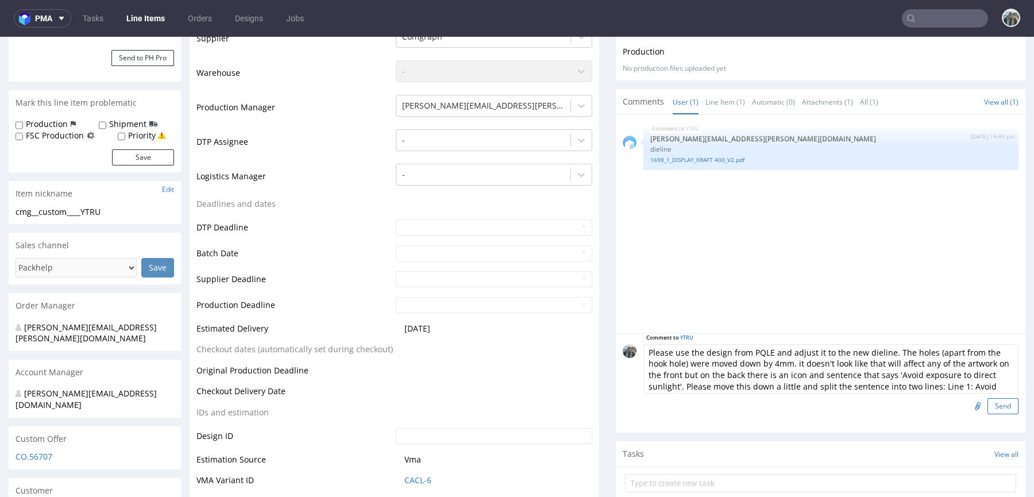
type textarea "Please use the design from PQLE and adjust it to the new dieline. The holes (ap…"
click at [996, 404] on button "Send" at bounding box center [1002, 406] width 31 height 16
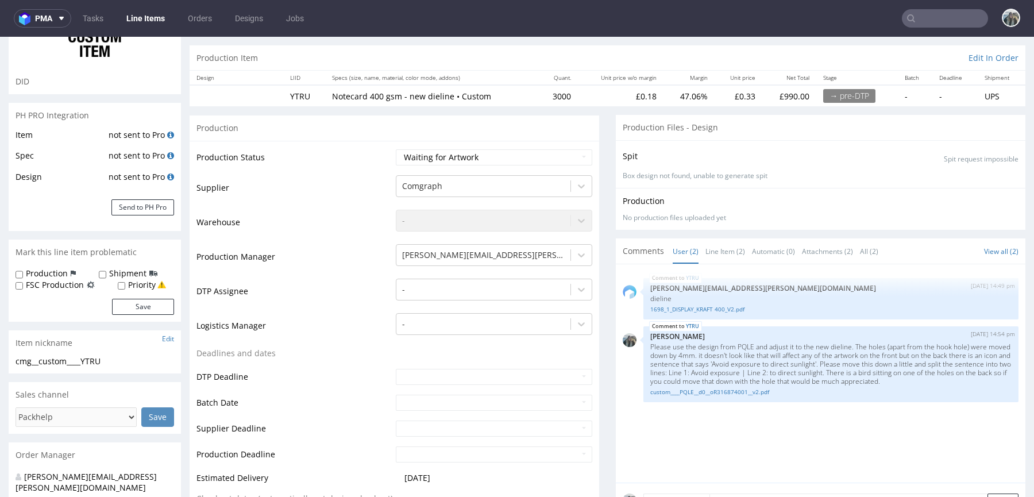
scroll to position [236, 0]
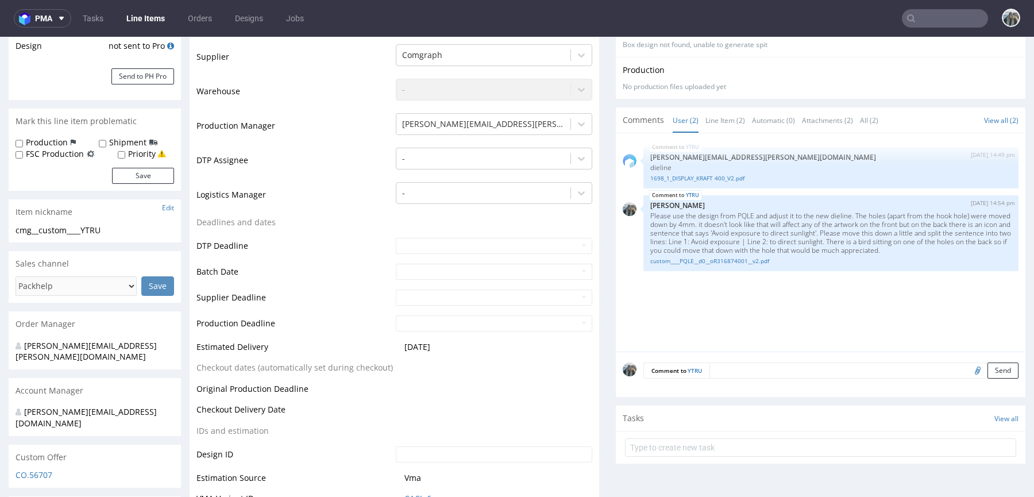
click at [968, 370] on input "file" at bounding box center [976, 369] width 16 height 15
type input "C:\fakepath\Reduced Packaging - Goo.jpg"
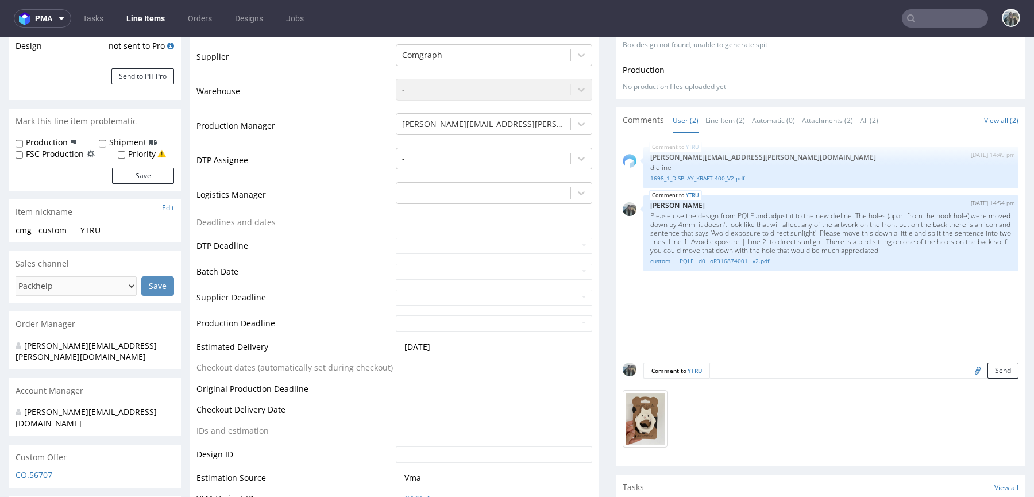
click at [747, 369] on textarea at bounding box center [863, 370] width 309 height 16
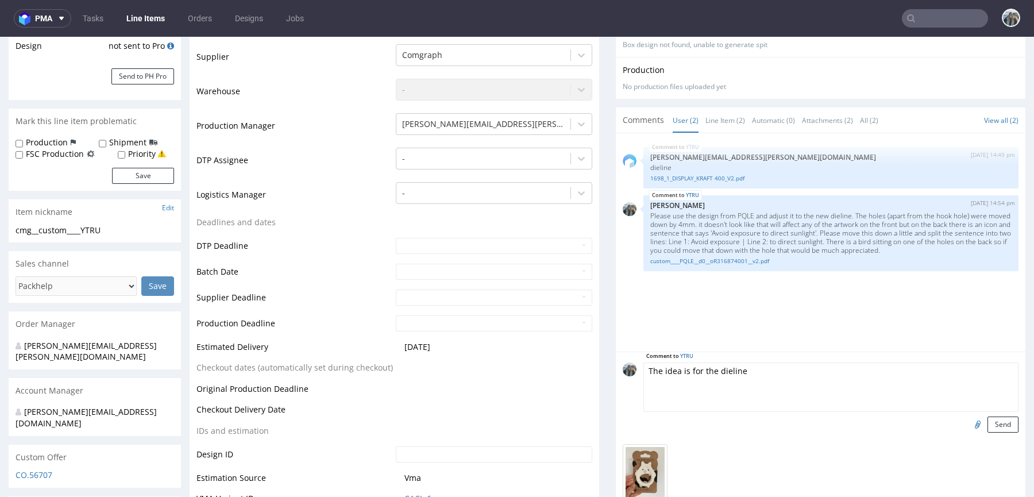
click at [707, 369] on textarea "The idea is for the dieline" at bounding box center [830, 386] width 375 height 49
click at [945, 372] on textarea "The idea is for the tou not to be covering the lettering underneath the hook ho…" at bounding box center [830, 386] width 375 height 49
click at [946, 372] on textarea "The idea is for the tou not to be covering the lettering underneath the hook ho…" at bounding box center [830, 386] width 375 height 49
click at [714, 372] on textarea "The idea is for the tou not to be covering the lettering underneath the hook ho…" at bounding box center [830, 386] width 375 height 49
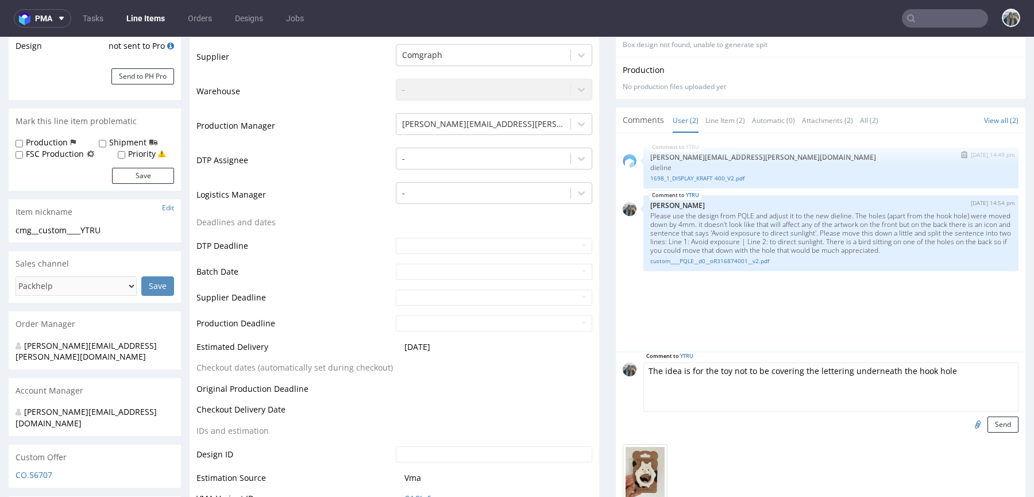
paste textarea "toy should not cover the lettering be"
click at [788, 368] on textarea "The toy should not cover the lettering beneath the hook hole" at bounding box center [830, 386] width 375 height 49
click at [793, 365] on textarea "The toy should not cover the lettering underneath the hook hole" at bounding box center [830, 386] width 375 height 49
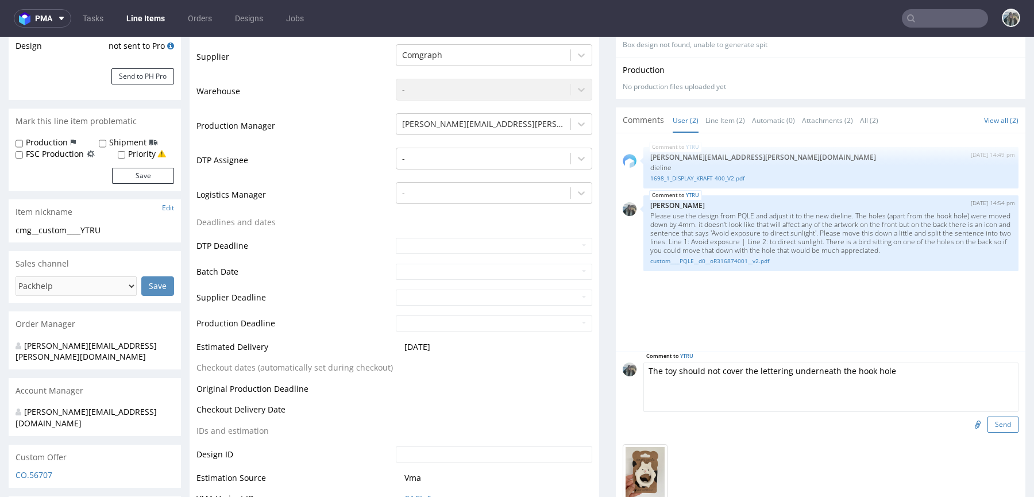
type textarea "The toy should not cover the lettering underneath the hook hole"
drag, startPoint x: 993, startPoint y: 423, endPoint x: 954, endPoint y: 434, distance: 40.5
click at [993, 423] on button "Send" at bounding box center [1002, 424] width 31 height 16
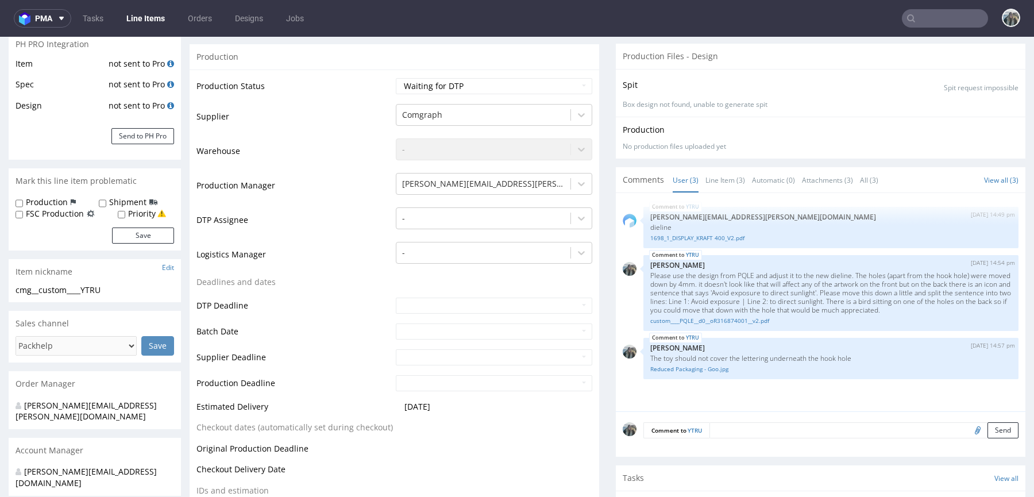
scroll to position [201, 0]
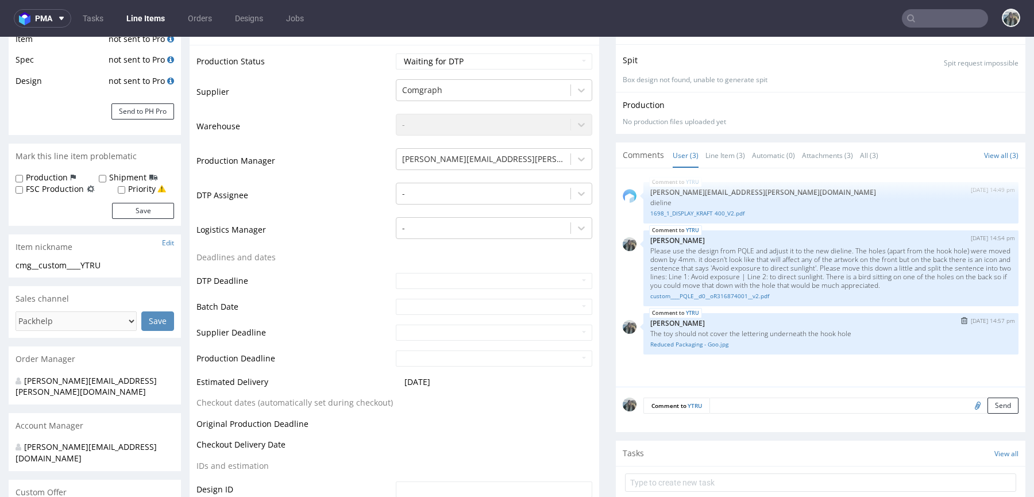
click at [694, 347] on div "YTRU [DATE] 14:57 pm [PERSON_NAME] The toy should not cover the lettering under…" at bounding box center [830, 333] width 375 height 41
click at [688, 343] on link "Reduced Packaging - Goo.jpg" at bounding box center [830, 344] width 361 height 9
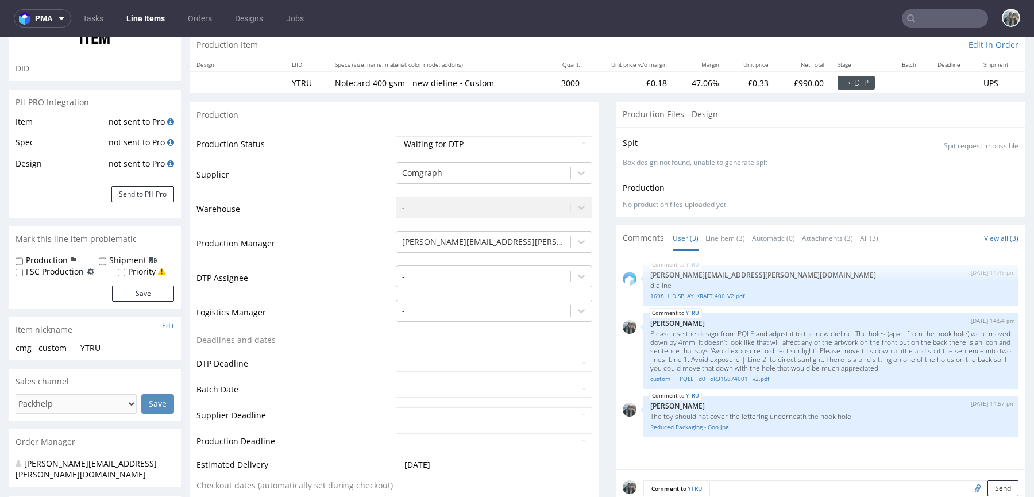
scroll to position [0, 0]
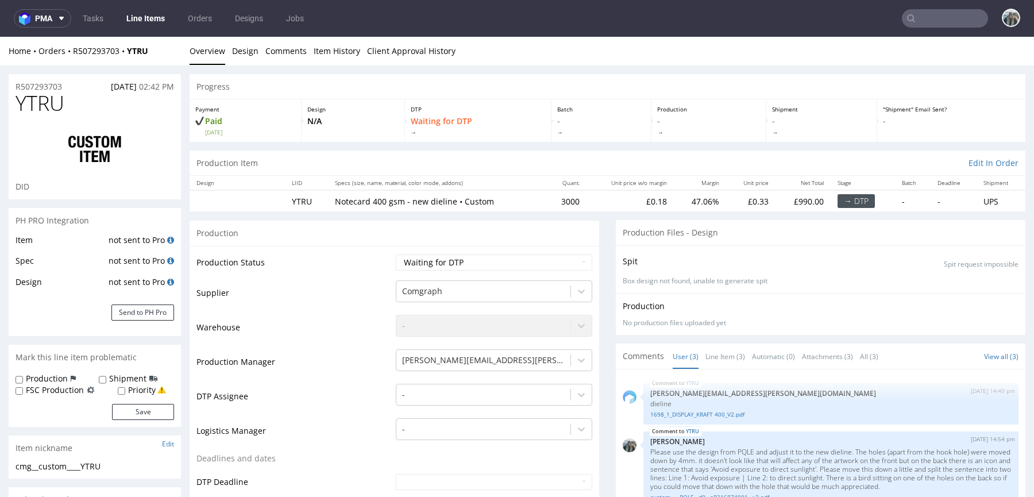
click at [306, 196] on td "YTRU" at bounding box center [306, 200] width 42 height 21
click at [306, 197] on td "YTRU" at bounding box center [306, 200] width 42 height 21
copy td "YTRU"
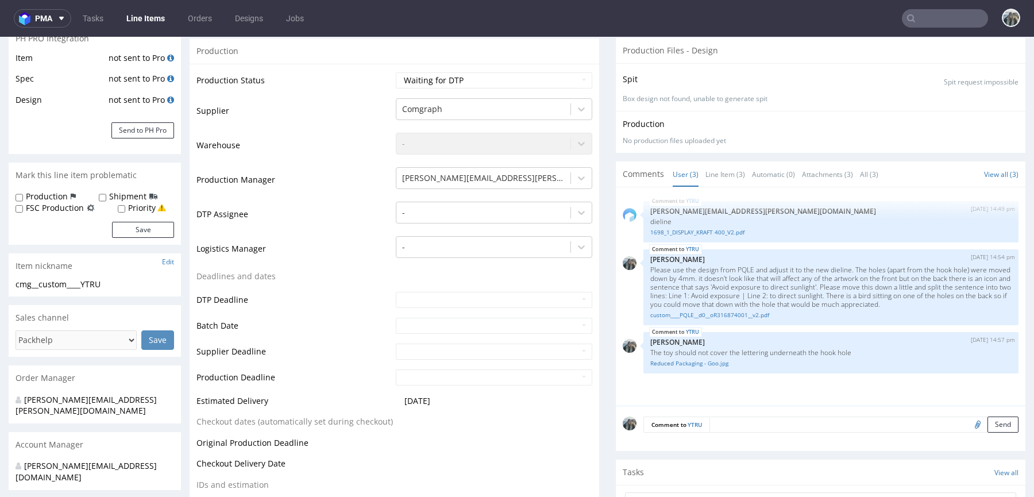
scroll to position [190, 0]
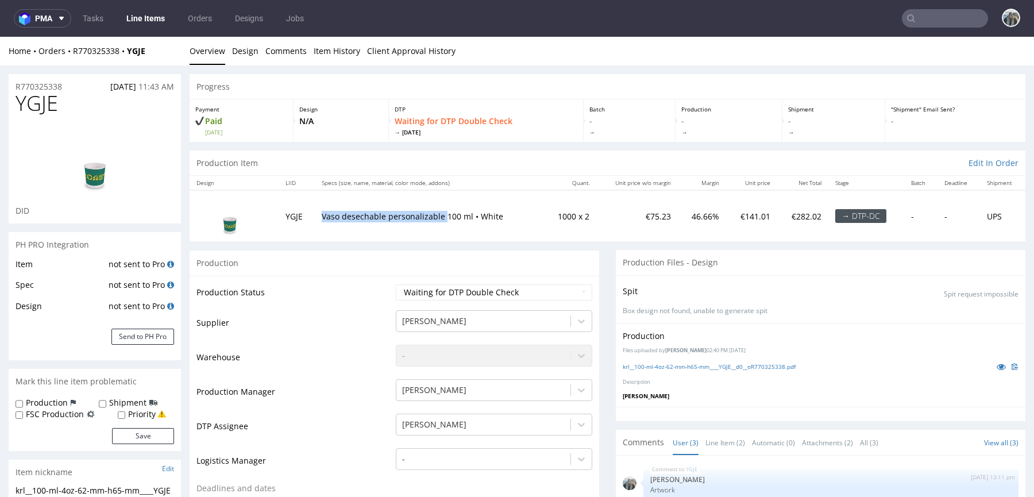
drag, startPoint x: 319, startPoint y: 216, endPoint x: 444, endPoint y: 216, distance: 125.2
click at [444, 216] on td "Vaso desechable personalizable 100 ml • White" at bounding box center [429, 215] width 229 height 51
copy p "Vaso desechable personalizable"
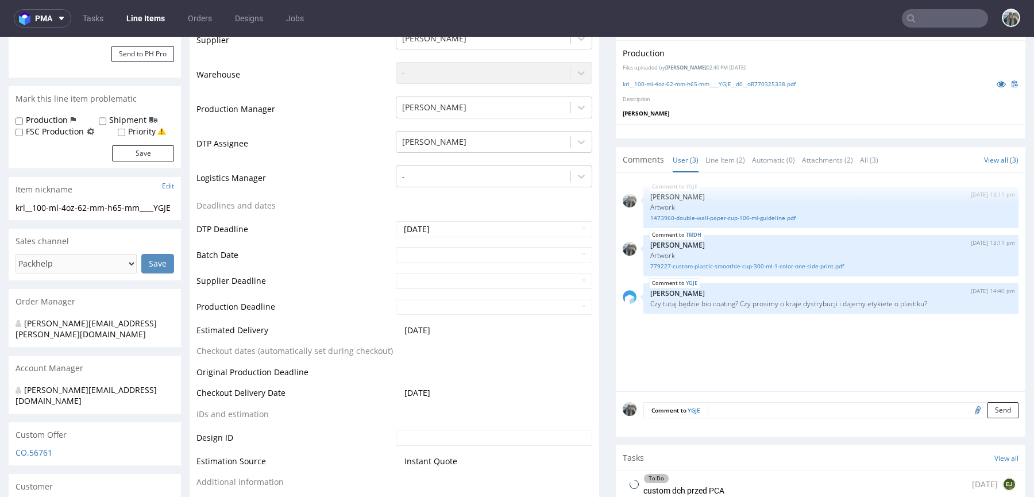
scroll to position [349, 0]
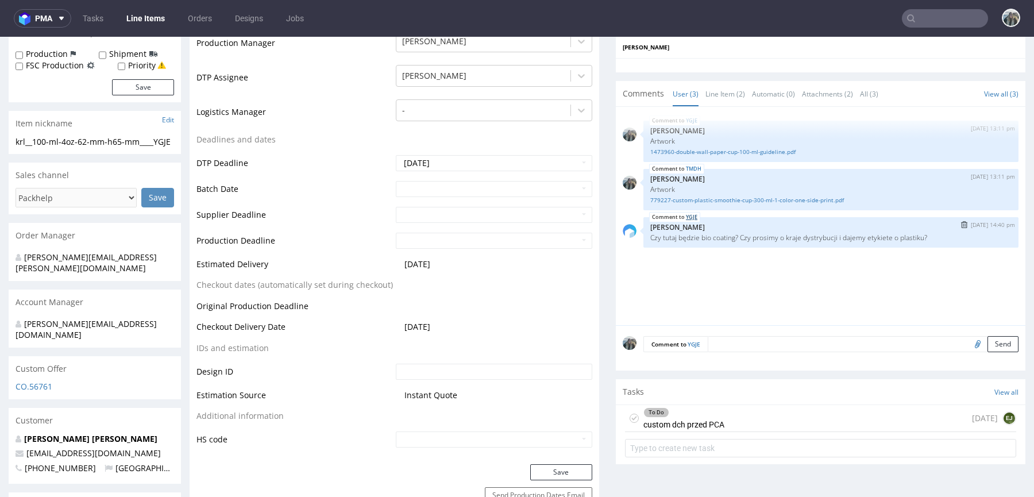
click at [688, 212] on link "YGJE" at bounding box center [691, 216] width 11 height 9
click at [686, 212] on link "YGJE" at bounding box center [691, 216] width 11 height 9
click at [715, 420] on div "To Do custom dch przed PCA" at bounding box center [683, 418] width 81 height 26
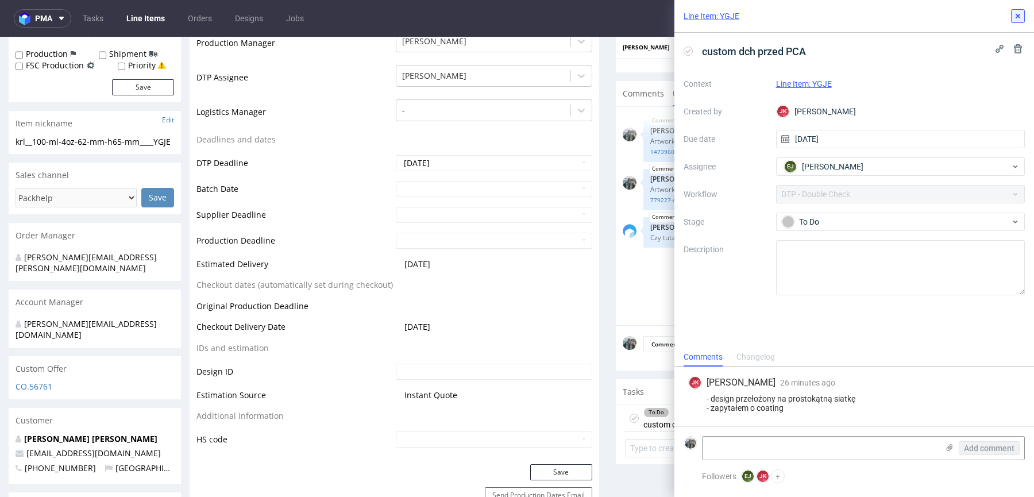
click at [1019, 19] on icon at bounding box center [1017, 15] width 9 height 9
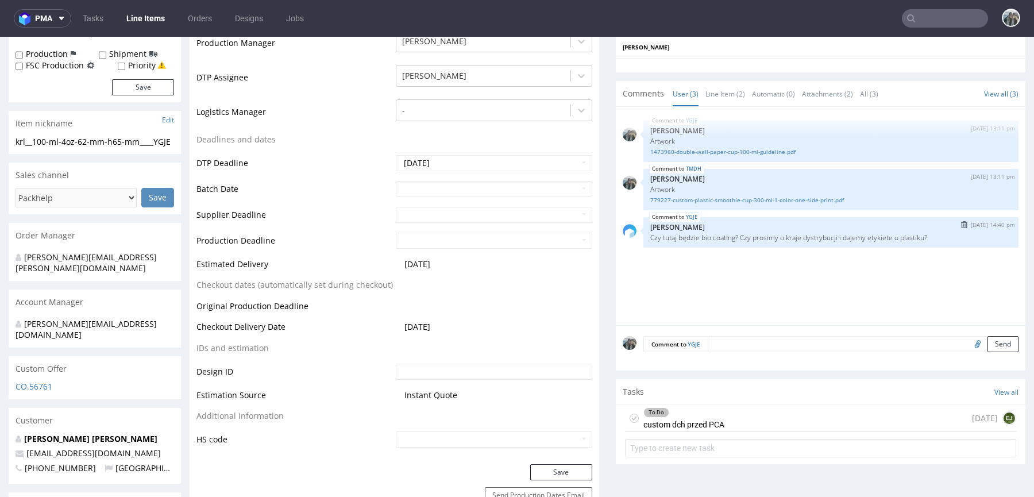
drag, startPoint x: 668, startPoint y: 243, endPoint x: 645, endPoint y: 240, distance: 23.1
click at [645, 240] on div "YGJE 17th Sep 25 | 14:40 pm Jan Kocik Czy tutaj będzie bio coating? Czy prosimy…" at bounding box center [830, 232] width 375 height 30
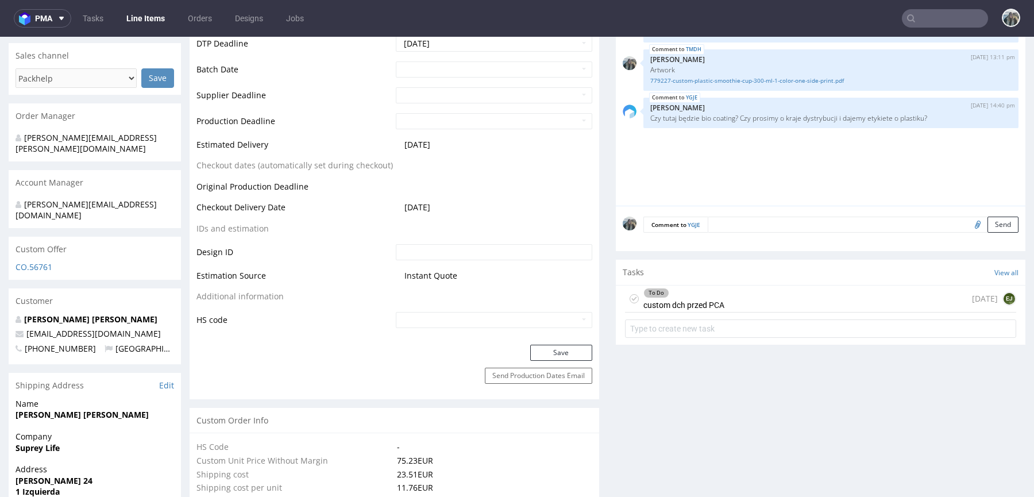
scroll to position [376, 0]
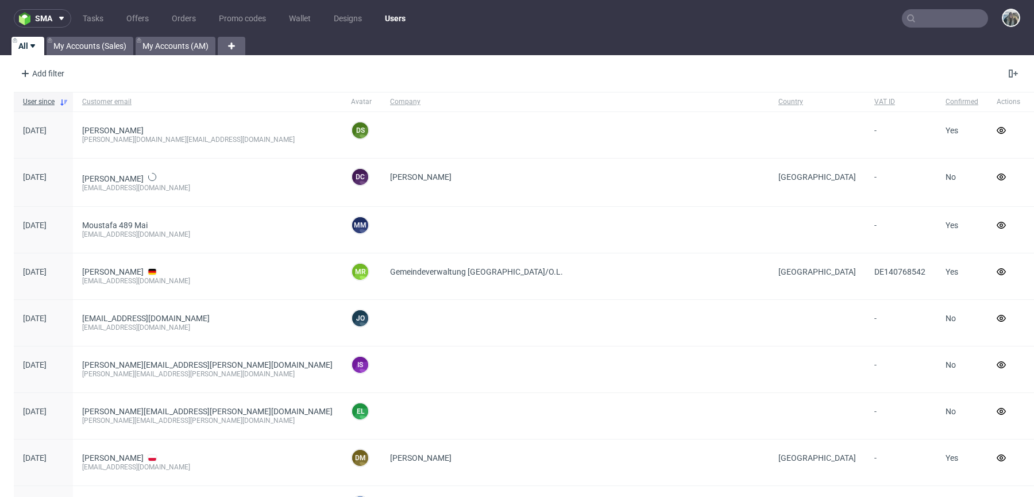
click at [936, 23] on input "text" at bounding box center [944, 18] width 86 height 18
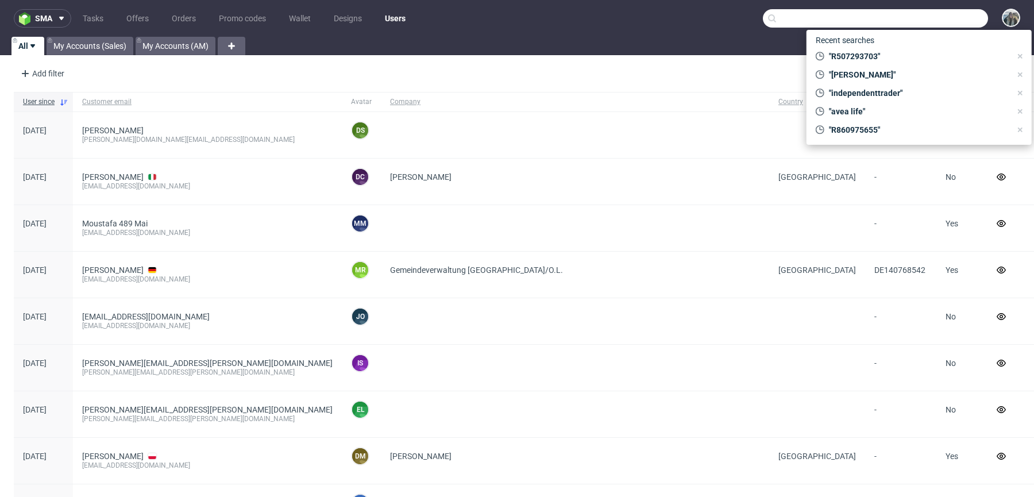
paste input "avea"
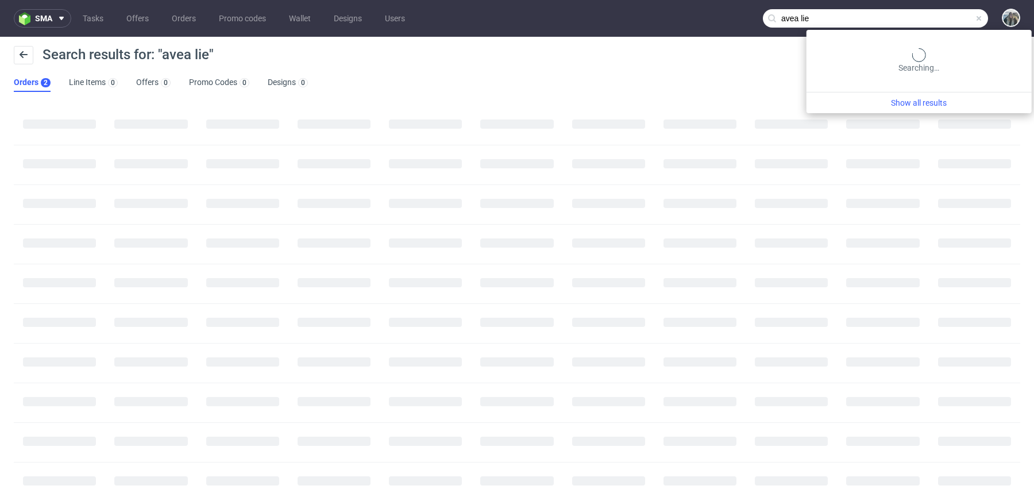
click at [931, 25] on input "avea lie" at bounding box center [875, 18] width 225 height 18
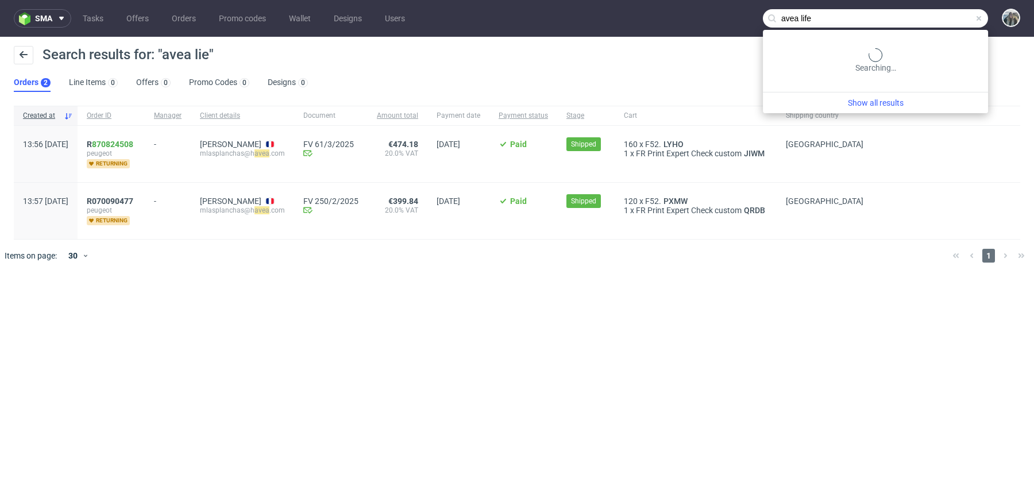
type input "avea life"
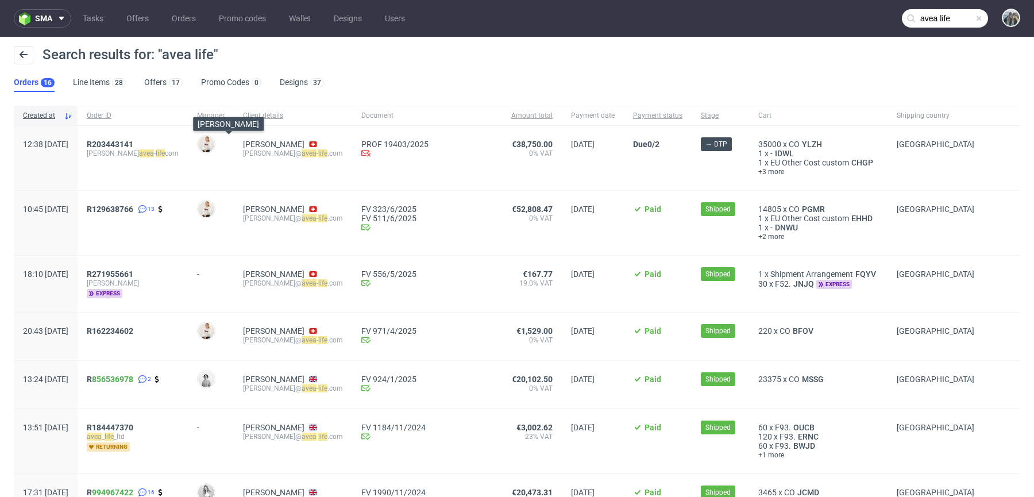
scroll to position [24, 0]
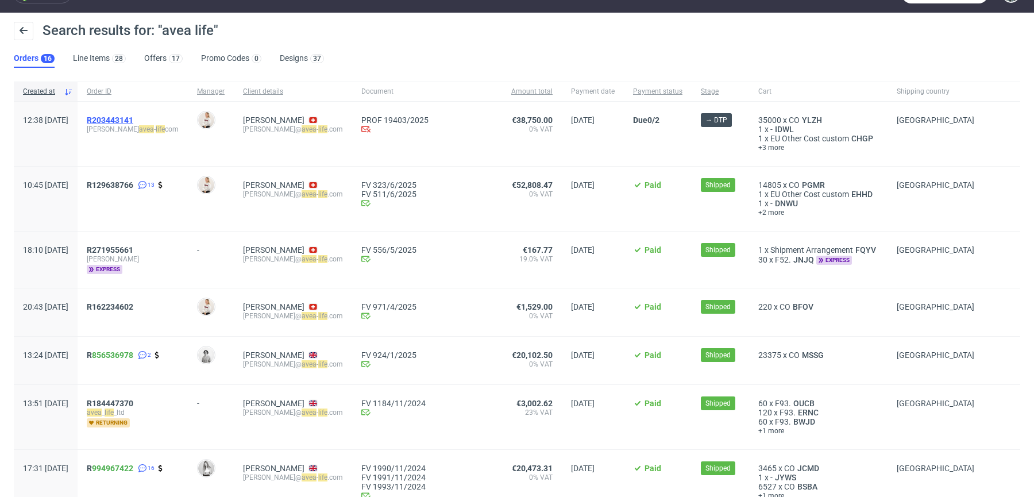
click at [133, 120] on span "R203443141" at bounding box center [110, 119] width 47 height 9
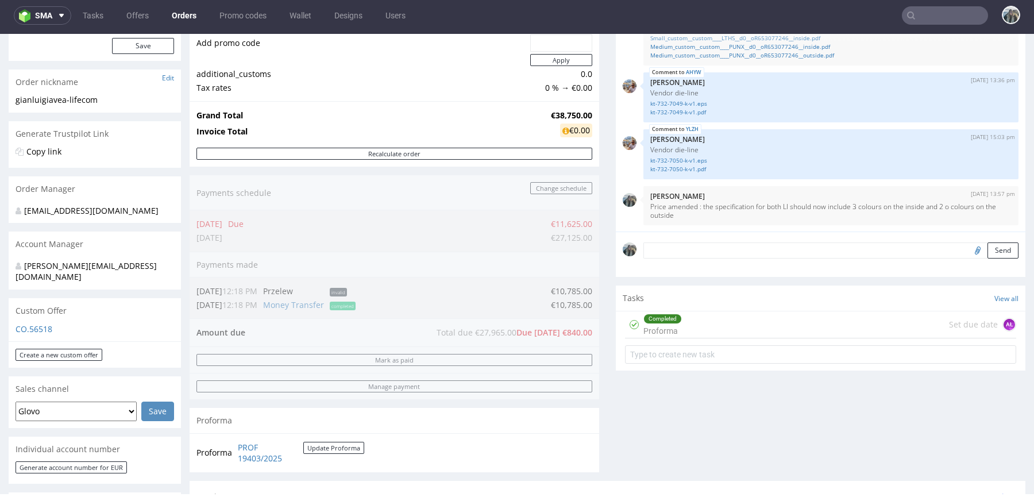
scroll to position [152, 0]
click at [651, 321] on div "Completed Proforma" at bounding box center [662, 323] width 38 height 26
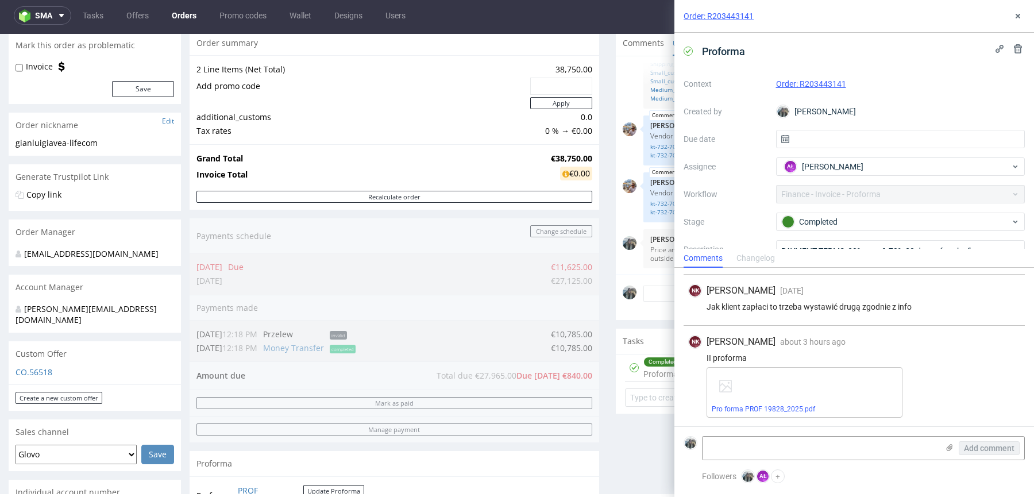
scroll to position [107, 0]
drag, startPoint x: 533, startPoint y: 160, endPoint x: 585, endPoint y: 153, distance: 52.7
click at [585, 153] on tr "Grand Total €38,750.00" at bounding box center [394, 159] width 396 height 14
copy tr "€38,750.00"
click at [781, 407] on link "Pro forma PROF 19828_2025.pdf" at bounding box center [762, 409] width 103 height 8
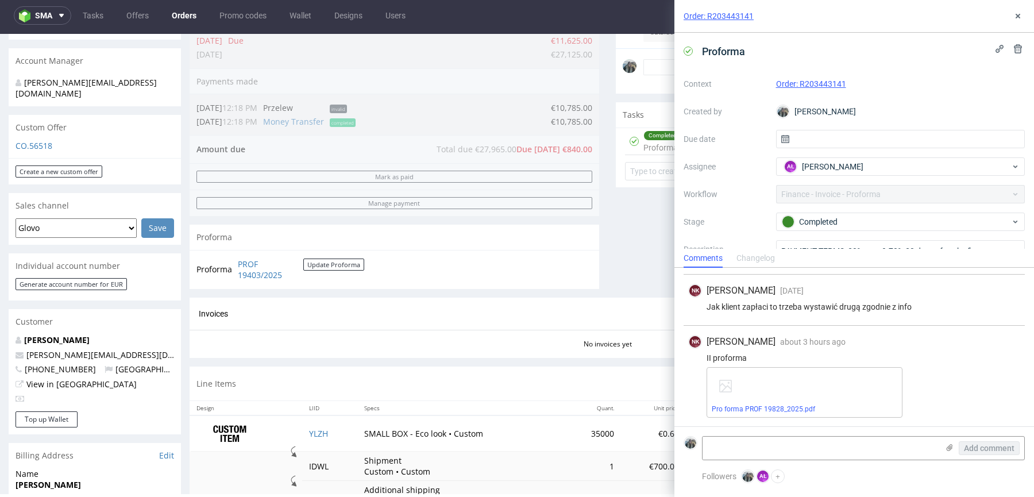
scroll to position [583, 0]
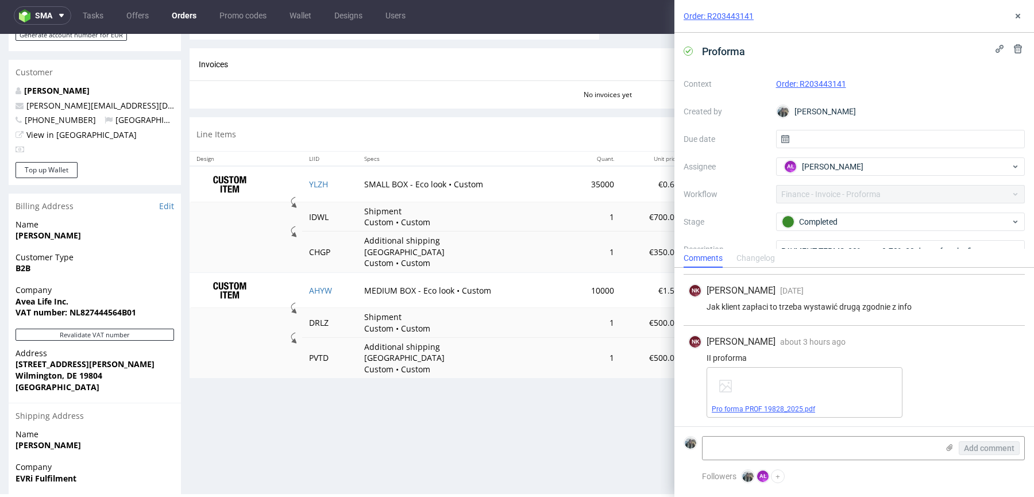
click at [773, 411] on link "Pro forma PROF 19828_2025.pdf" at bounding box center [762, 409] width 103 height 8
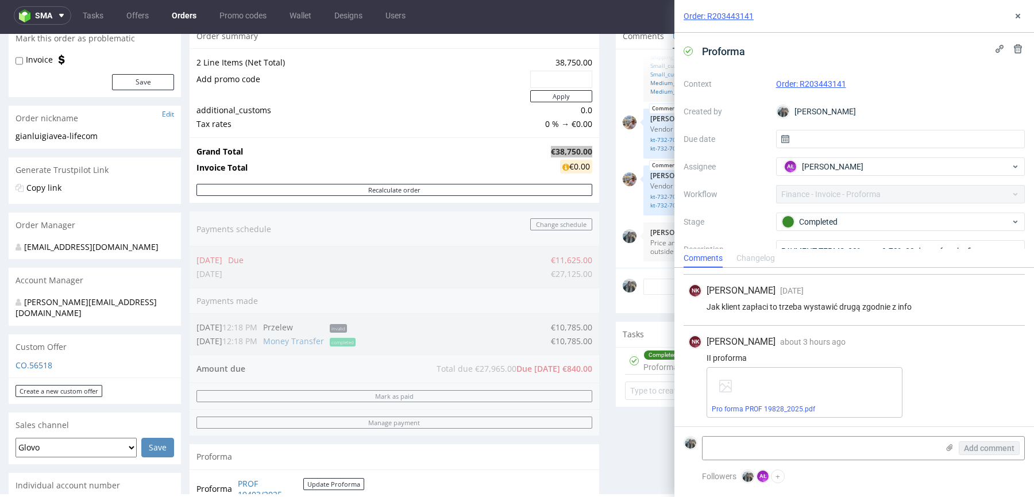
scroll to position [113, 0]
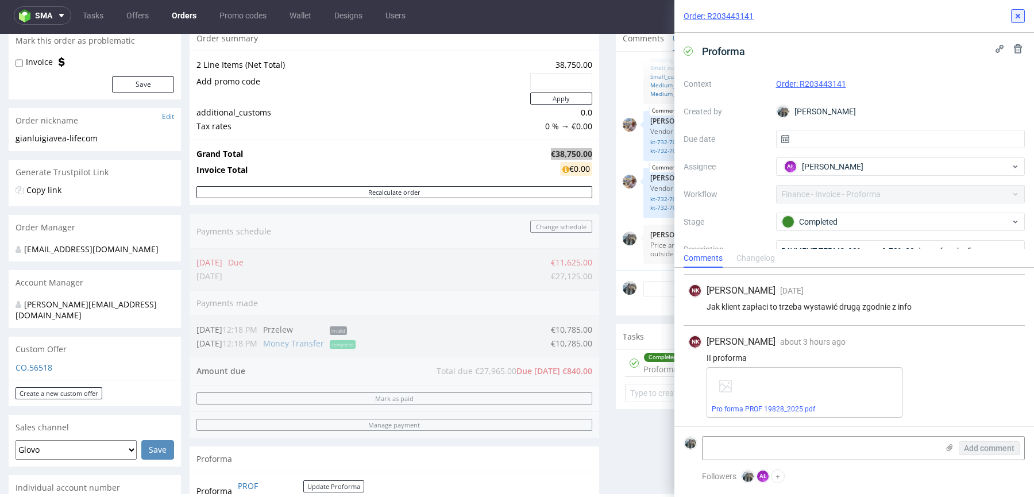
click at [1014, 21] on button at bounding box center [1018, 16] width 14 height 14
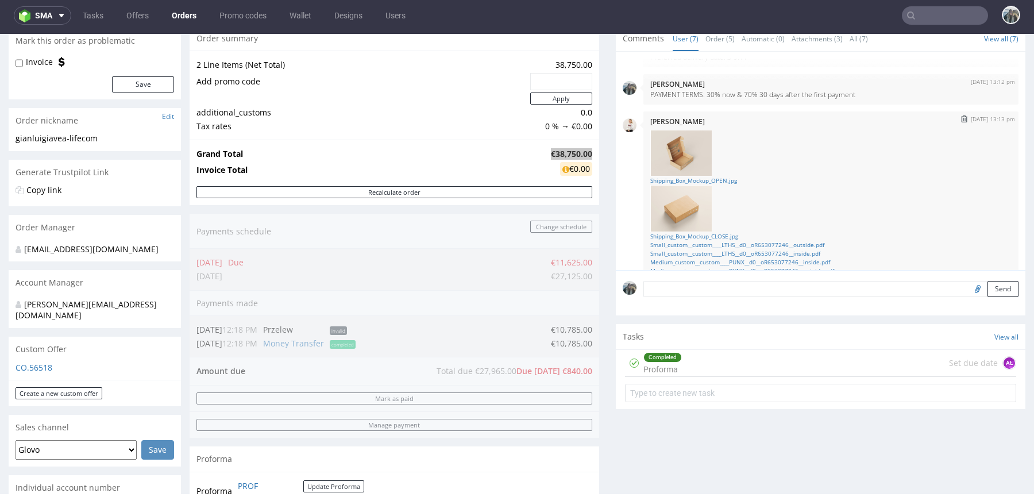
scroll to position [94, 0]
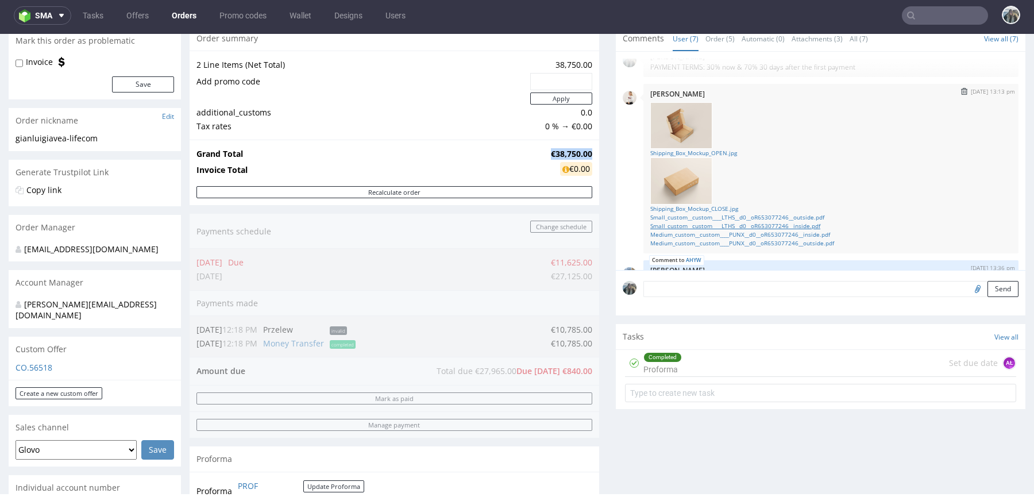
click at [752, 222] on link "Small_custom__custom____LTHS__d0__oR653077246__inside.pdf" at bounding box center [830, 226] width 361 height 9
click at [752, 233] on link "Medium_custom__custom____PUNX__d0__oR653077246__inside.pdf" at bounding box center [830, 234] width 361 height 9
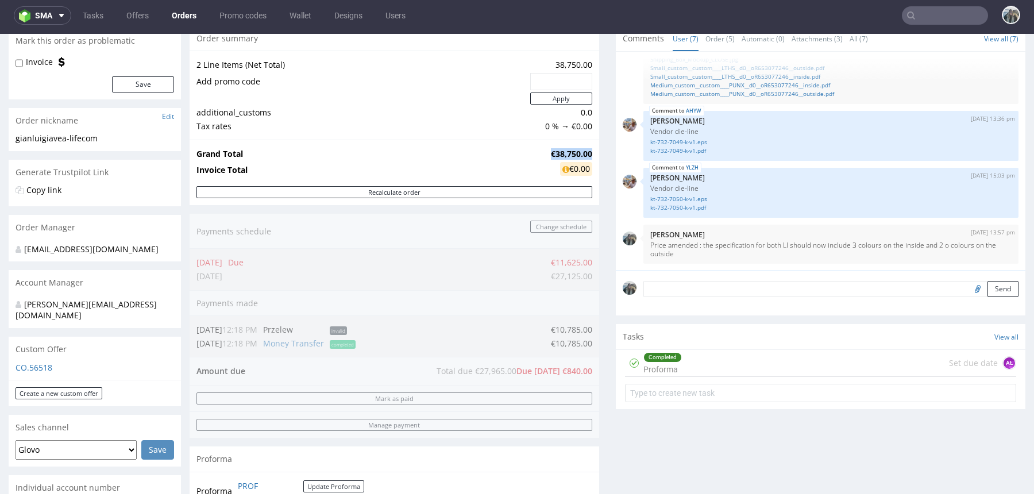
scroll to position [0, 0]
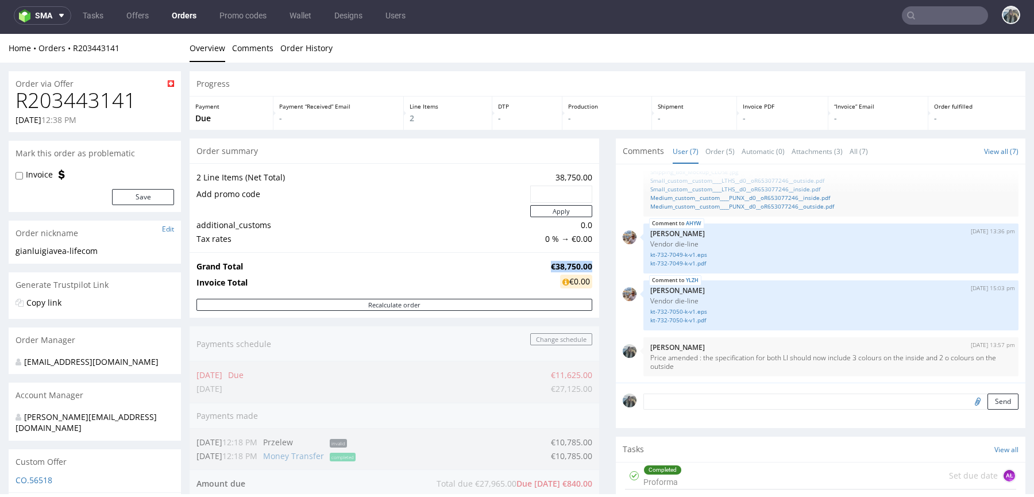
click at [95, 101] on h1 "R203443141" at bounding box center [95, 100] width 158 height 23
click at [95, 100] on h1 "R203443141" at bounding box center [95, 100] width 158 height 23
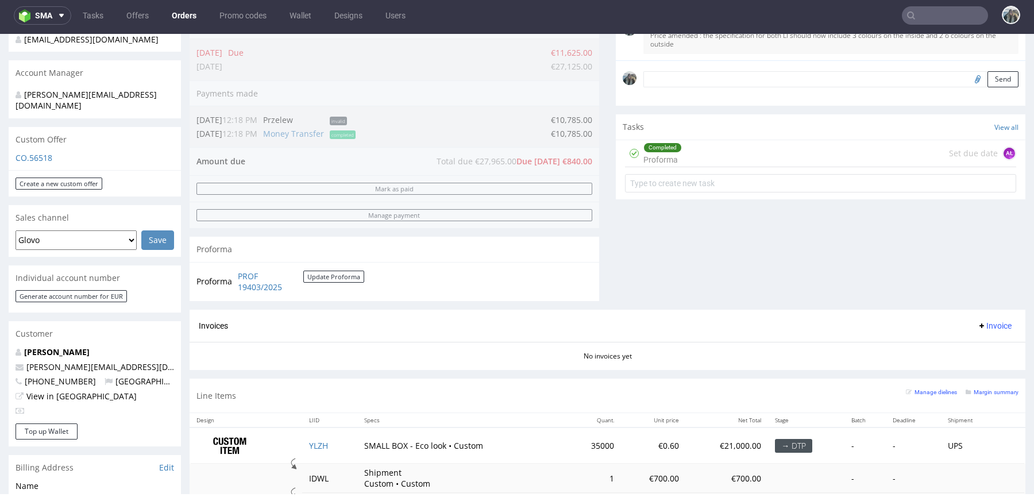
scroll to position [491, 0]
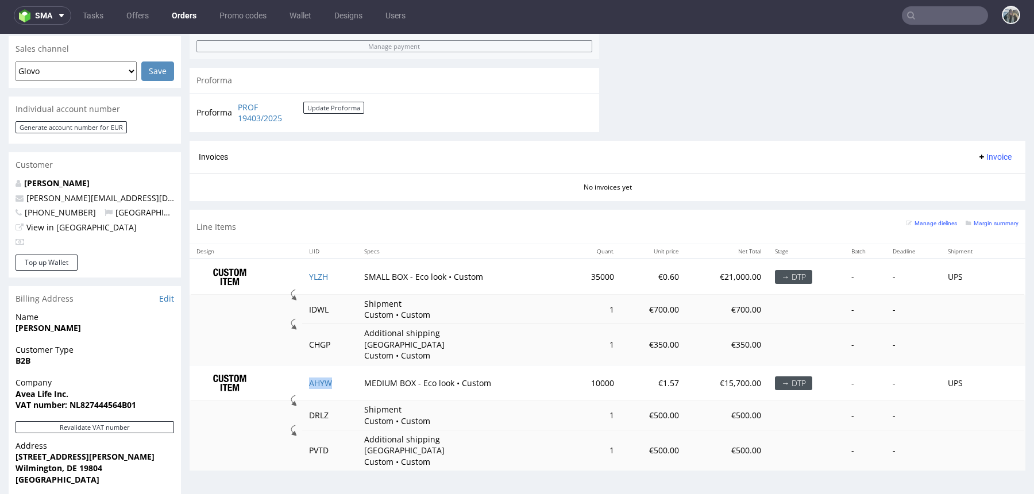
click at [338, 368] on td "AHYW" at bounding box center [329, 383] width 55 height 36
copy link "AHYW"
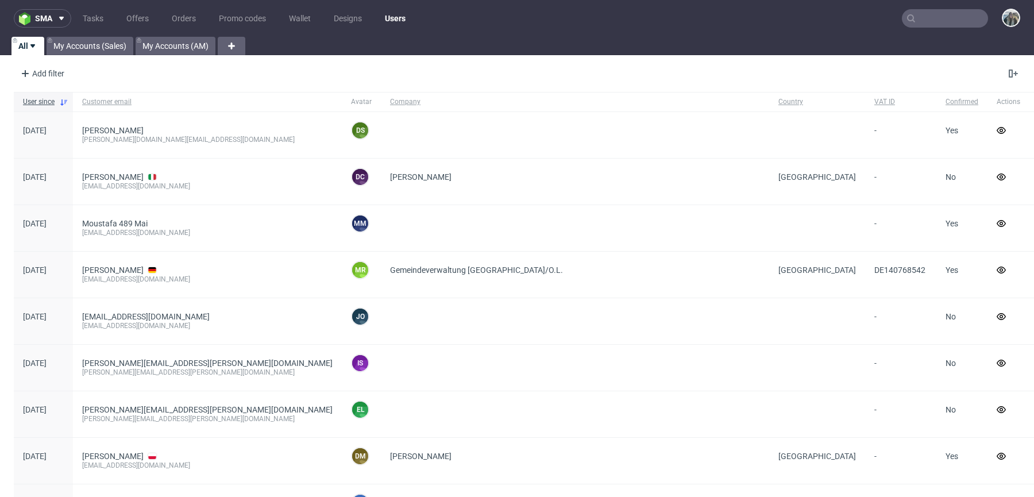
click at [924, 17] on input "text" at bounding box center [944, 18] width 86 height 18
paste input "custom__custom____LTHS__d0__oR653077246"
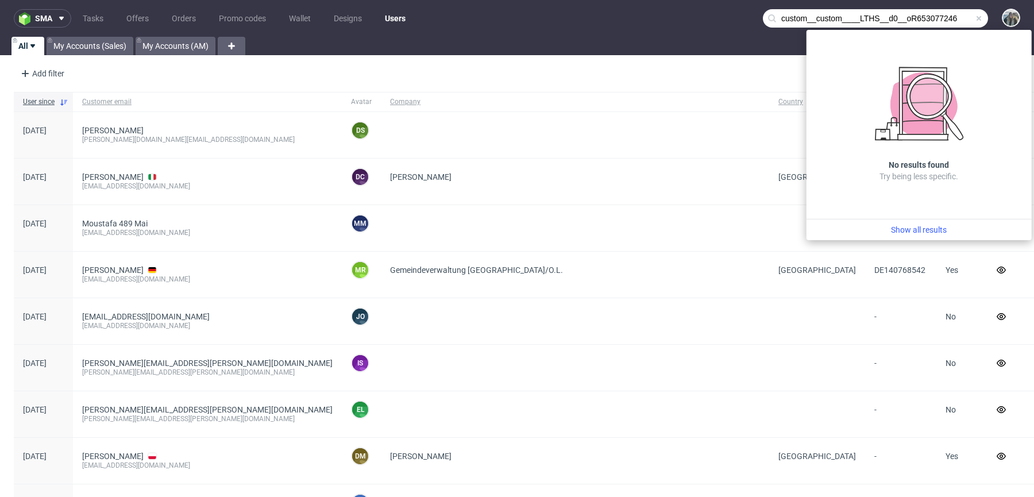
click at [861, 22] on input "custom__custom____LTHS__d0__oR653077246" at bounding box center [875, 18] width 225 height 18
click at [857, 17] on input "custom__custom____LTHS__d0__oR653077246" at bounding box center [875, 18] width 225 height 18
drag, startPoint x: 865, startPoint y: 17, endPoint x: 850, endPoint y: 17, distance: 15.5
click at [850, 17] on input "custom__custom____LTHS__d0__oR653077246" at bounding box center [875, 18] width 225 height 18
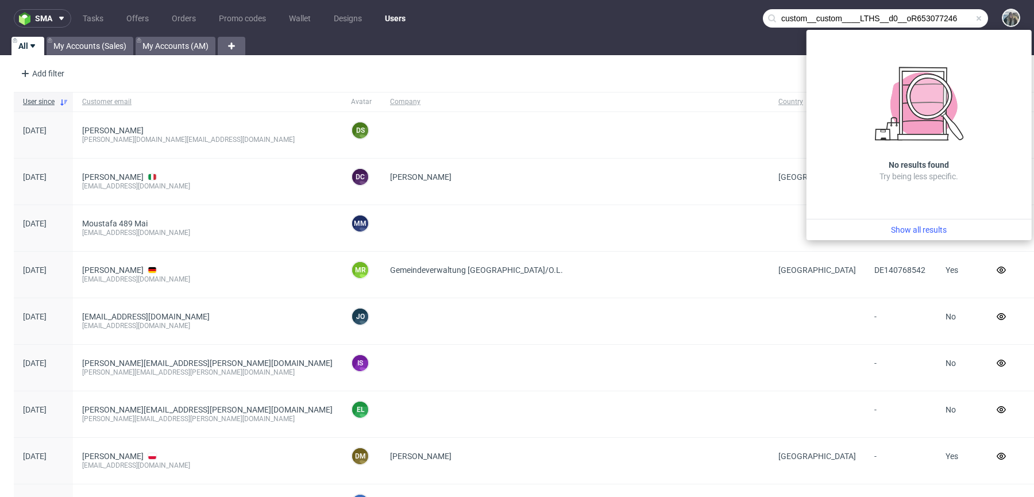
paste input "THS"
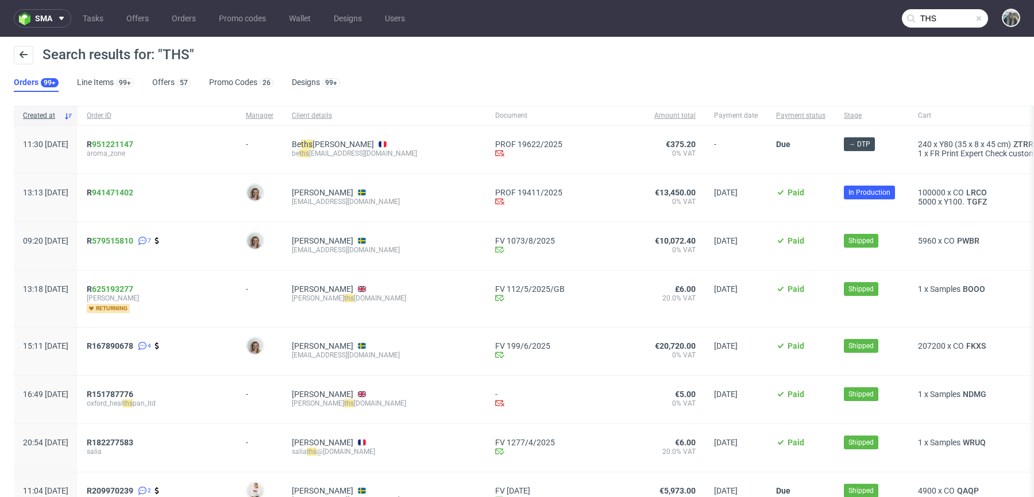
click at [925, 17] on input "THS" at bounding box center [944, 18] width 86 height 18
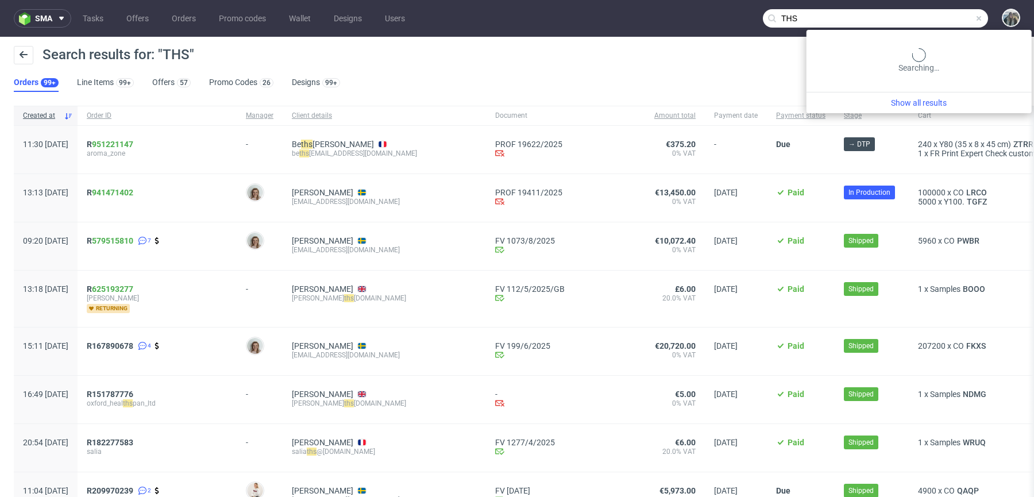
paste input "custom__custom____LTHS__d0__oR653077246"
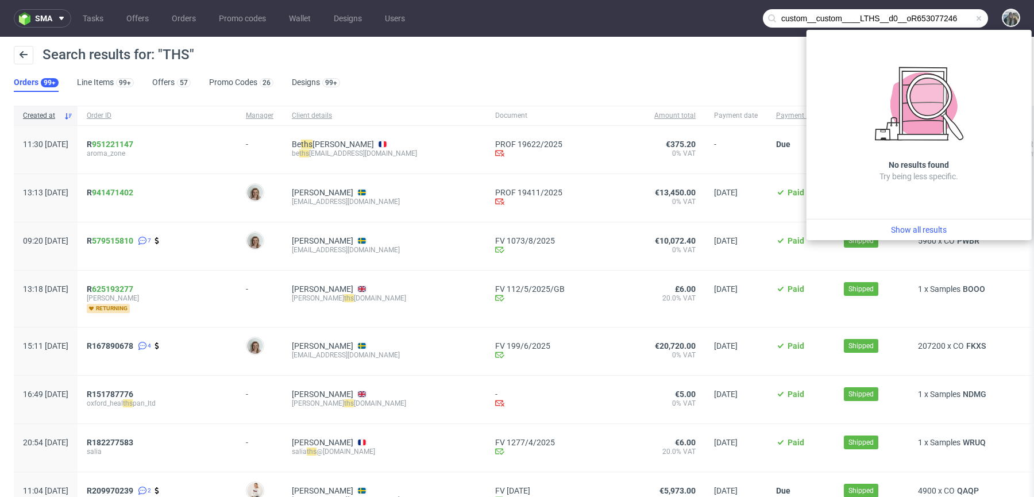
click at [859, 20] on input "custom__custom____LTHS__d0__oR653077246" at bounding box center [875, 18] width 225 height 18
drag, startPoint x: 869, startPoint y: 19, endPoint x: 848, endPoint y: 18, distance: 21.8
click at [848, 18] on input "custom__custom____LTHS__d0__oR653077246" at bounding box center [875, 18] width 225 height 18
paste input "LTHS"
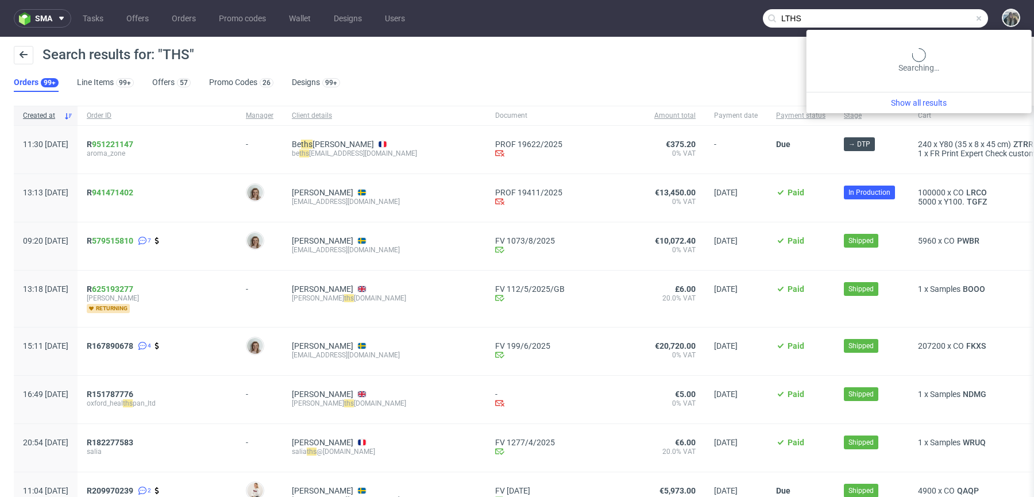
type input "LTHS"
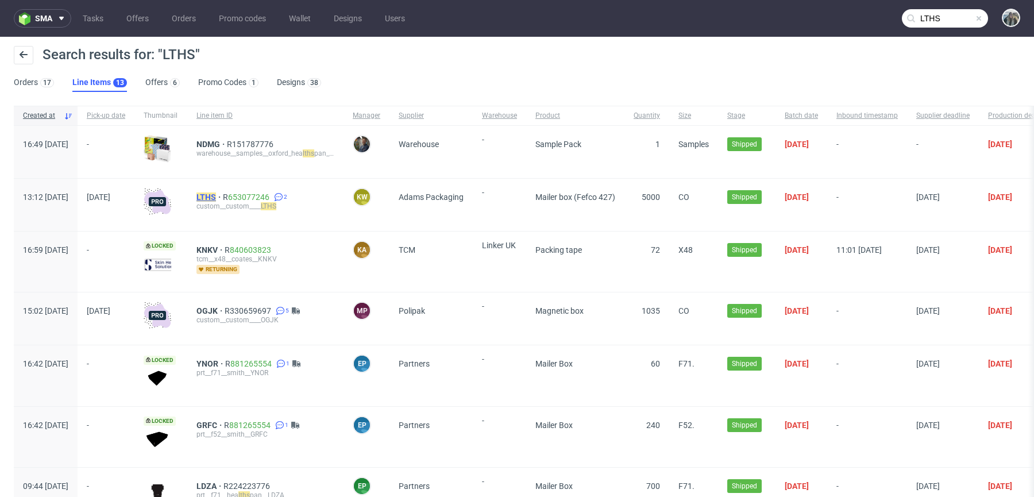
click at [216, 197] on mark "LTHS" at bounding box center [206, 196] width 20 height 9
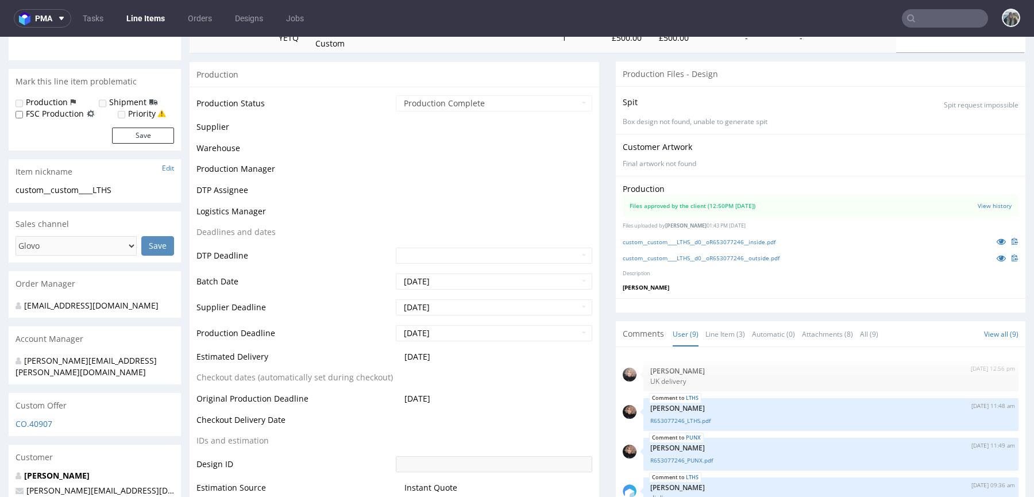
scroll to position [201, 0]
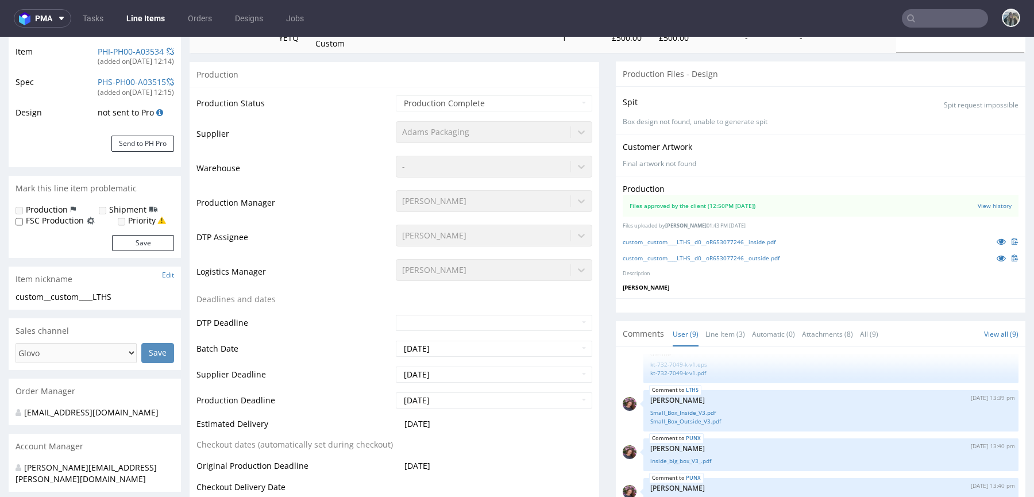
select select "in_progress"
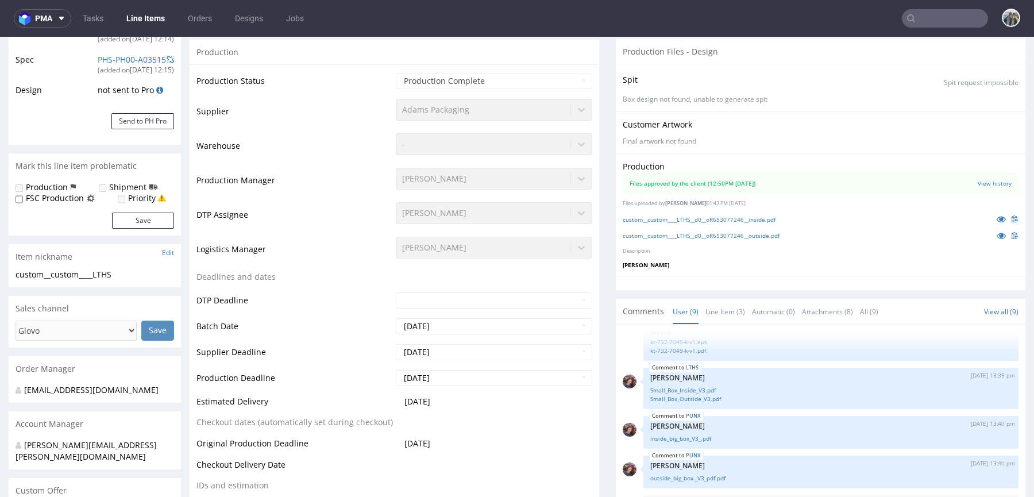
scroll to position [231, 0]
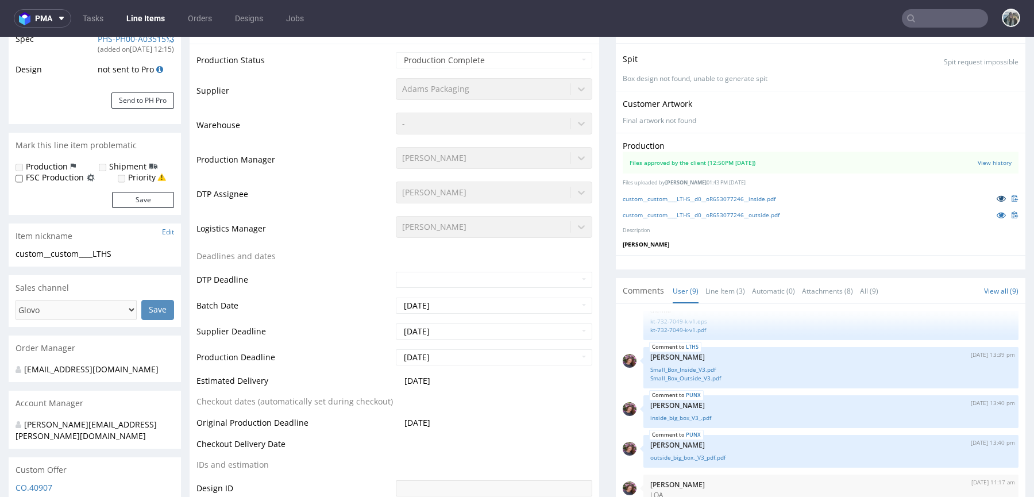
click at [996, 198] on icon at bounding box center [1000, 198] width 9 height 8
click at [996, 211] on icon at bounding box center [1000, 215] width 9 height 8
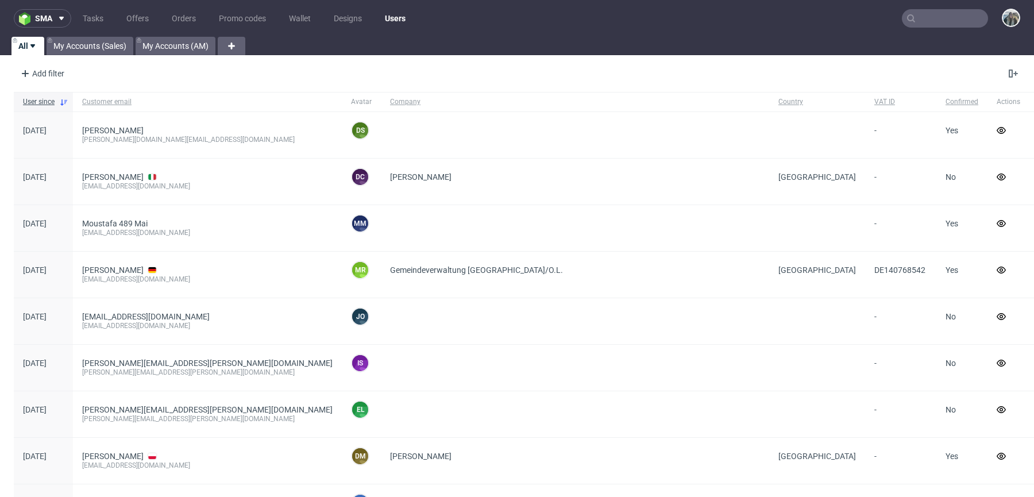
click at [918, 17] on input "text" at bounding box center [944, 18] width 86 height 18
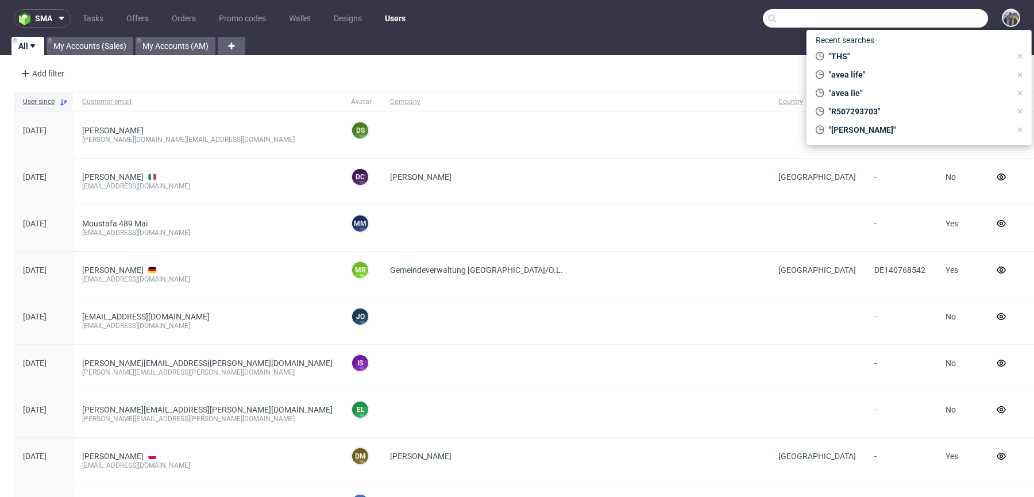
paste input "LTHS"
type input "LTHS"
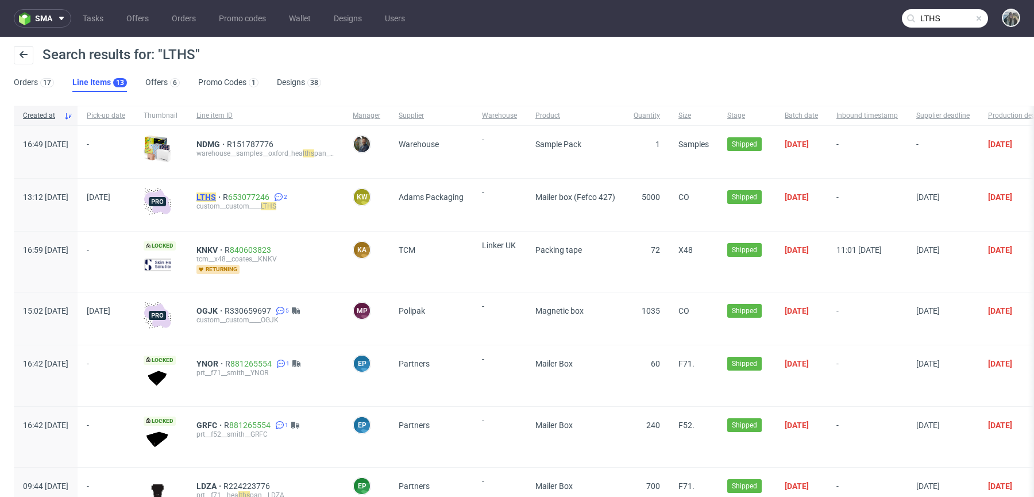
click at [216, 200] on mark "LTHS" at bounding box center [206, 196] width 20 height 9
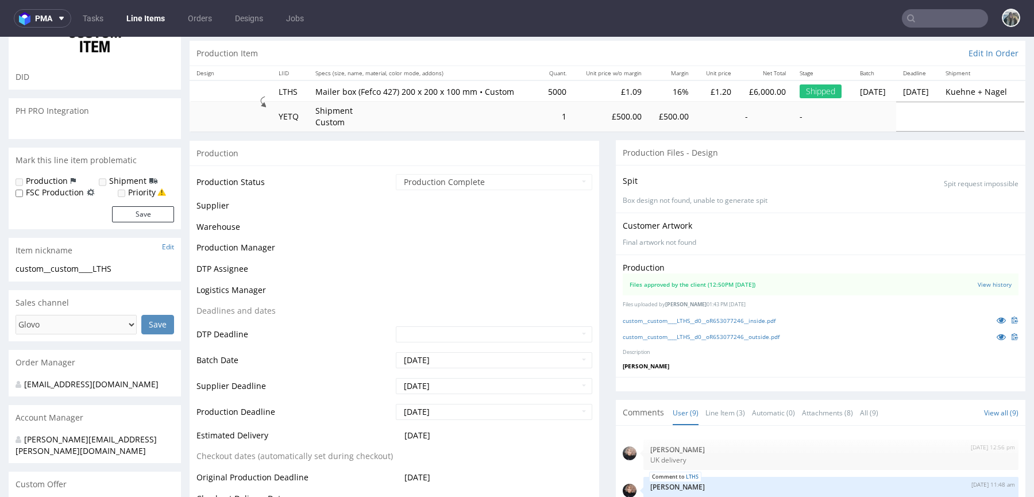
scroll to position [201, 0]
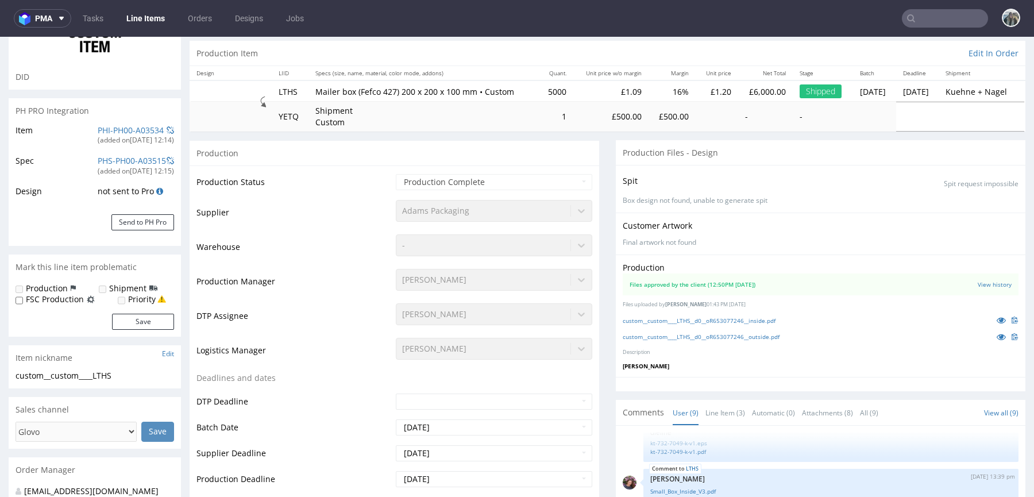
select select "in_progress"
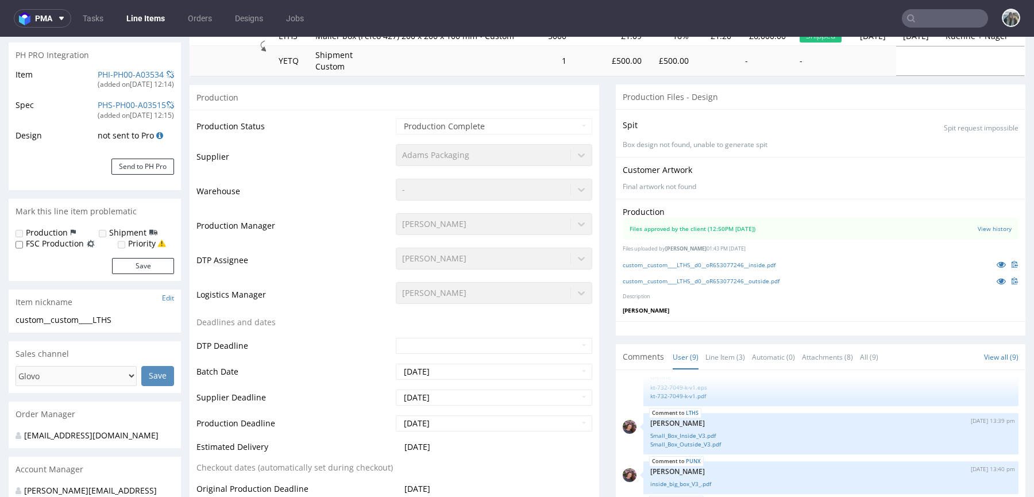
scroll to position [240, 0]
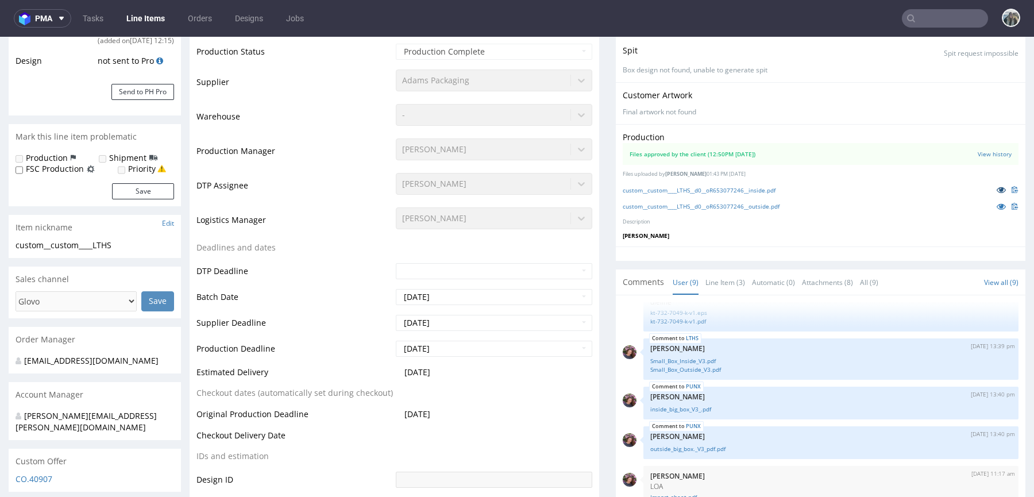
click at [996, 188] on icon at bounding box center [1000, 189] width 9 height 8
drag, startPoint x: 989, startPoint y: 203, endPoint x: 830, endPoint y: 43, distance: 225.3
click at [996, 203] on icon at bounding box center [1000, 206] width 9 height 8
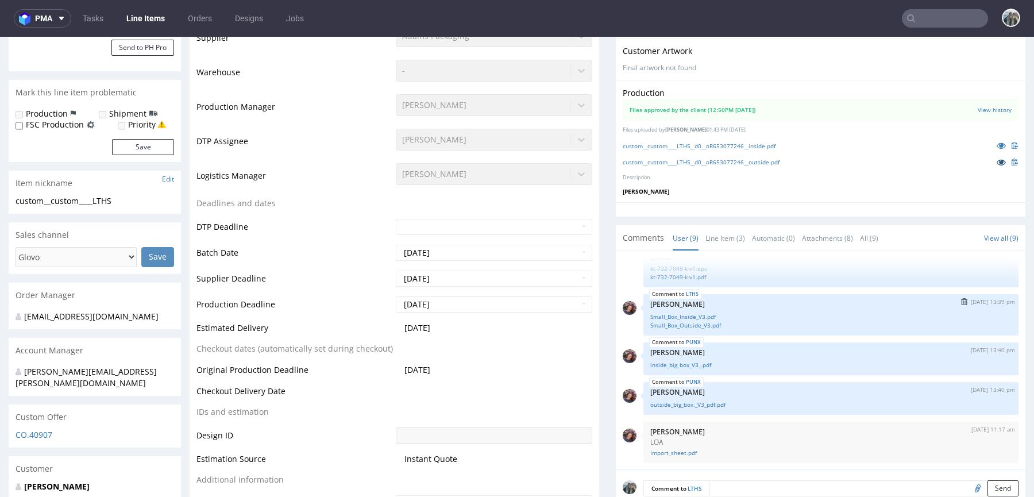
scroll to position [415, 0]
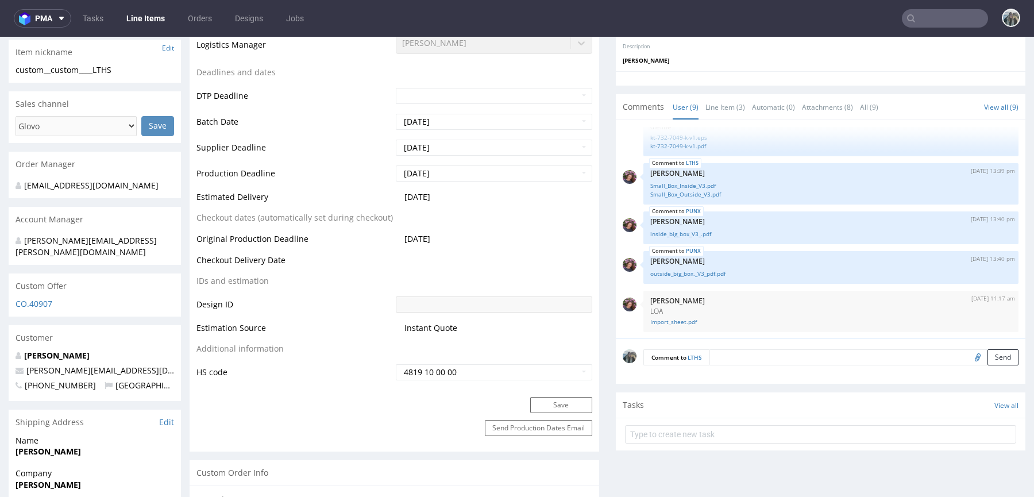
click at [942, 8] on nav "pma Tasks Line Items Orders Designs Jobs" at bounding box center [517, 18] width 1034 height 37
click at [942, 19] on input "text" at bounding box center [944, 18] width 86 height 18
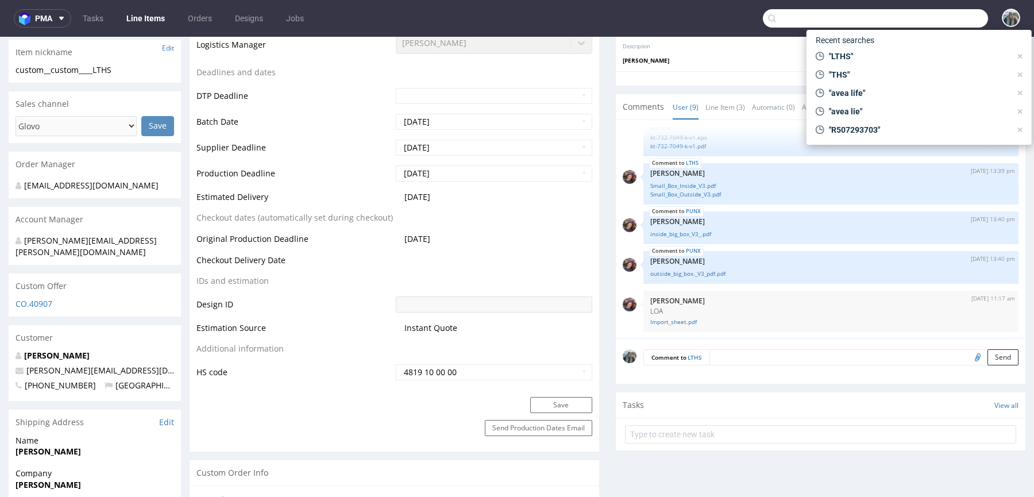
paste input "PUNX"
type input "PUNX"
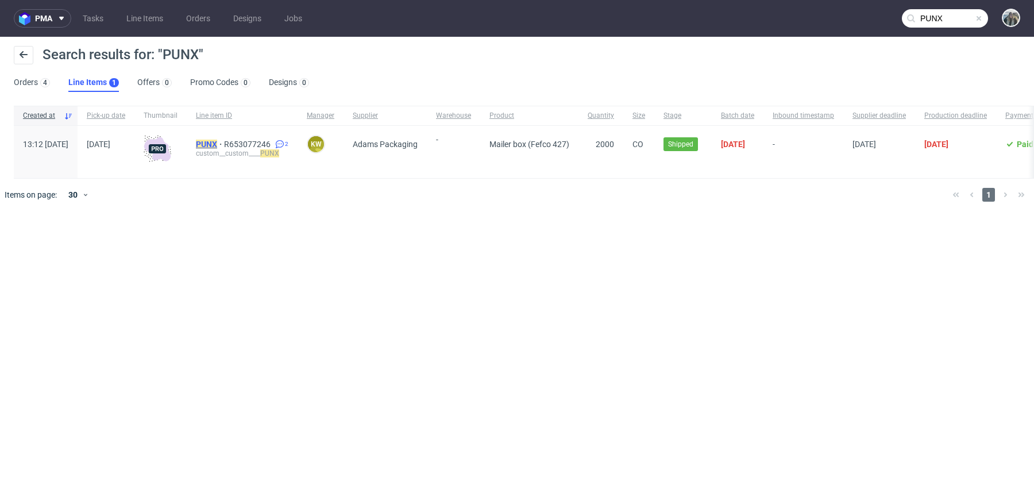
click at [217, 140] on mark "PUNX" at bounding box center [206, 144] width 21 height 9
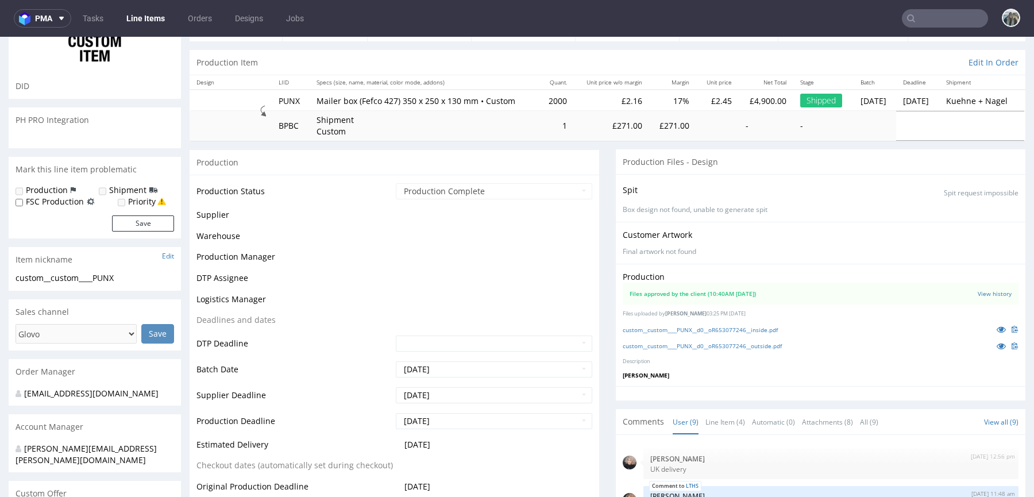
scroll to position [201, 0]
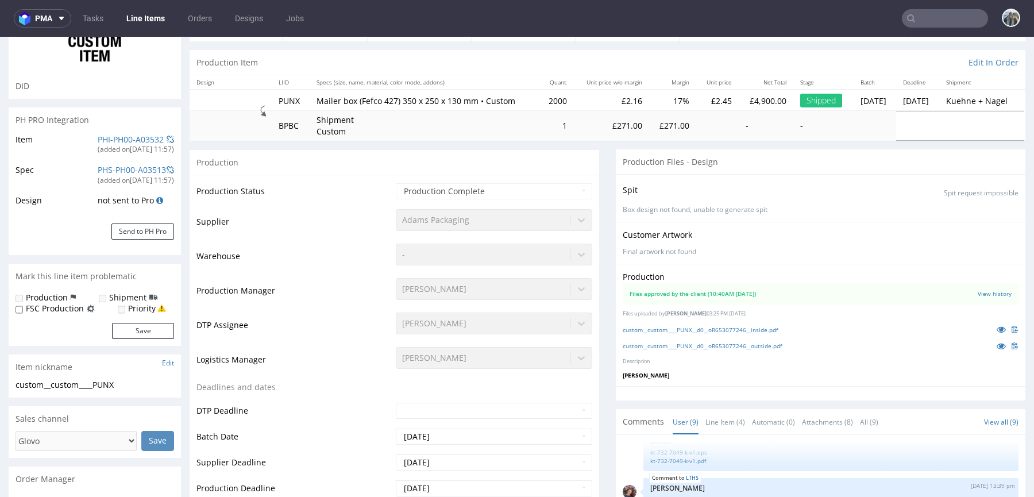
select select "in_progress"
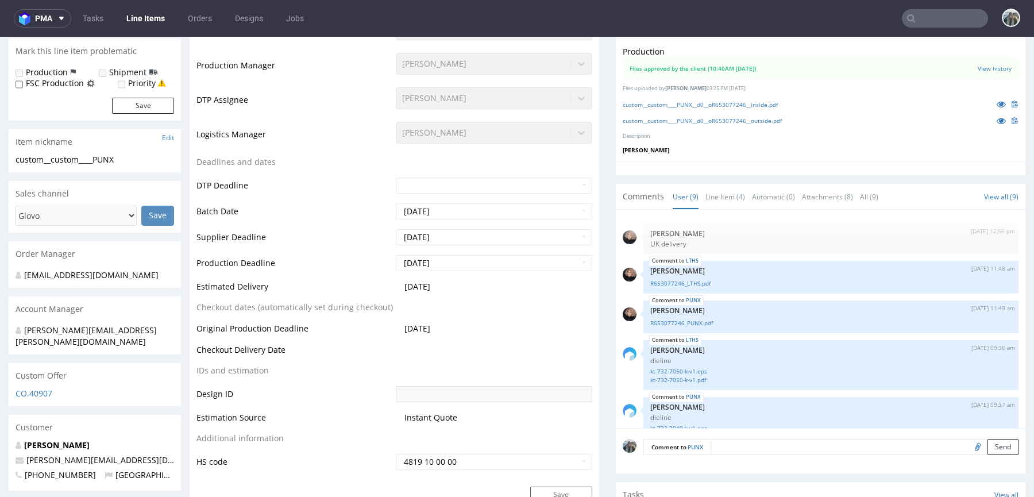
scroll to position [253, 0]
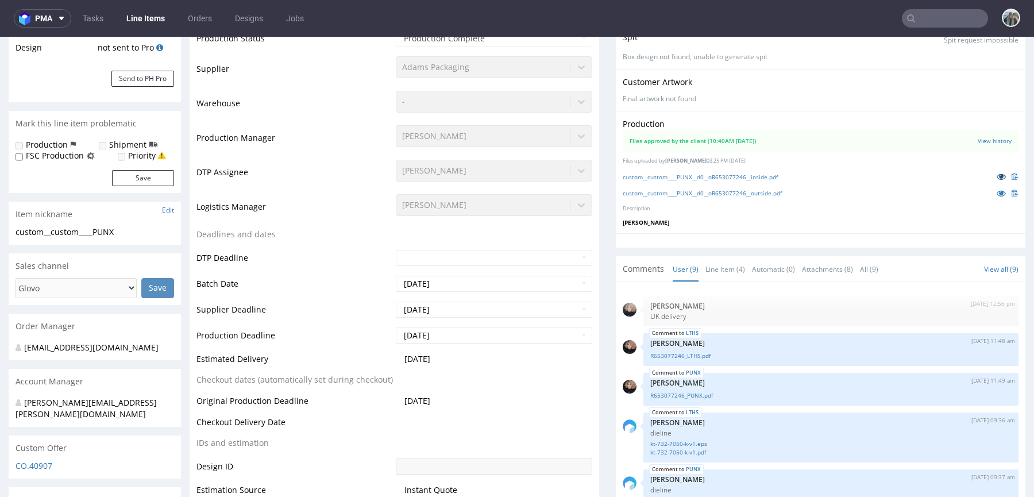
click at [996, 177] on icon at bounding box center [1000, 176] width 9 height 8
click at [996, 192] on icon at bounding box center [1000, 193] width 9 height 8
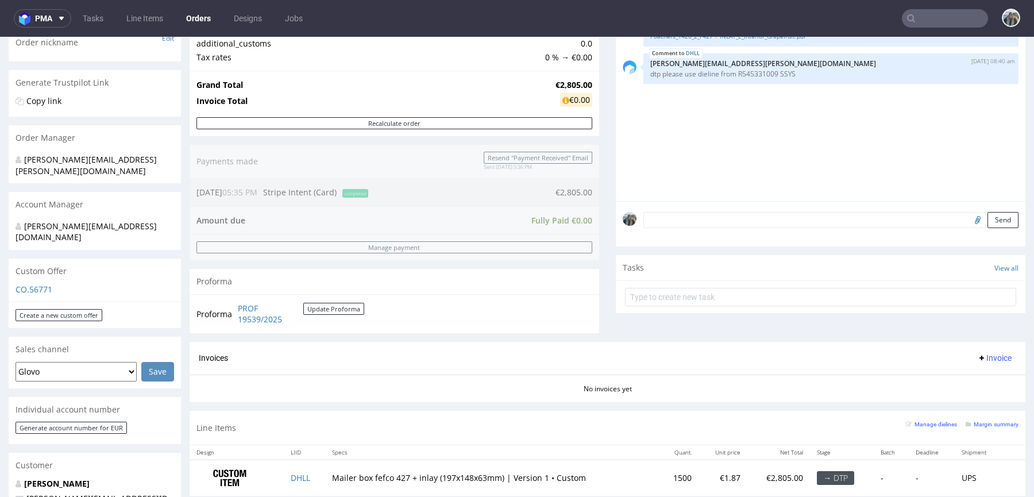
scroll to position [42, 0]
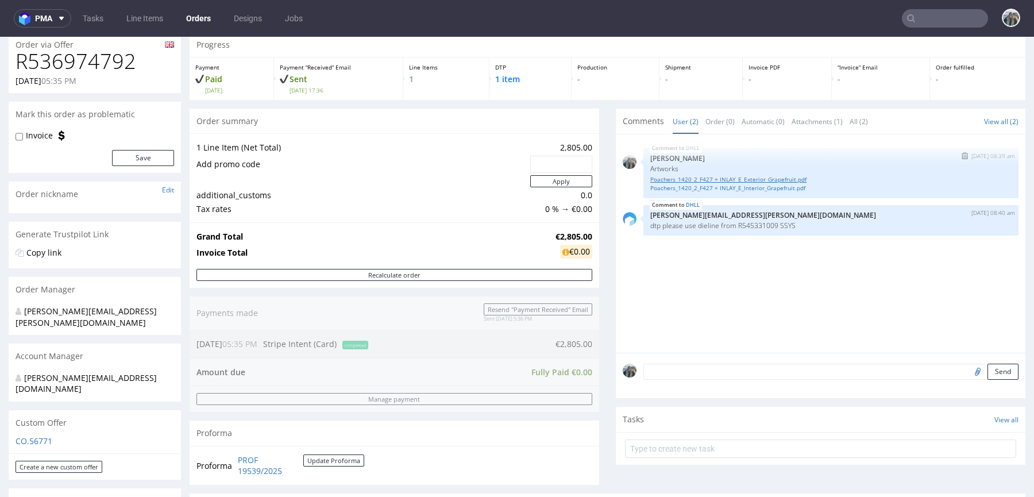
click at [674, 179] on link "Poachers_1420_2_F427 + INLAY_E_Exterior_Grapefruit.pdf" at bounding box center [830, 179] width 361 height 9
click at [674, 184] on link "Poachers_1420_2_F427 + INLAY_E_Interior_Grapefruit.pdf" at bounding box center [830, 188] width 361 height 9
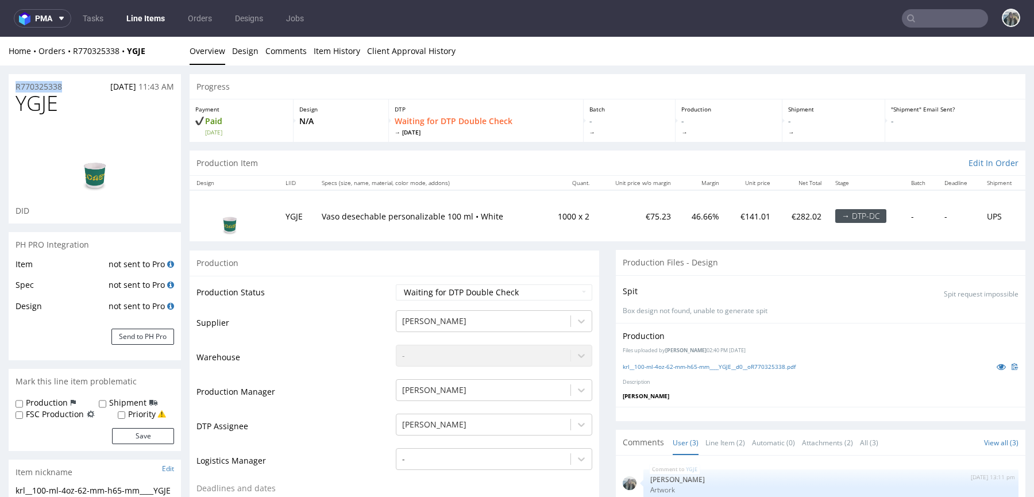
drag, startPoint x: 50, startPoint y: 83, endPoint x: 0, endPoint y: 83, distance: 50.0
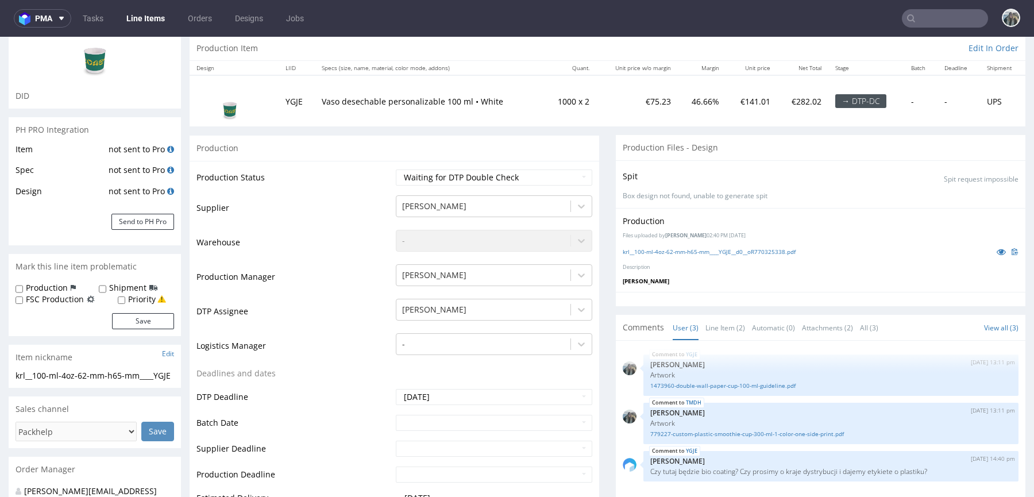
scroll to position [208, 0]
